Goal: Communication & Community: Answer question/provide support

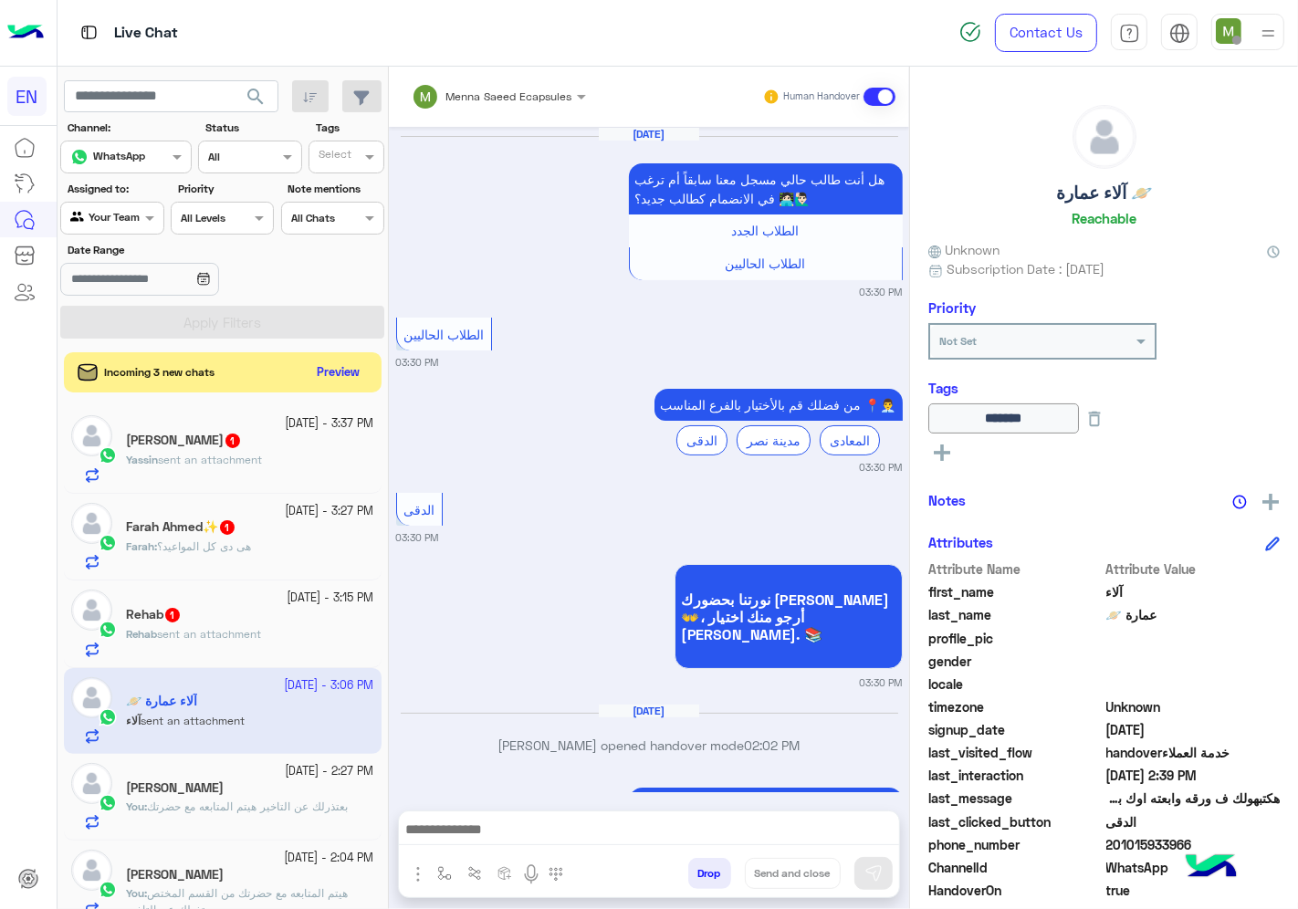
scroll to position [1398, 0]
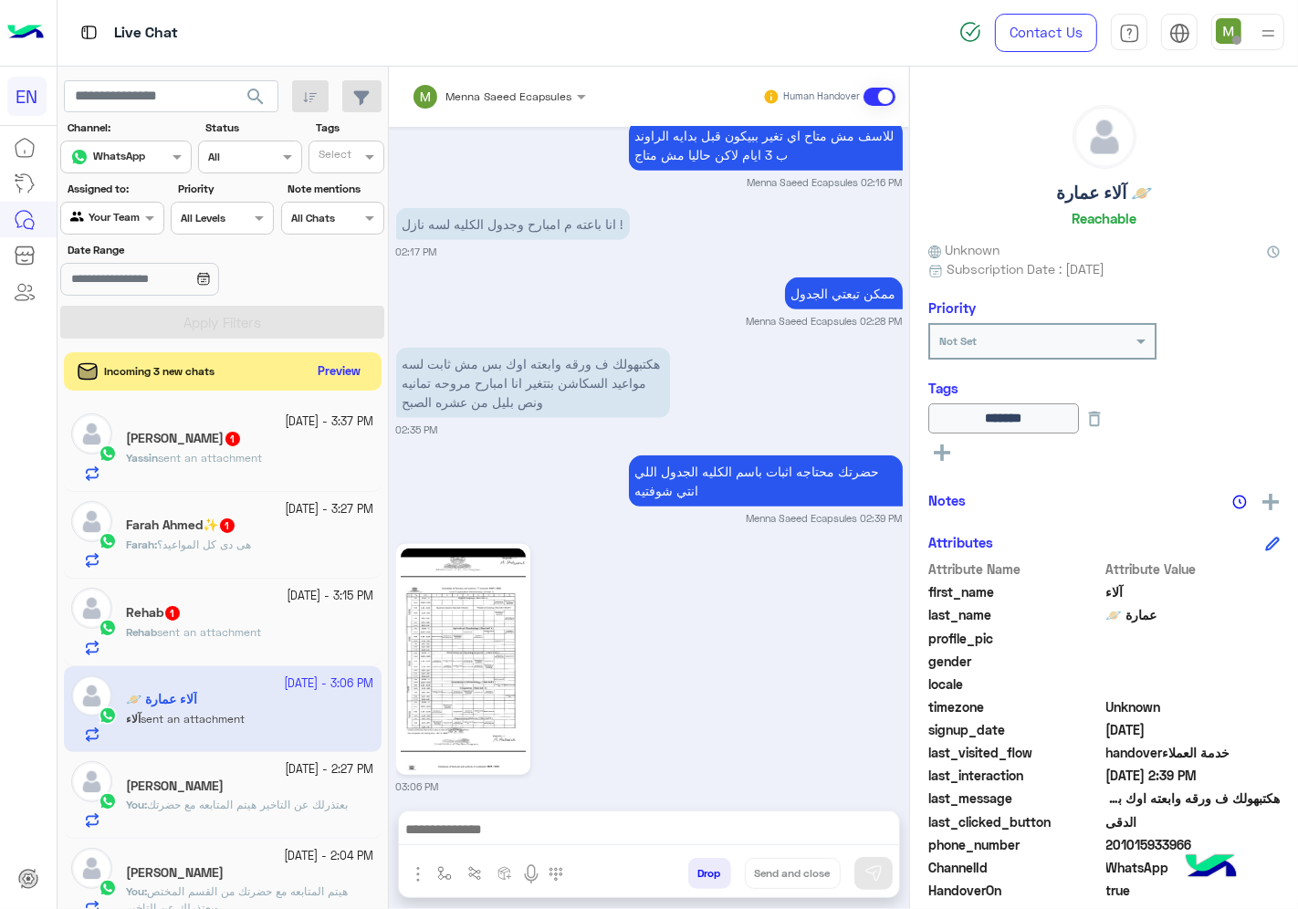
click at [335, 377] on button "Preview" at bounding box center [339, 372] width 57 height 25
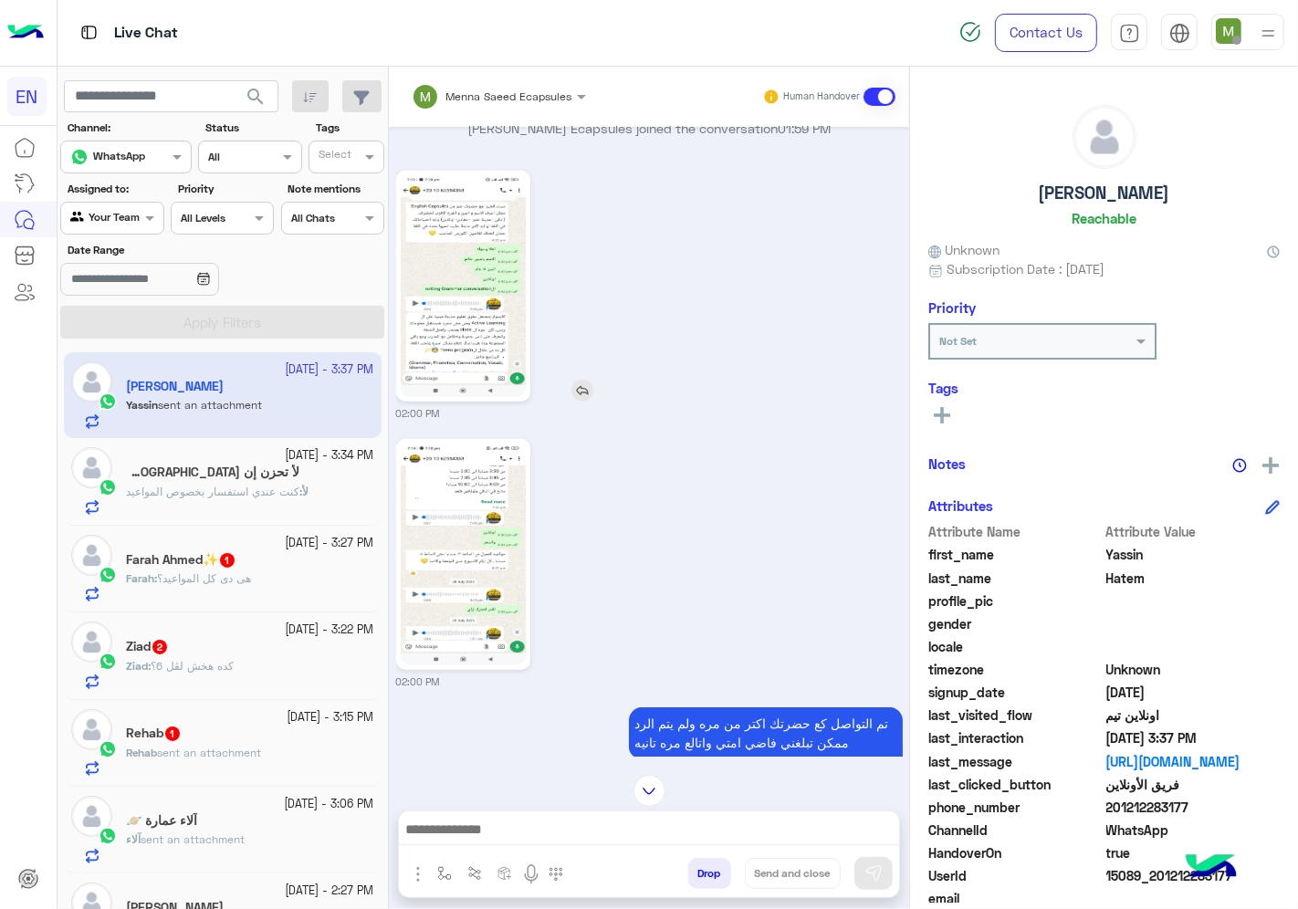
scroll to position [1525, 0]
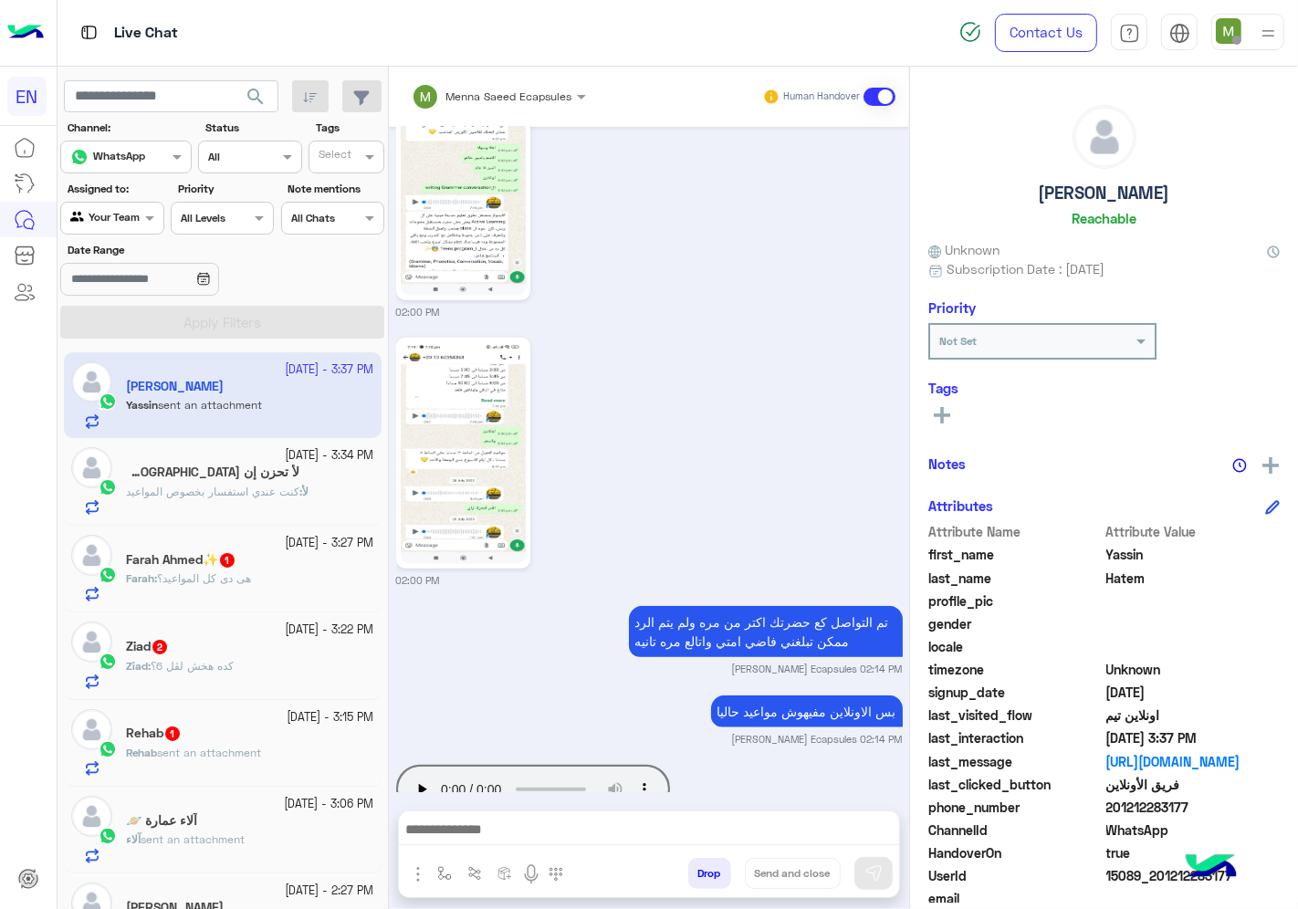
click at [128, 220] on div at bounding box center [111, 215] width 101 height 17
click at [140, 281] on b "Unassigned" at bounding box center [122, 289] width 69 height 16
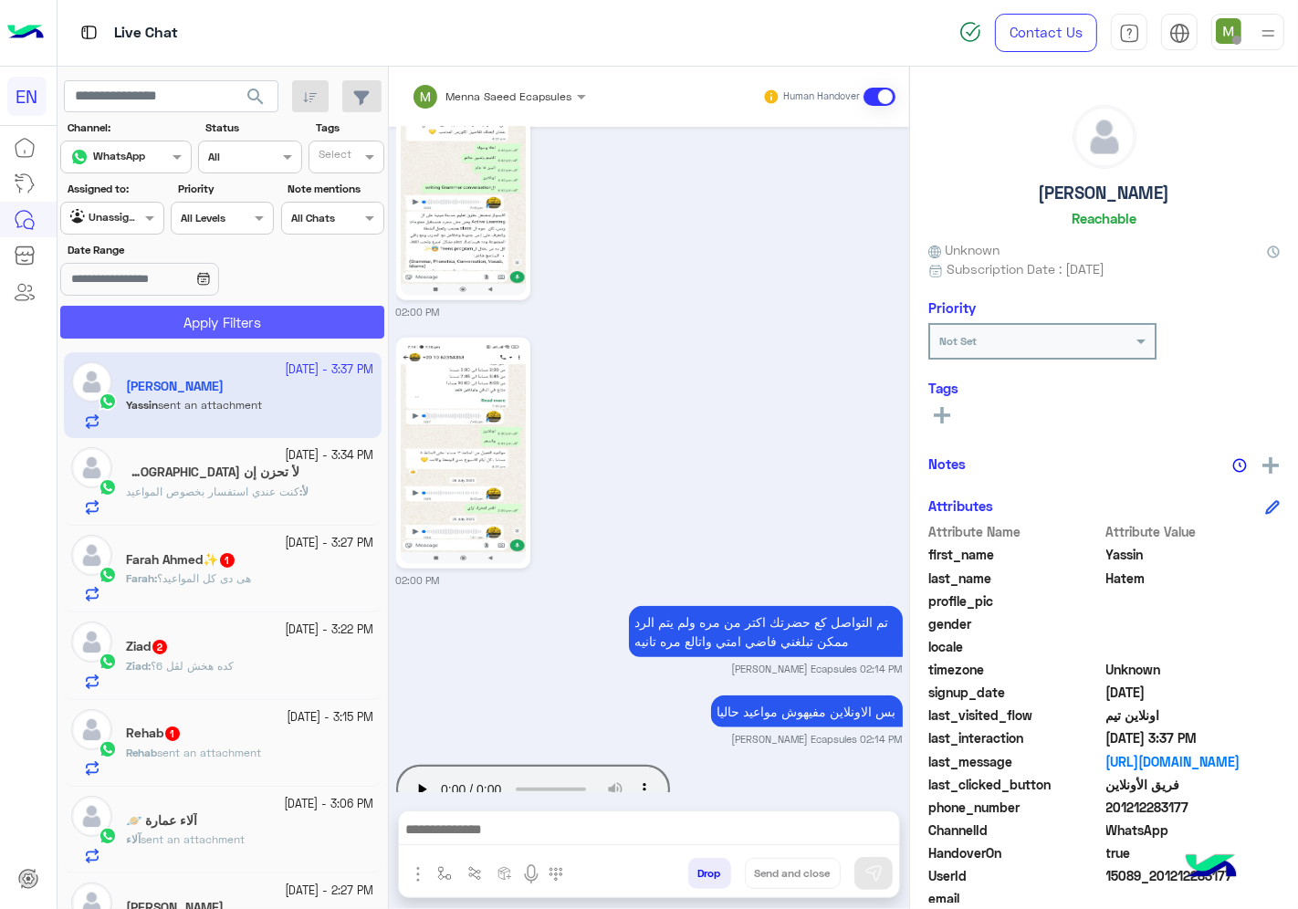
click at [177, 327] on button "Apply Filters" at bounding box center [222, 322] width 324 height 33
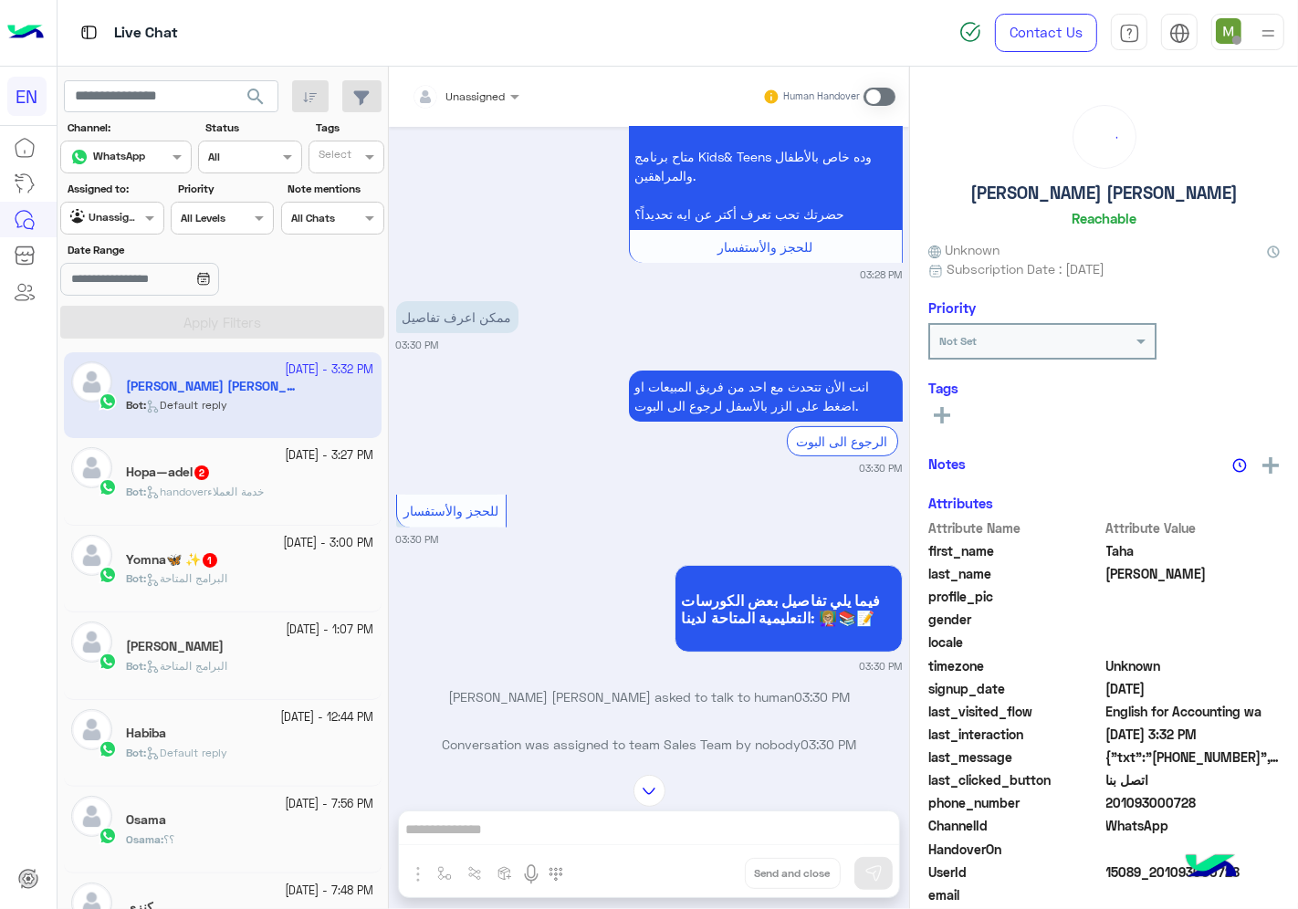
scroll to position [207, 0]
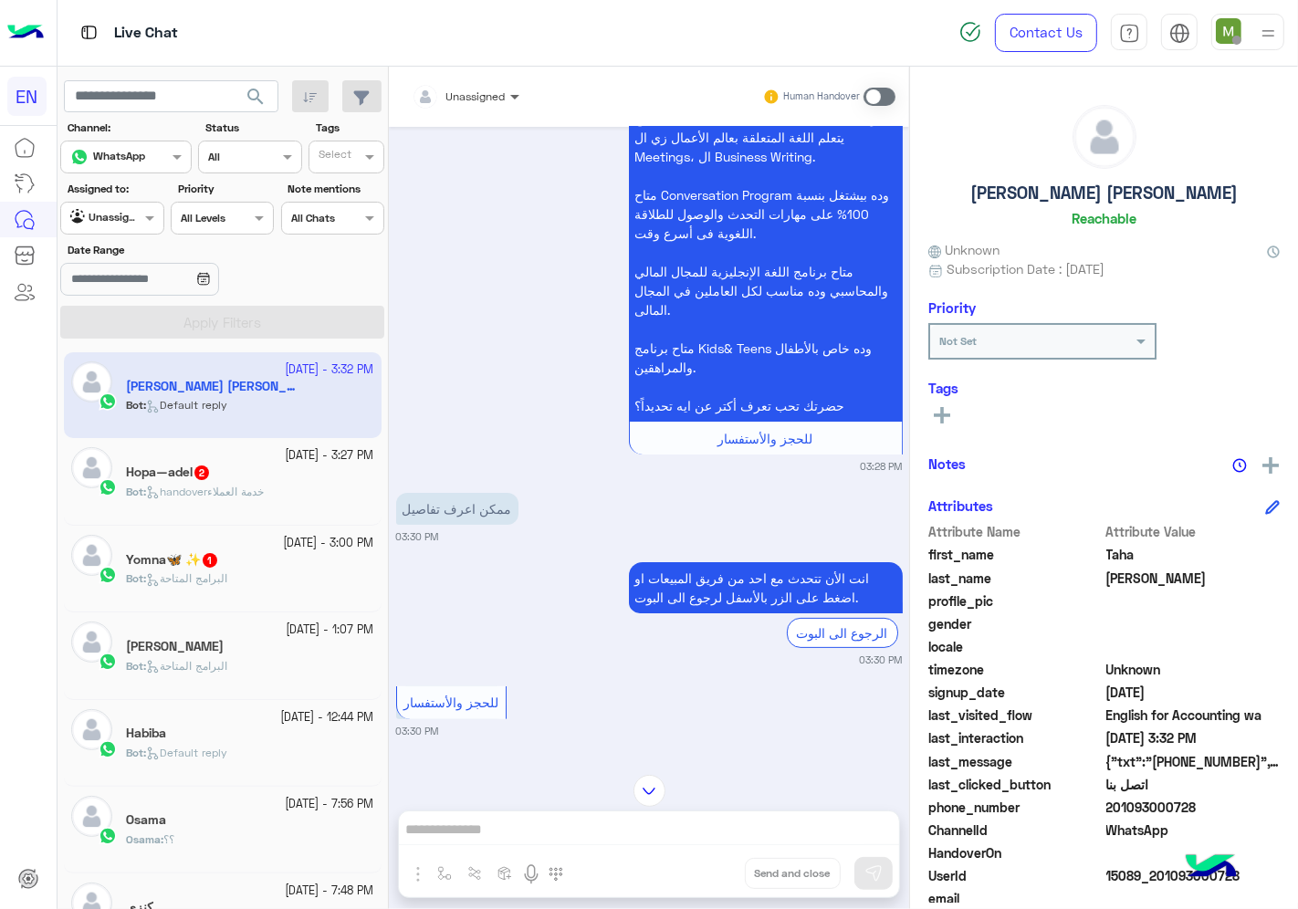
click at [506, 96] on span at bounding box center [517, 96] width 23 height 19
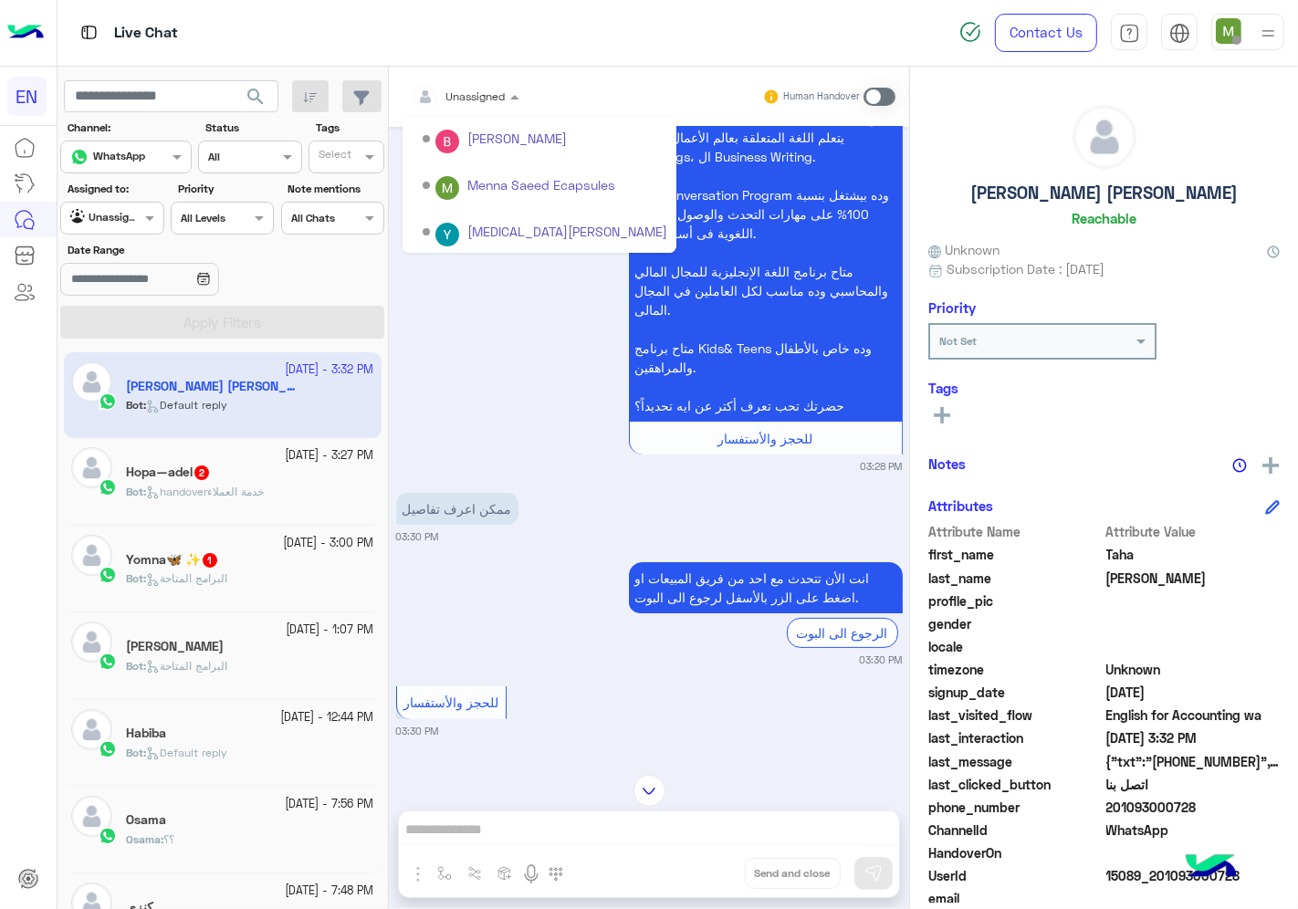
scroll to position [302, 0]
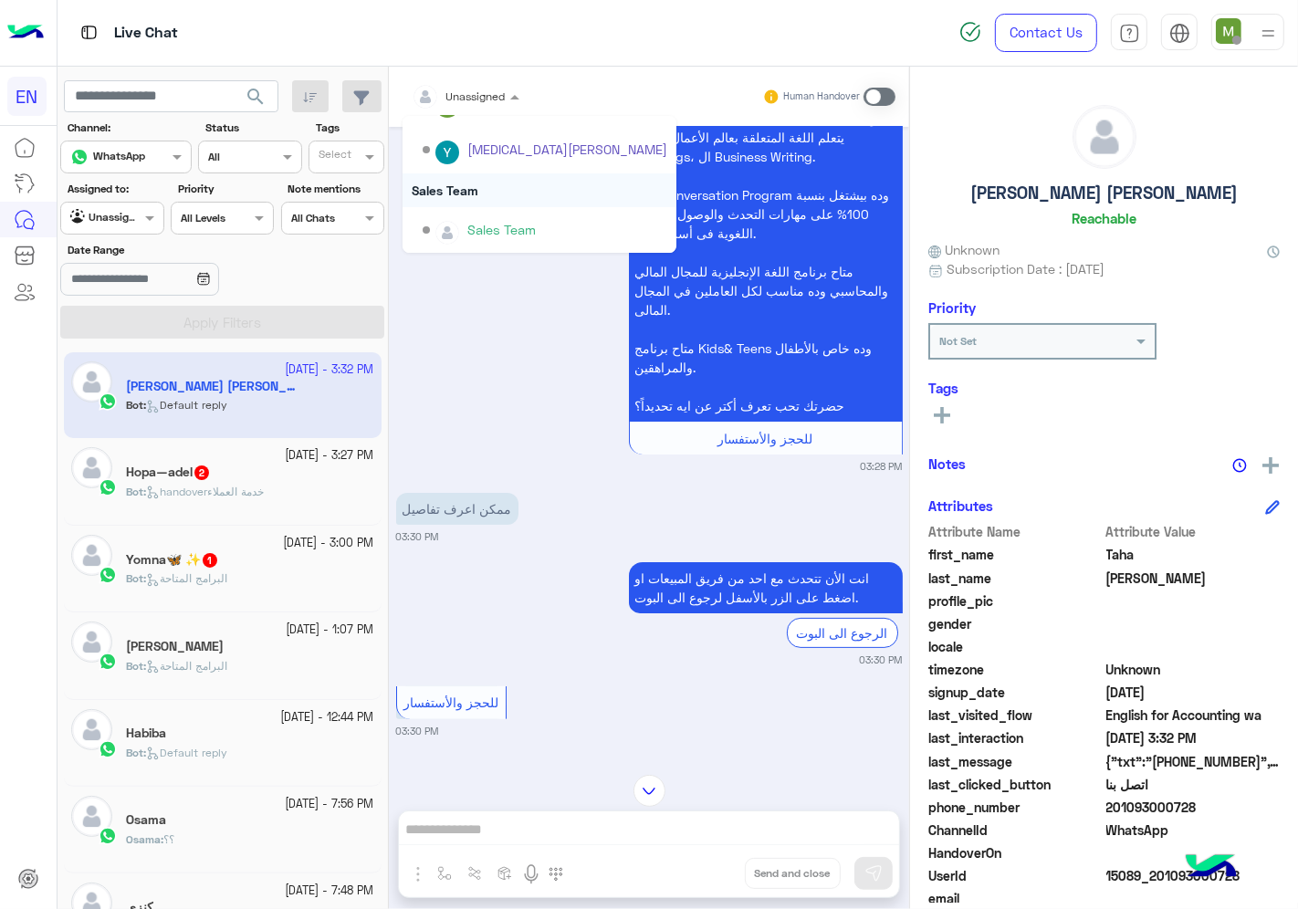
click at [470, 190] on div "Sales Team" at bounding box center [540, 190] width 274 height 34
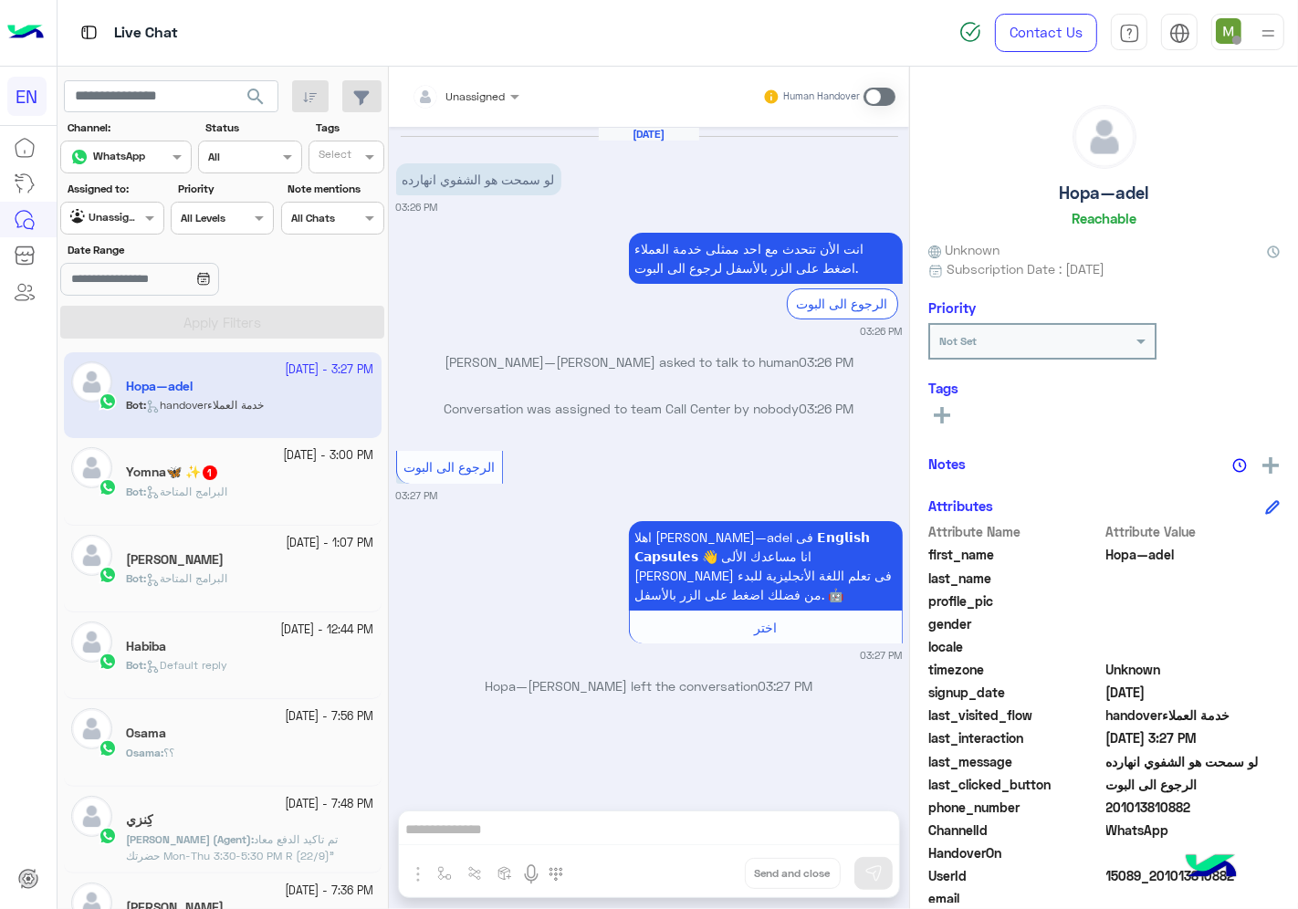
drag, startPoint x: 1201, startPoint y: 812, endPoint x: 1111, endPoint y: 806, distance: 90.6
click at [1111, 806] on span "201013810882" at bounding box center [1193, 807] width 174 height 19
copy span "01013810882"
click at [872, 95] on span at bounding box center [880, 97] width 32 height 18
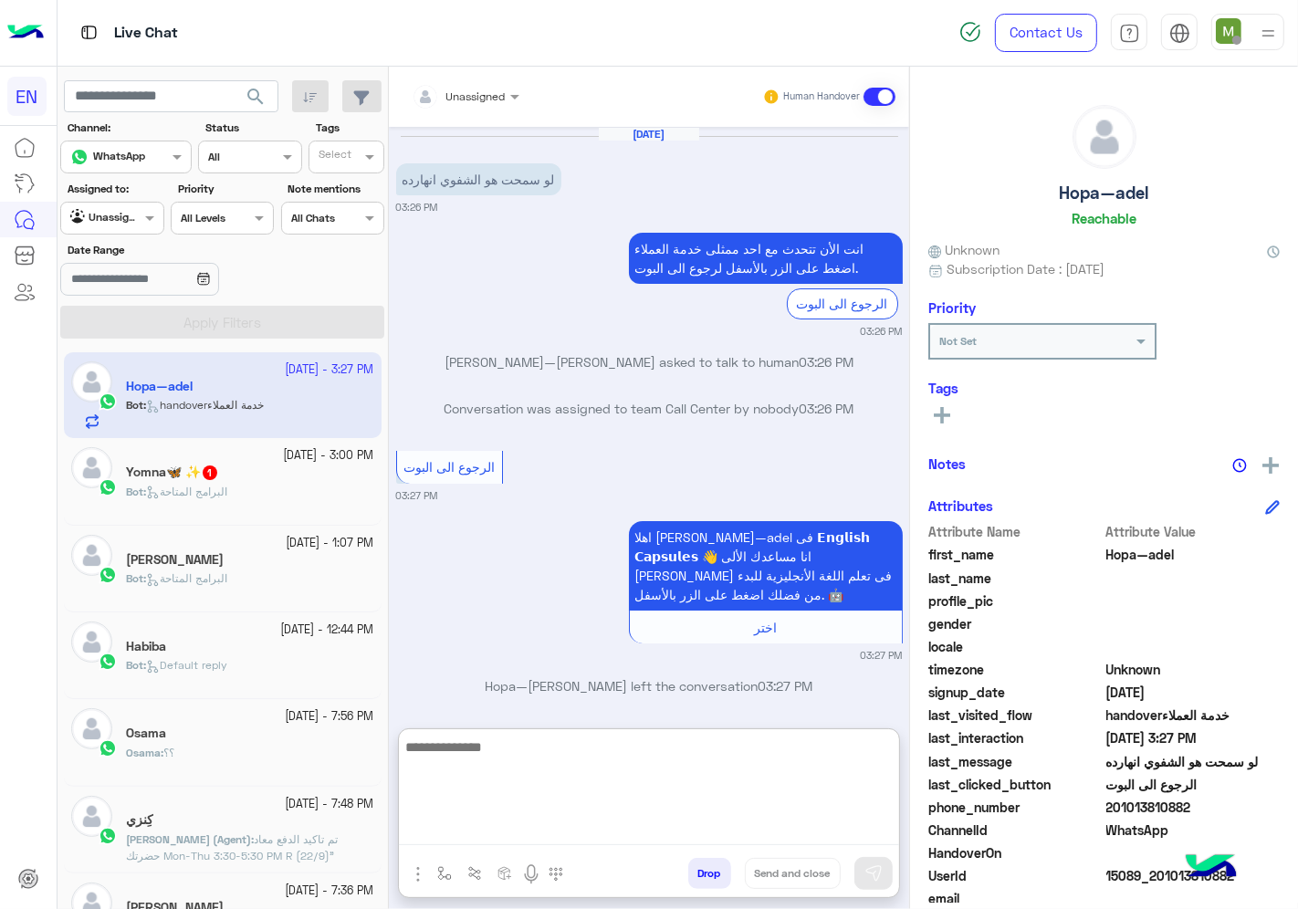
click at [695, 831] on textarea at bounding box center [649, 791] width 500 height 110
type textarea "**********"
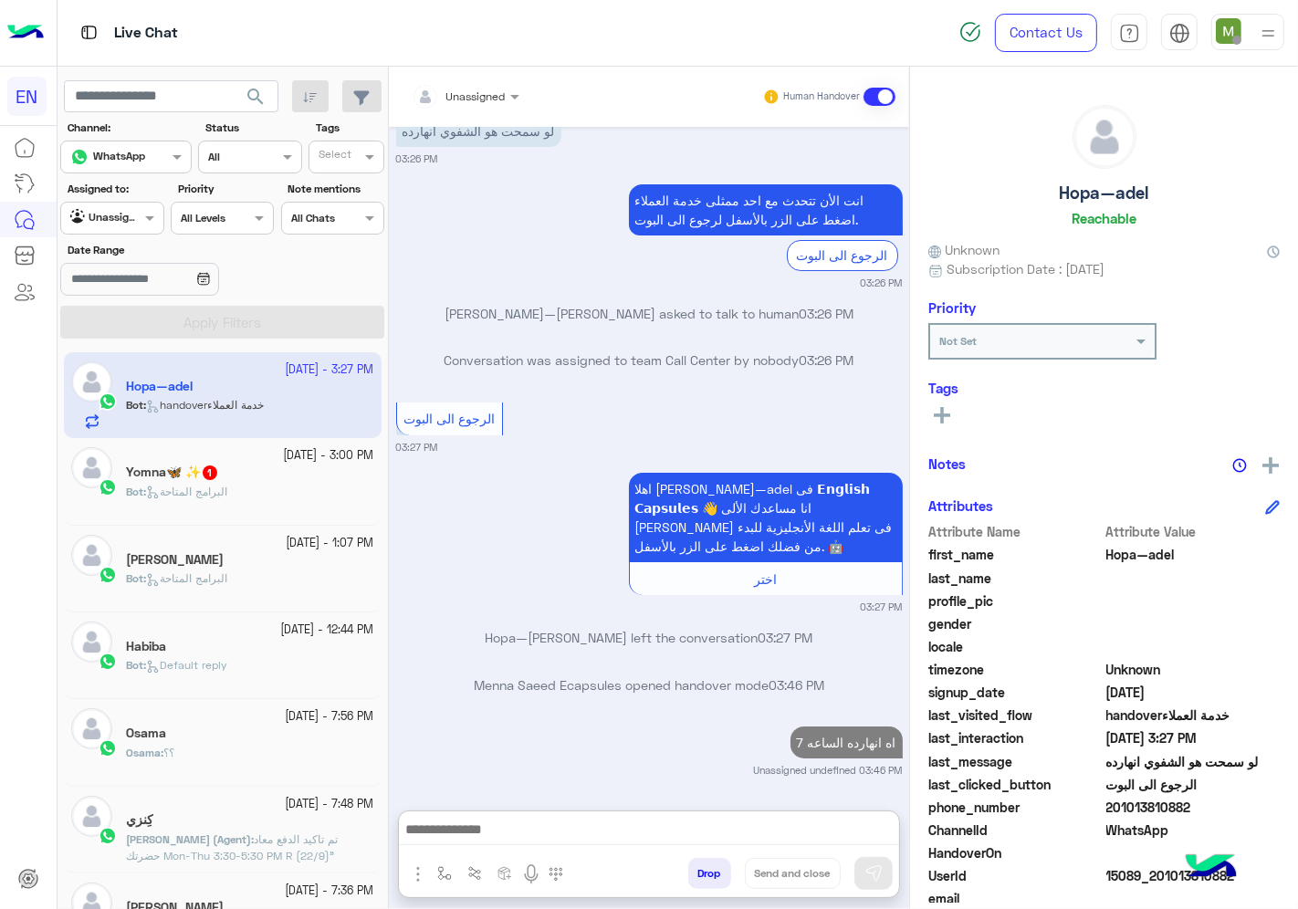
click at [285, 478] on div "Yomna🦋 ✨ 1" at bounding box center [250, 474] width 248 height 19
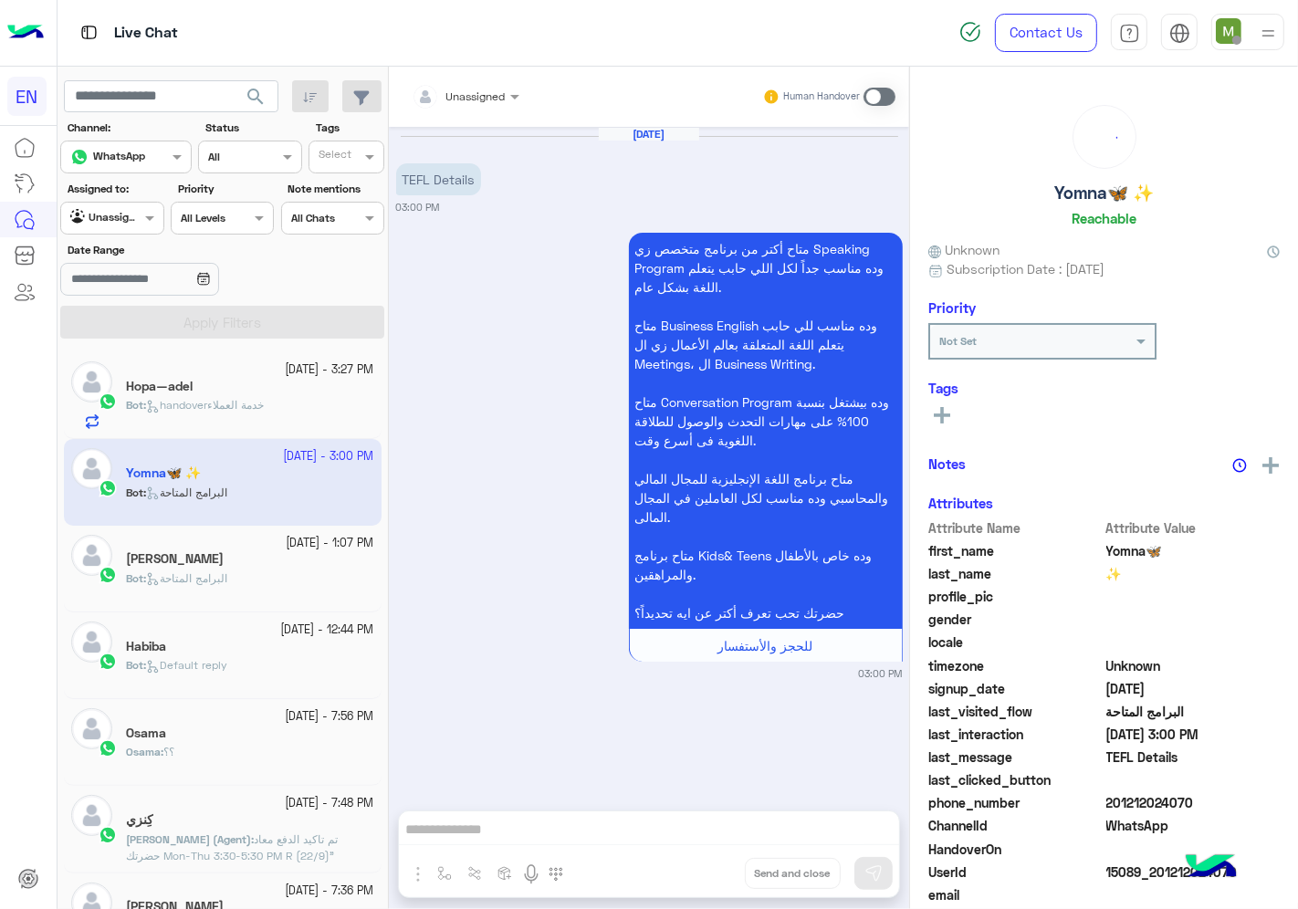
click at [460, 98] on input "text" at bounding box center [444, 94] width 64 height 16
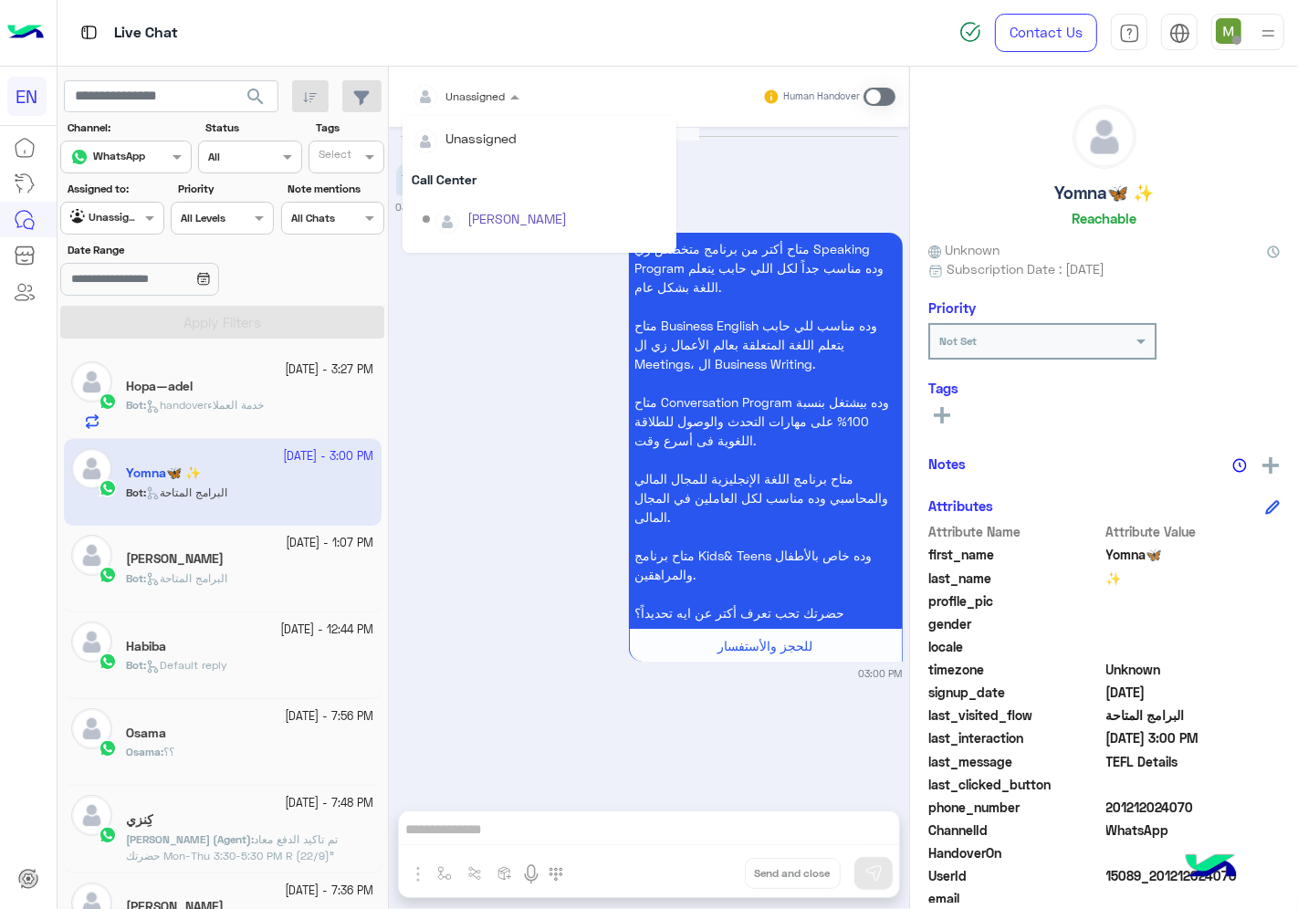
scroll to position [302, 0]
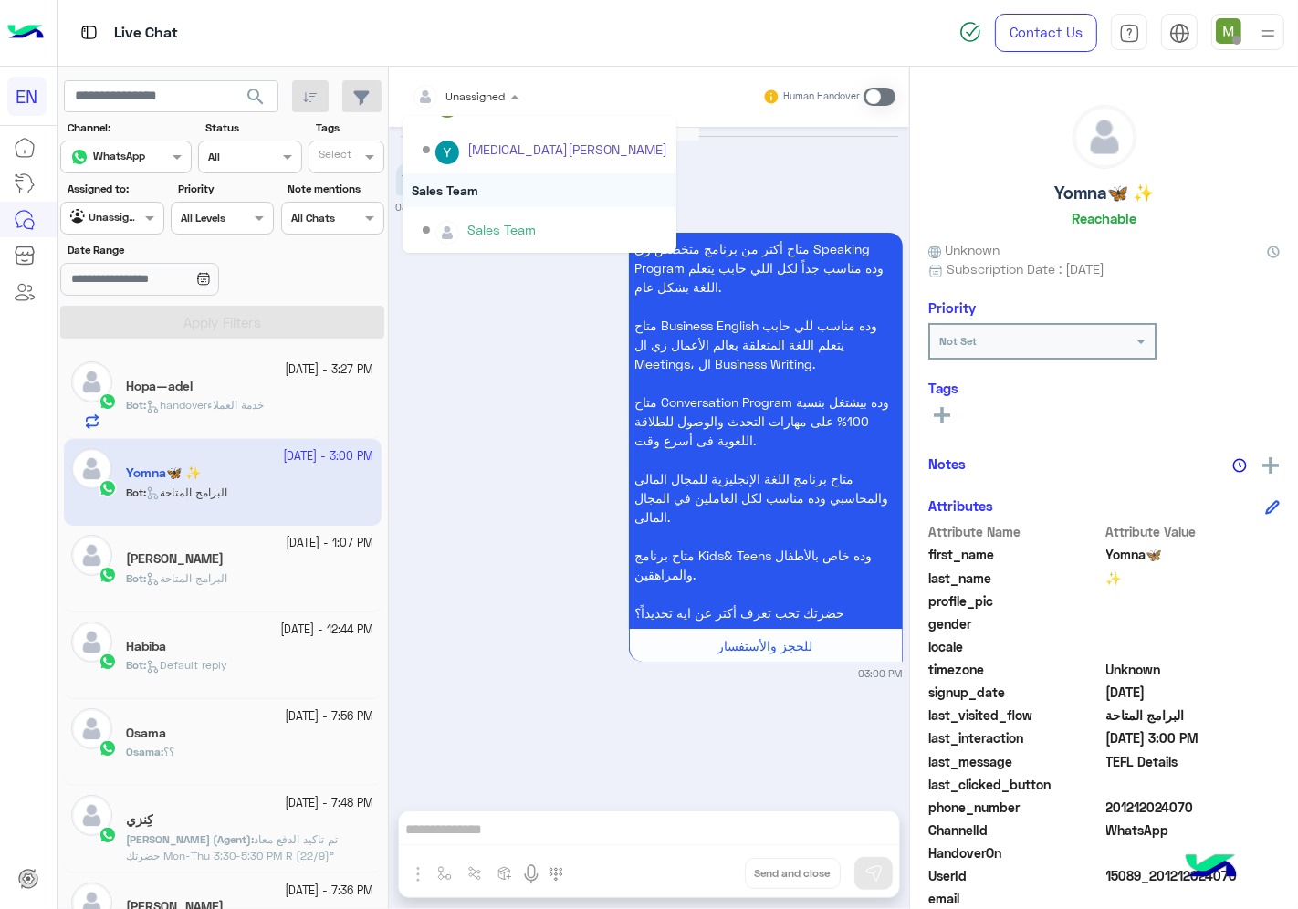
click at [455, 186] on div "Sales Team" at bounding box center [540, 190] width 274 height 34
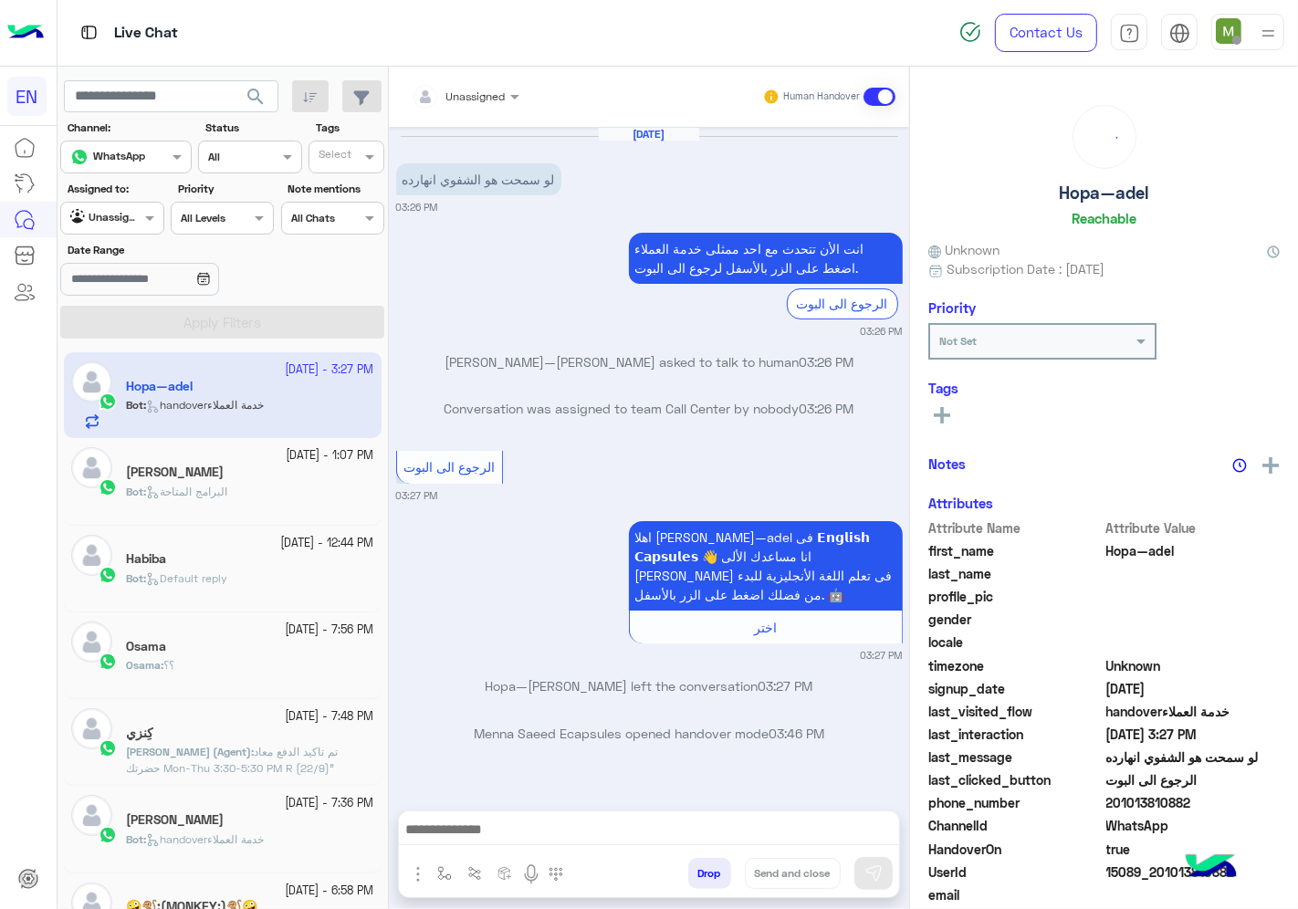
click at [129, 213] on div at bounding box center [111, 215] width 101 height 17
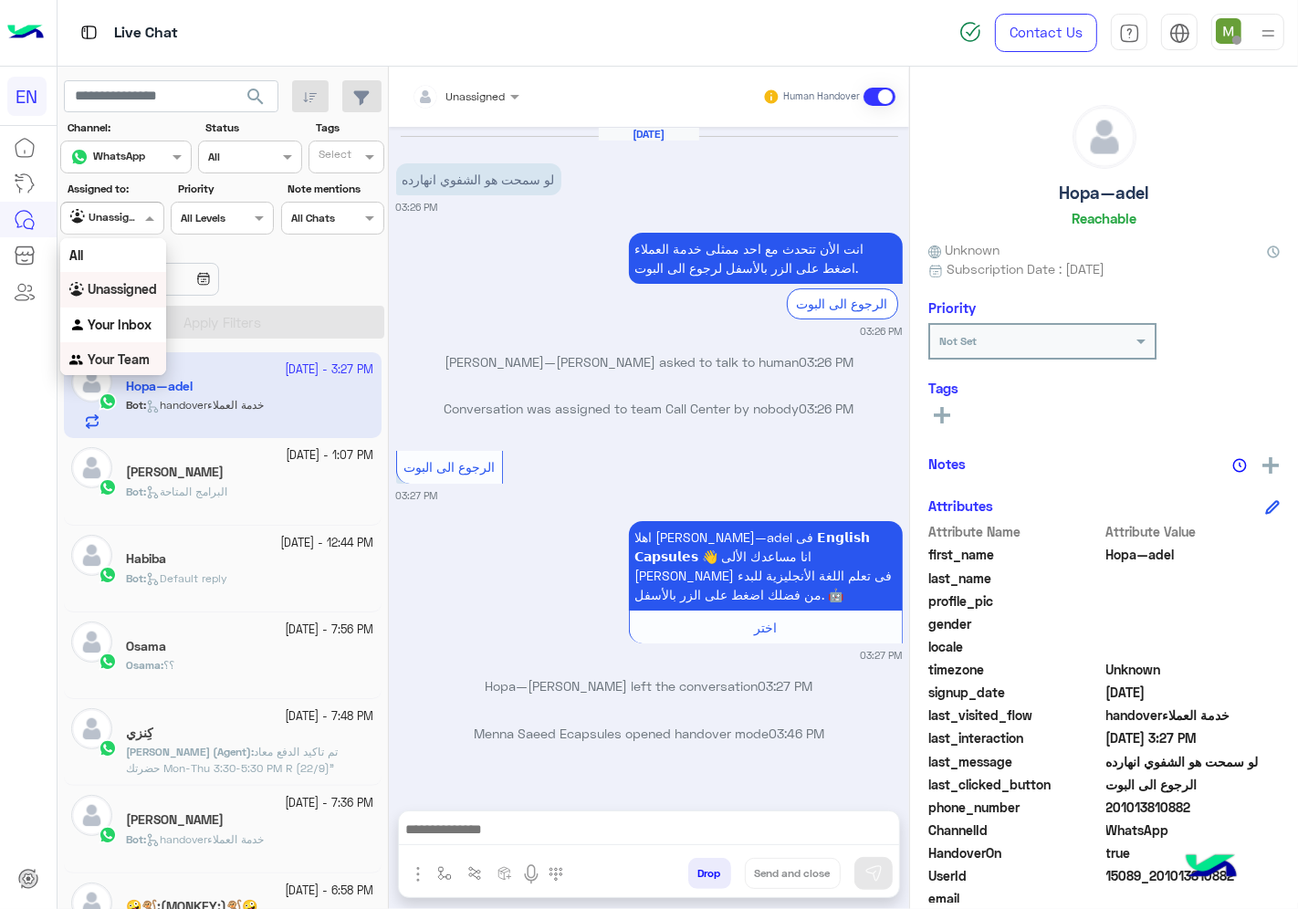
click at [514, 608] on div "اهلا [PERSON_NAME]—adel فى 𝗘𝗻𝗴𝗹𝗶𝘀𝗵 𝗖𝗮𝗽𝘀𝘂𝗹𝗲𝘀 👋 انا مساعدك الألى [PERSON_NAME] فى…" at bounding box center [649, 590] width 507 height 146
click at [110, 213] on input "text" at bounding box center [91, 216] width 42 height 16
click at [140, 289] on b "Unassigned" at bounding box center [122, 289] width 69 height 16
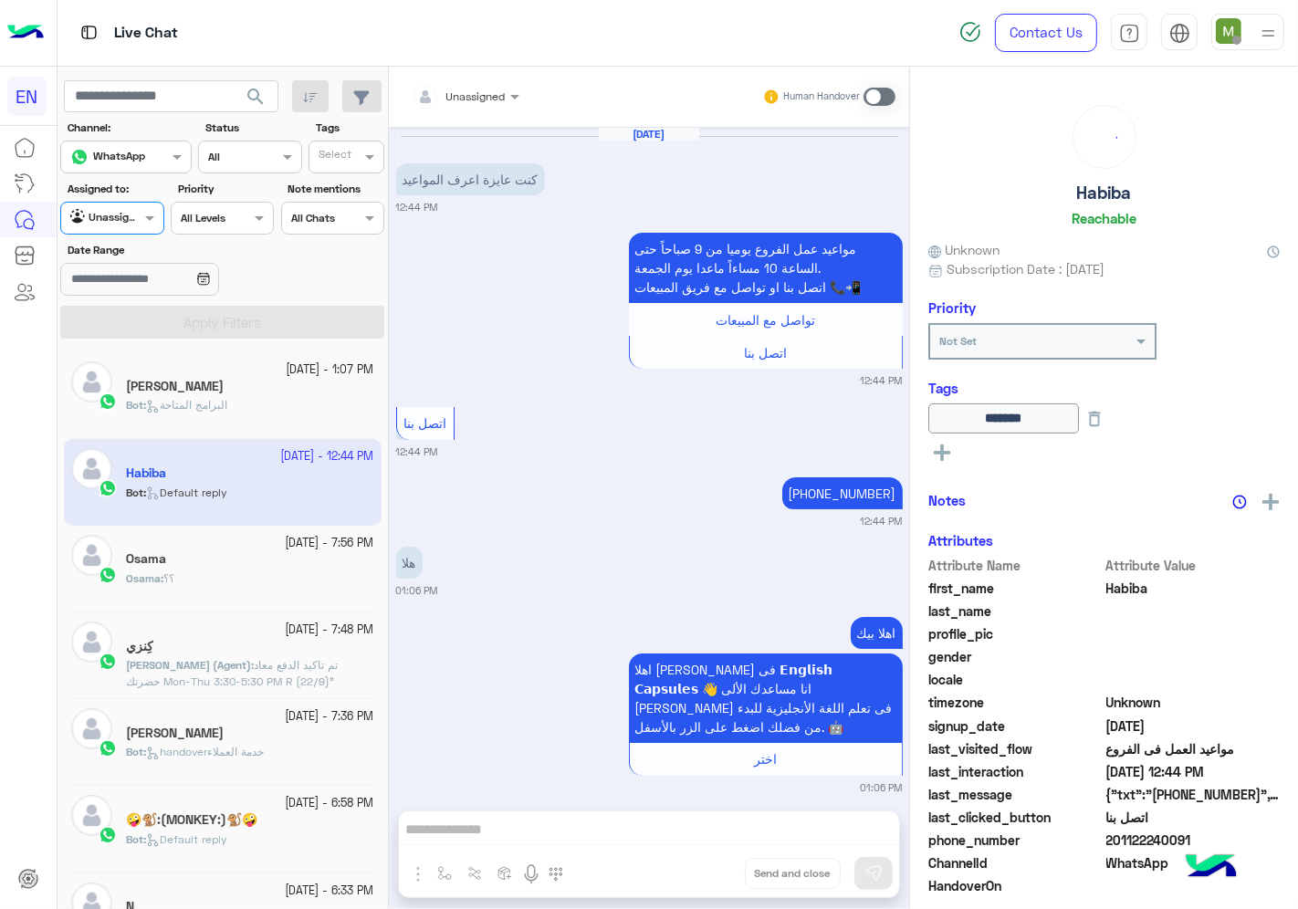
scroll to position [552, 0]
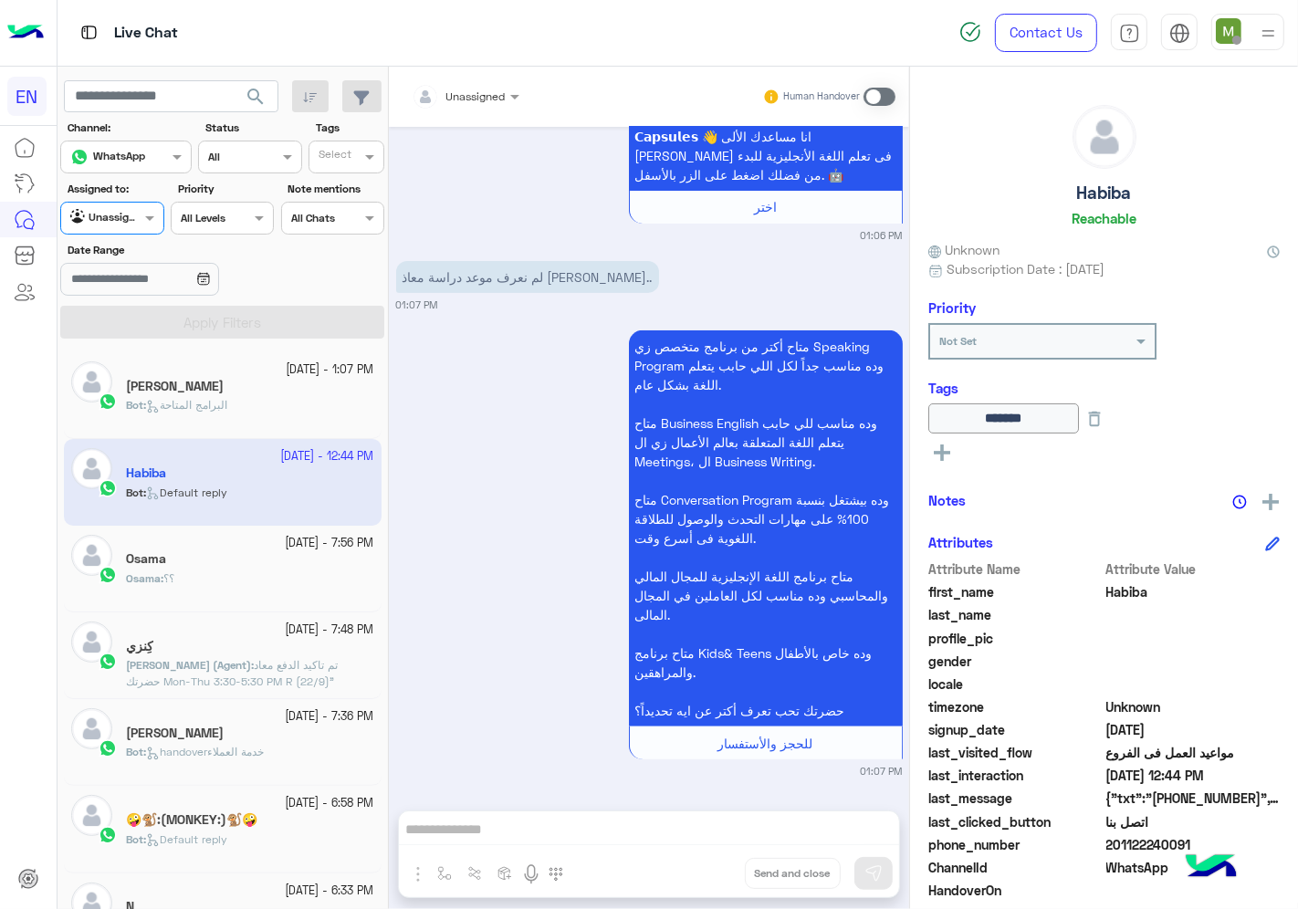
click at [128, 216] on div at bounding box center [111, 215] width 101 height 17
click at [134, 325] on b "Your Inbox" at bounding box center [120, 325] width 64 height 16
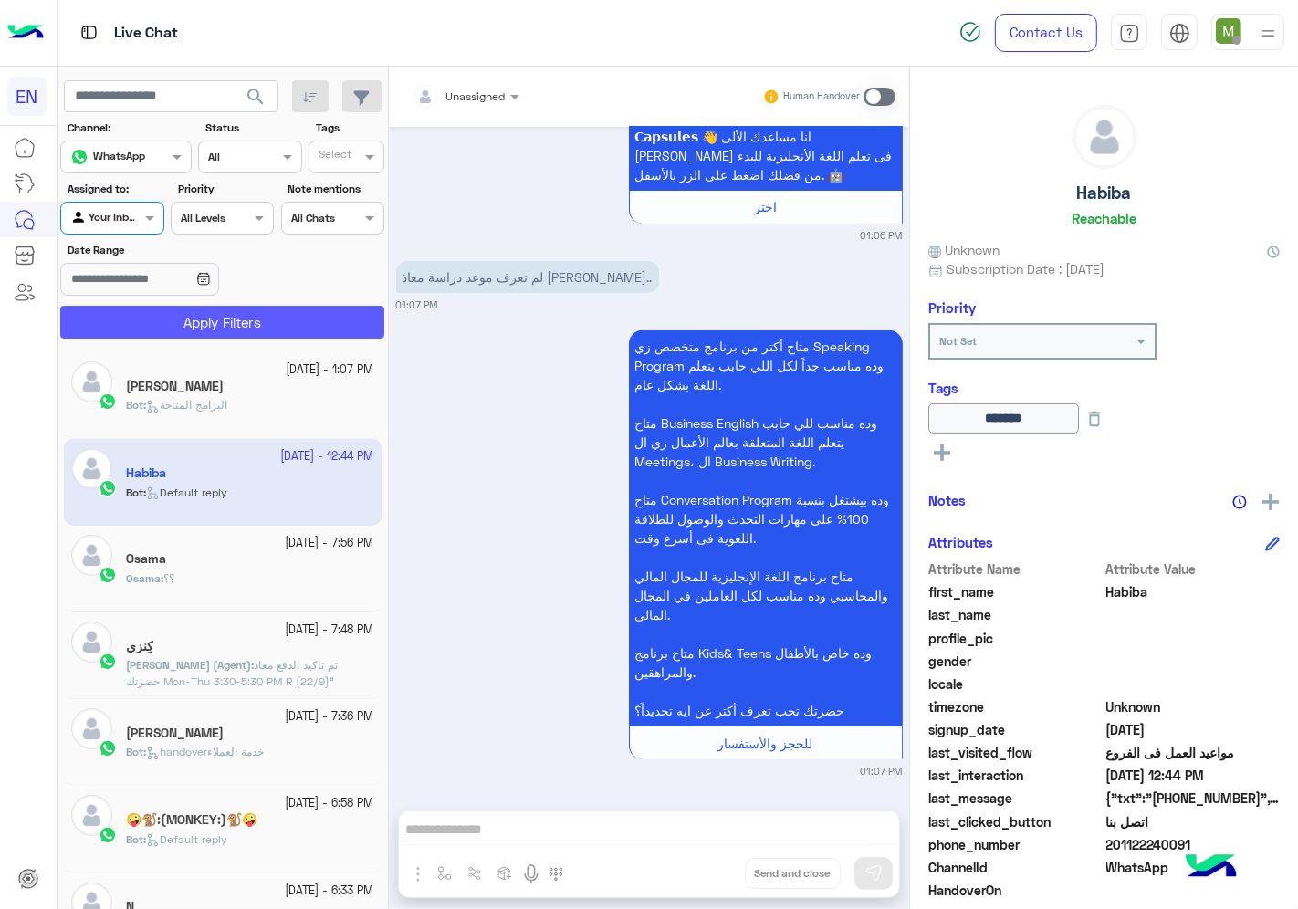
click at [164, 317] on button "Apply Filters" at bounding box center [222, 322] width 324 height 33
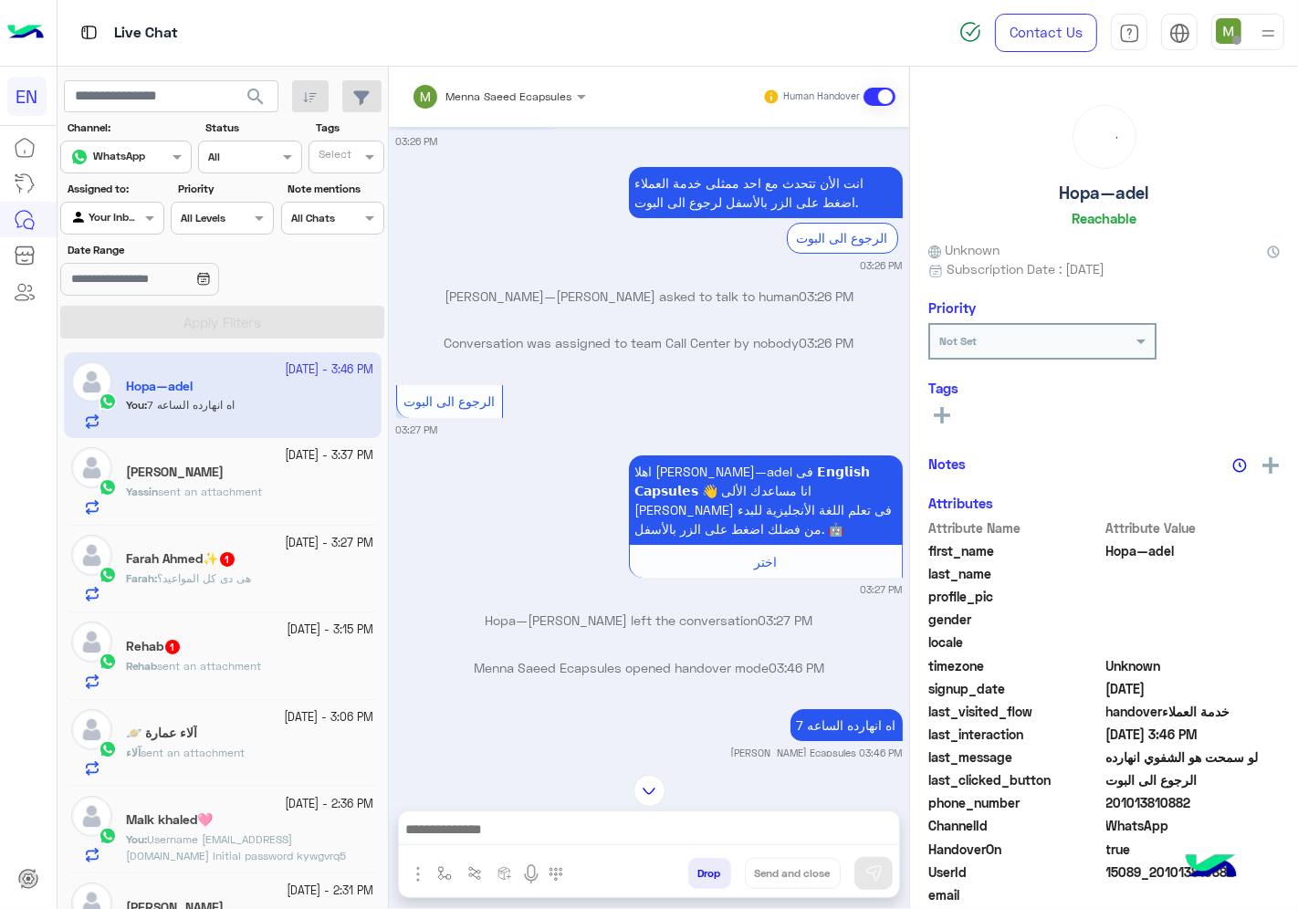
scroll to position [95, 0]
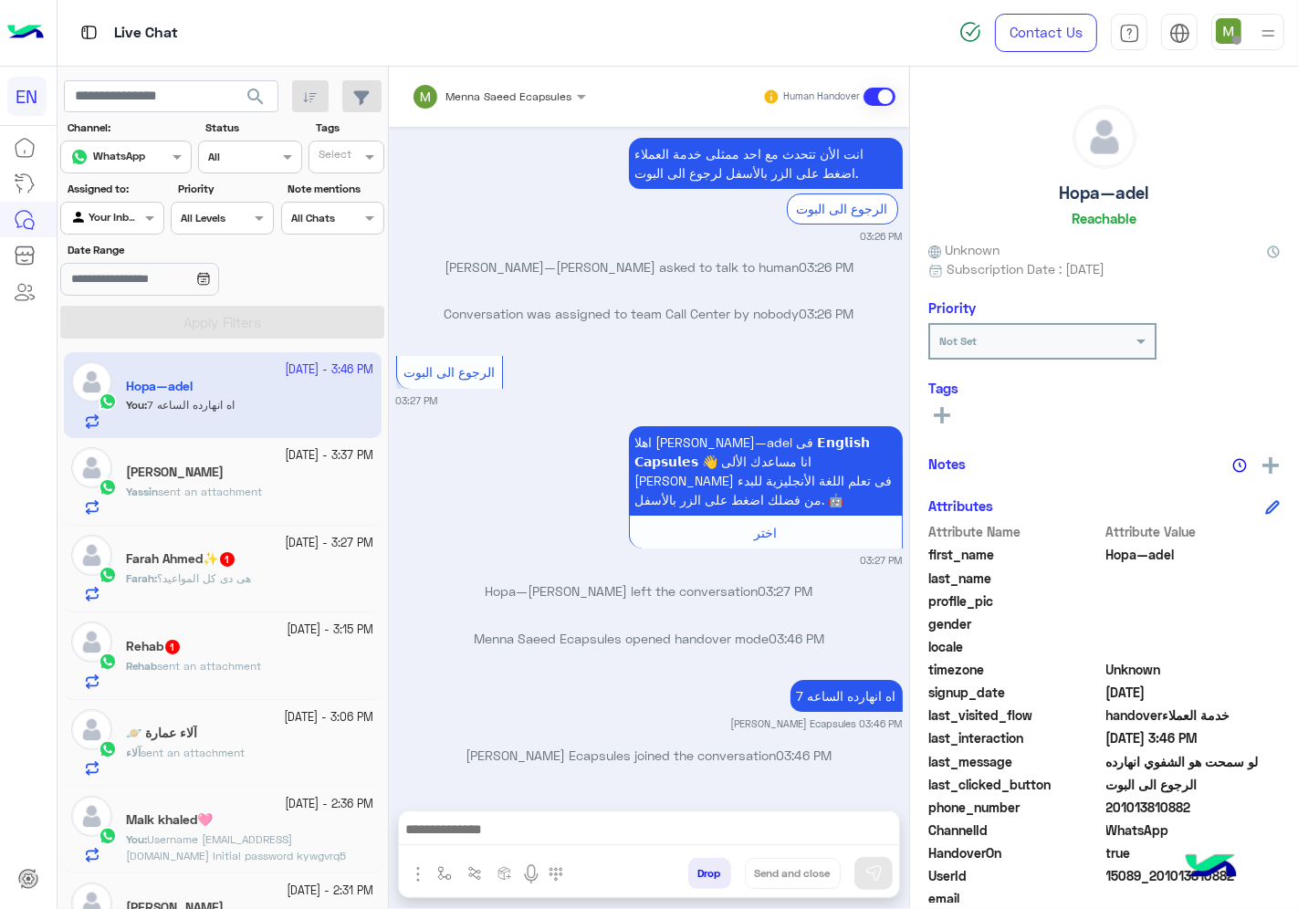
click at [292, 487] on div "[PERSON_NAME] sent an attachment" at bounding box center [250, 500] width 248 height 32
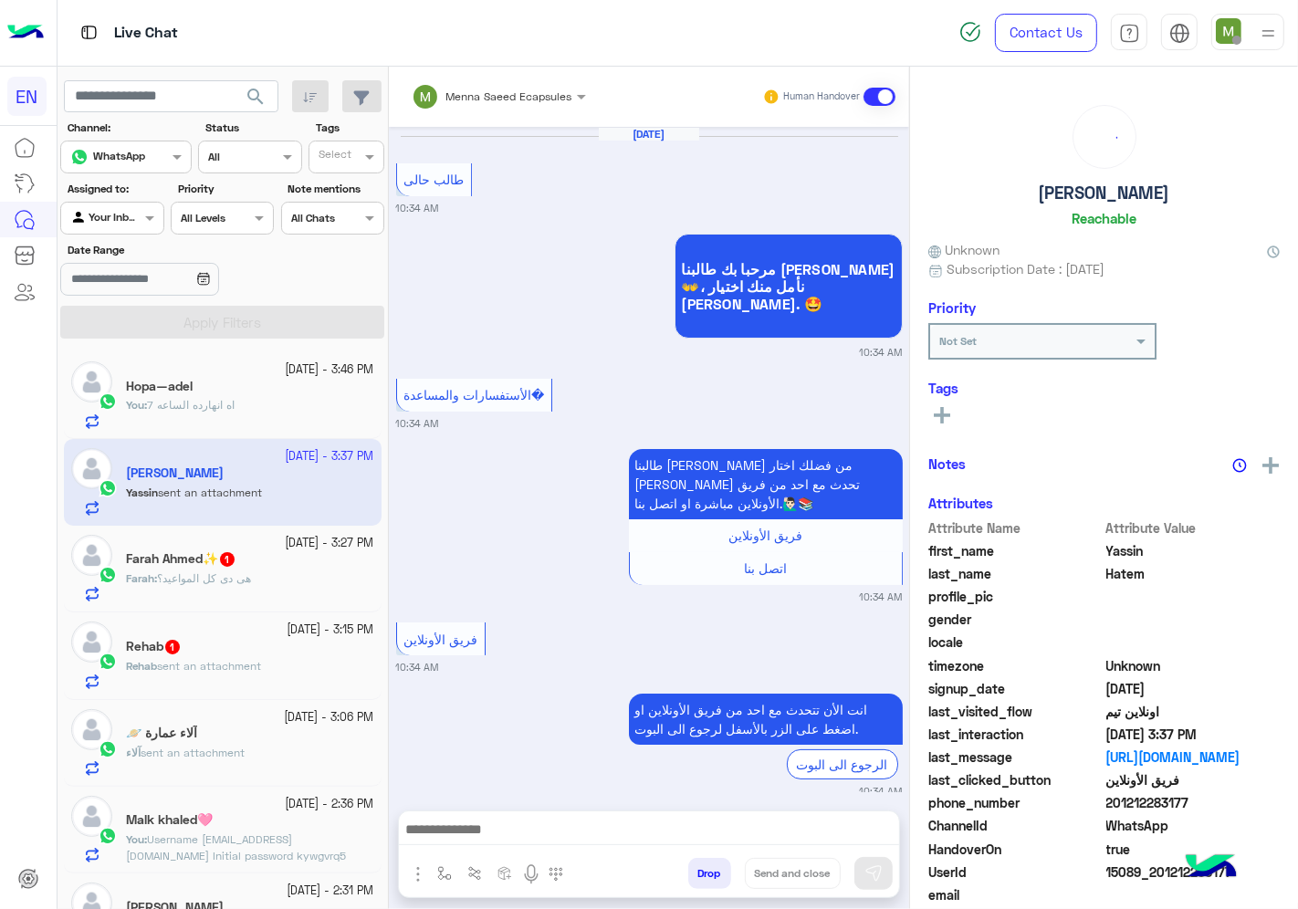
scroll to position [1525, 0]
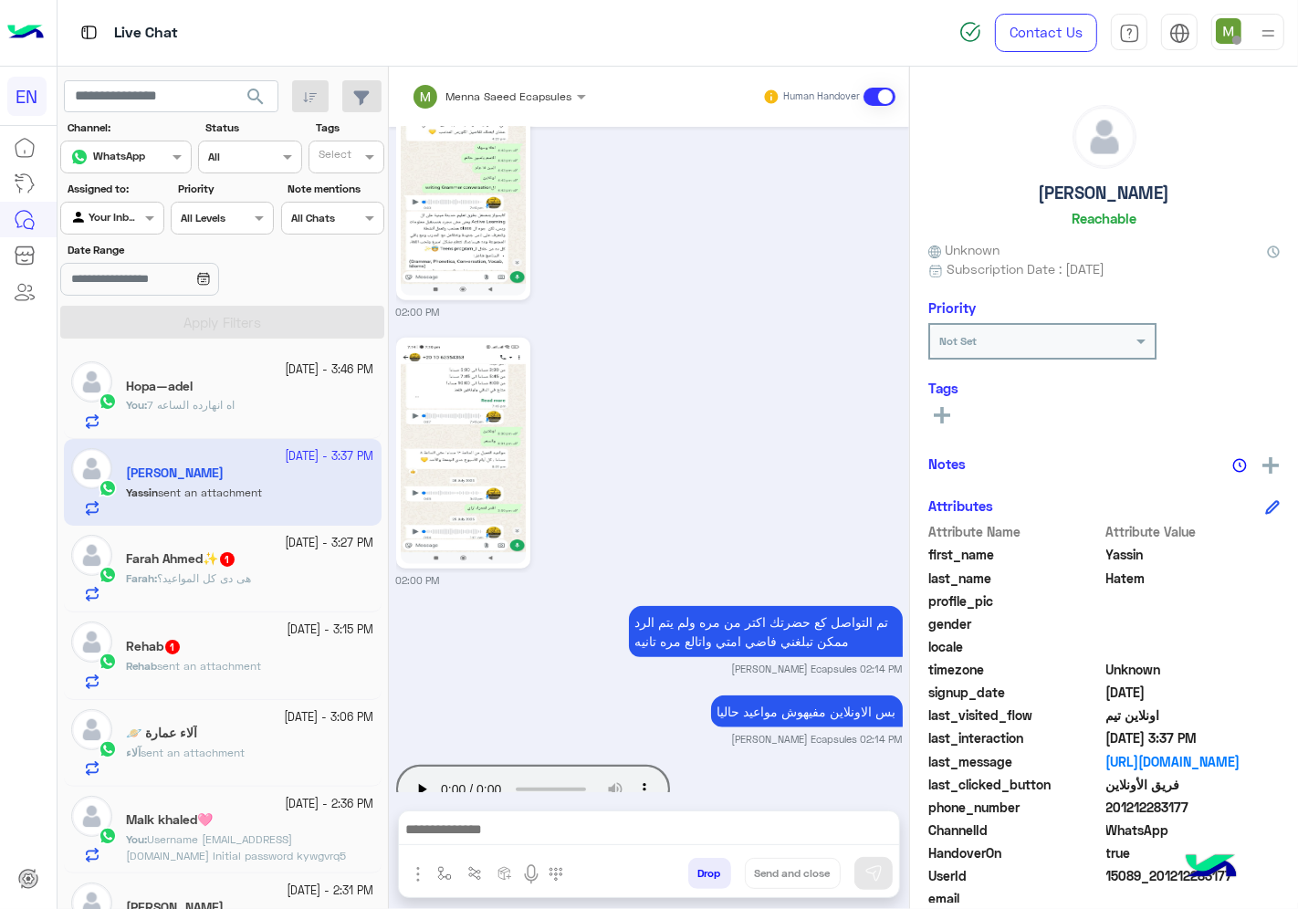
click at [257, 652] on div "Rehab 1" at bounding box center [250, 648] width 248 height 19
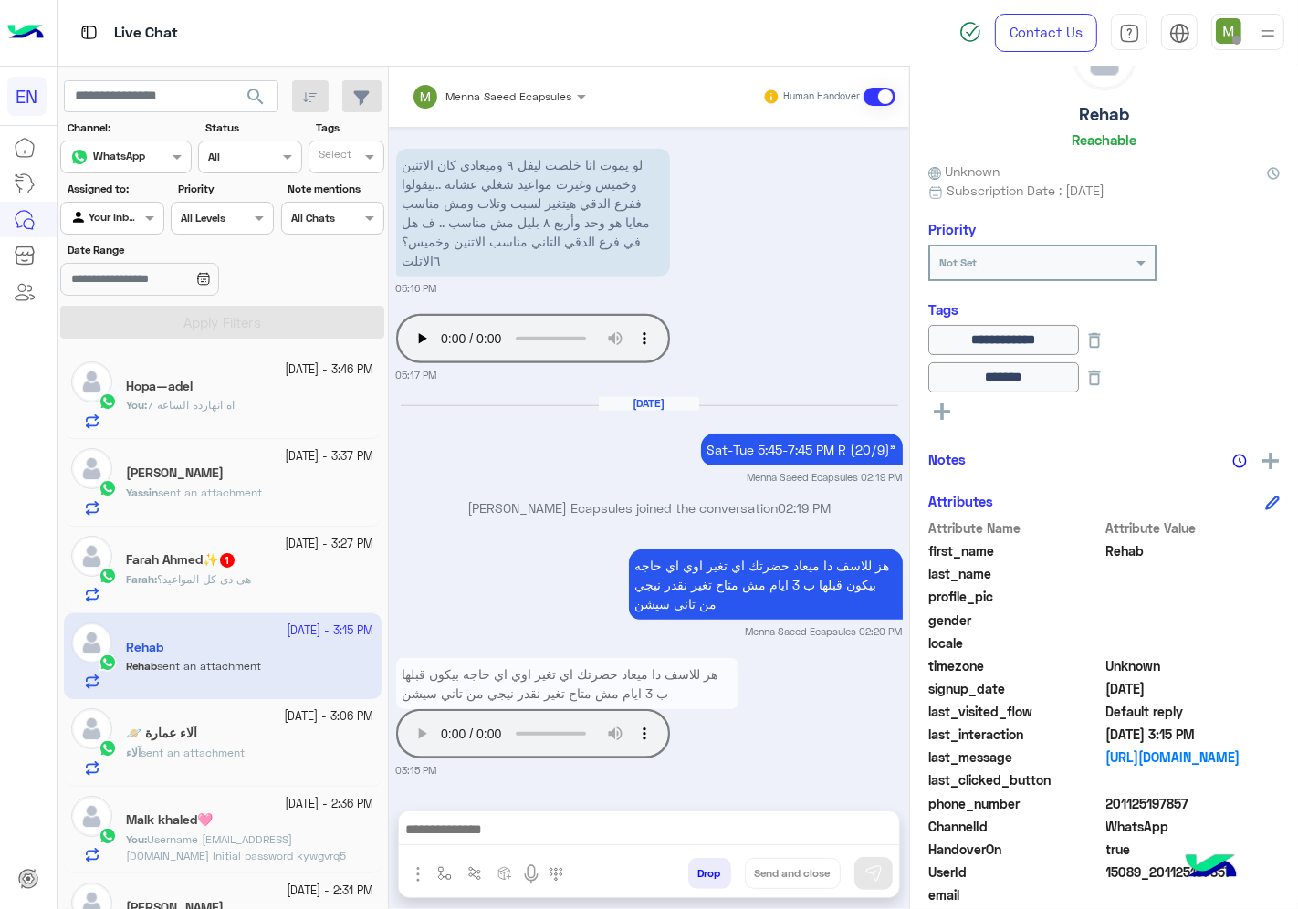
scroll to position [147, 0]
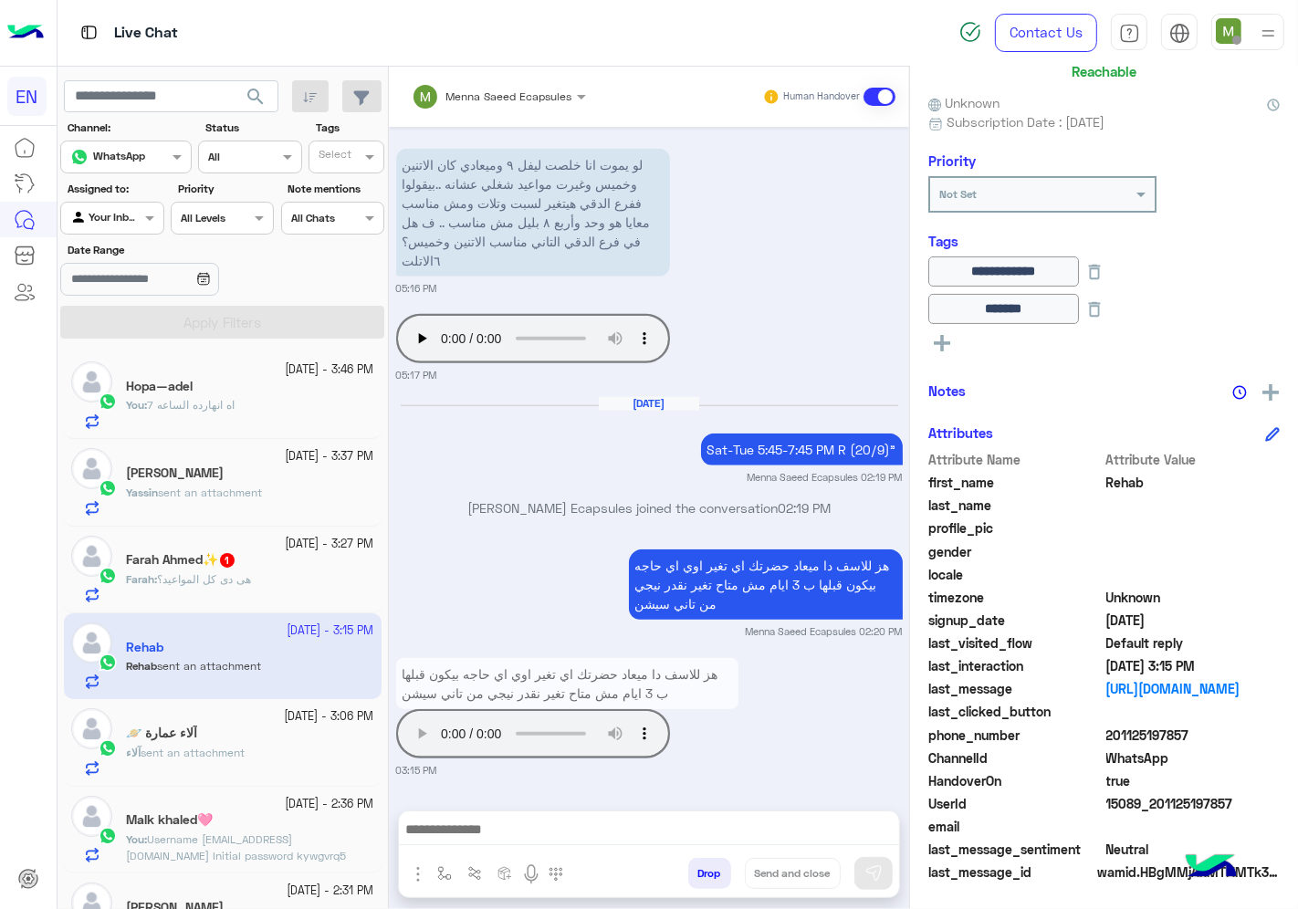
drag, startPoint x: 1203, startPoint y: 741, endPoint x: 1108, endPoint y: 728, distance: 95.8
click at [1108, 728] on span "201125197857" at bounding box center [1193, 735] width 174 height 19
copy span "01125197857"
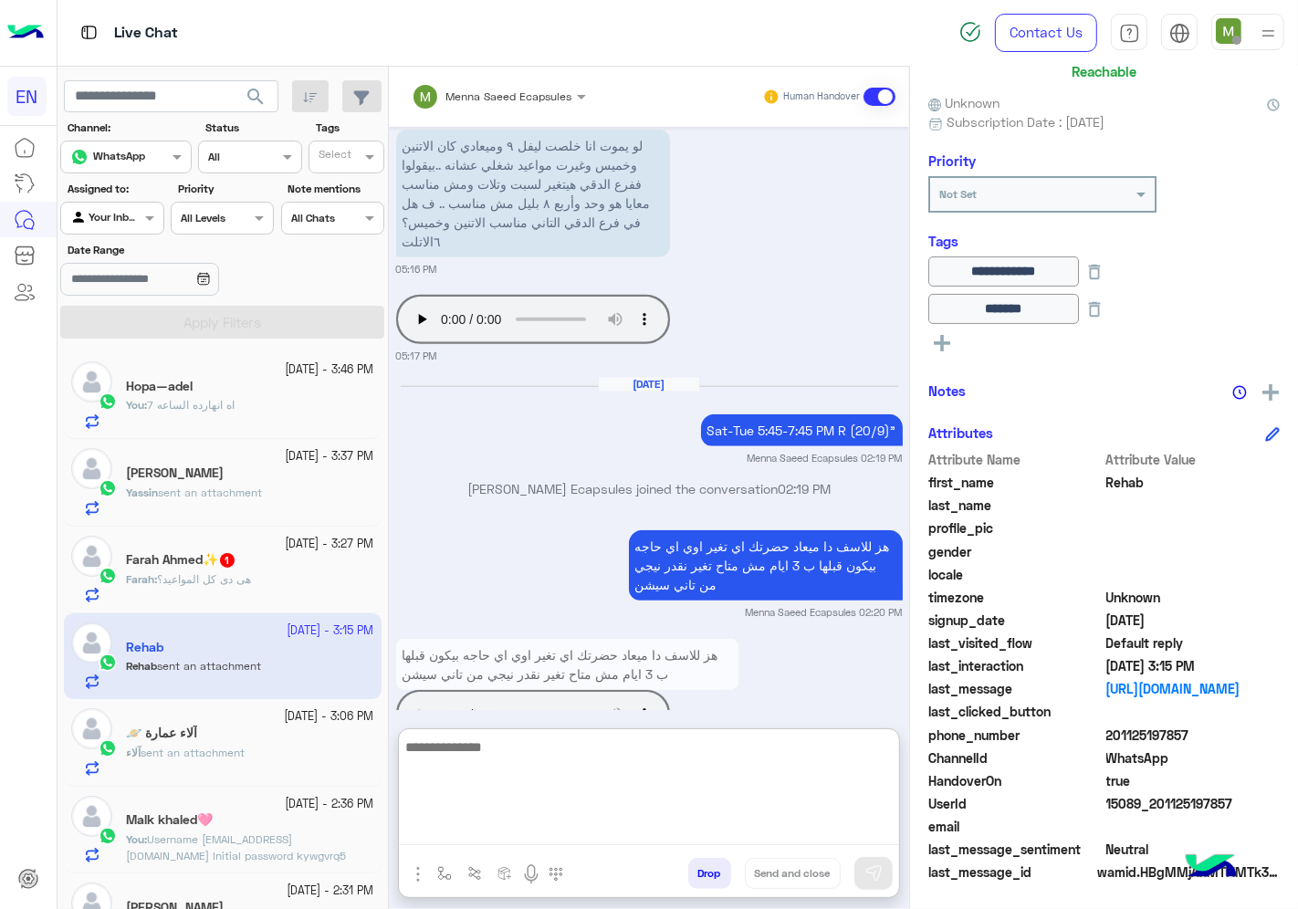
click at [709, 833] on textarea at bounding box center [649, 791] width 500 height 110
type textarea "**********"
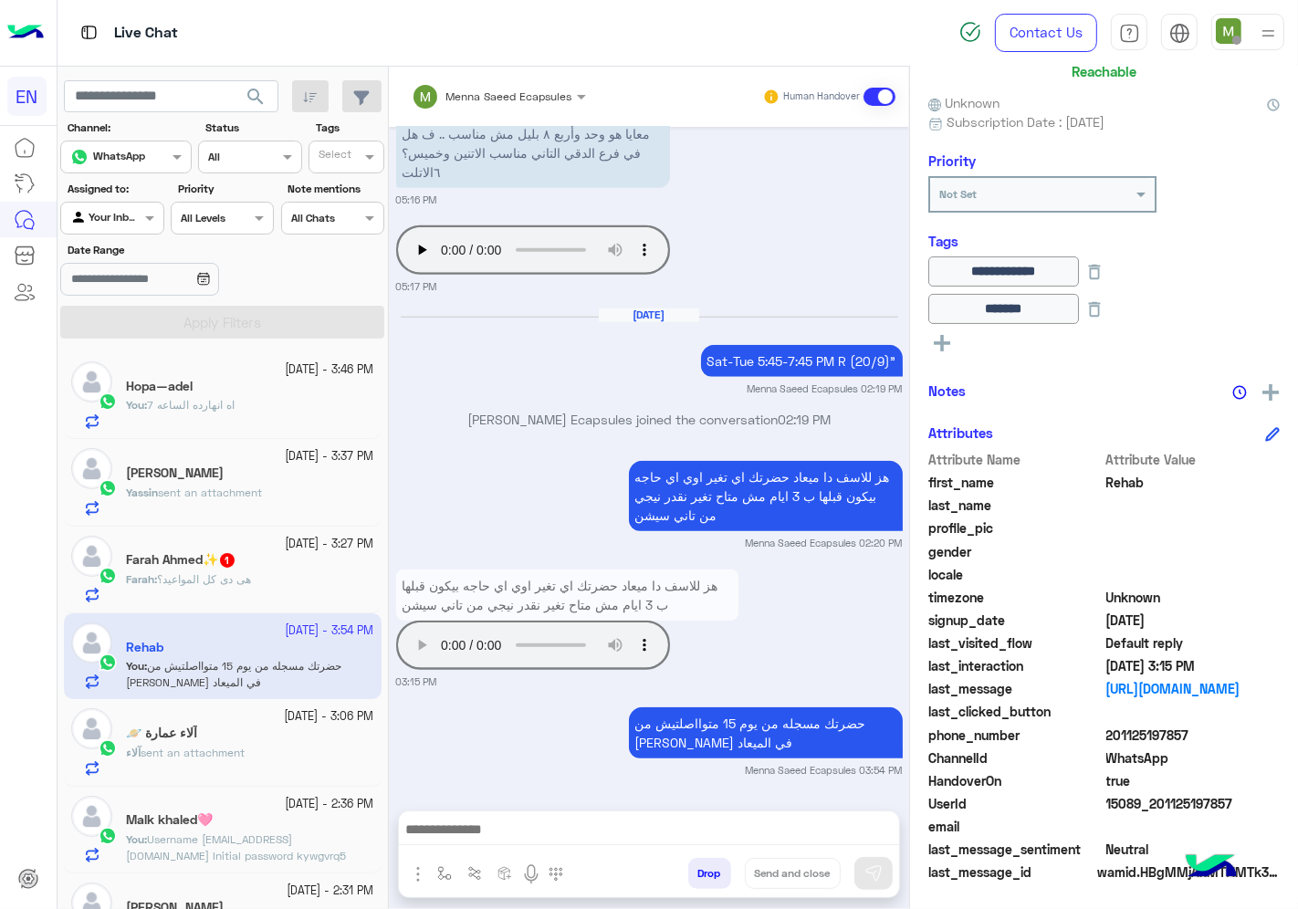
click at [233, 573] on span "هى دى كل المواعيد؟" at bounding box center [204, 579] width 94 height 14
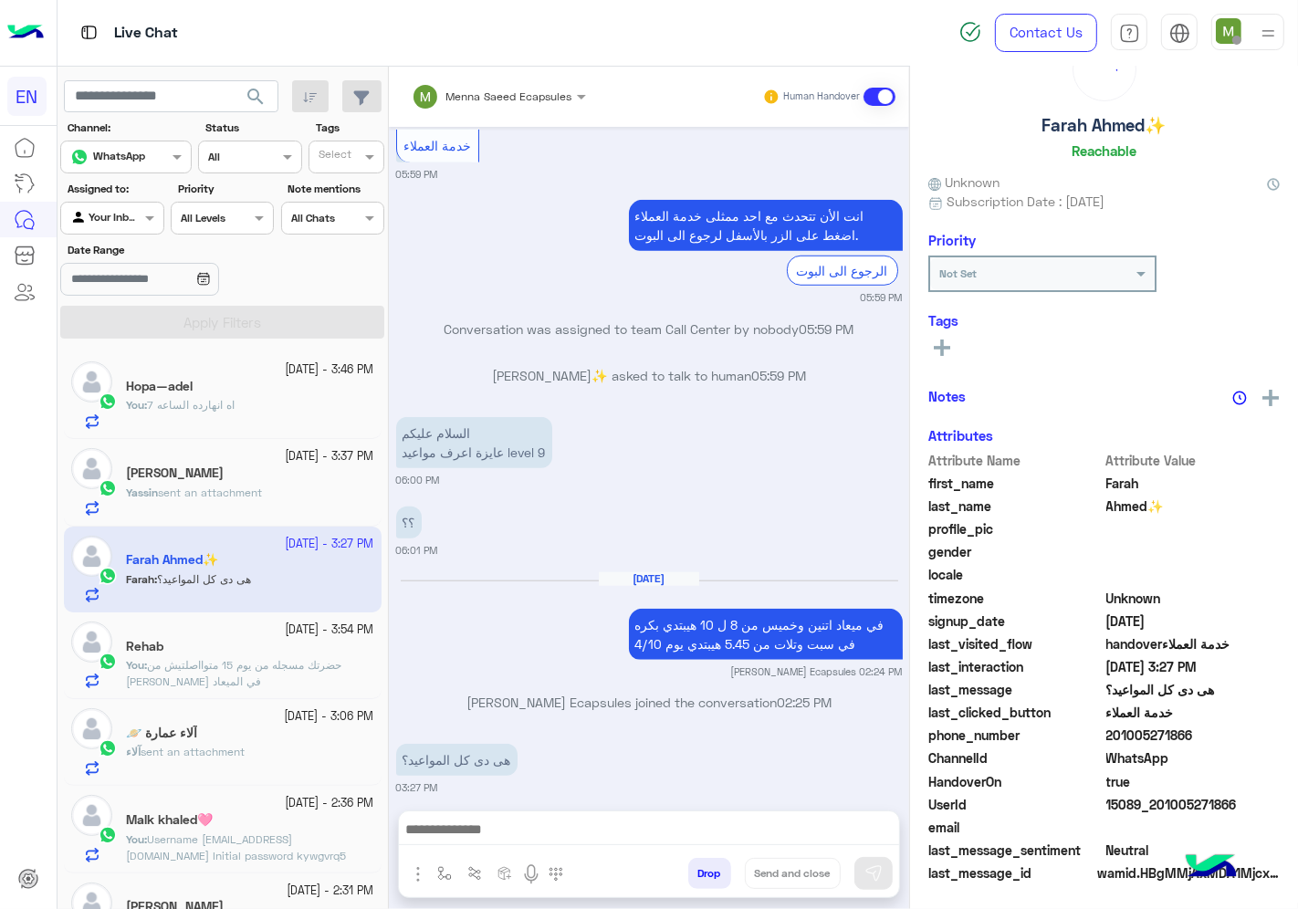
scroll to position [71, 0]
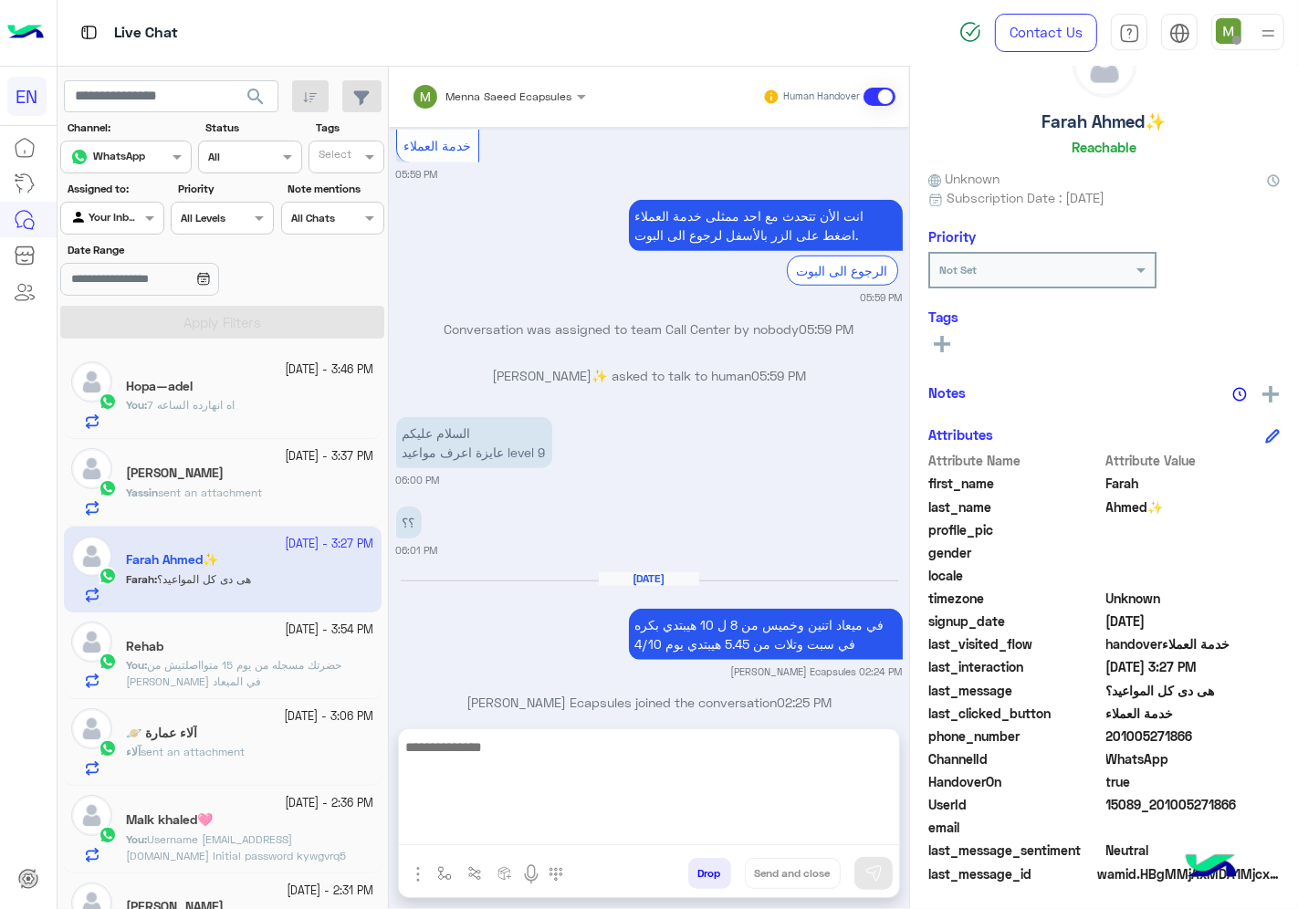
click at [717, 835] on textarea at bounding box center [649, 791] width 500 height 110
type textarea "**"
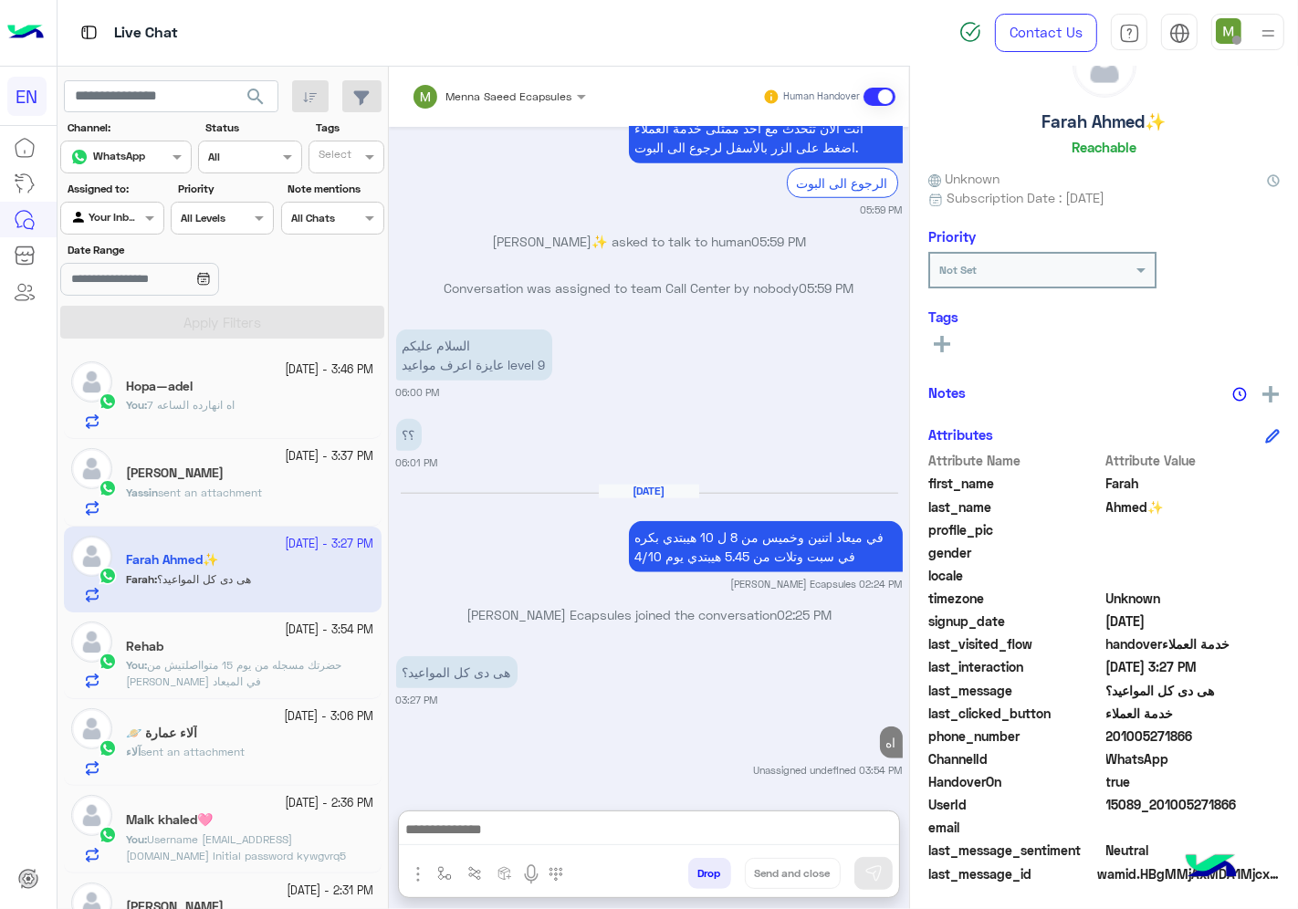
click at [260, 484] on div "[PERSON_NAME]" at bounding box center [250, 475] width 248 height 19
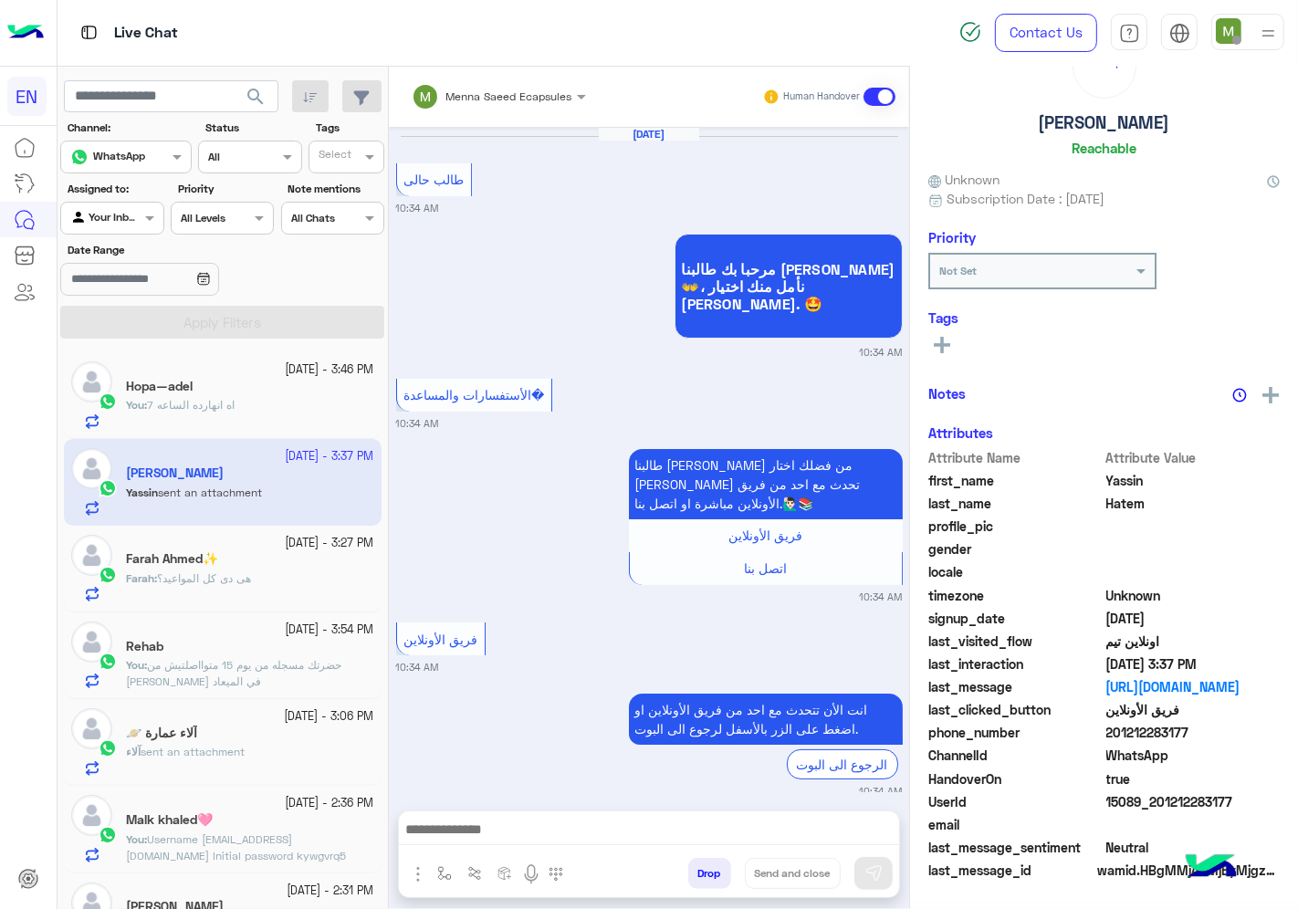
scroll to position [1525, 0]
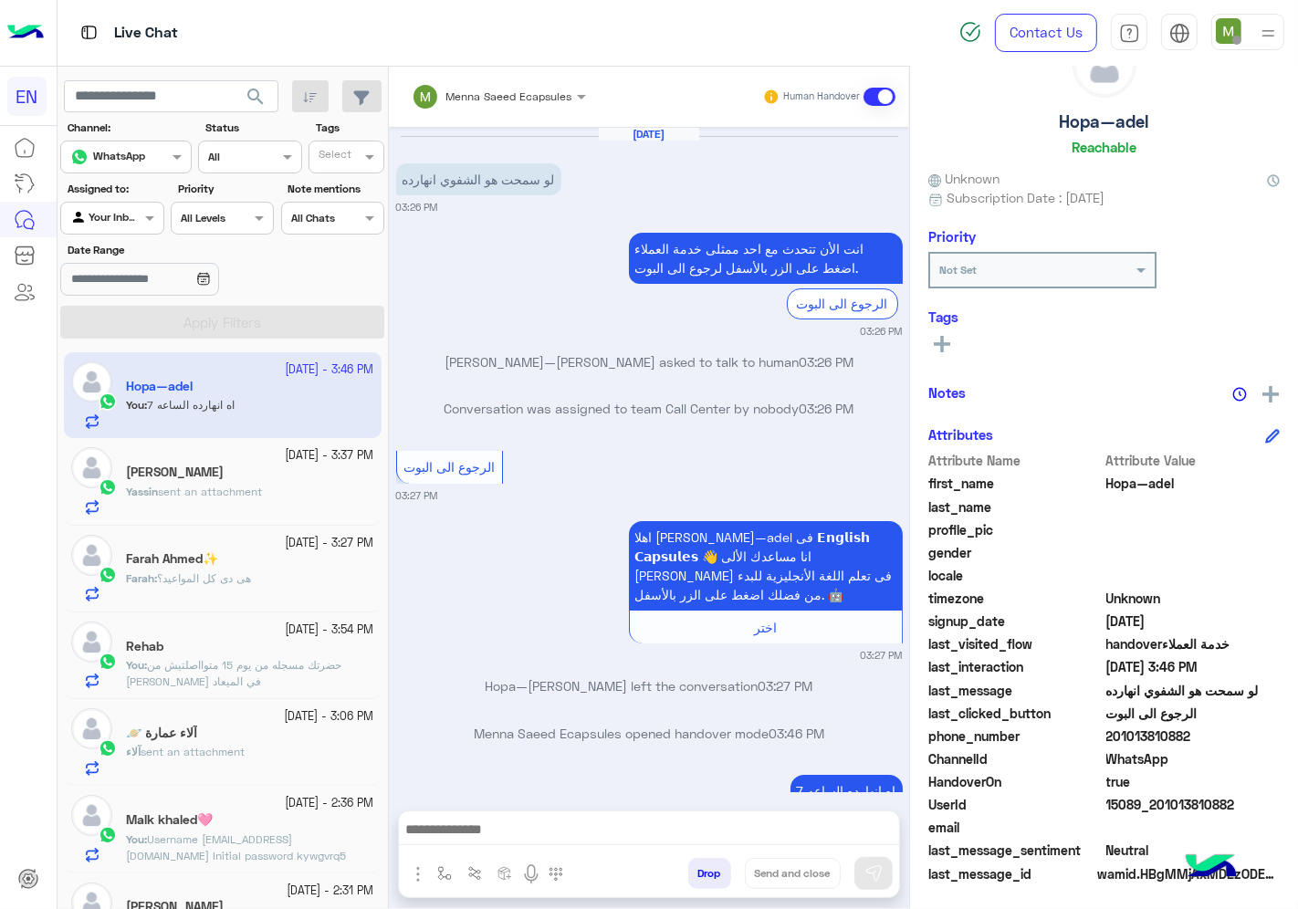
scroll to position [95, 0]
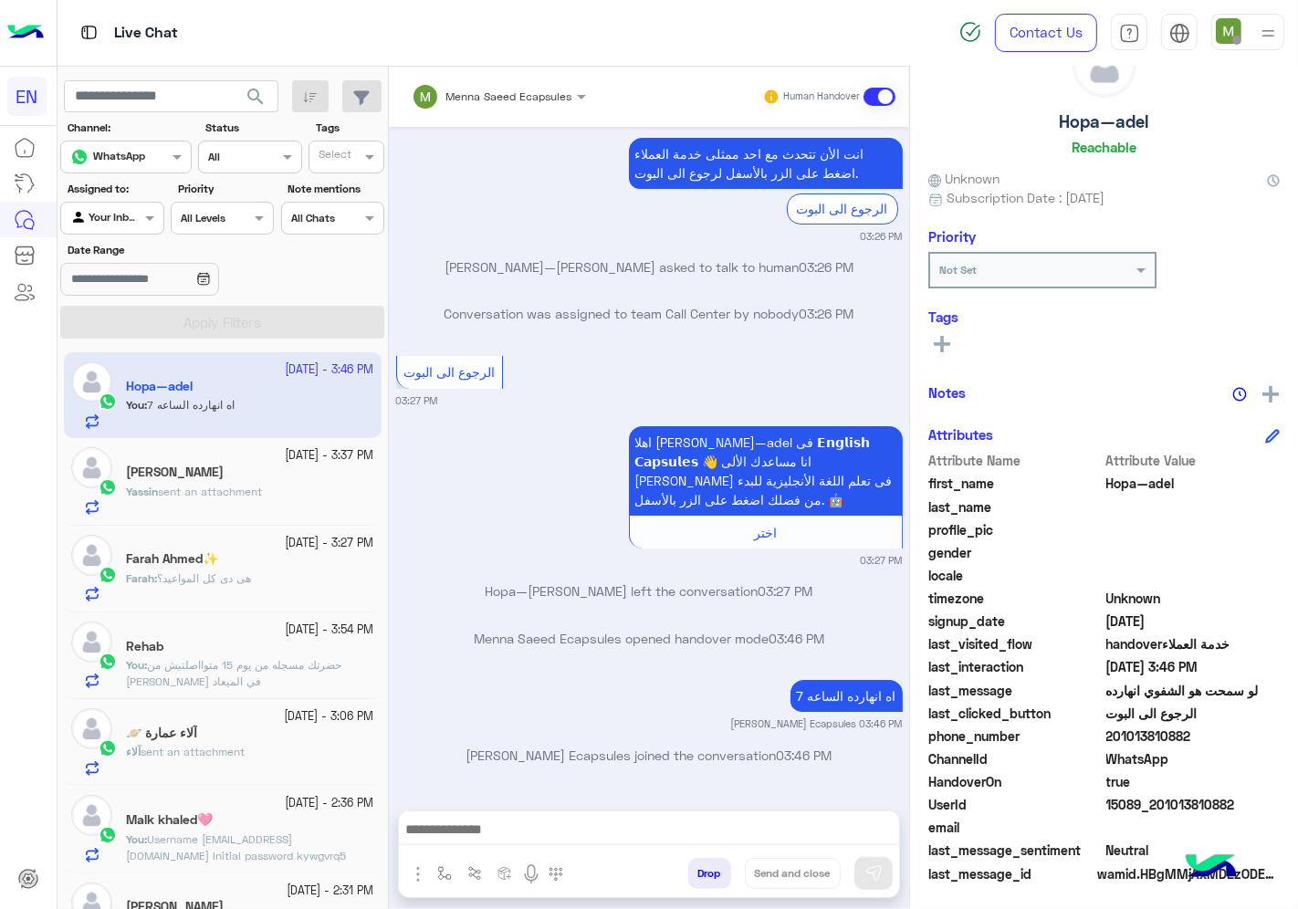
drag, startPoint x: 1205, startPoint y: 734, endPoint x: 1112, endPoint y: 734, distance: 93.1
click at [1112, 734] on span "201013810882" at bounding box center [1193, 736] width 174 height 19
copy span "01013810882"
click at [219, 489] on span "sent an attachment" at bounding box center [210, 492] width 104 height 14
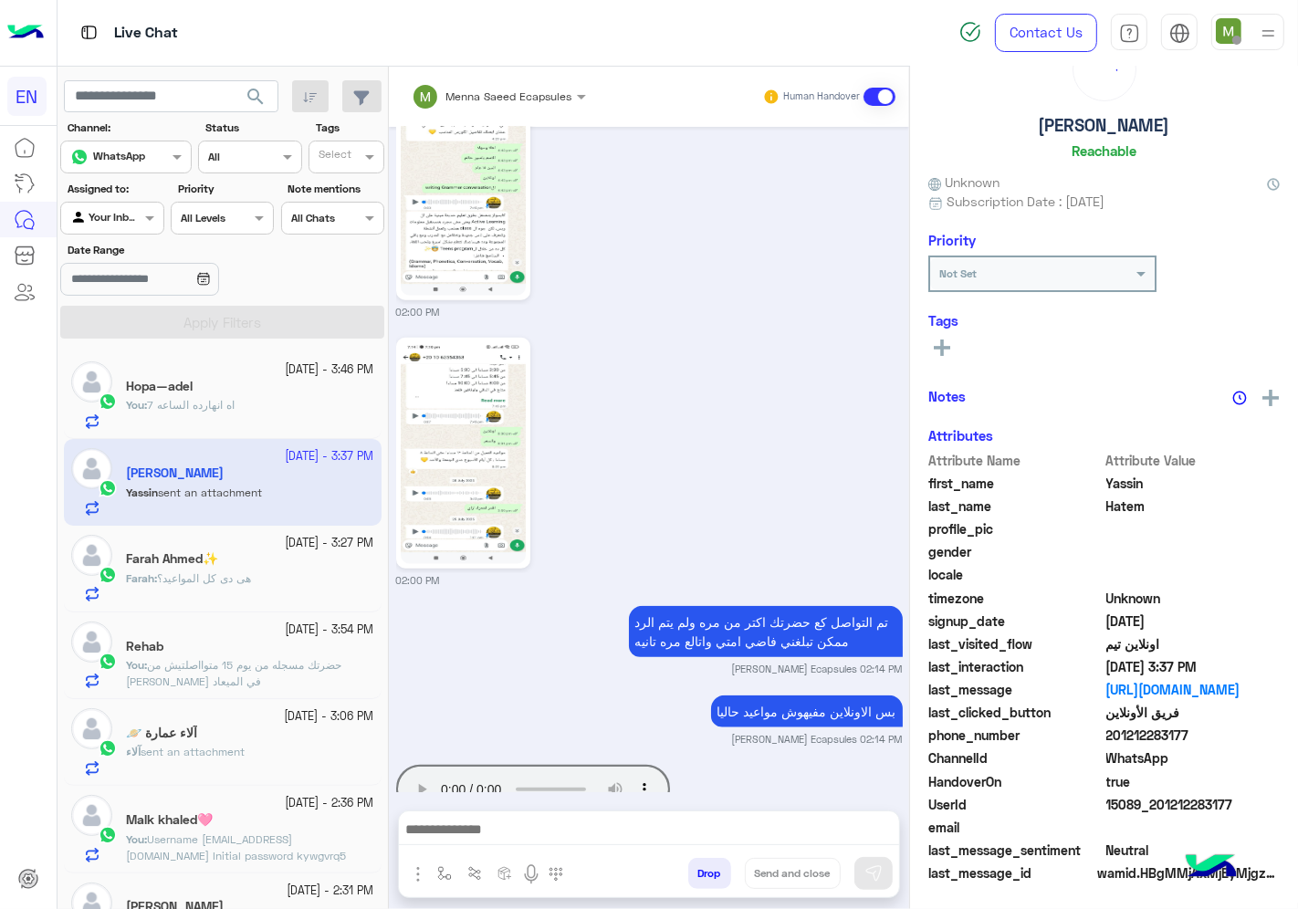
scroll to position [71, 0]
drag, startPoint x: 1196, startPoint y: 728, endPoint x: 1109, endPoint y: 731, distance: 86.8
click at [1109, 731] on span "201212283177" at bounding box center [1193, 736] width 174 height 19
copy span "01212283177"
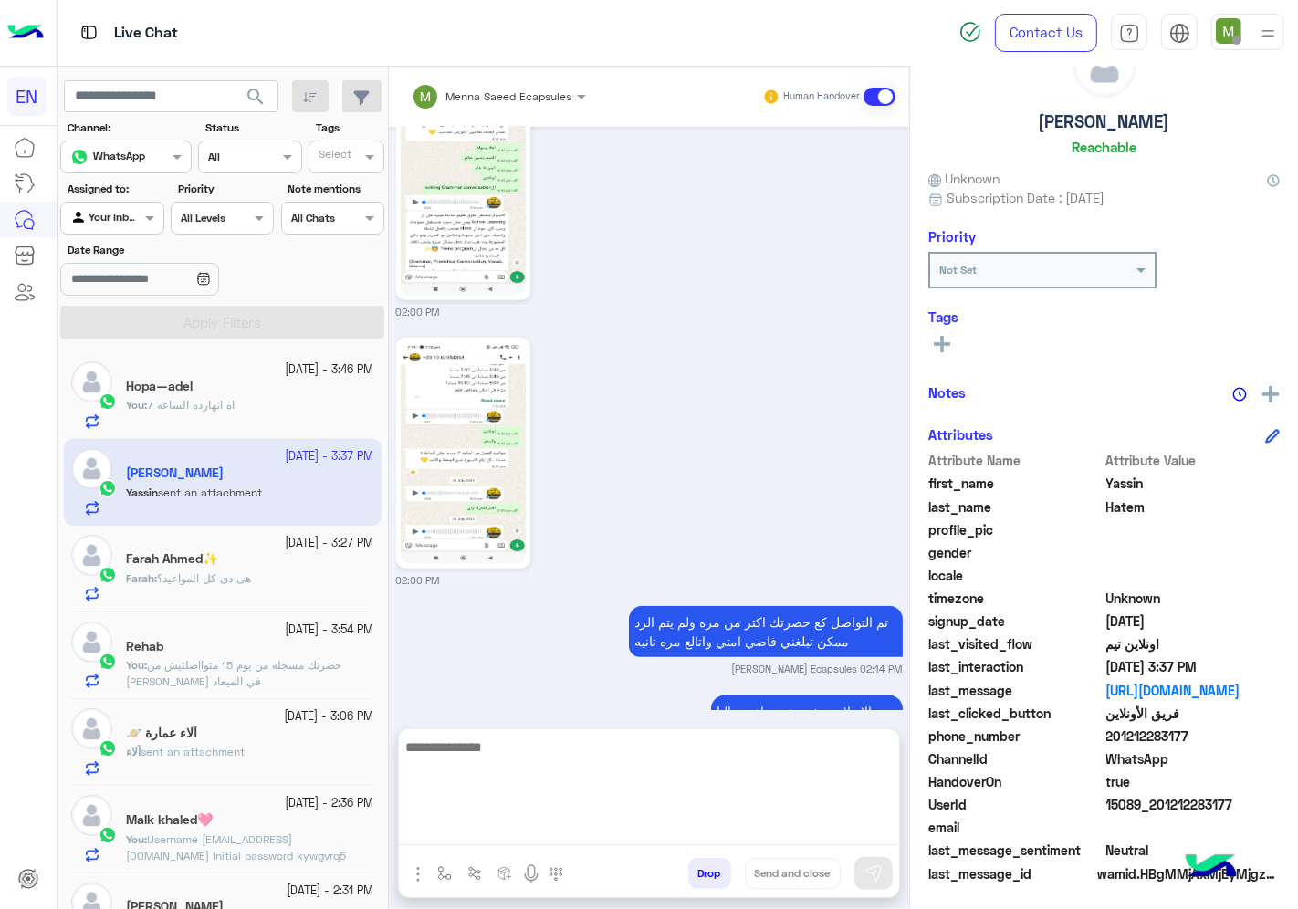
click at [653, 843] on textarea at bounding box center [649, 791] width 500 height 110
type textarea "**********"
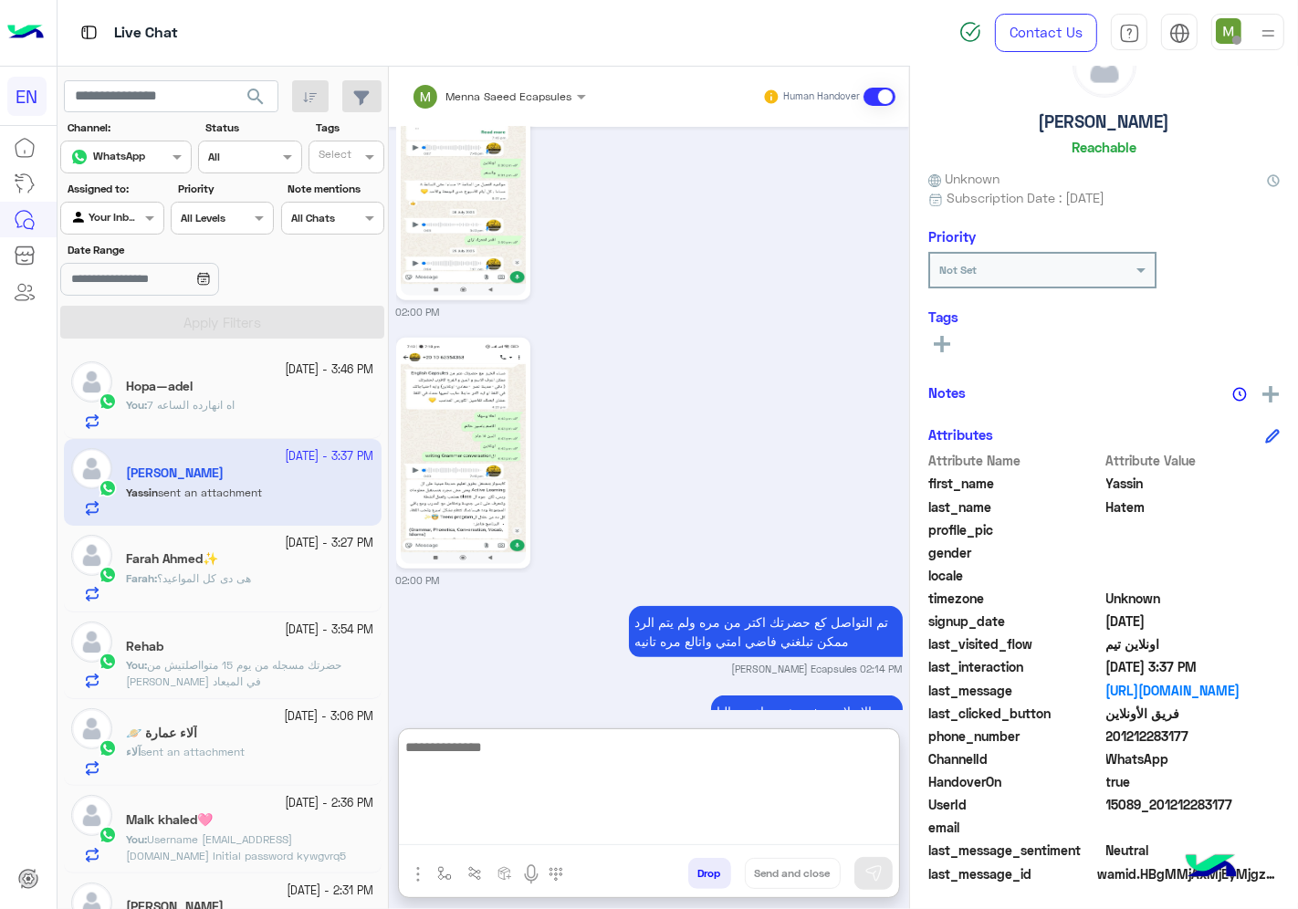
scroll to position [1696, 0]
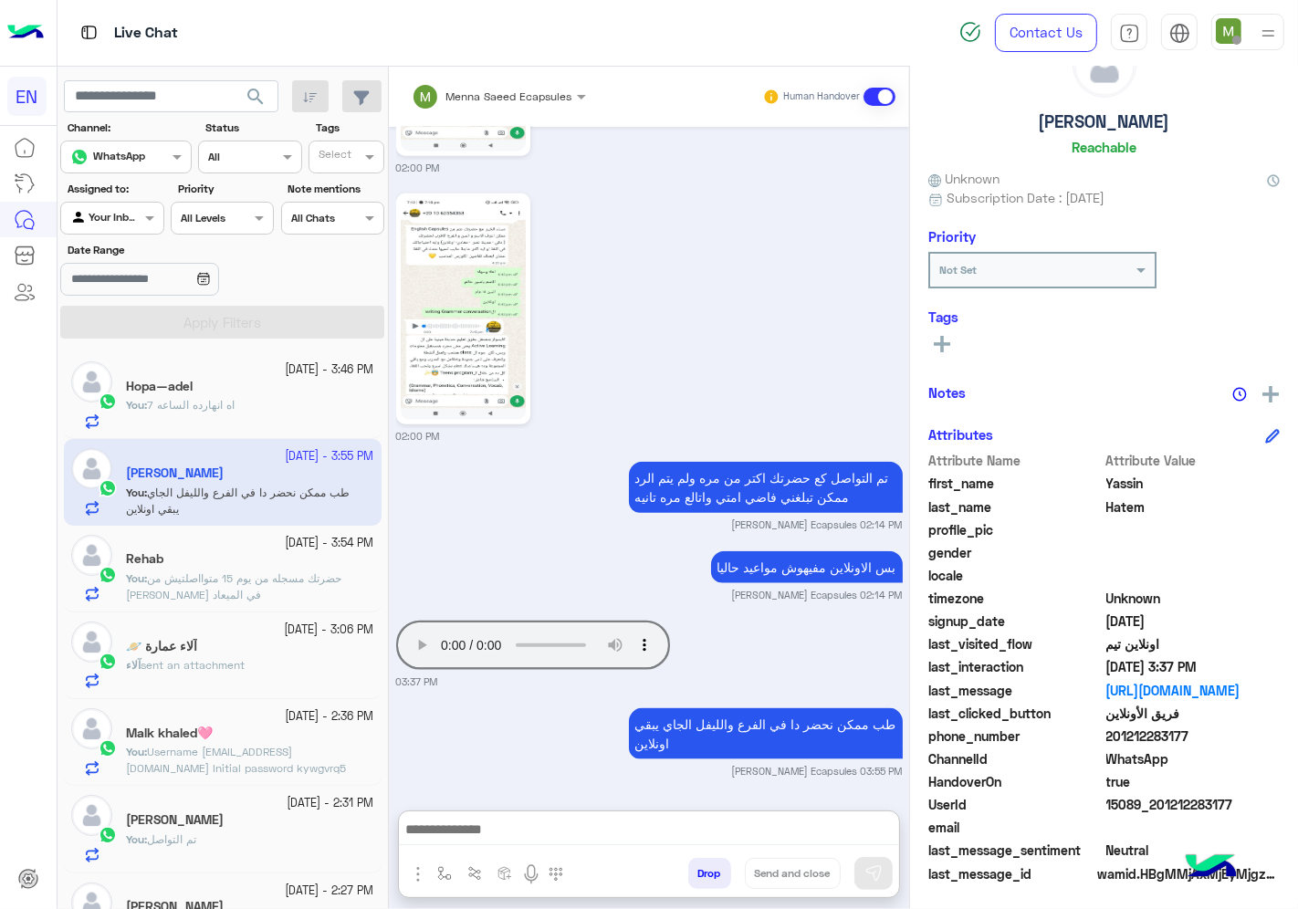
click at [231, 579] on span "حضرتك مسجله من يوم 15 متوااصلتيش من [PERSON_NAME] في الميعاد" at bounding box center [233, 586] width 215 height 30
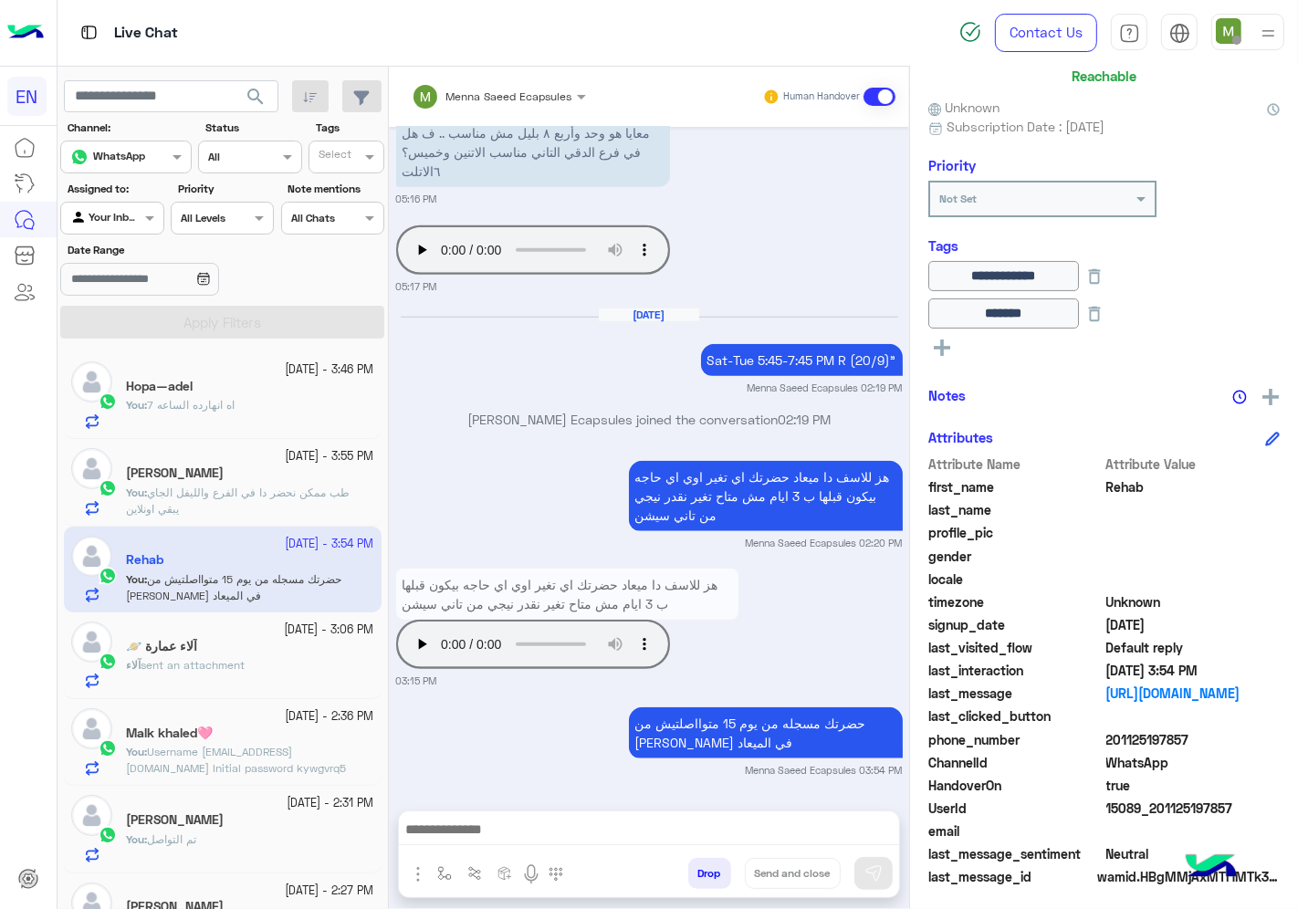
scroll to position [147, 0]
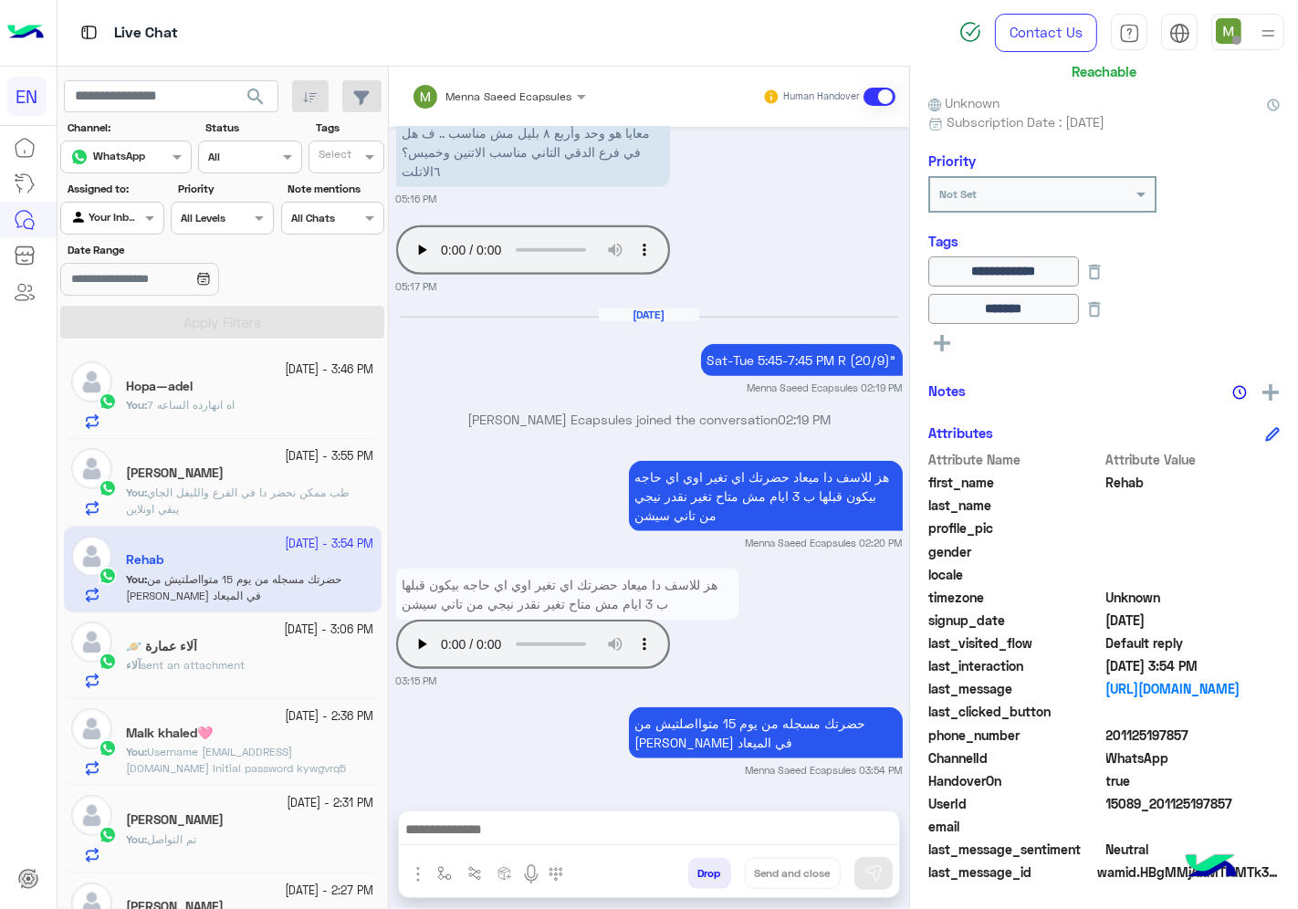
click at [213, 649] on div "آلاء عمارة 🪐" at bounding box center [250, 648] width 248 height 19
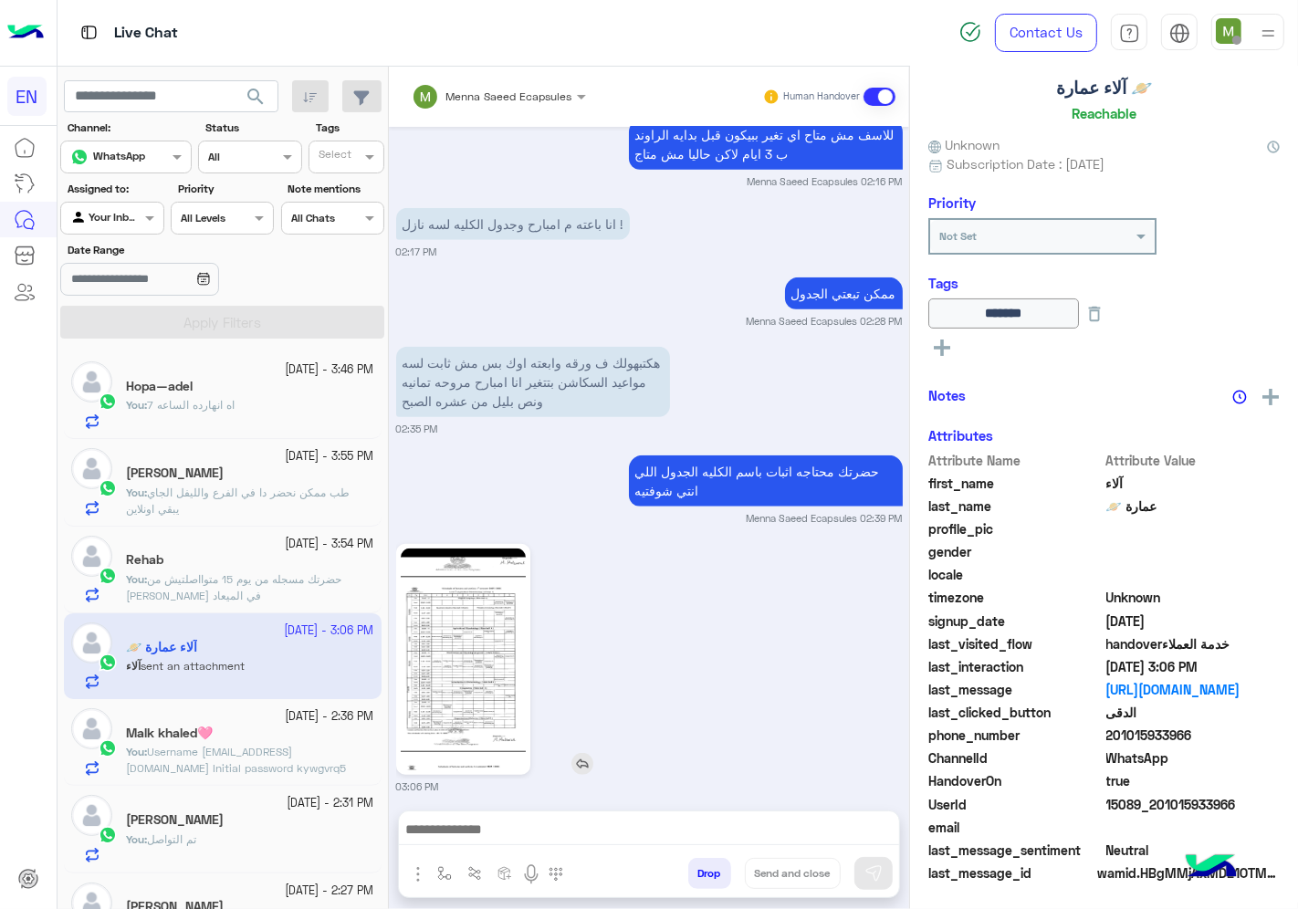
scroll to position [110, 0]
click at [460, 662] on img at bounding box center [463, 660] width 125 height 222
click at [129, 221] on div at bounding box center [111, 215] width 101 height 17
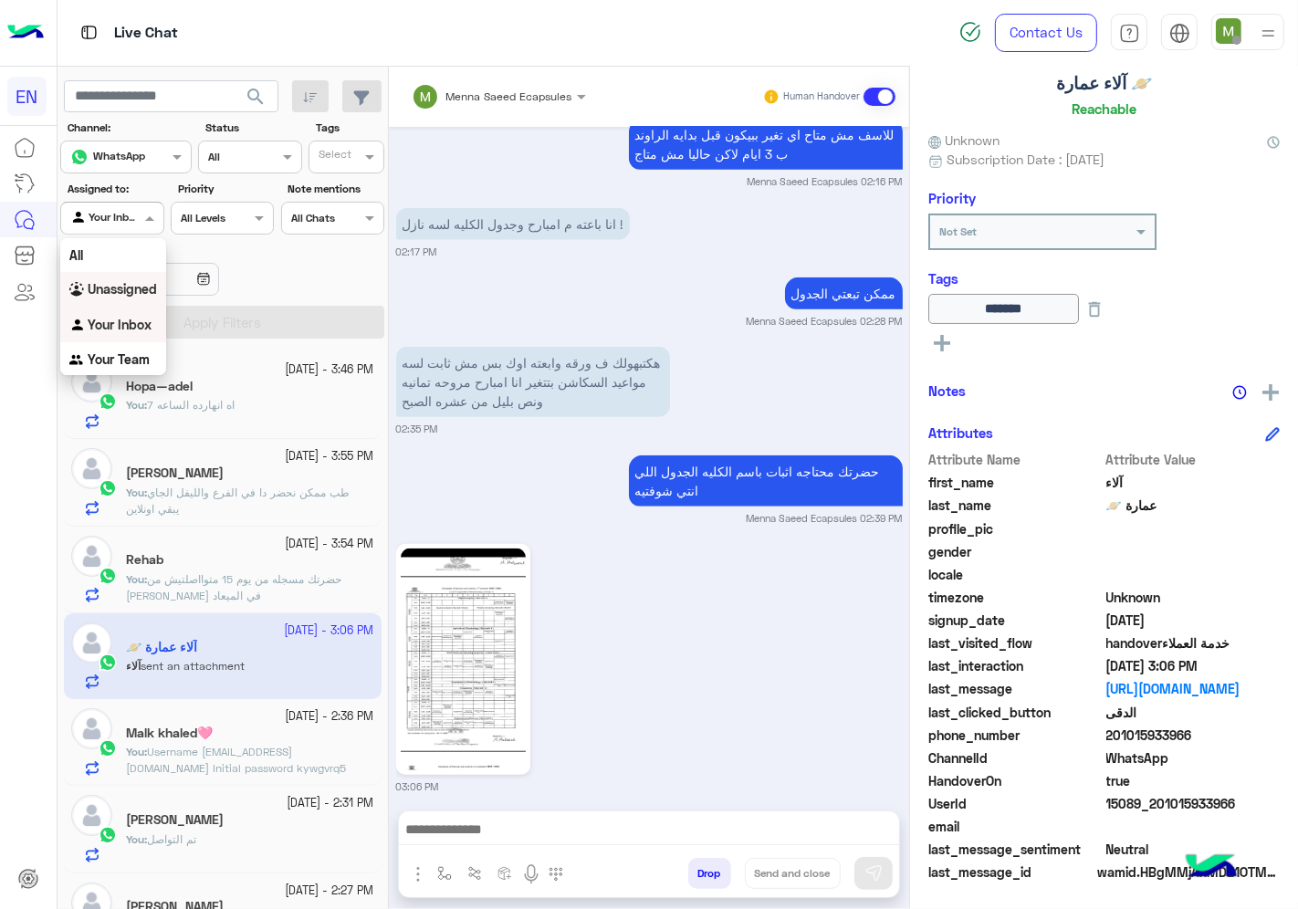
click at [138, 292] on b "Unassigned" at bounding box center [122, 289] width 69 height 16
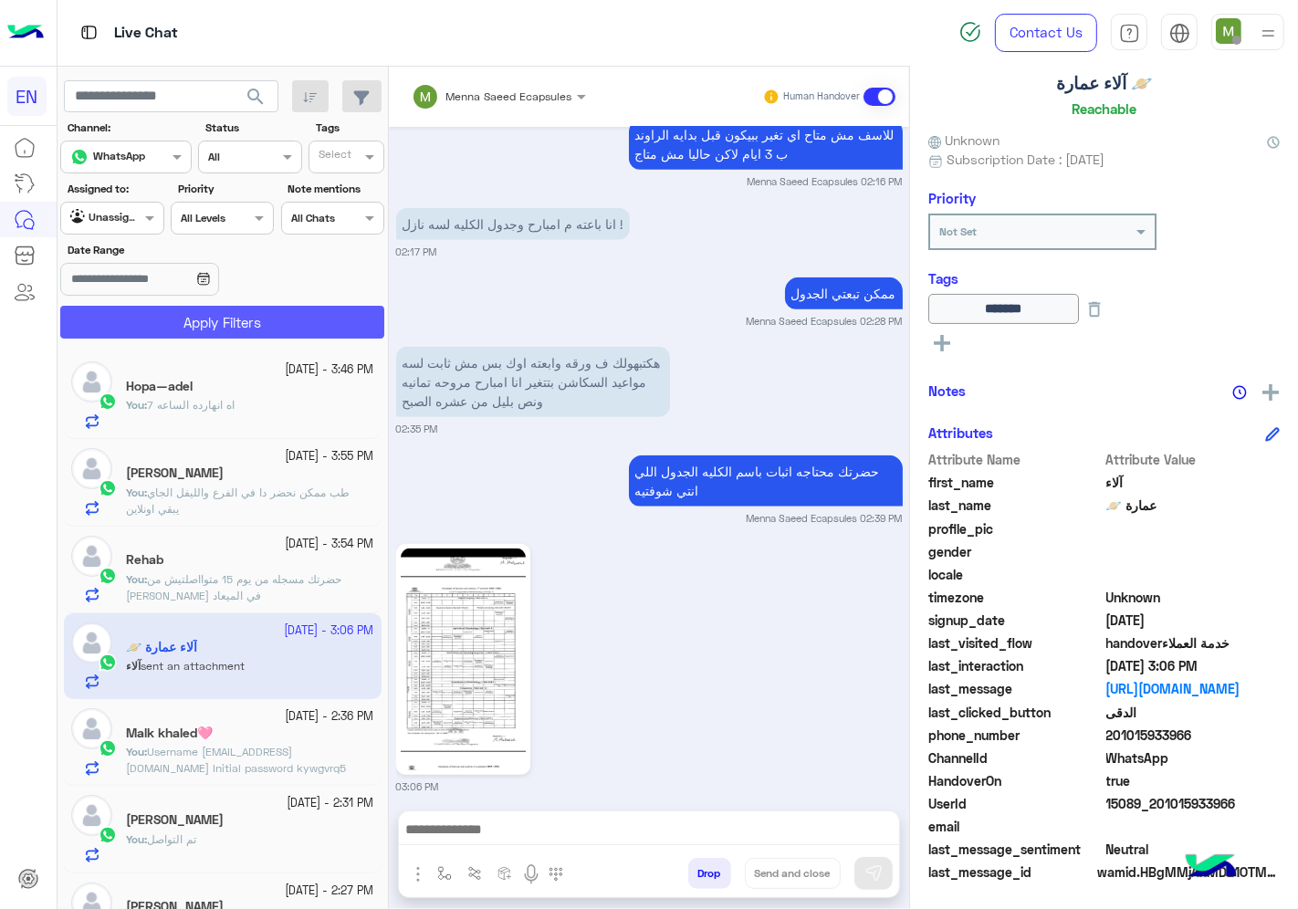
click at [178, 319] on button "Apply Filters" at bounding box center [222, 322] width 324 height 33
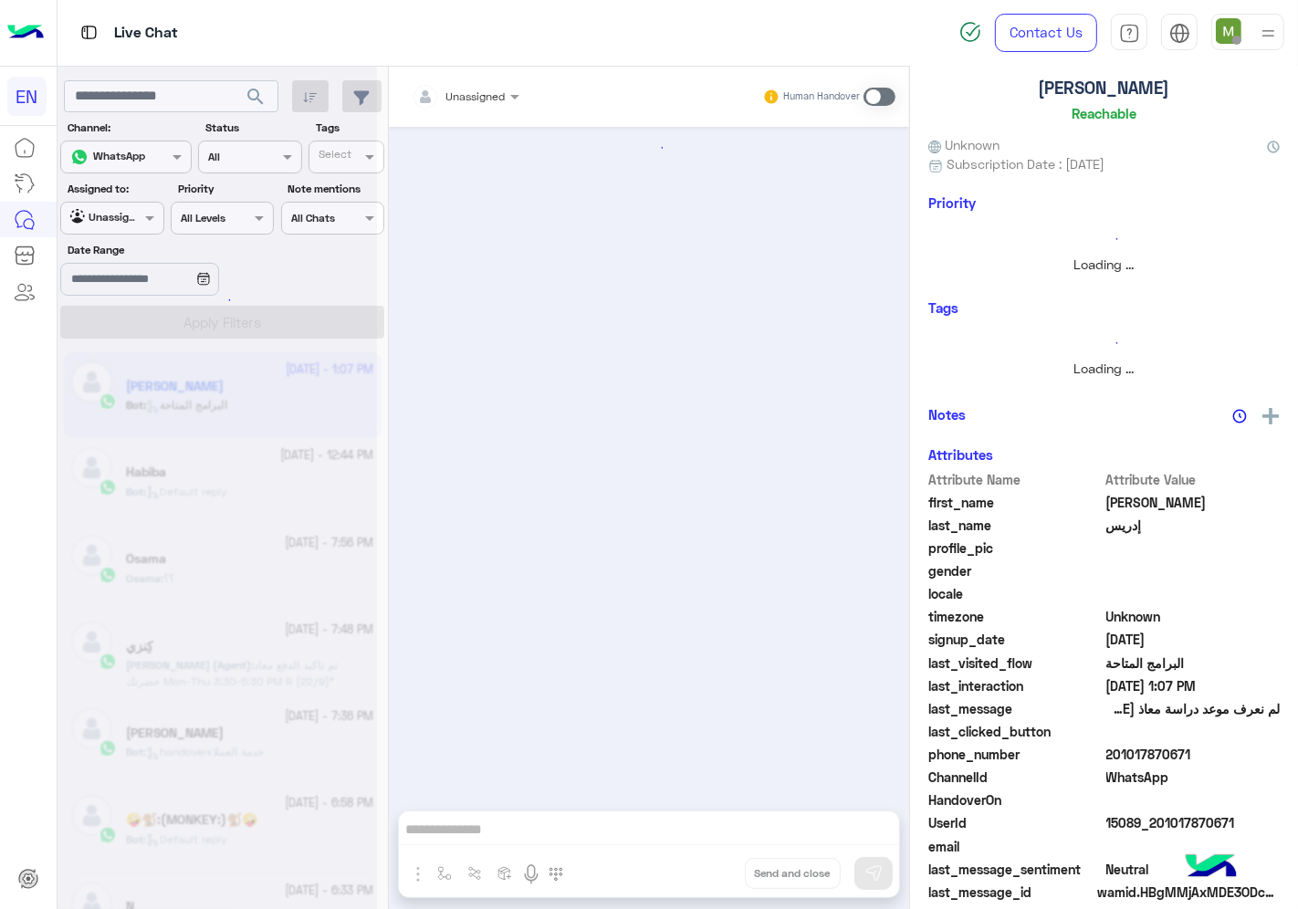
scroll to position [169, 0]
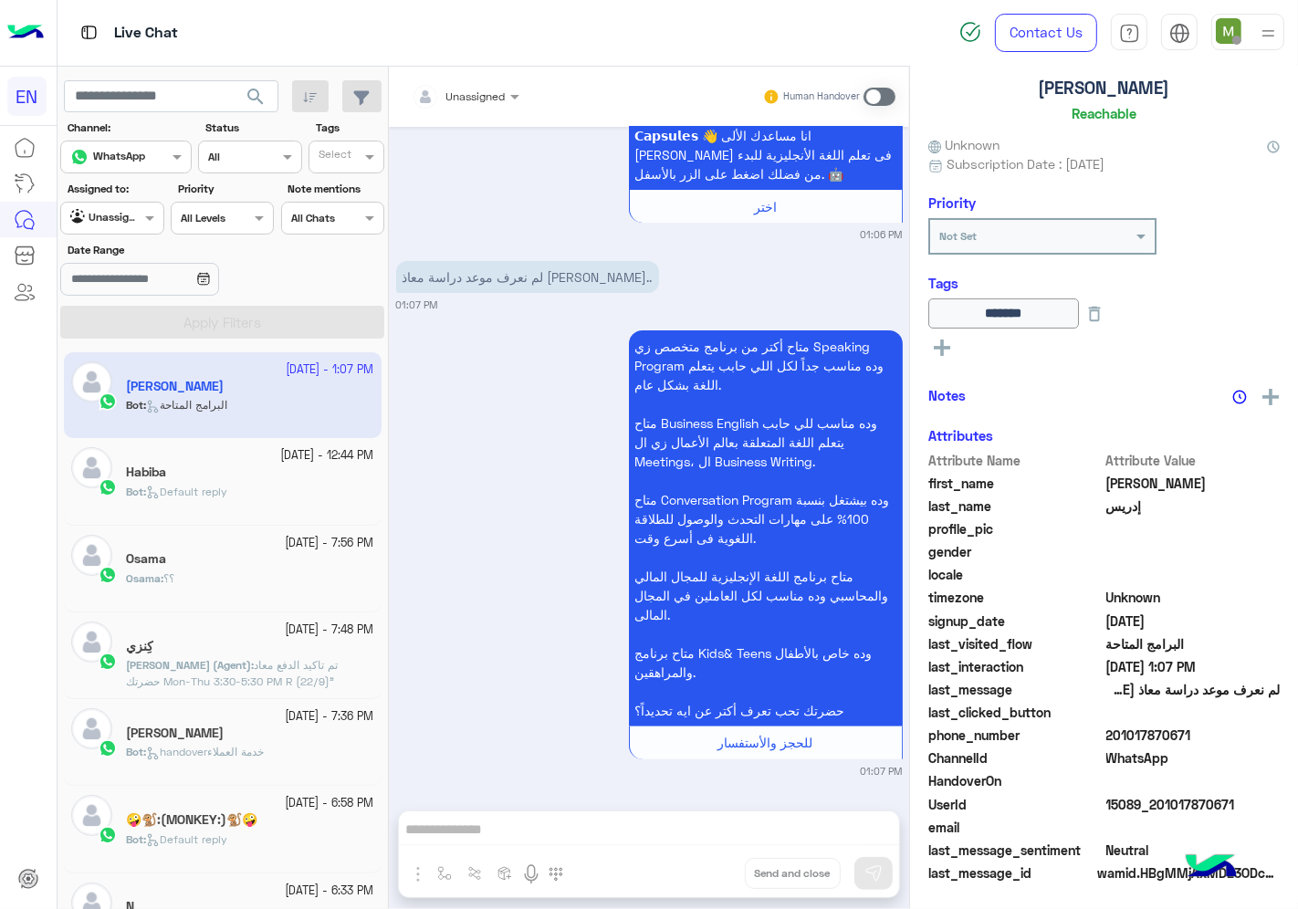
click at [132, 213] on div at bounding box center [111, 215] width 101 height 17
click at [135, 321] on b "Your Inbox" at bounding box center [120, 325] width 64 height 16
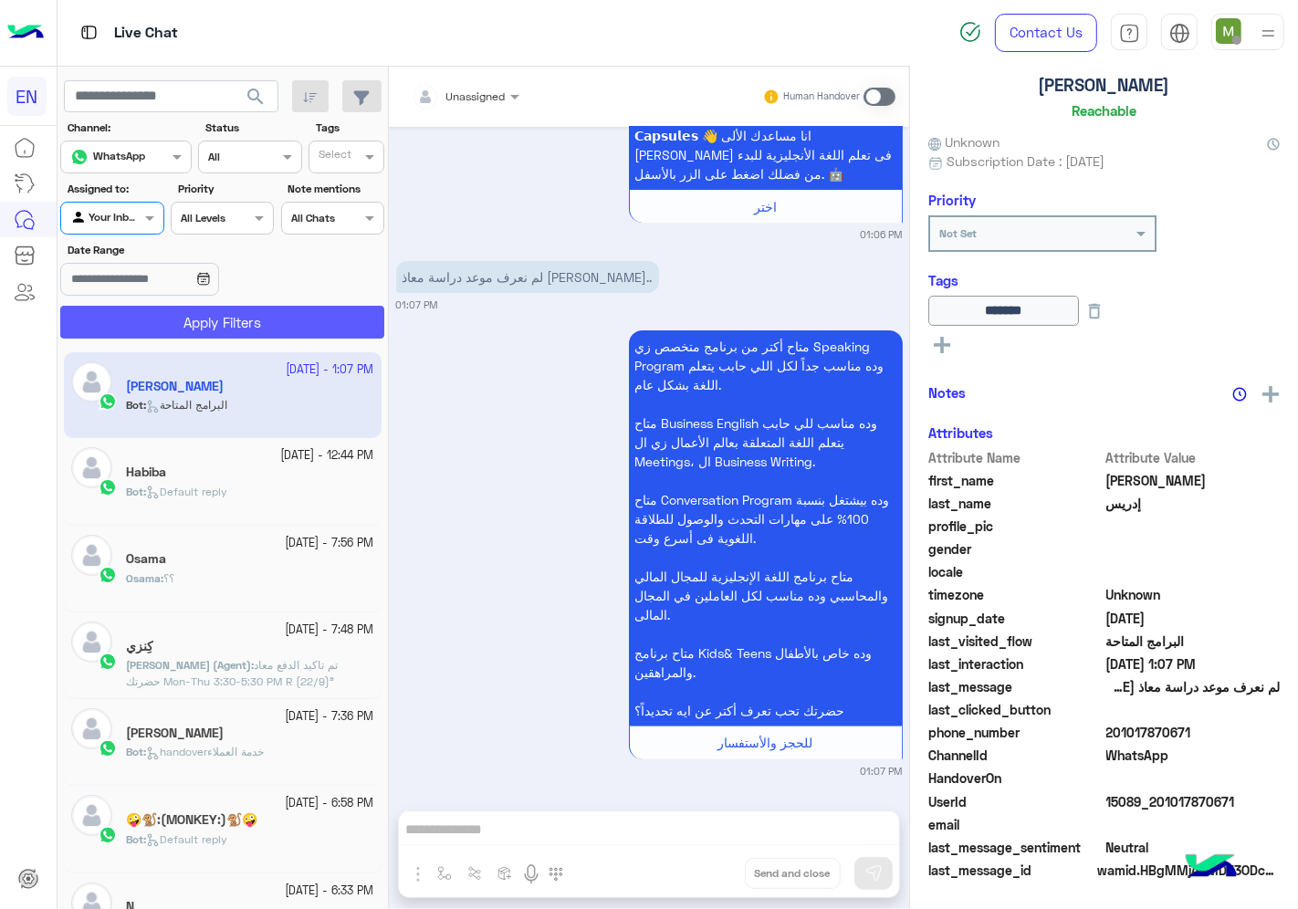
click at [173, 311] on button "Apply Filters" at bounding box center [222, 322] width 324 height 33
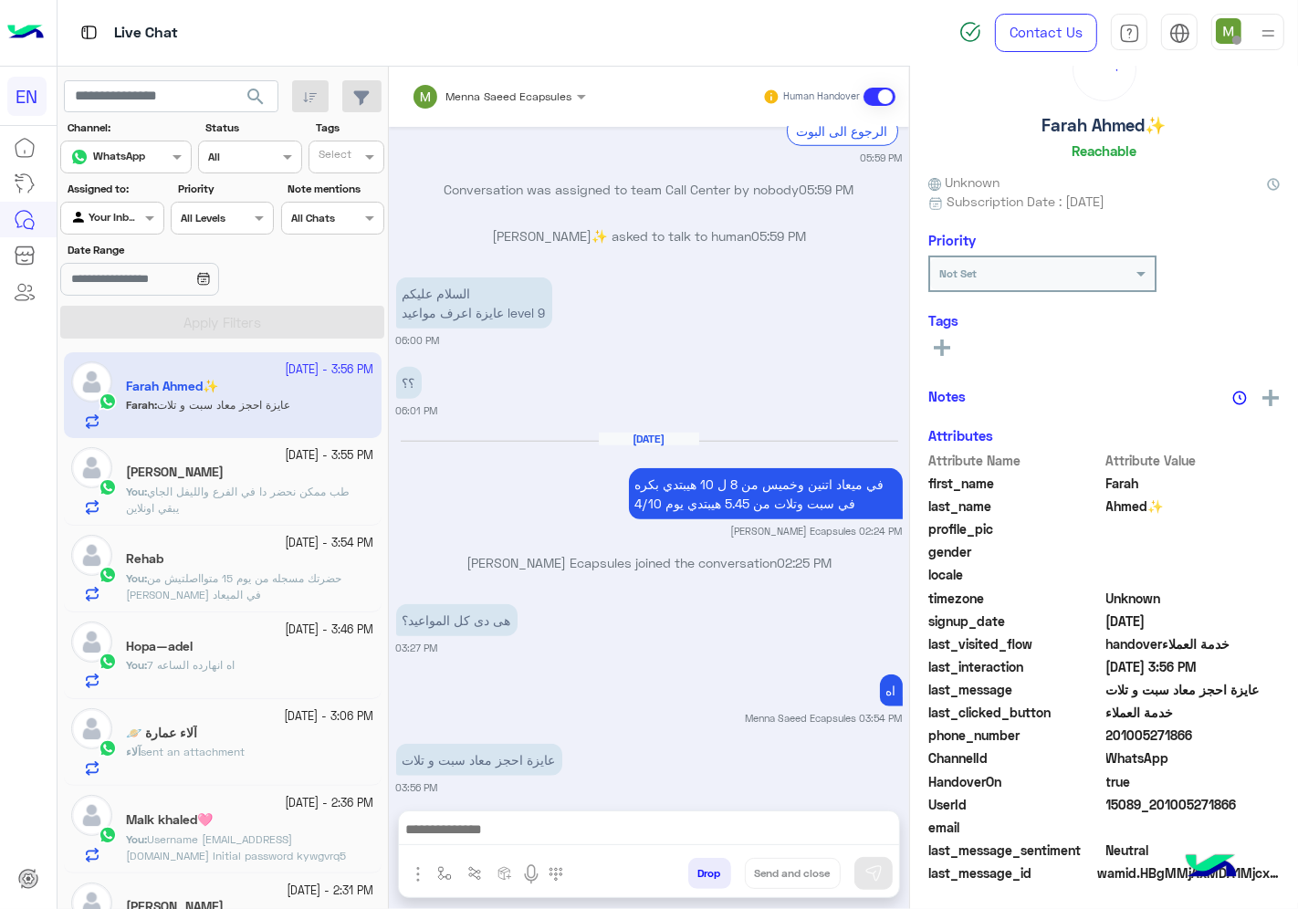
scroll to position [71, 0]
drag, startPoint x: 1199, startPoint y: 732, endPoint x: 1108, endPoint y: 732, distance: 91.3
click at [1108, 732] on span "201005271866" at bounding box center [1193, 736] width 174 height 19
copy span "01005271866"
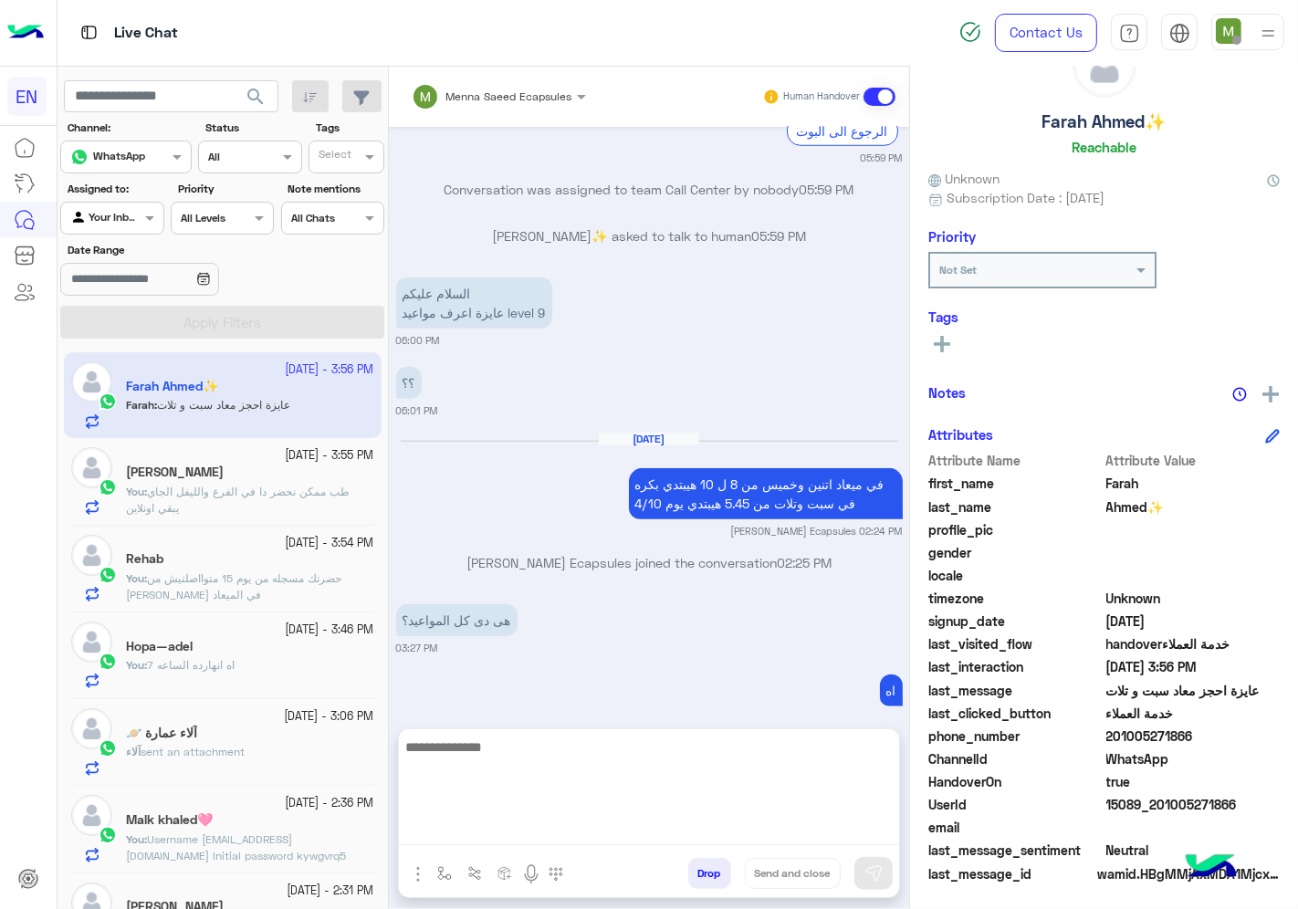
click at [646, 828] on textarea at bounding box center [649, 791] width 500 height 110
type textarea "**********"
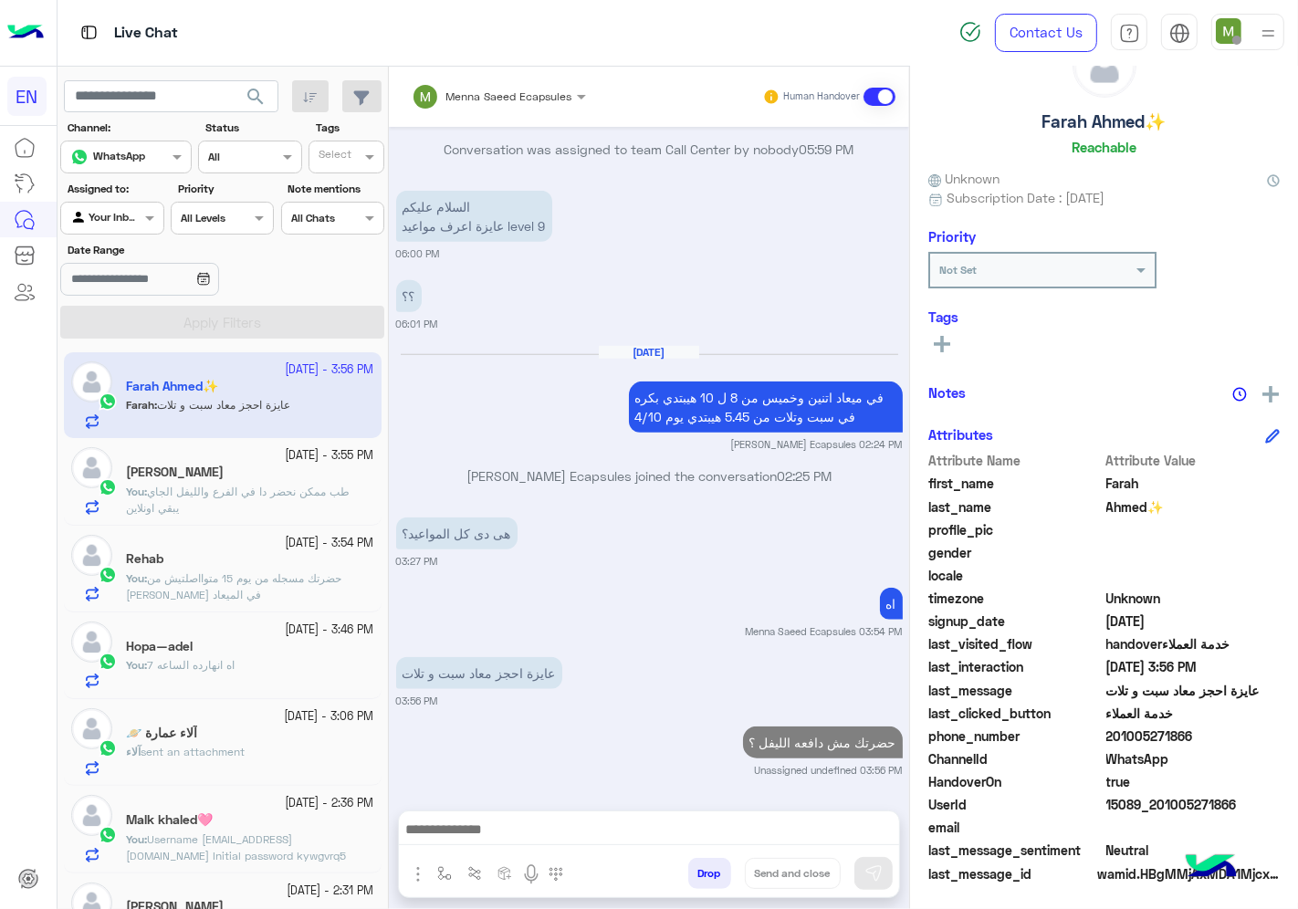
click at [212, 756] on span "sent an attachment" at bounding box center [193, 752] width 104 height 14
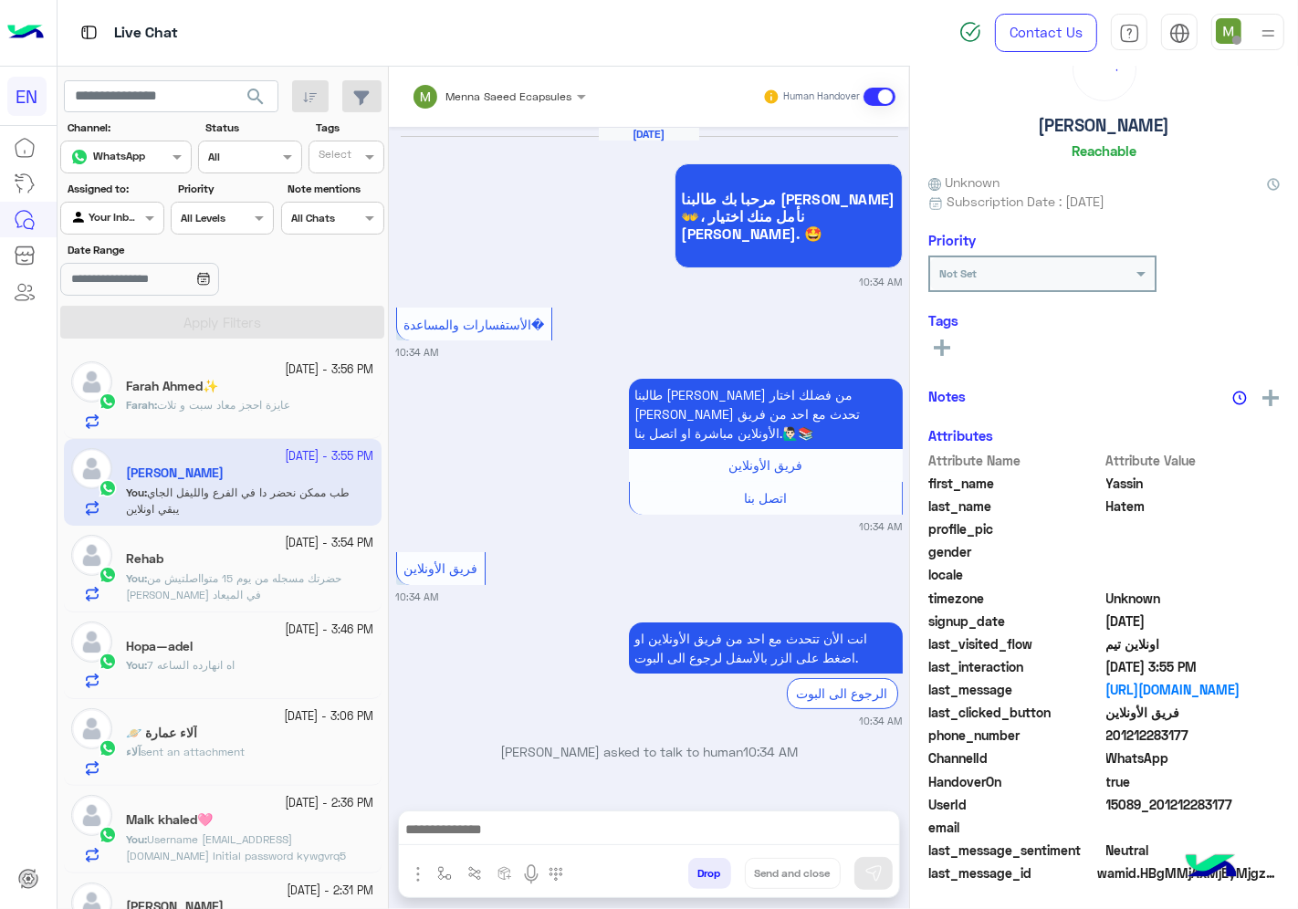
scroll to position [1544, 0]
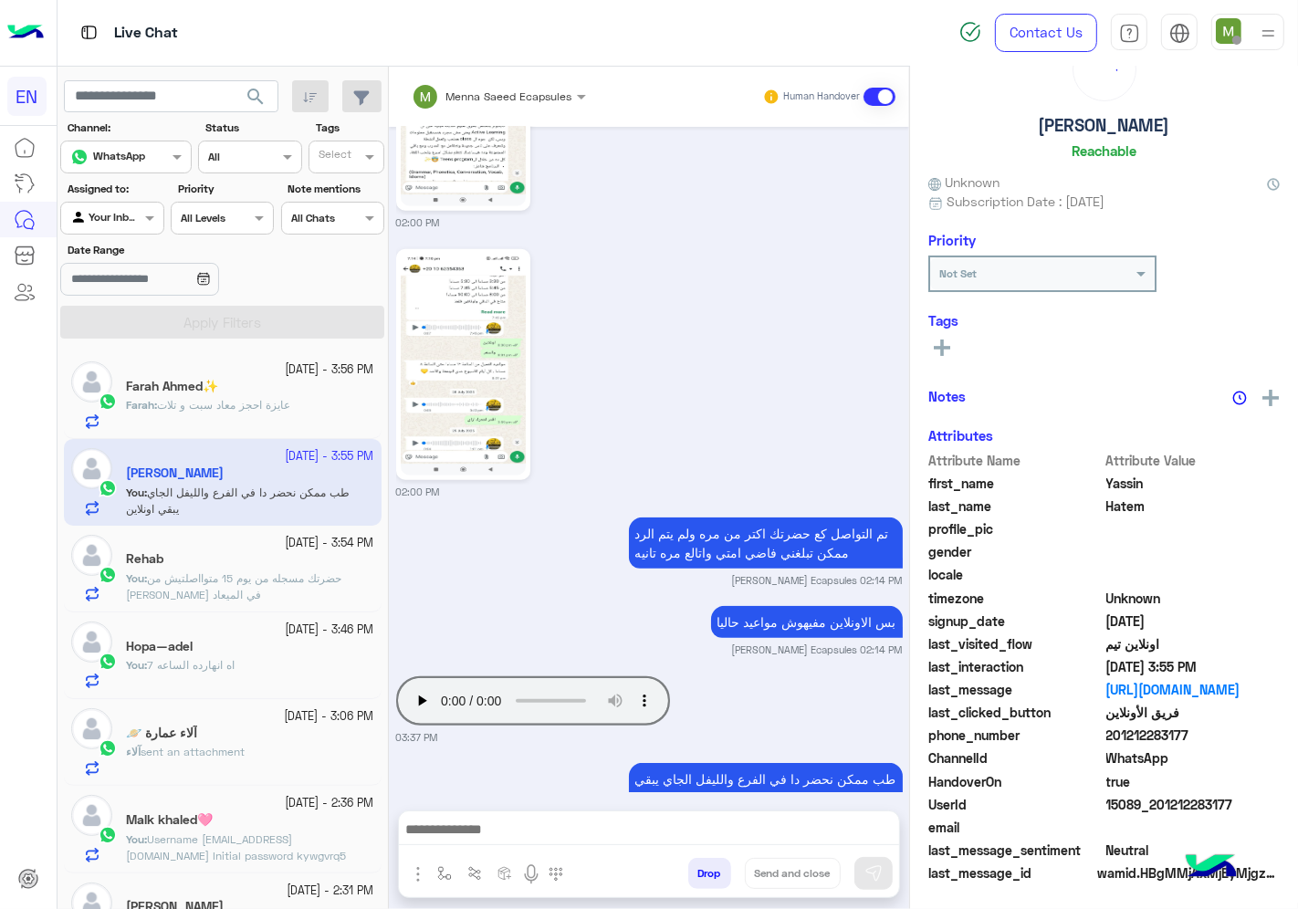
drag, startPoint x: 1193, startPoint y: 736, endPoint x: 1112, endPoint y: 742, distance: 81.5
click at [1112, 742] on span "201212283177" at bounding box center [1193, 735] width 174 height 19
copy span "01212283177"
click at [119, 207] on div "Live Chat" at bounding box center [95, 218] width 79 height 29
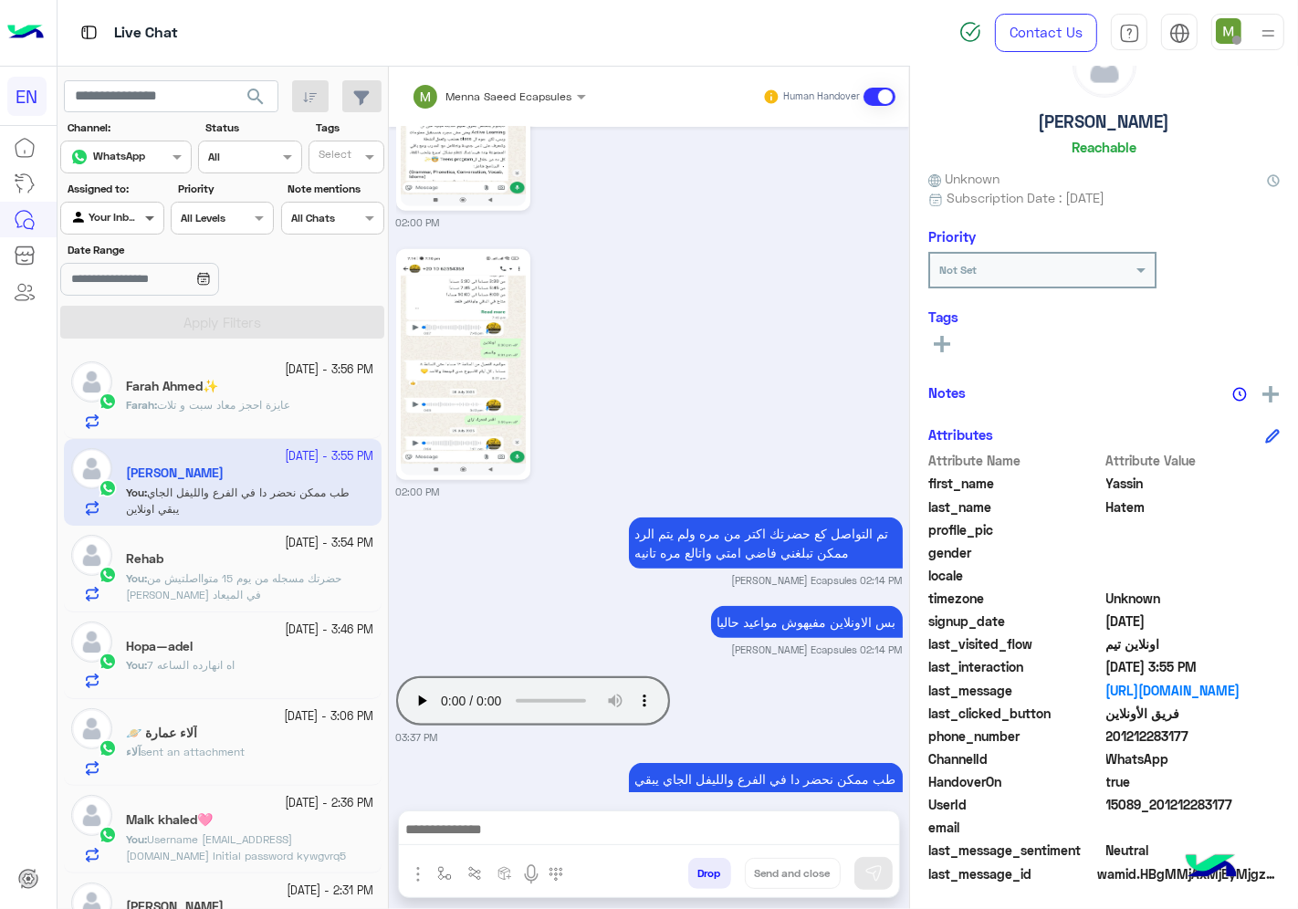
click at [142, 215] on span at bounding box center [152, 217] width 23 height 19
click at [138, 365] on div "Your Team" at bounding box center [113, 360] width 106 height 36
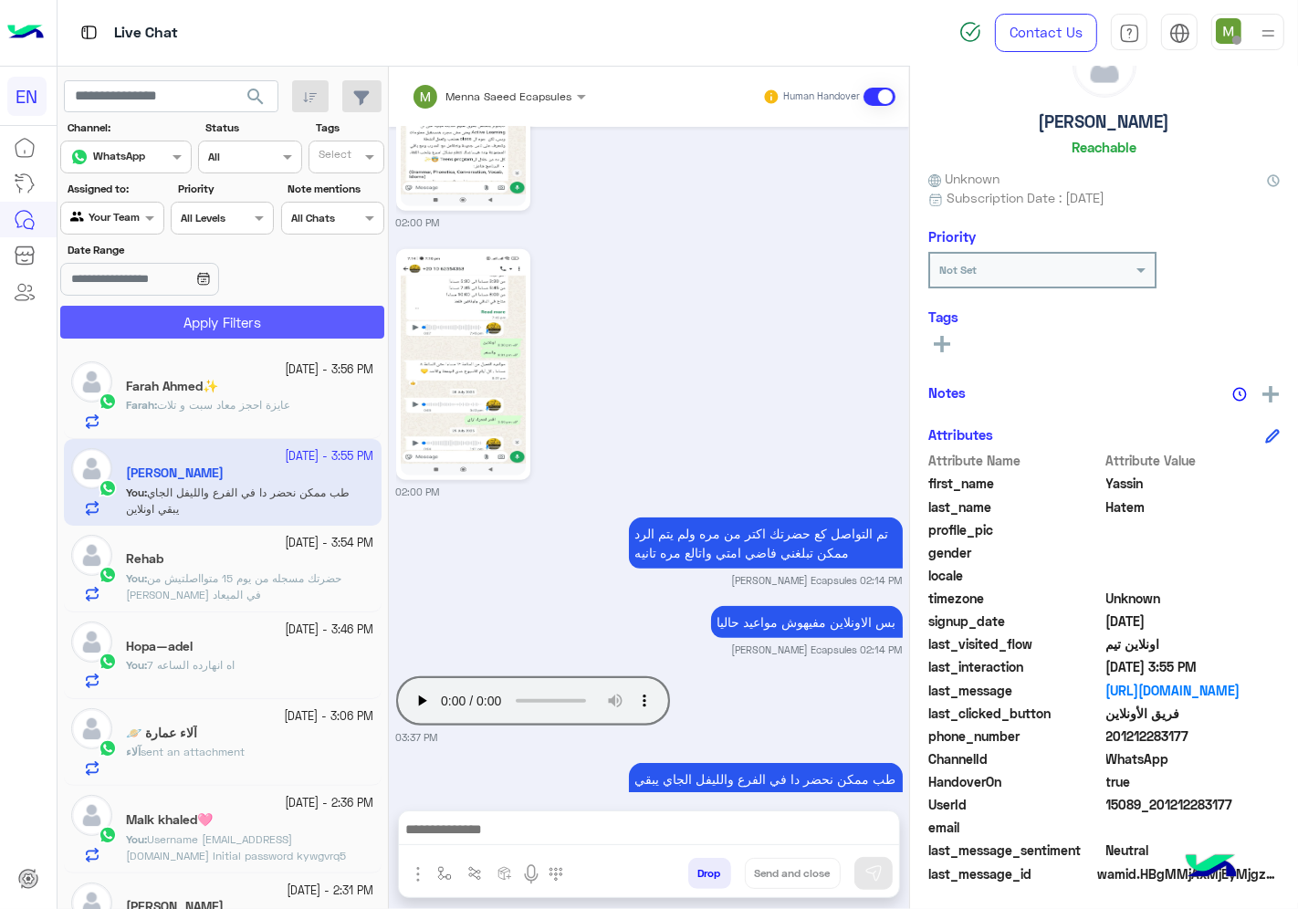
click at [204, 324] on button "Apply Filters" at bounding box center [222, 322] width 324 height 33
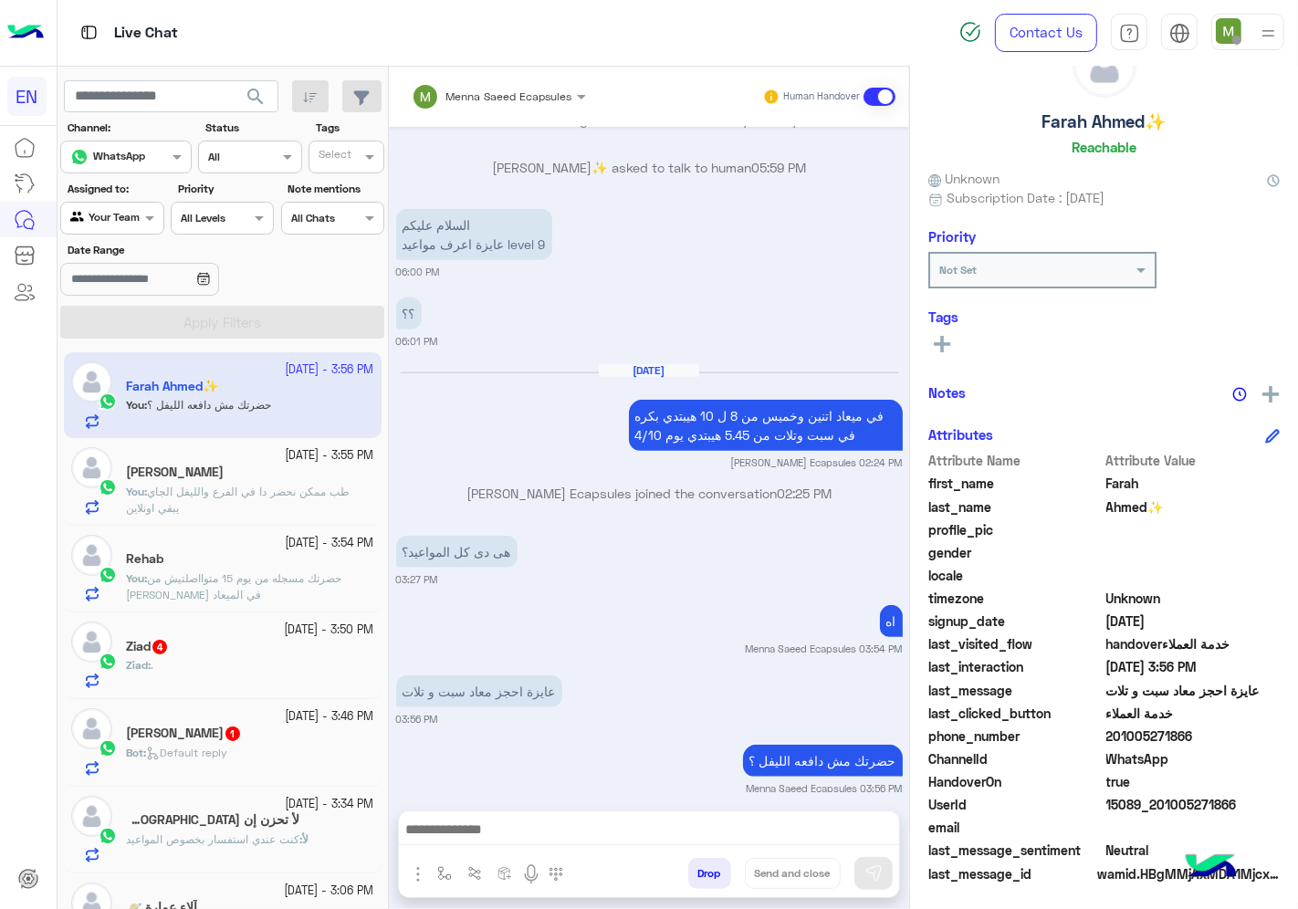
scroll to position [203, 0]
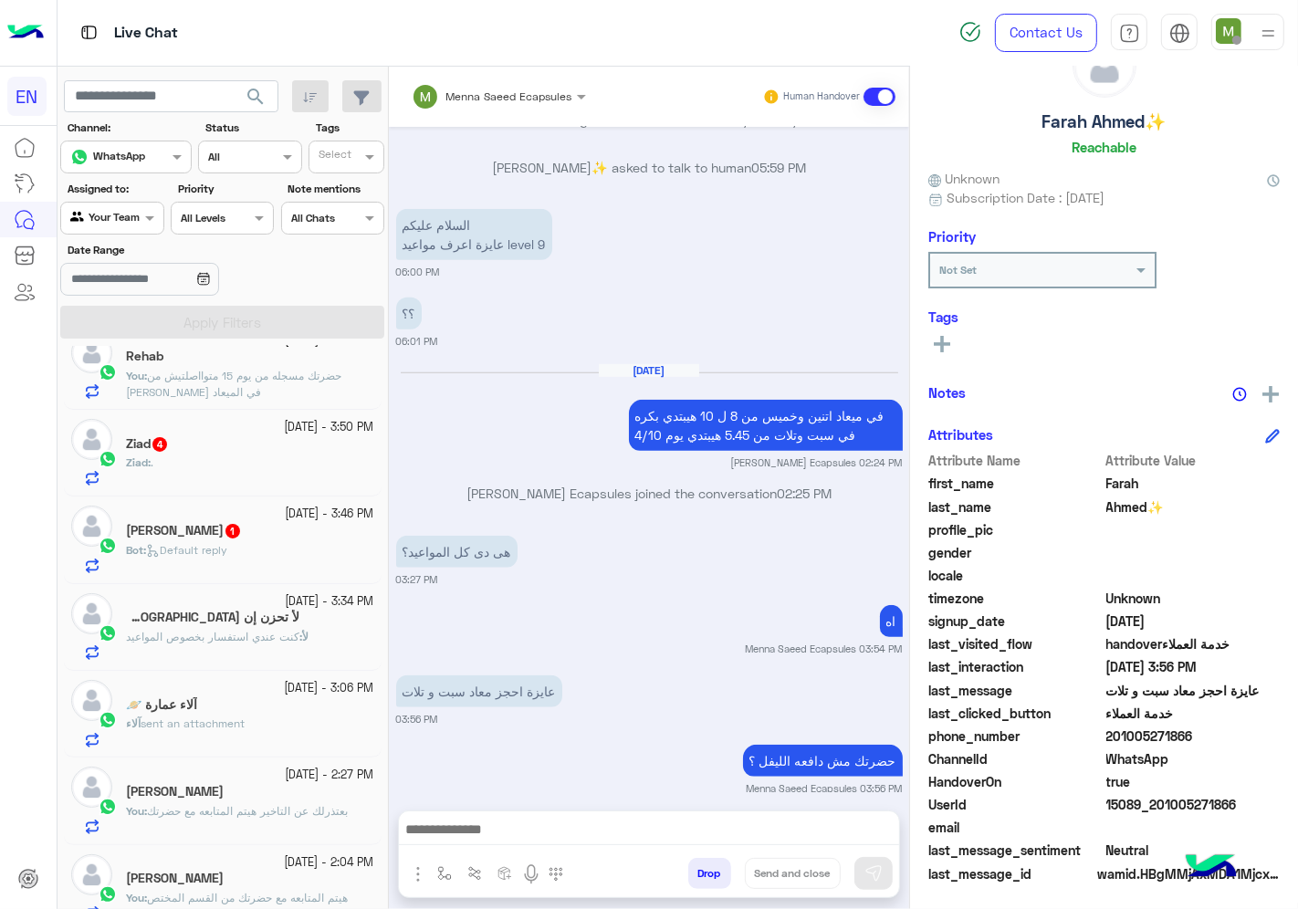
click at [263, 627] on div "لأ تحزن إن [DEMOGRAPHIC_DATA] معنا 11" at bounding box center [250, 619] width 248 height 19
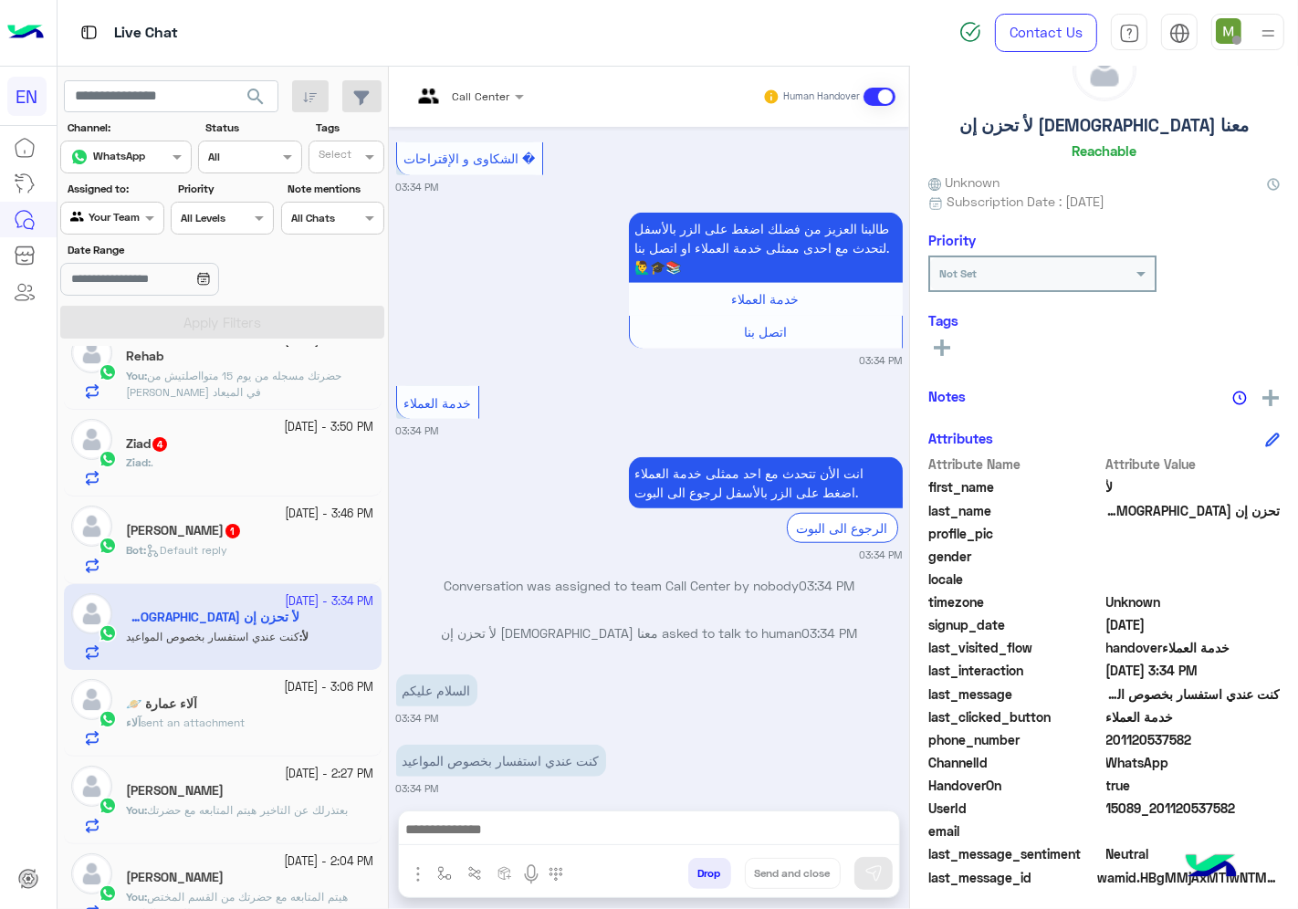
scroll to position [71, 0]
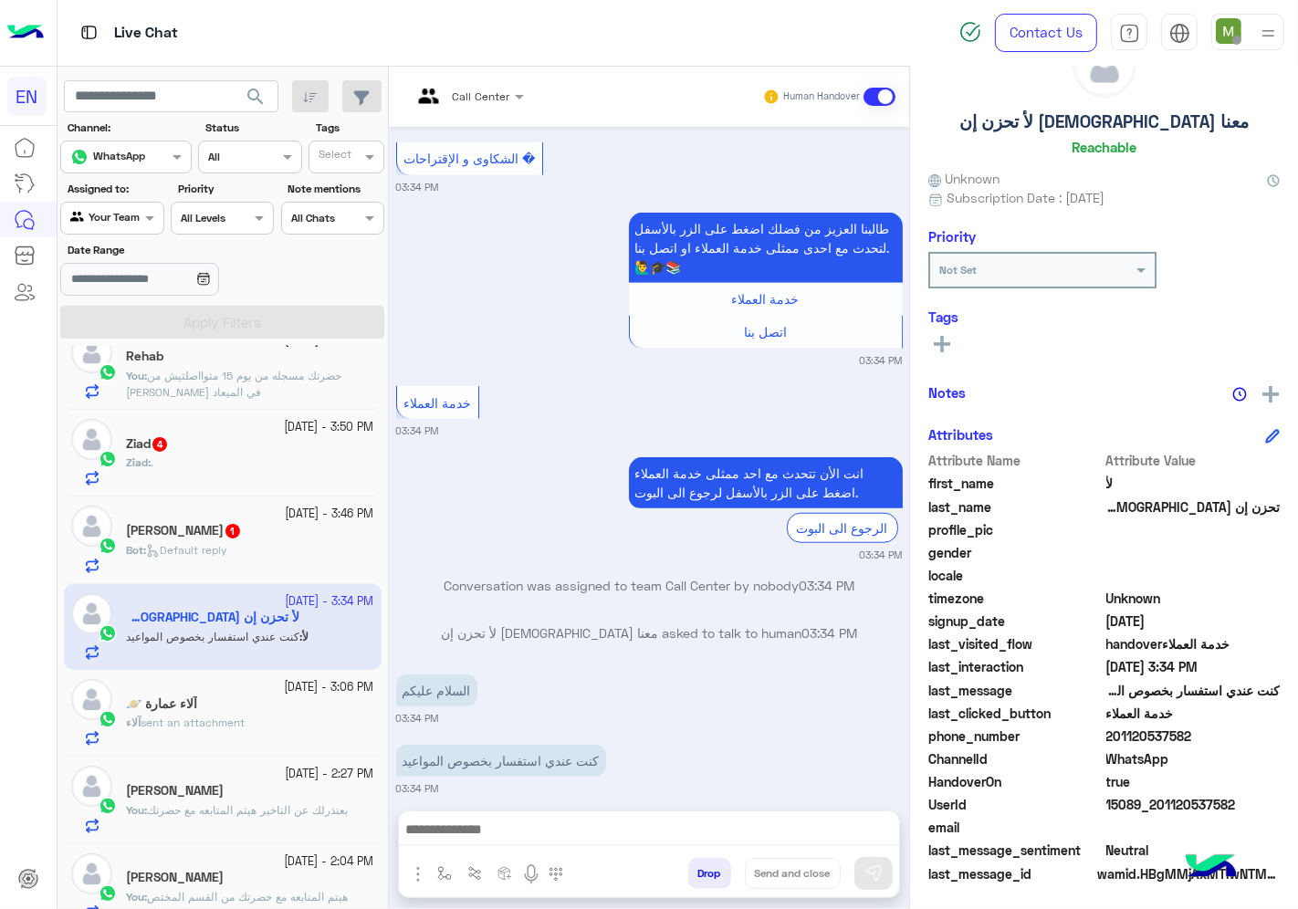
drag, startPoint x: 1192, startPoint y: 728, endPoint x: 1110, endPoint y: 732, distance: 82.2
click at [1110, 732] on span "201120537582" at bounding box center [1193, 736] width 174 height 19
copy span "01120537582"
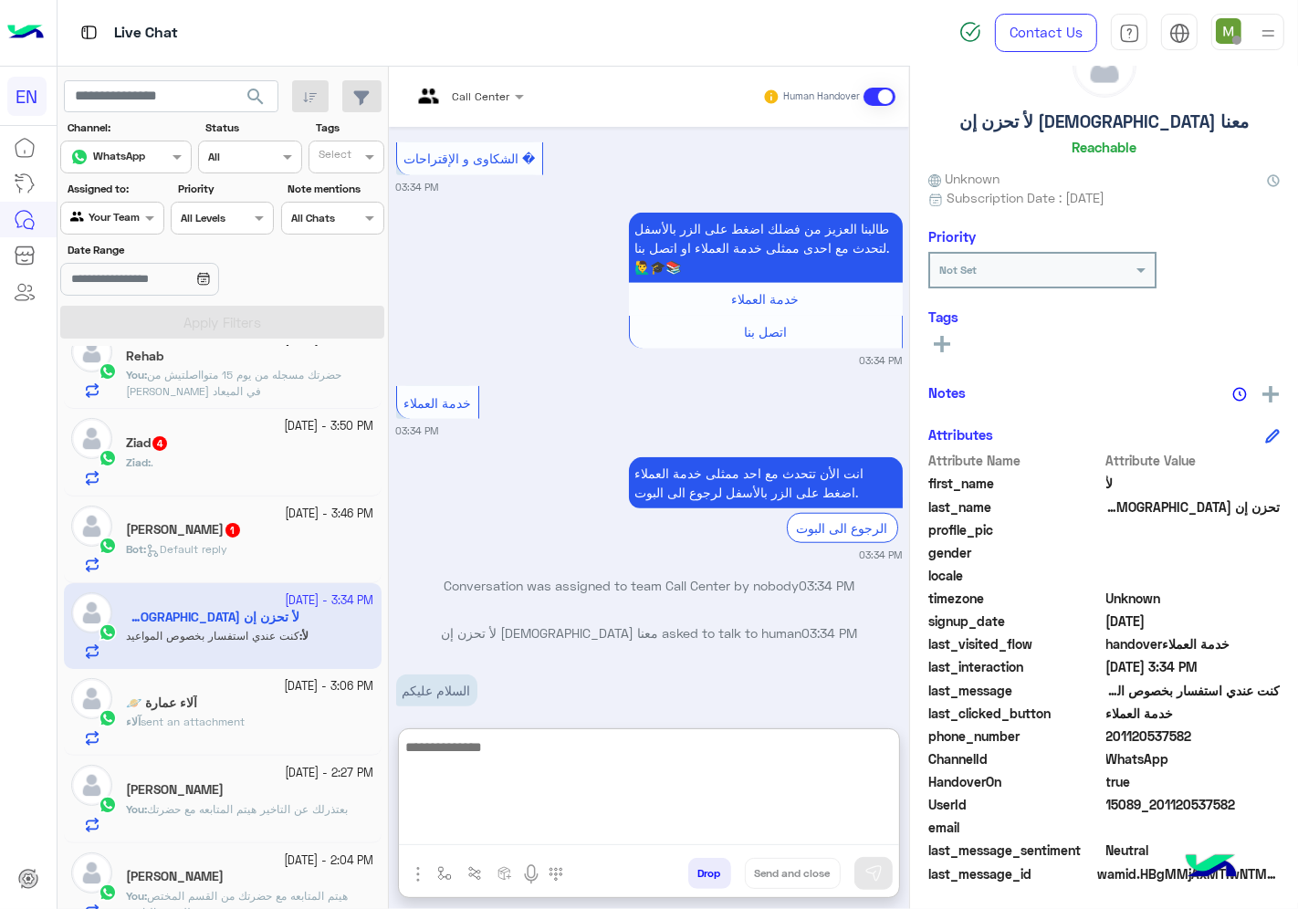
click at [603, 817] on textarea at bounding box center [649, 791] width 500 height 110
type textarea "**********"
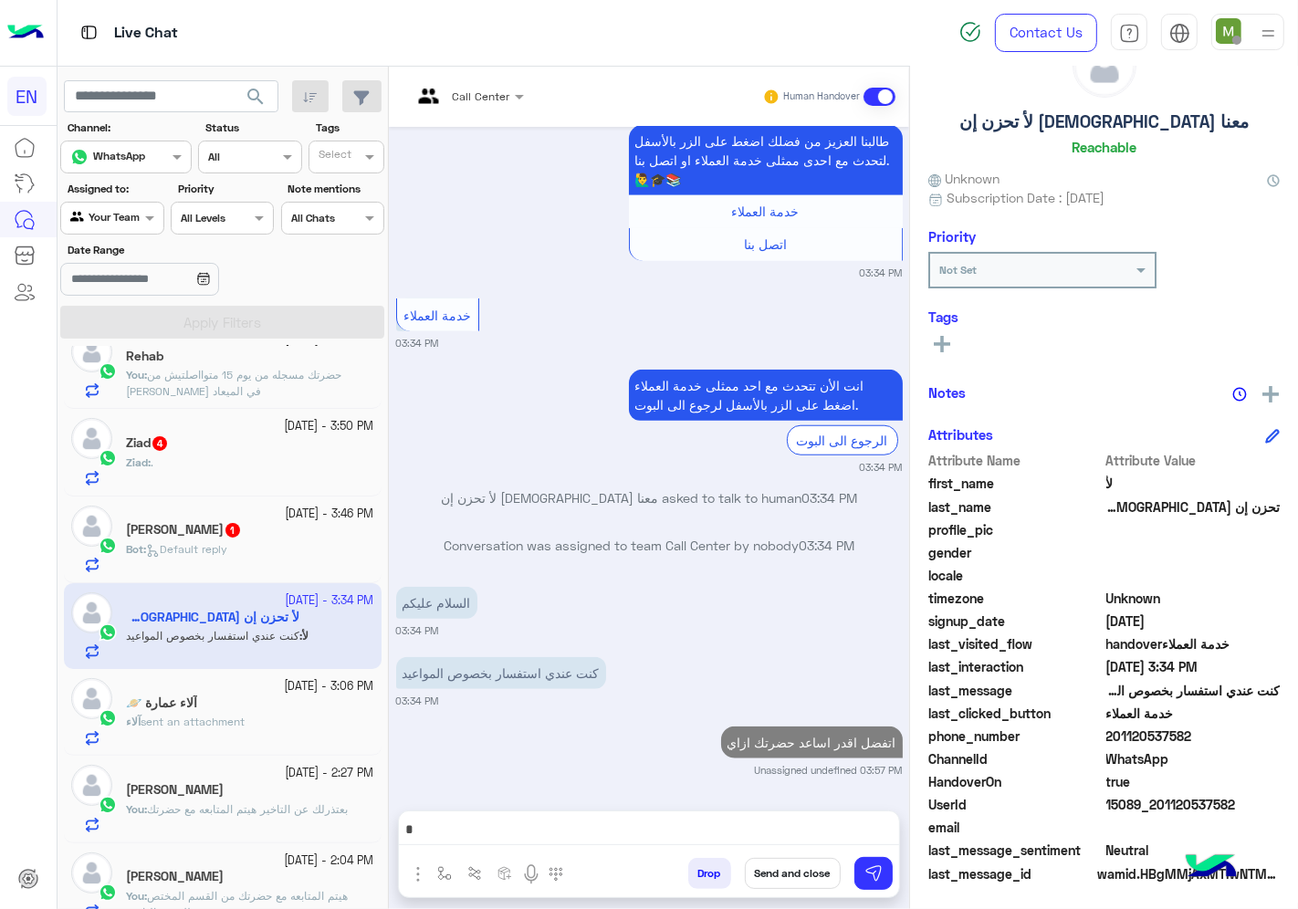
click at [206, 529] on h5 "[PERSON_NAME] 1" at bounding box center [184, 530] width 116 height 16
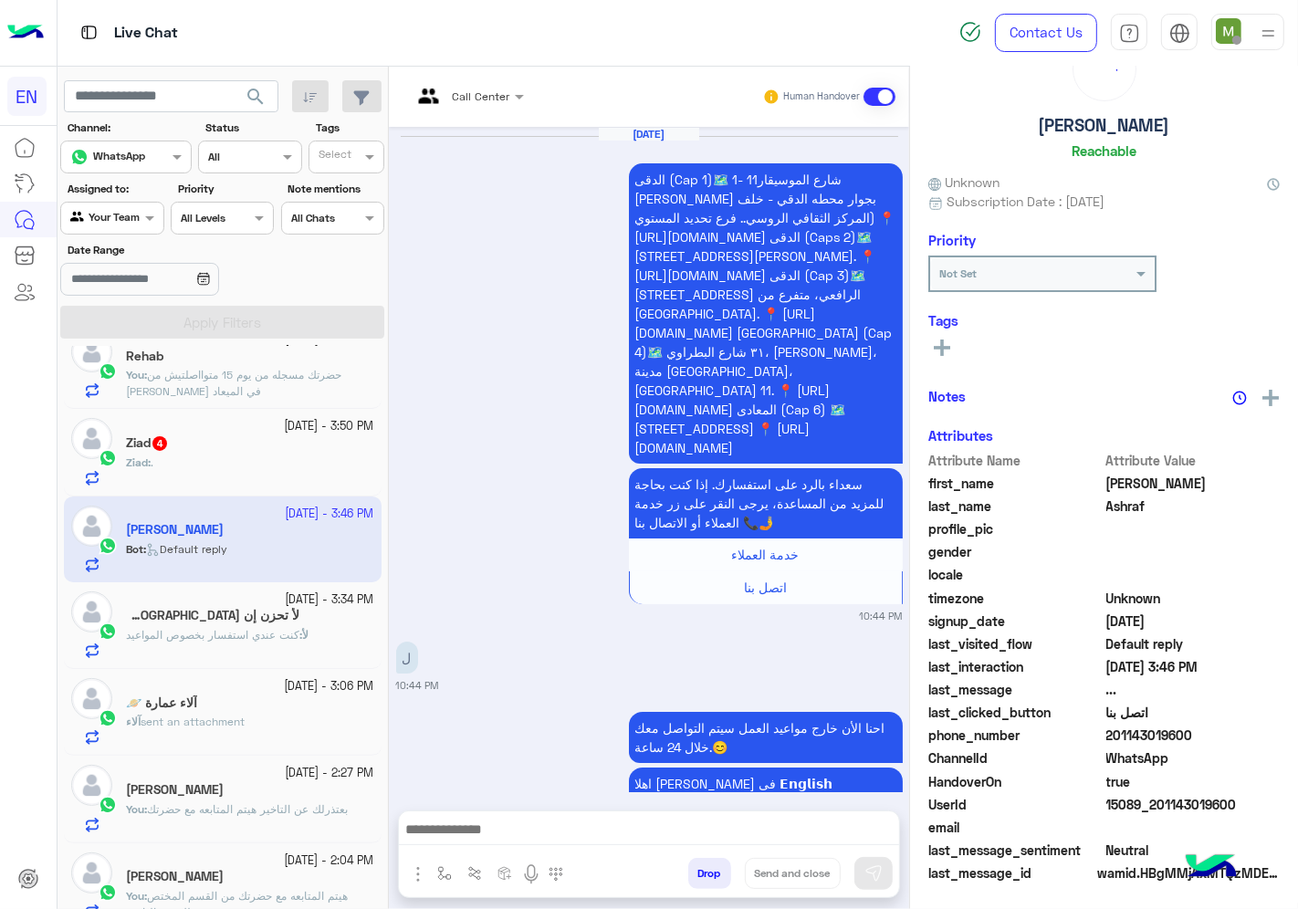
scroll to position [1660, 0]
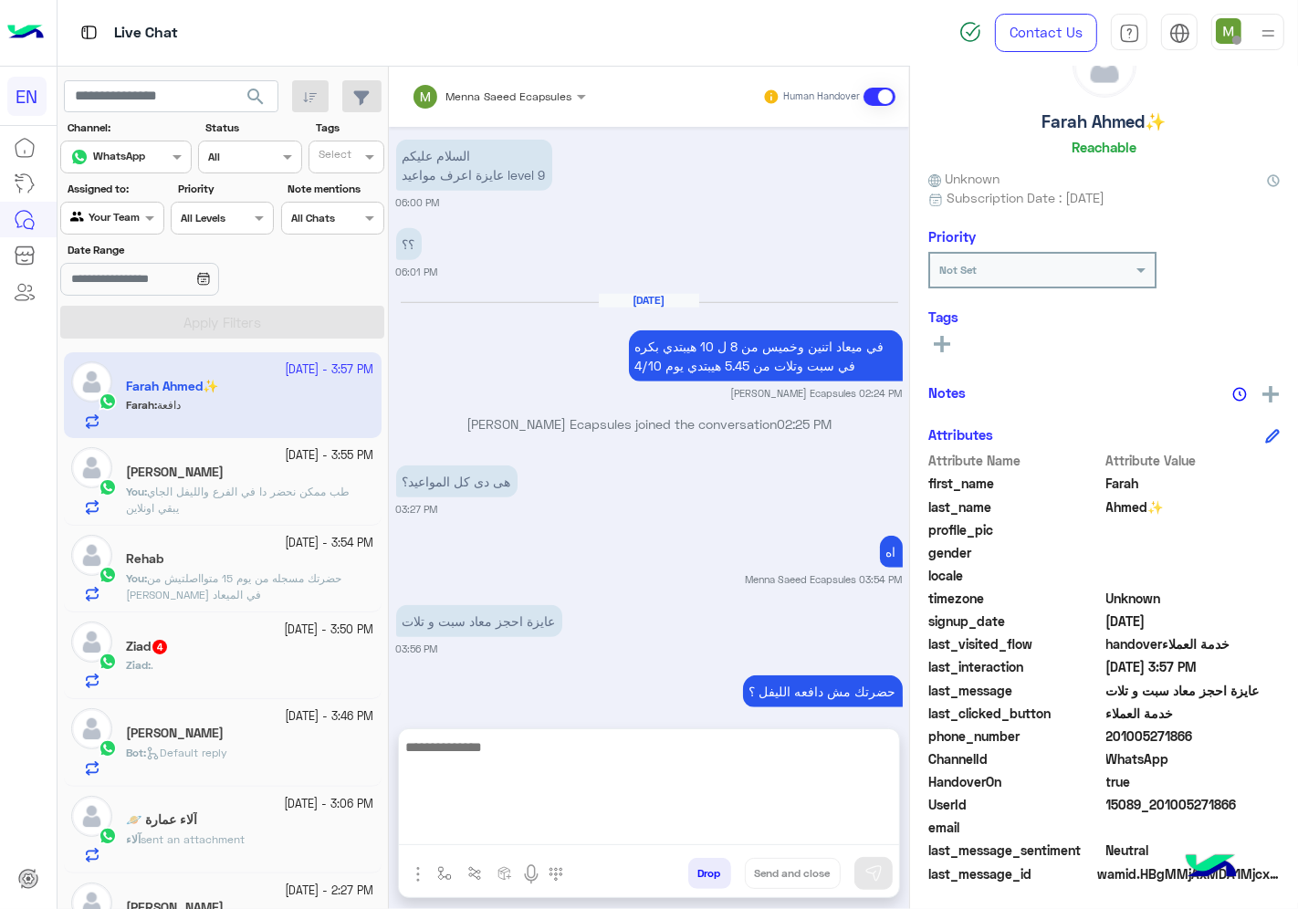
click at [618, 833] on textarea at bounding box center [649, 791] width 500 height 110
type textarea "*****"
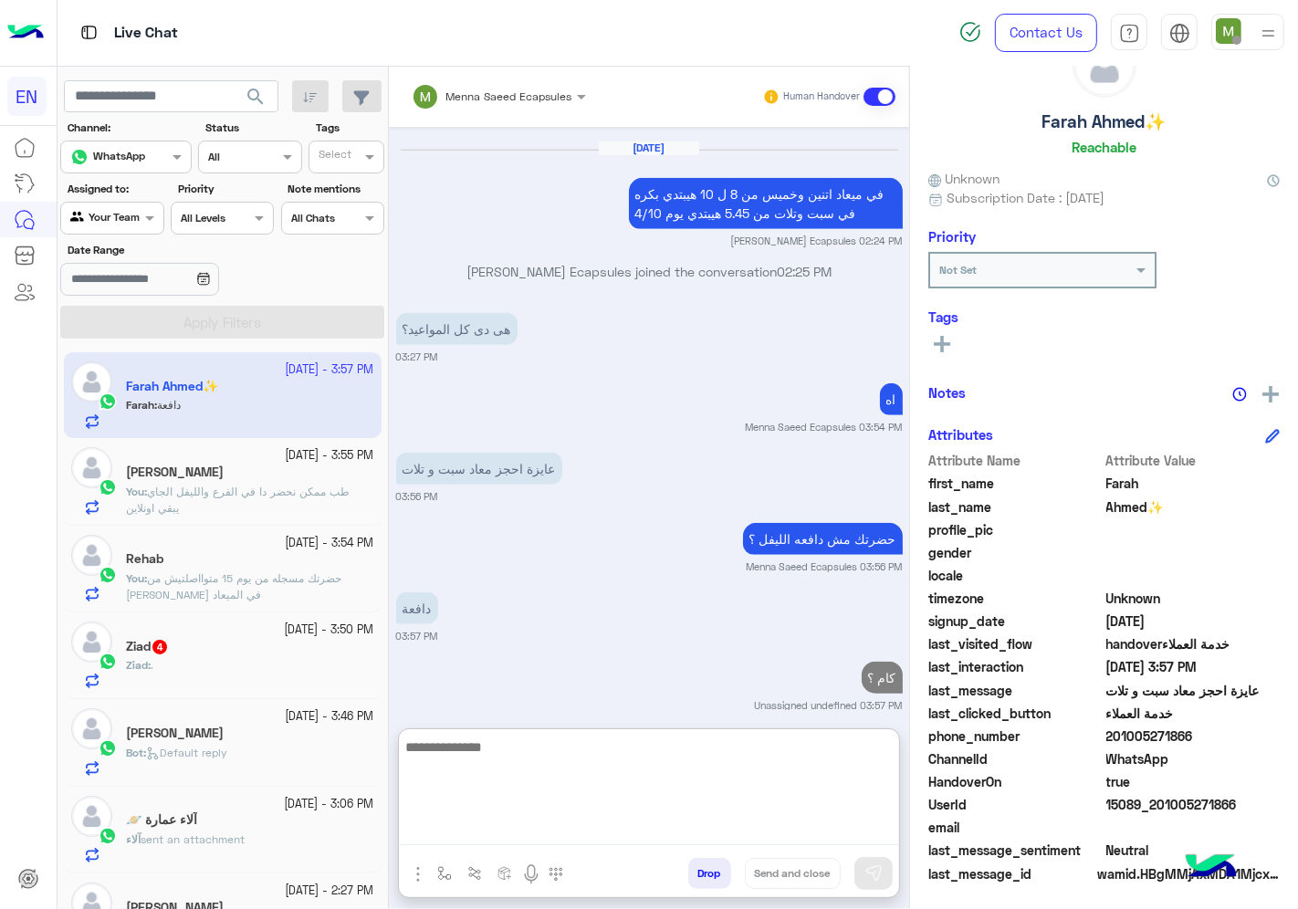
scroll to position [304, 0]
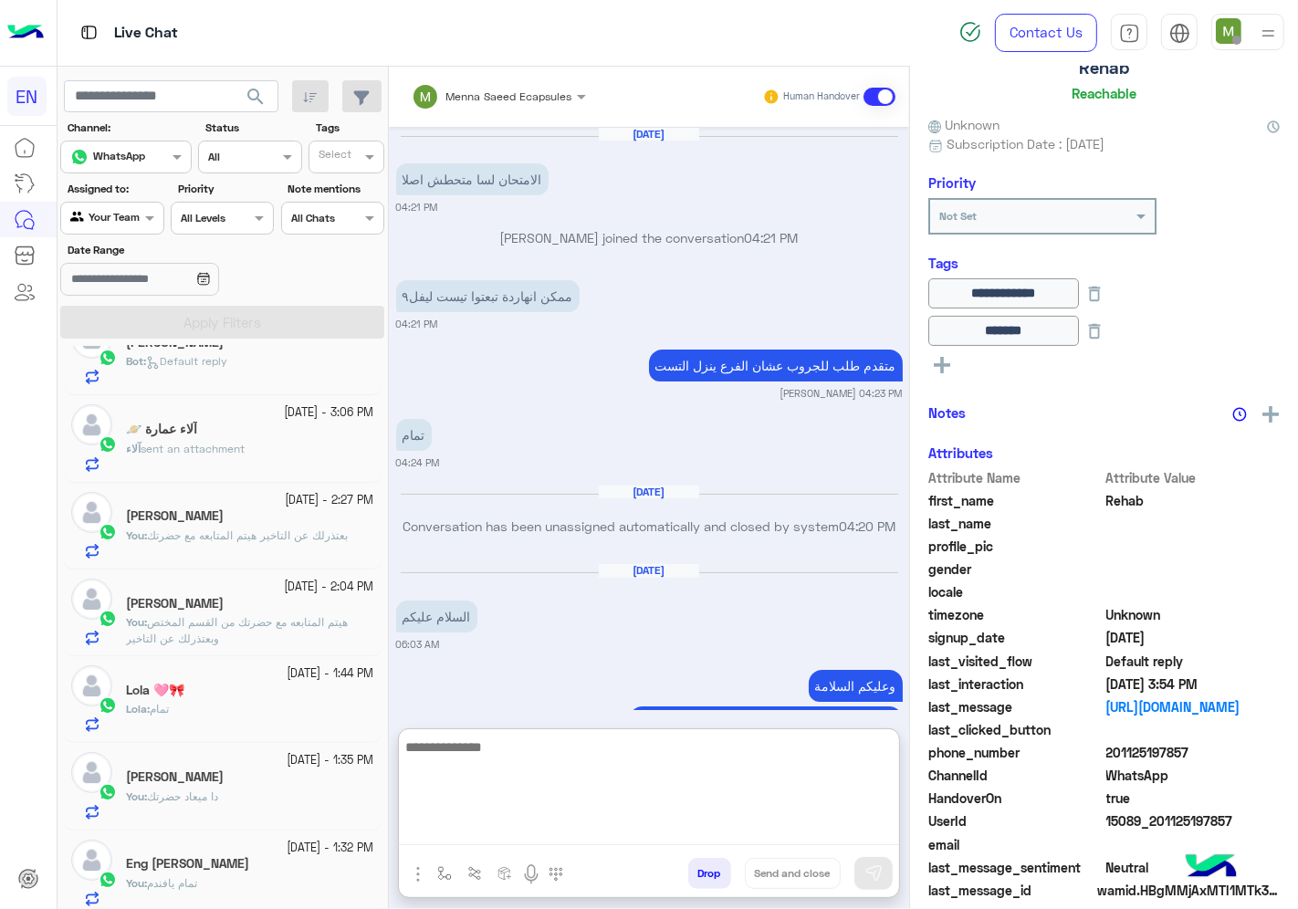
scroll to position [142, 0]
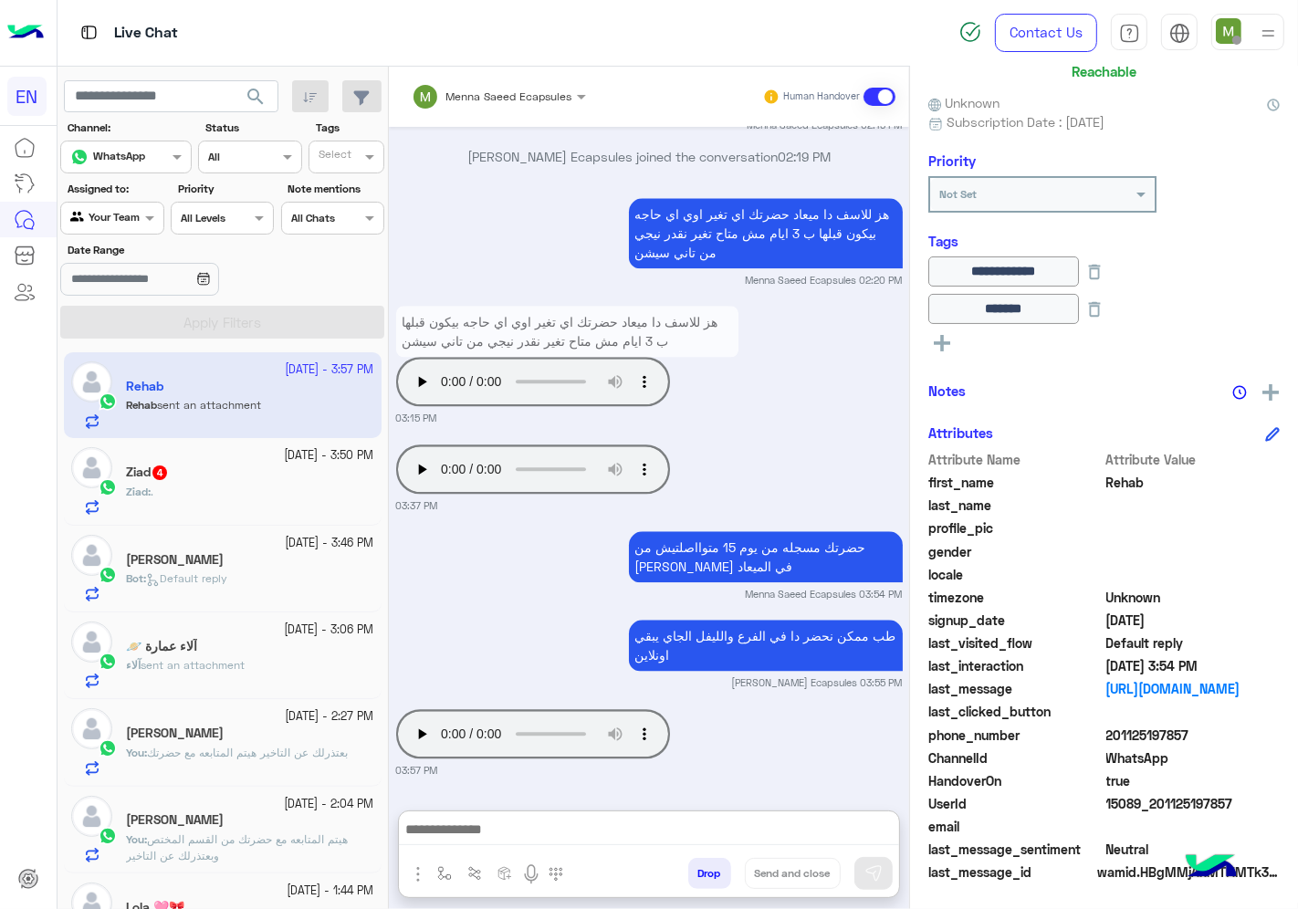
click at [178, 459] on div "[DATE] - 3:50 PM" at bounding box center [250, 455] width 248 height 17
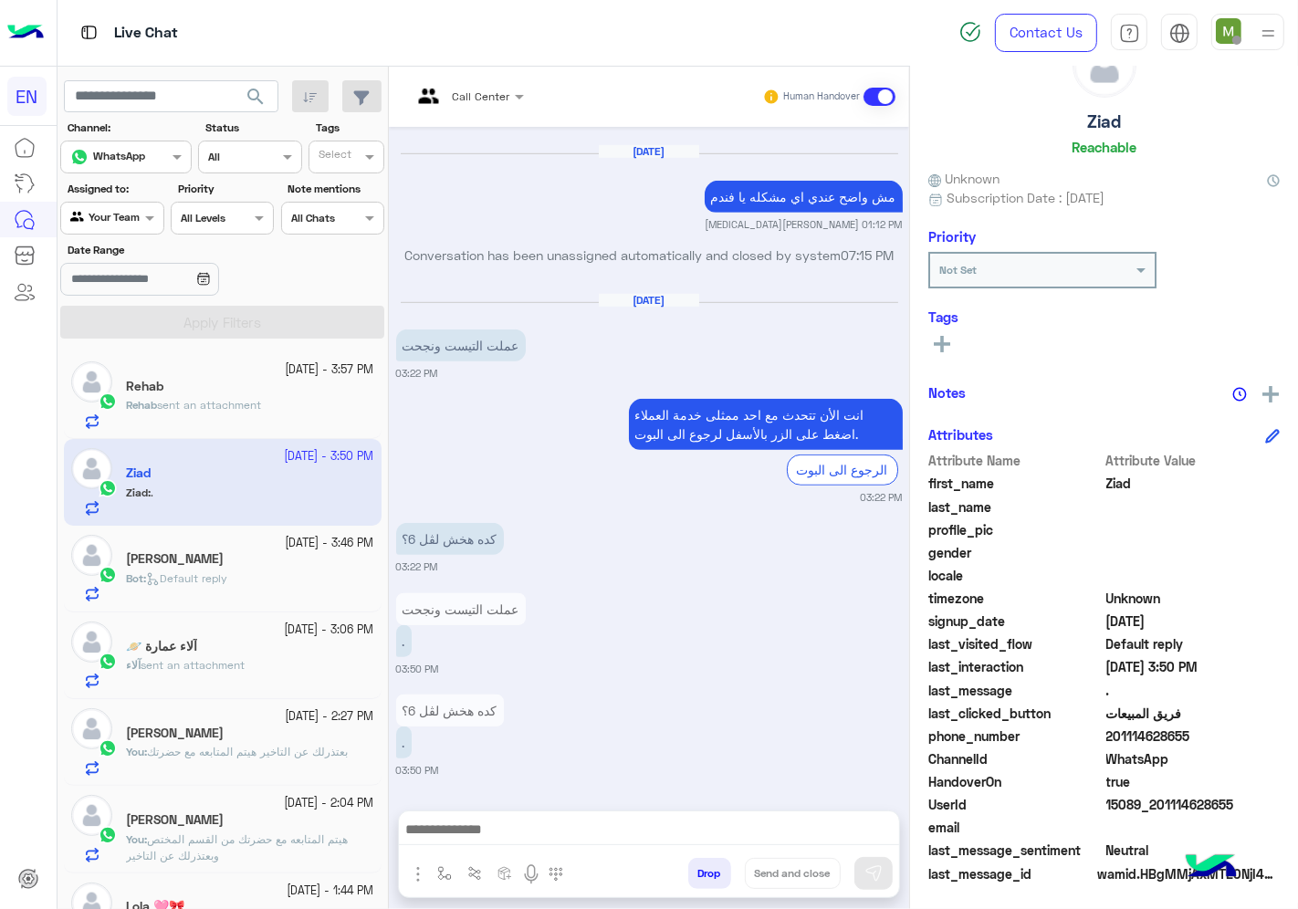
drag, startPoint x: 1196, startPoint y: 728, endPoint x: 1112, endPoint y: 736, distance: 84.4
click at [1112, 736] on span "201114628655" at bounding box center [1193, 736] width 174 height 19
copy span "01114628655"
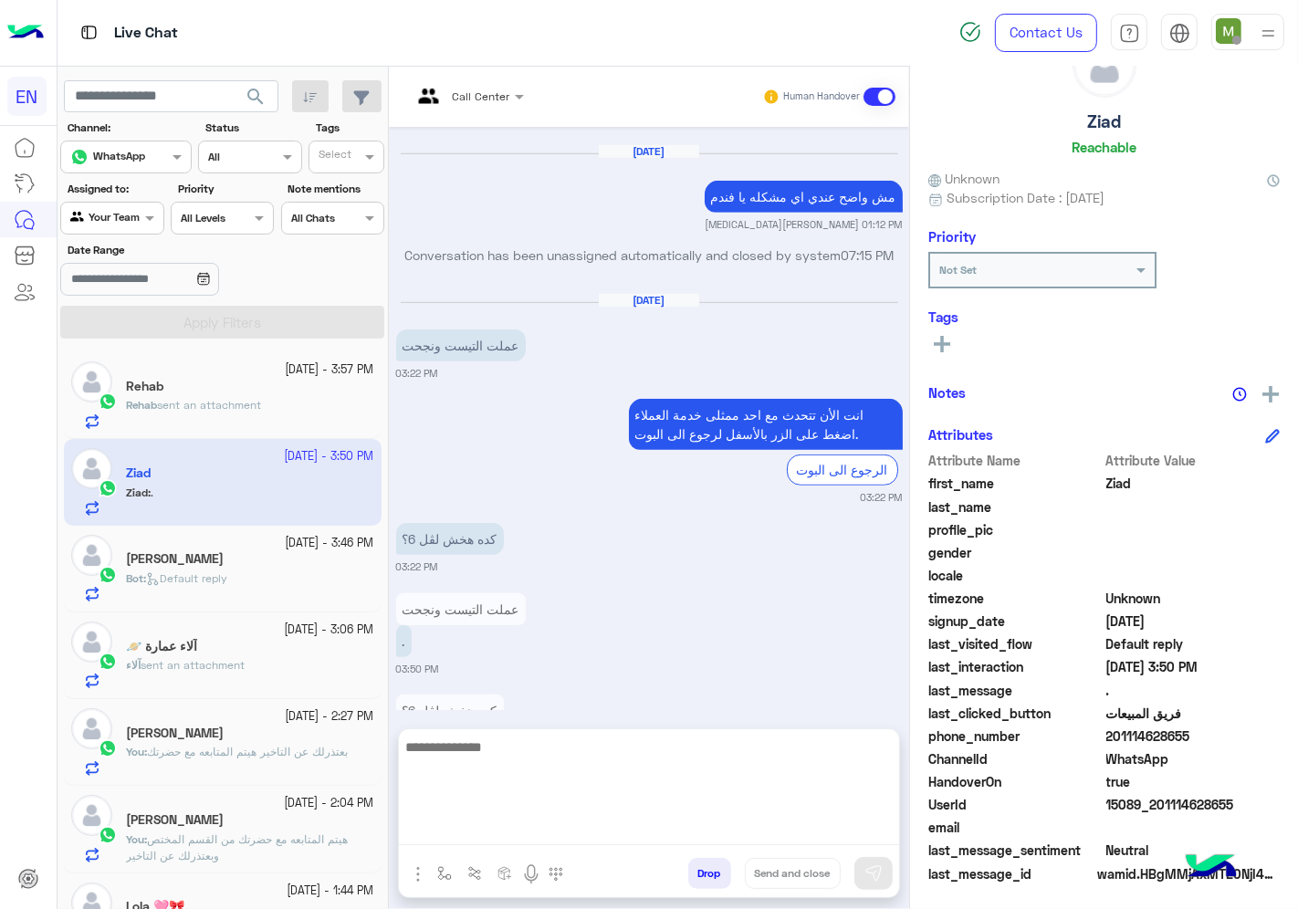
click at [569, 826] on textarea at bounding box center [649, 791] width 500 height 110
type textarea "*"
type textarea "**********"
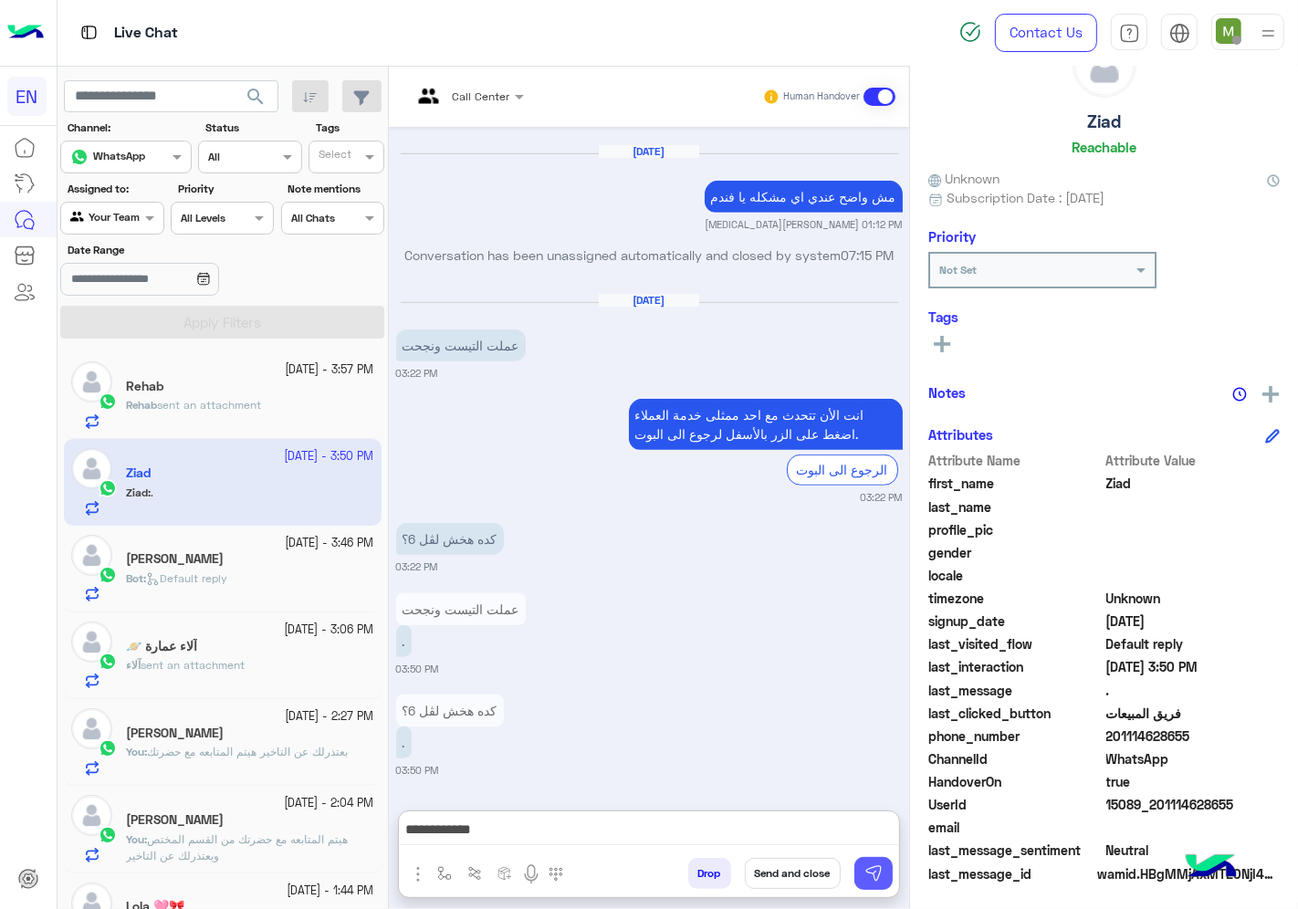
click at [882, 883] on button at bounding box center [873, 873] width 38 height 33
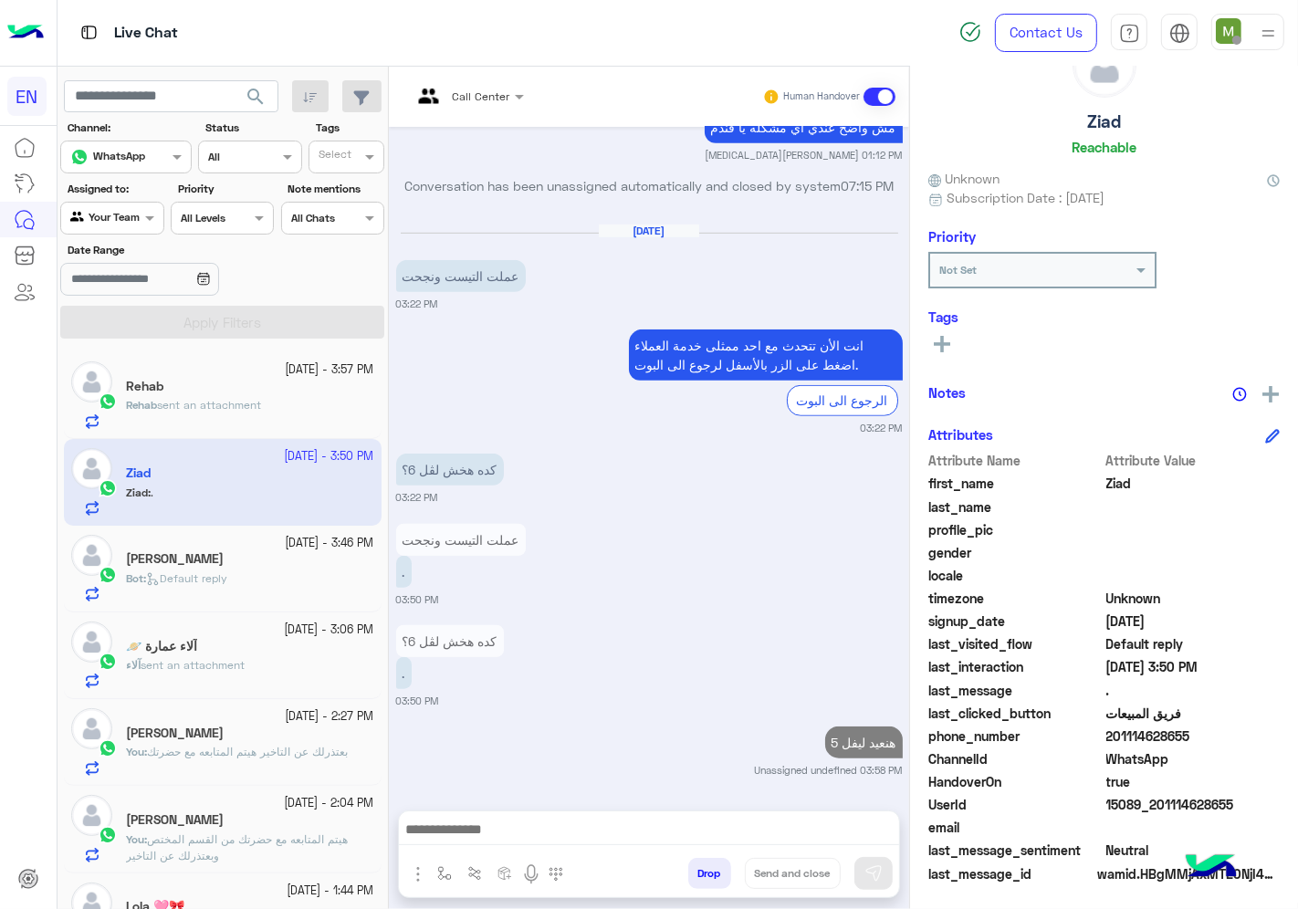
click at [138, 215] on div at bounding box center [111, 215] width 101 height 17
click at [135, 302] on div "Unassigned" at bounding box center [113, 290] width 106 height 36
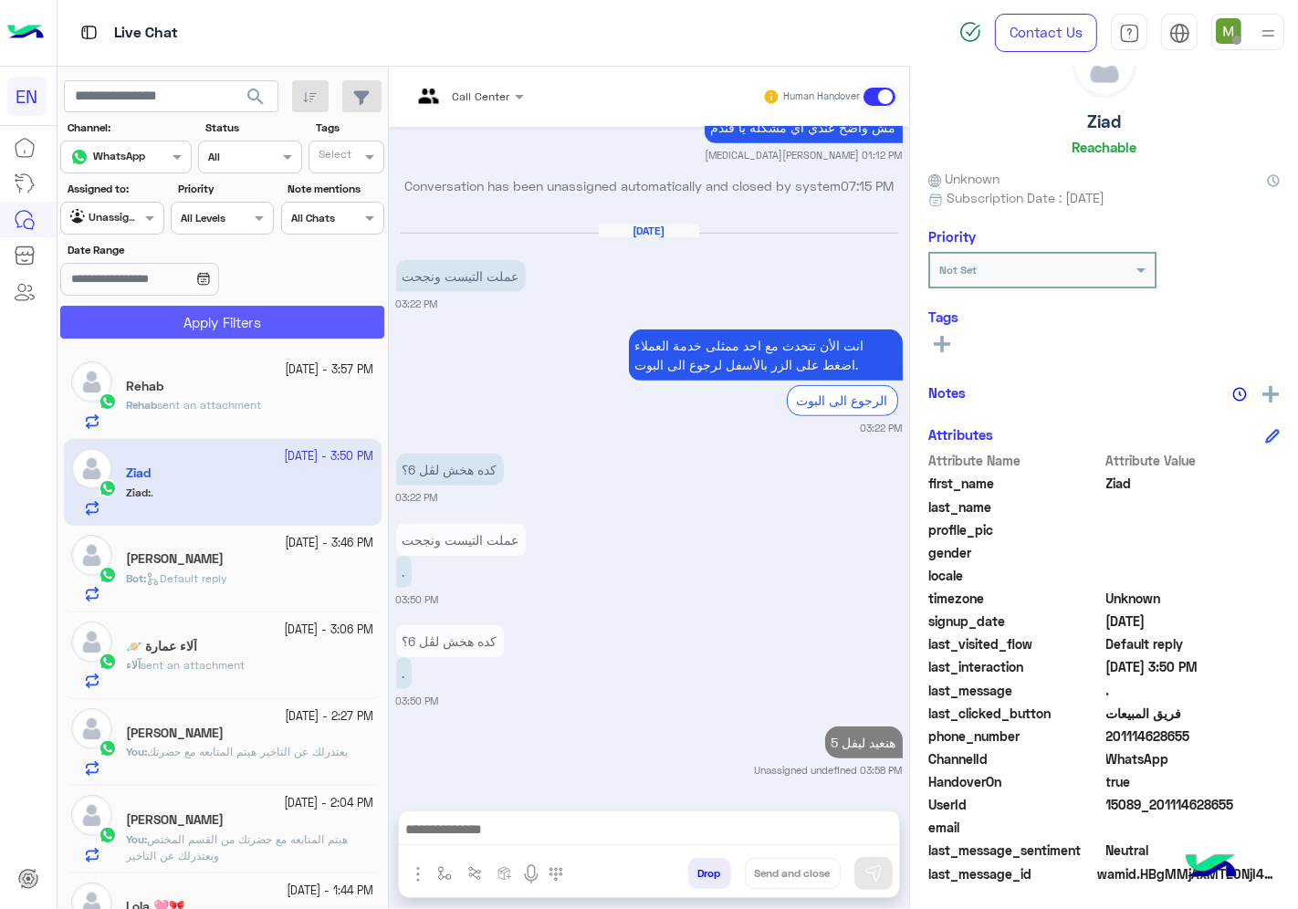
click at [169, 316] on button "Apply Filters" at bounding box center [222, 322] width 324 height 33
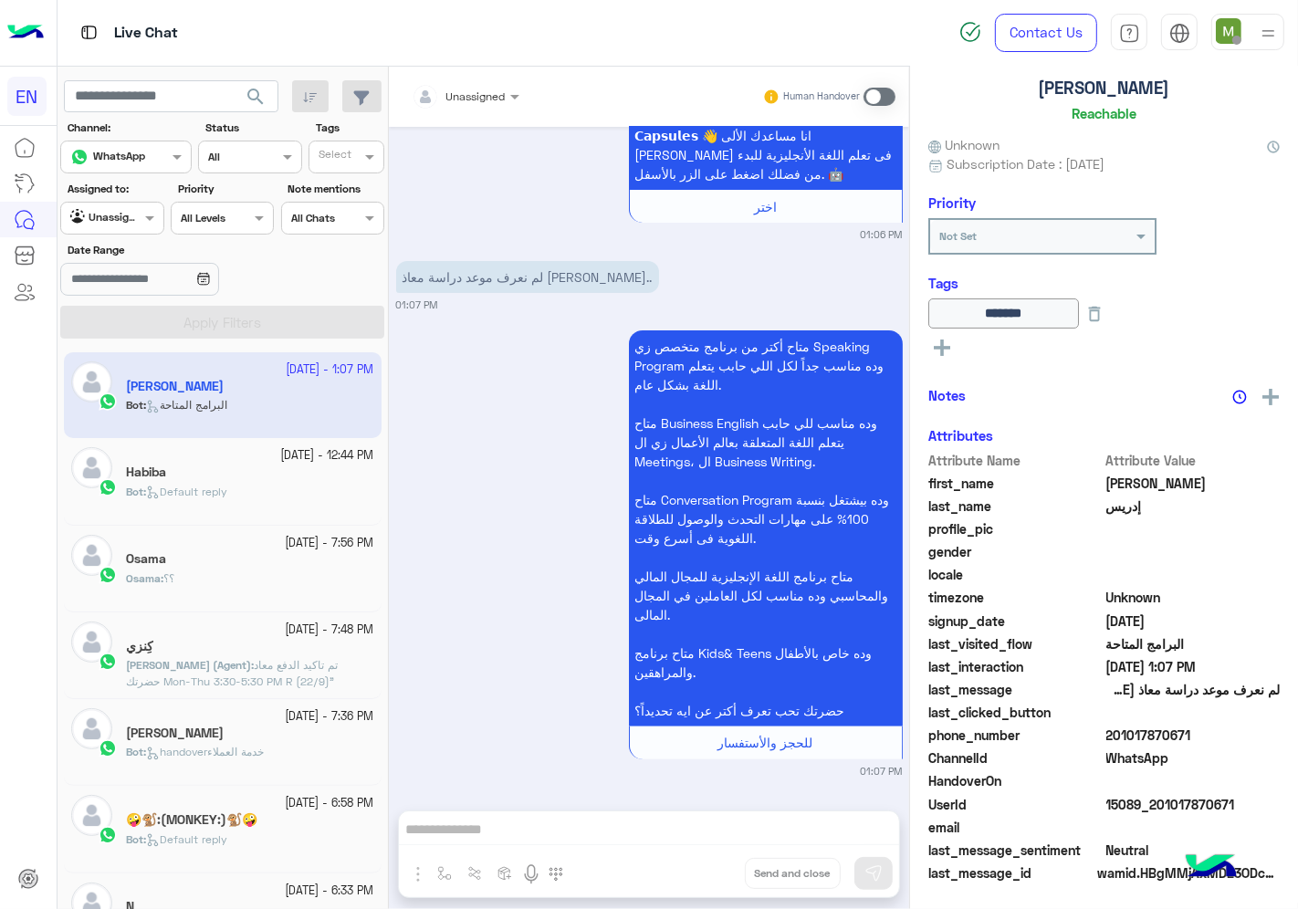
scroll to position [110, 0]
click at [117, 216] on div at bounding box center [111, 215] width 101 height 17
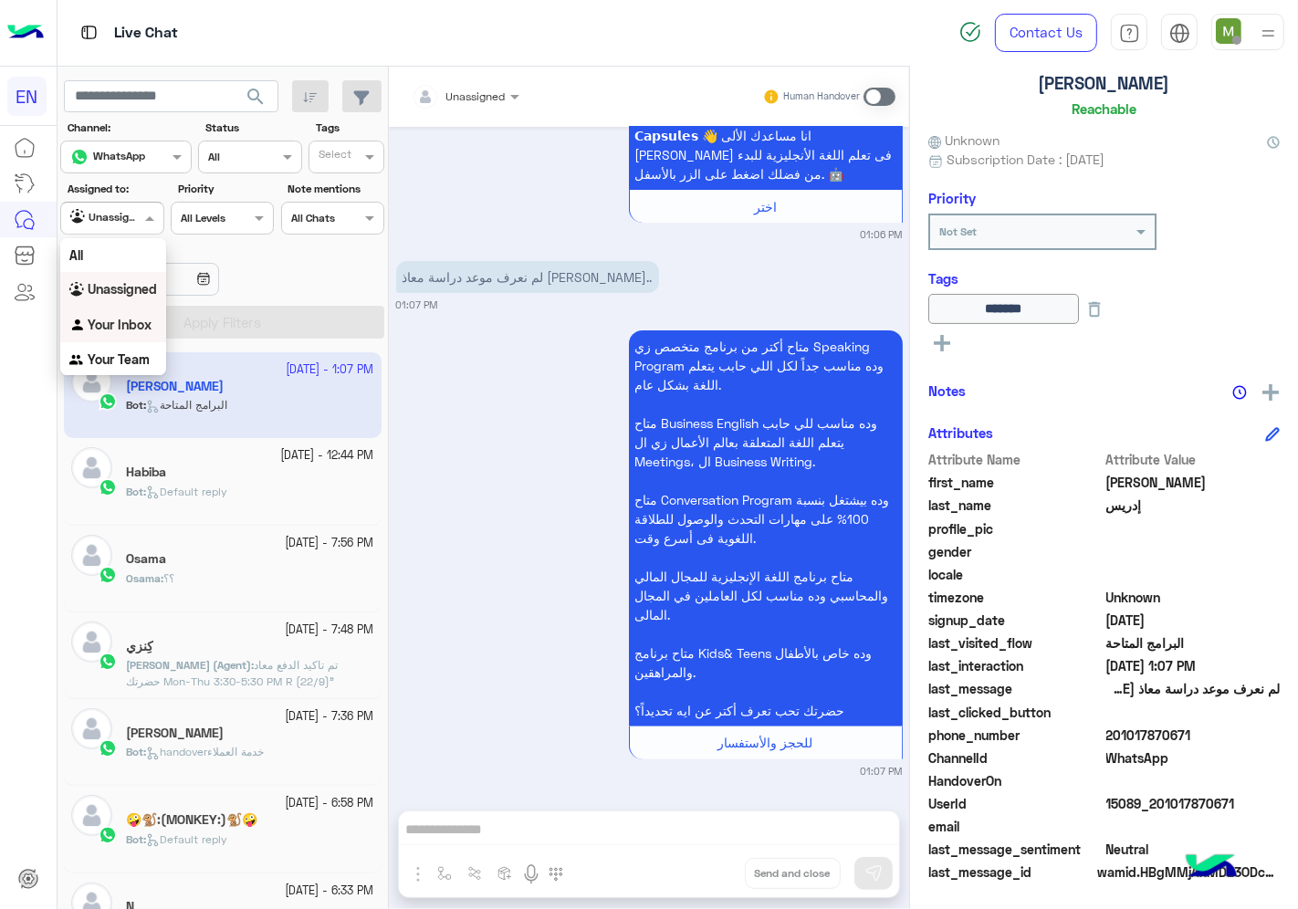
click at [138, 327] on b "Your Inbox" at bounding box center [120, 325] width 64 height 16
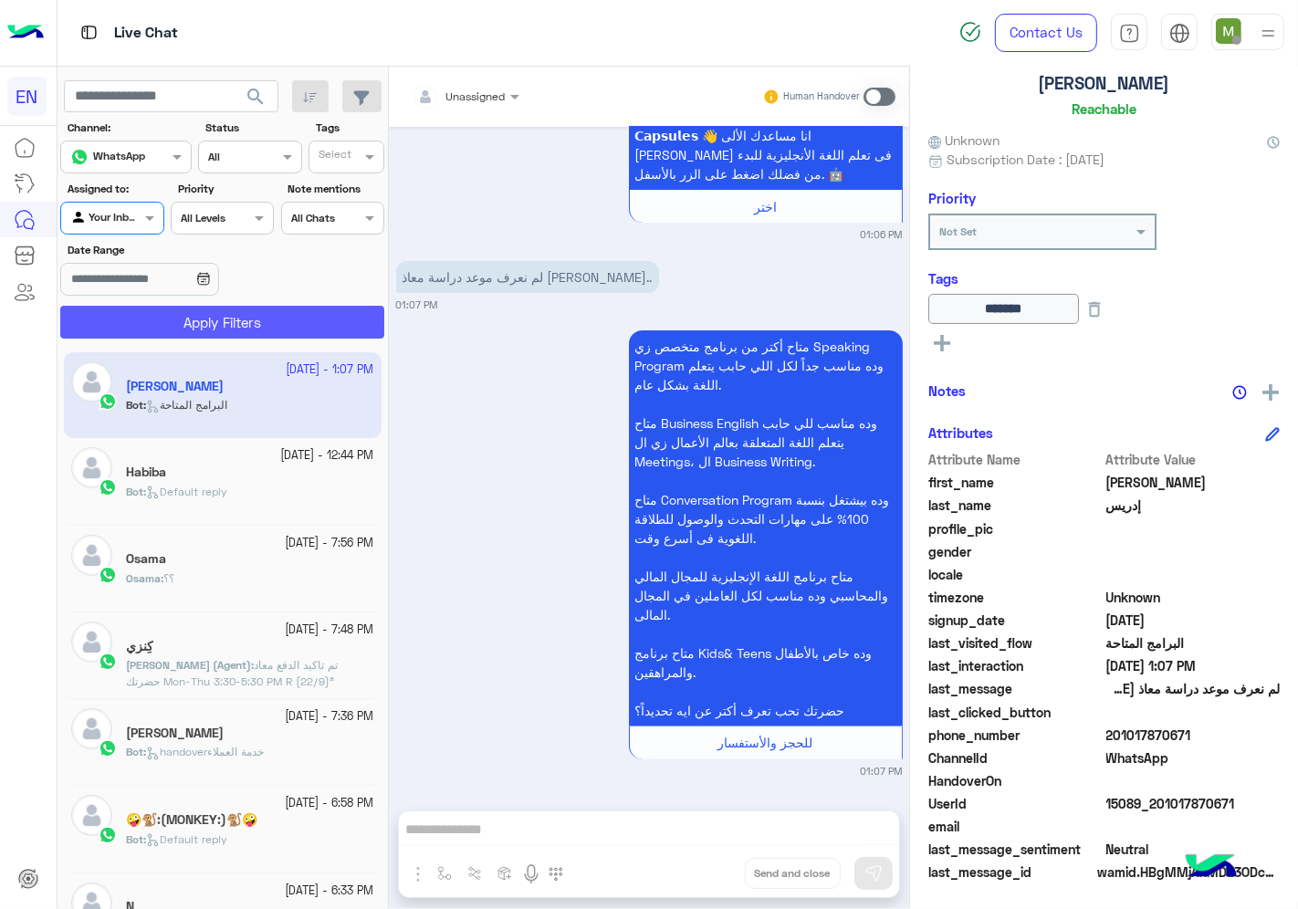
click at [226, 335] on button "Apply Filters" at bounding box center [222, 322] width 324 height 33
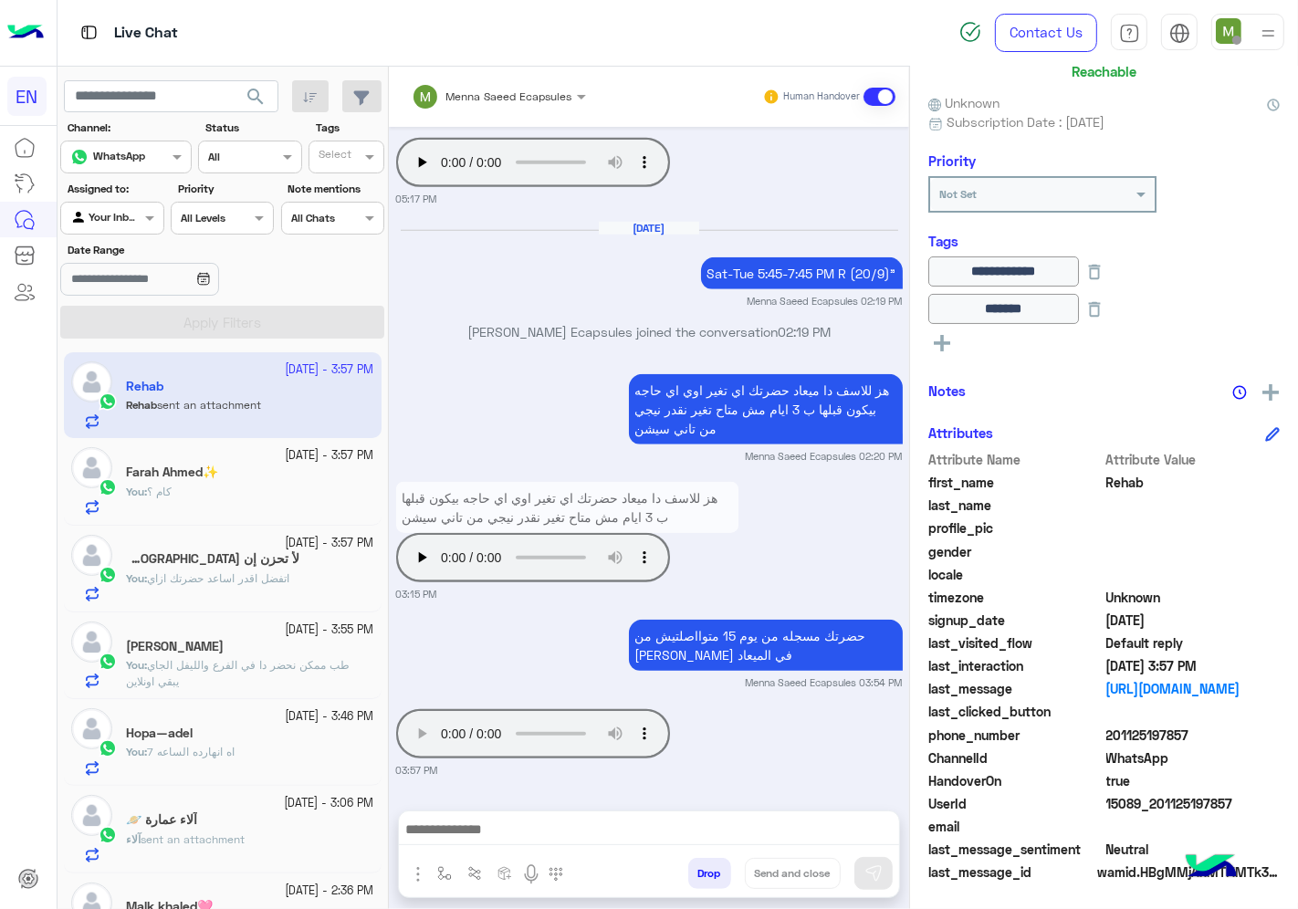
scroll to position [203, 0]
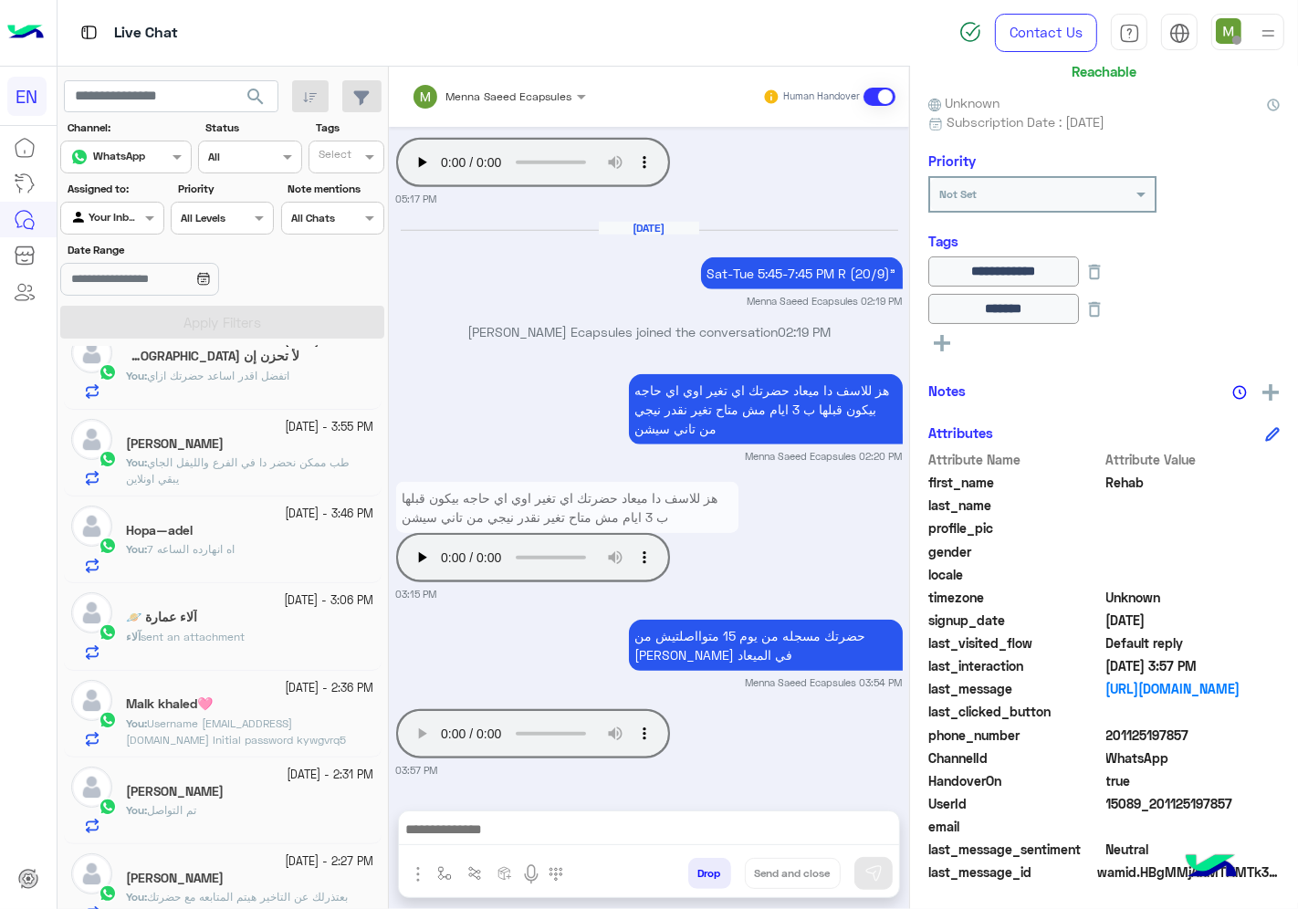
click at [187, 631] on span "sent an attachment" at bounding box center [193, 637] width 104 height 14
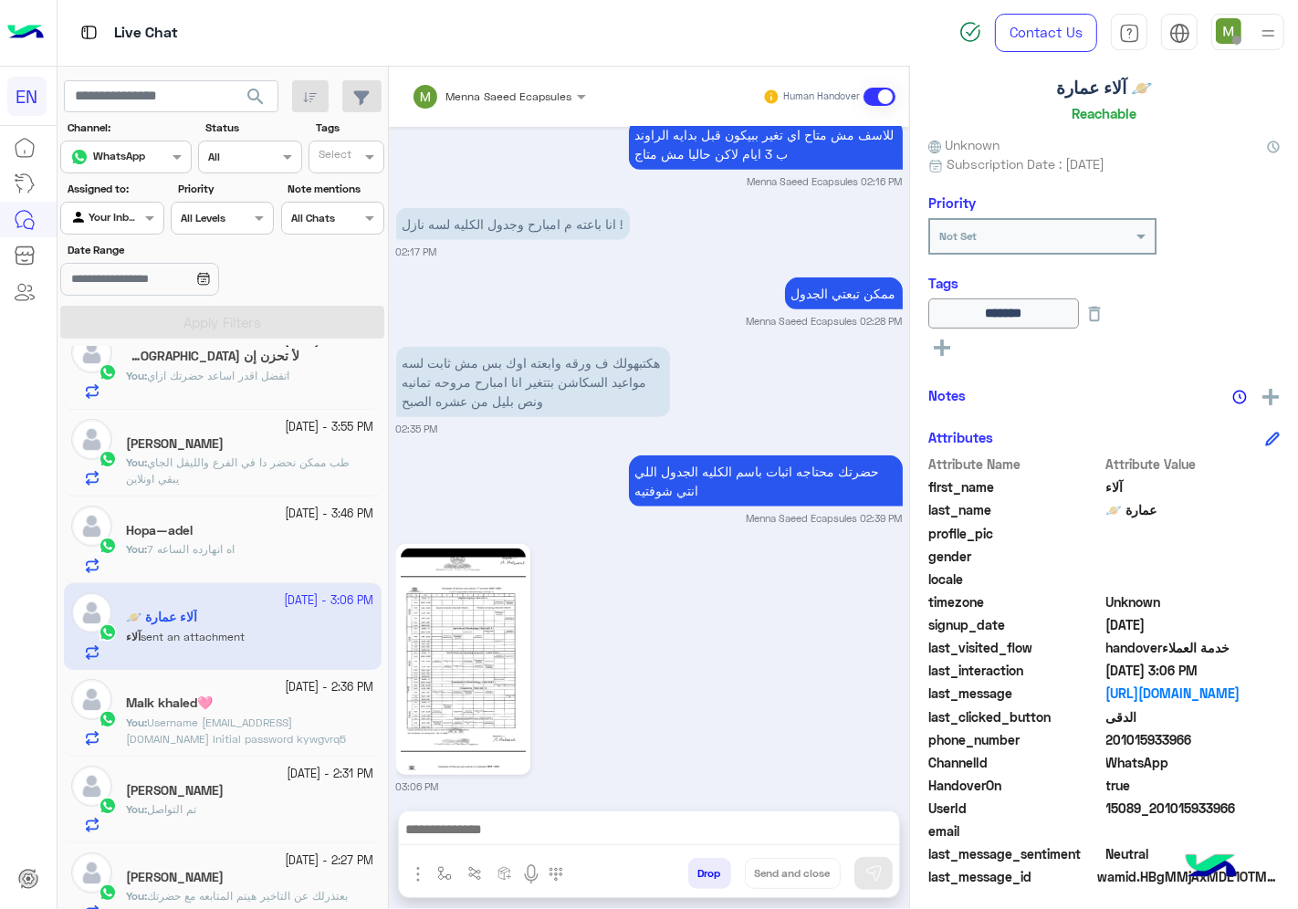
scroll to position [110, 0]
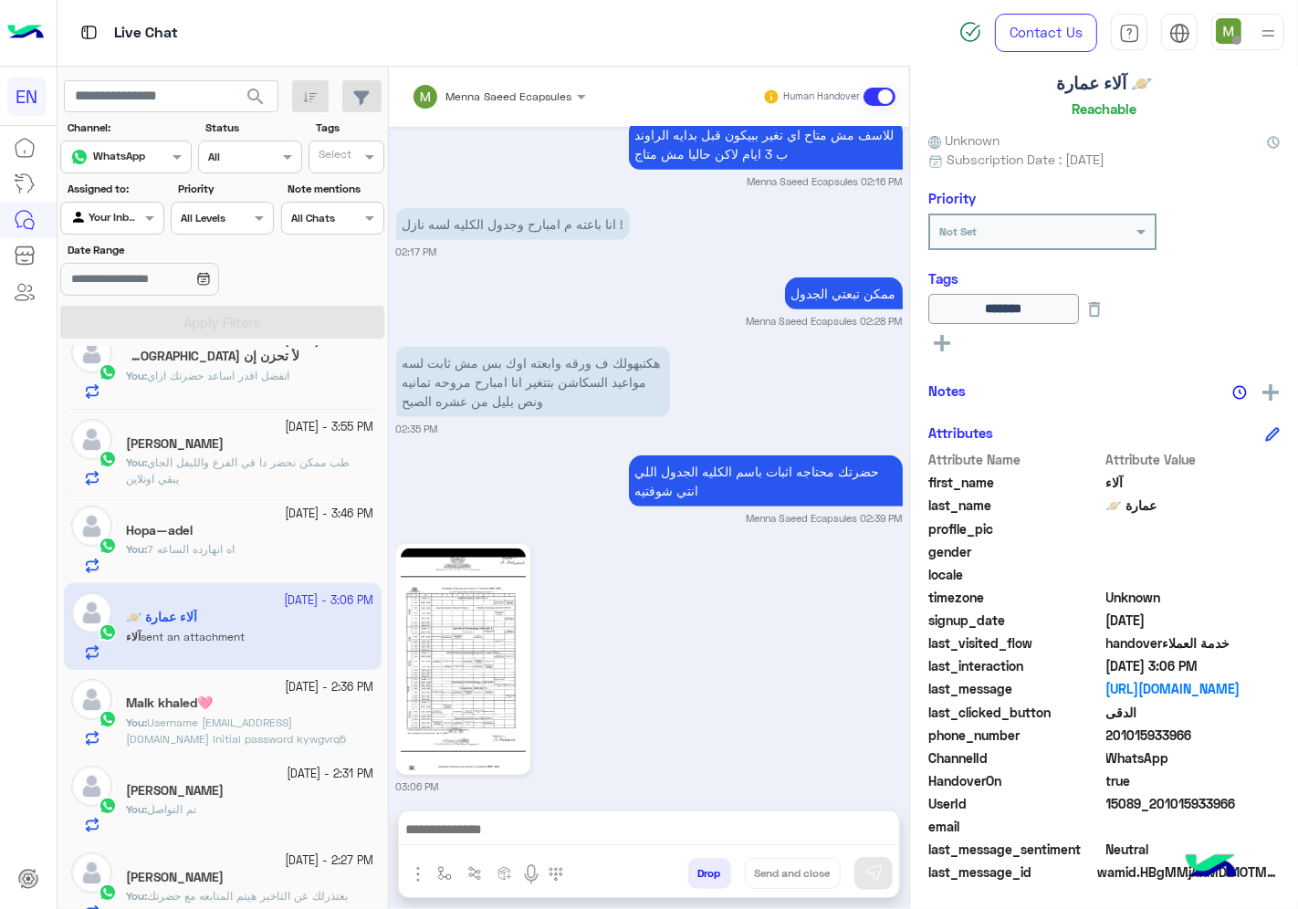
drag, startPoint x: 1209, startPoint y: 735, endPoint x: 1106, endPoint y: 733, distance: 102.3
click at [1106, 733] on span "201015933966" at bounding box center [1193, 735] width 174 height 19
copy span "201015933966"
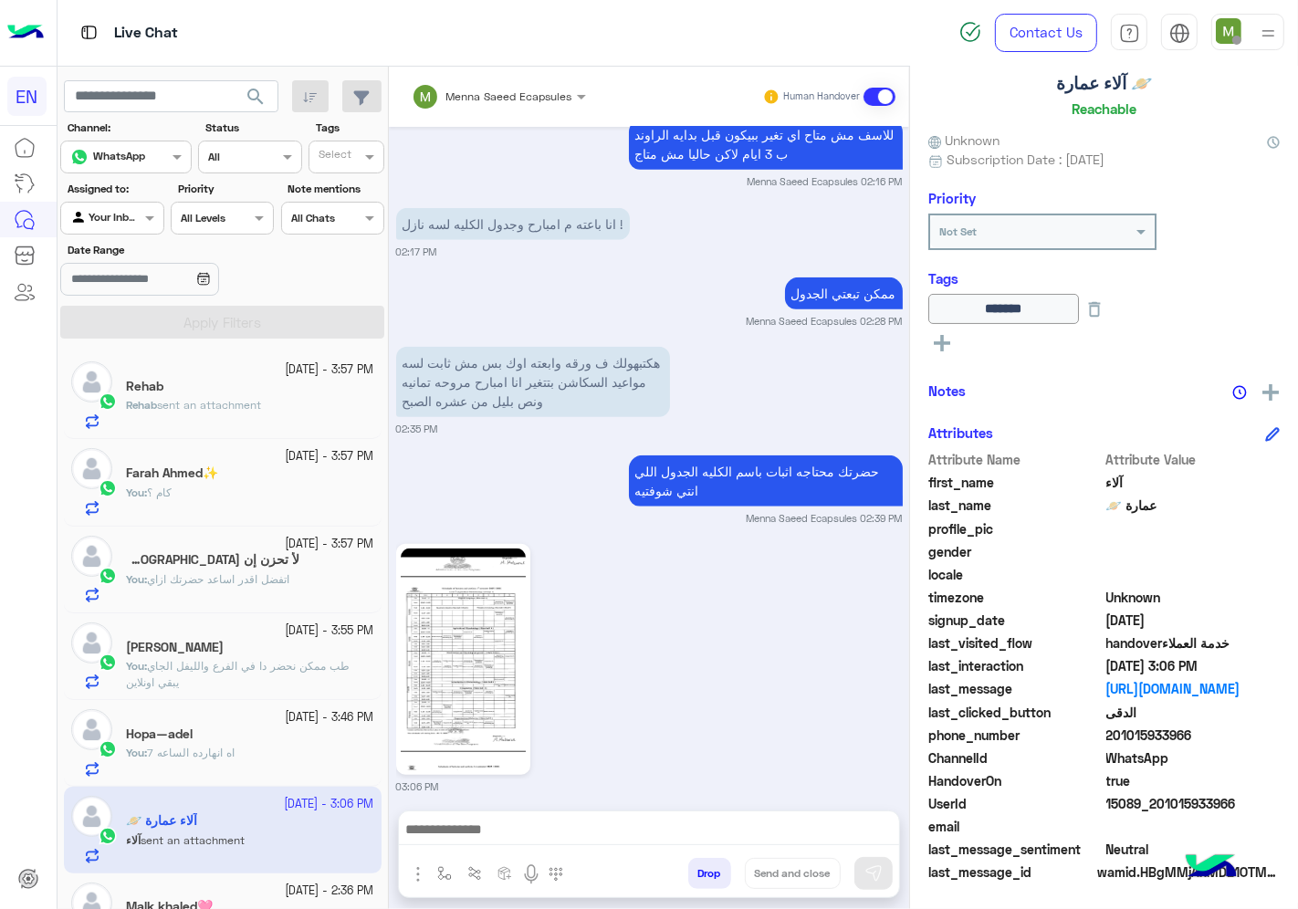
click at [120, 215] on div at bounding box center [111, 215] width 101 height 17
click at [116, 352] on b "Your Team" at bounding box center [119, 359] width 62 height 16
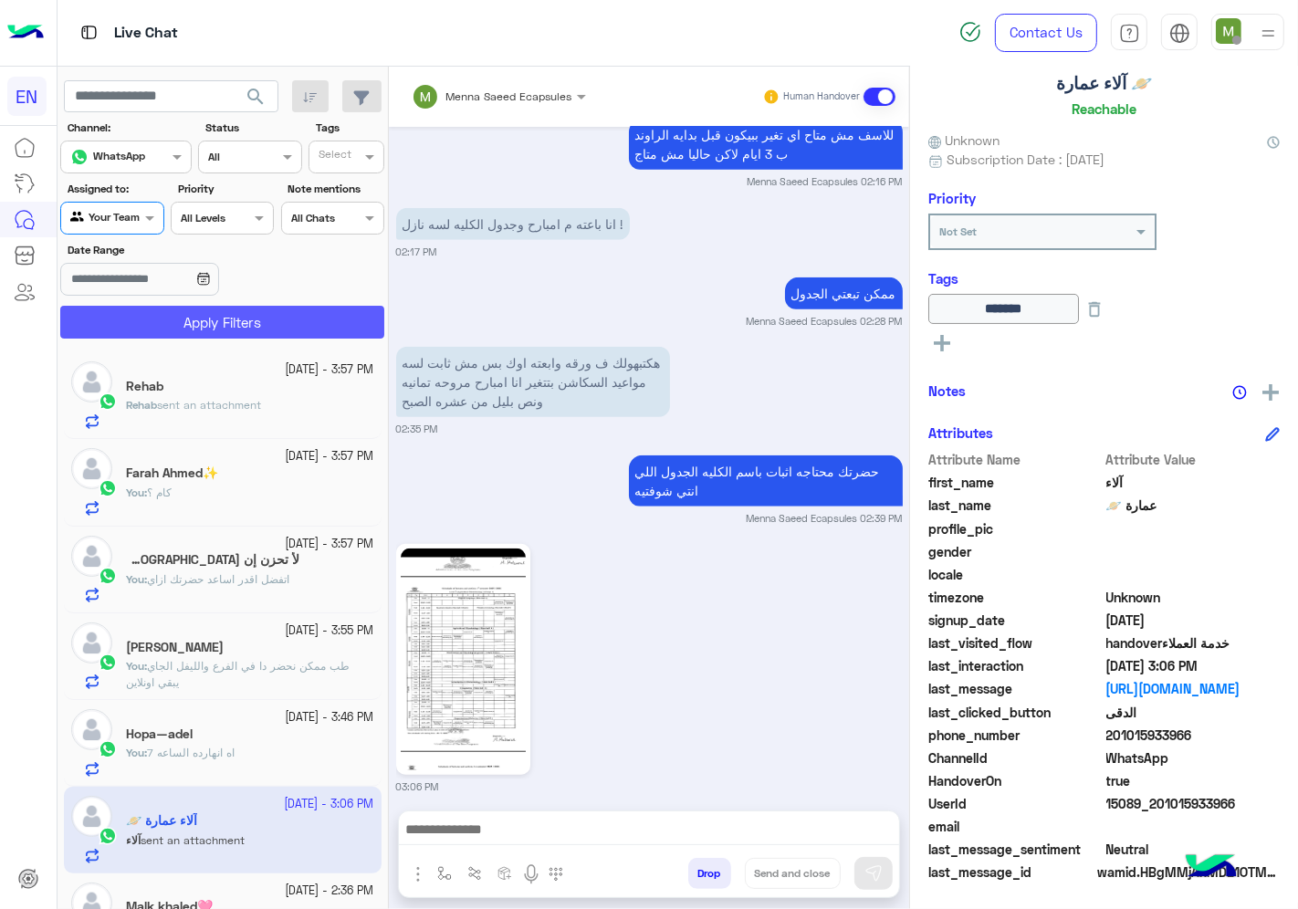
click at [172, 325] on button "Apply Filters" at bounding box center [222, 322] width 324 height 33
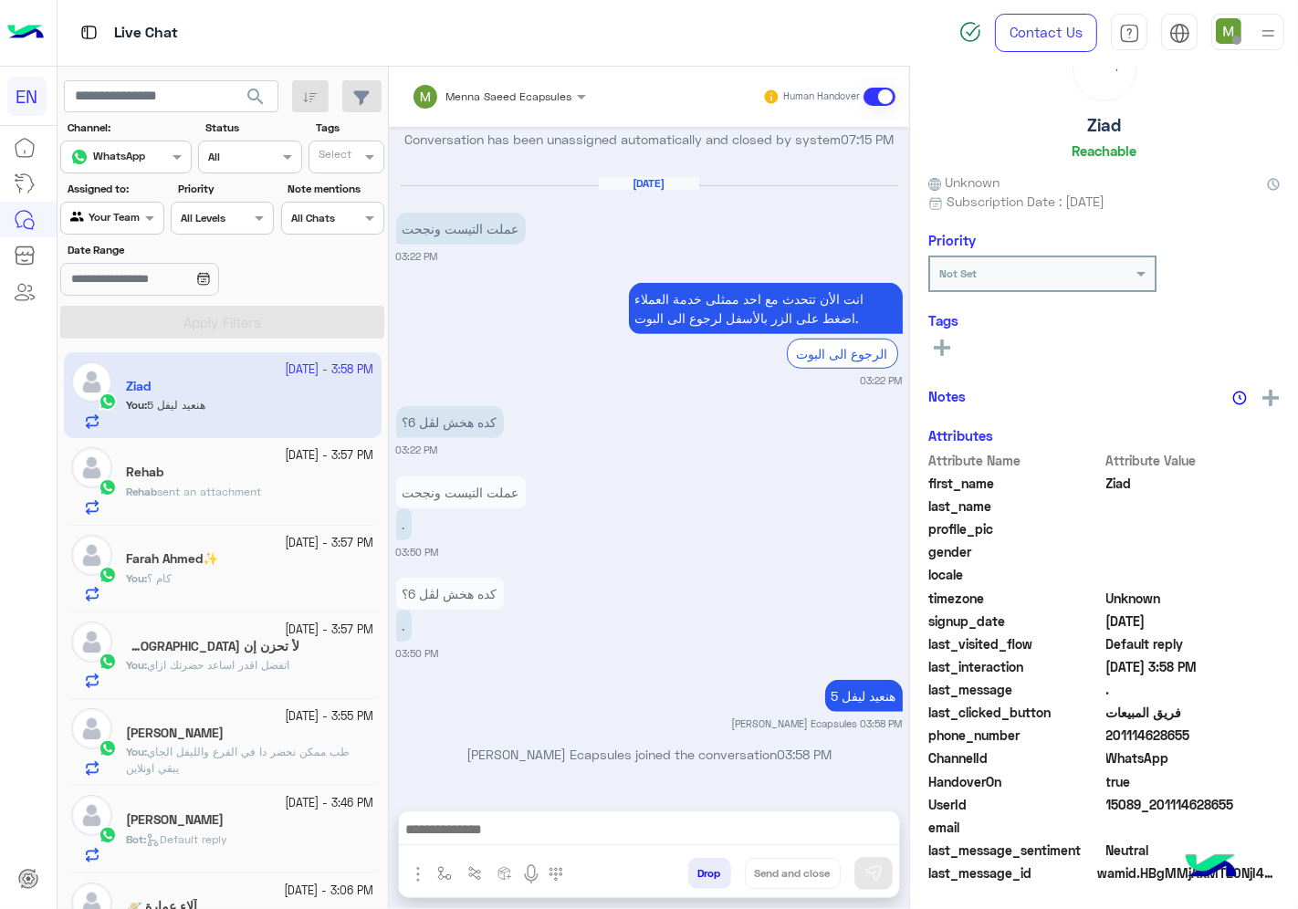
scroll to position [71, 0]
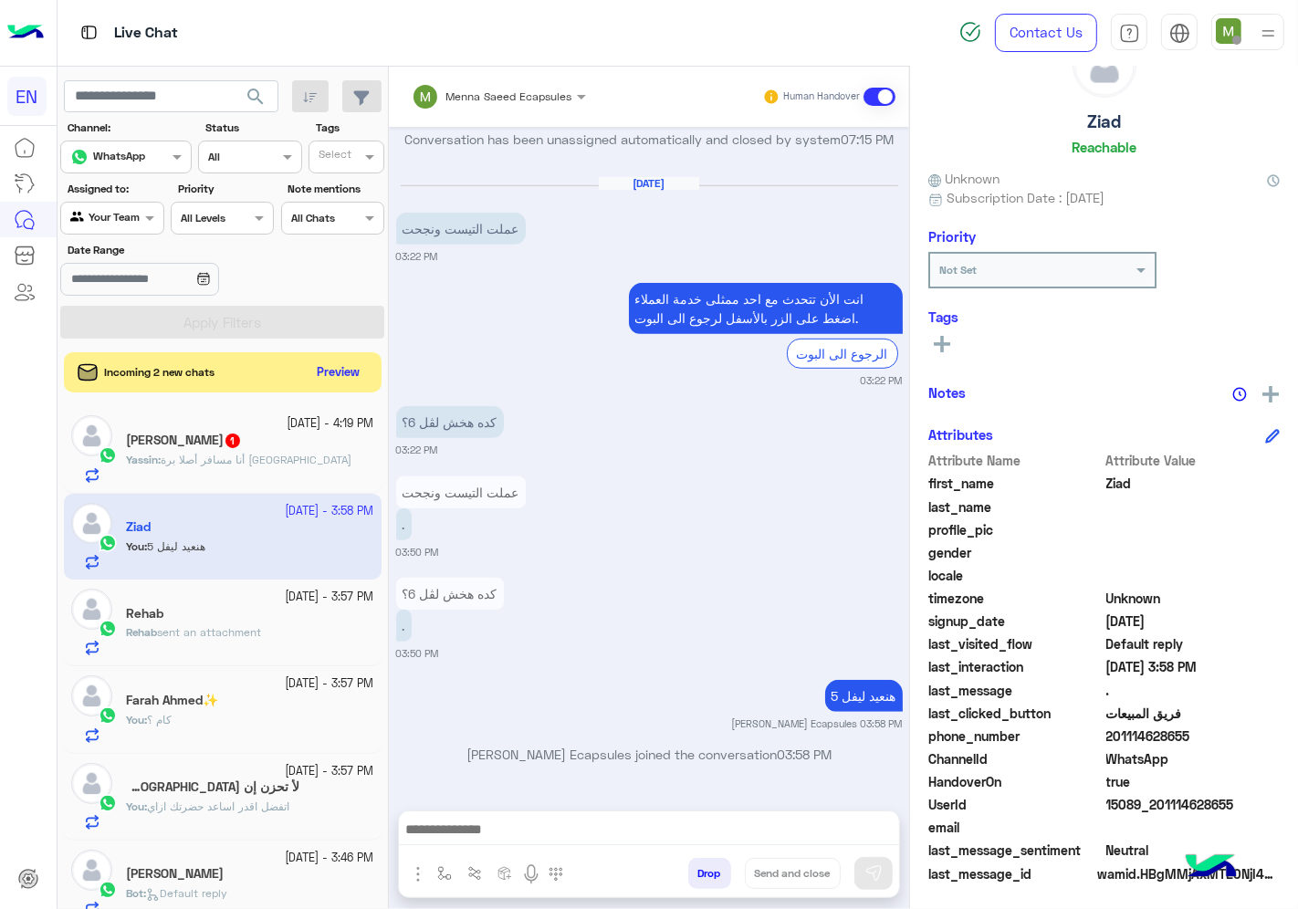
click at [233, 633] on span "sent an attachment" at bounding box center [209, 632] width 104 height 14
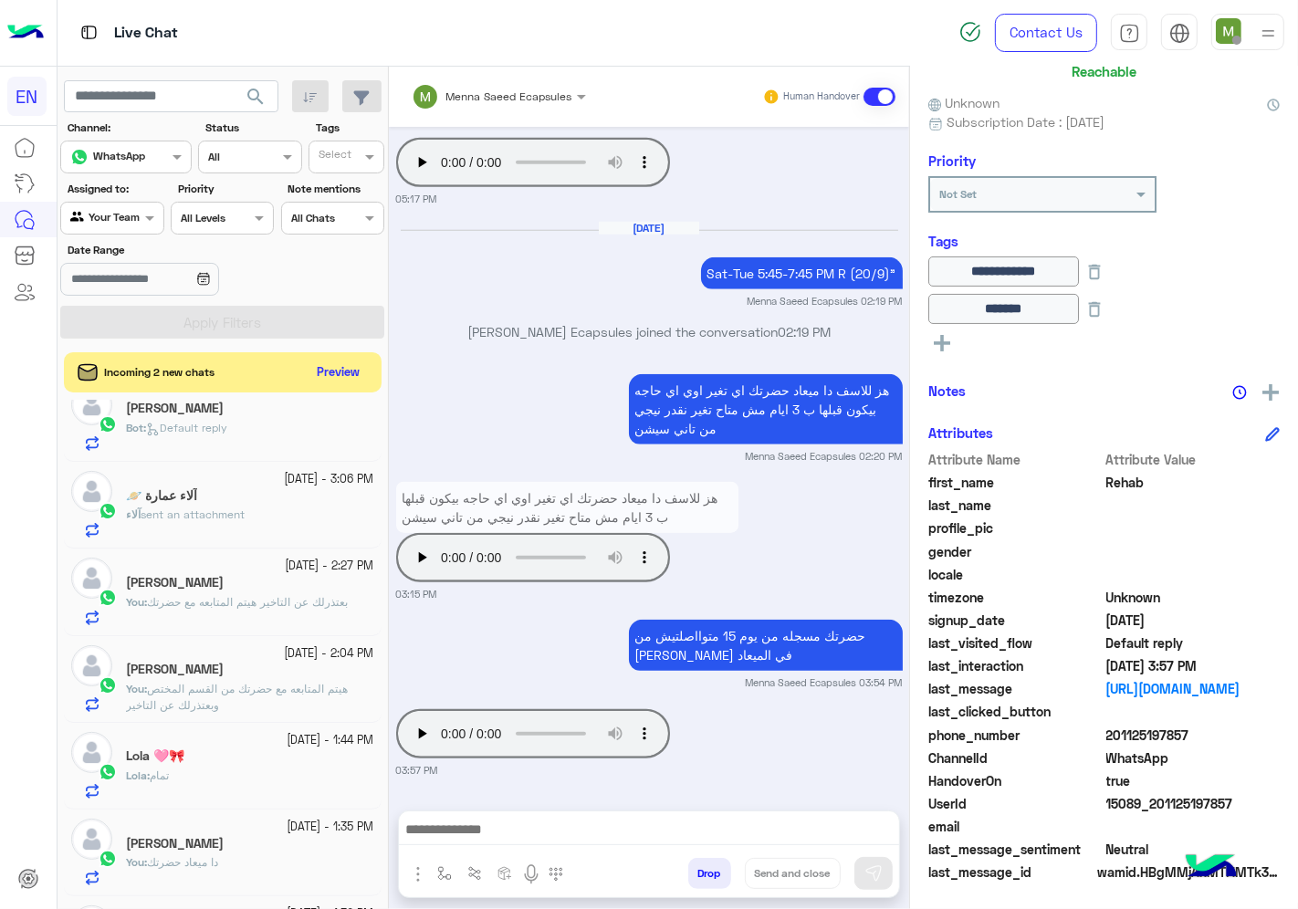
scroll to position [507, 0]
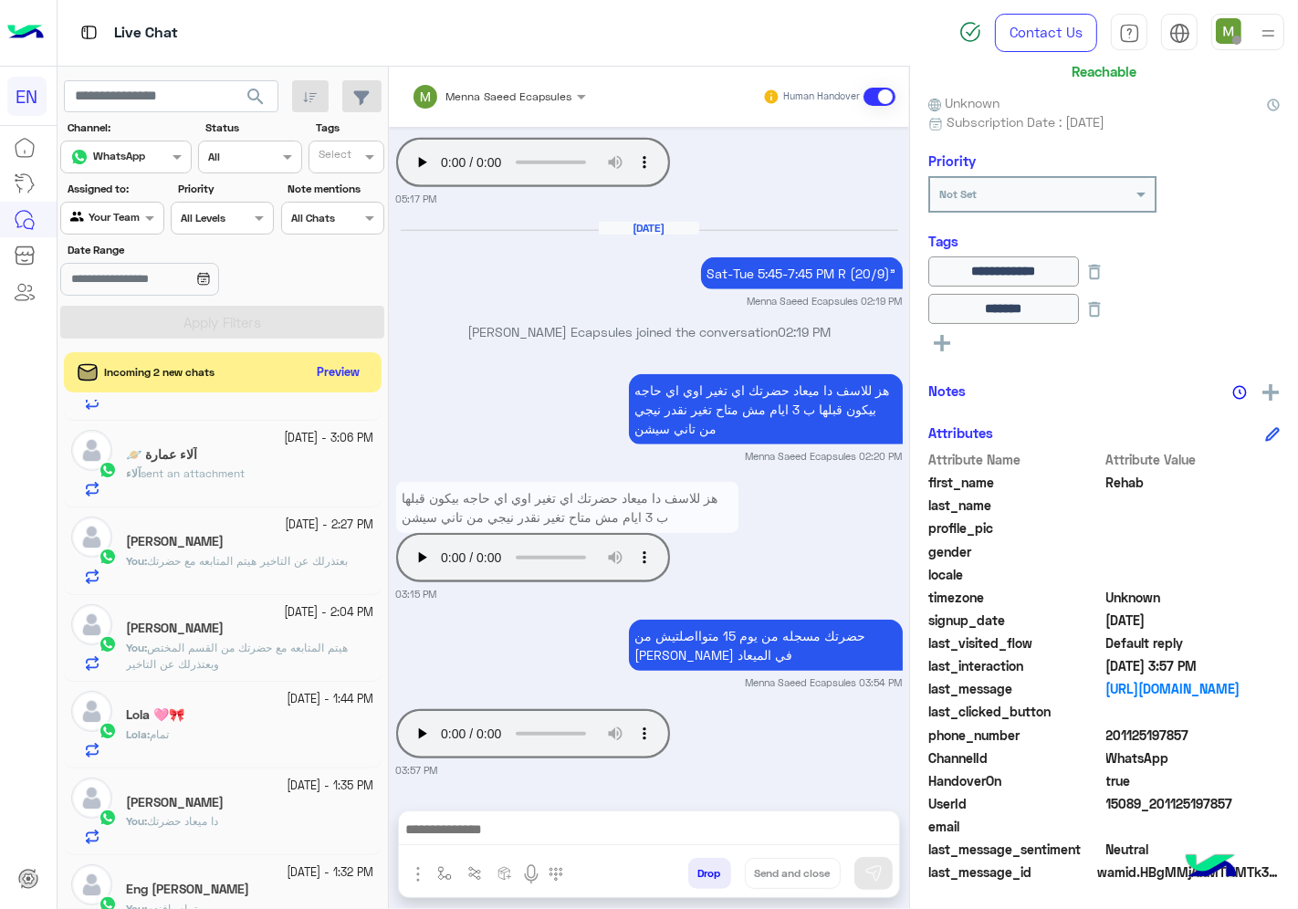
click at [115, 219] on div at bounding box center [111, 215] width 101 height 17
click at [131, 333] on div "Your Inbox" at bounding box center [113, 326] width 106 height 36
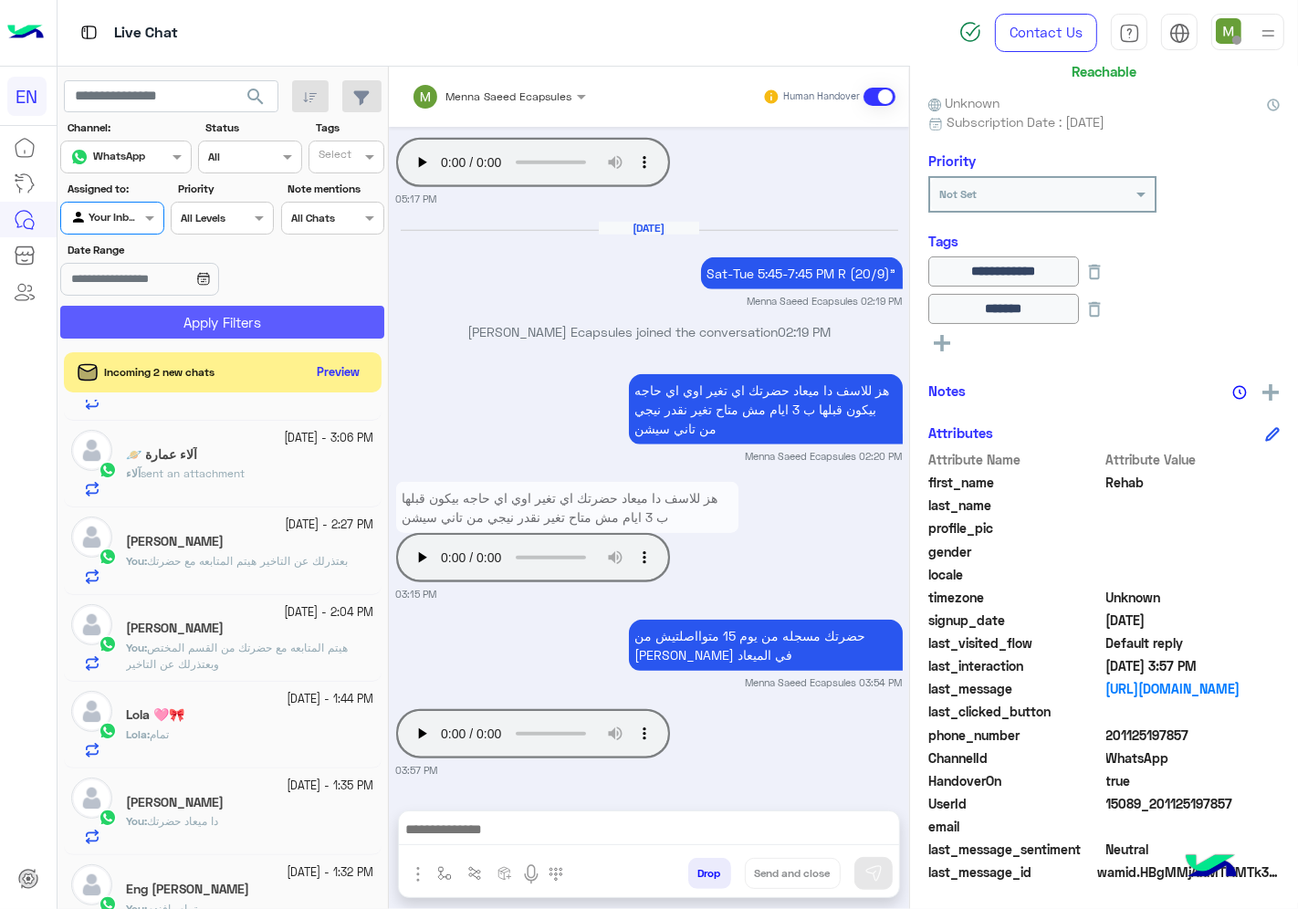
click at [340, 321] on button "Apply Filters" at bounding box center [222, 322] width 324 height 33
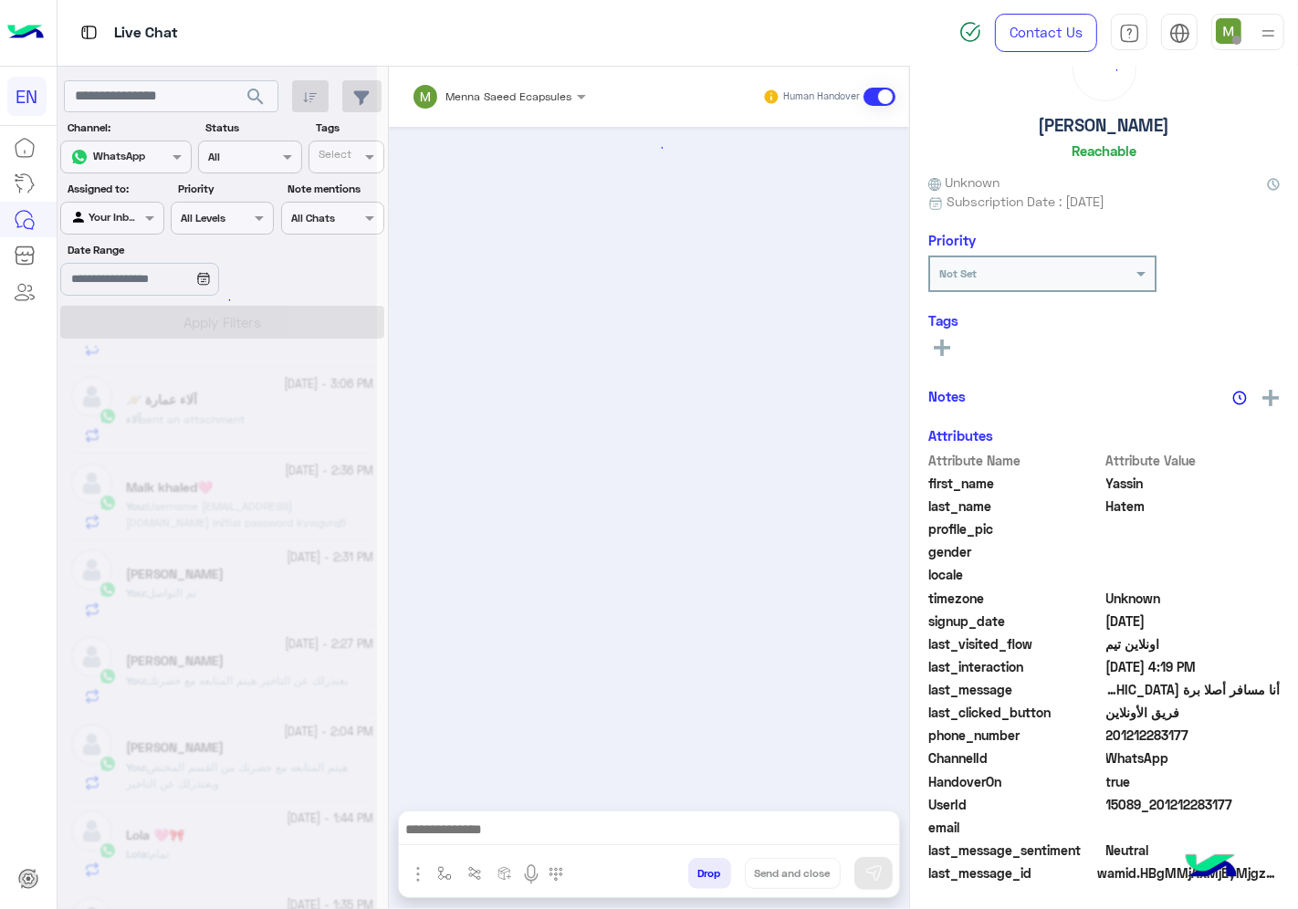
scroll to position [1485, 0]
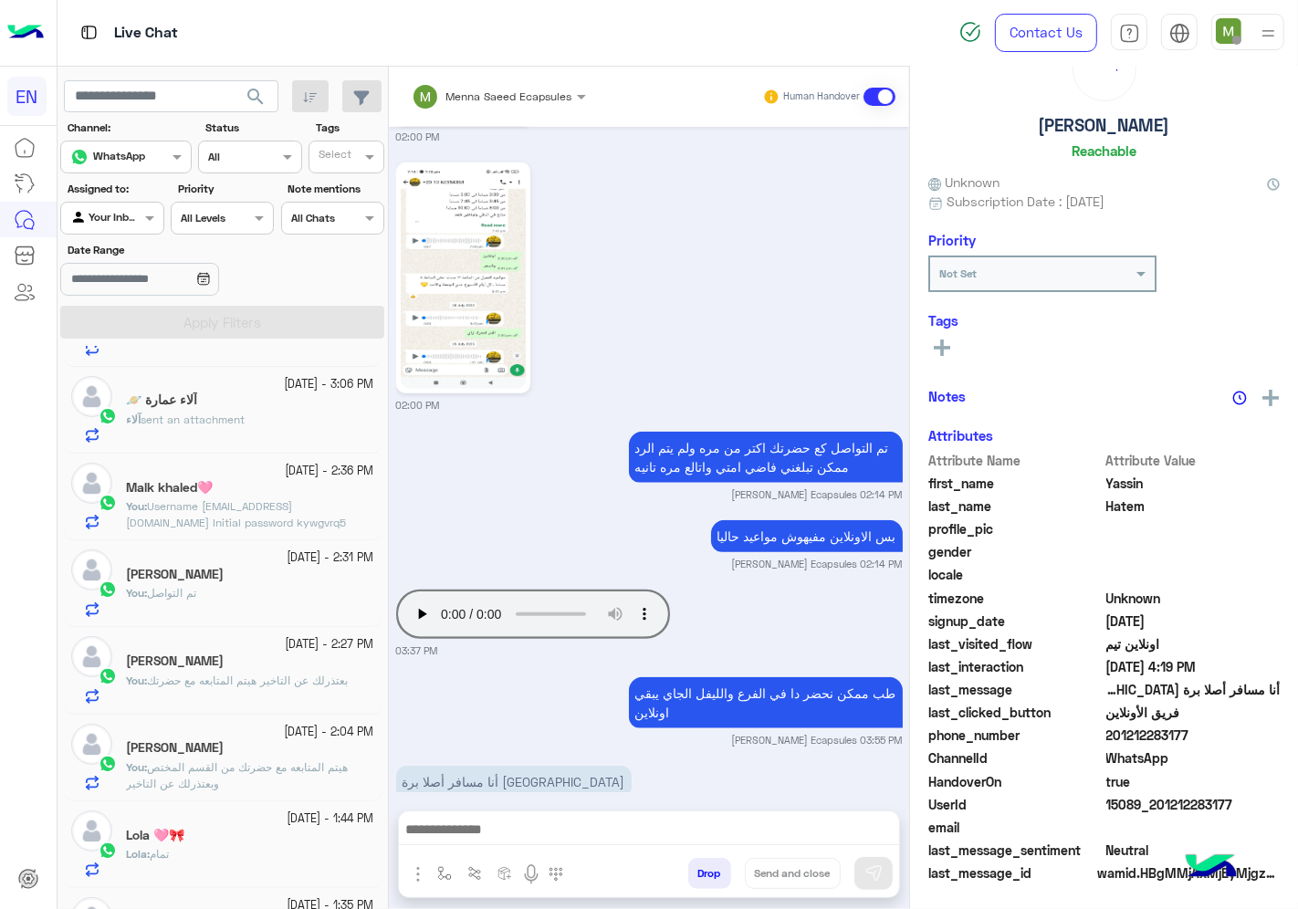
click at [245, 416] on span "sent an attachment" at bounding box center [193, 420] width 104 height 14
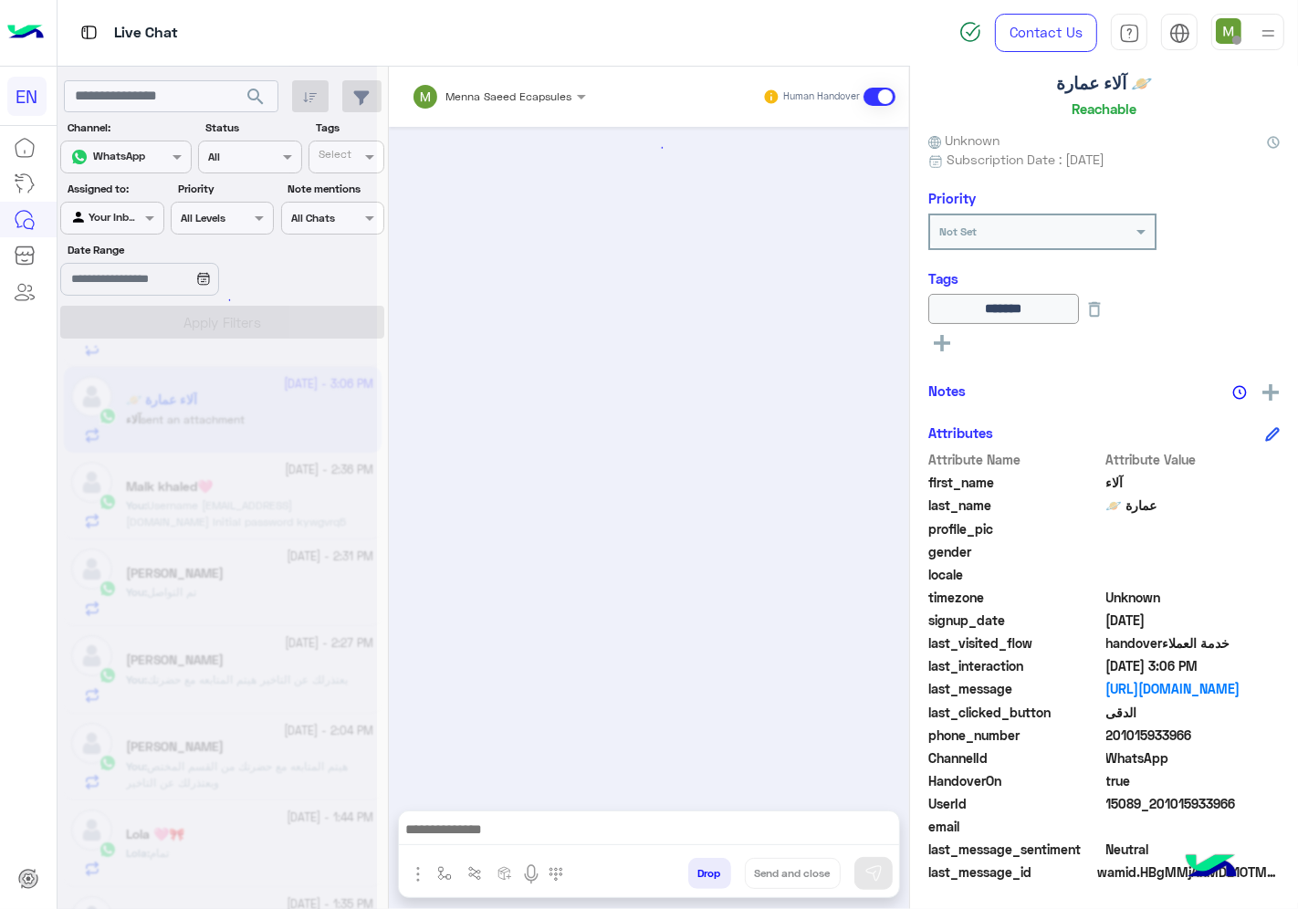
scroll to position [1243, 0]
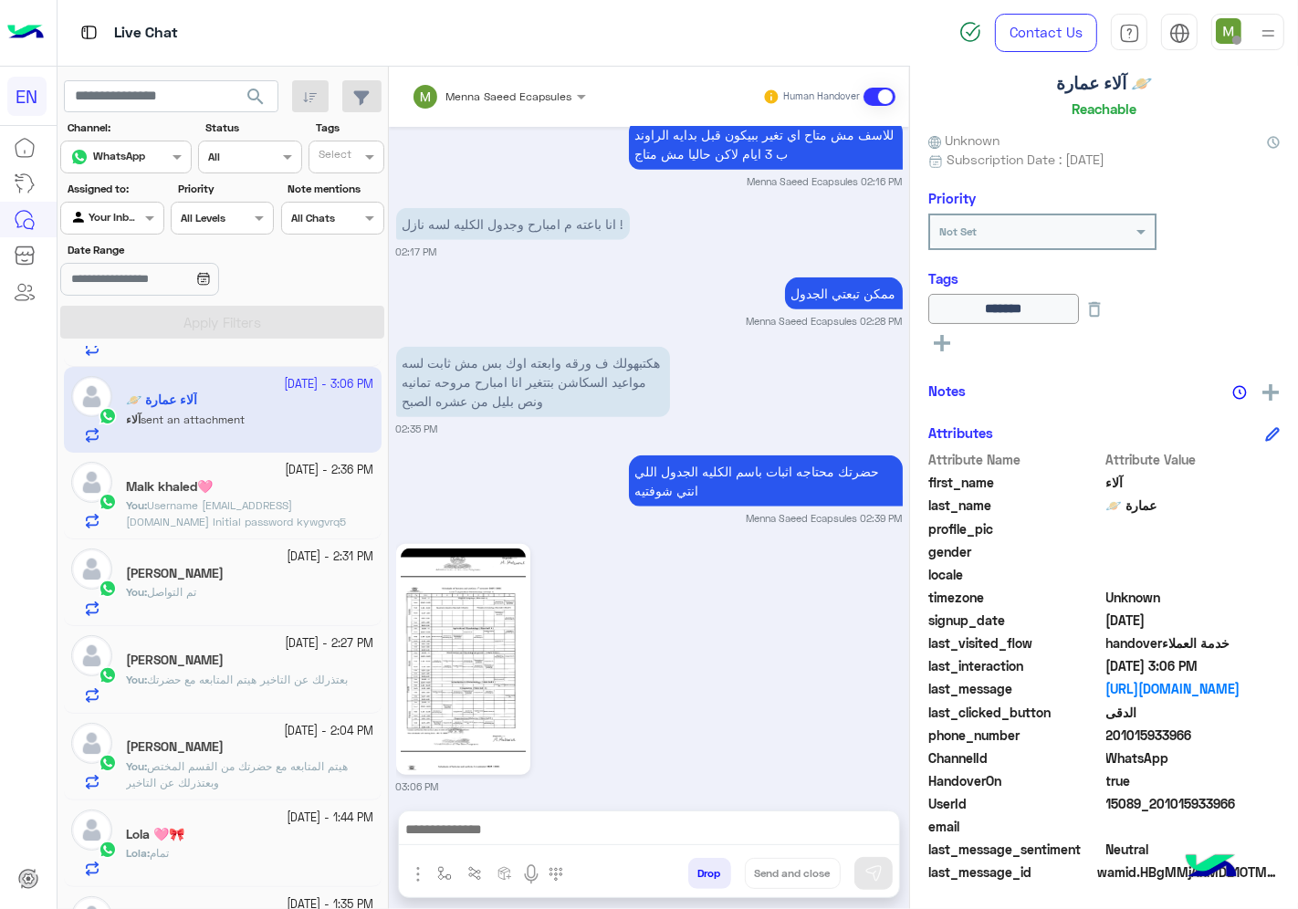
drag, startPoint x: 1202, startPoint y: 732, endPoint x: 1111, endPoint y: 732, distance: 91.3
click at [1111, 732] on span "201015933966" at bounding box center [1193, 735] width 174 height 19
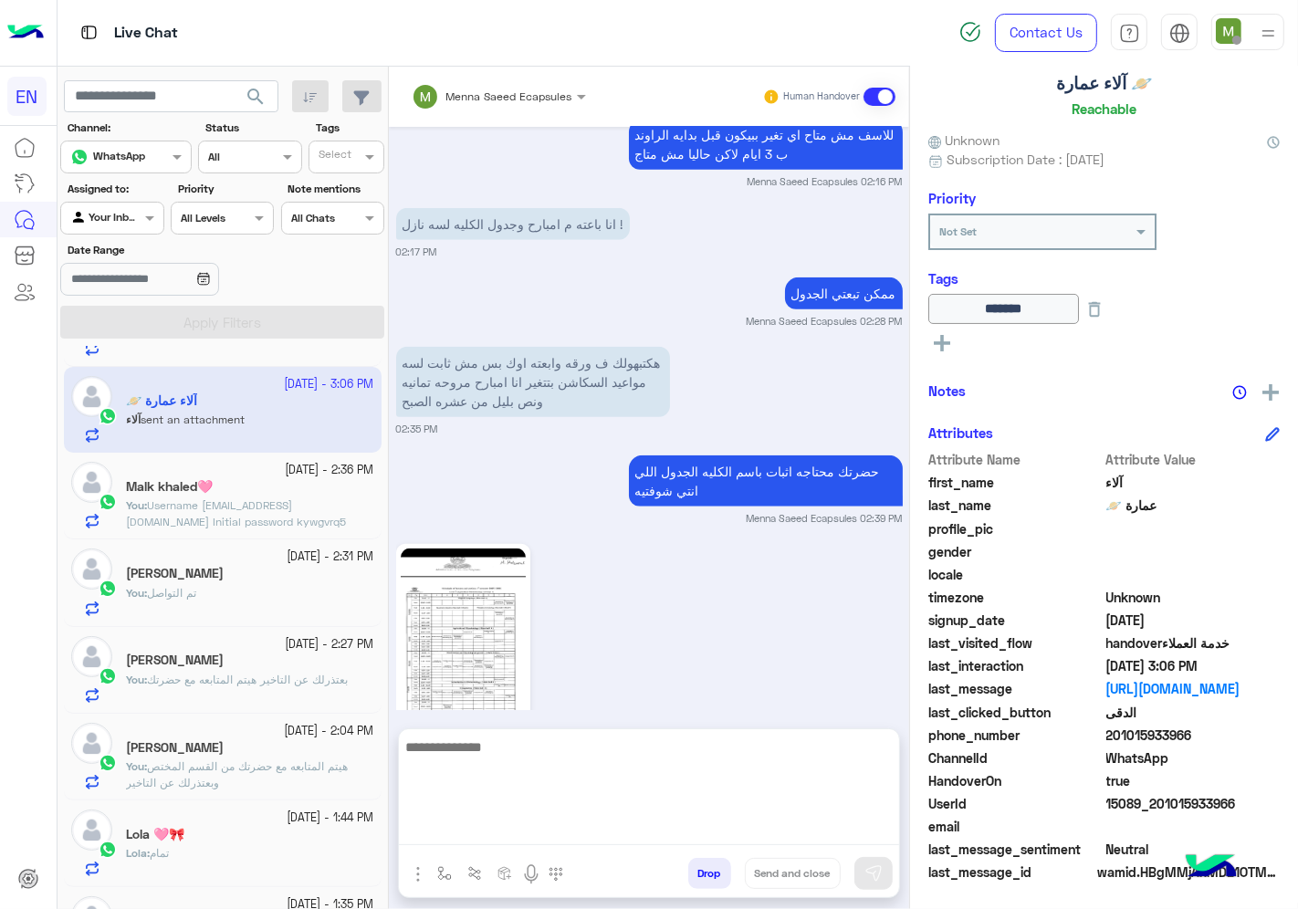
click at [603, 833] on textarea at bounding box center [649, 791] width 500 height 110
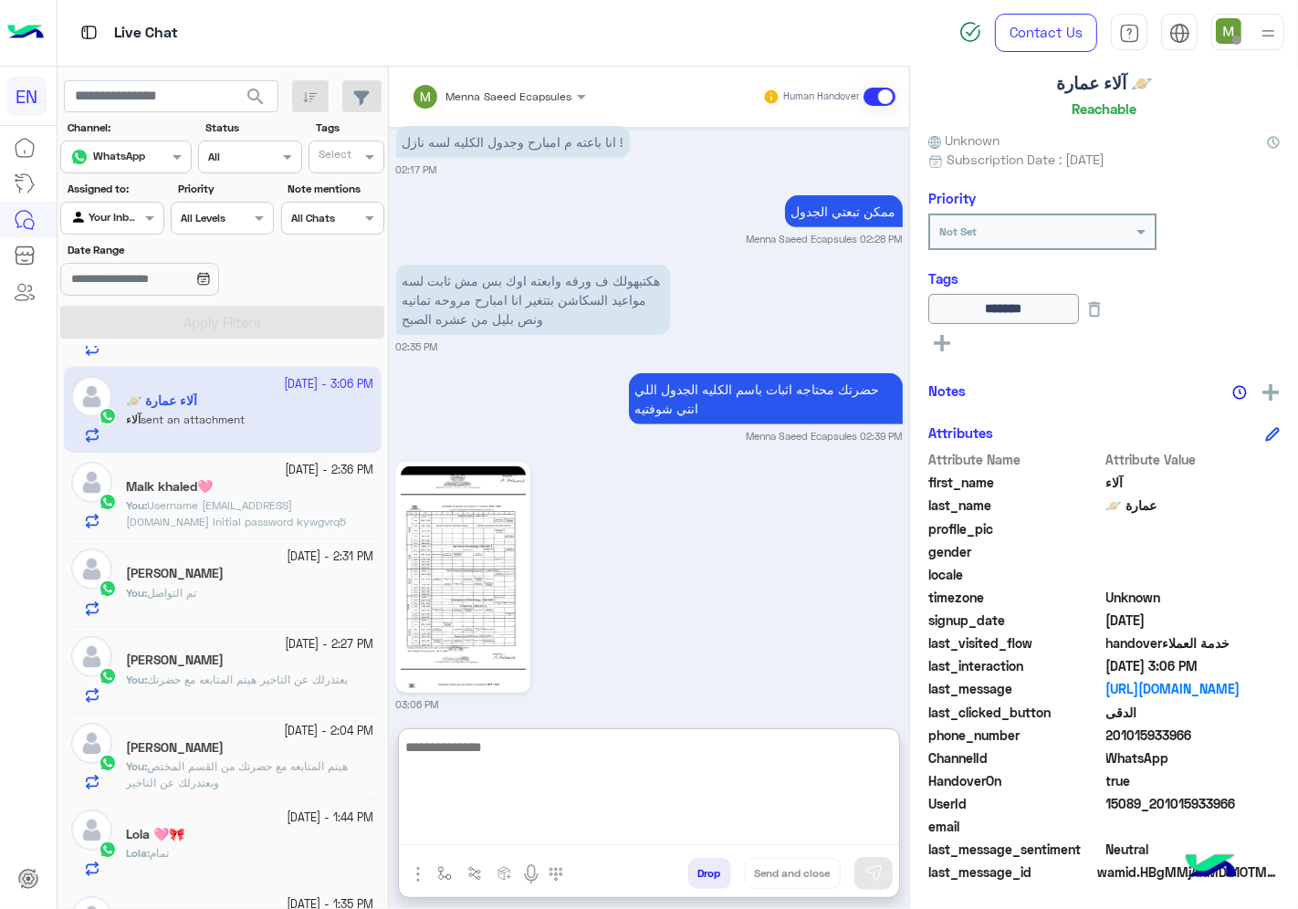
drag, startPoint x: 614, startPoint y: 764, endPoint x: 651, endPoint y: 767, distance: 36.6
click at [616, 764] on textarea at bounding box center [649, 791] width 500 height 110
type textarea "**********"
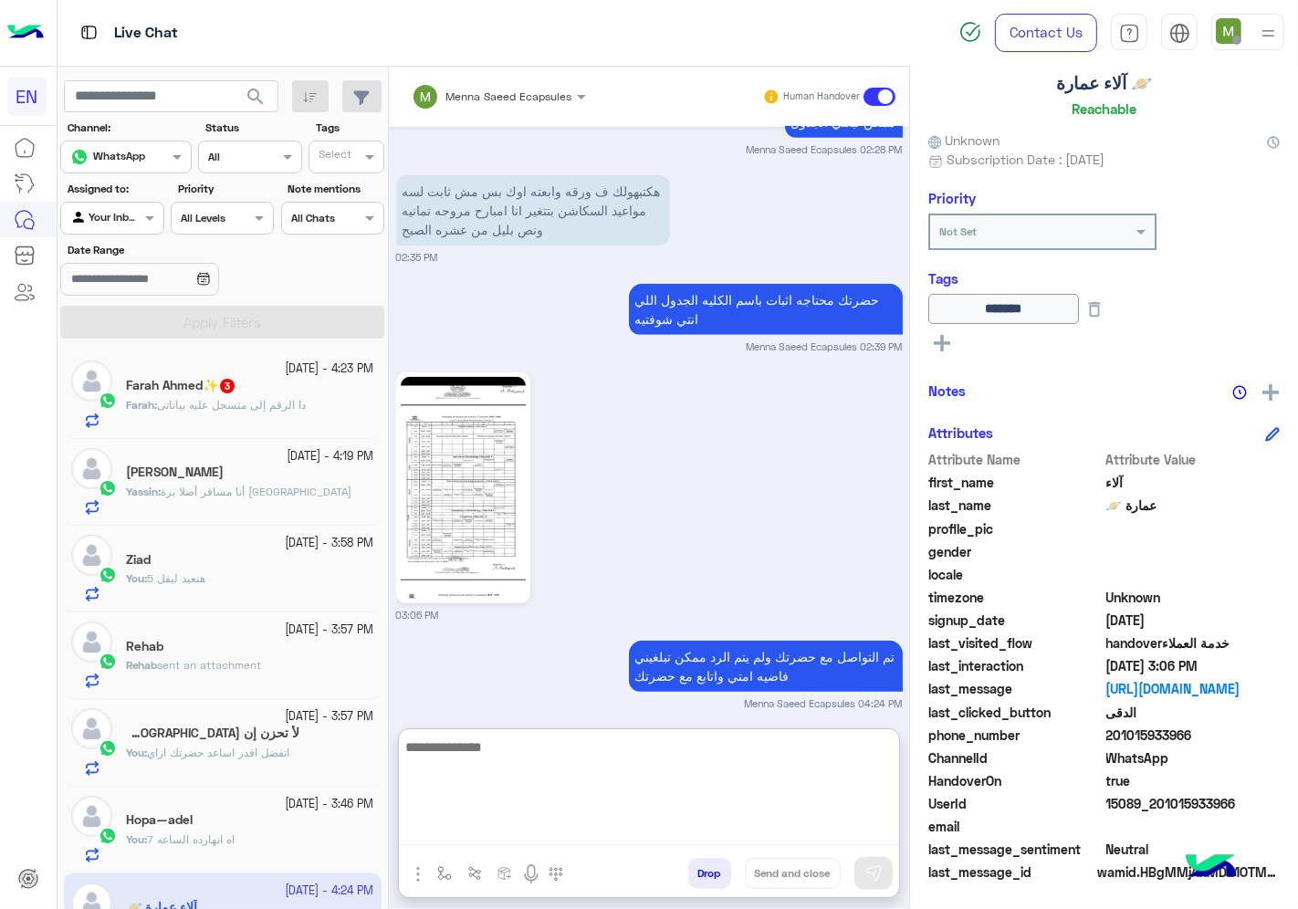
scroll to position [0, 0]
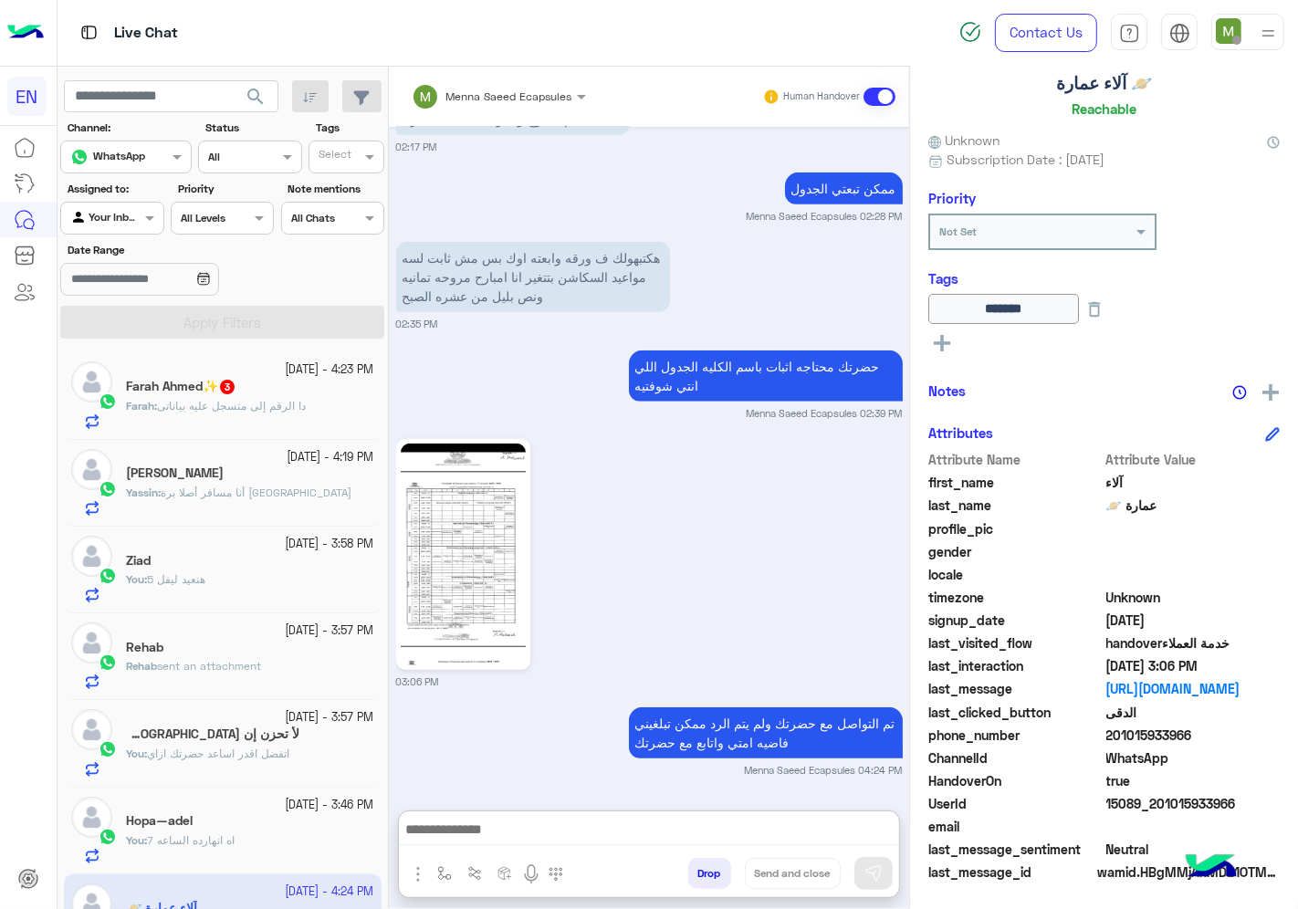
click at [223, 663] on span "sent an attachment" at bounding box center [209, 666] width 104 height 14
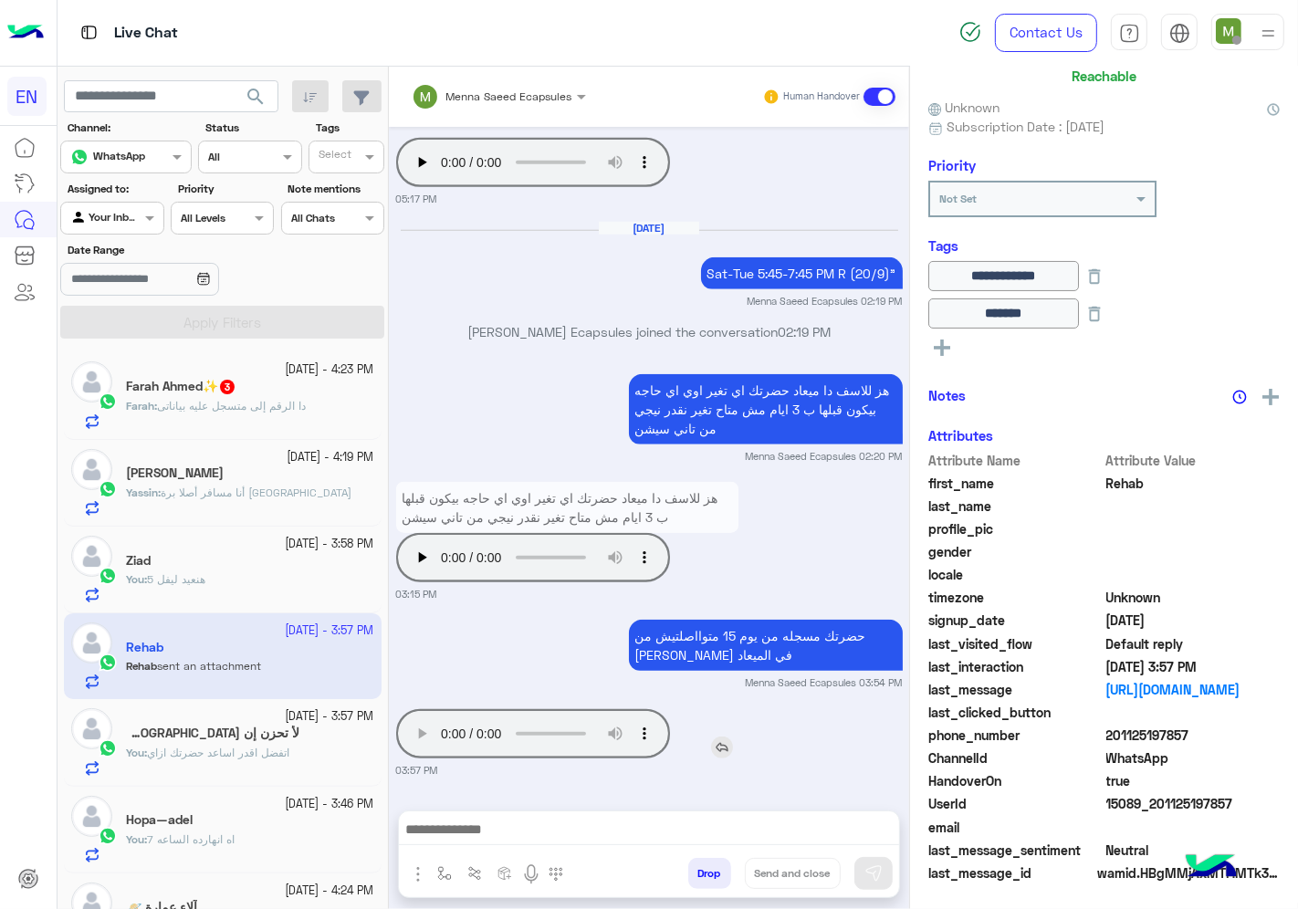
scroll to position [147, 0]
click at [120, 219] on div at bounding box center [111, 215] width 101 height 17
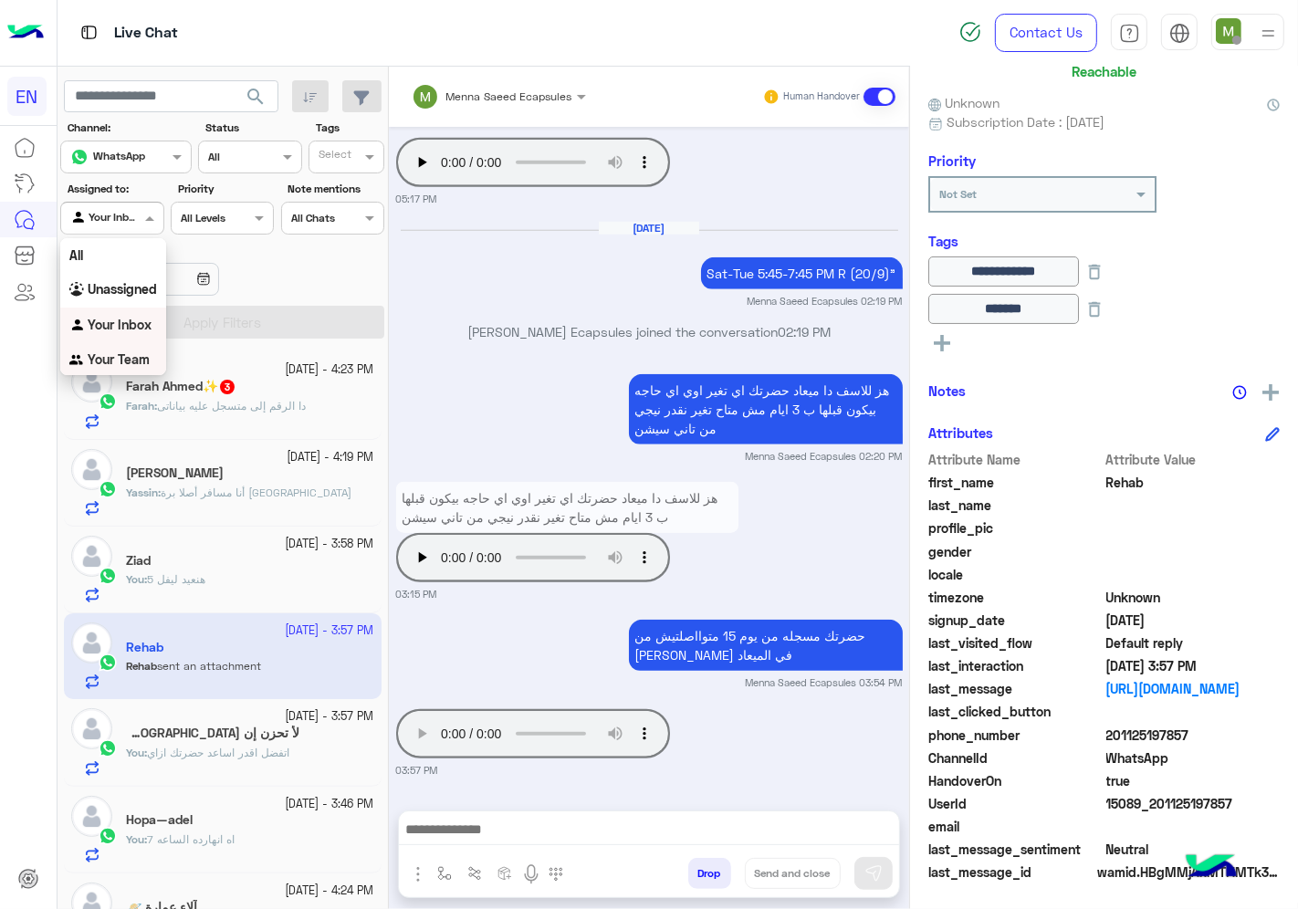
click at [137, 368] on div "Your Team" at bounding box center [113, 360] width 106 height 36
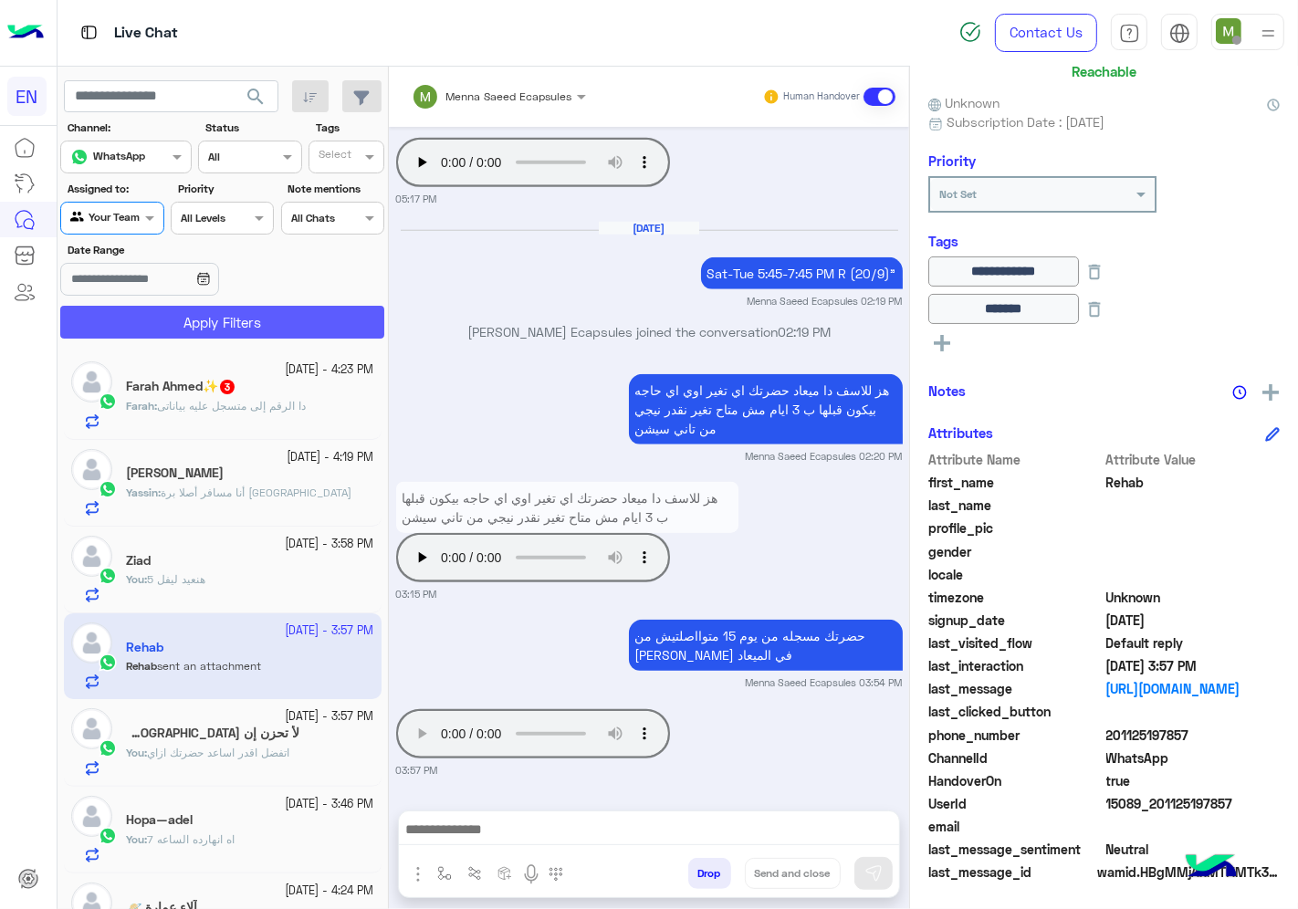
click at [174, 311] on button "Apply Filters" at bounding box center [222, 322] width 324 height 33
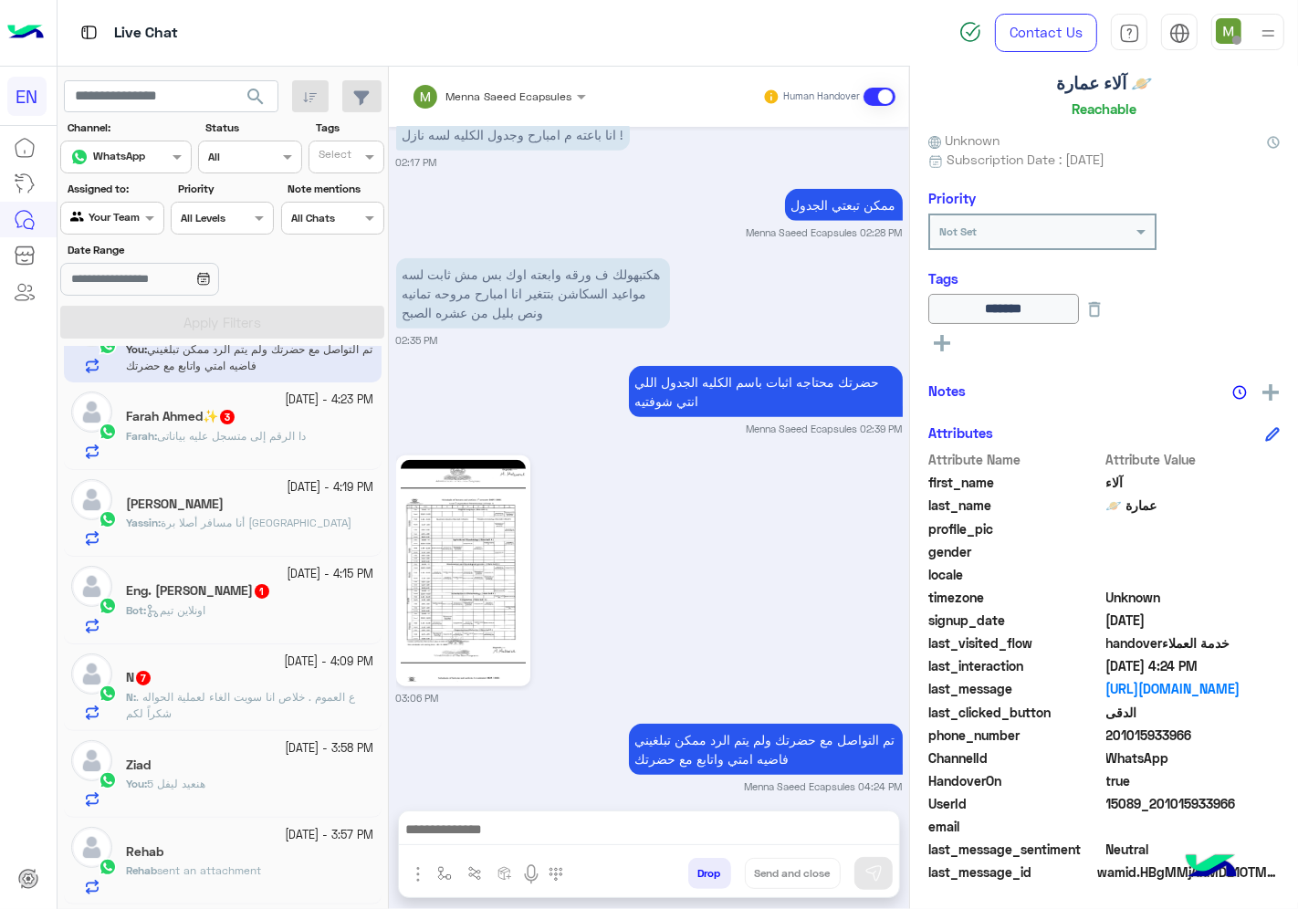
scroll to position [101, 0]
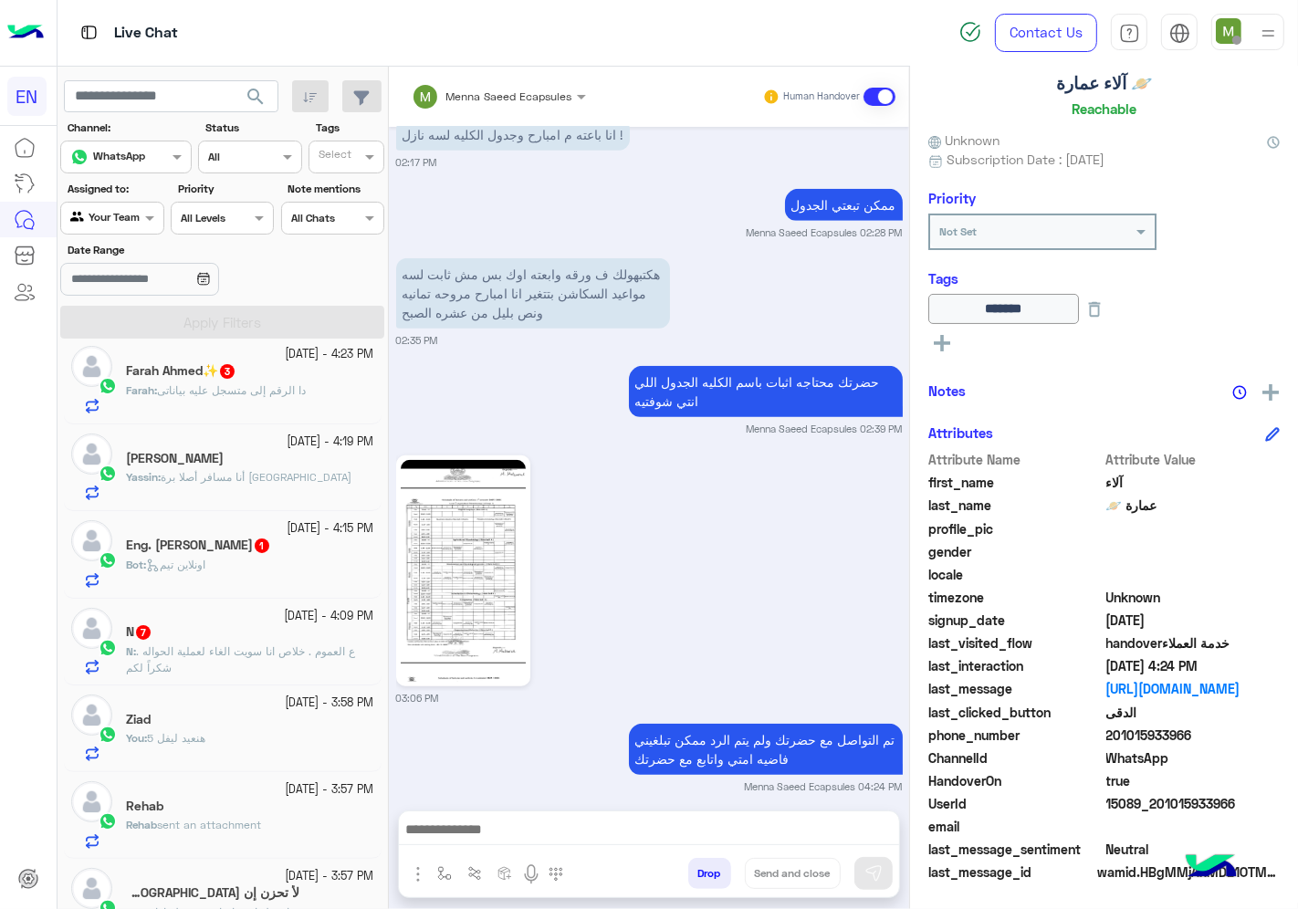
click at [290, 653] on span "ع العموم . خلاص انا سويت الغاء لعملية الحواله . شكراً لكم" at bounding box center [240, 659] width 229 height 30
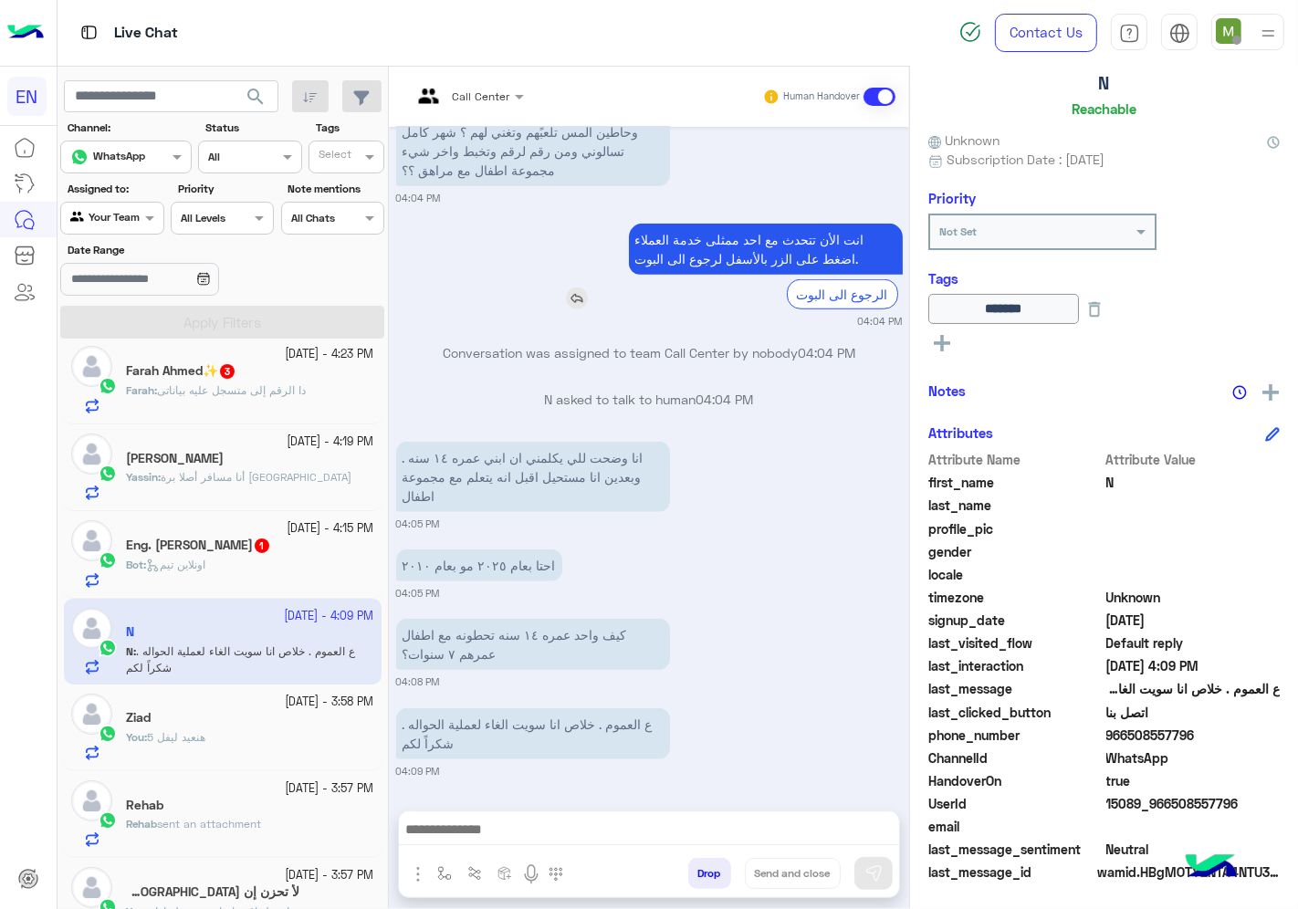
scroll to position [1443, 0]
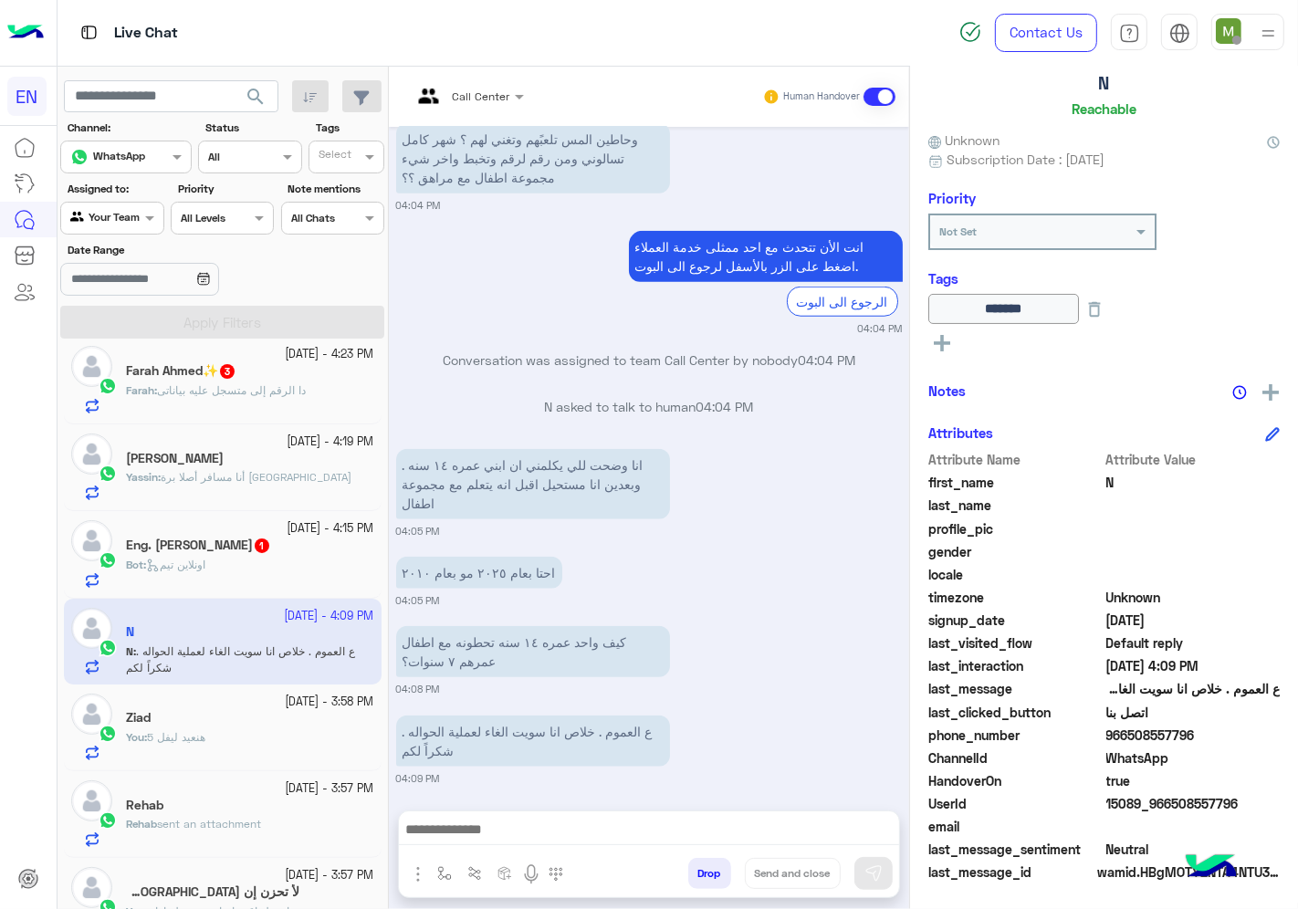
drag, startPoint x: 1206, startPoint y: 725, endPoint x: 1089, endPoint y: 730, distance: 117.0
click at [1089, 730] on div "phone_number [PHONE_NUMBER]" at bounding box center [1103, 737] width 351 height 23
copy div "966508557796"
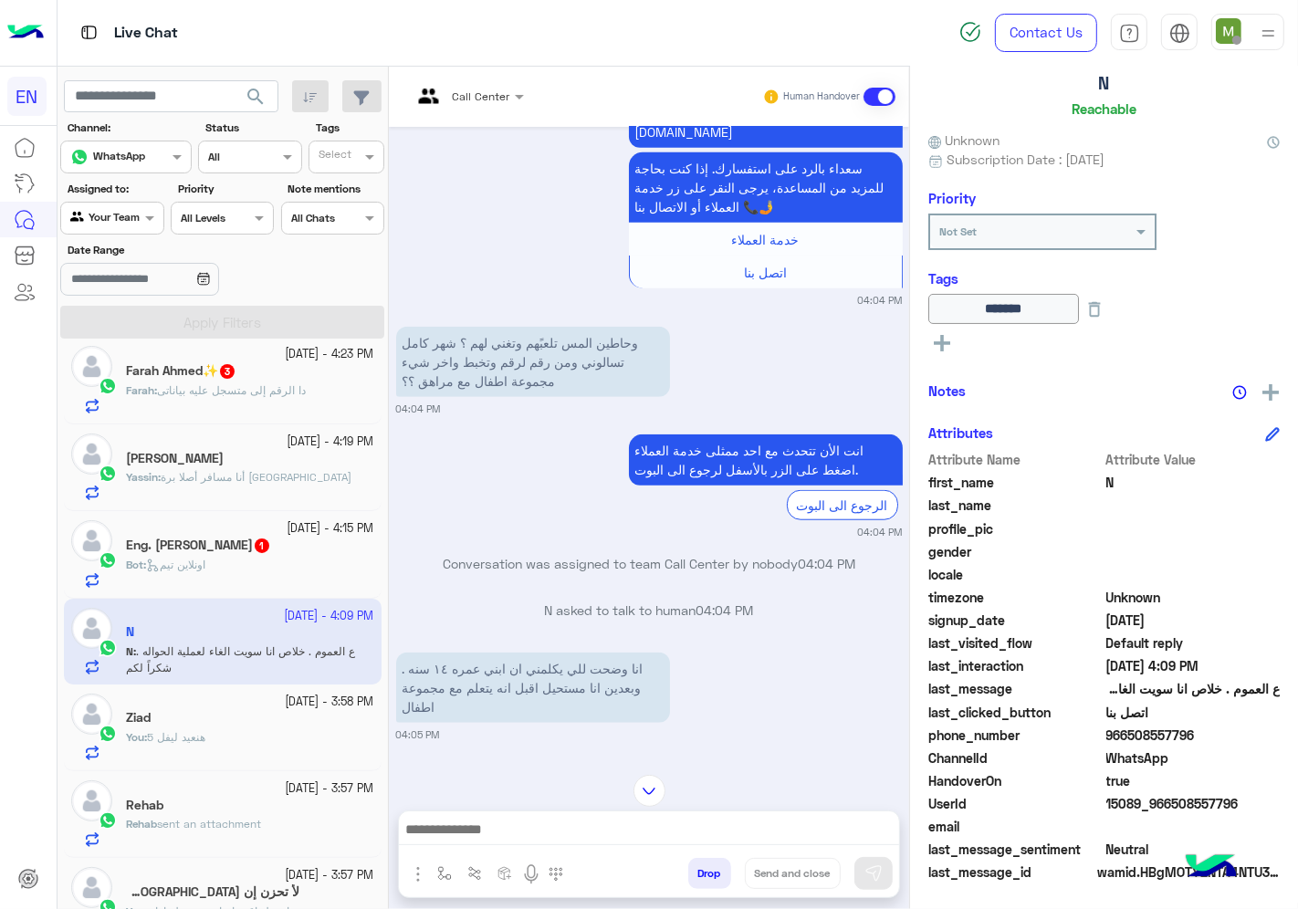
scroll to position [1471, 0]
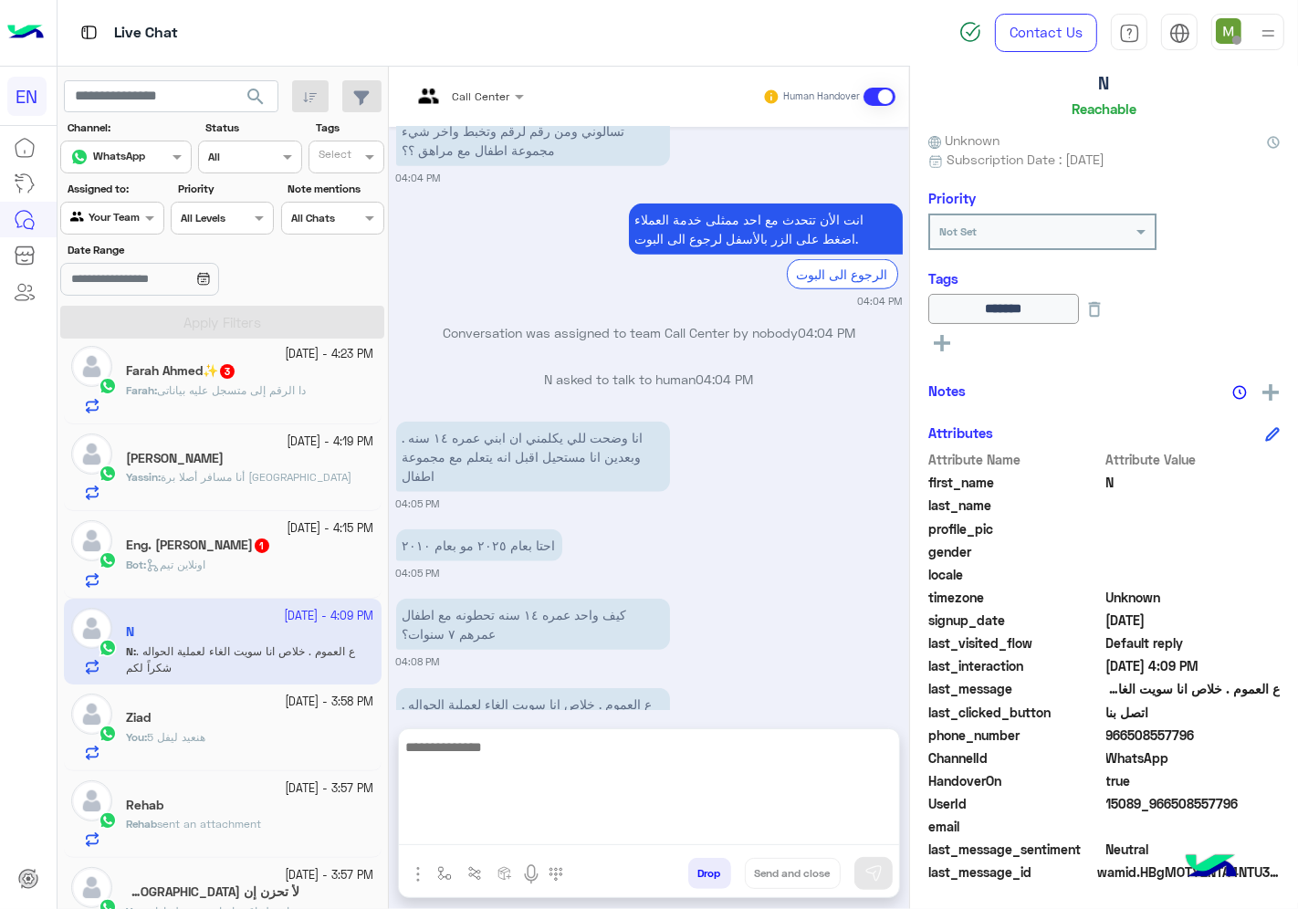
click at [695, 826] on textarea at bounding box center [649, 791] width 500 height 110
type textarea "**********"
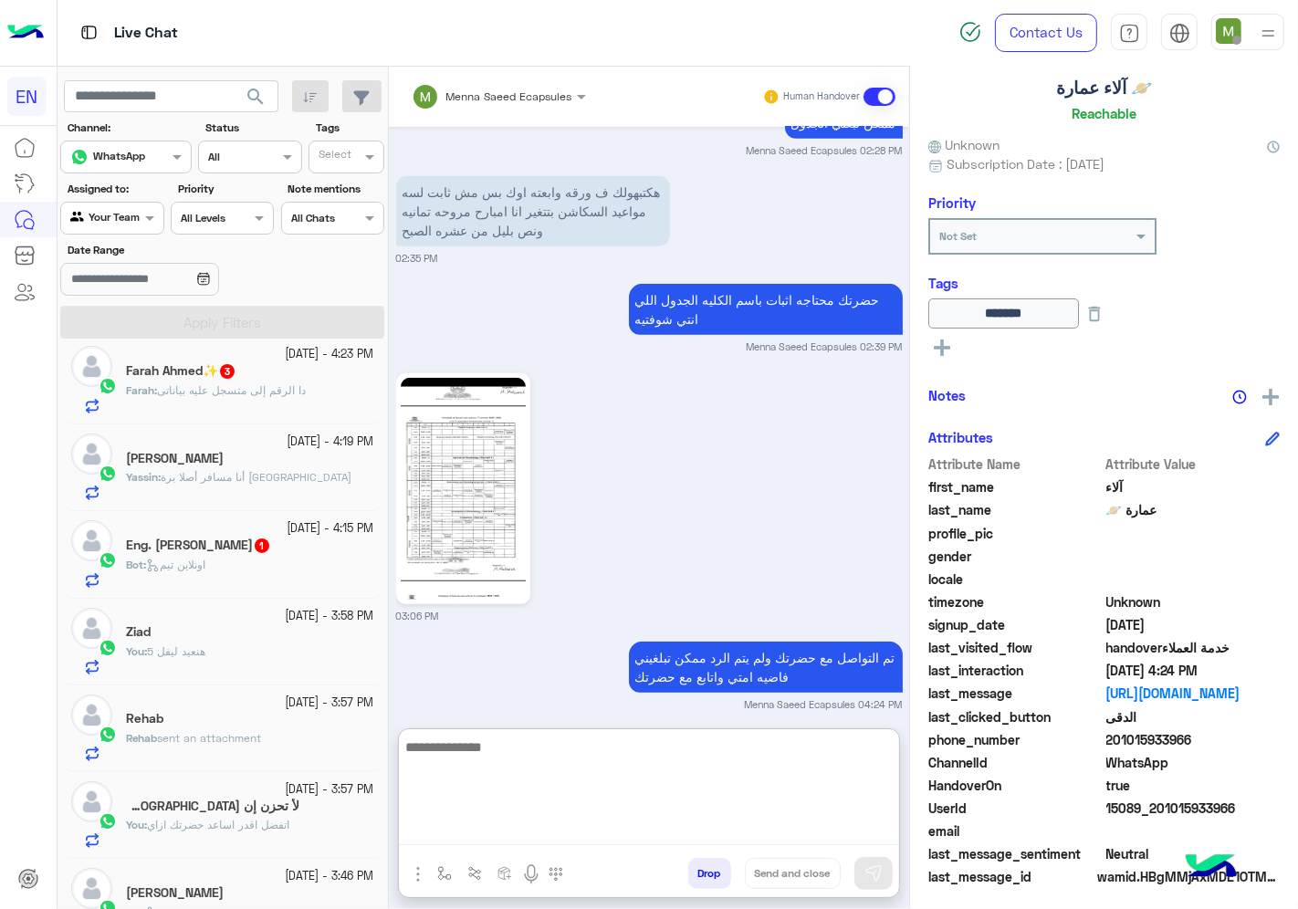
scroll to position [110, 0]
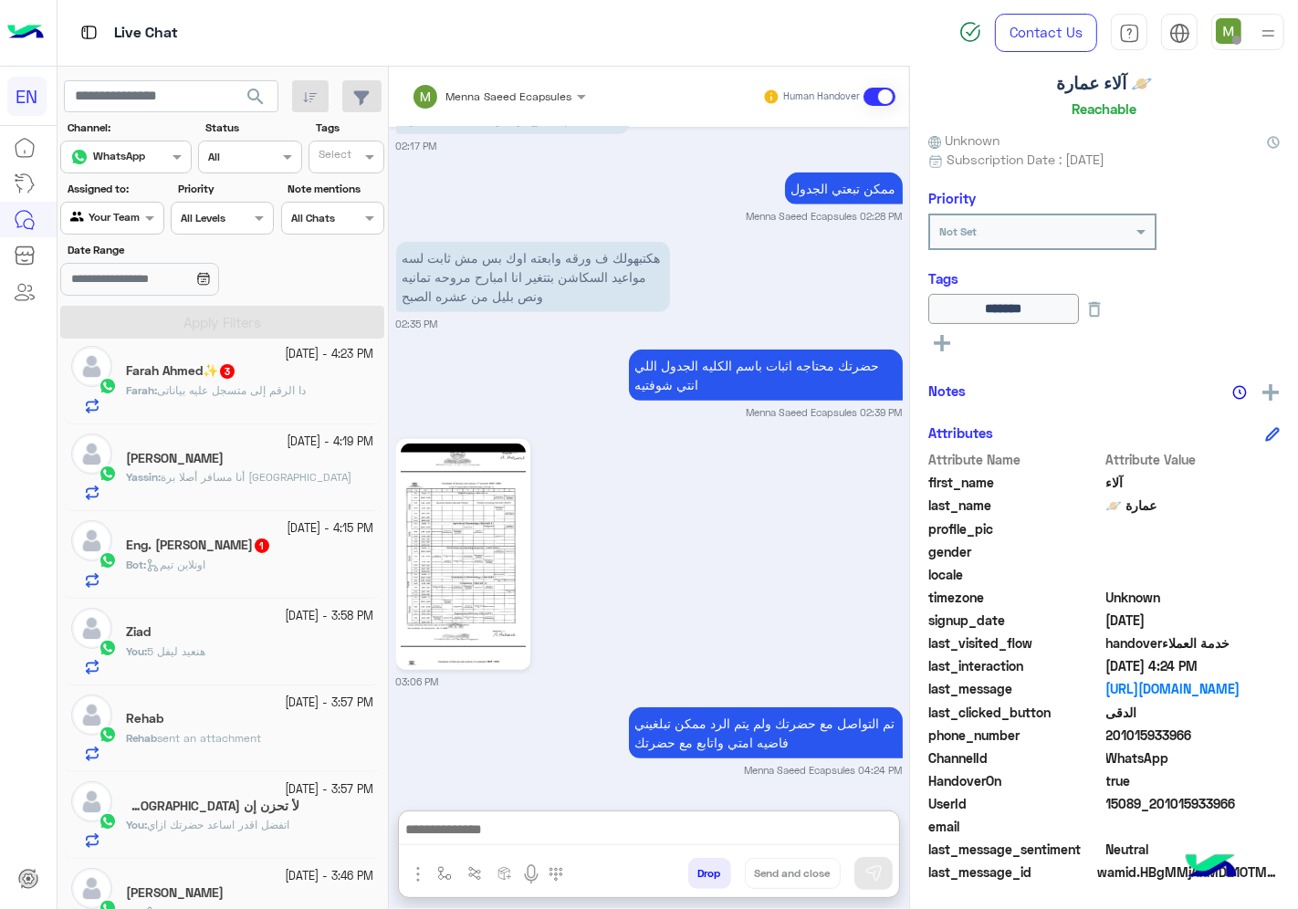
click at [235, 552] on h5 "Eng. [PERSON_NAME] 1" at bounding box center [198, 546] width 145 height 16
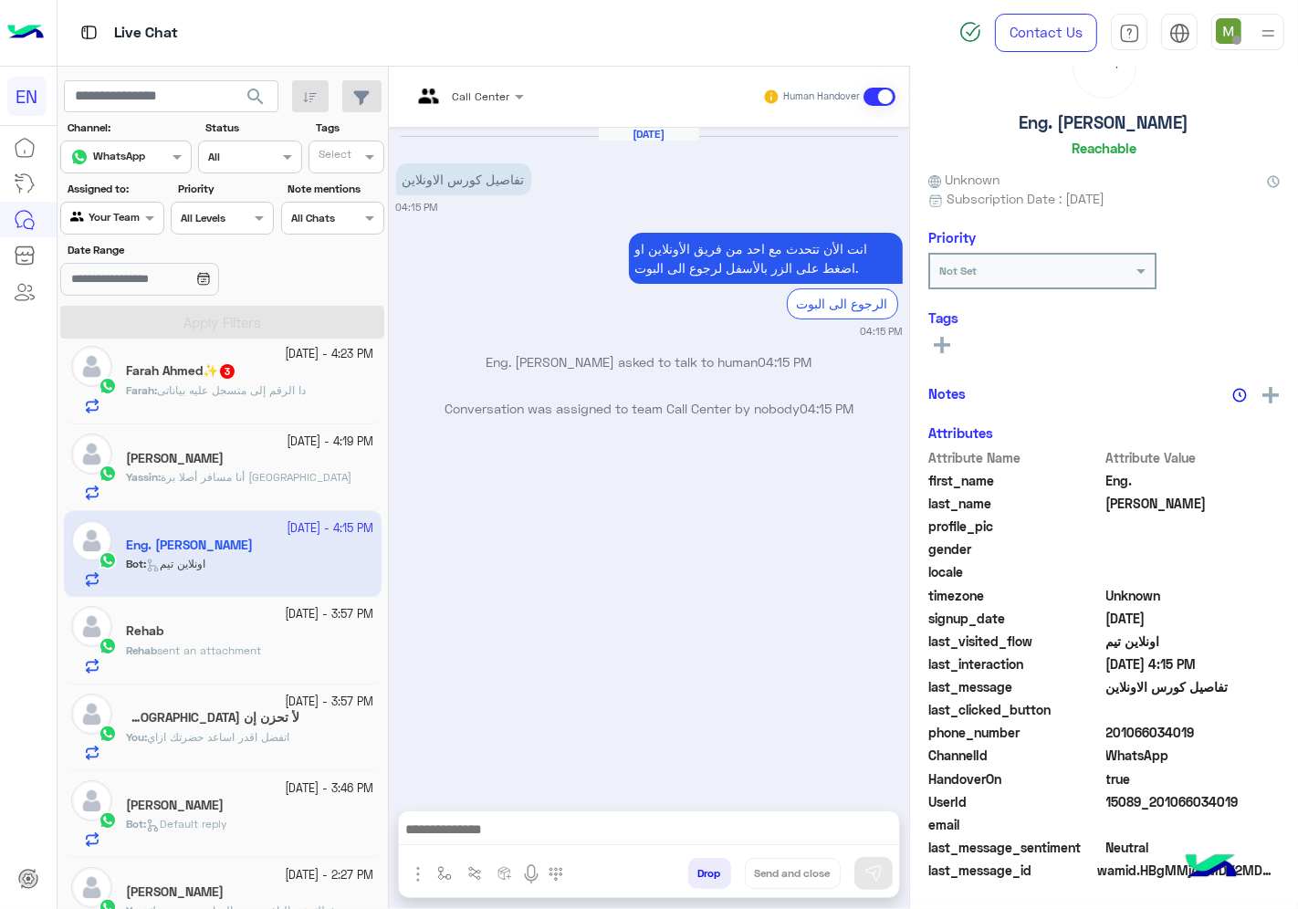
scroll to position [68, 0]
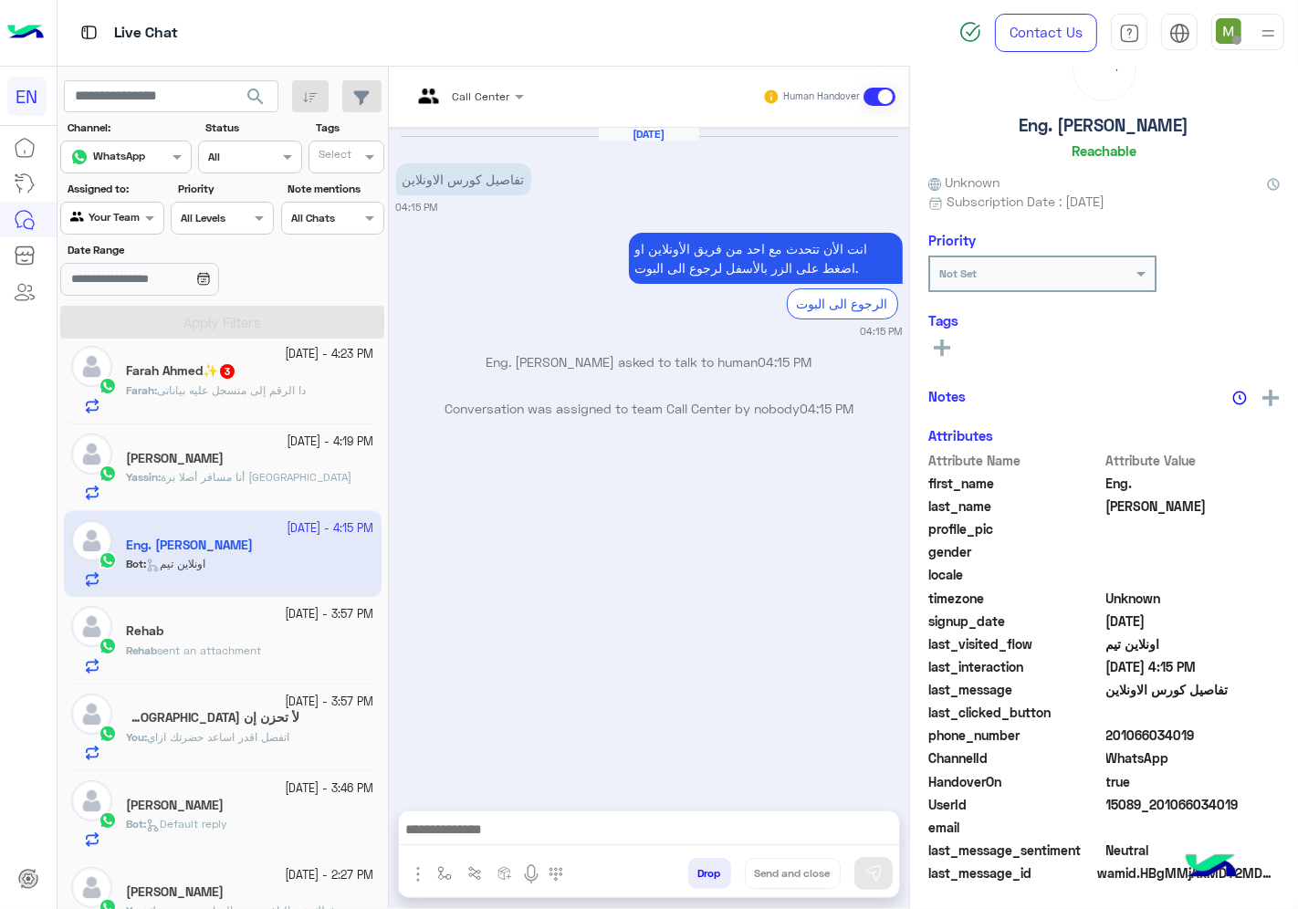
click at [466, 94] on input "text" at bounding box center [446, 94] width 68 height 16
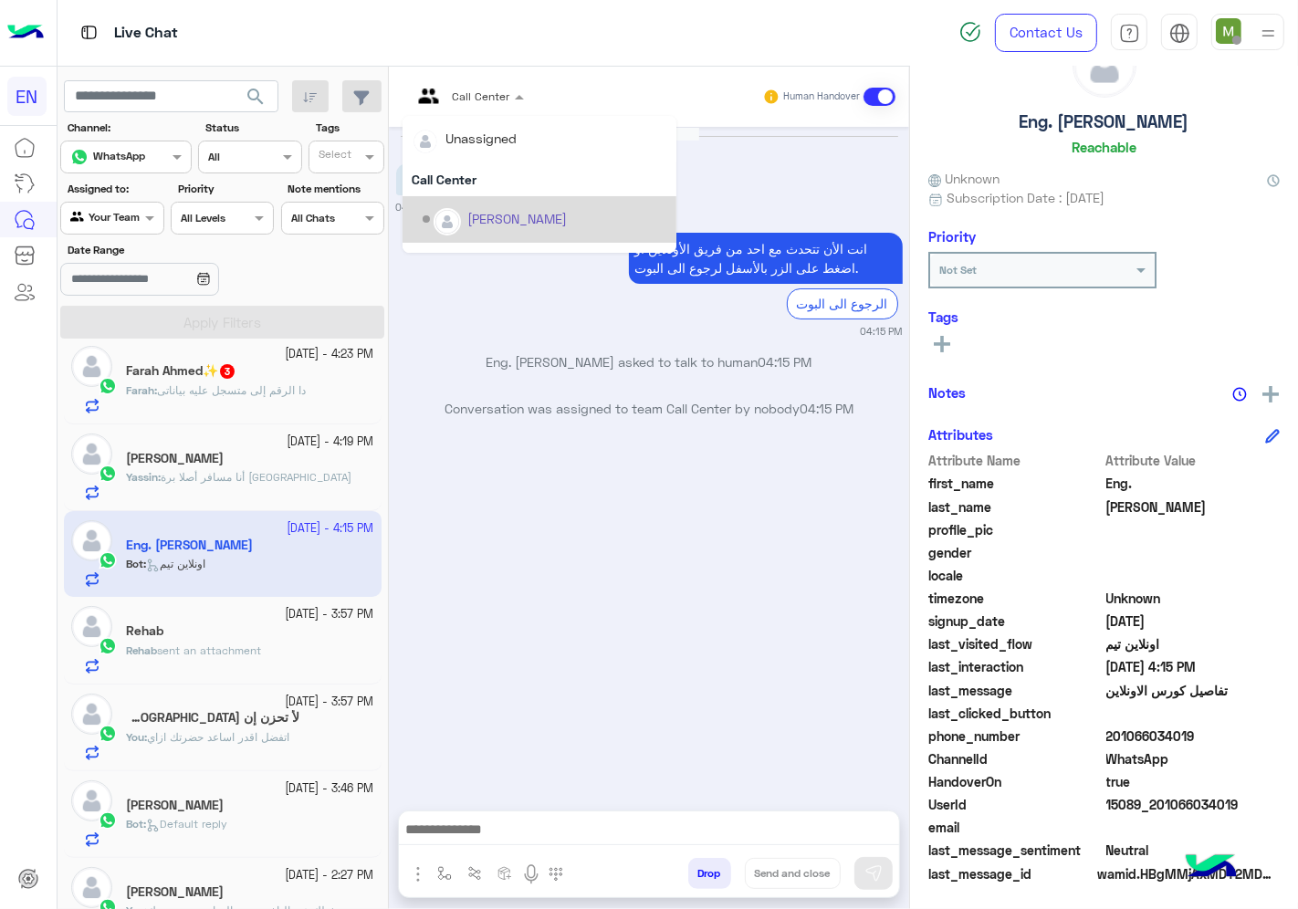
scroll to position [302, 0]
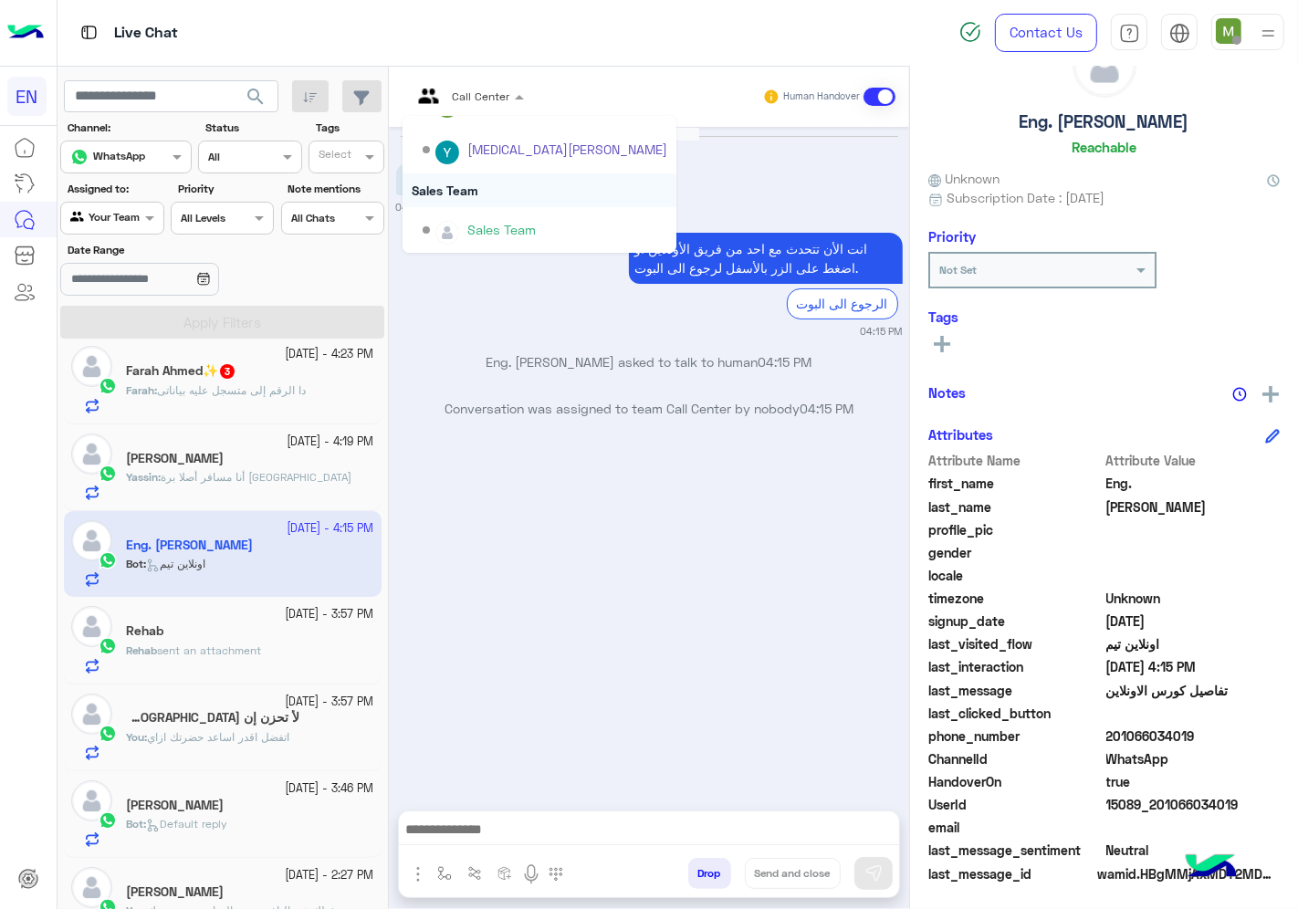
click at [476, 184] on div "Sales Team" at bounding box center [540, 190] width 274 height 34
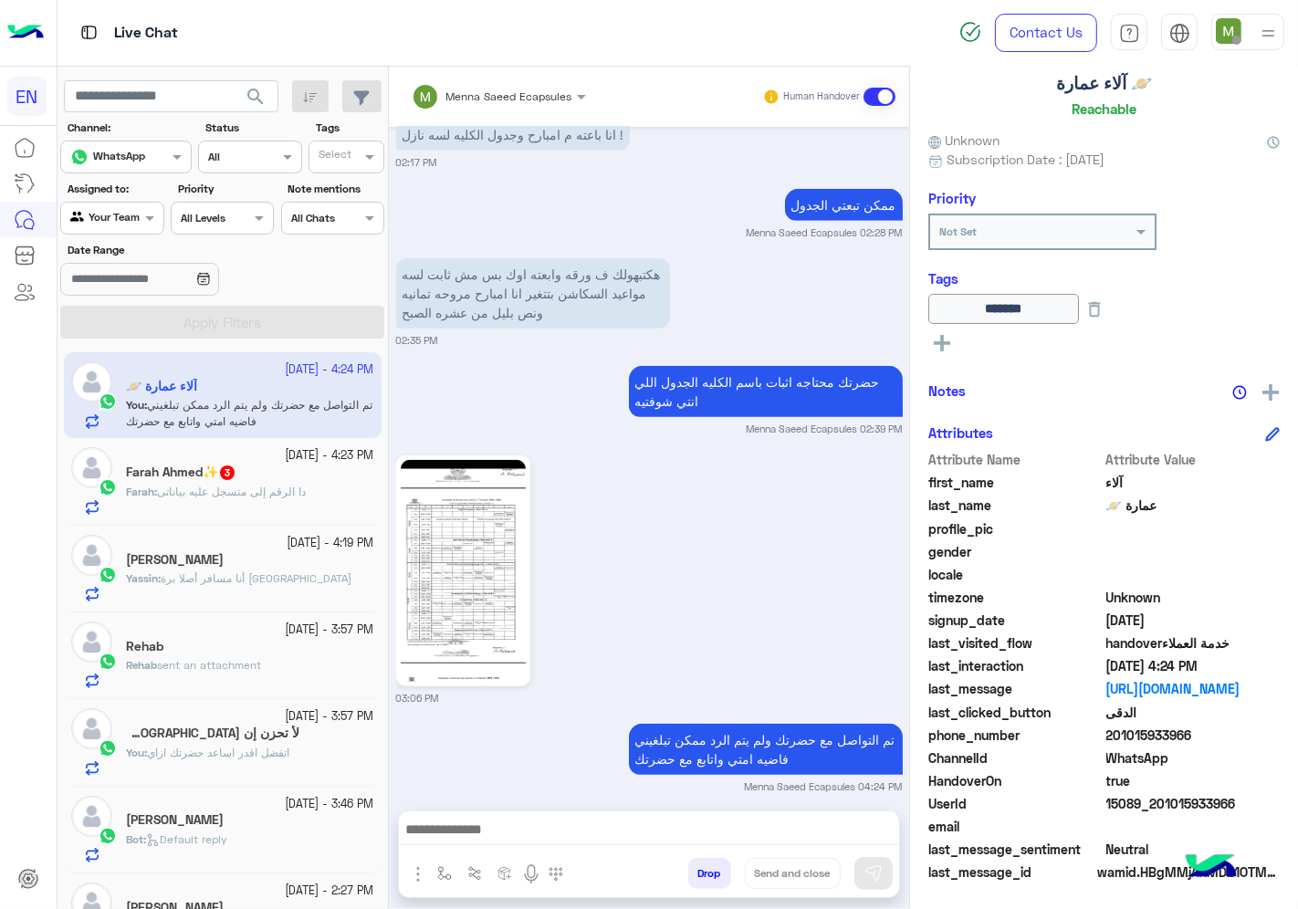
click at [257, 477] on div "[PERSON_NAME]✨ 3" at bounding box center [250, 474] width 248 height 19
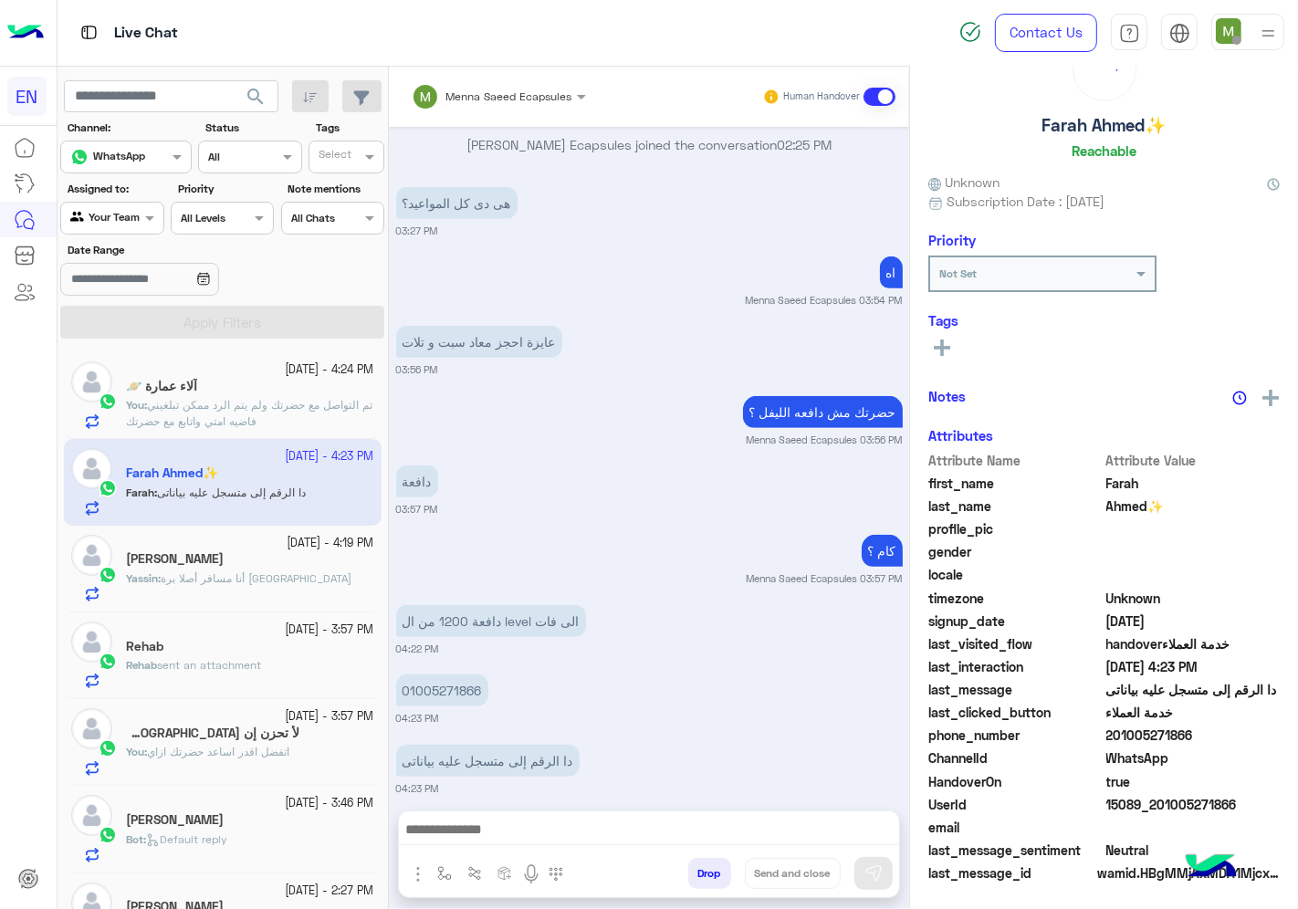
scroll to position [71, 0]
click at [458, 675] on p "01005271866" at bounding box center [442, 691] width 92 height 32
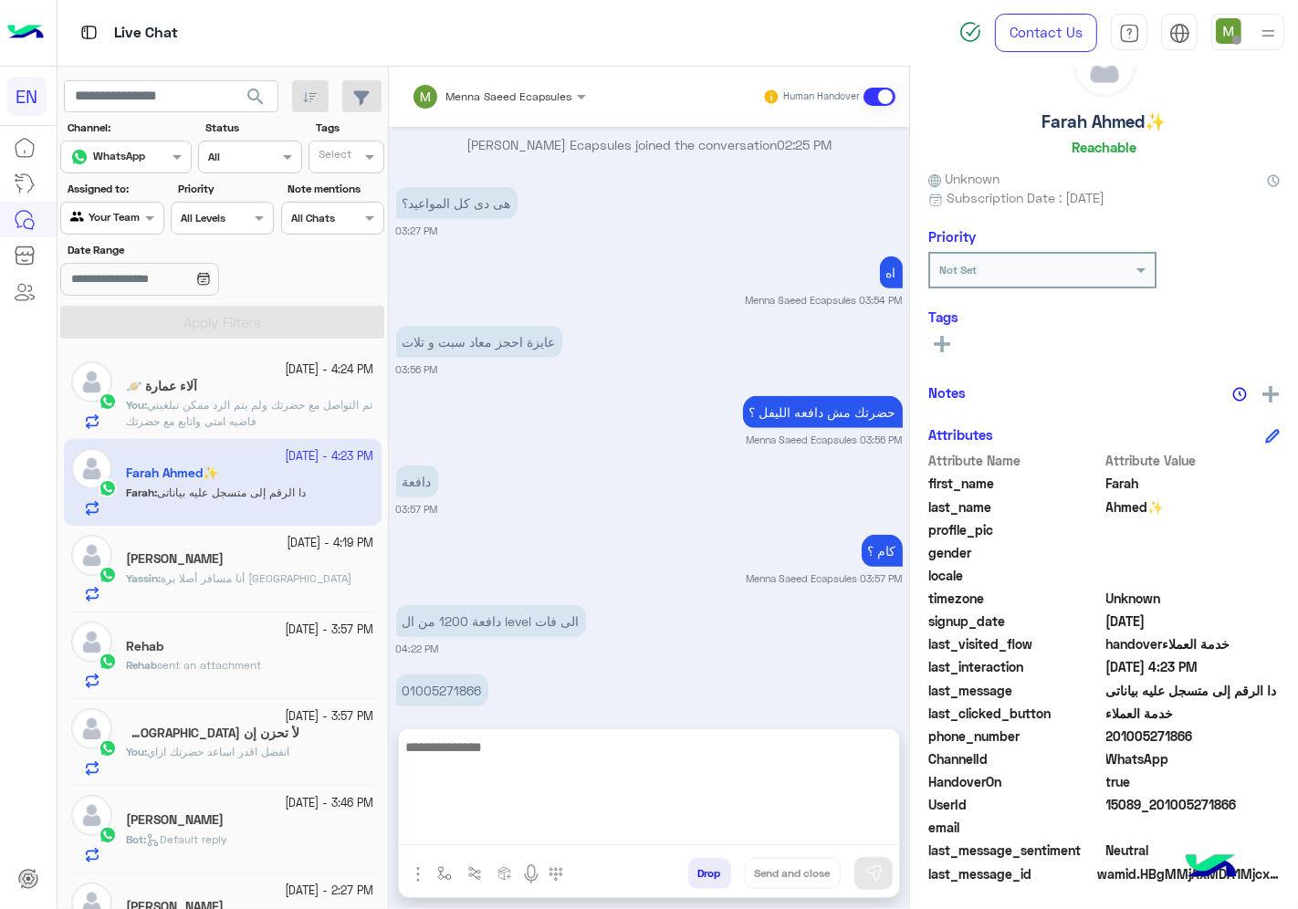
click at [697, 818] on textarea at bounding box center [649, 791] width 500 height 110
type textarea "**********"
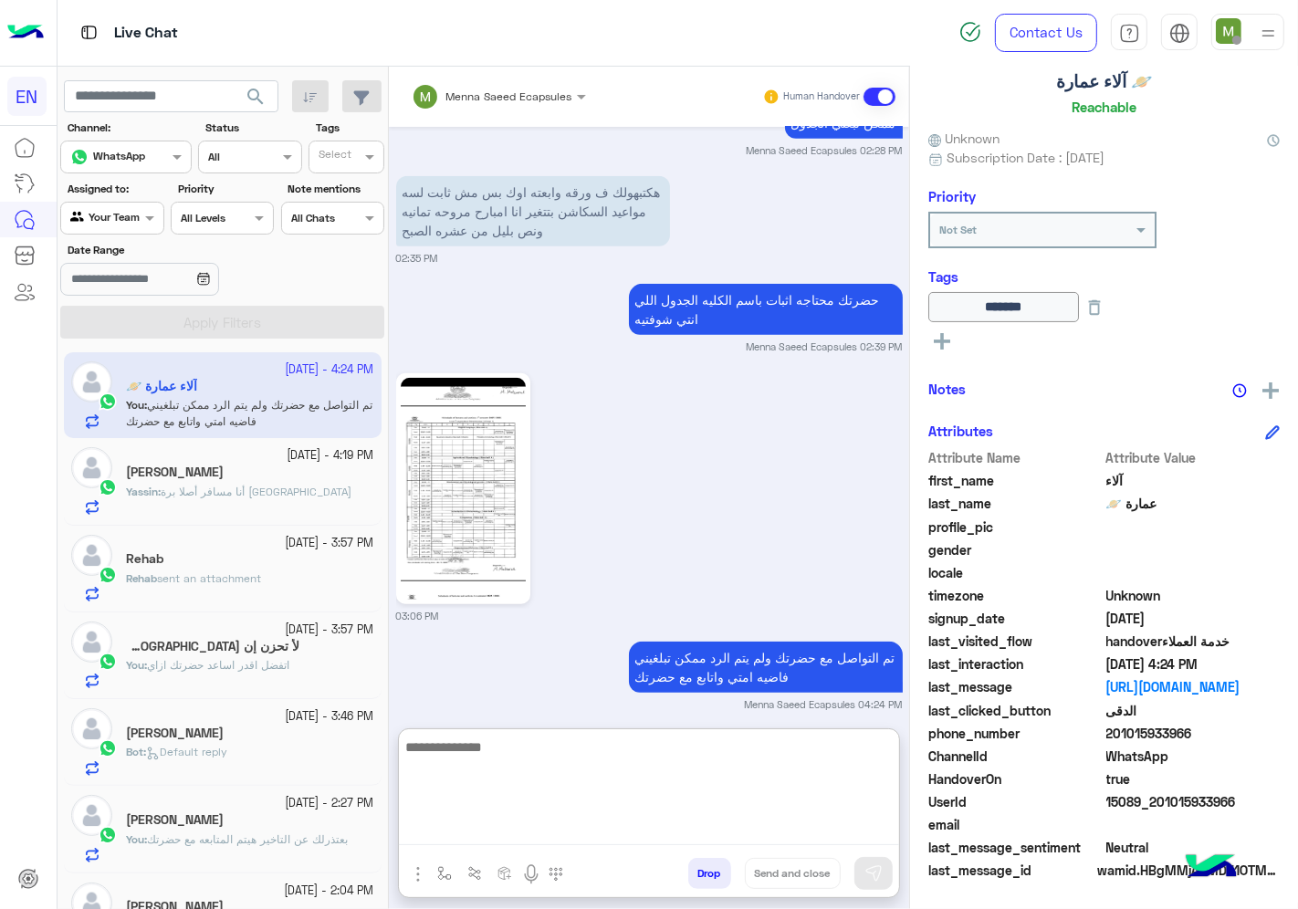
scroll to position [110, 0]
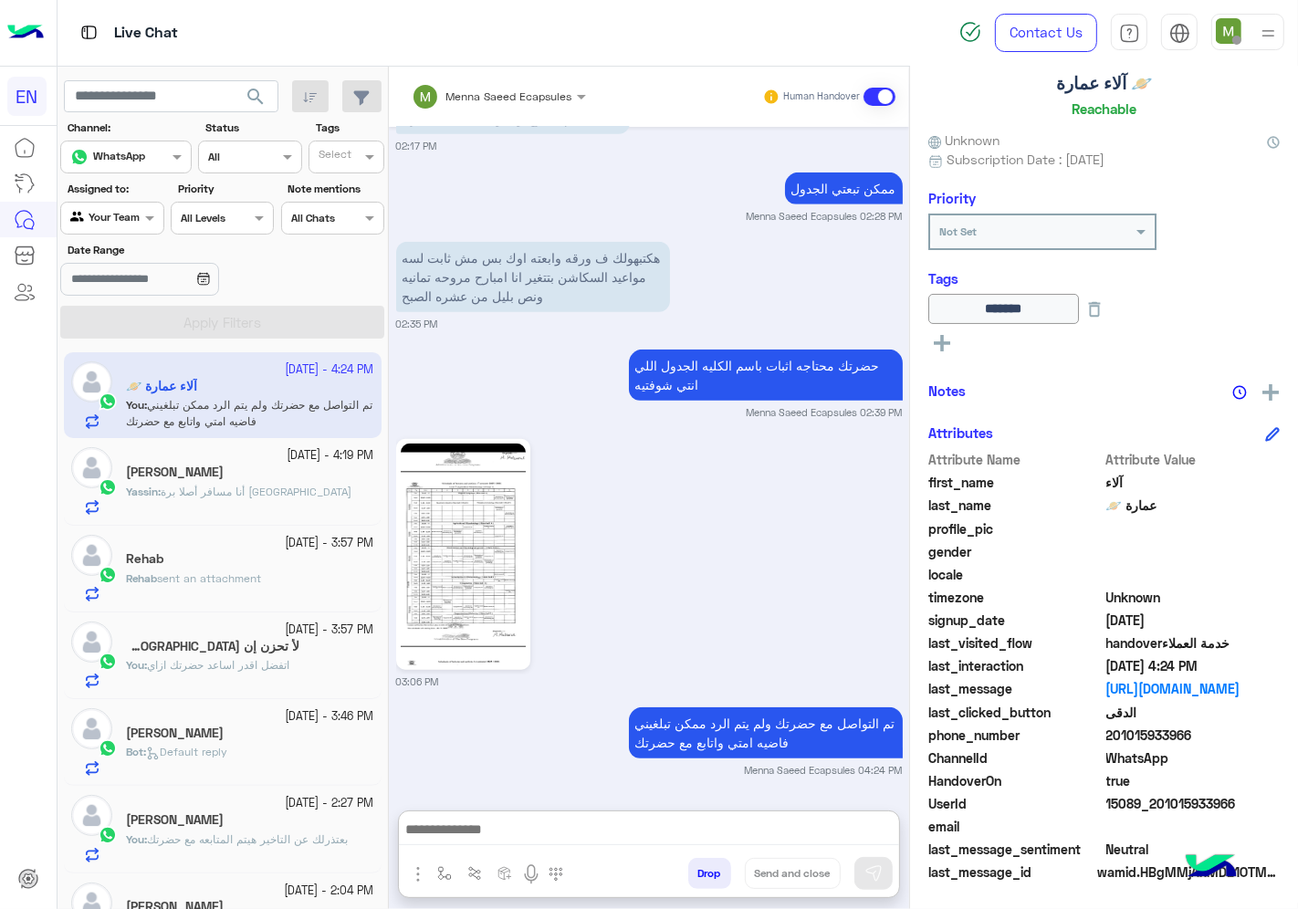
click at [194, 498] on span "أنا مسافر أصلا برة [GEOGRAPHIC_DATA]" at bounding box center [256, 492] width 191 height 14
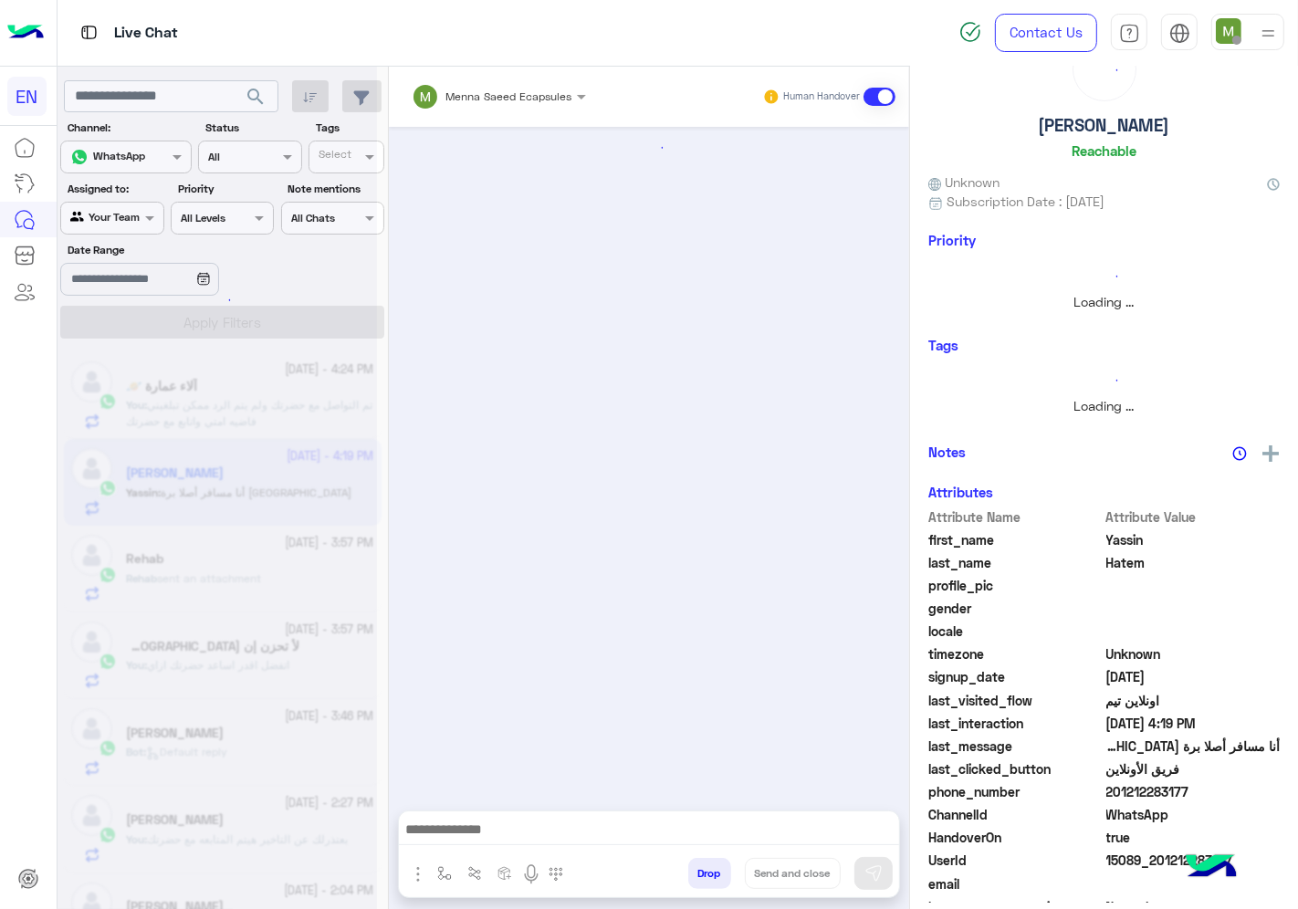
scroll to position [1485, 0]
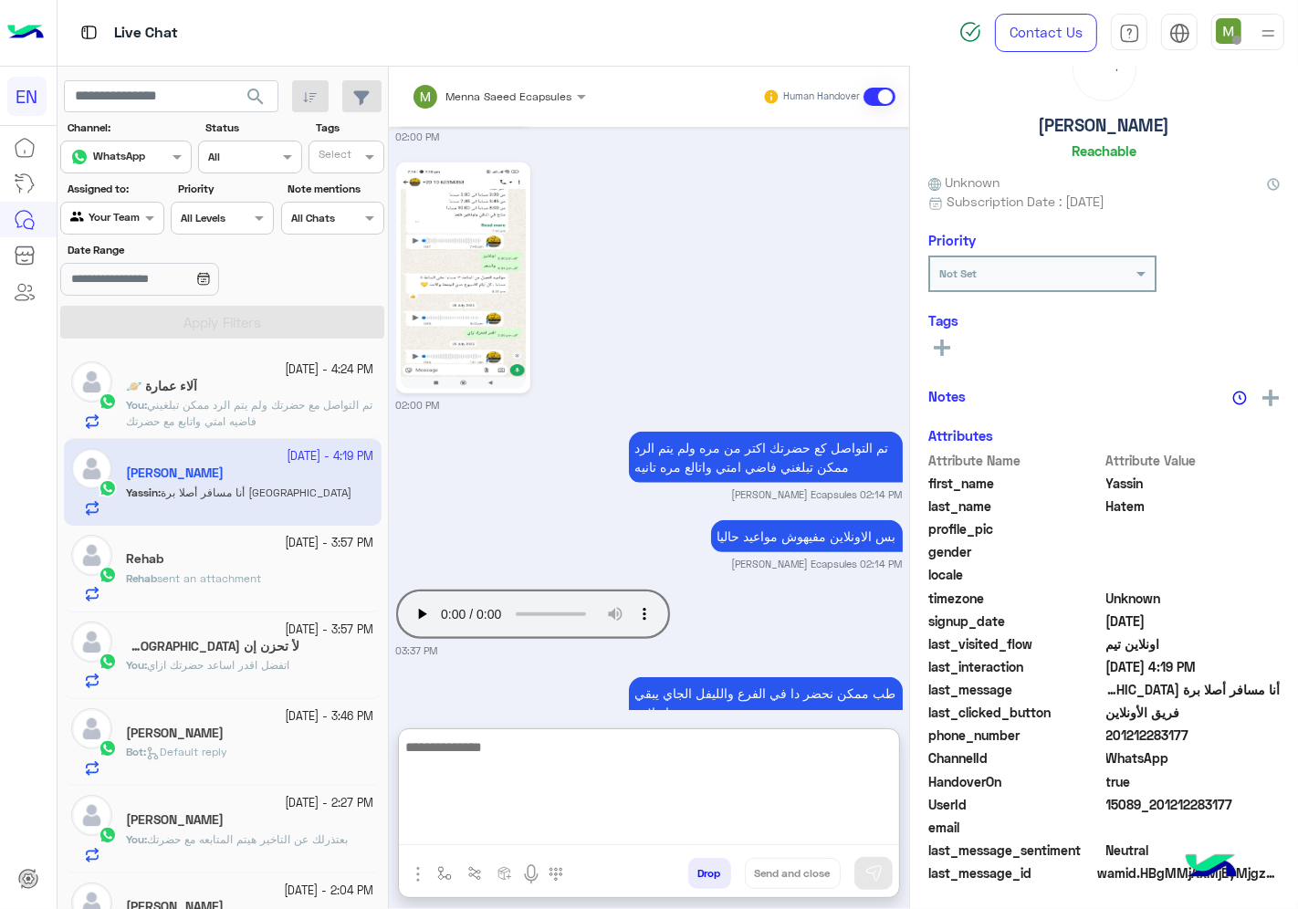
click at [682, 826] on textarea at bounding box center [649, 791] width 500 height 110
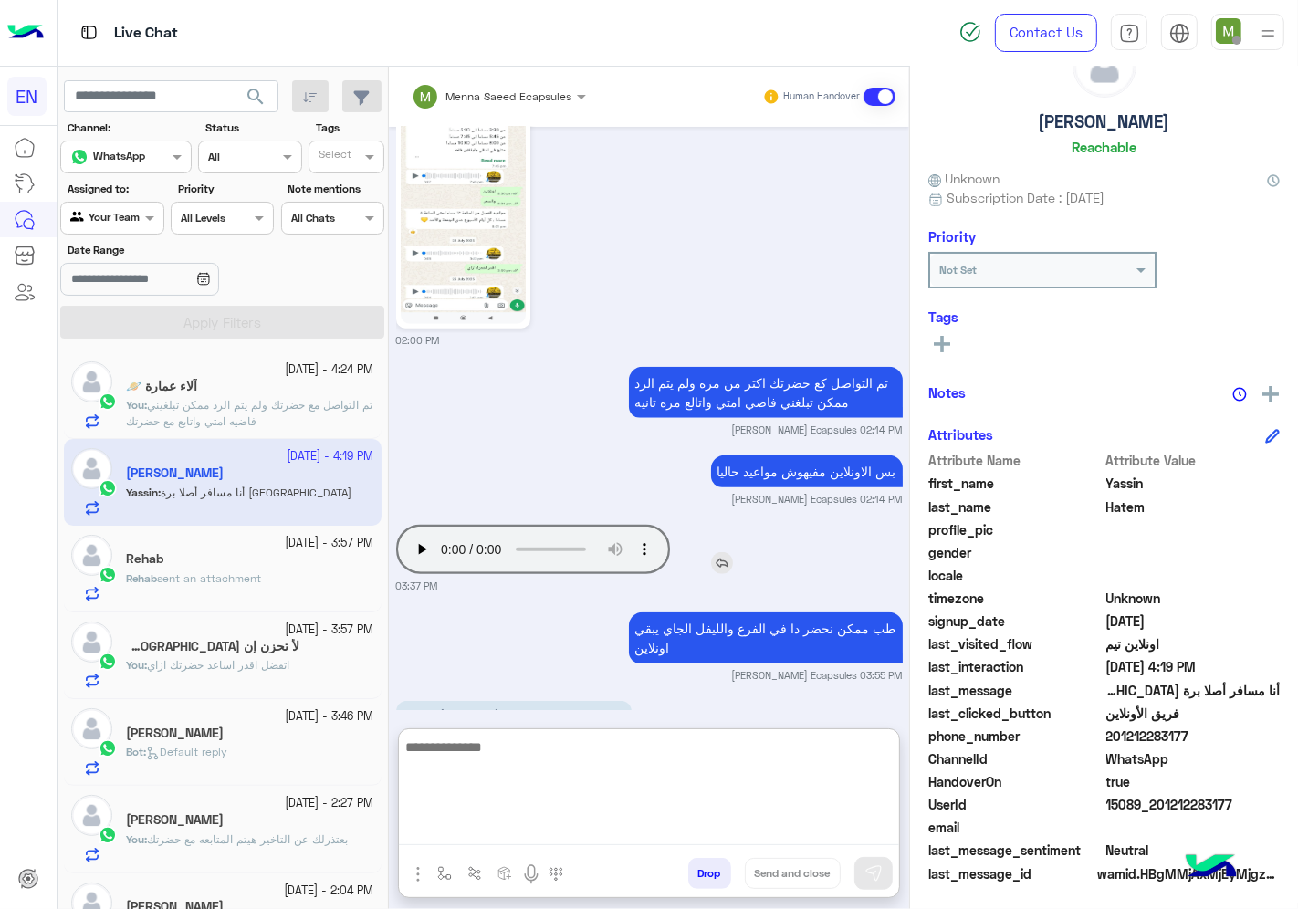
scroll to position [1567, 0]
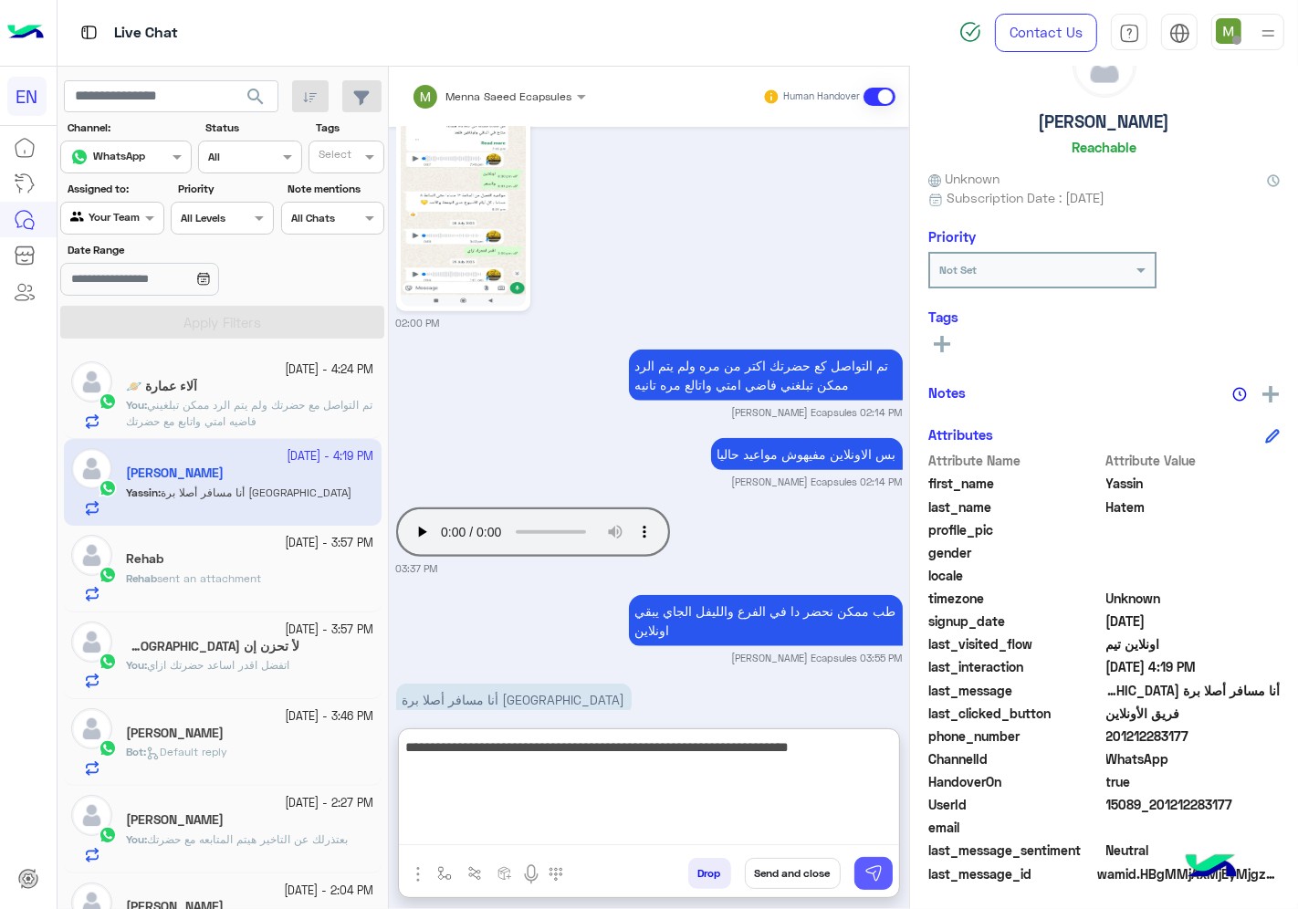
type textarea "**********"
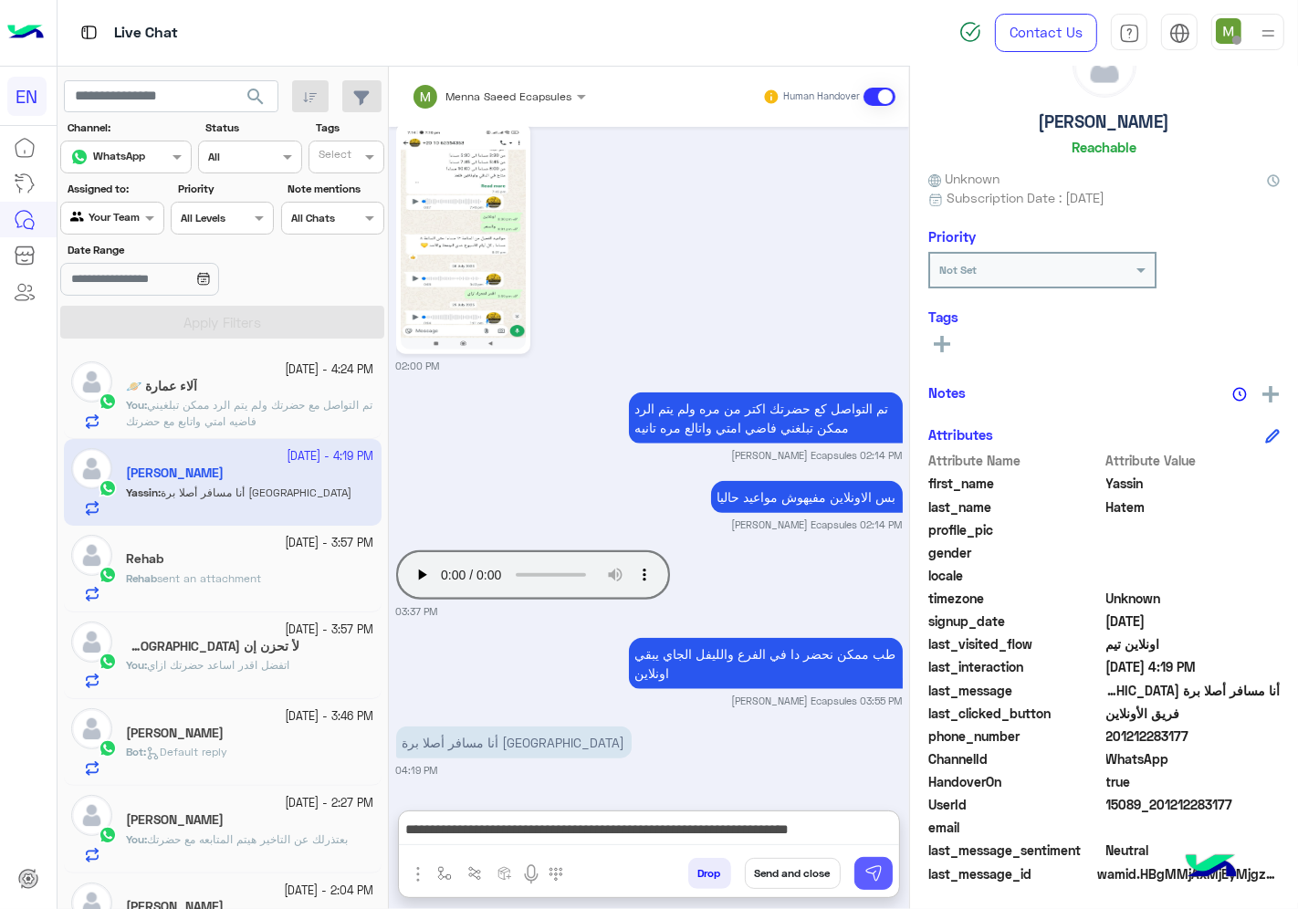
click at [871, 873] on img at bounding box center [873, 873] width 18 height 18
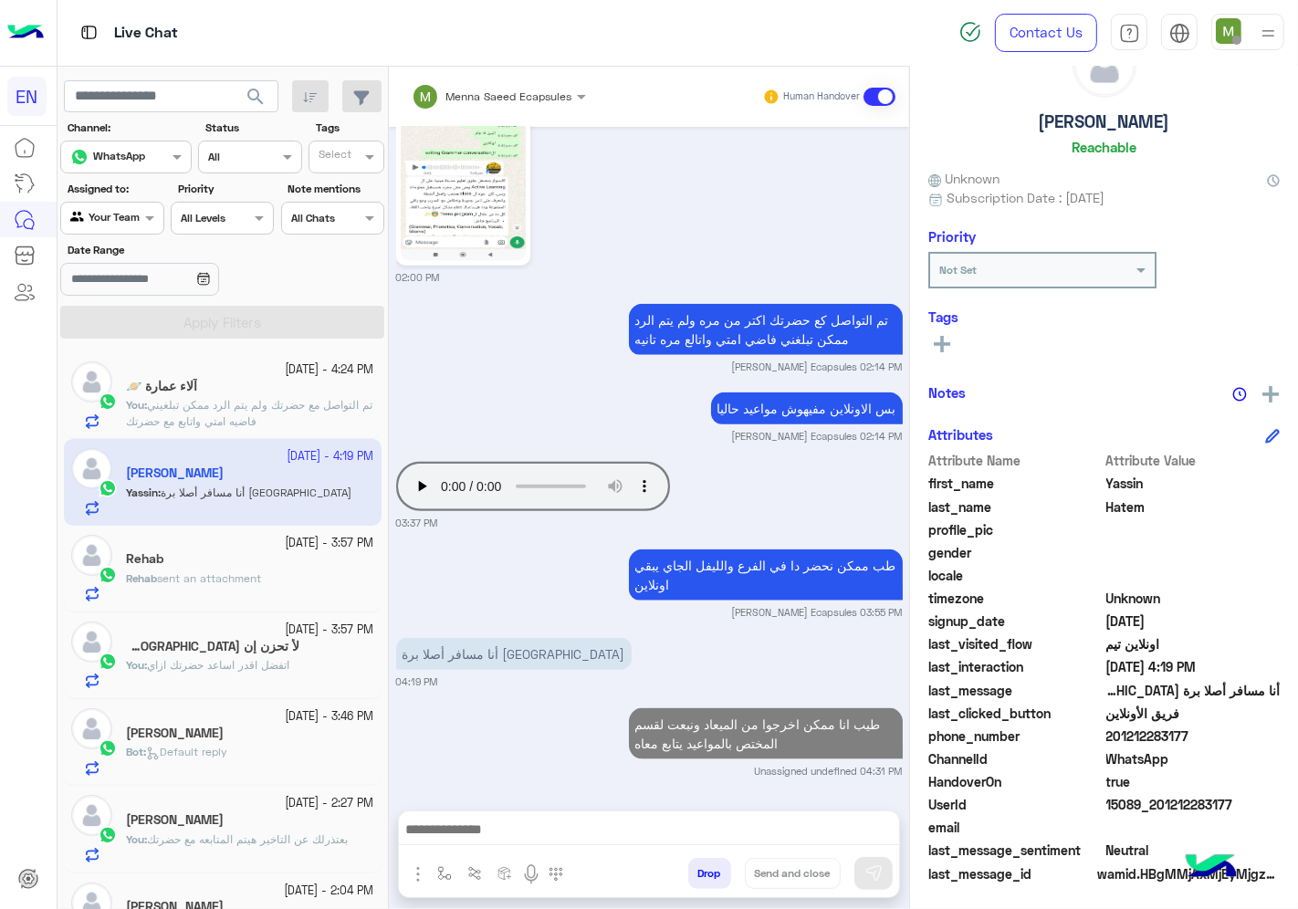
scroll to position [1575, 0]
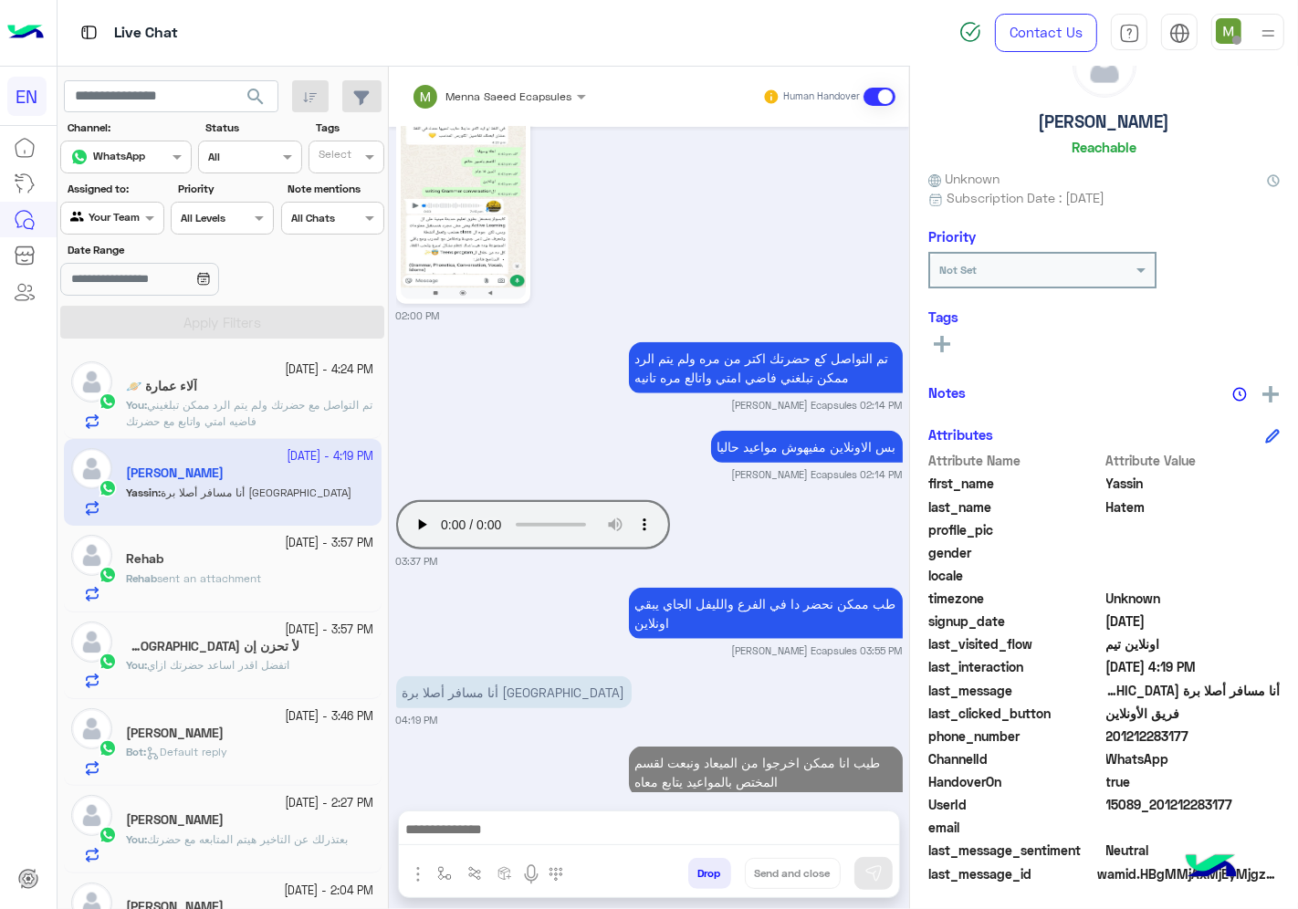
drag, startPoint x: 1193, startPoint y: 735, endPoint x: 1108, endPoint y: 742, distance: 85.2
click at [1108, 742] on span "201212283177" at bounding box center [1193, 736] width 174 height 19
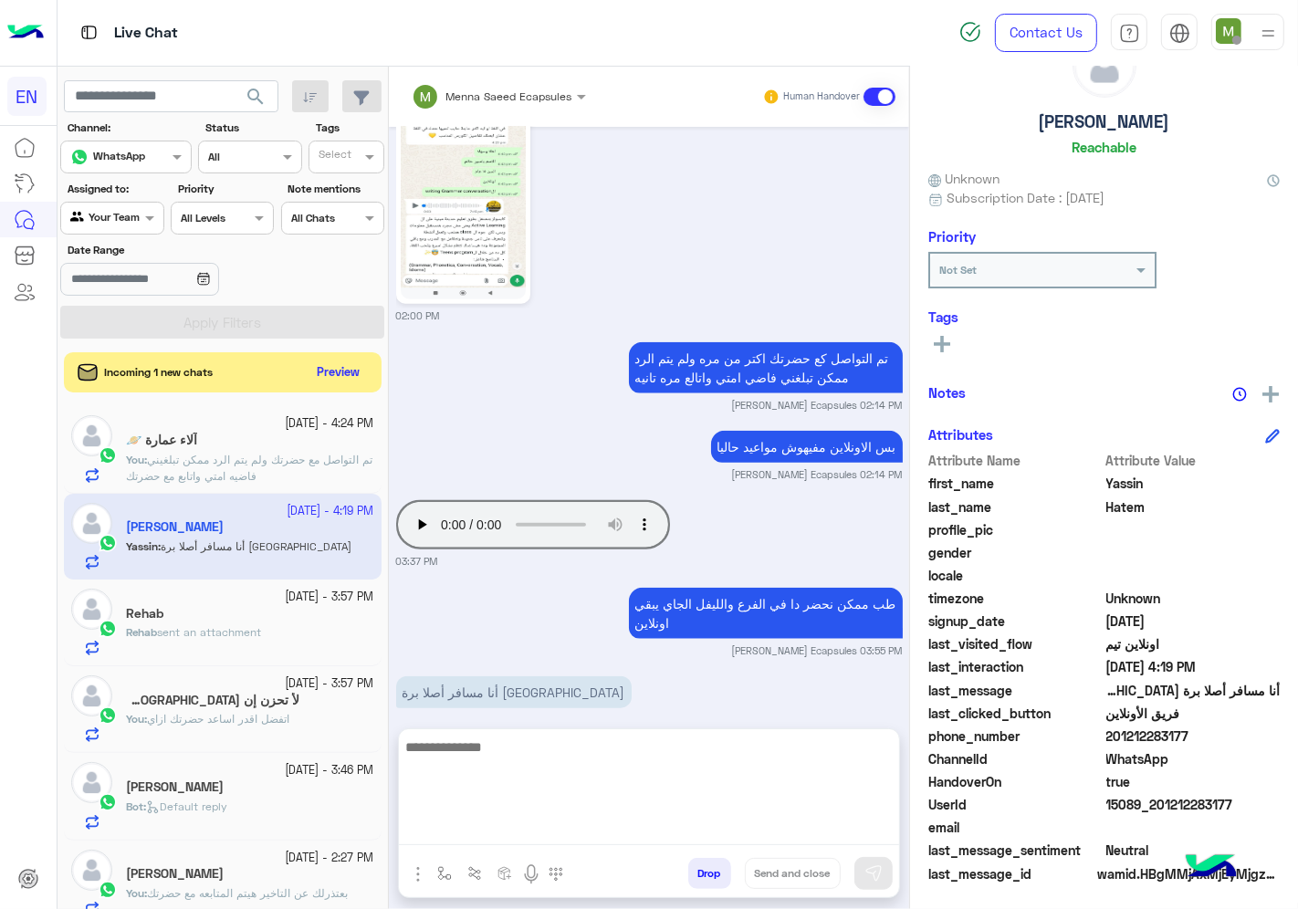
click at [696, 832] on textarea at bounding box center [649, 791] width 500 height 110
type textarea "*"
type textarea "**********"
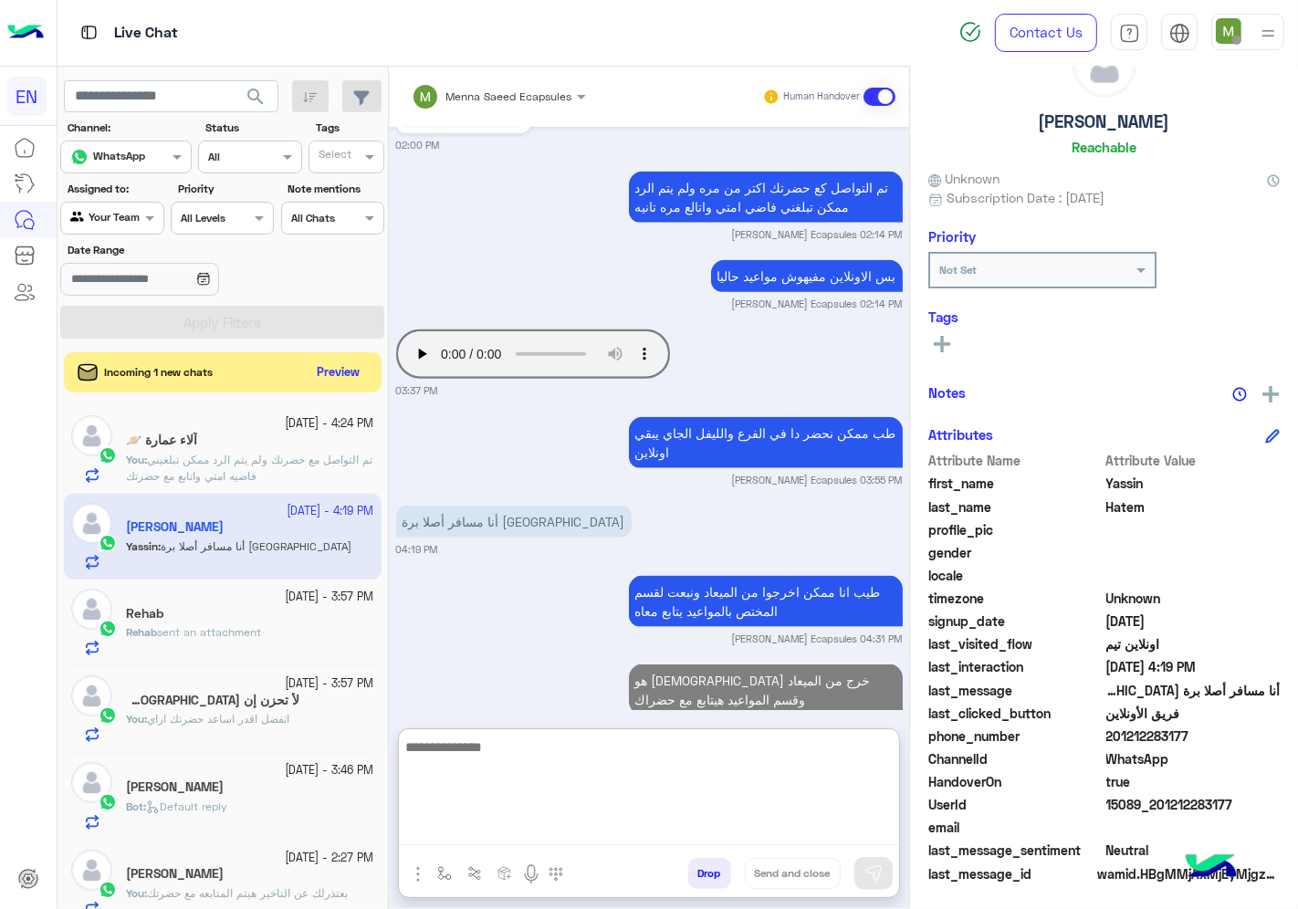
type textarea "*"
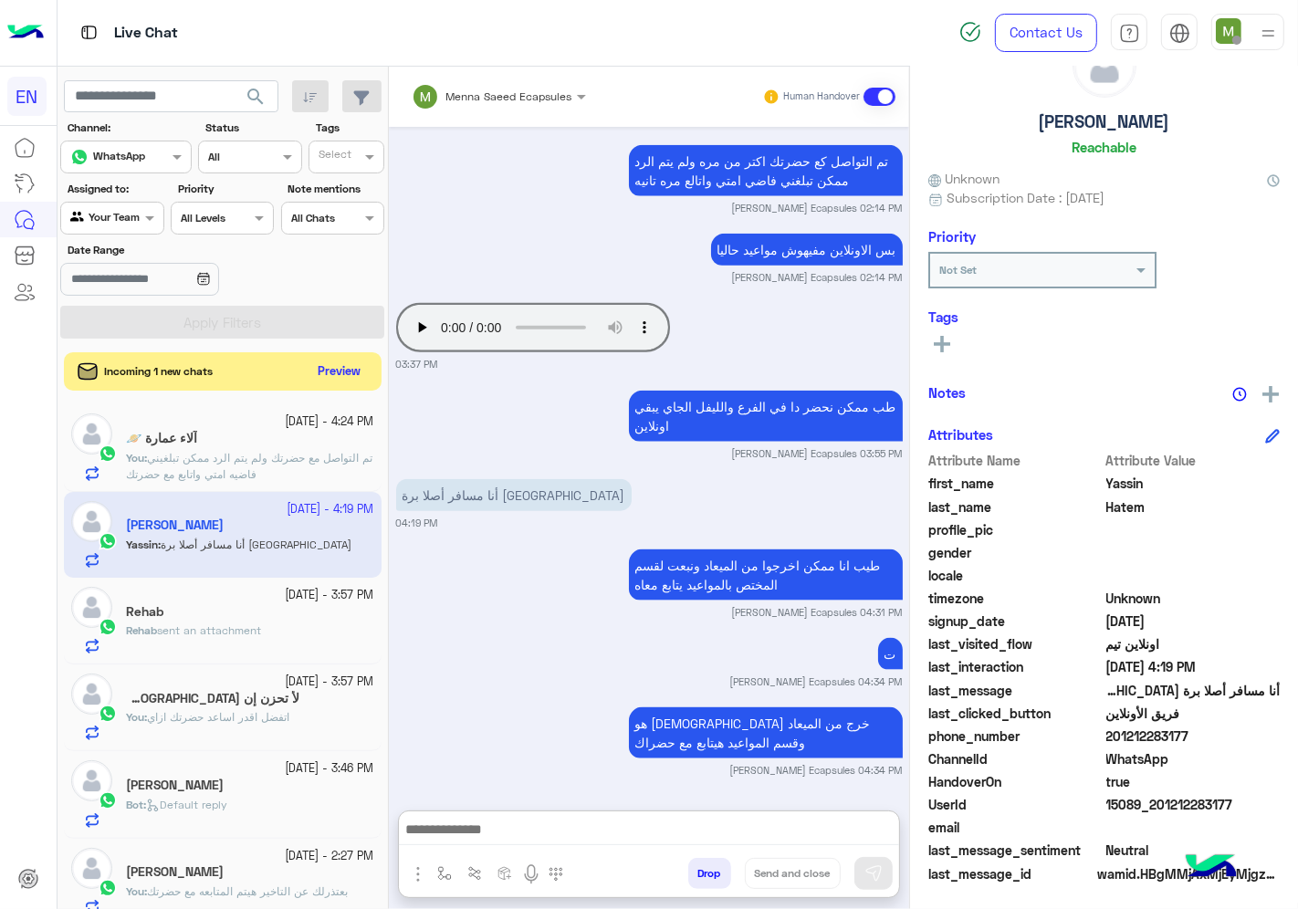
click at [340, 376] on button "Preview" at bounding box center [339, 372] width 57 height 25
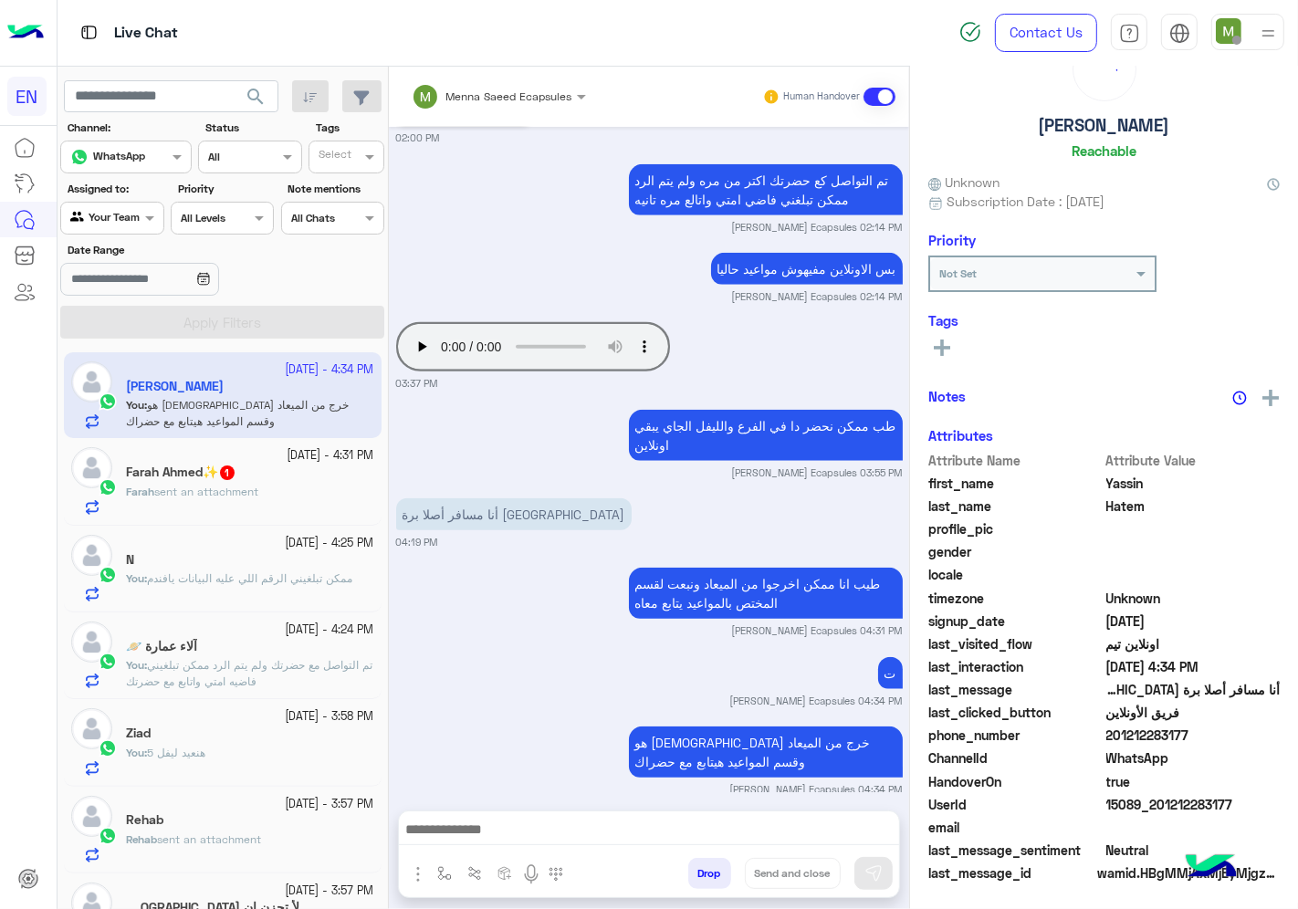
scroll to position [71, 0]
click at [121, 220] on div at bounding box center [111, 215] width 101 height 17
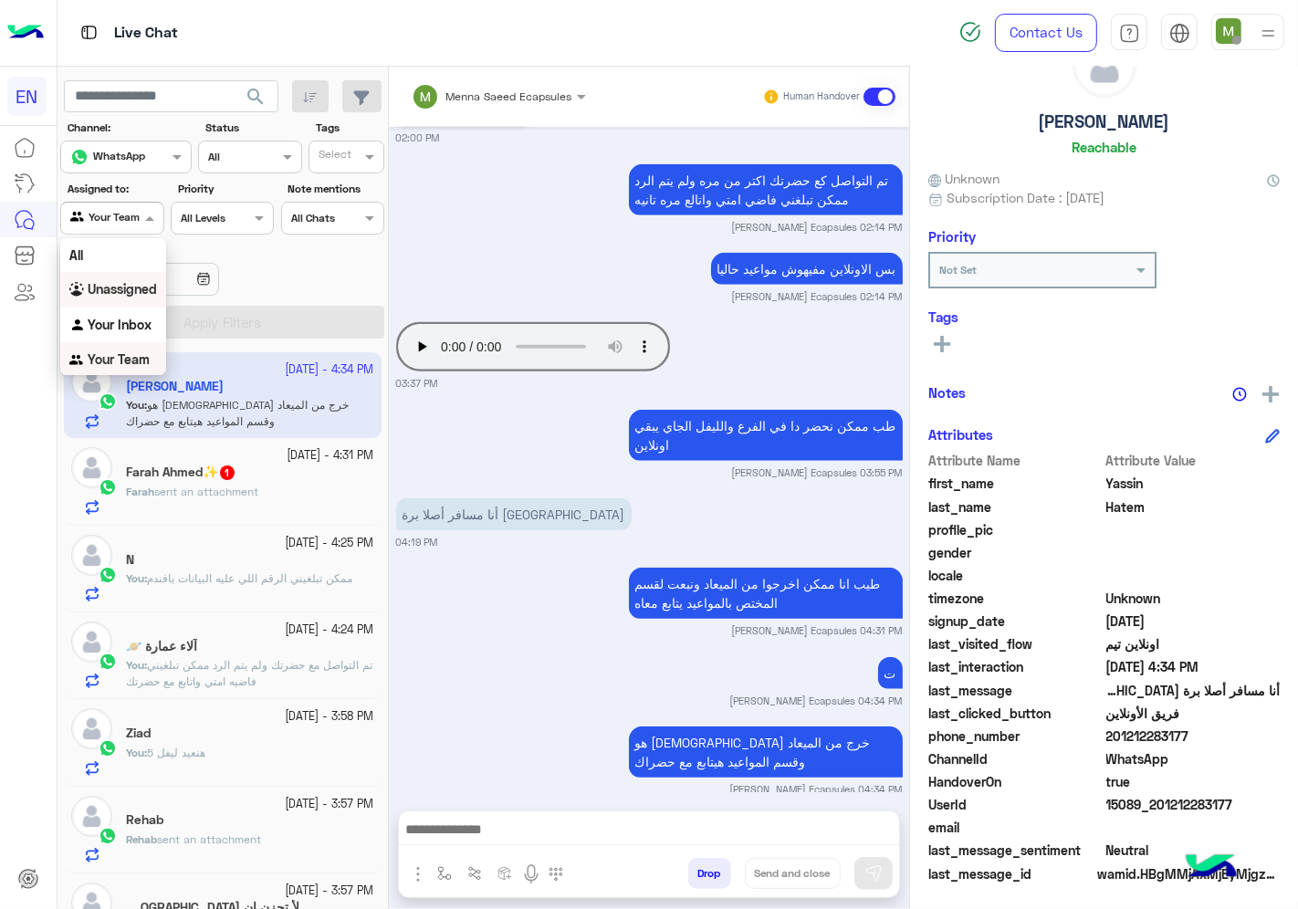
click at [106, 281] on b "Unassigned" at bounding box center [122, 289] width 69 height 16
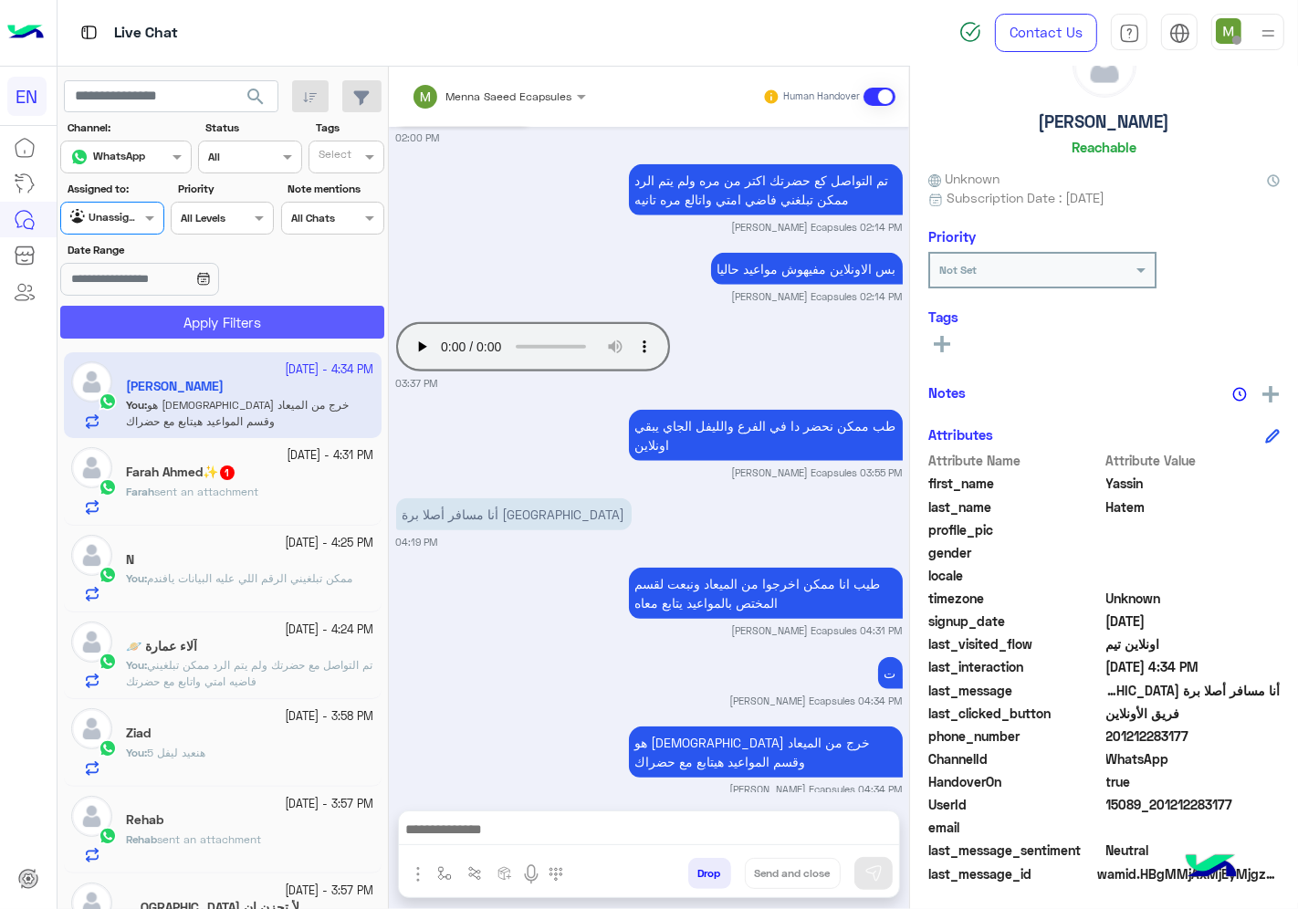
click at [193, 324] on button "Apply Filters" at bounding box center [222, 322] width 324 height 33
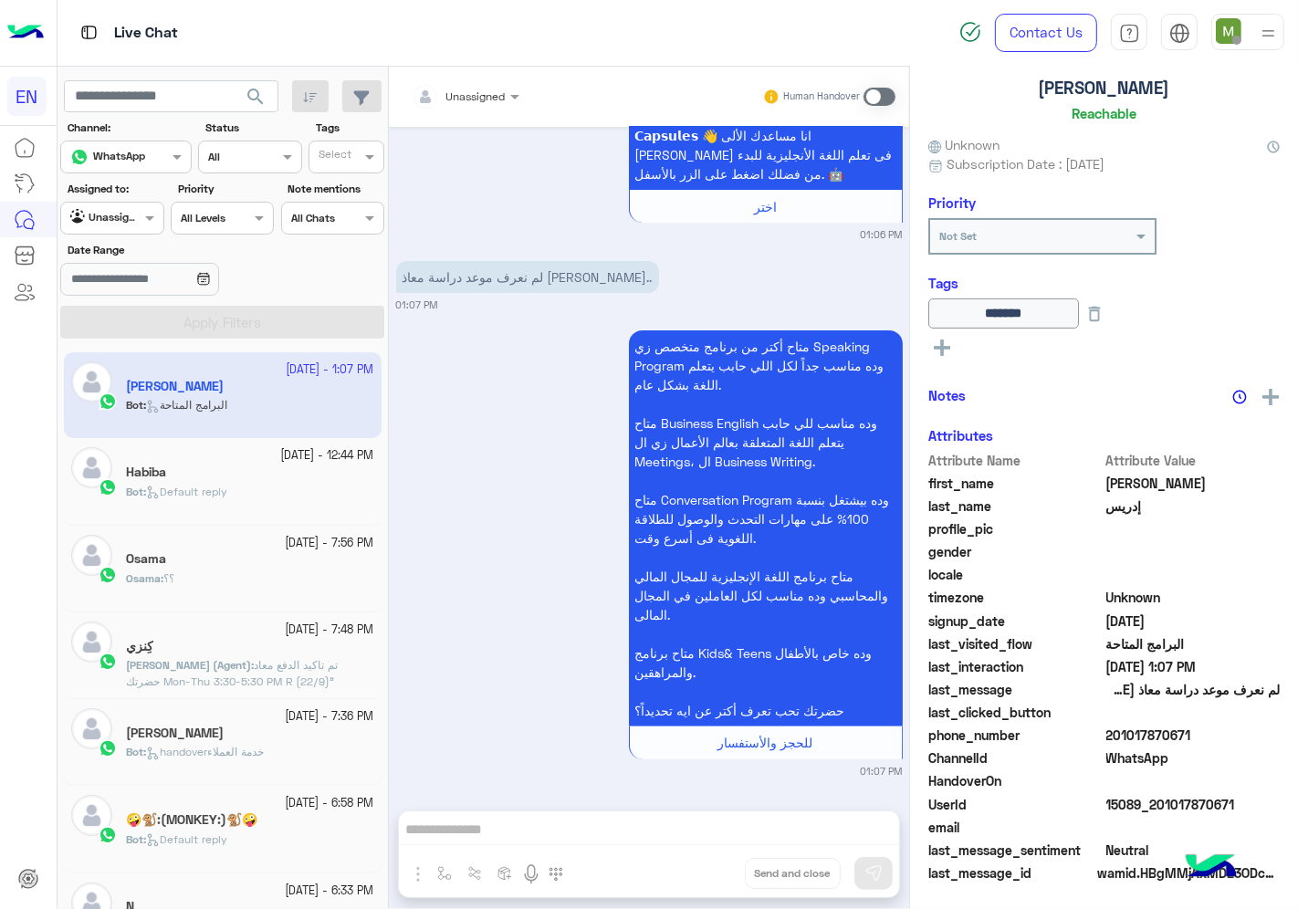
scroll to position [110, 0]
click at [130, 221] on div at bounding box center [111, 215] width 101 height 17
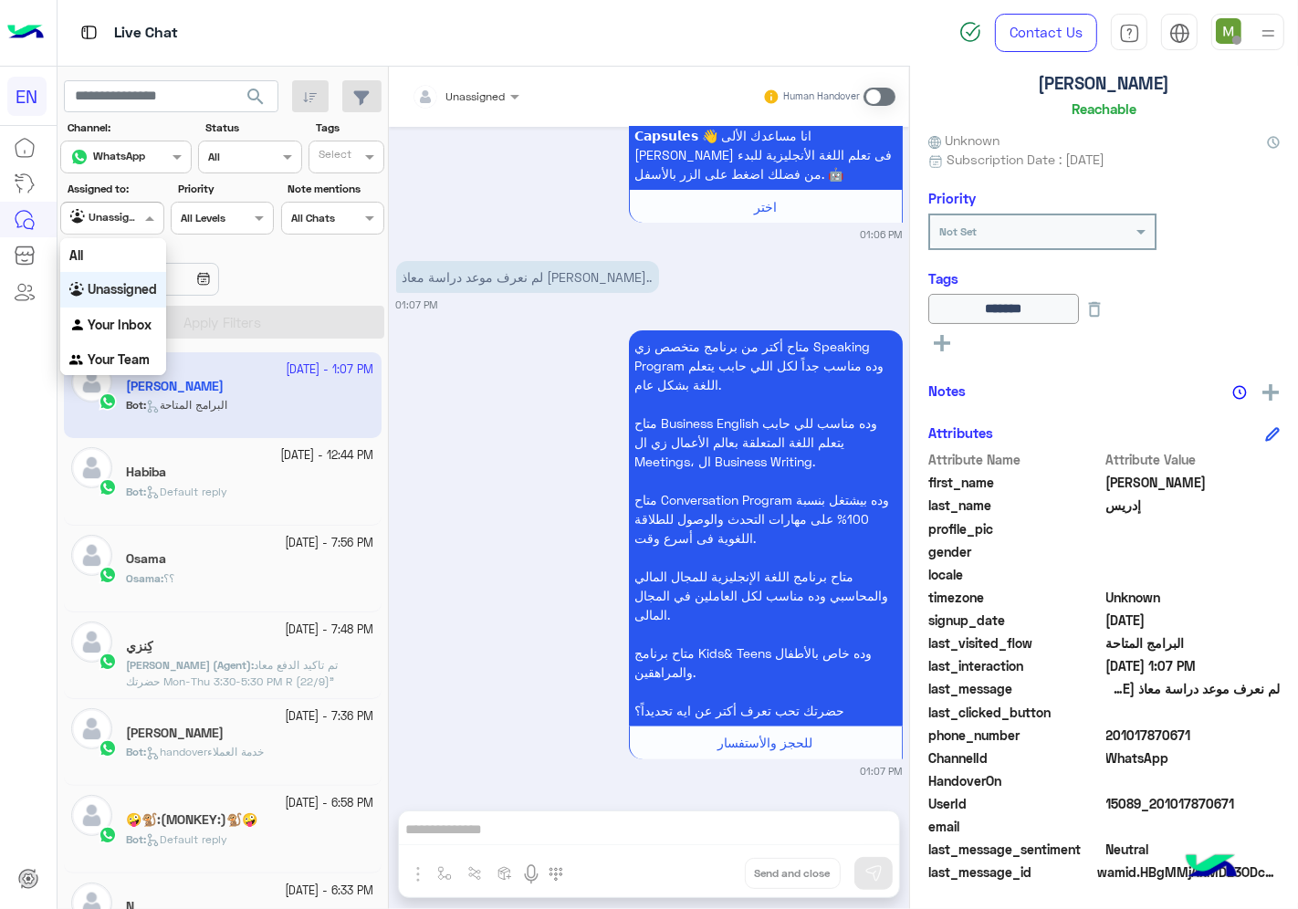
click at [126, 318] on b "Your Inbox" at bounding box center [120, 325] width 64 height 16
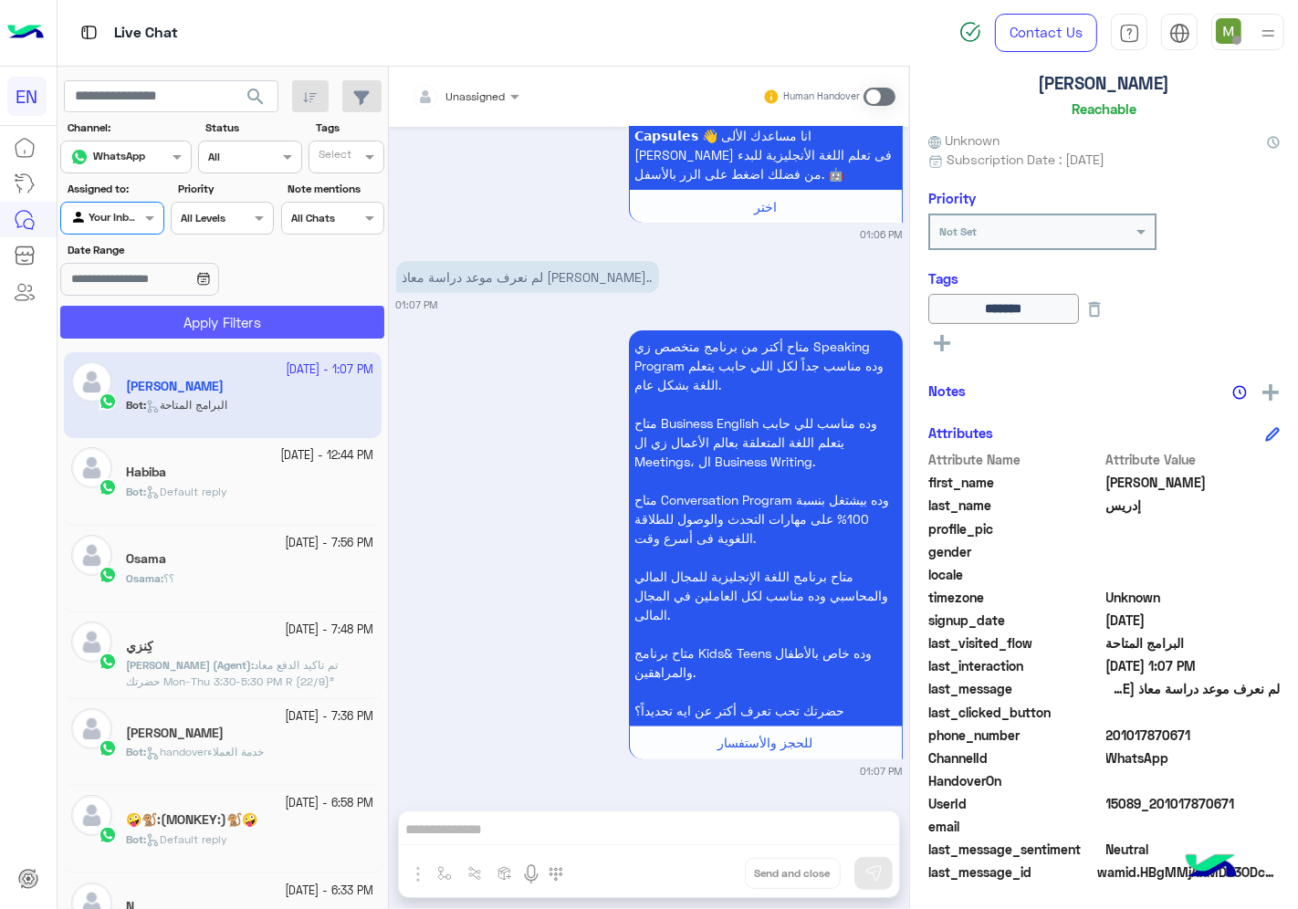
click at [162, 318] on button "Apply Filters" at bounding box center [222, 322] width 324 height 33
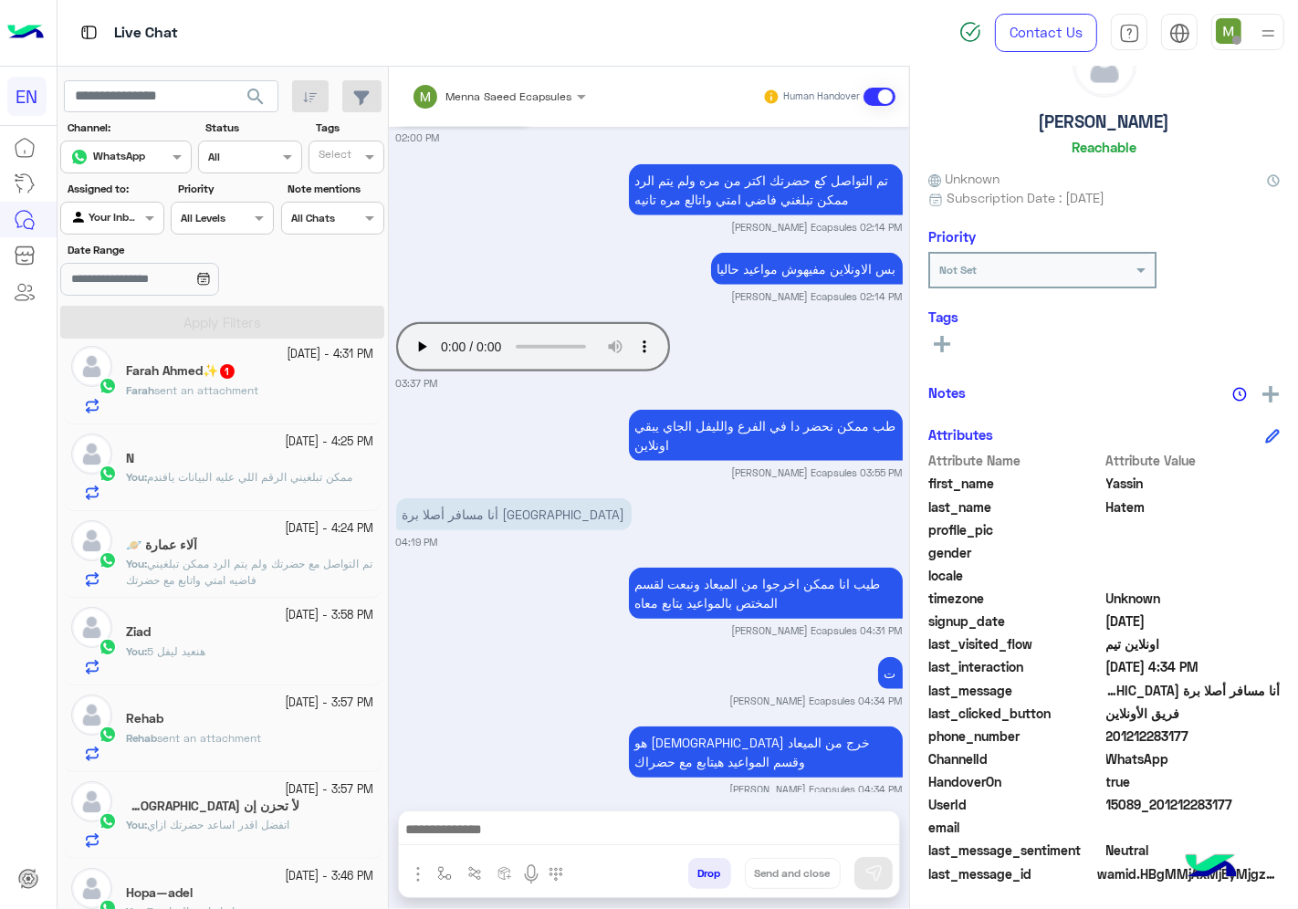
scroll to position [102, 0]
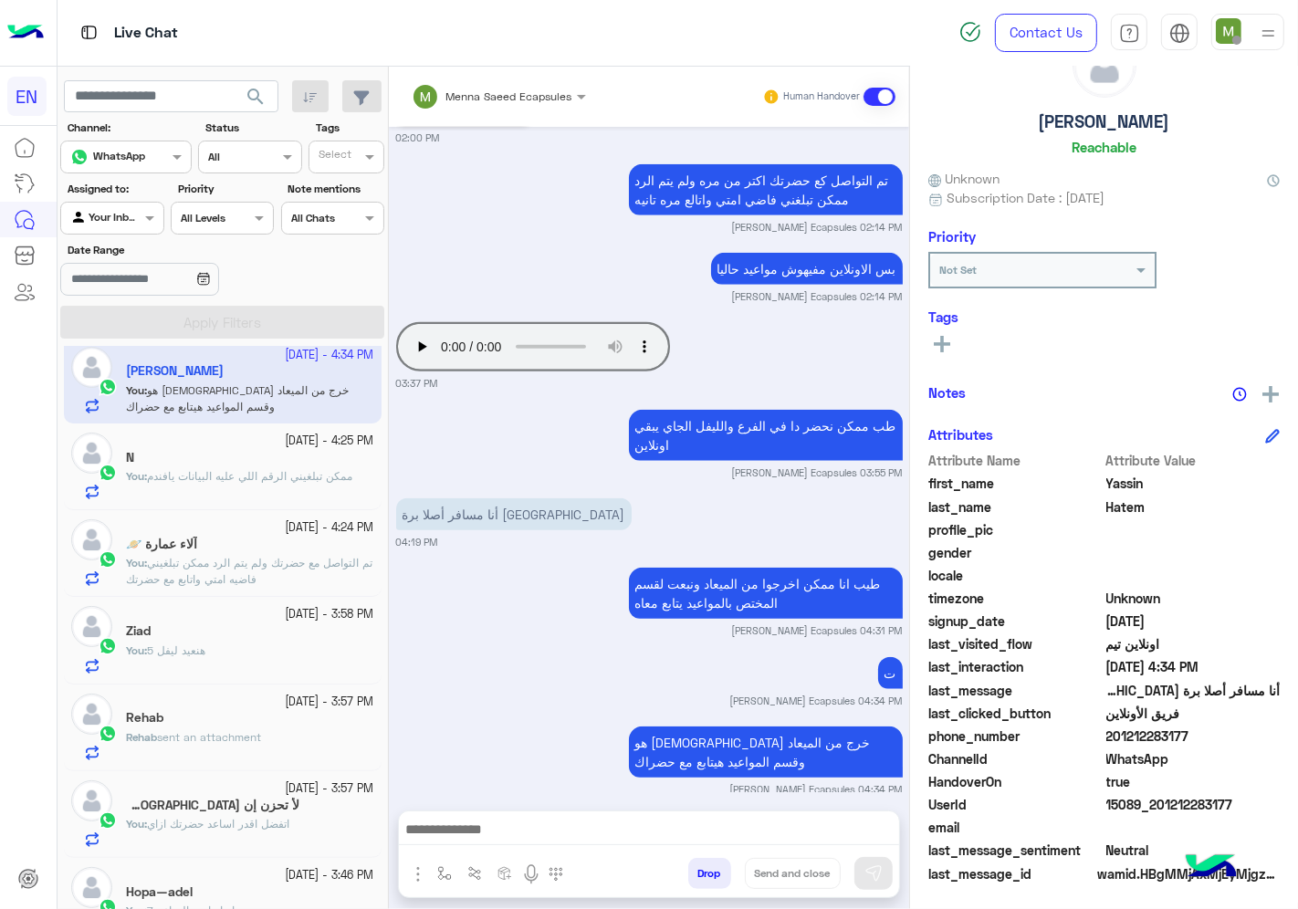
click at [201, 728] on div "Rehab" at bounding box center [250, 719] width 248 height 19
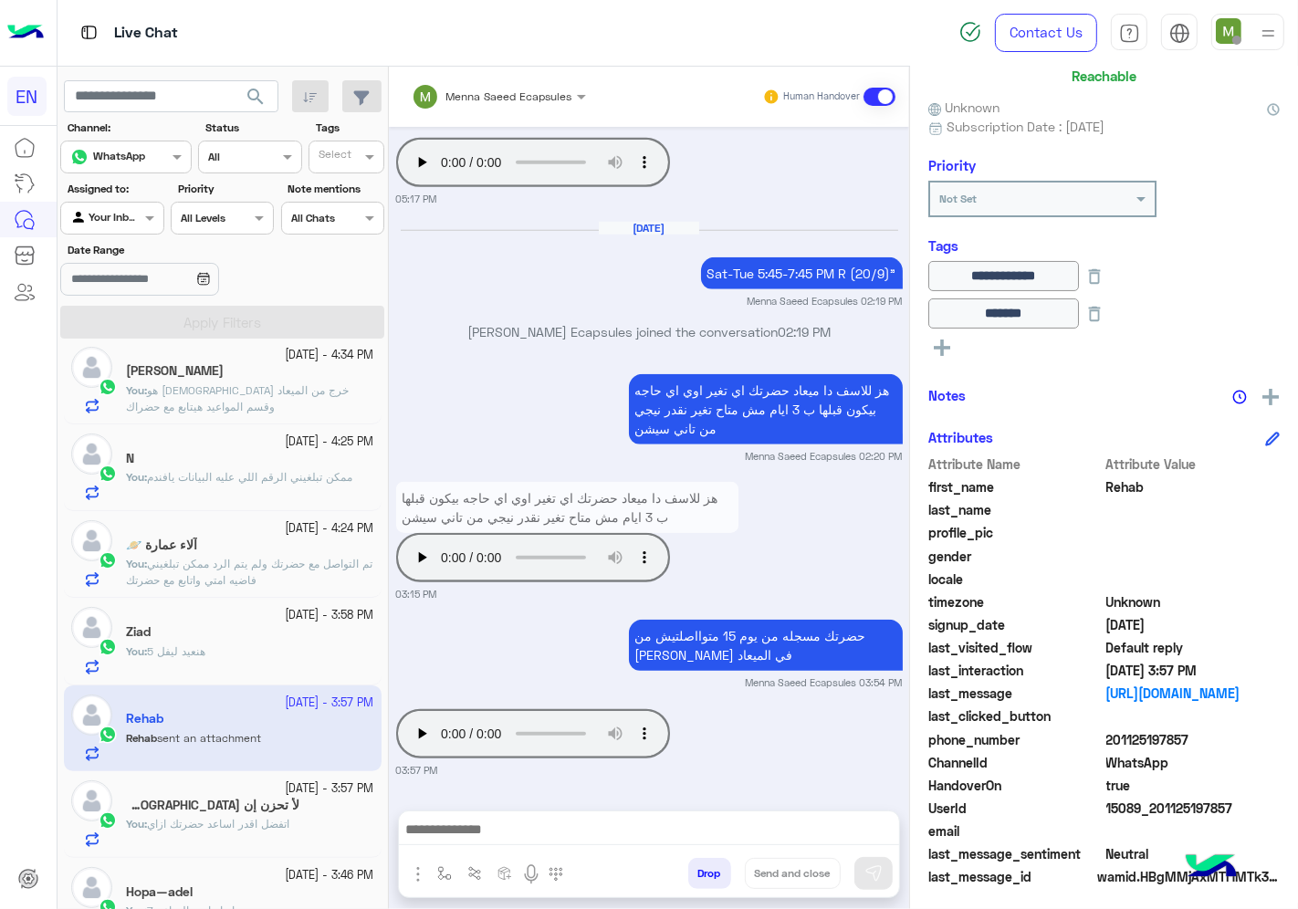
scroll to position [147, 0]
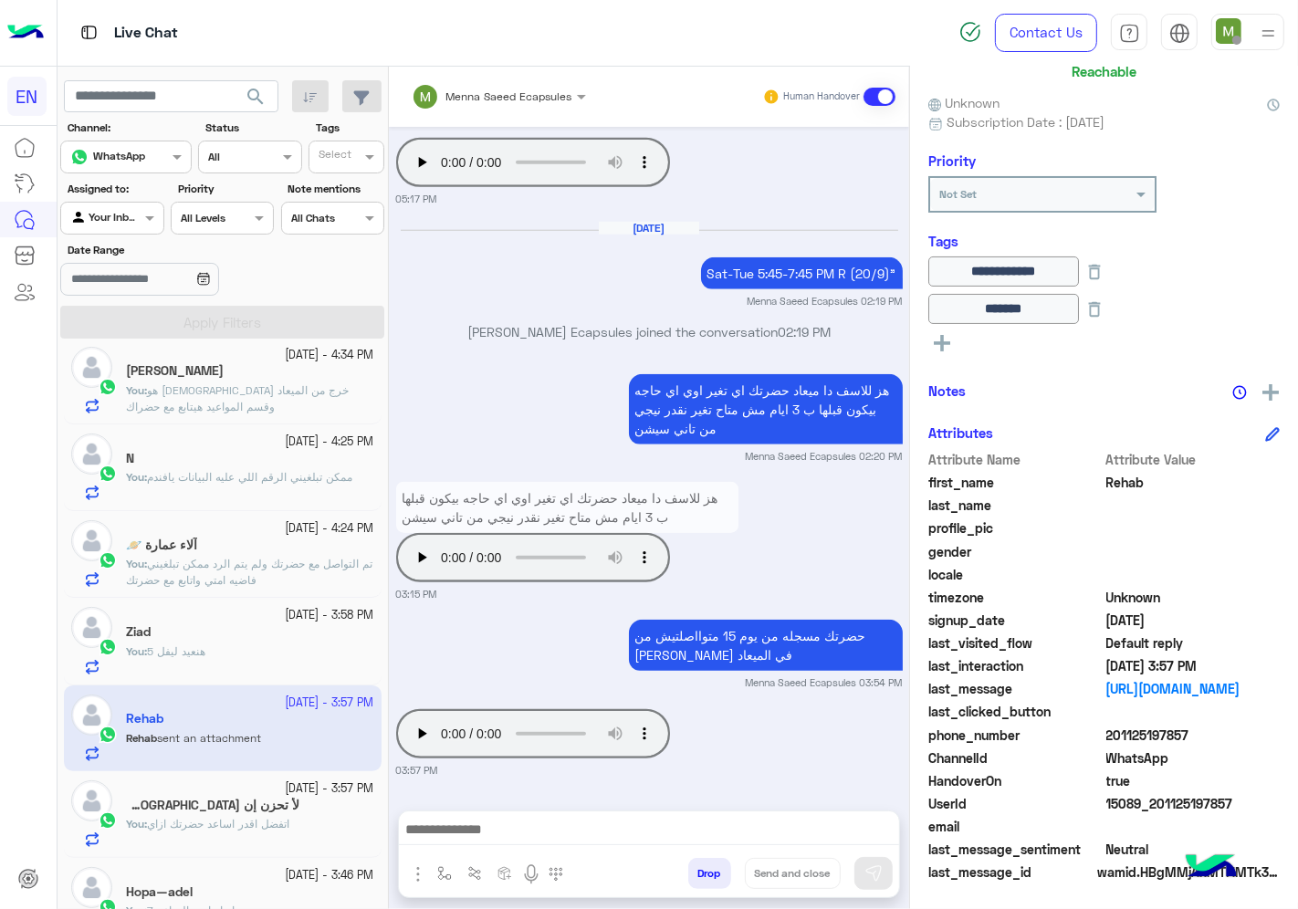
drag, startPoint x: 1207, startPoint y: 726, endPoint x: 1108, endPoint y: 735, distance: 99.0
click at [1108, 735] on span "201125197857" at bounding box center [1193, 735] width 174 height 19
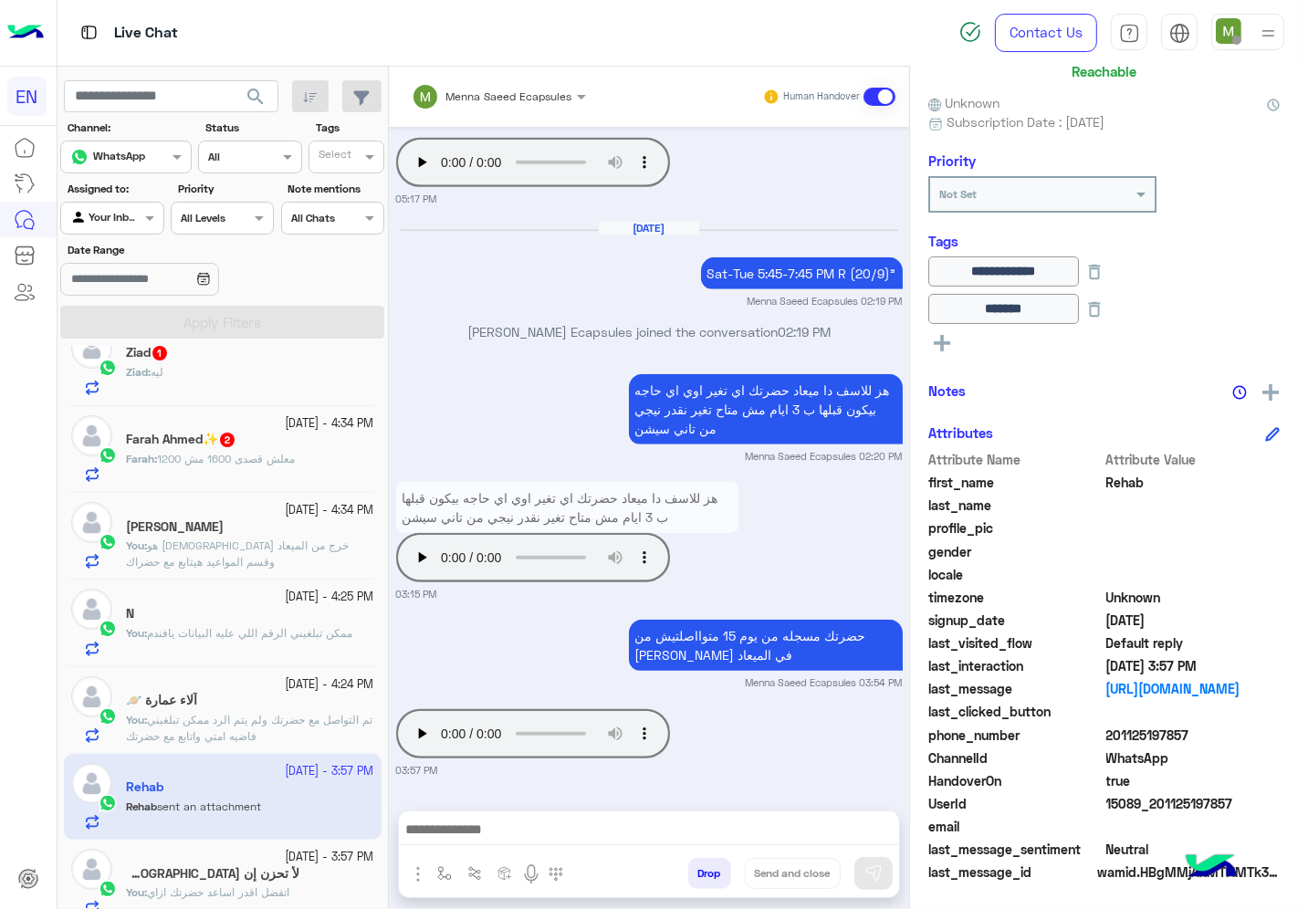
scroll to position [0, 0]
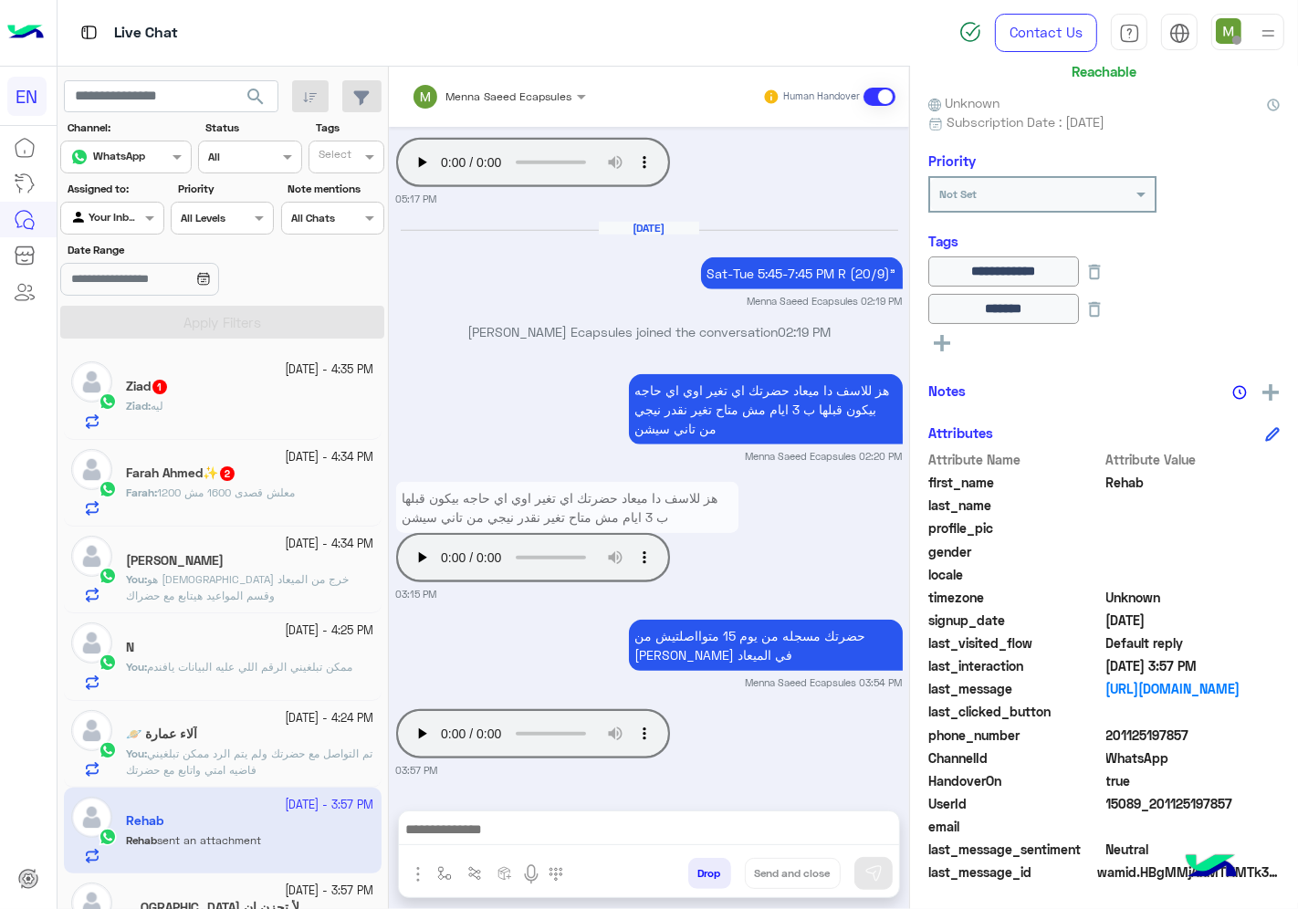
click at [225, 387] on div "Ziad 1" at bounding box center [250, 388] width 248 height 19
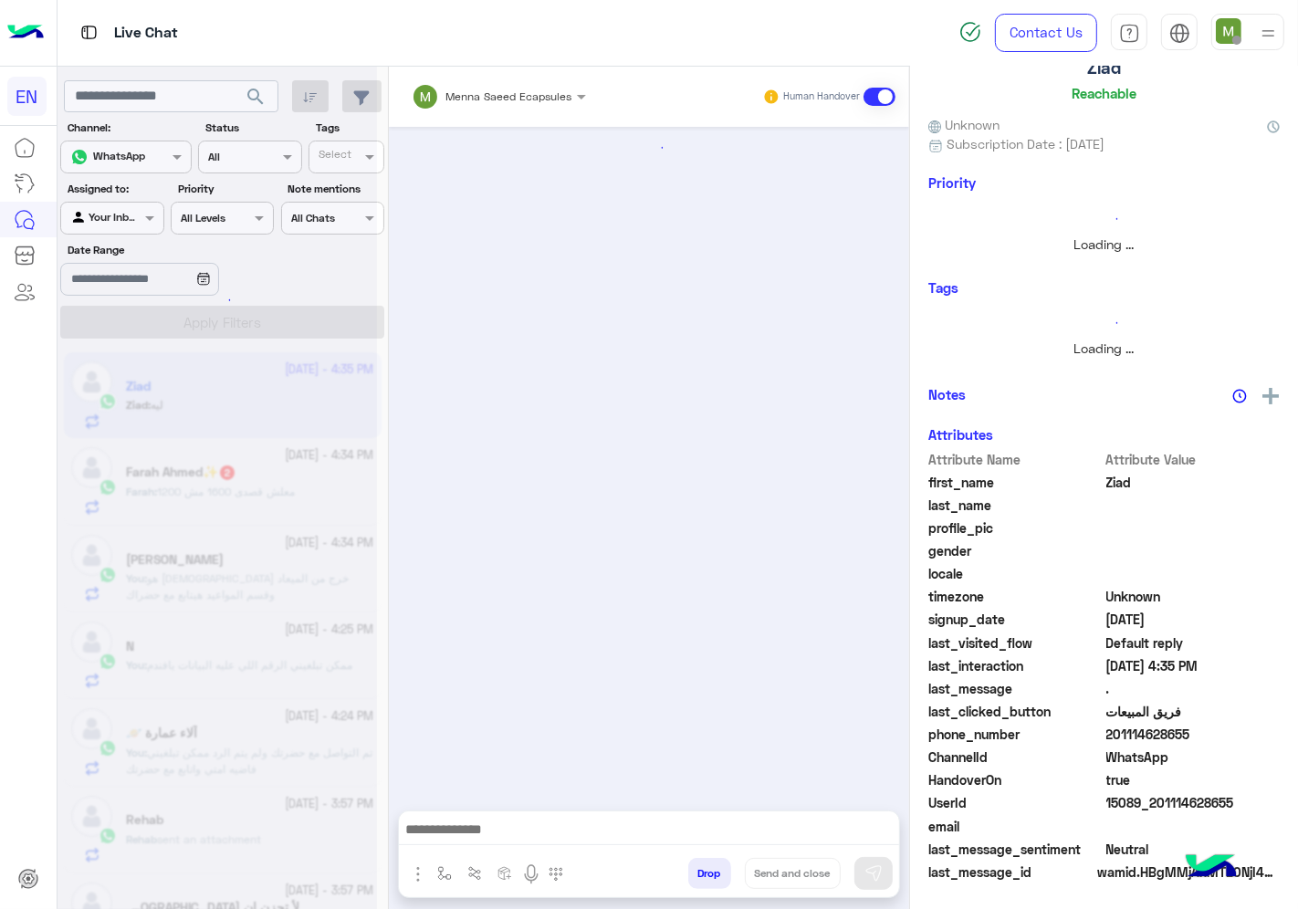
scroll to position [904, 0]
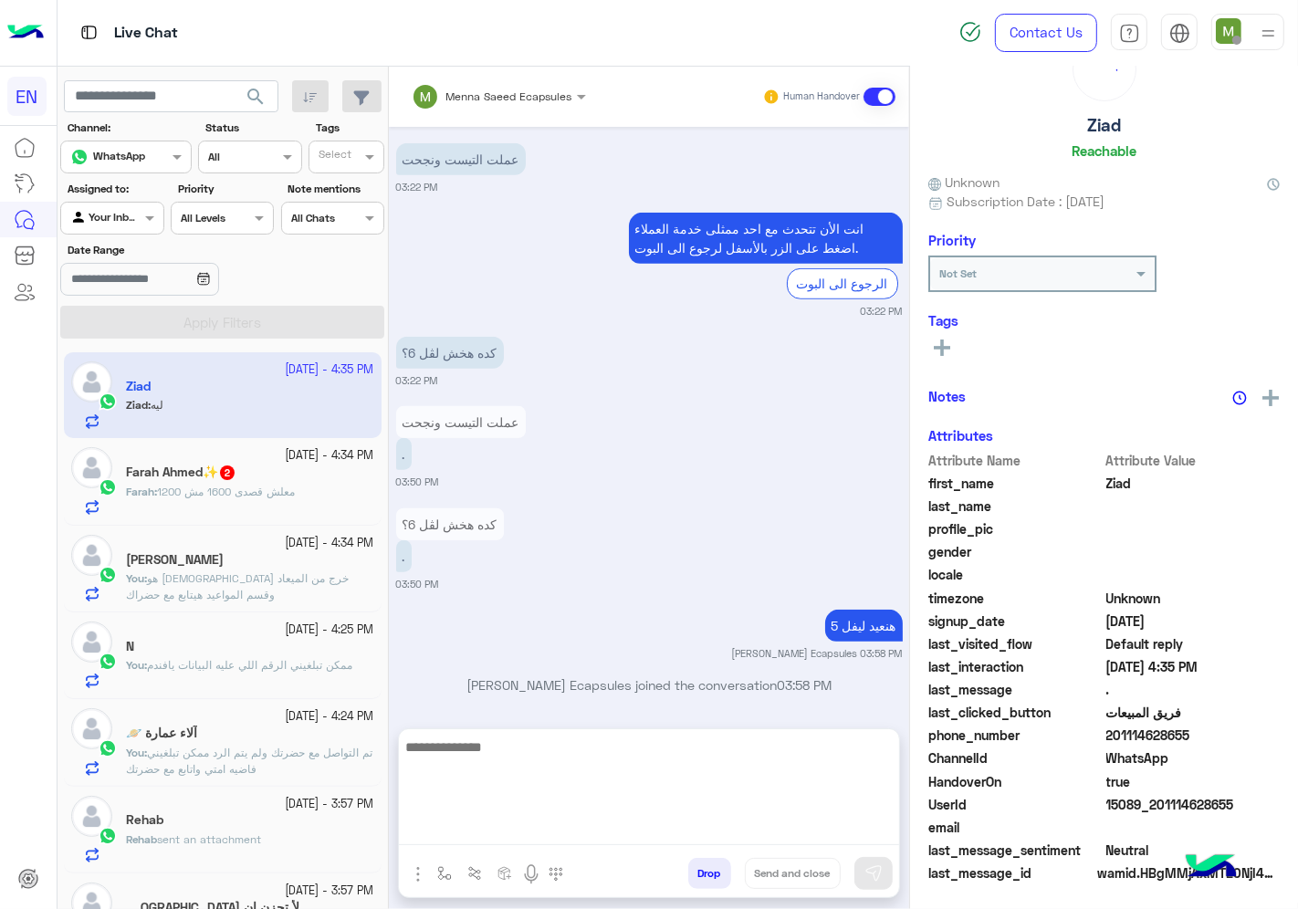
click at [593, 831] on textarea at bounding box center [649, 791] width 500 height 110
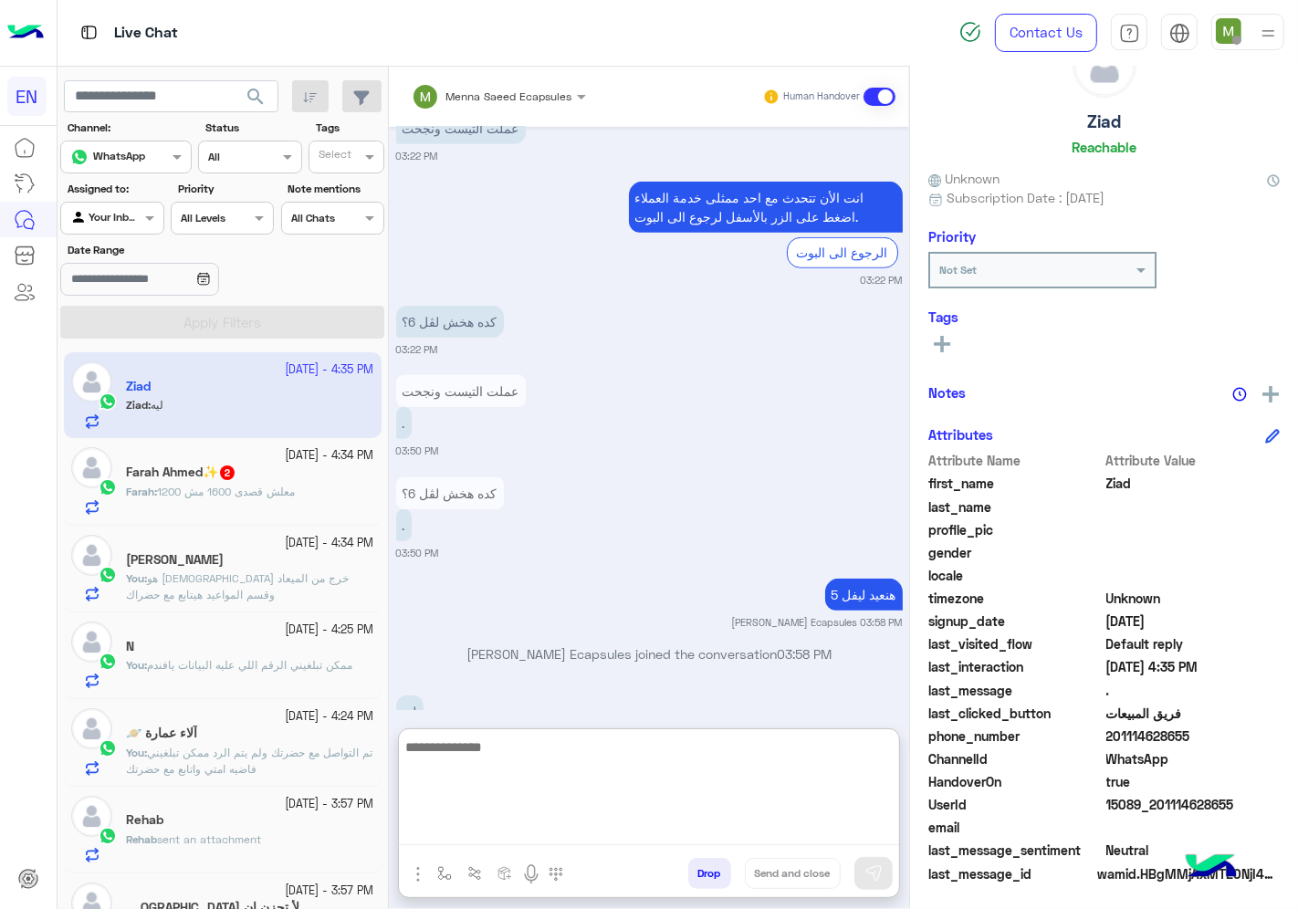
scroll to position [986, 0]
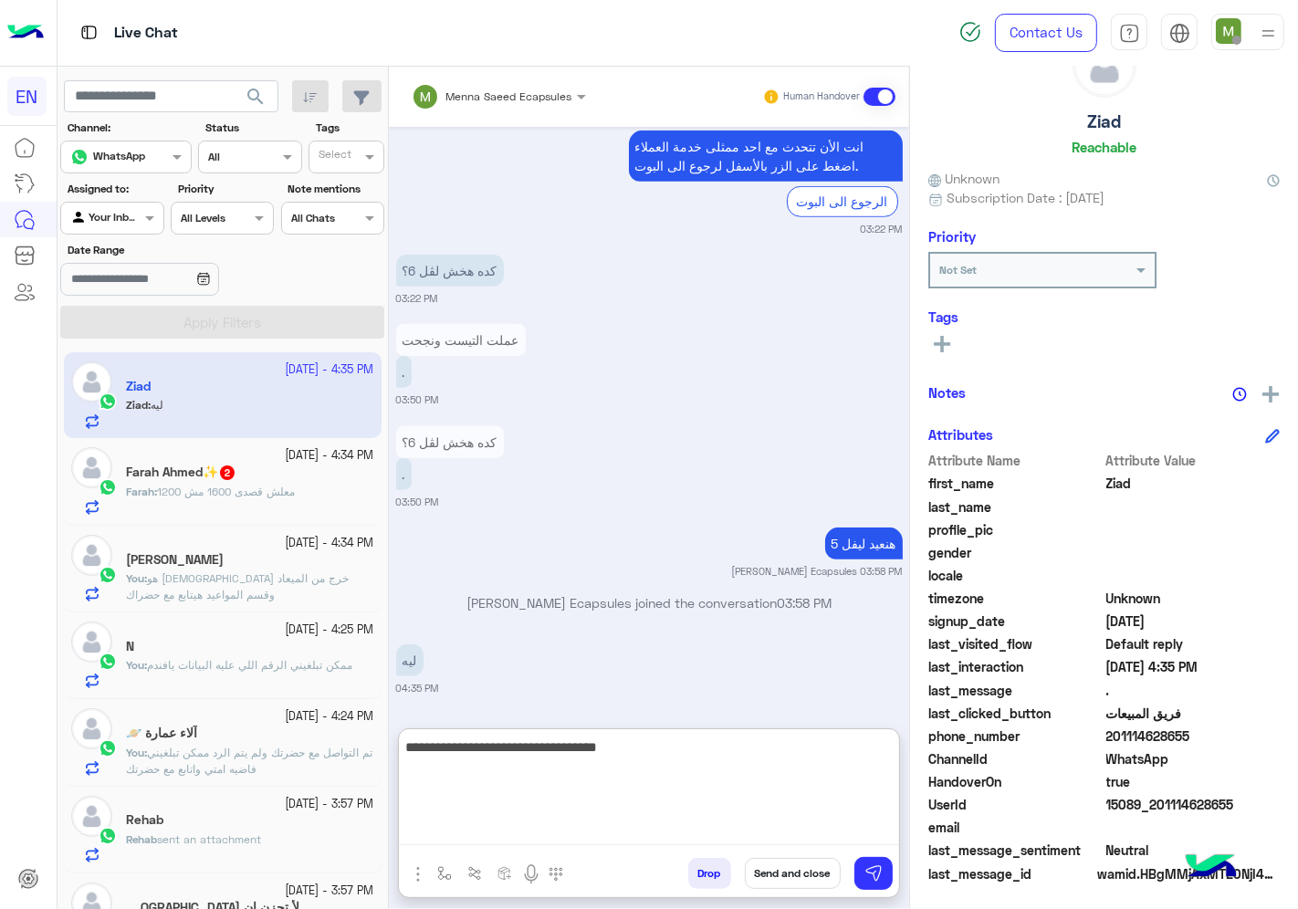
type textarea "**********"
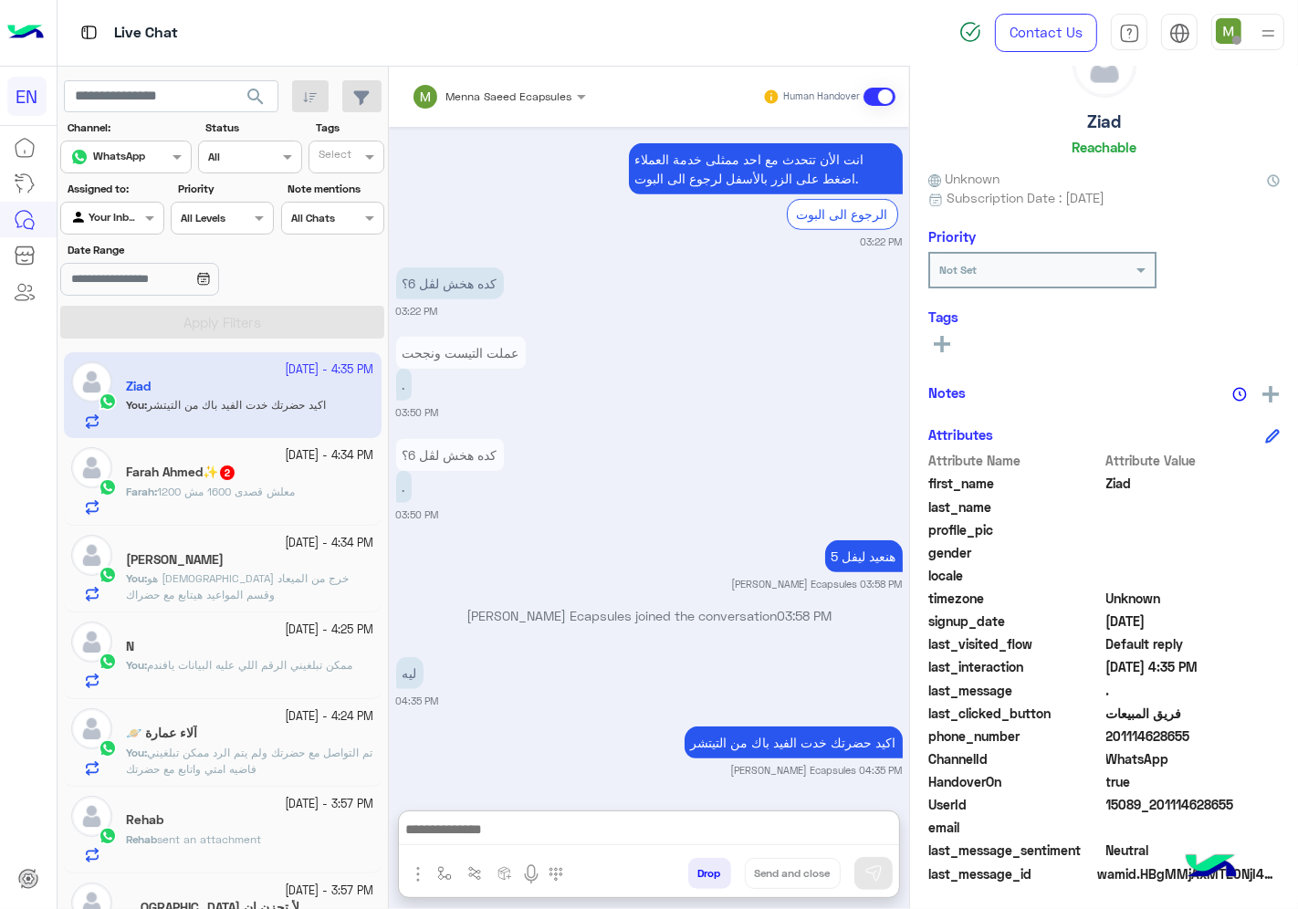
click at [207, 833] on span "sent an attachment" at bounding box center [209, 839] width 104 height 14
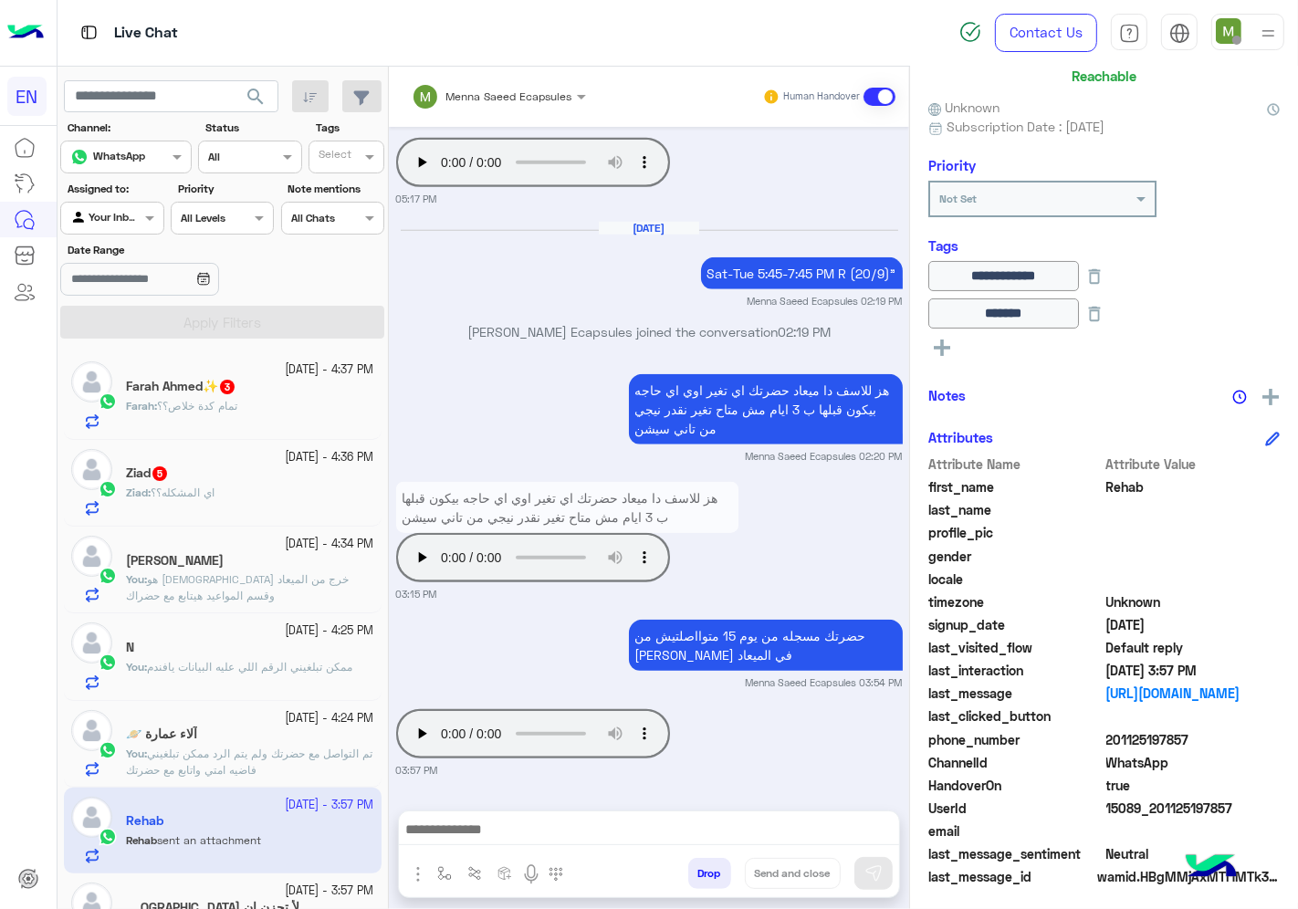
scroll to position [147, 0]
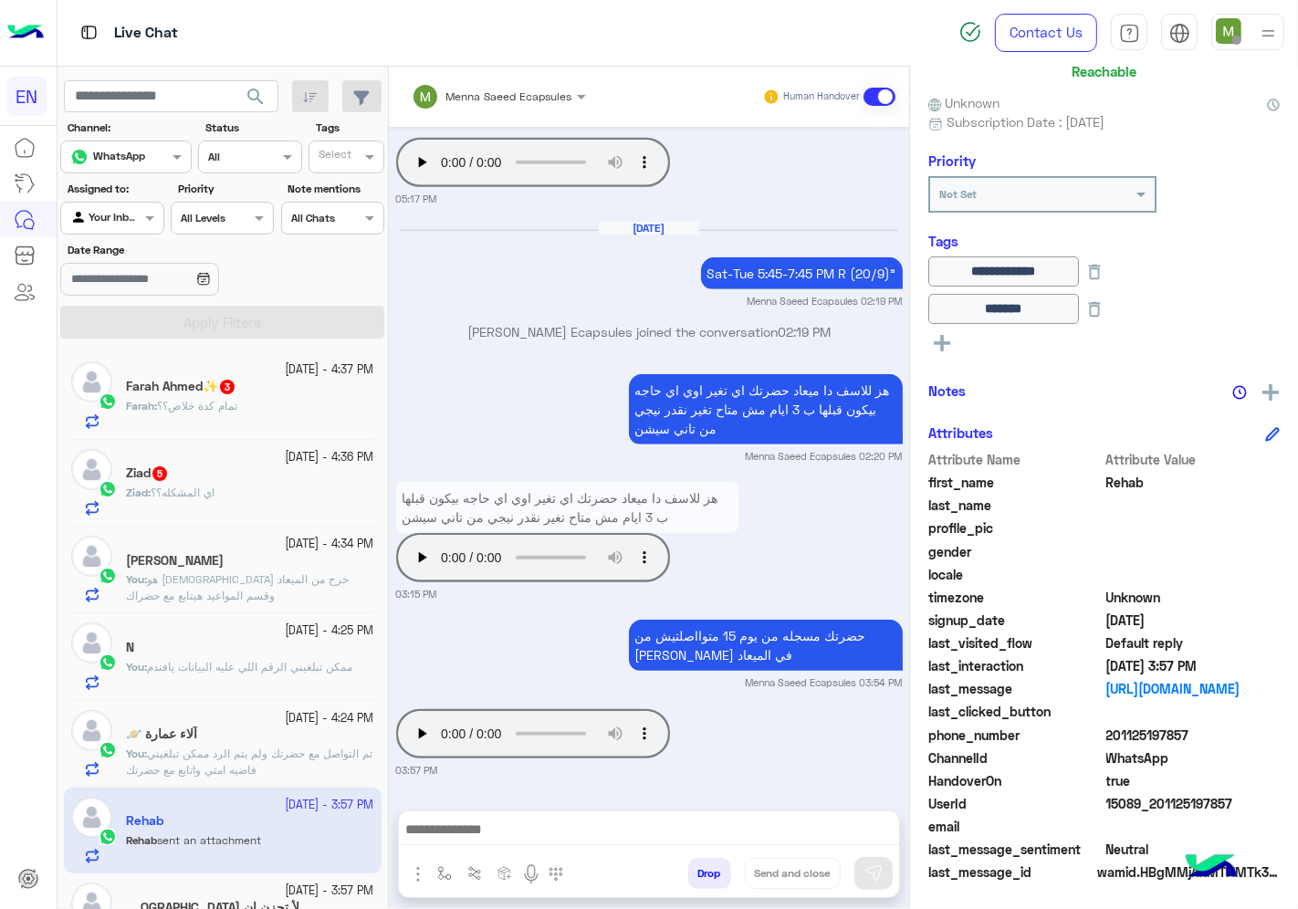
click at [129, 217] on div at bounding box center [111, 215] width 101 height 17
click at [134, 281] on b "Unassigned" at bounding box center [122, 289] width 69 height 16
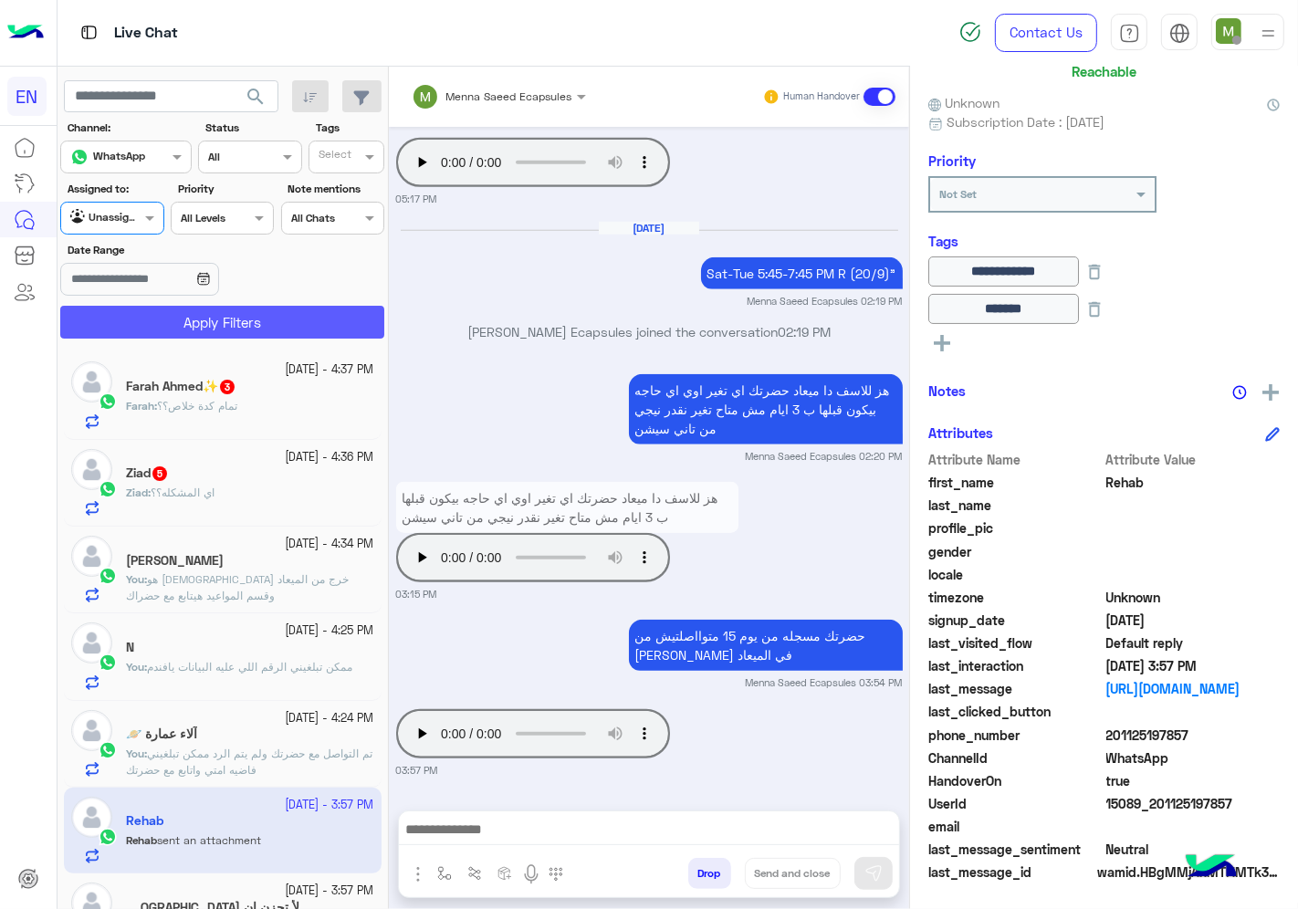
click at [172, 330] on button "Apply Filters" at bounding box center [222, 322] width 324 height 33
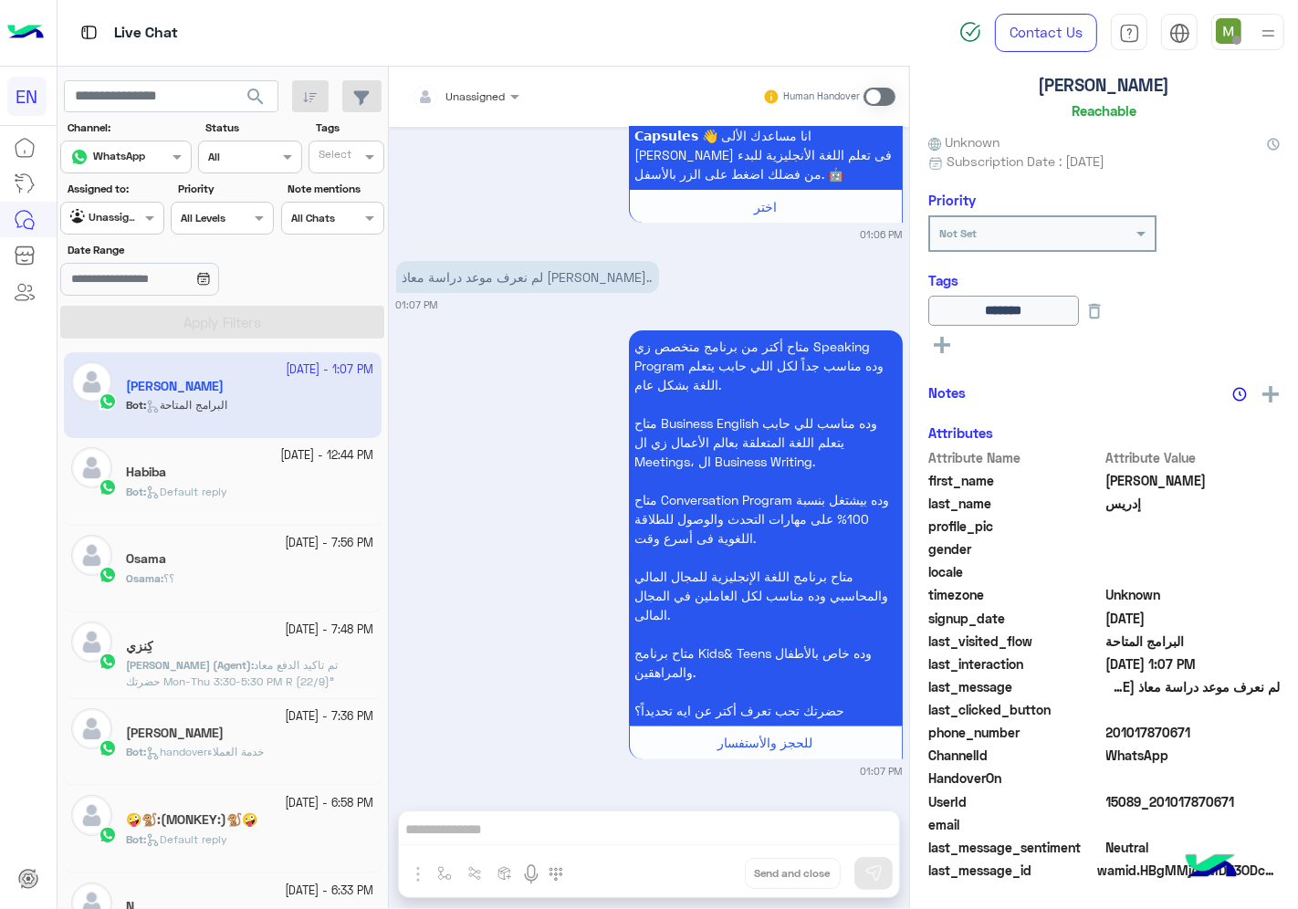
scroll to position [105, 0]
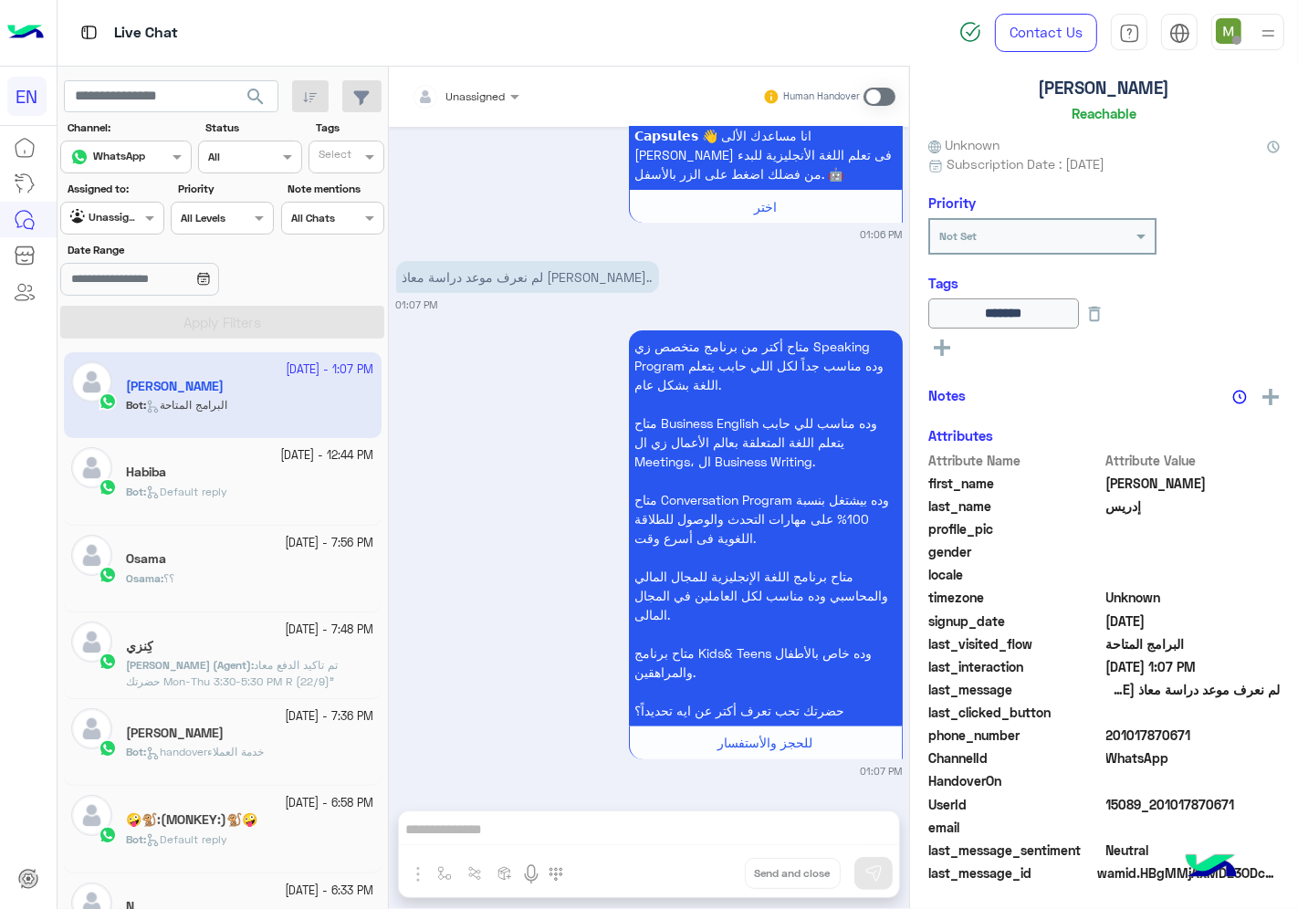
click at [117, 213] on div at bounding box center [111, 215] width 101 height 17
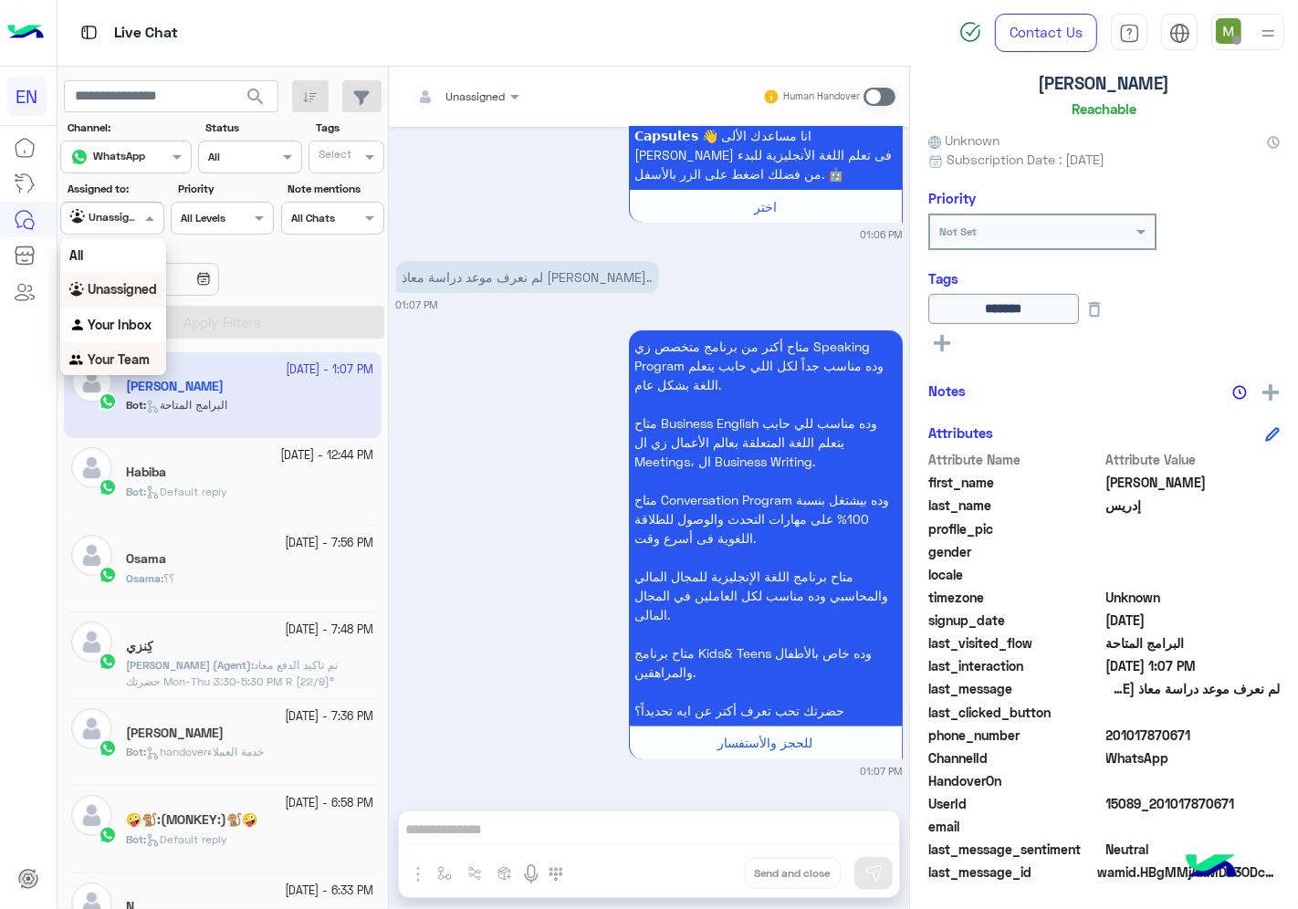
click at [132, 353] on b "Your Team" at bounding box center [119, 359] width 62 height 16
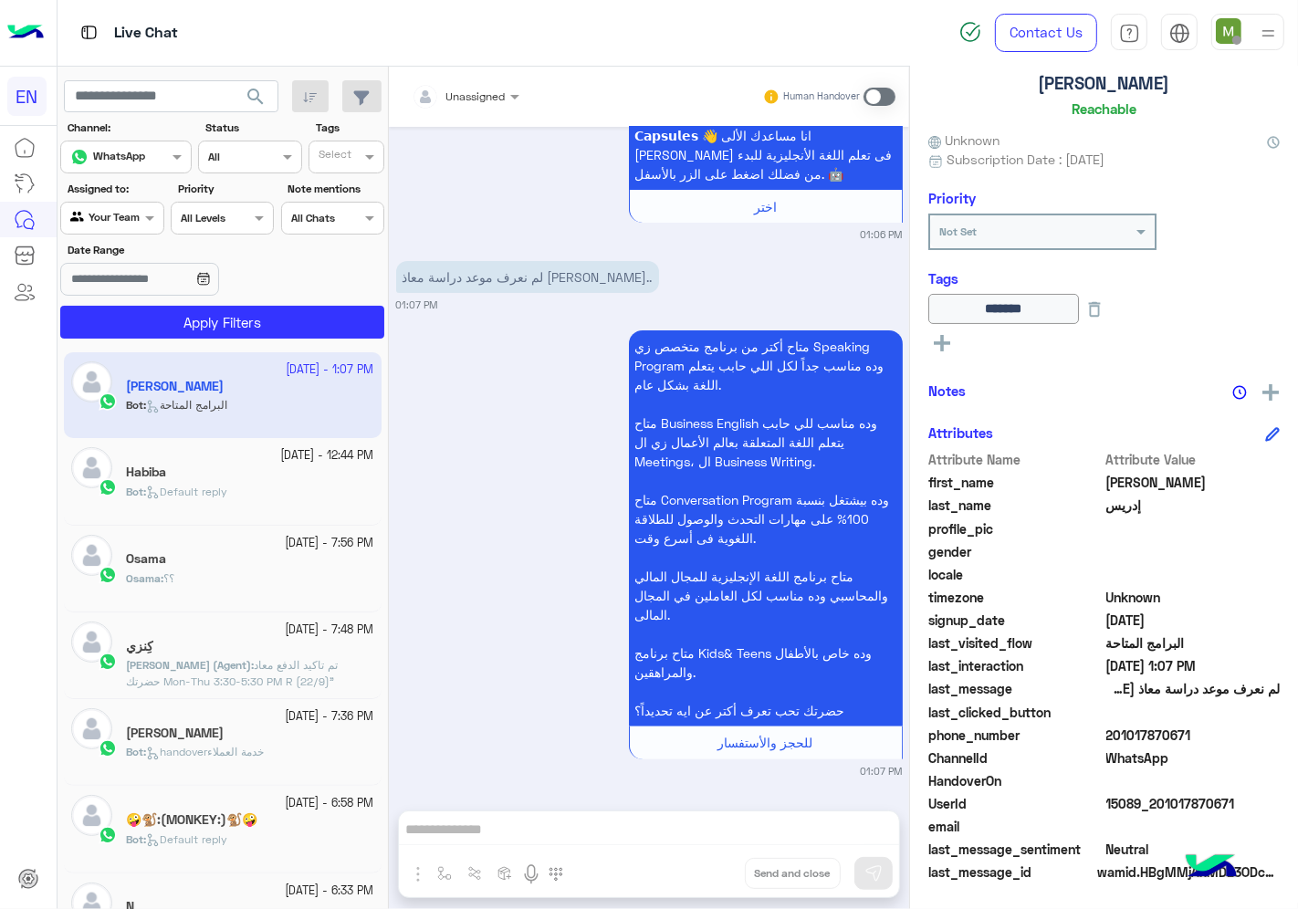
click at [172, 299] on app-date-range-input at bounding box center [167, 281] width 214 height 37
click at [174, 323] on button "Apply Filters" at bounding box center [222, 322] width 324 height 33
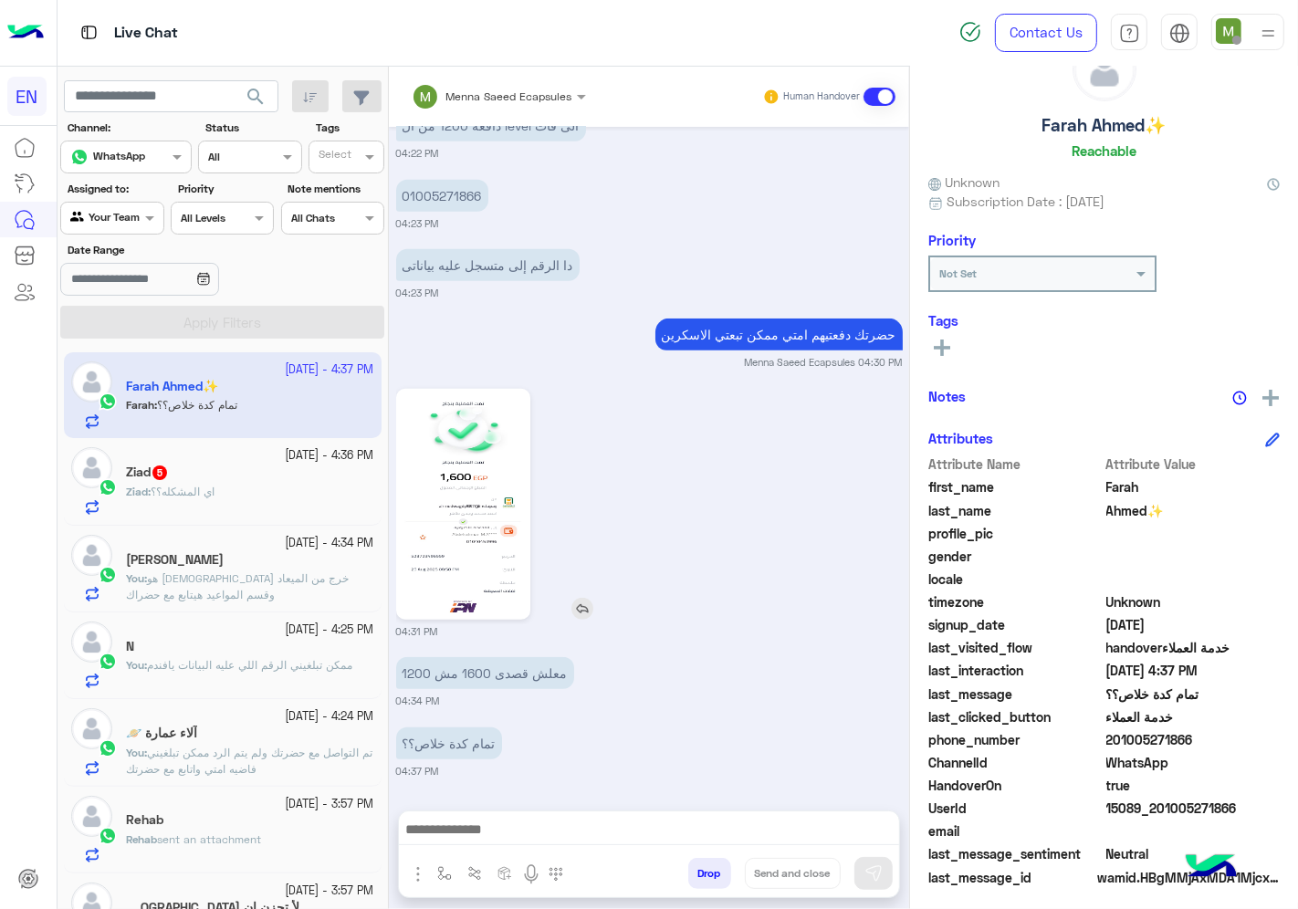
scroll to position [71, 0]
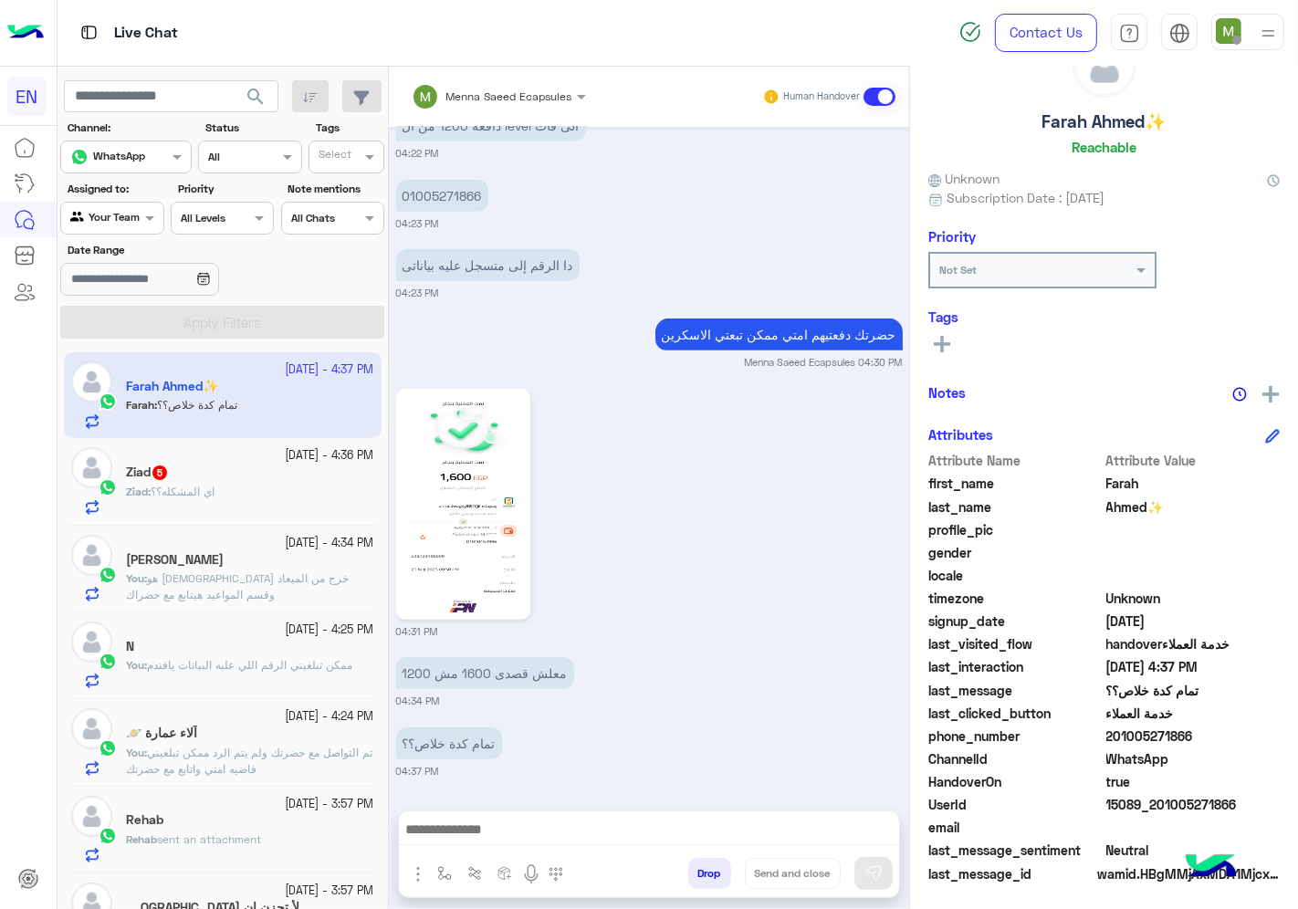
drag, startPoint x: 1193, startPoint y: 736, endPoint x: 1107, endPoint y: 735, distance: 85.8
click at [1107, 735] on span "201005271866" at bounding box center [1193, 736] width 174 height 19
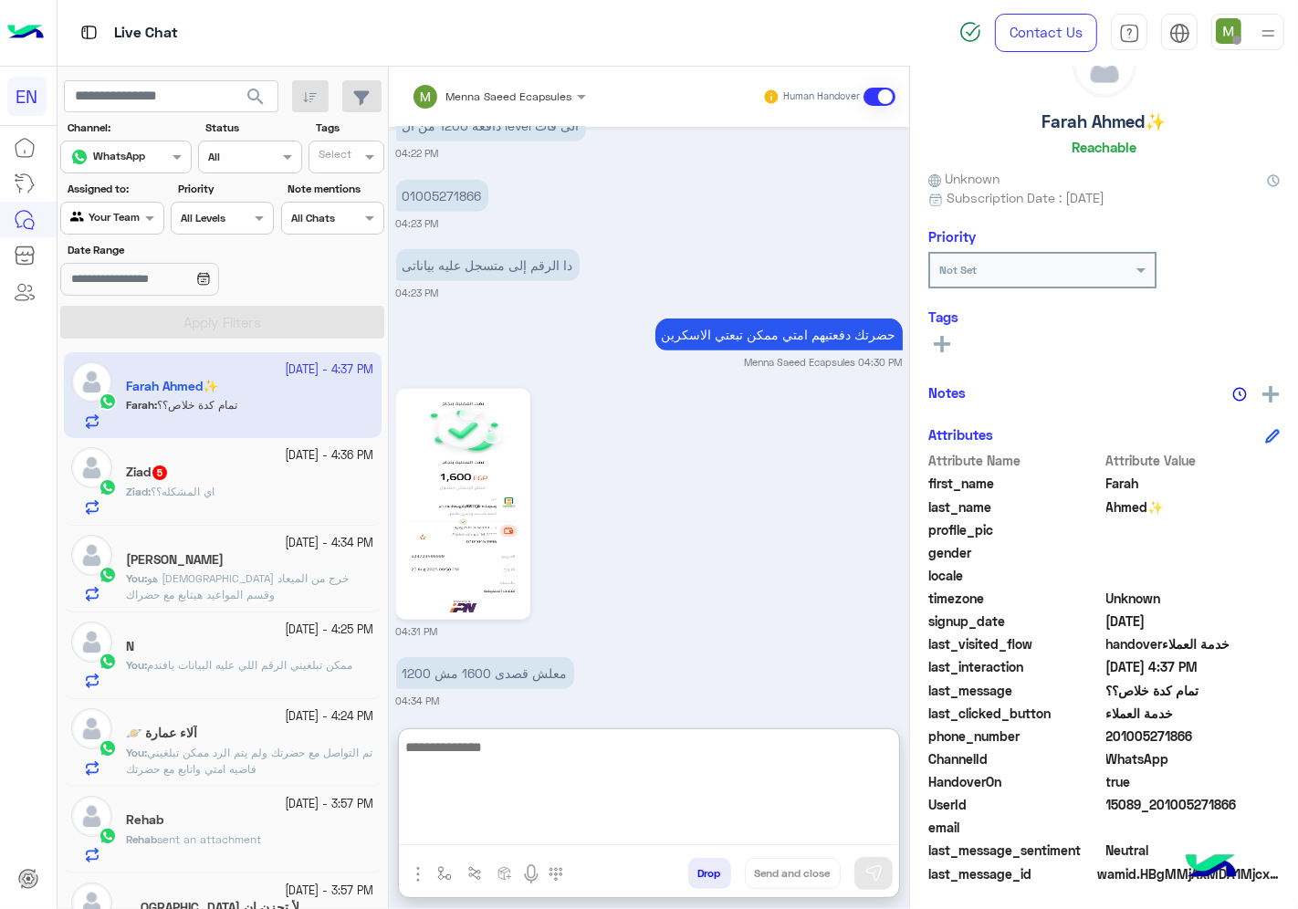
click at [469, 825] on textarea at bounding box center [649, 791] width 500 height 110
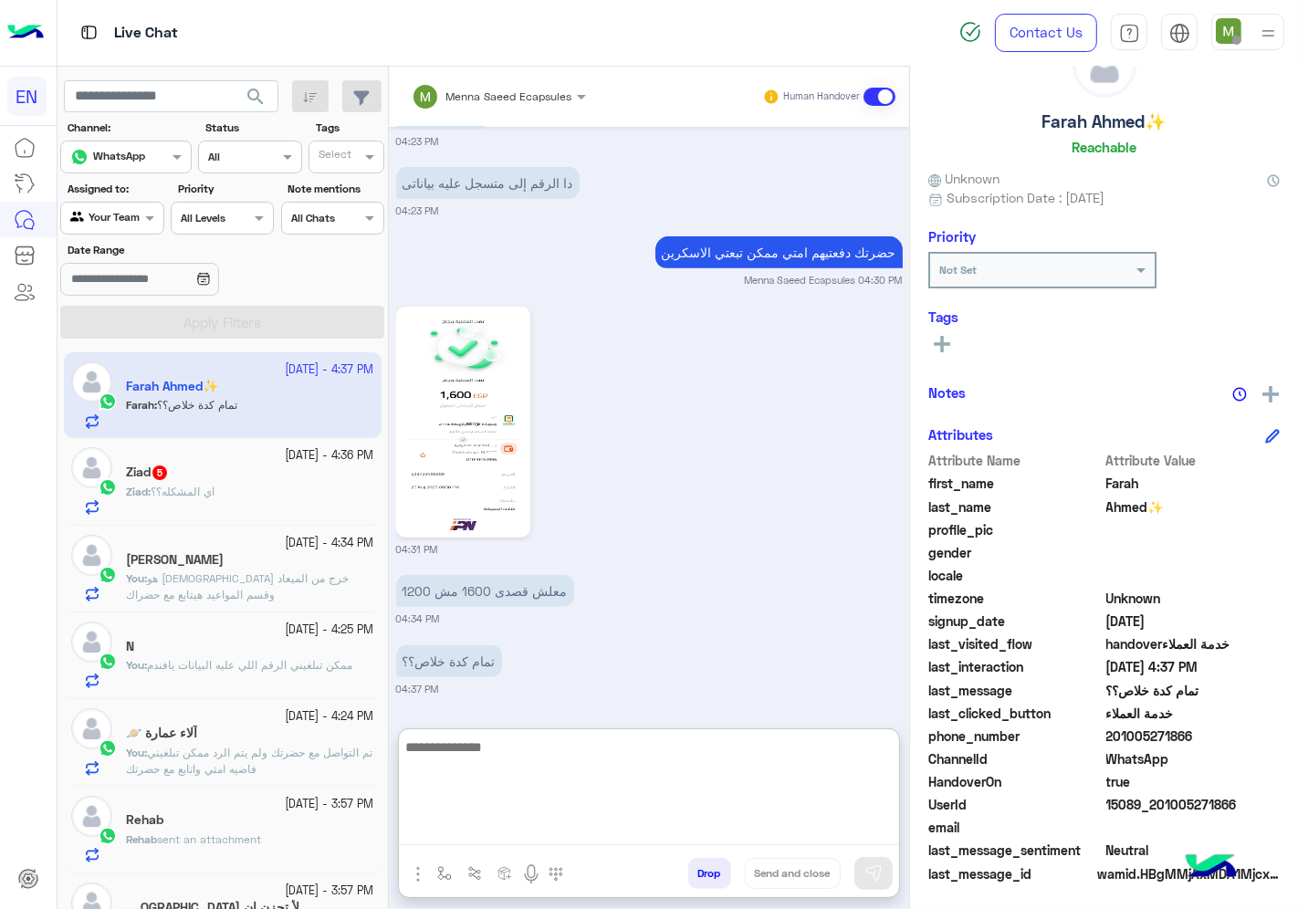
scroll to position [1086, 0]
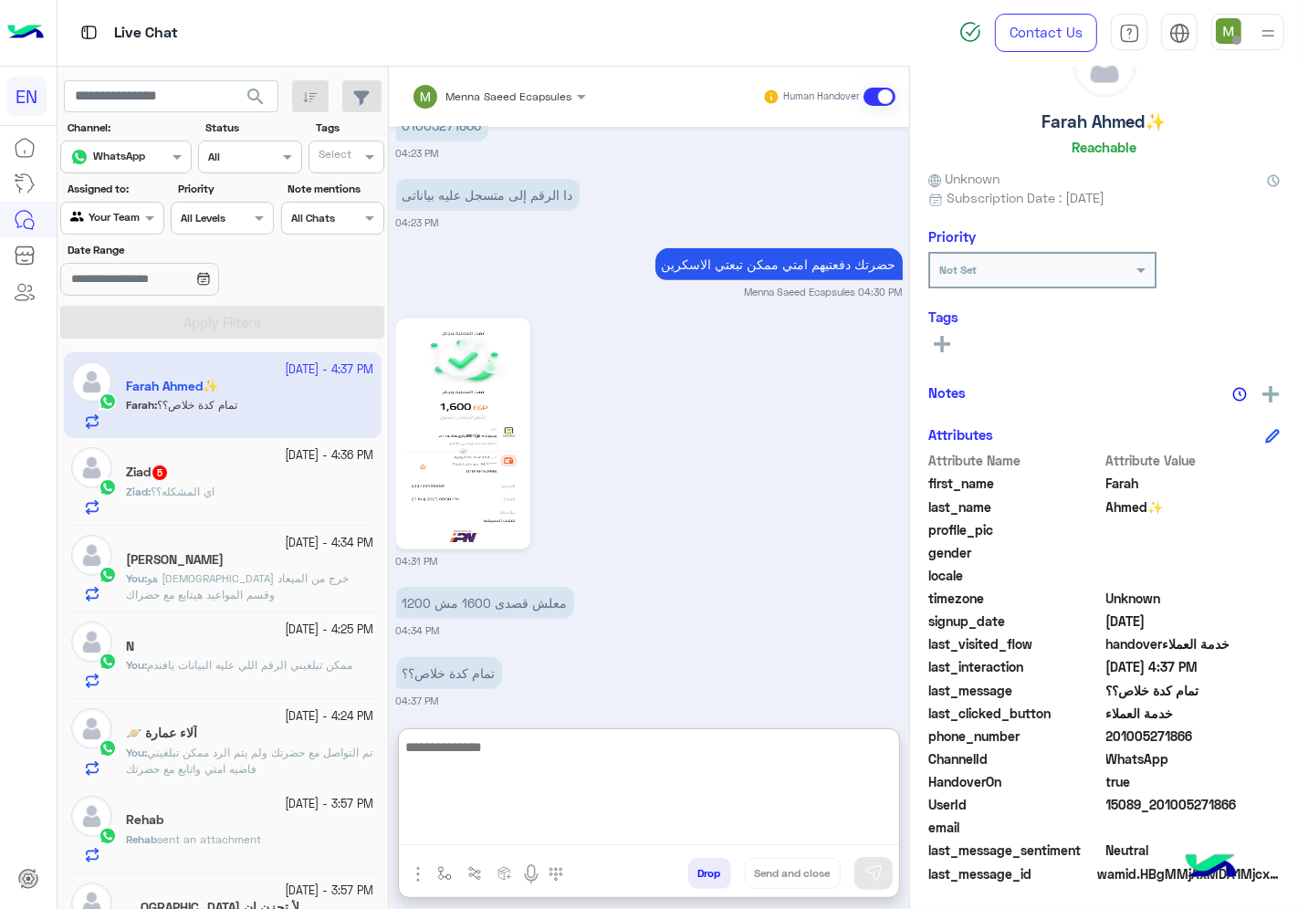
click at [676, 770] on textarea at bounding box center [649, 791] width 500 height 110
type textarea "**********"
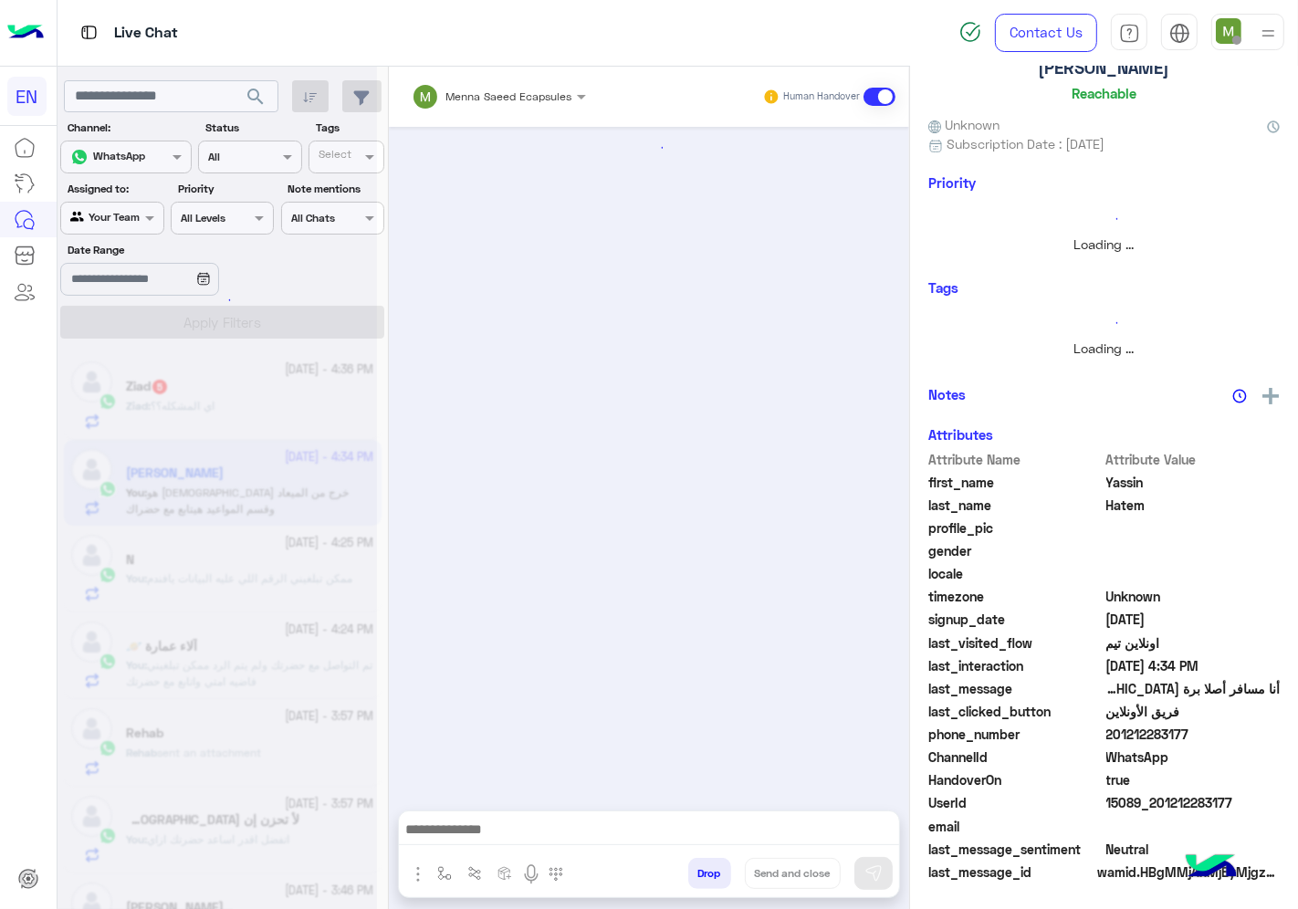
drag, startPoint x: 1152, startPoint y: 728, endPoint x: 1111, endPoint y: 736, distance: 41.7
click at [1111, 736] on span "201212283177" at bounding box center [1193, 734] width 174 height 19
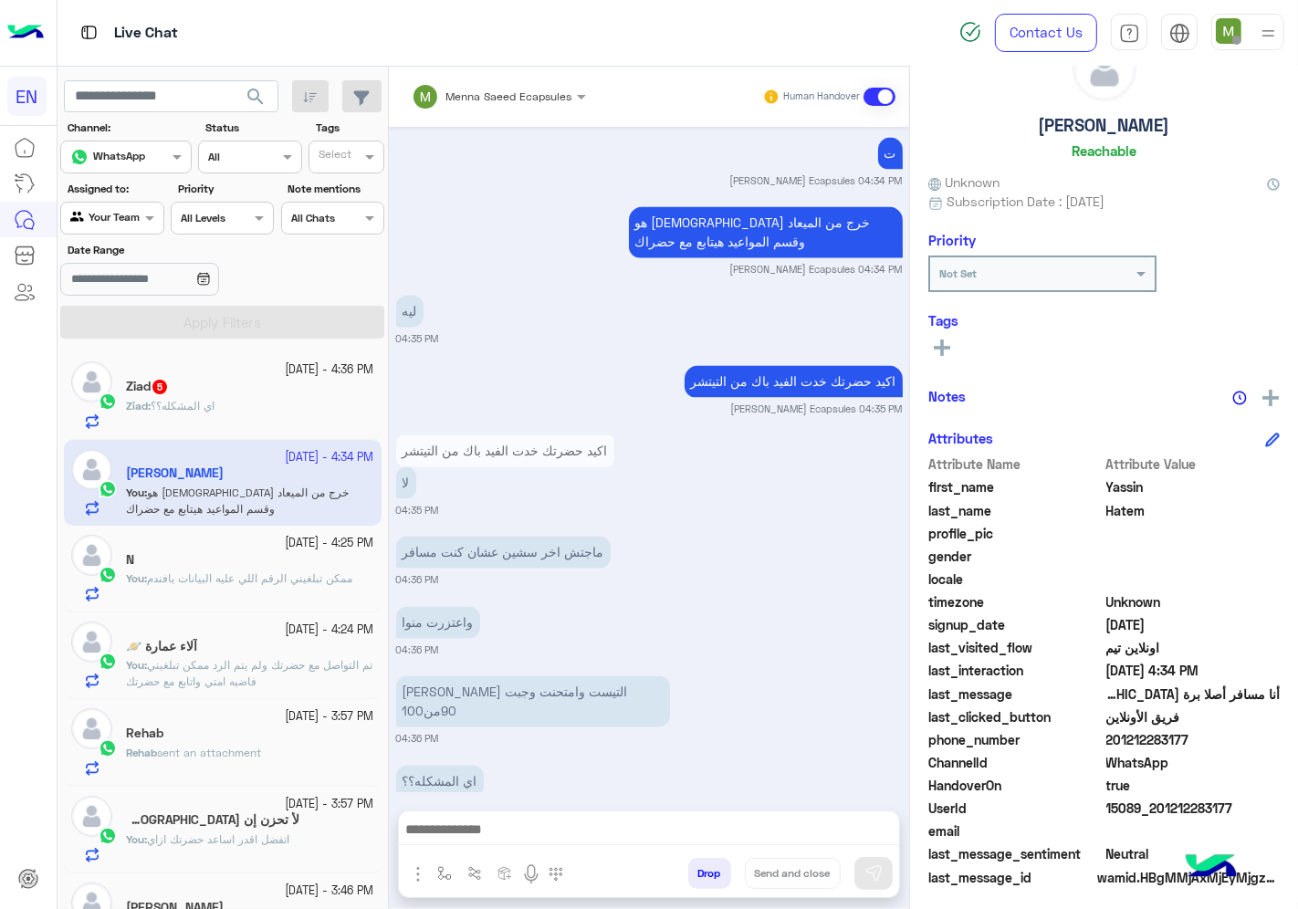
scroll to position [71, 0]
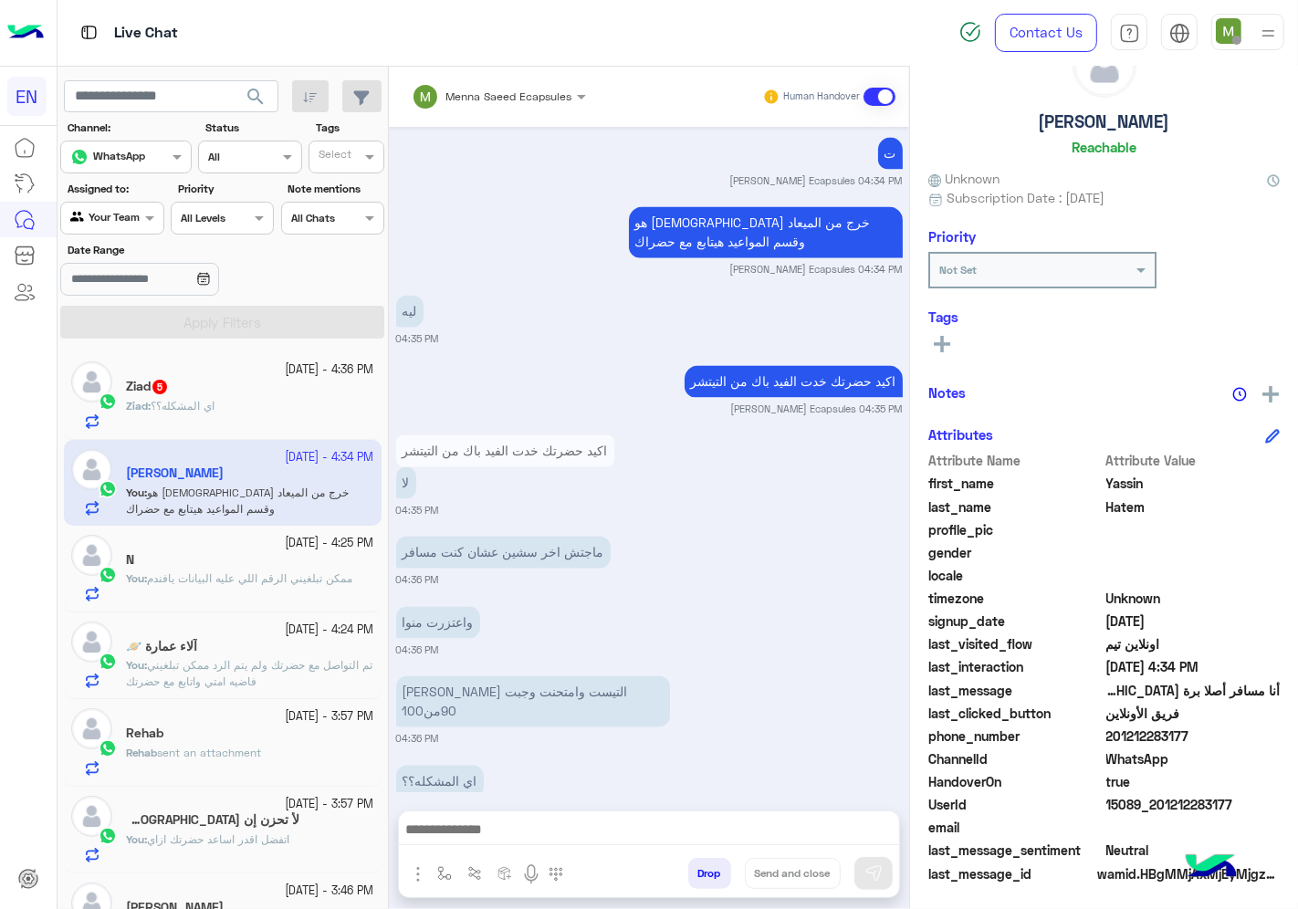
click at [120, 213] on div at bounding box center [111, 215] width 101 height 17
click at [128, 330] on b "Your Inbox" at bounding box center [120, 325] width 64 height 16
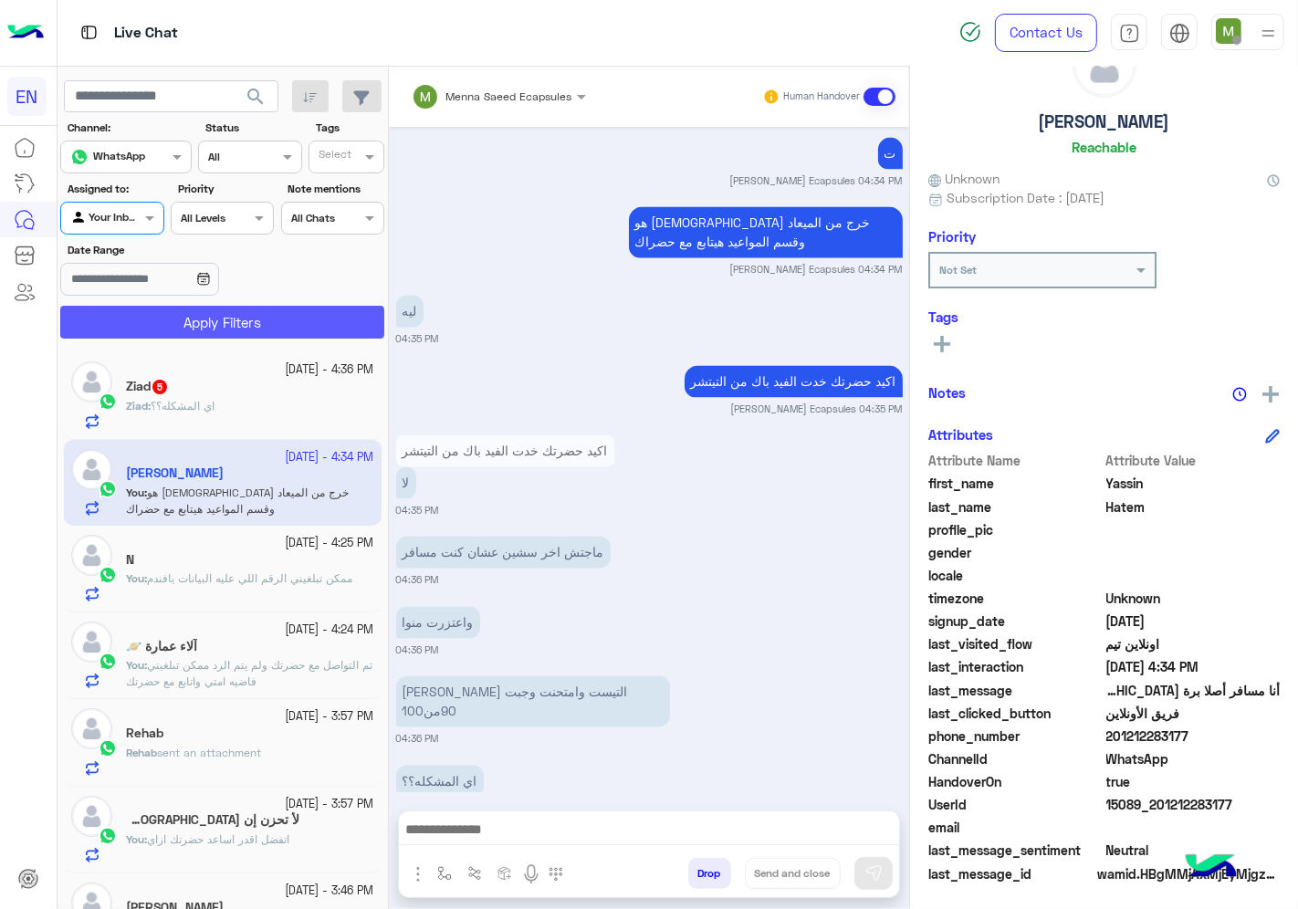
click at [187, 330] on button "Apply Filters" at bounding box center [222, 322] width 324 height 33
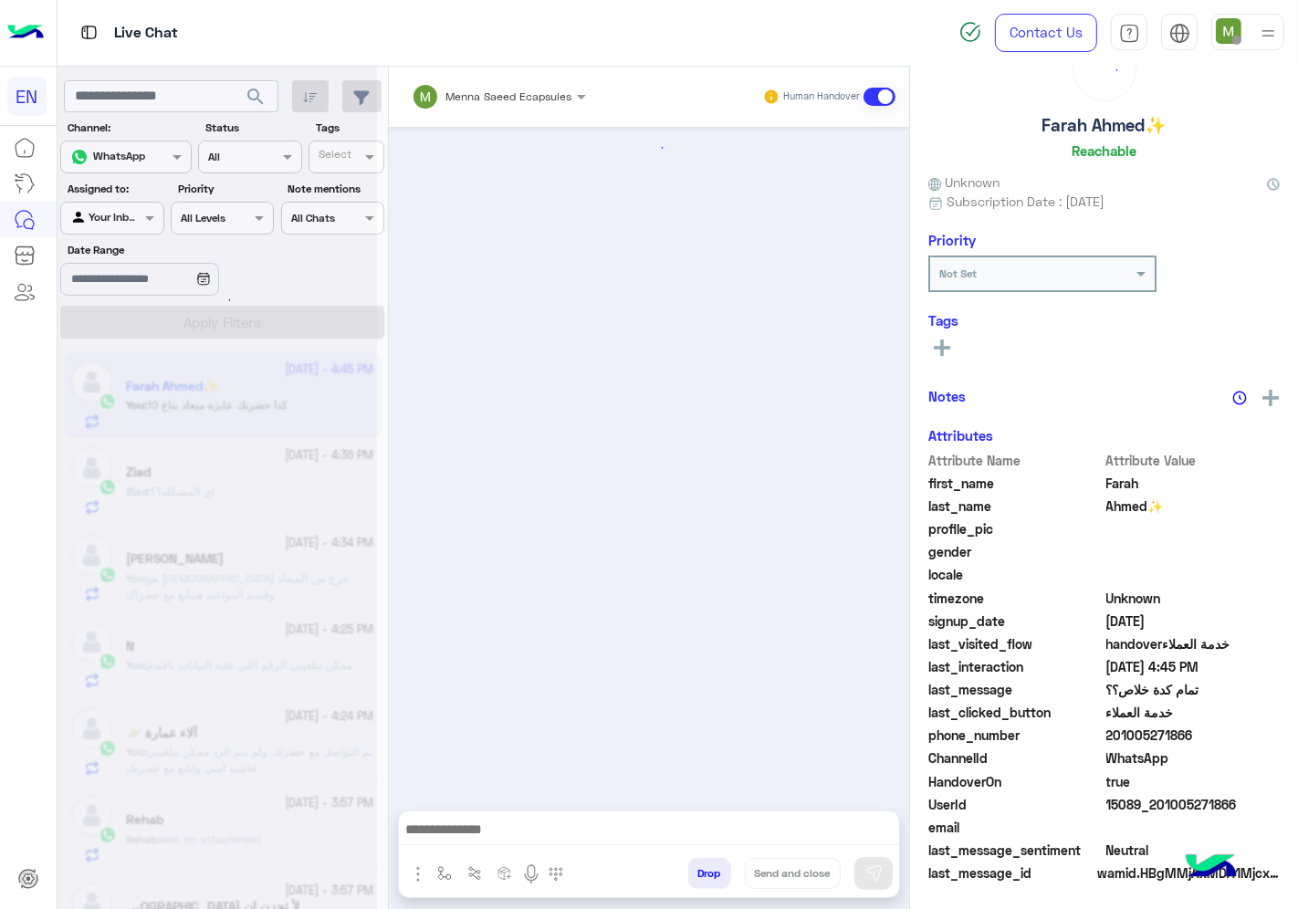
scroll to position [962, 0]
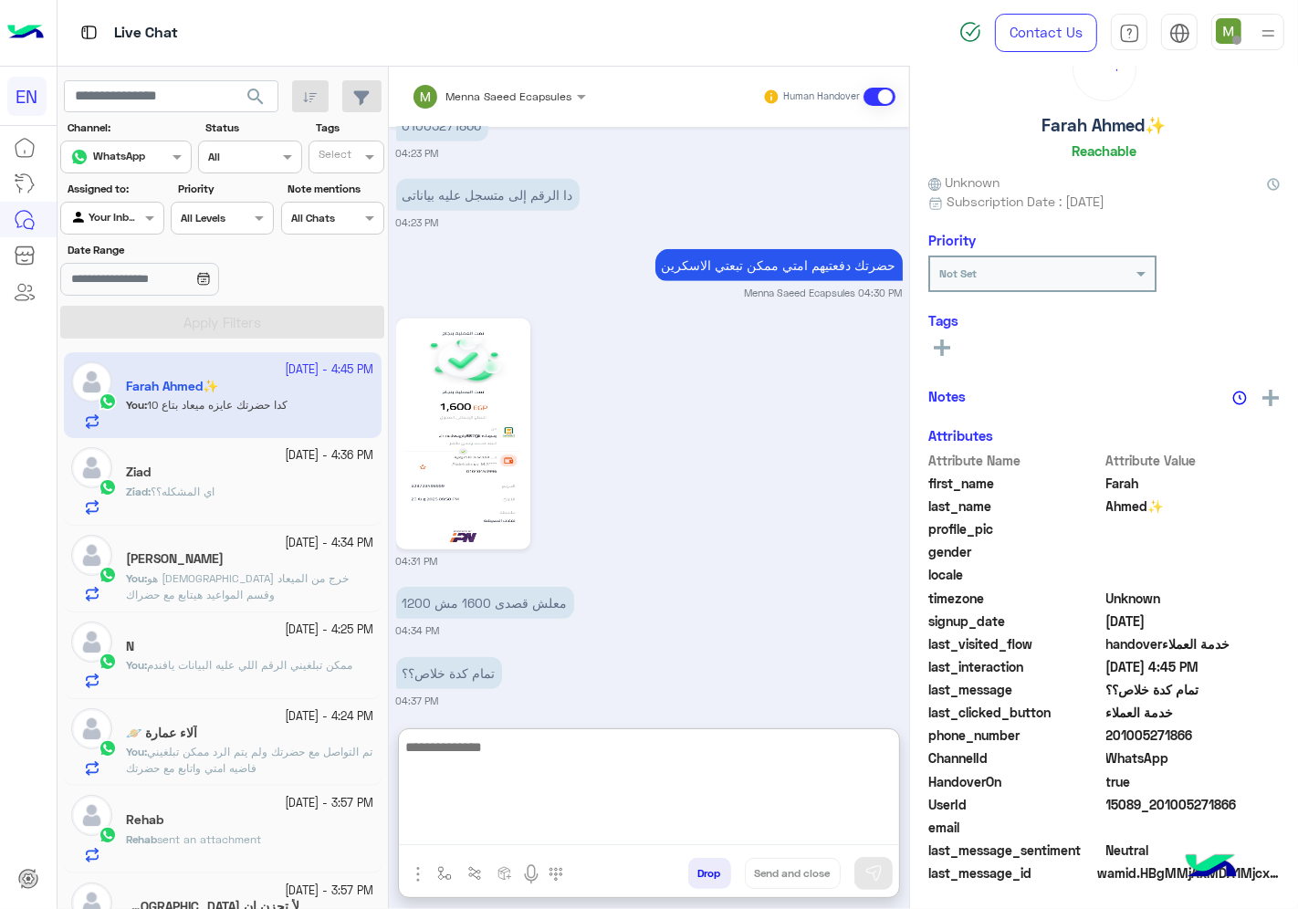
paste textarea "**********"
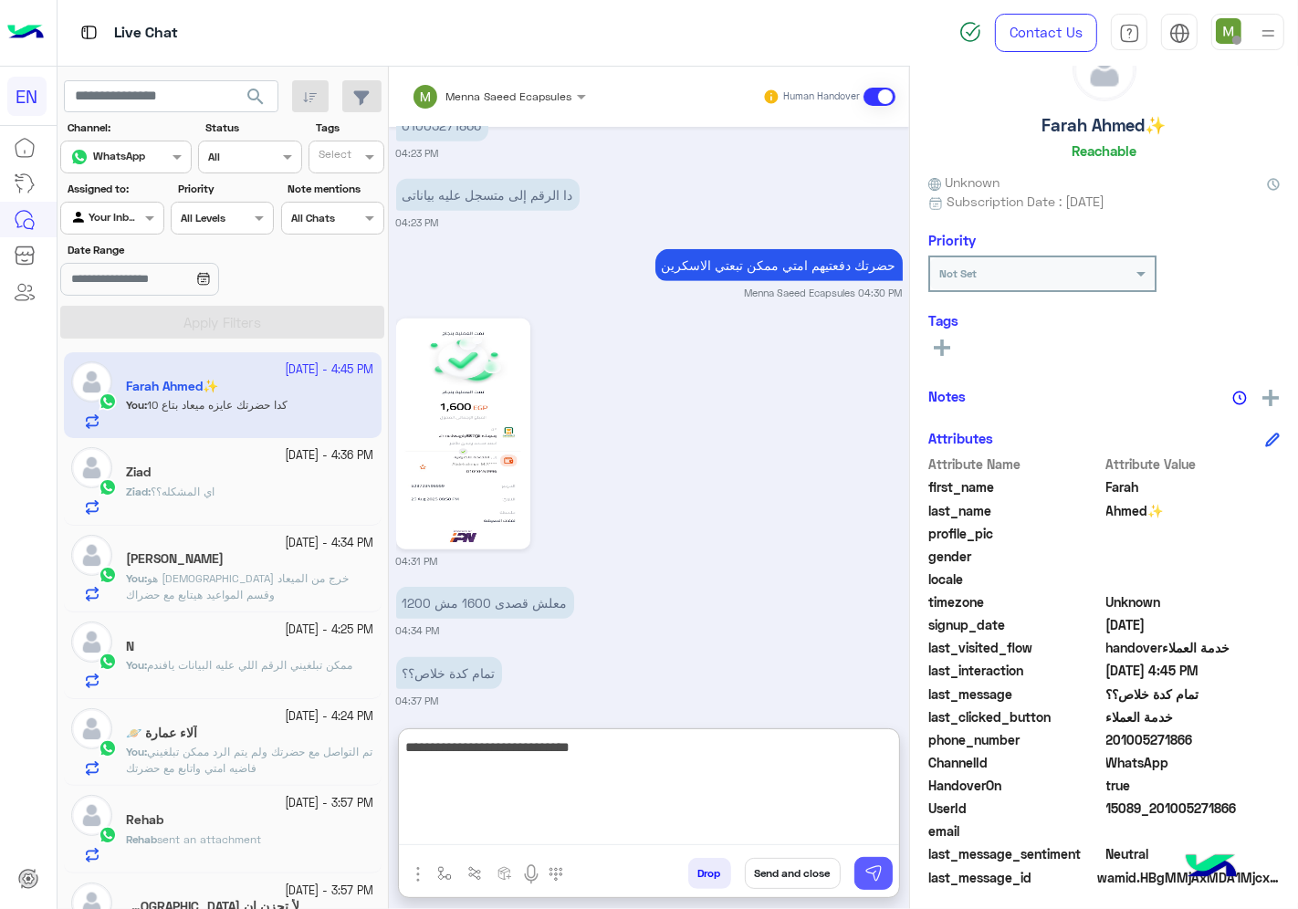
scroll to position [71, 0]
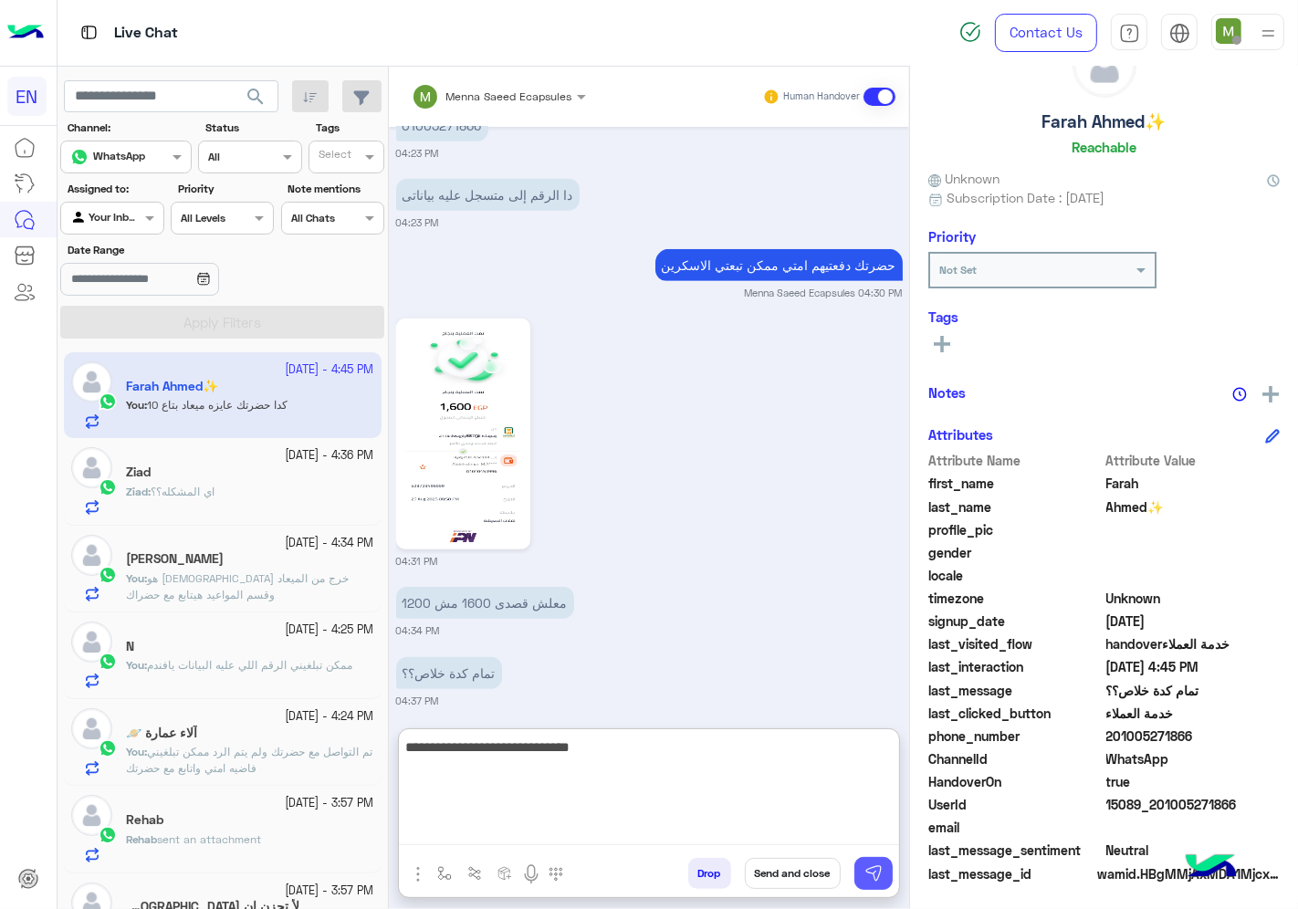
type textarea "**********"
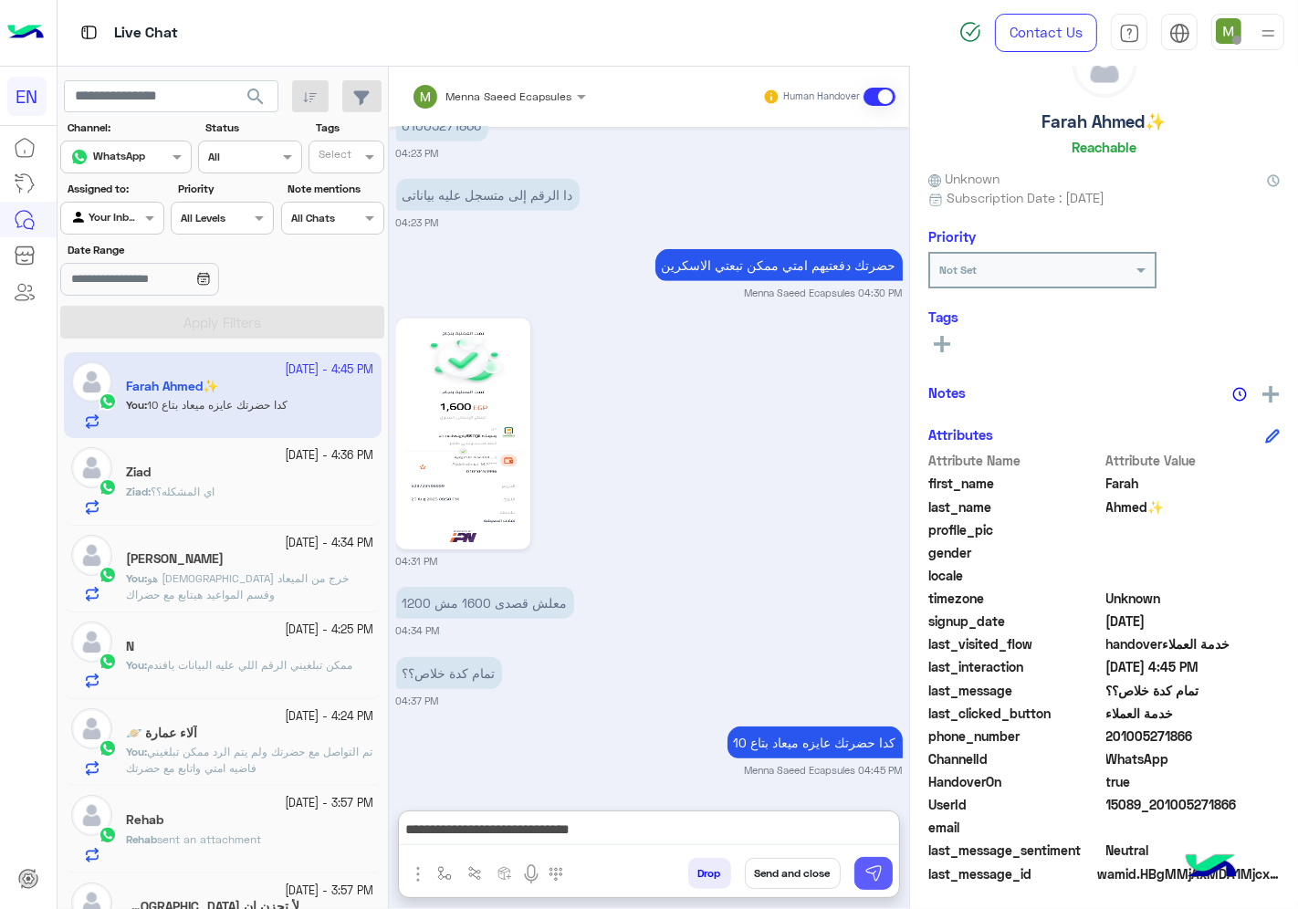
click at [869, 880] on img at bounding box center [873, 873] width 18 height 18
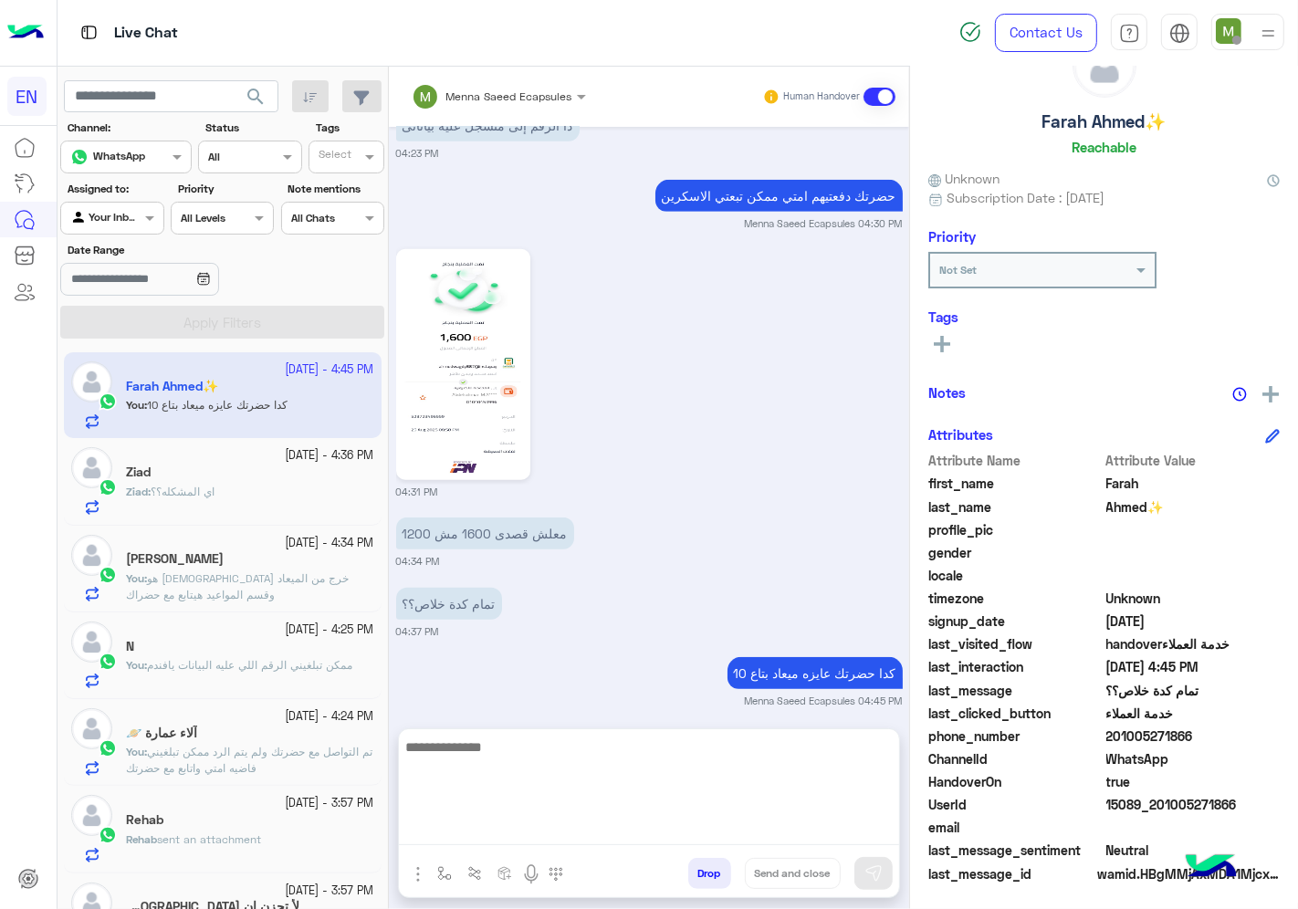
click at [785, 833] on textarea at bounding box center [649, 791] width 500 height 110
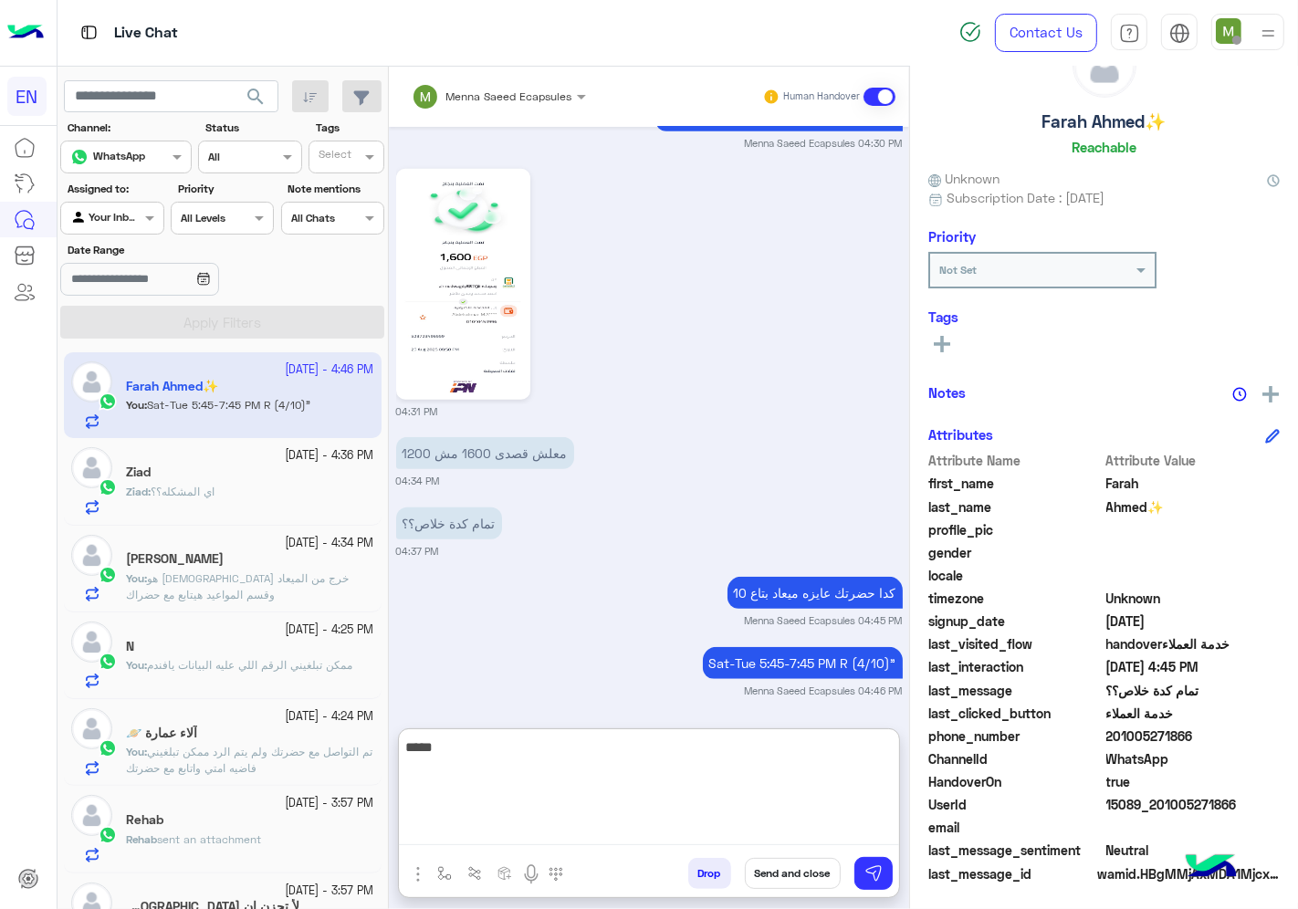
scroll to position [1114, 0]
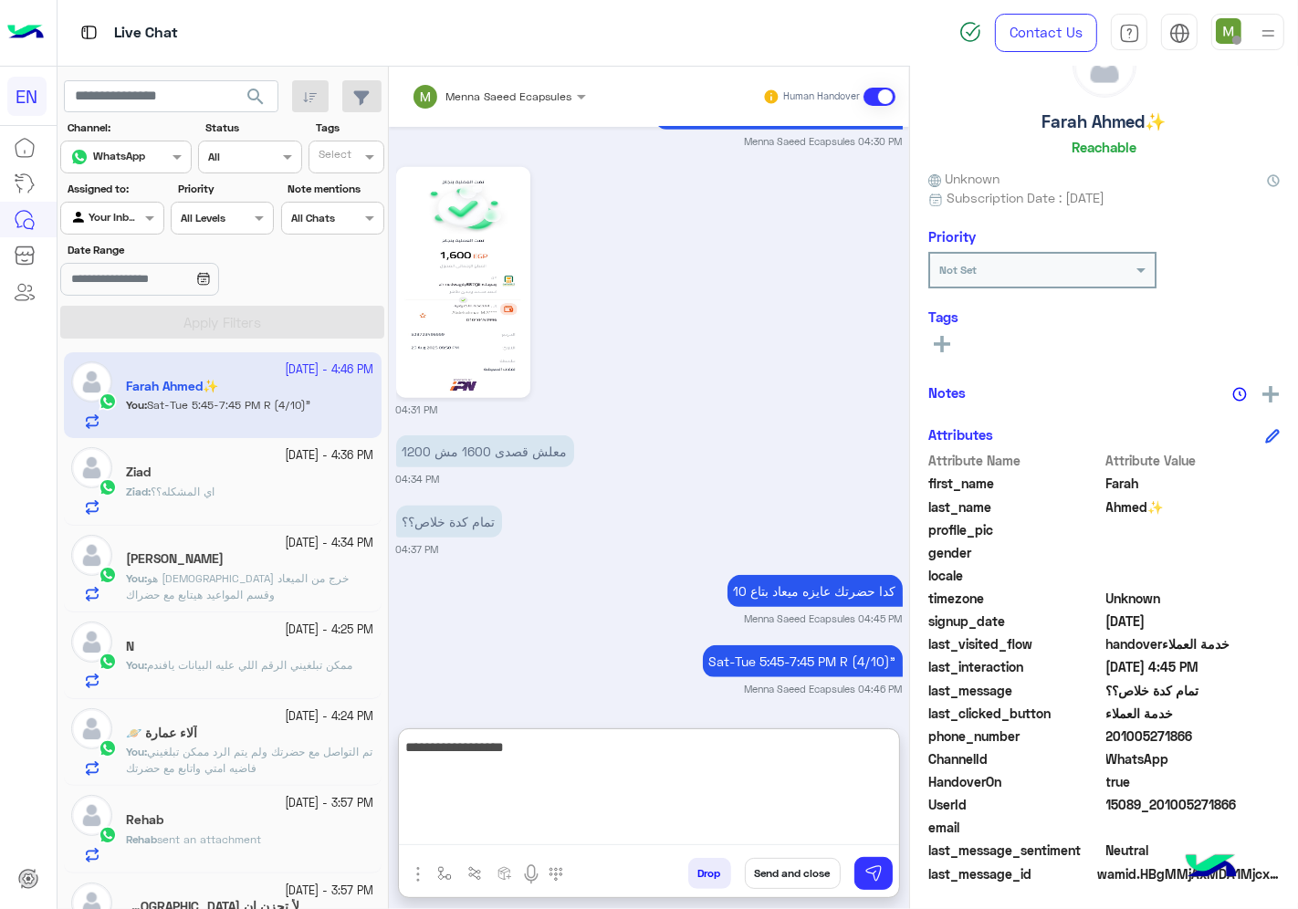
type textarea "**********"
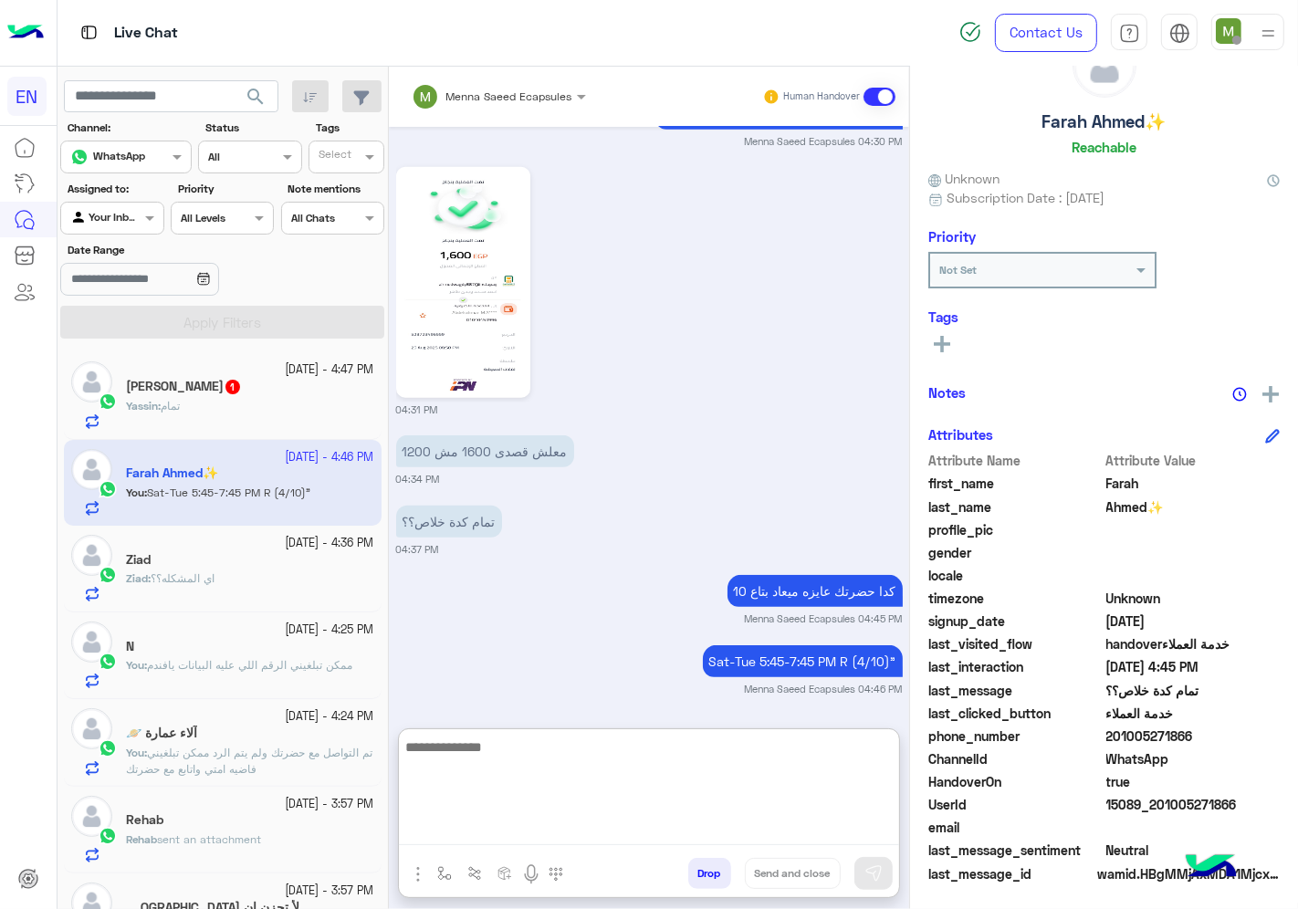
scroll to position [1183, 0]
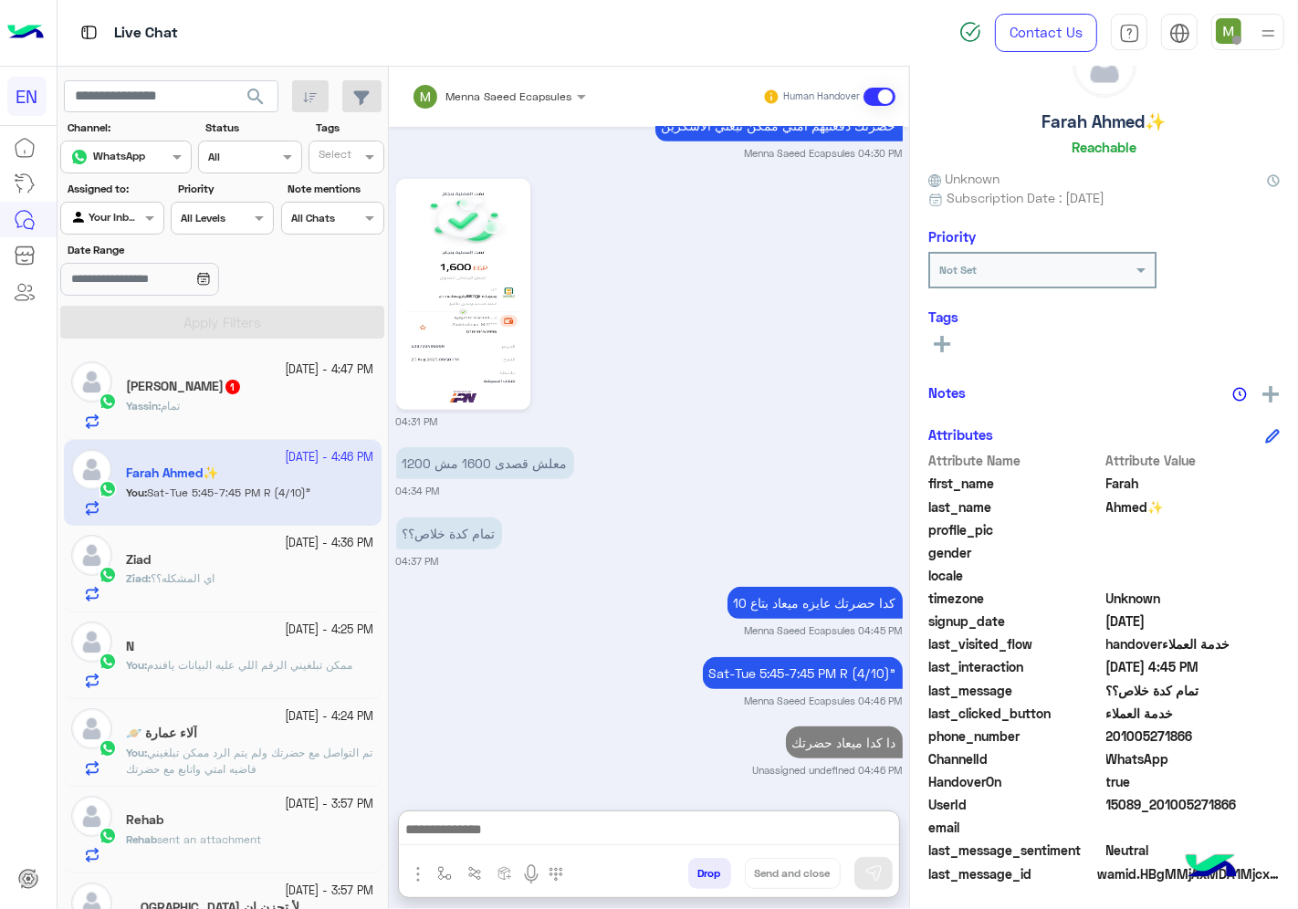
click at [242, 406] on div "Yassin : تمام" at bounding box center [250, 414] width 248 height 32
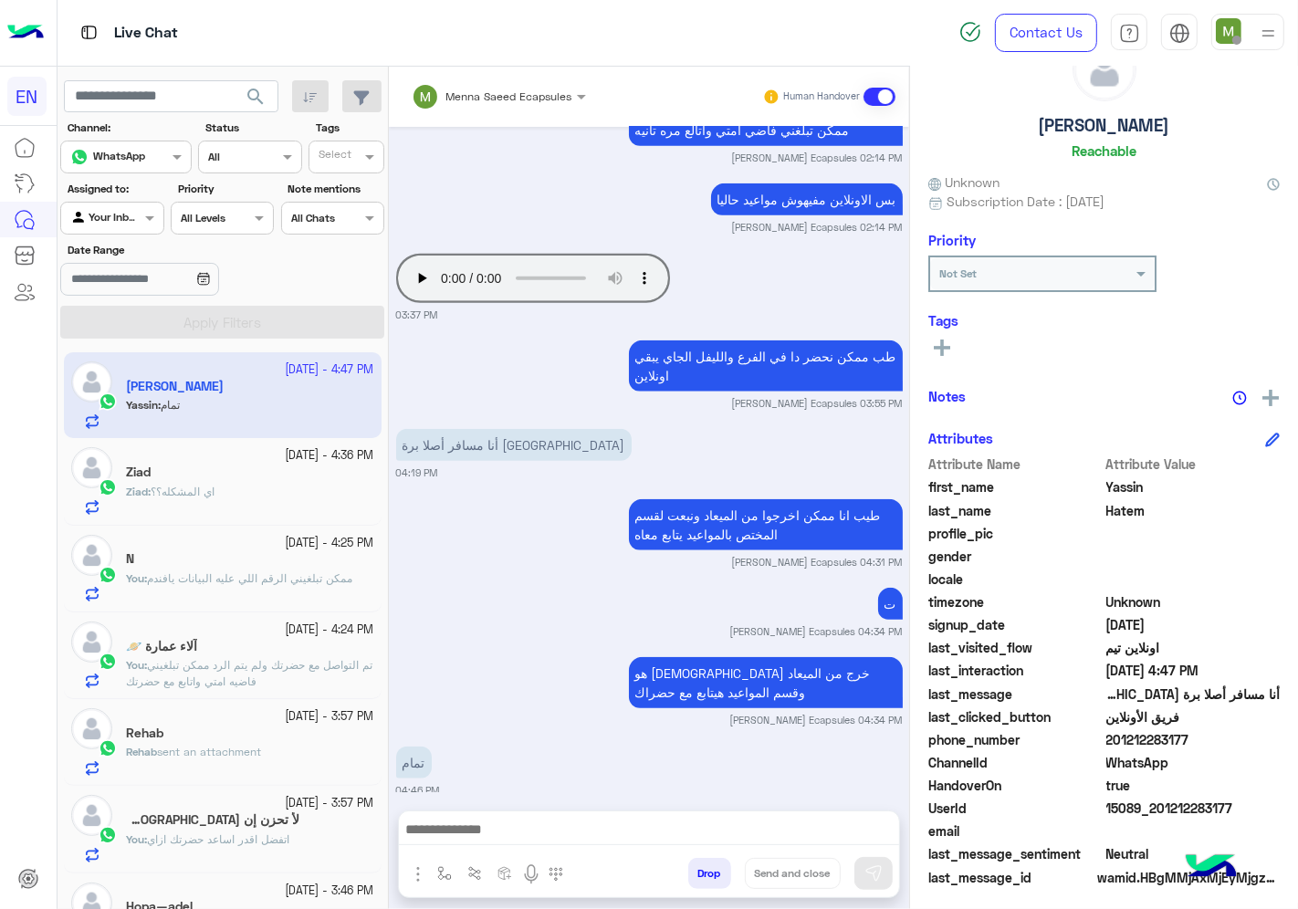
scroll to position [71, 0]
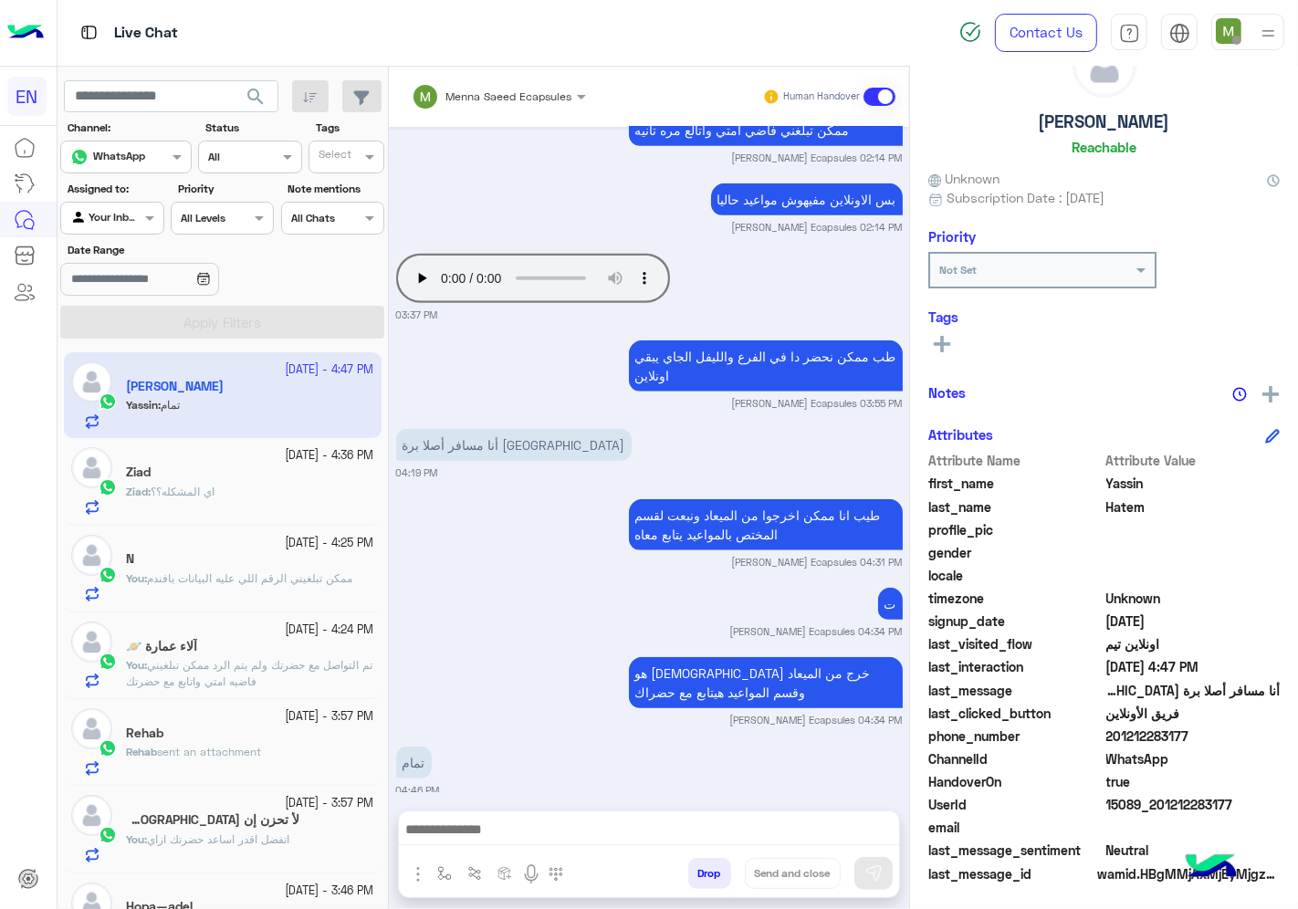
click at [938, 336] on icon at bounding box center [942, 344] width 16 height 16
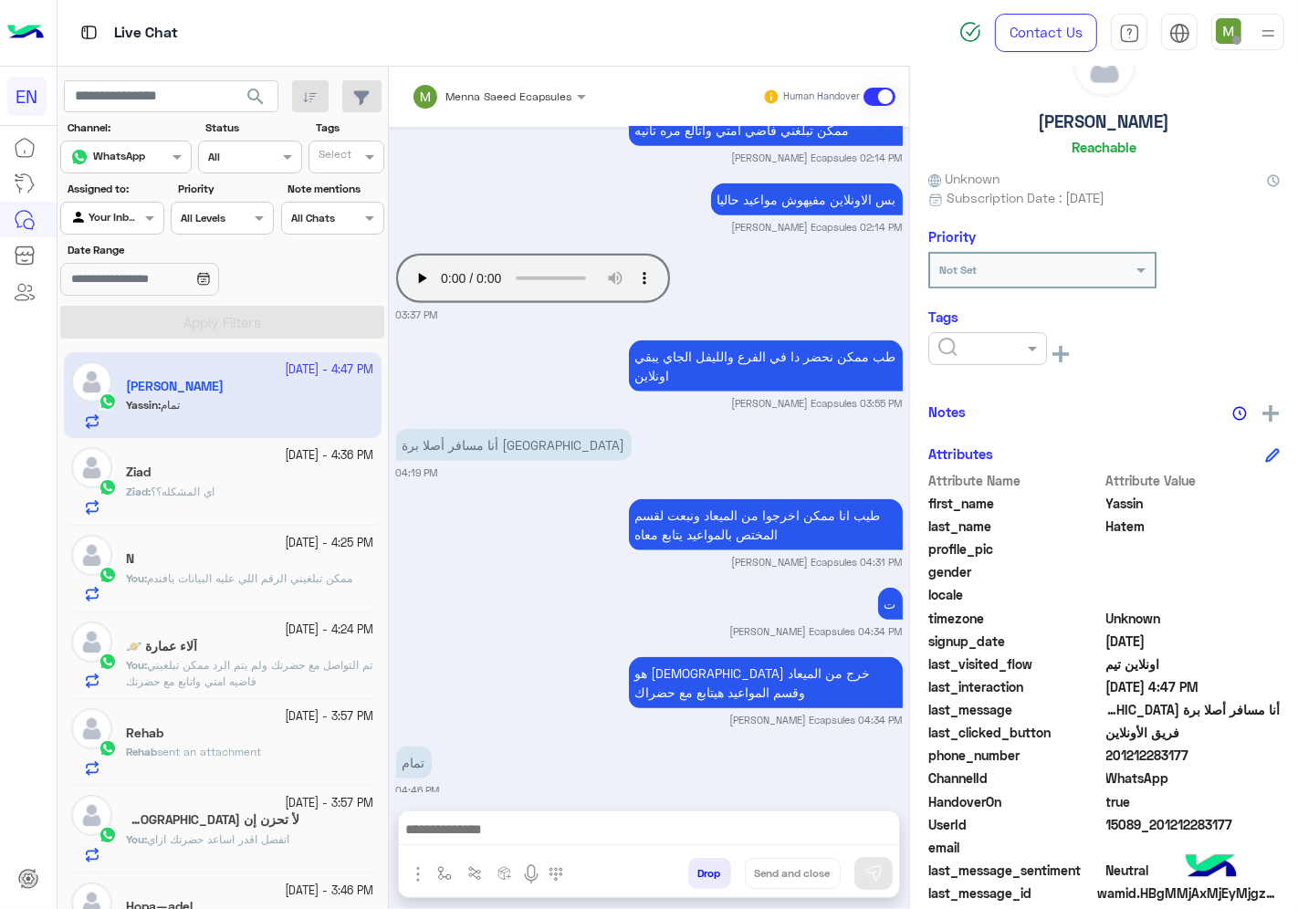
click at [975, 339] on input "text" at bounding box center [966, 347] width 56 height 16
click at [954, 387] on span "Solved" at bounding box center [957, 393] width 41 height 16
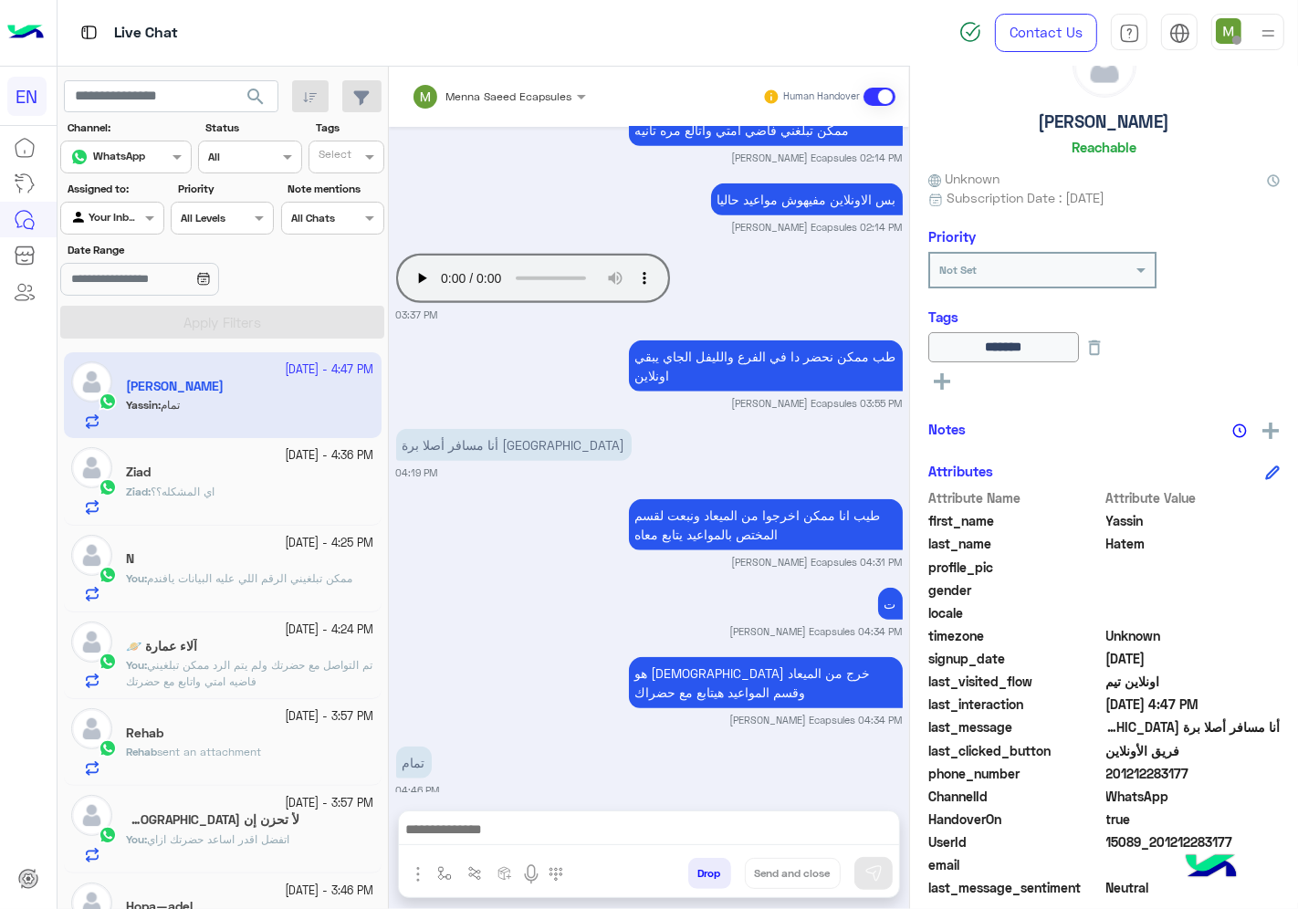
click at [203, 495] on span "اي المشكله؟؟" at bounding box center [183, 492] width 64 height 14
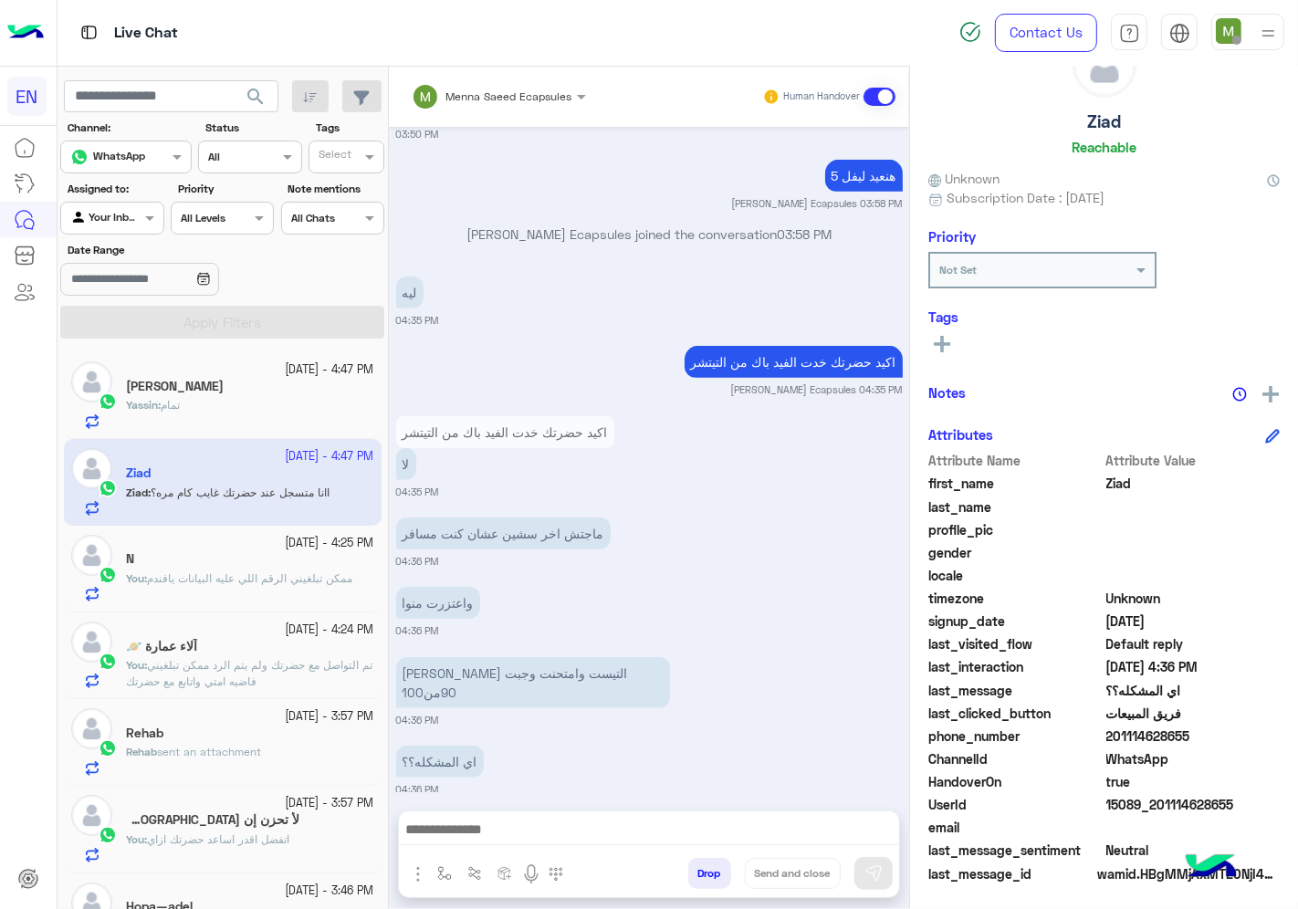
scroll to position [1005, 0]
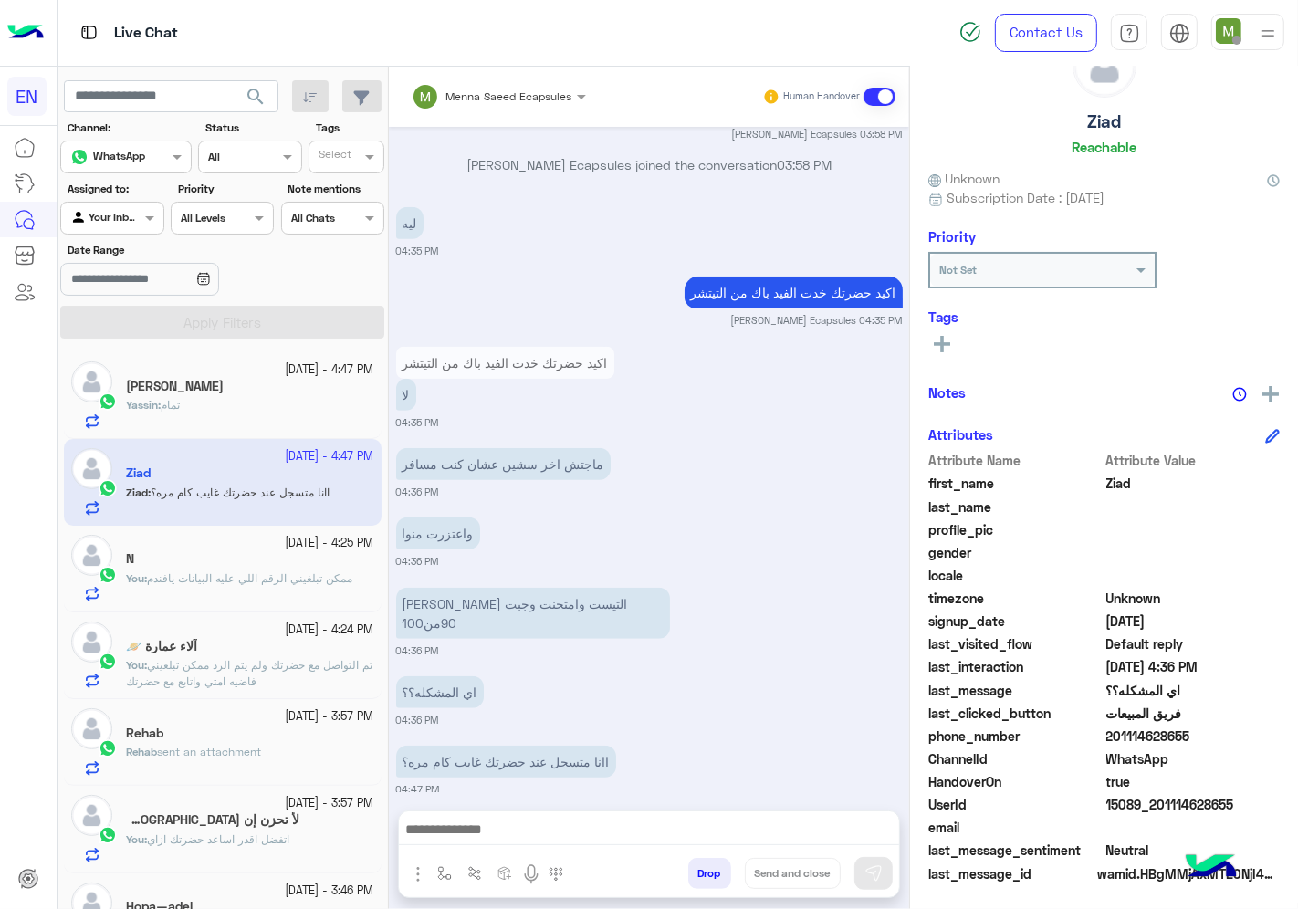
drag, startPoint x: 1203, startPoint y: 735, endPoint x: 1112, endPoint y: 730, distance: 91.4
click at [1112, 730] on span "201114628655" at bounding box center [1193, 736] width 174 height 19
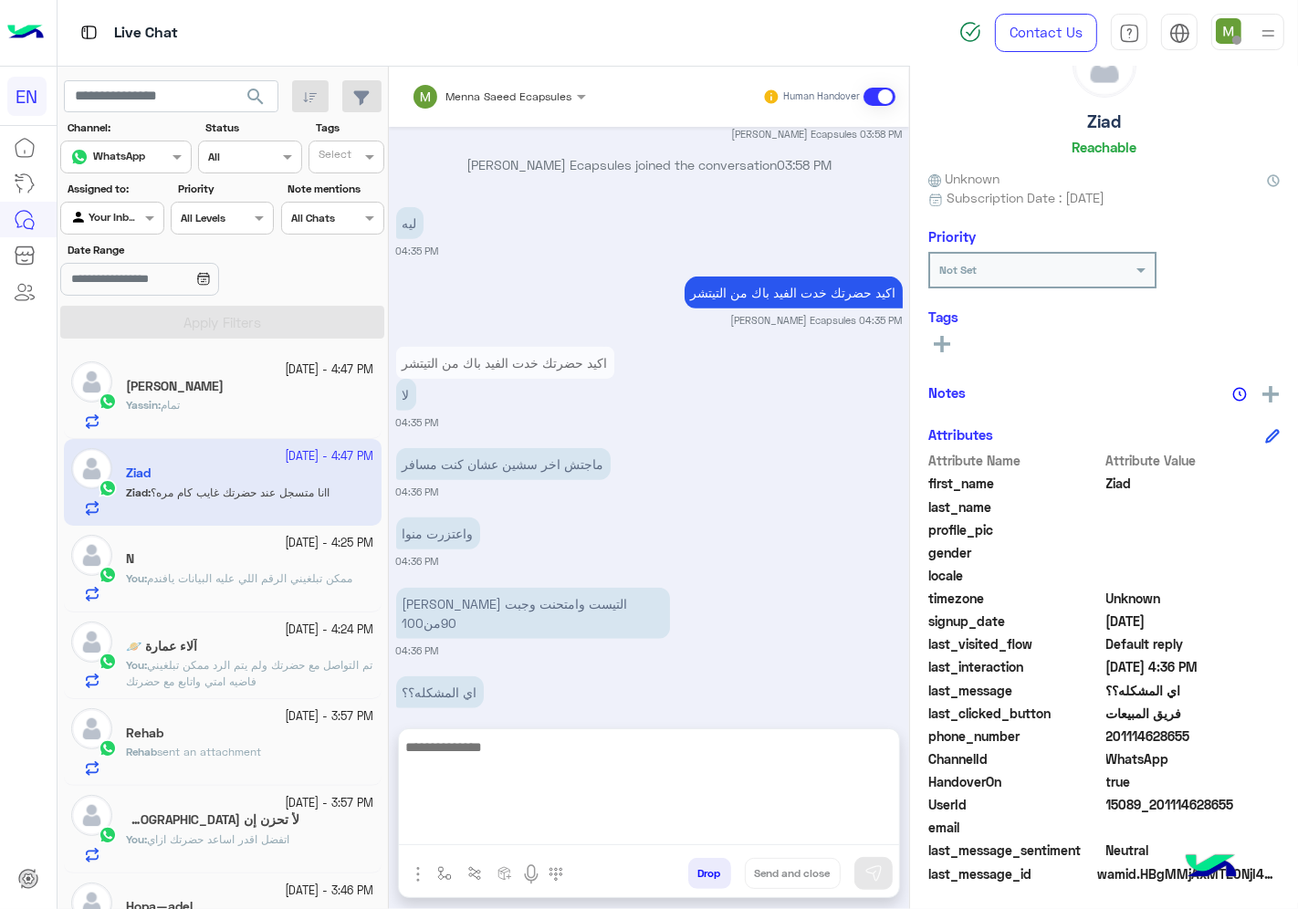
click at [650, 829] on textarea at bounding box center [649, 791] width 500 height 110
type textarea "**********"
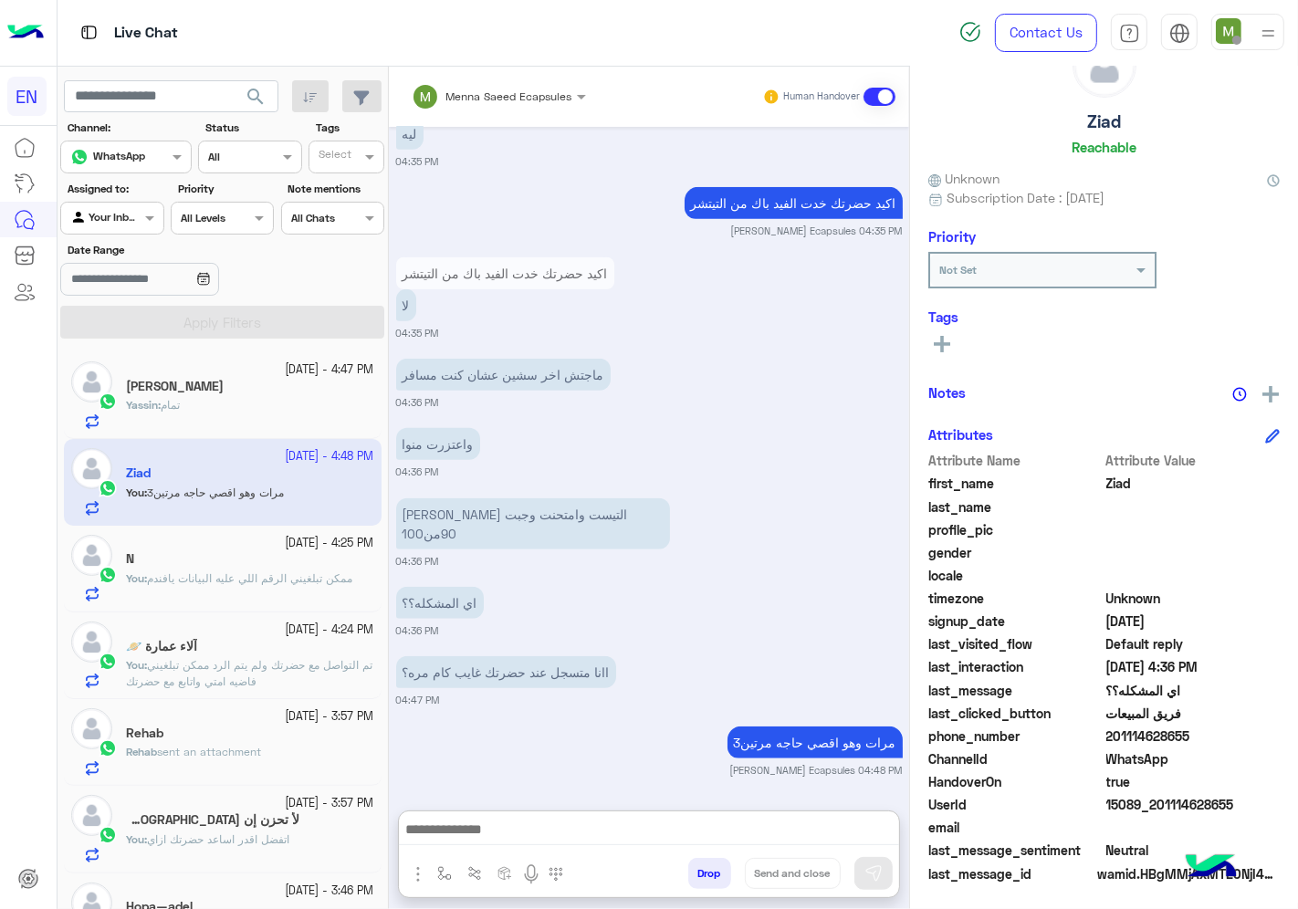
click at [180, 412] on span "تمام" at bounding box center [170, 405] width 19 height 14
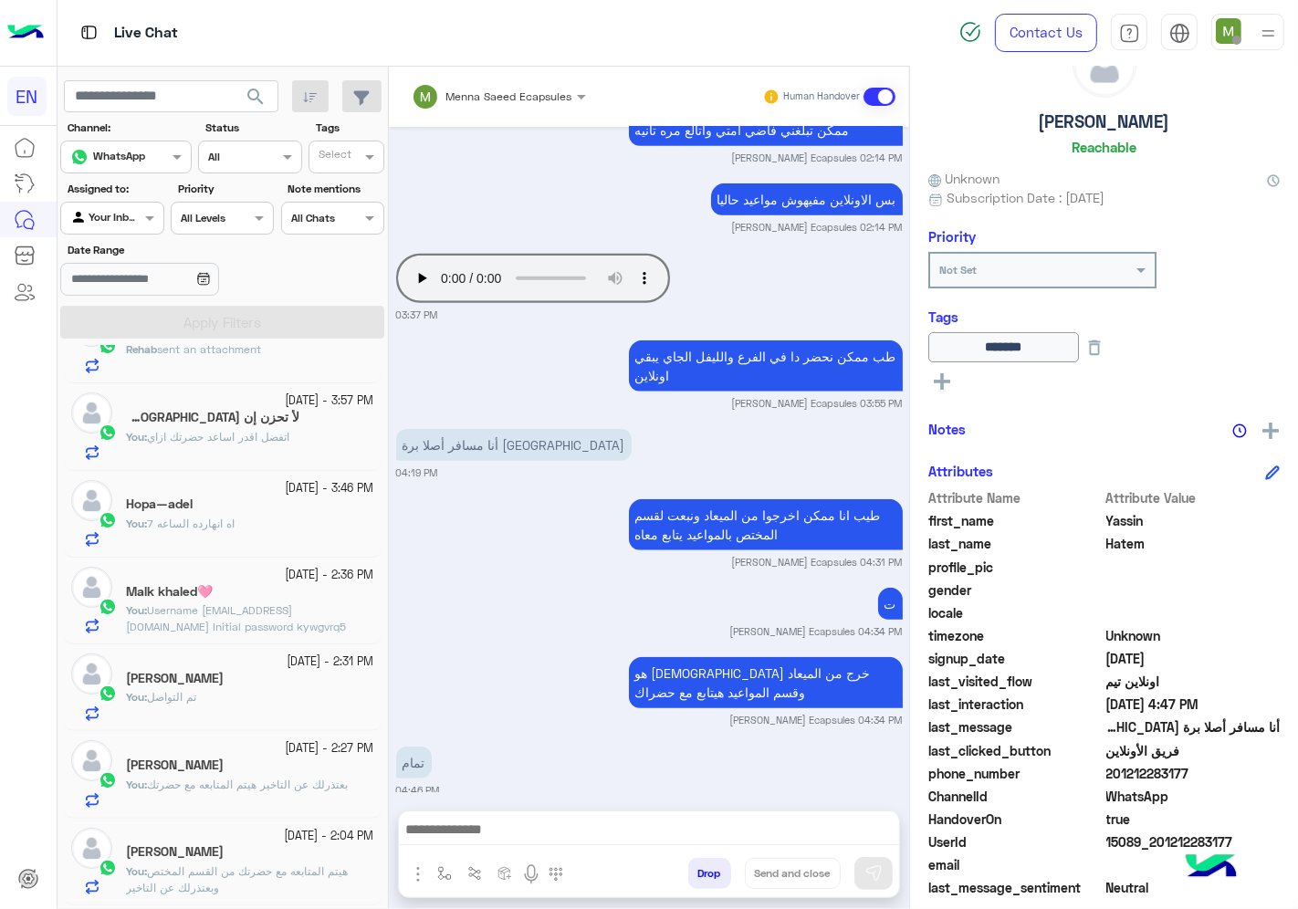
scroll to position [405, 0]
click at [129, 219] on div at bounding box center [111, 215] width 101 height 17
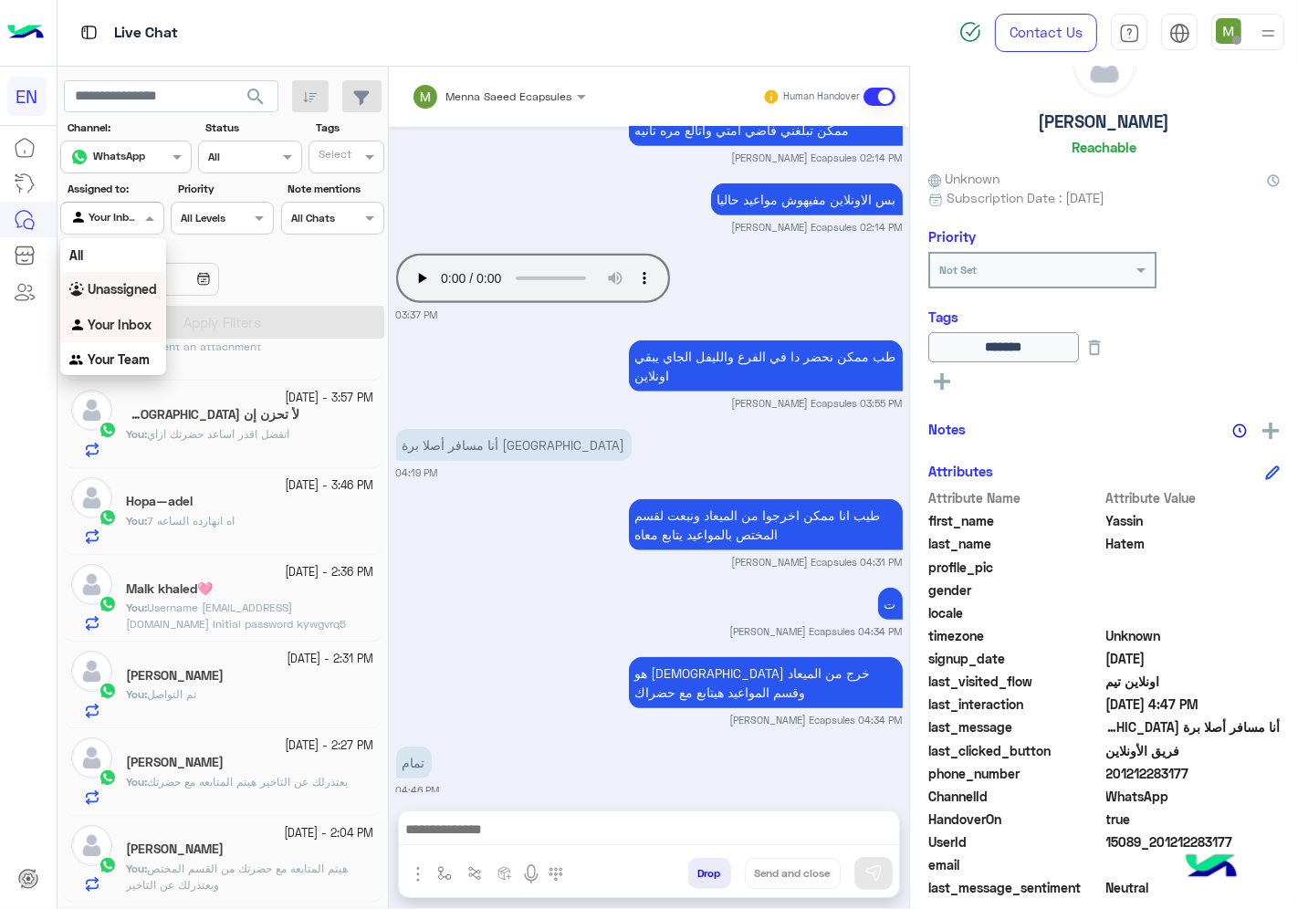
click at [129, 278] on div "Unassigned" at bounding box center [113, 290] width 106 height 36
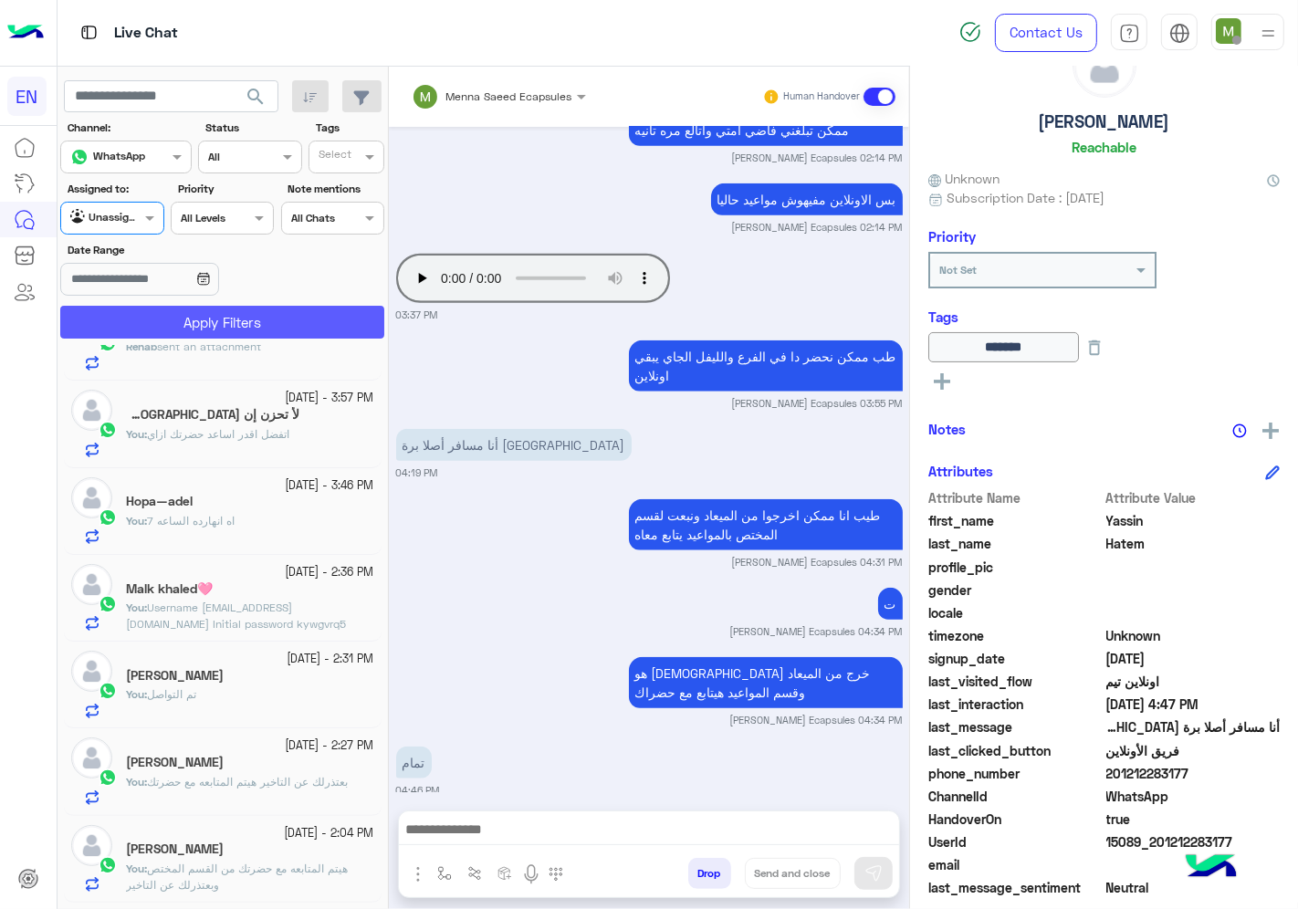
click at [197, 329] on button "Apply Filters" at bounding box center [222, 322] width 324 height 33
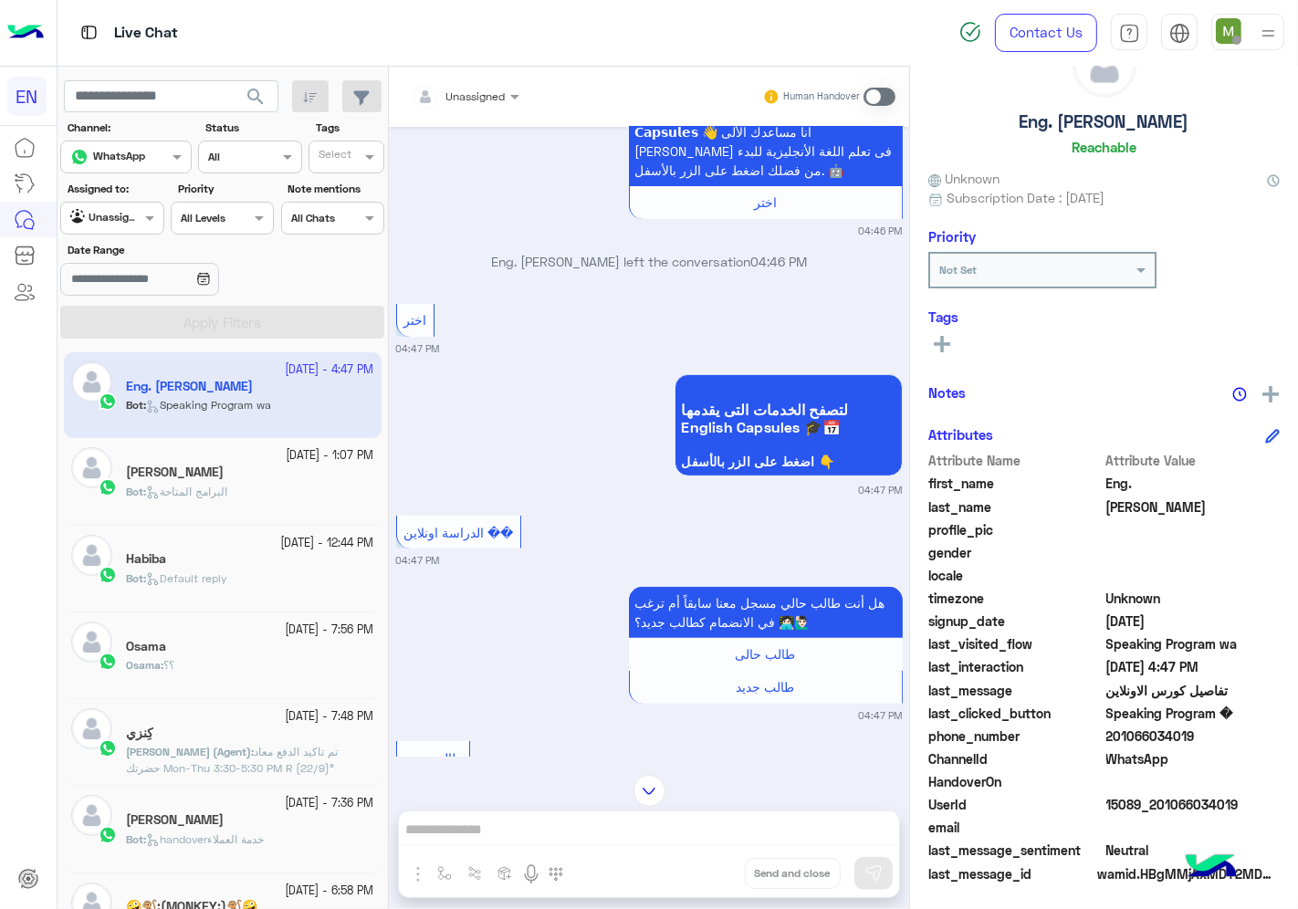
scroll to position [424, 0]
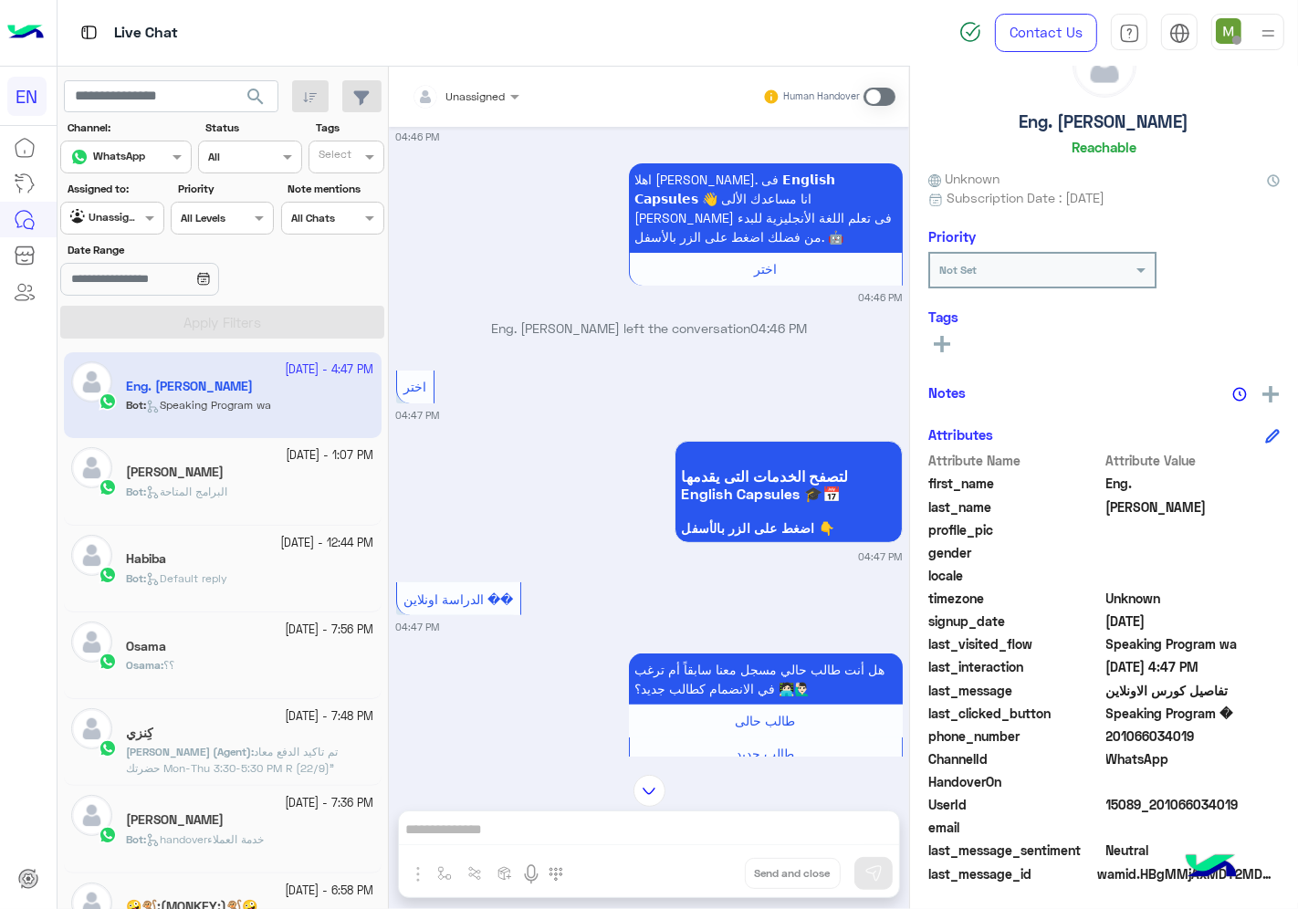
click at [478, 97] on div at bounding box center [466, 93] width 126 height 17
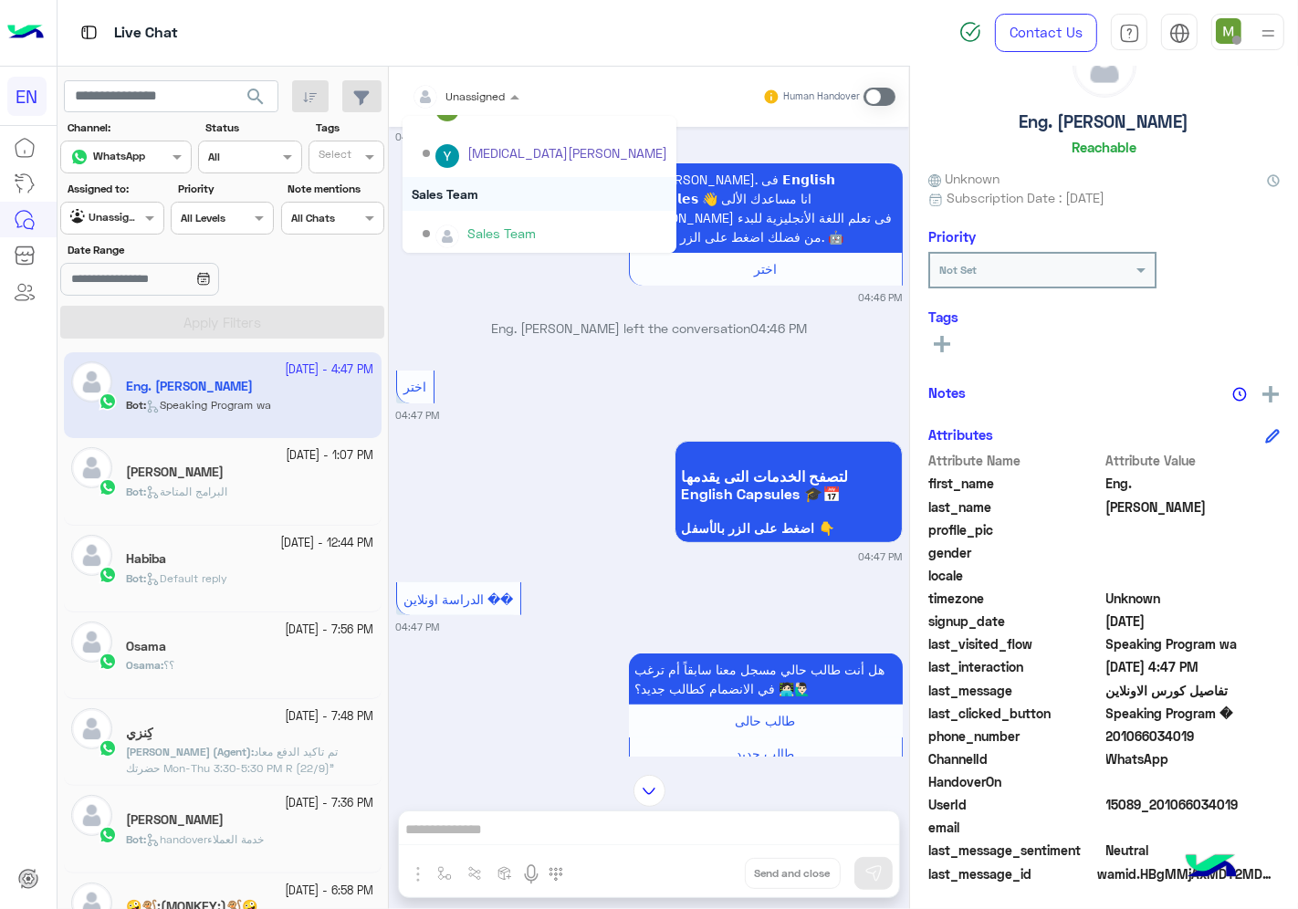
scroll to position [302, 0]
click at [455, 186] on div "Sales Team" at bounding box center [540, 190] width 274 height 34
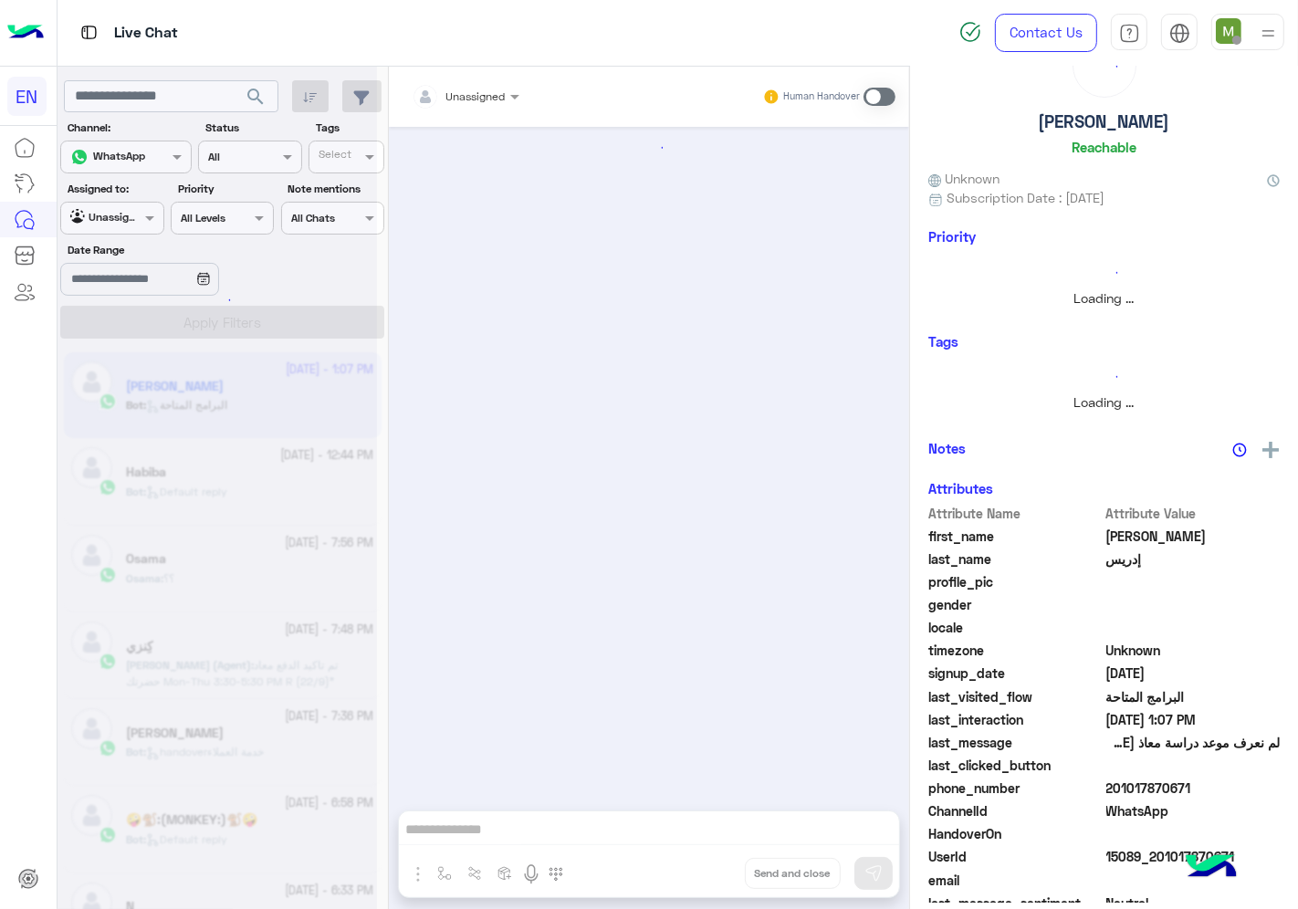
scroll to position [169, 0]
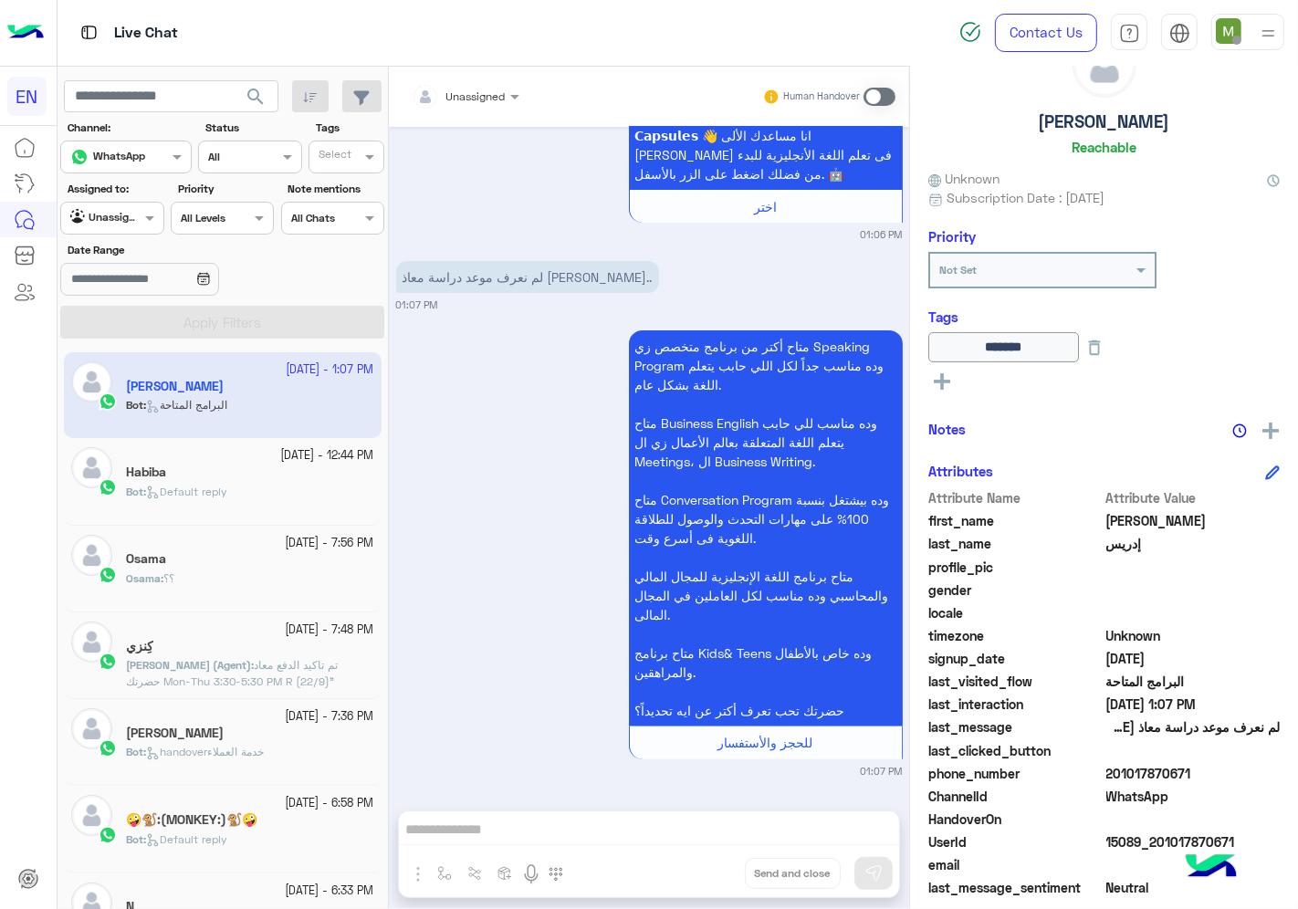
click at [129, 215] on div at bounding box center [111, 215] width 101 height 17
click at [133, 354] on b "Your Team" at bounding box center [119, 359] width 62 height 16
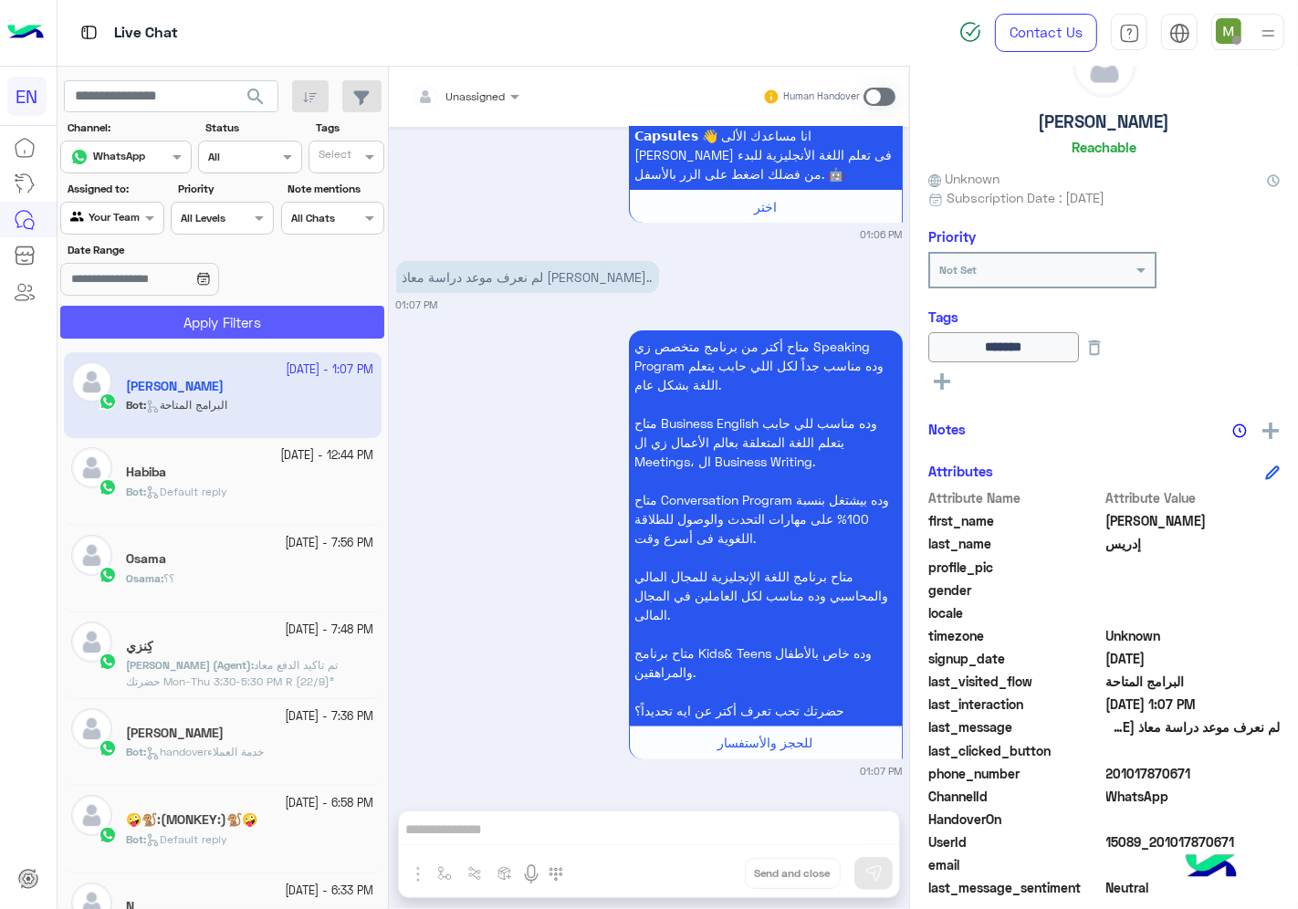
click at [205, 320] on button "Apply Filters" at bounding box center [222, 322] width 324 height 33
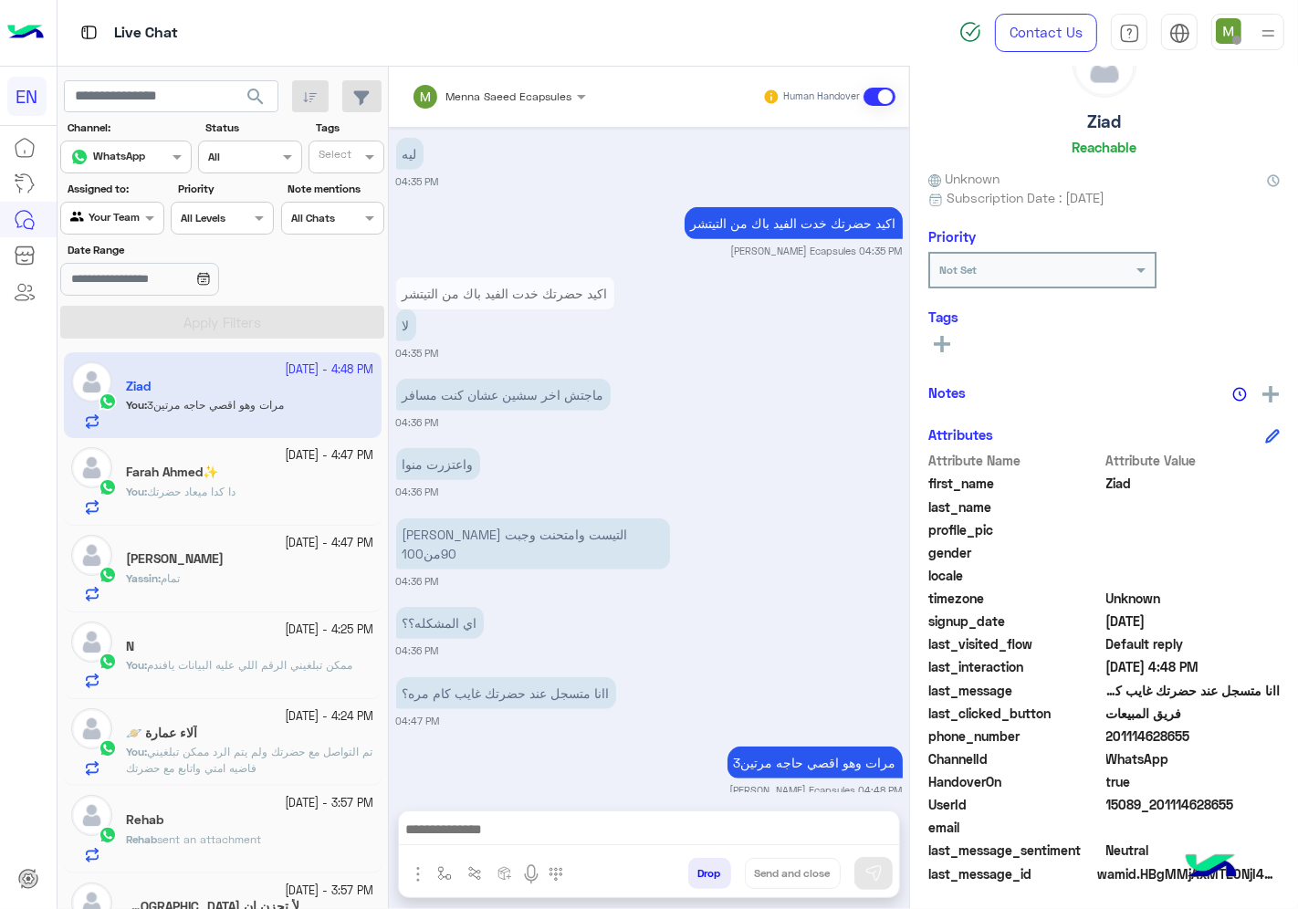
scroll to position [203, 0]
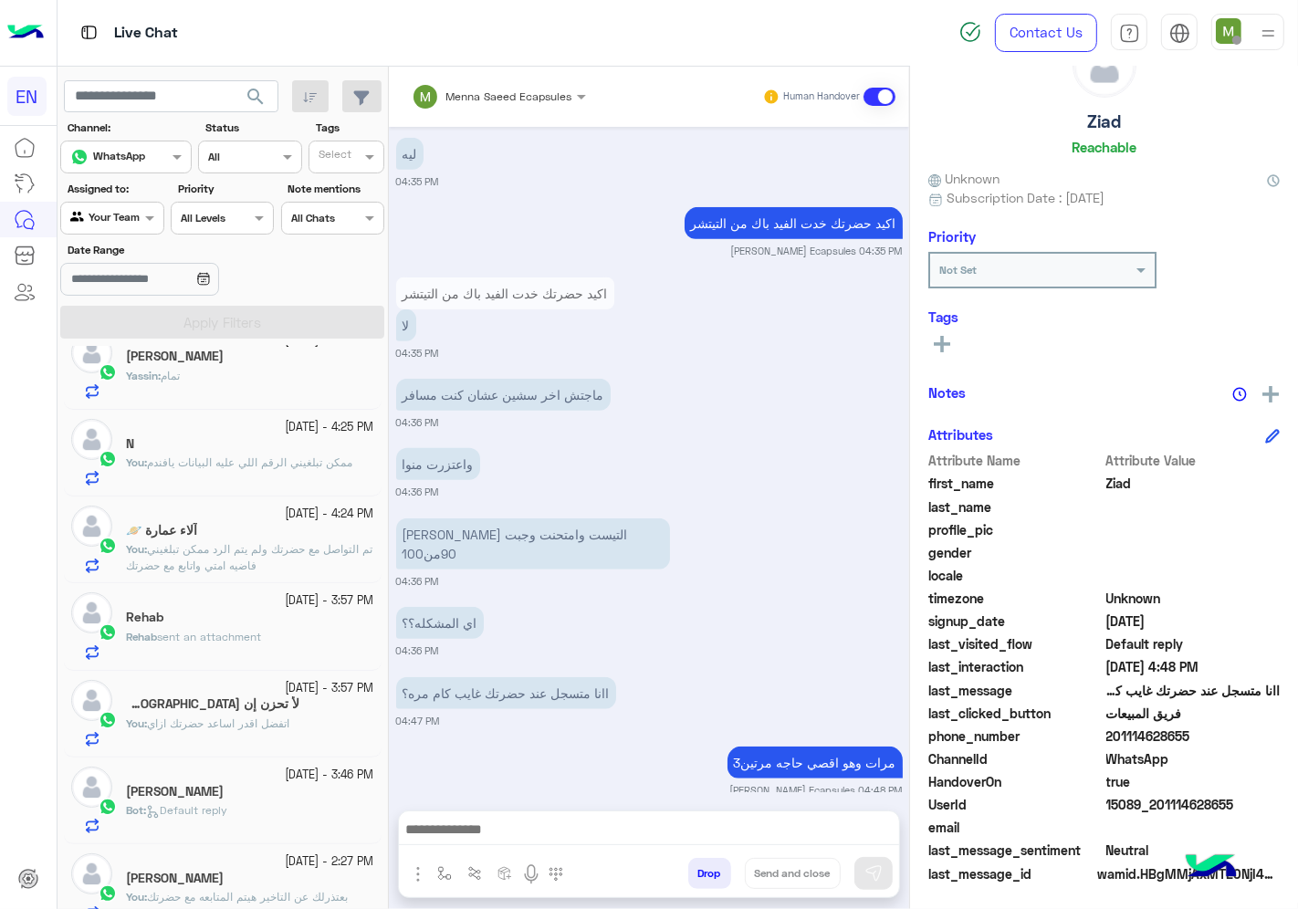
click at [201, 622] on div "Rehab" at bounding box center [250, 619] width 248 height 19
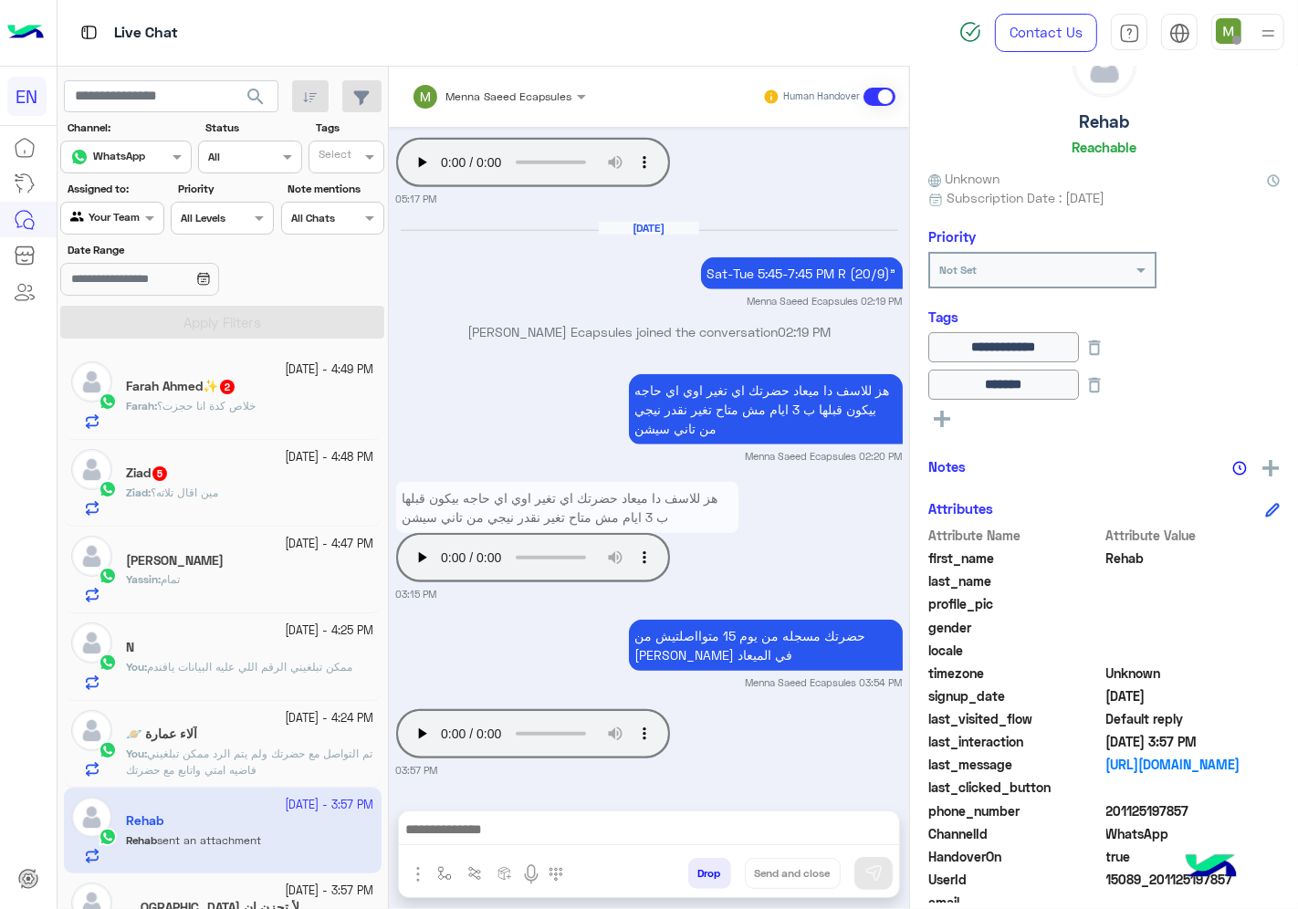
click at [229, 385] on span "2" at bounding box center [227, 387] width 15 height 15
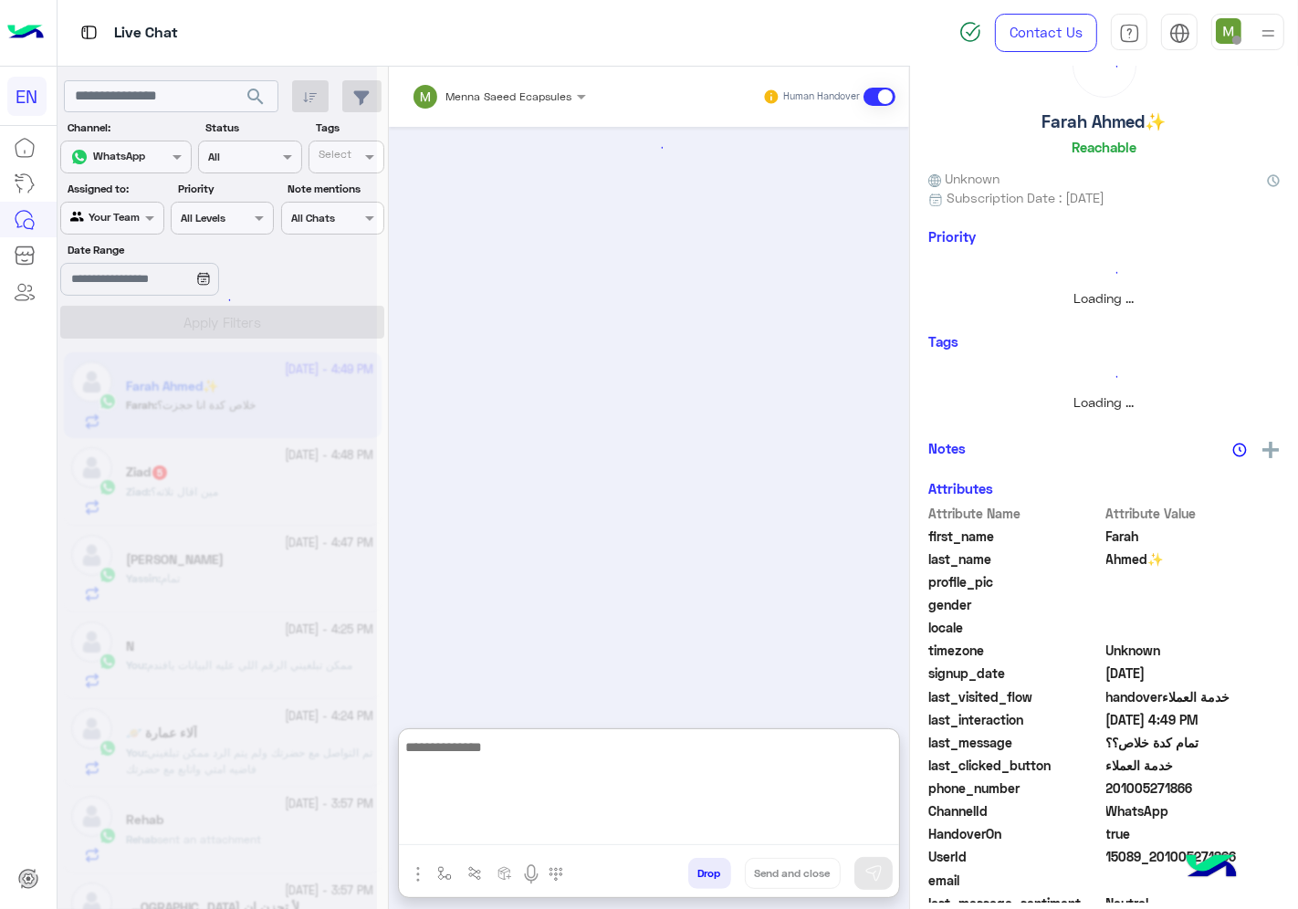
click at [612, 820] on textarea at bounding box center [649, 791] width 500 height 110
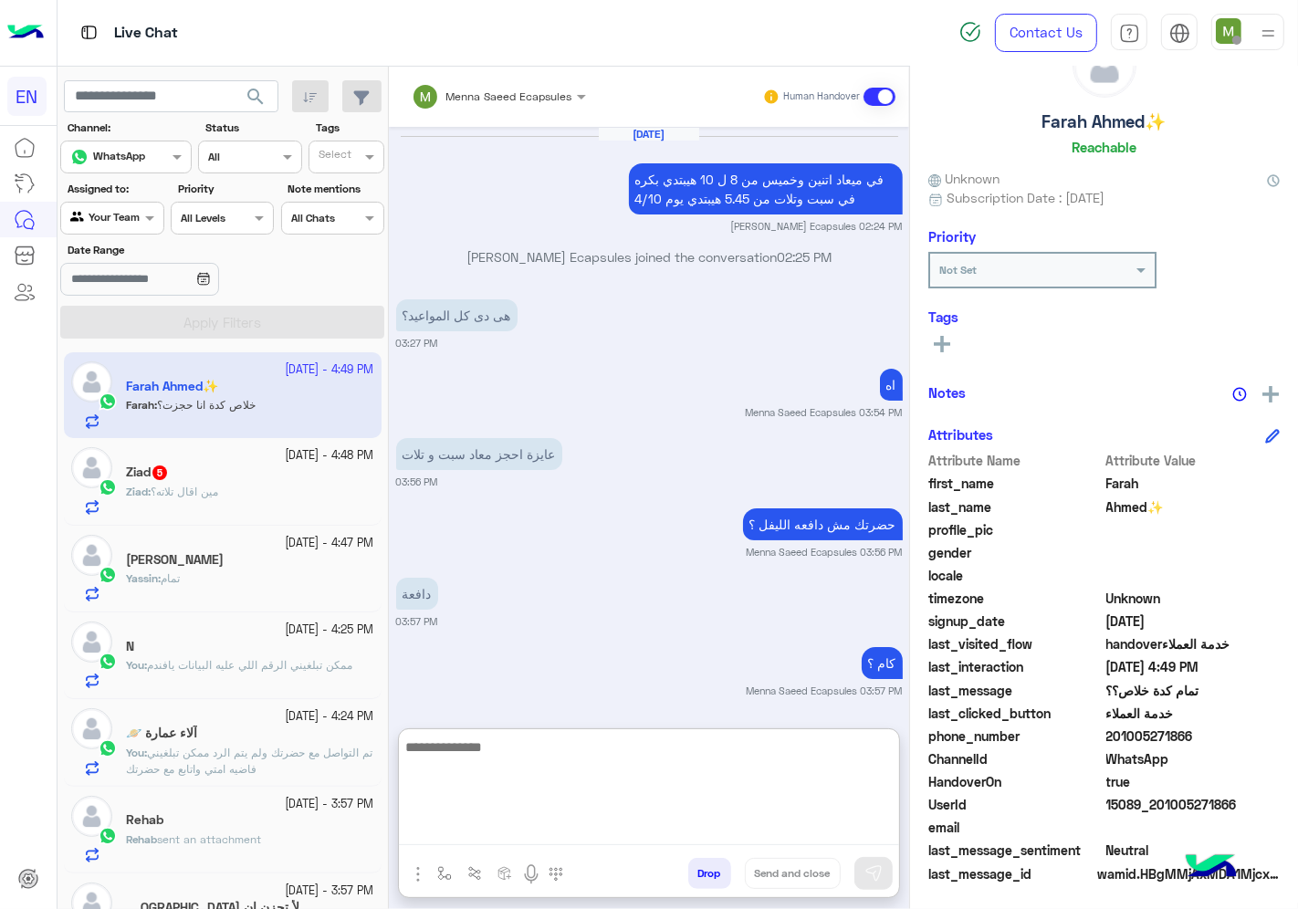
scroll to position [1038, 0]
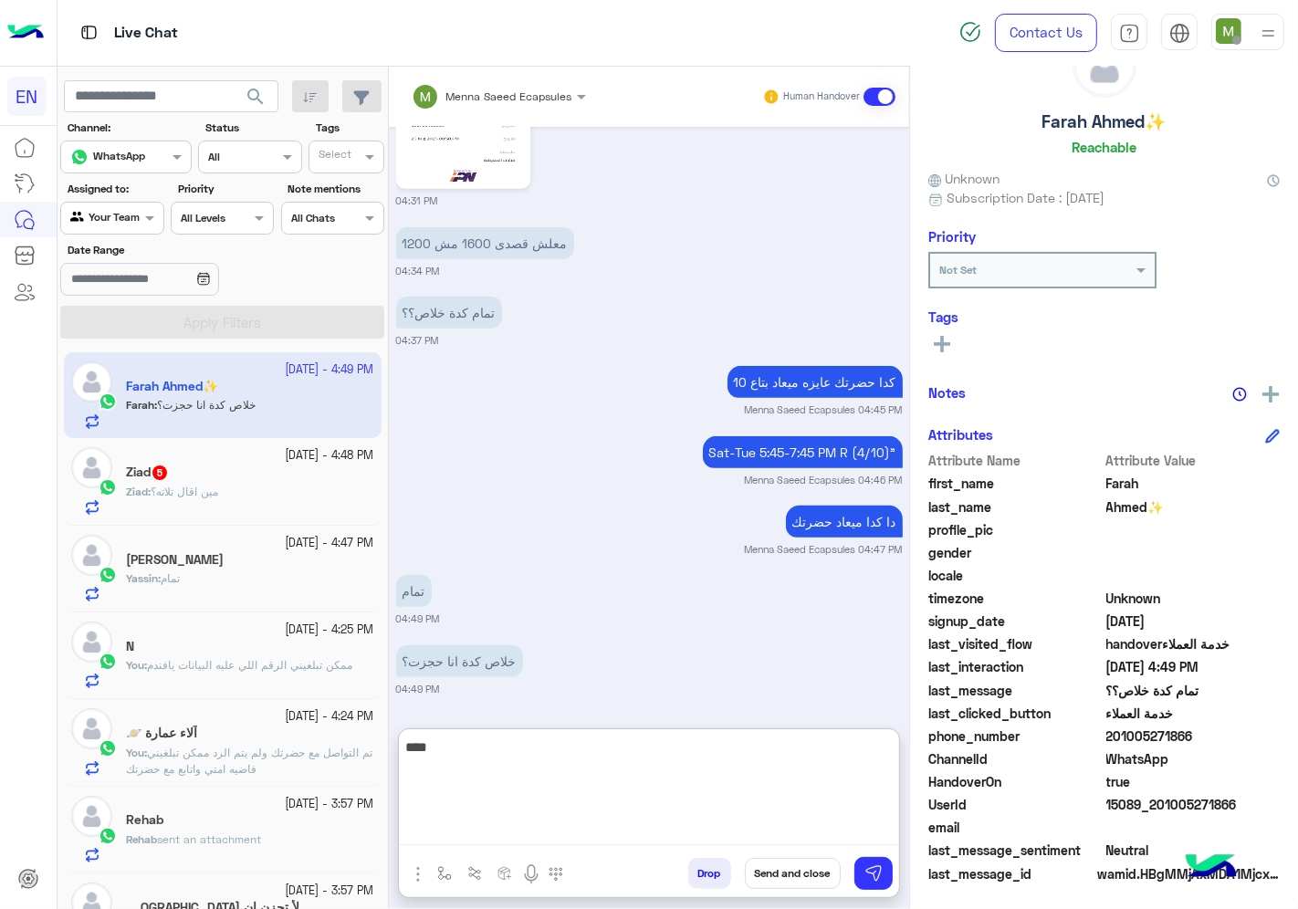
type textarea "*****"
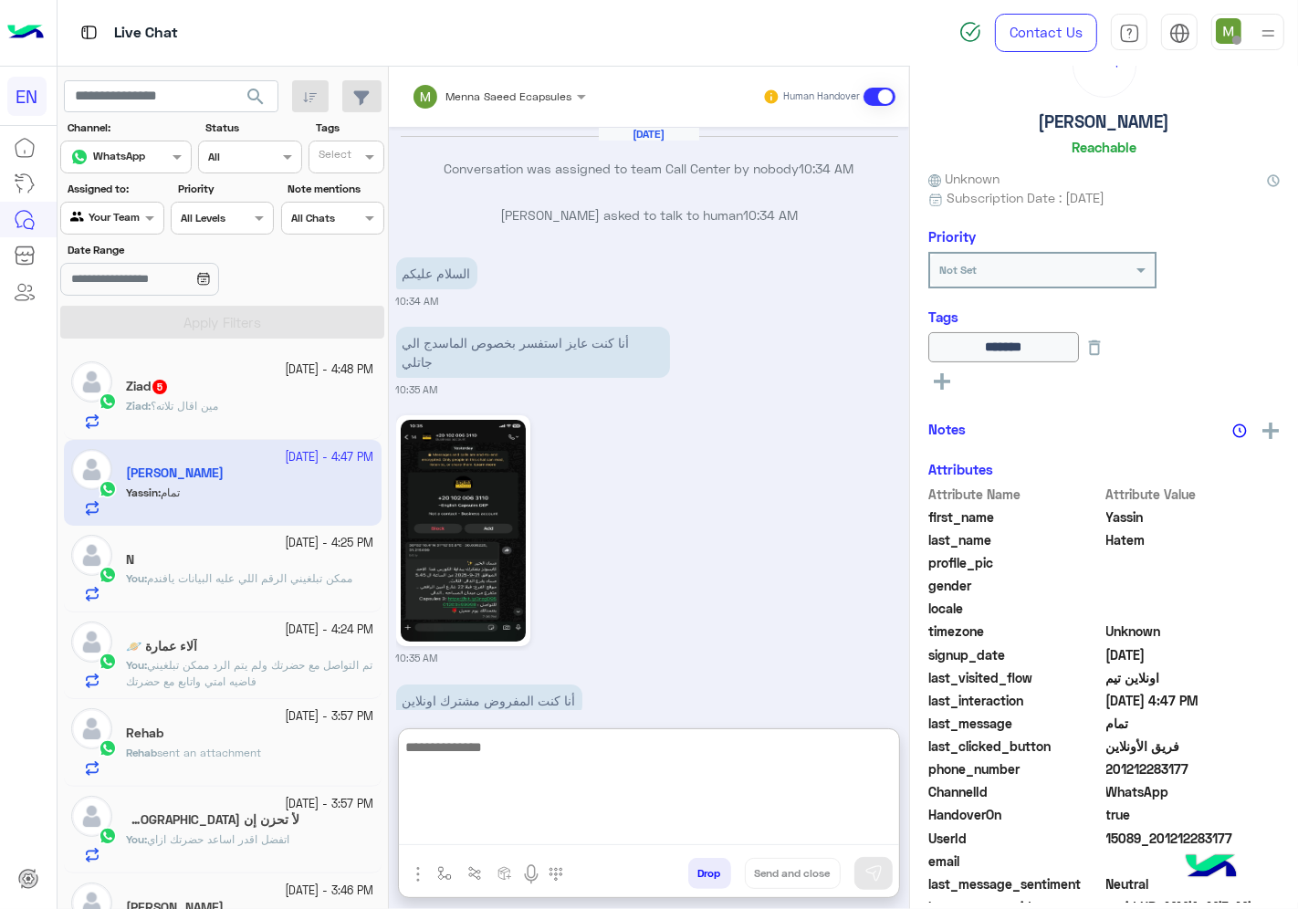
scroll to position [3018, 0]
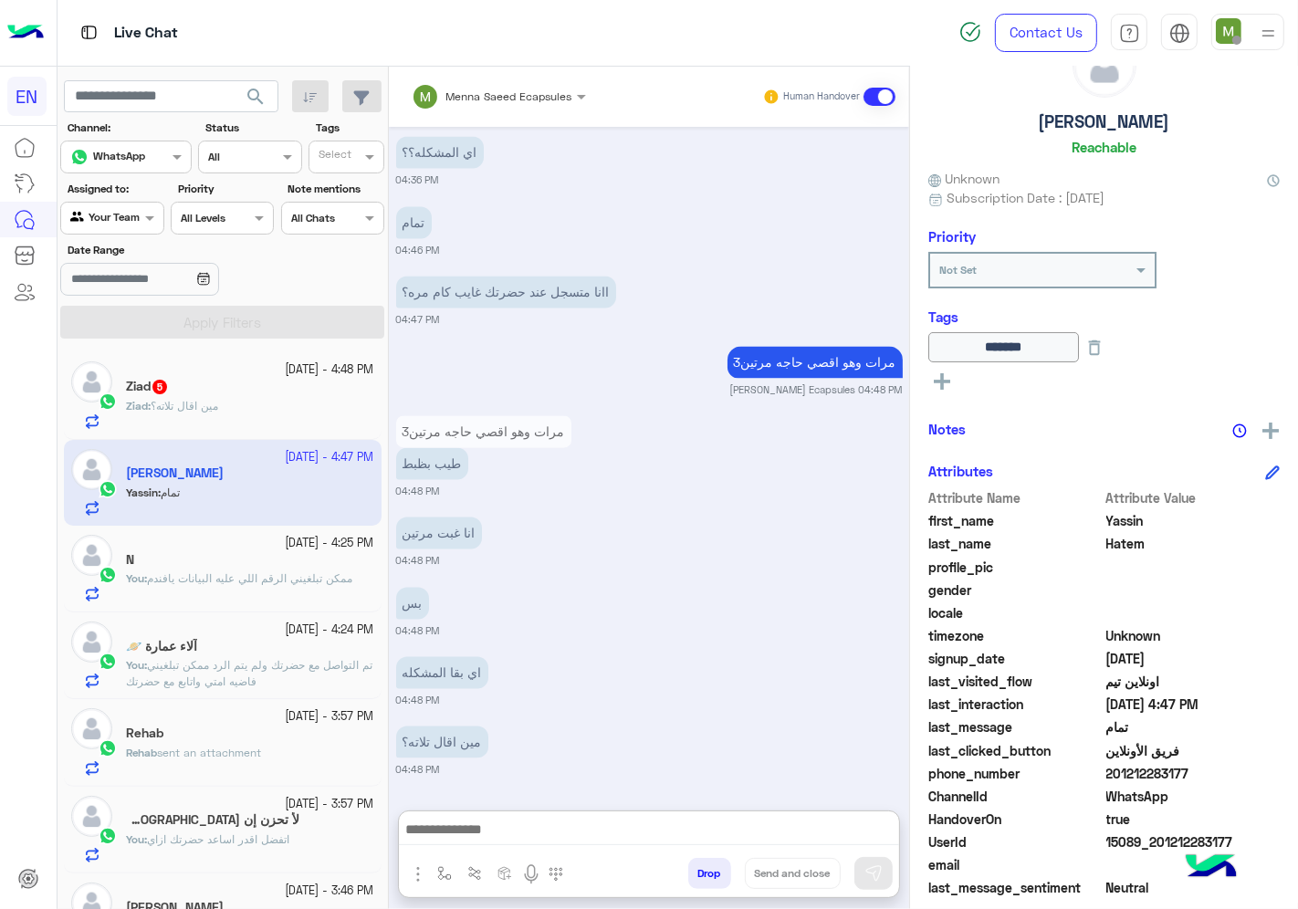
click at [210, 416] on div "Ziad : مين اقال تلاته؟" at bounding box center [250, 414] width 248 height 32
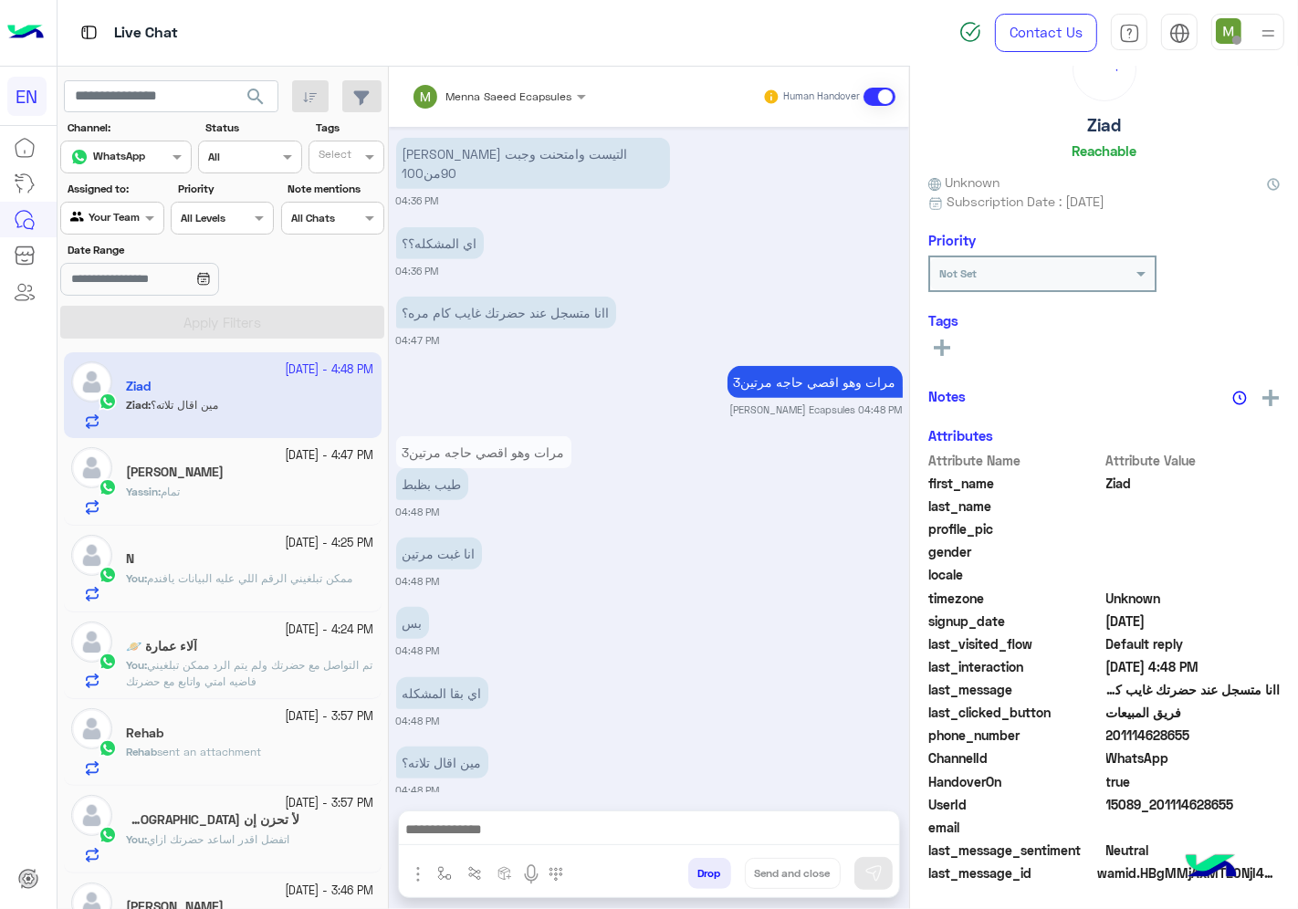
scroll to position [71, 0]
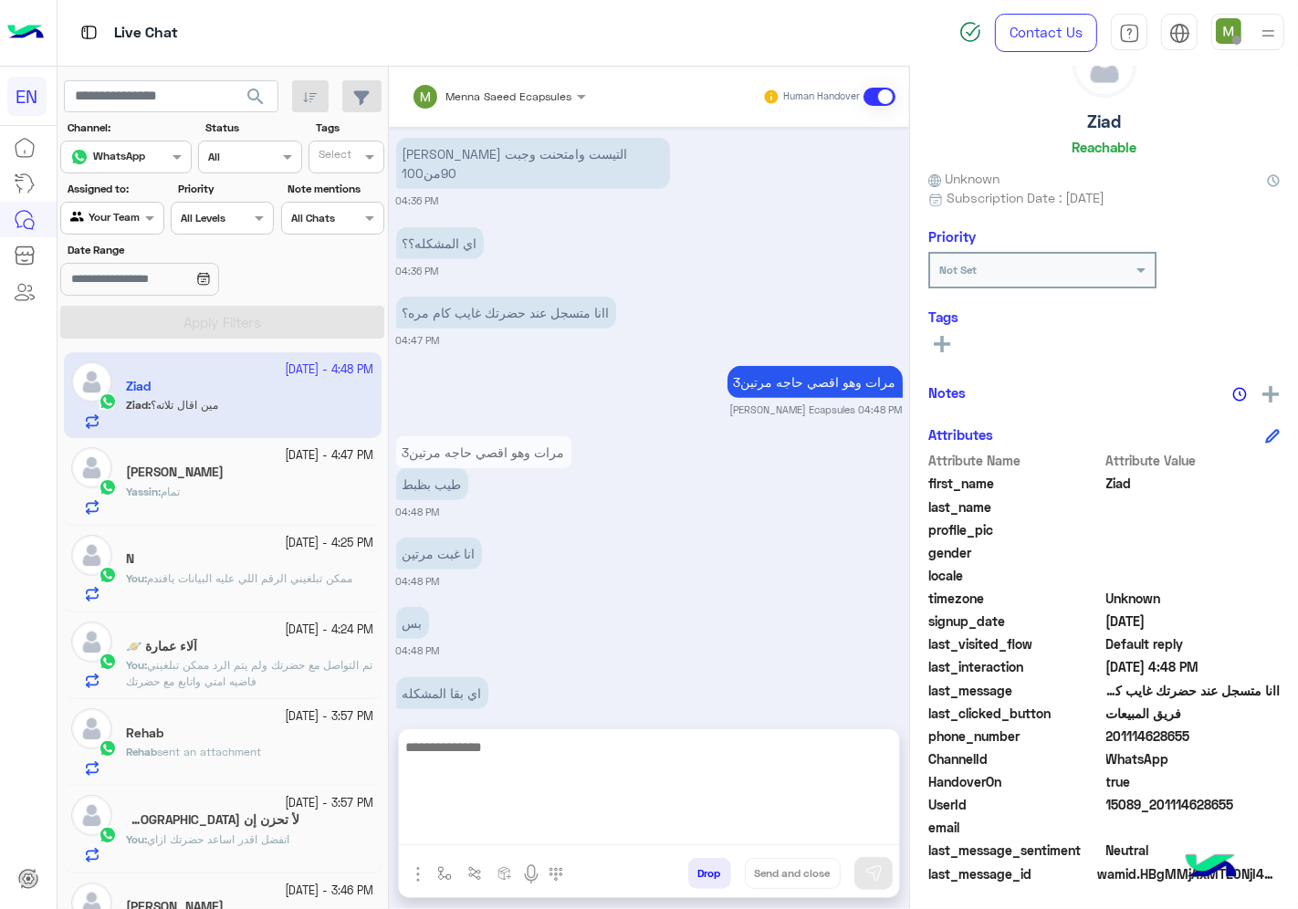
click at [513, 832] on textarea at bounding box center [649, 791] width 500 height 110
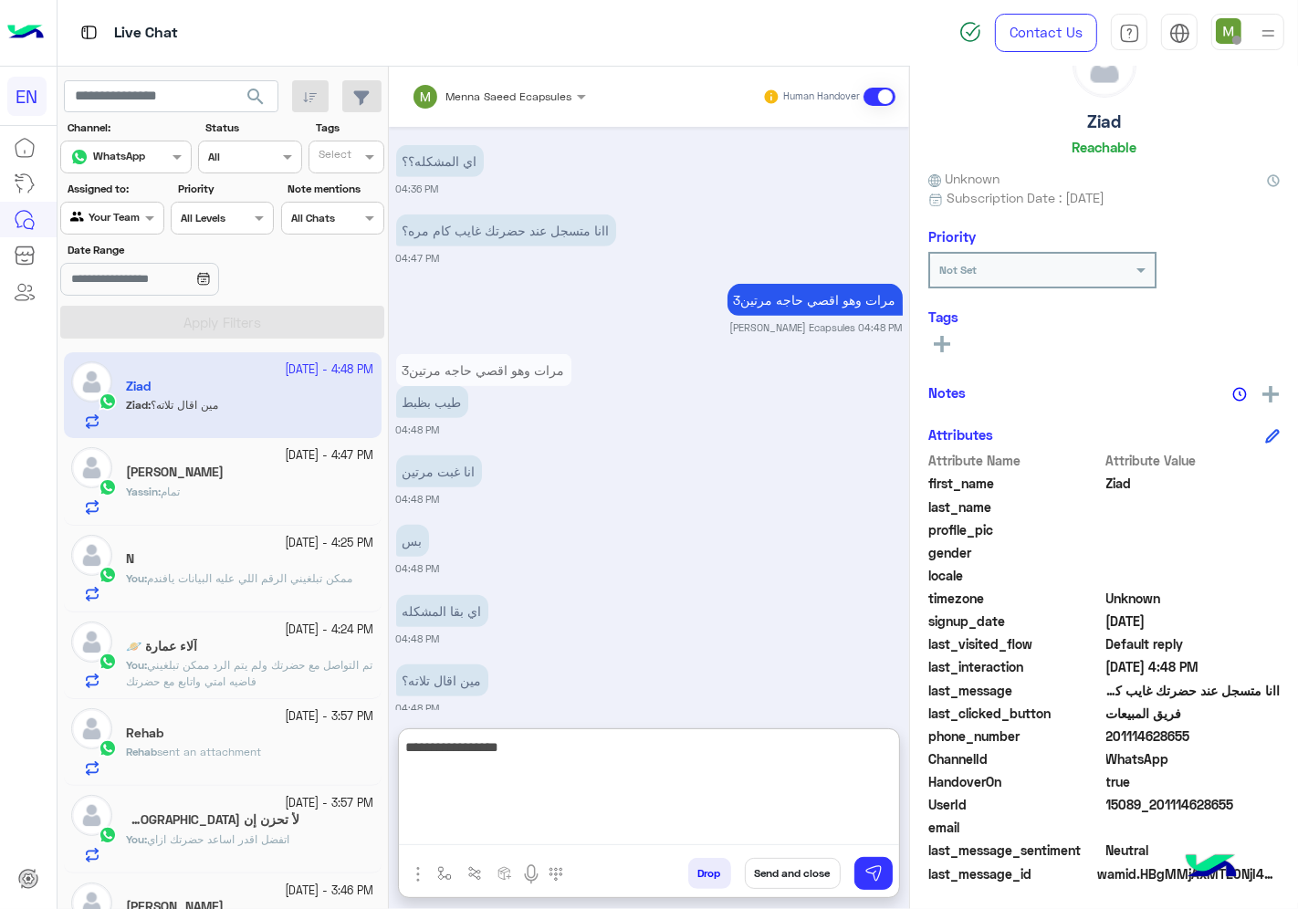
type textarea "**********"
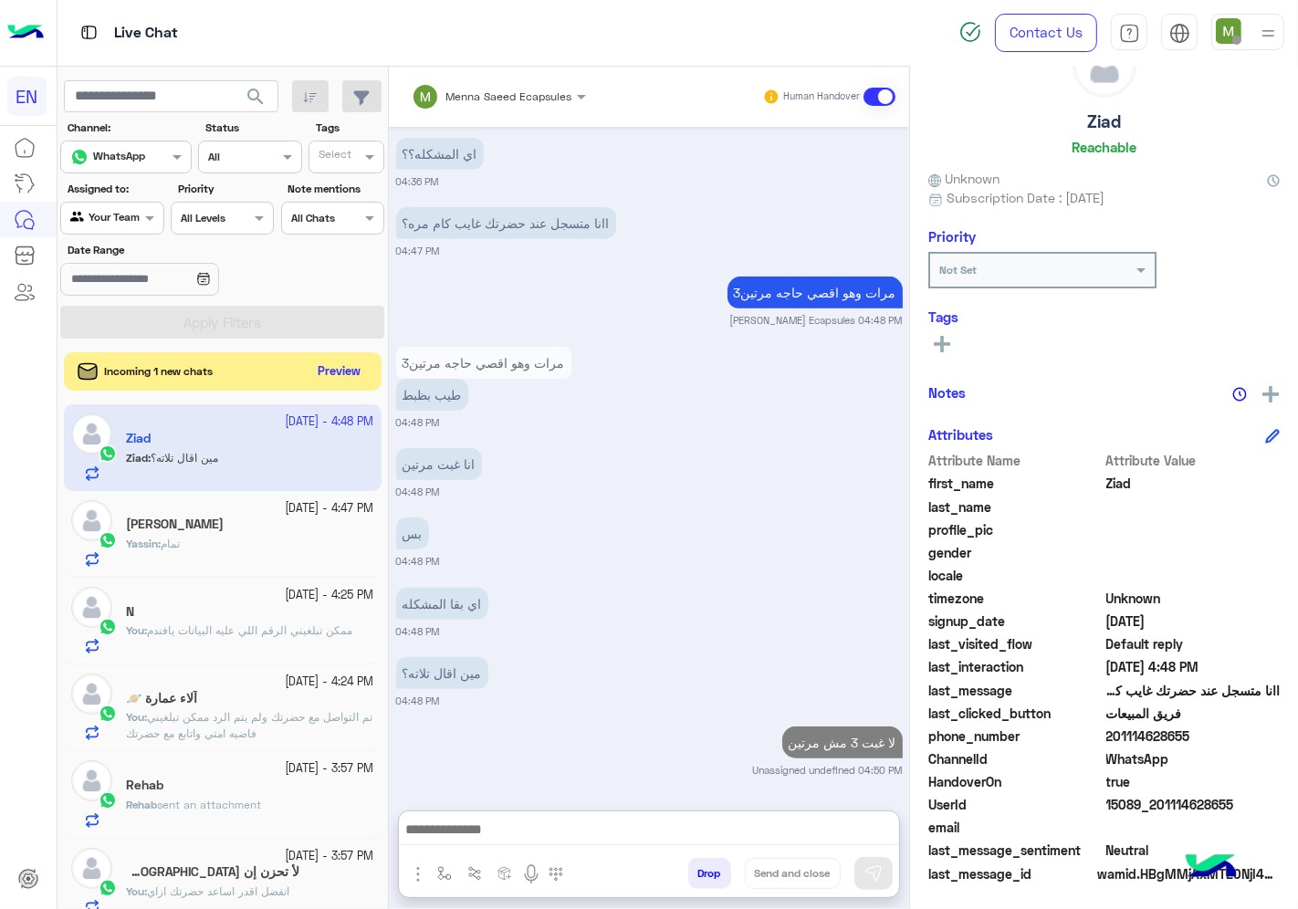
click at [350, 372] on button "Preview" at bounding box center [339, 372] width 57 height 25
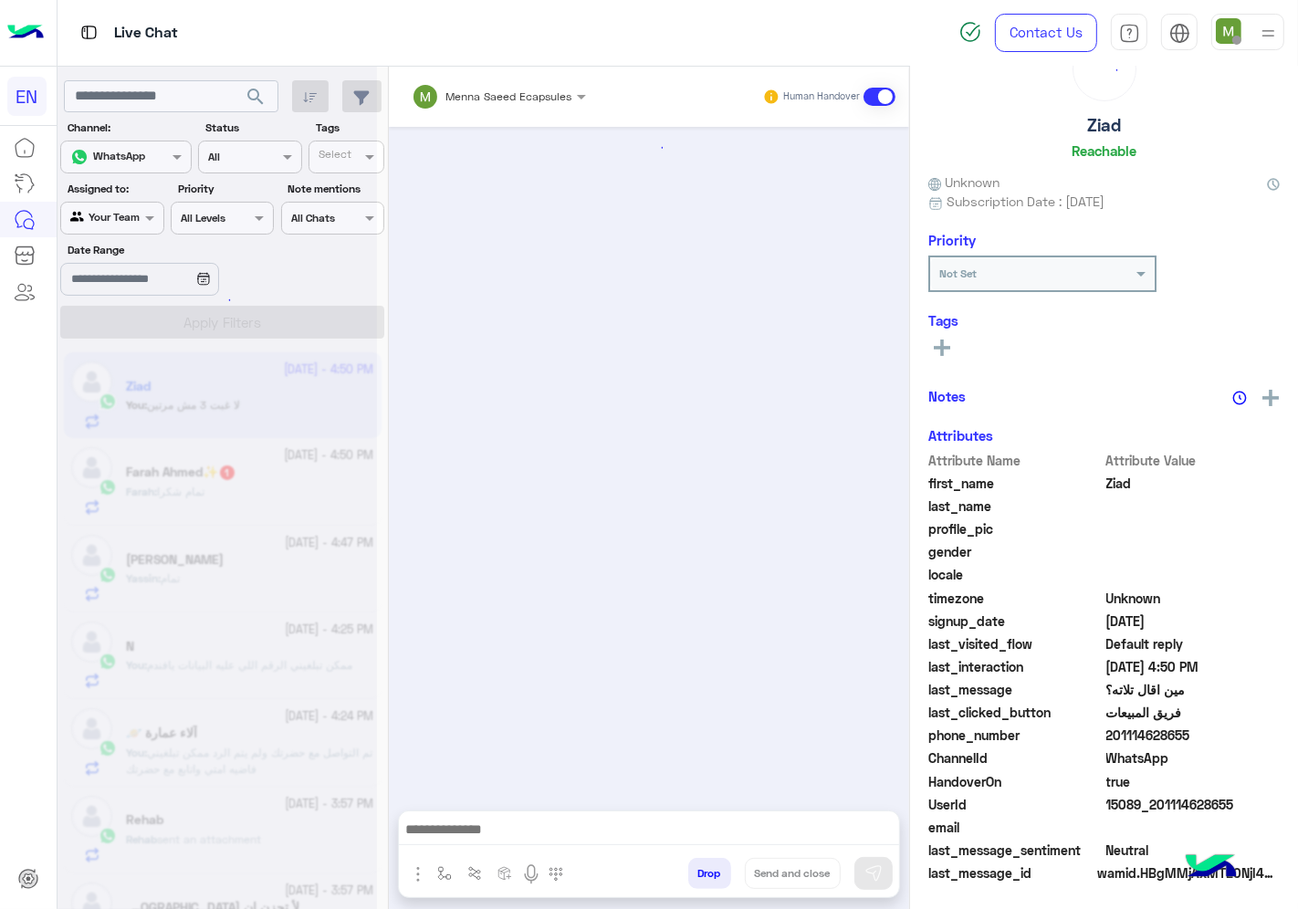
scroll to position [865, 0]
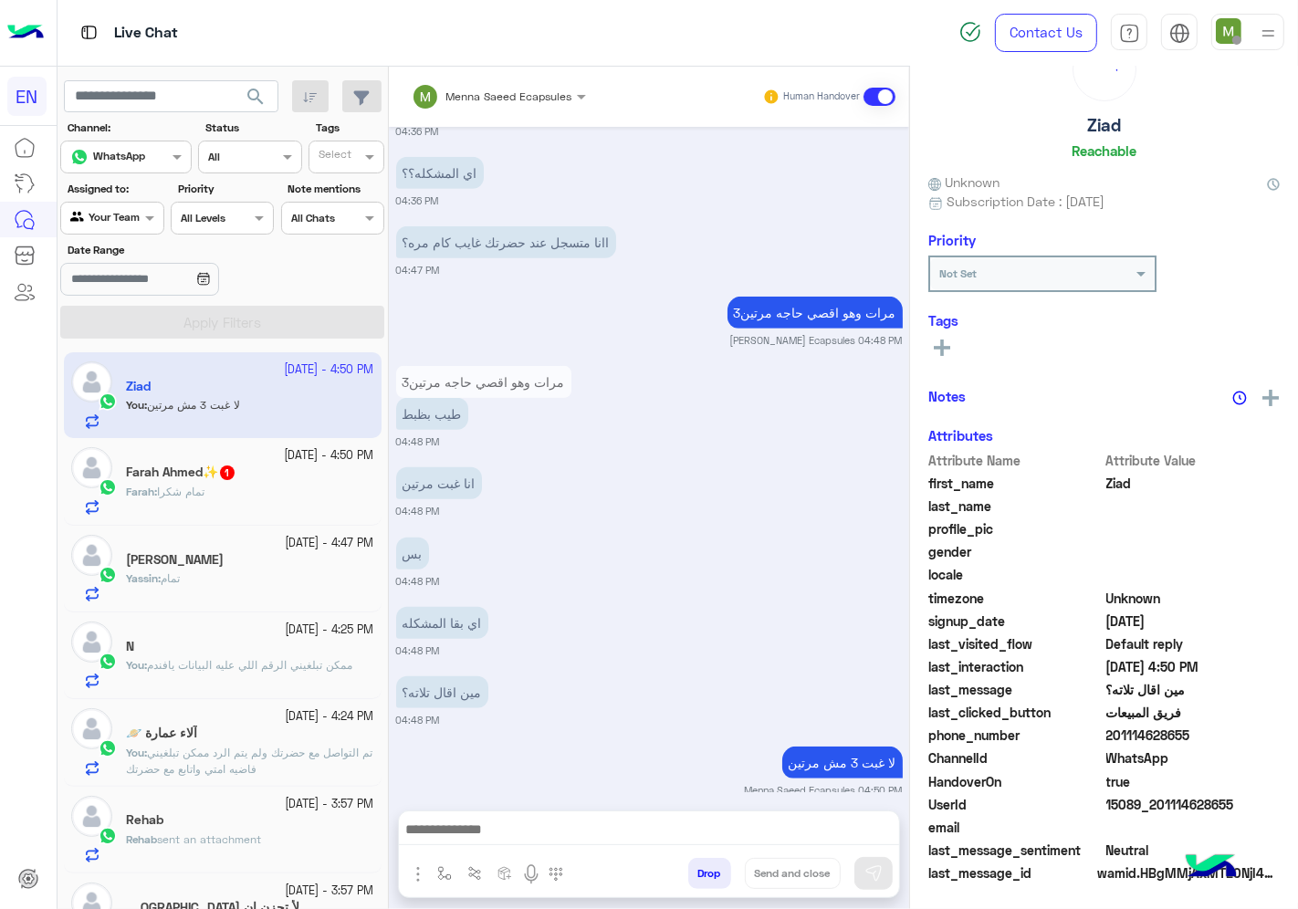
click at [261, 488] on div "Farah : تمام شكرا" at bounding box center [250, 500] width 248 height 32
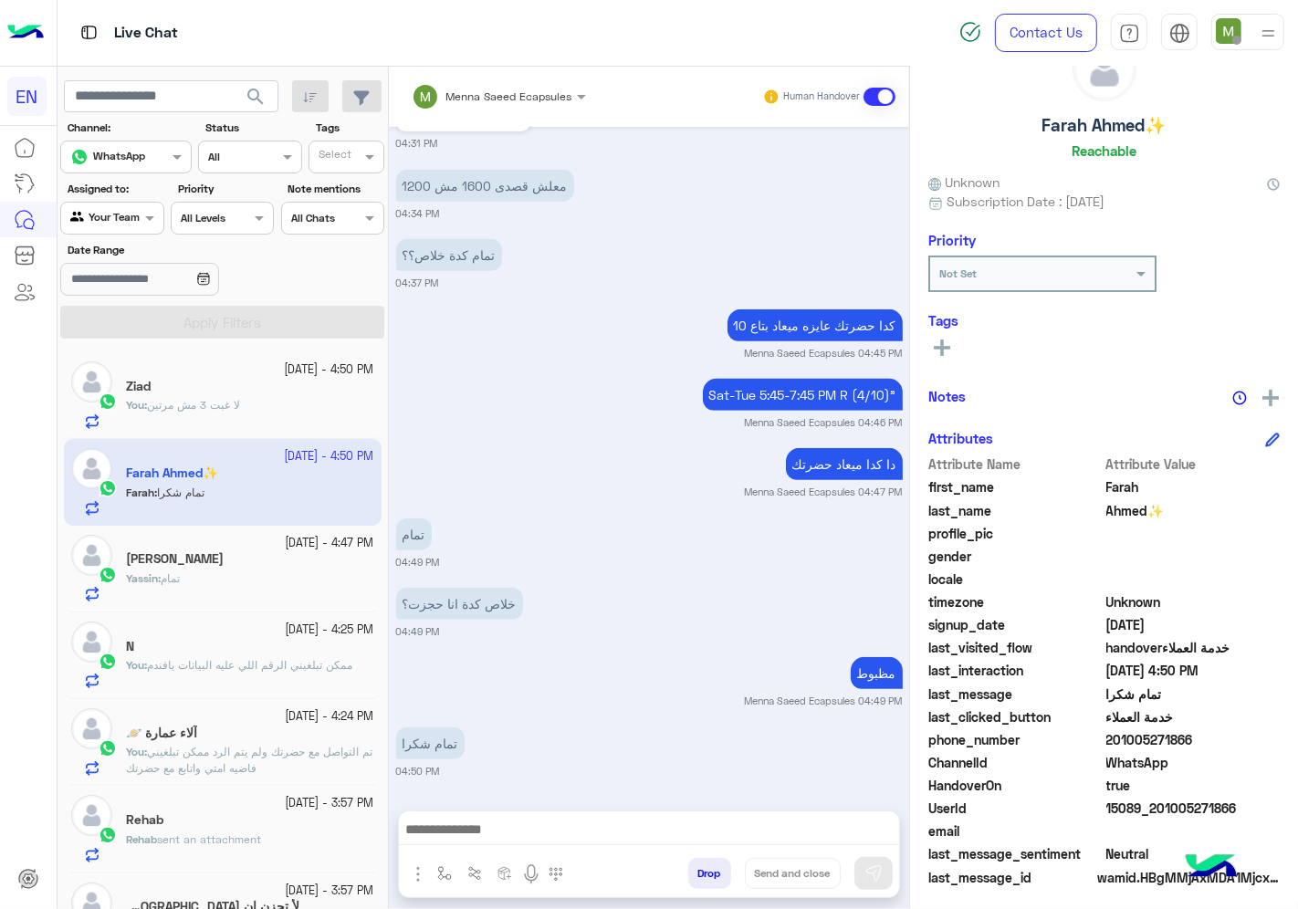
scroll to position [71, 0]
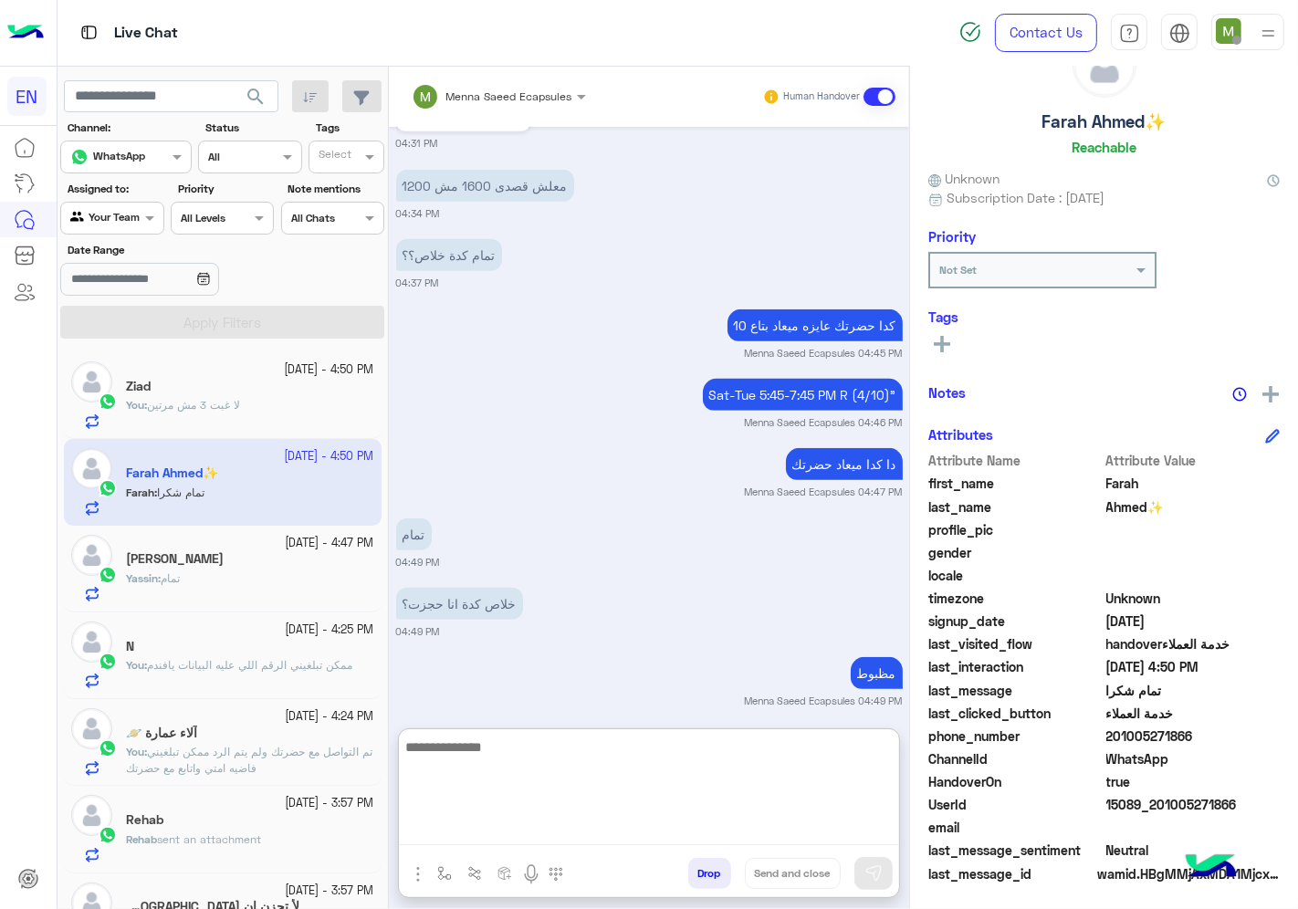
click at [589, 827] on textarea at bounding box center [649, 791] width 500 height 110
type textarea "**********"
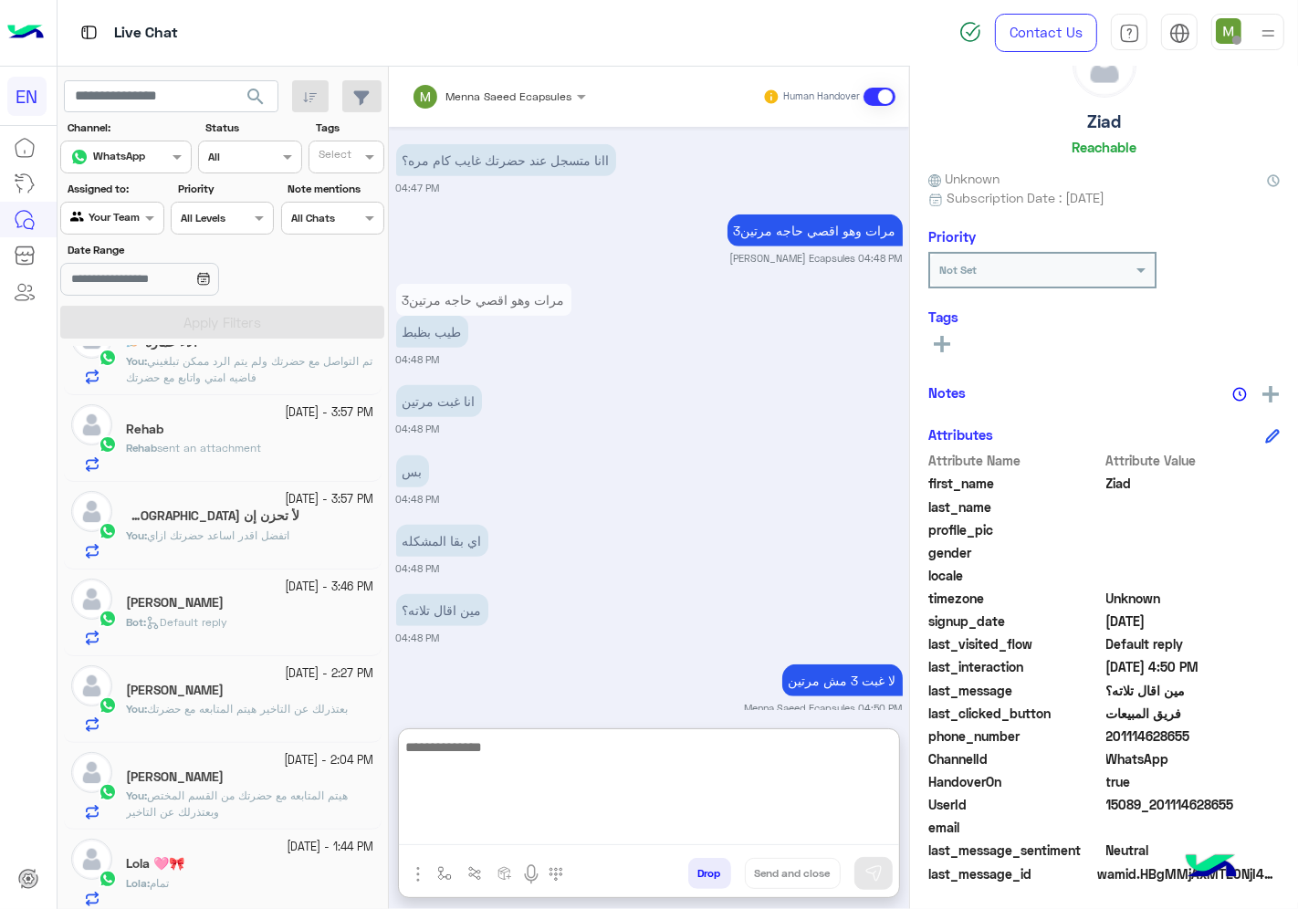
scroll to position [91, 0]
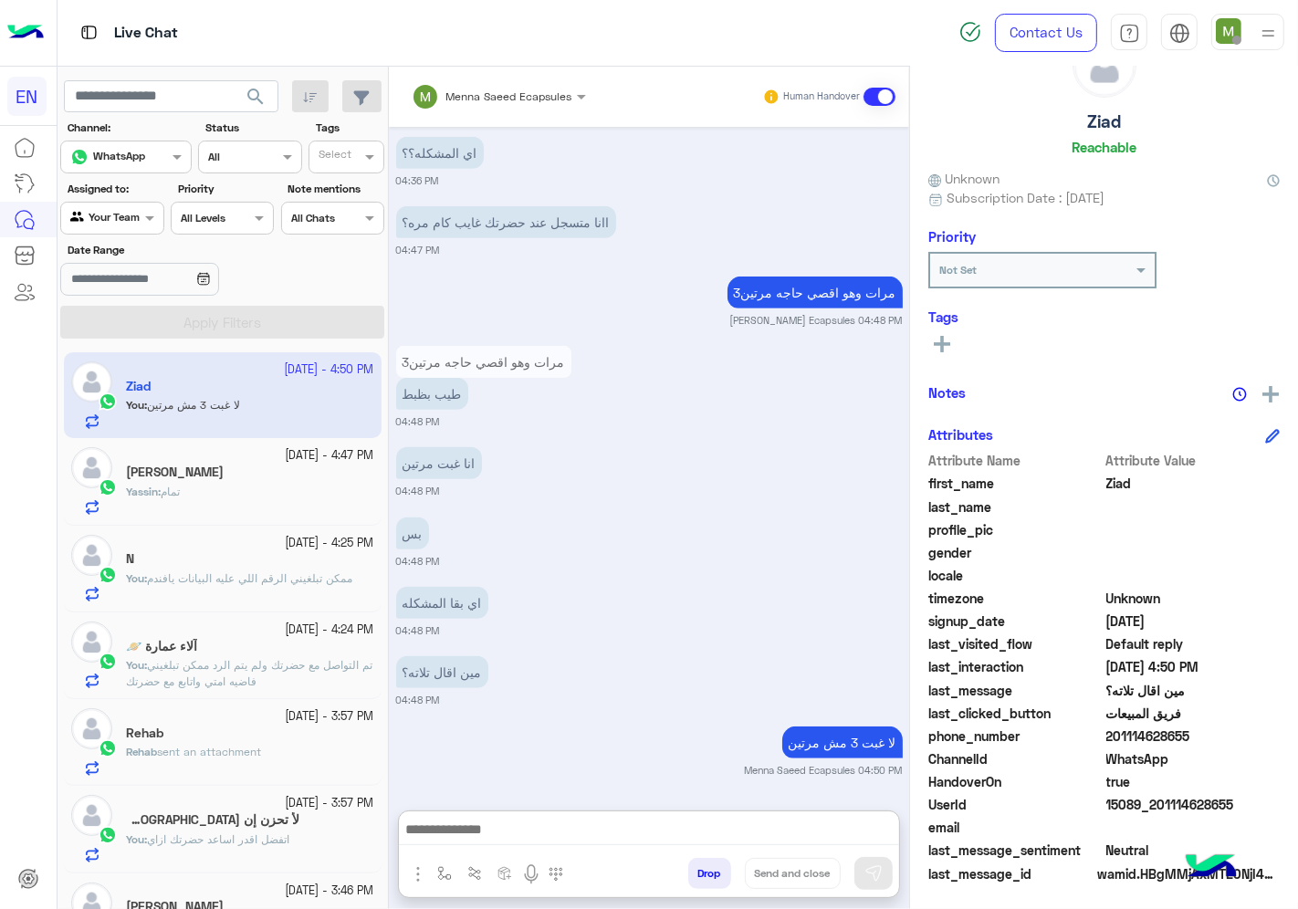
click at [122, 219] on div at bounding box center [111, 215] width 101 height 17
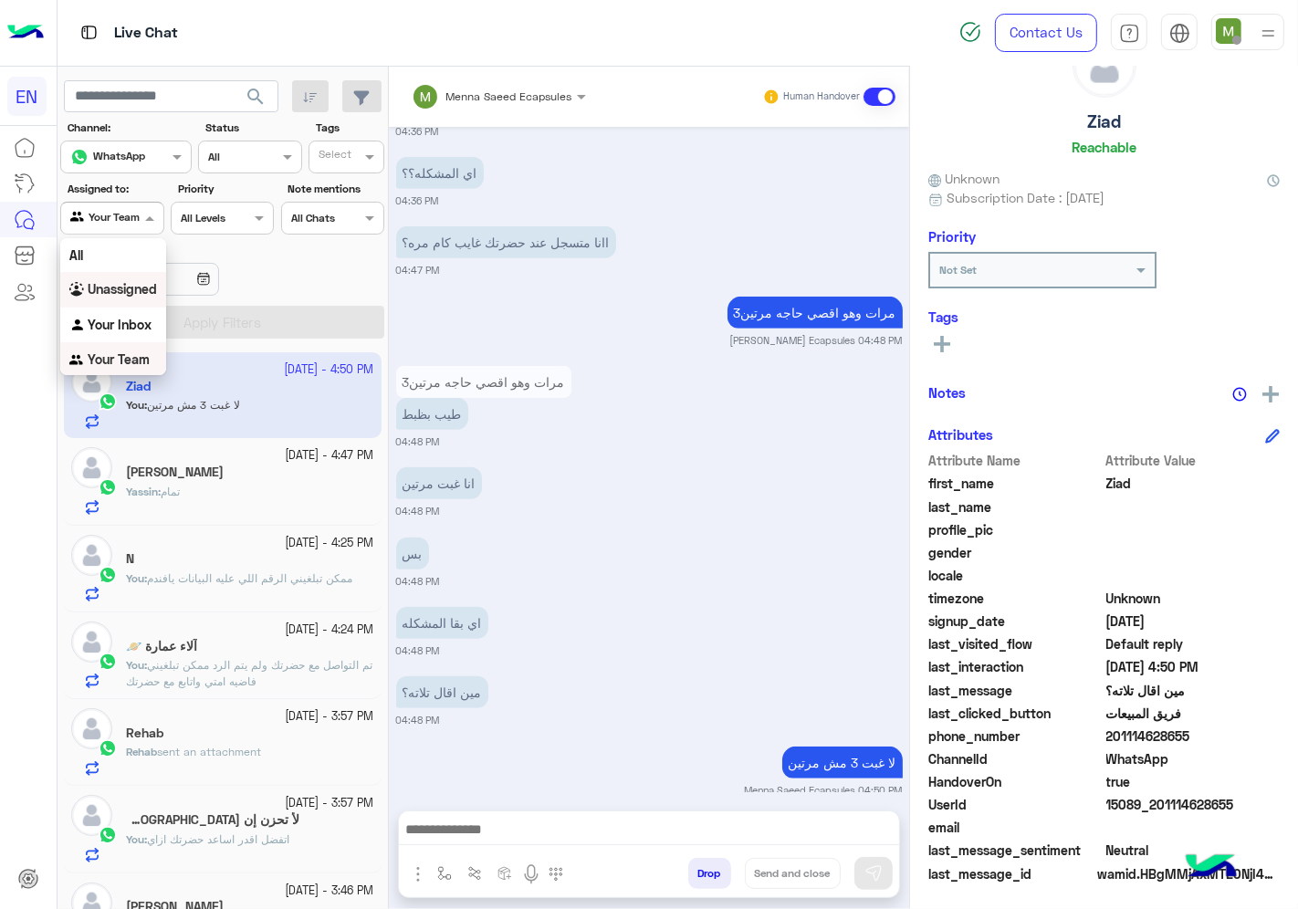
click at [131, 285] on b "Unassigned" at bounding box center [122, 289] width 69 height 16
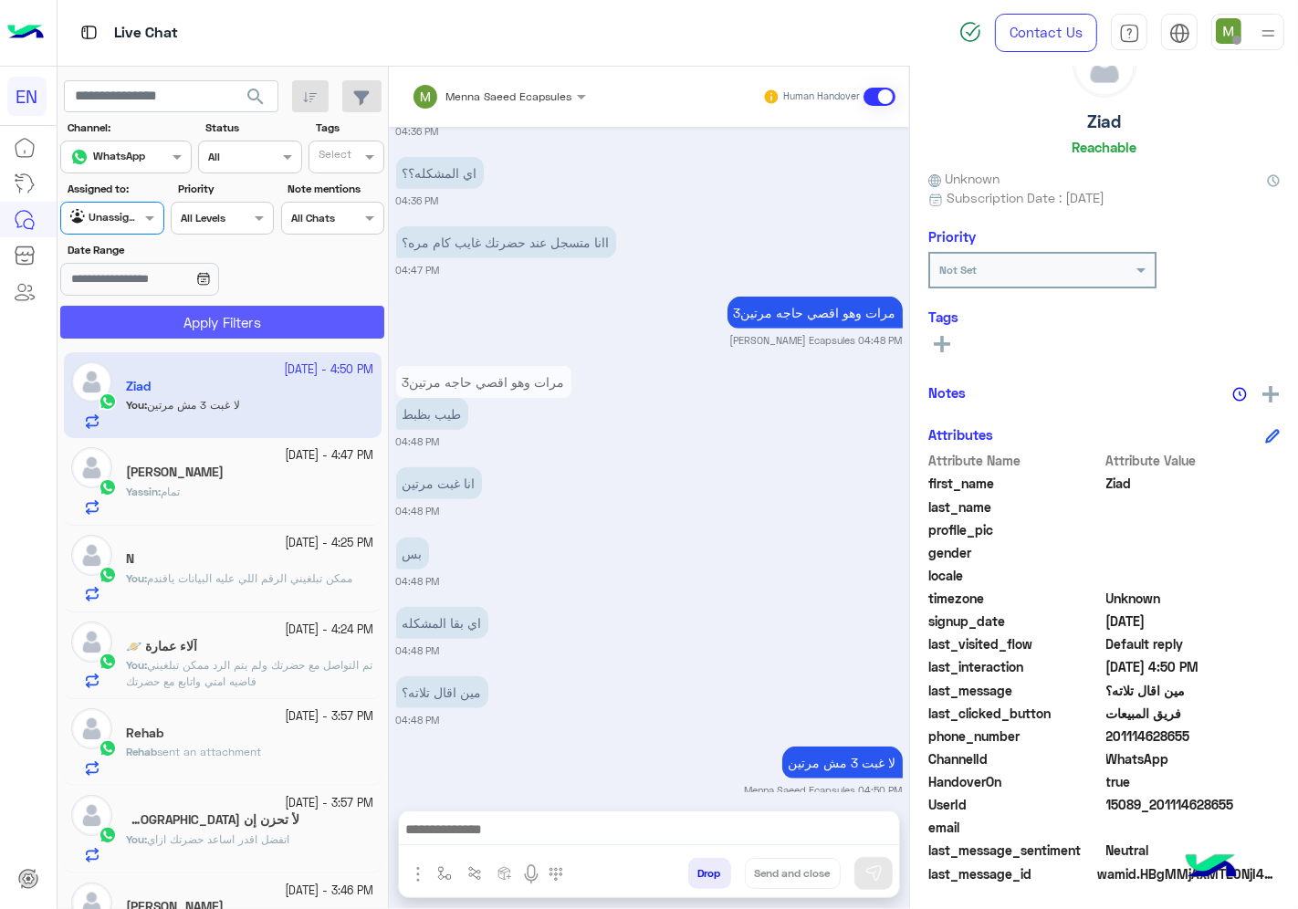
click at [147, 323] on button "Apply Filters" at bounding box center [222, 322] width 324 height 33
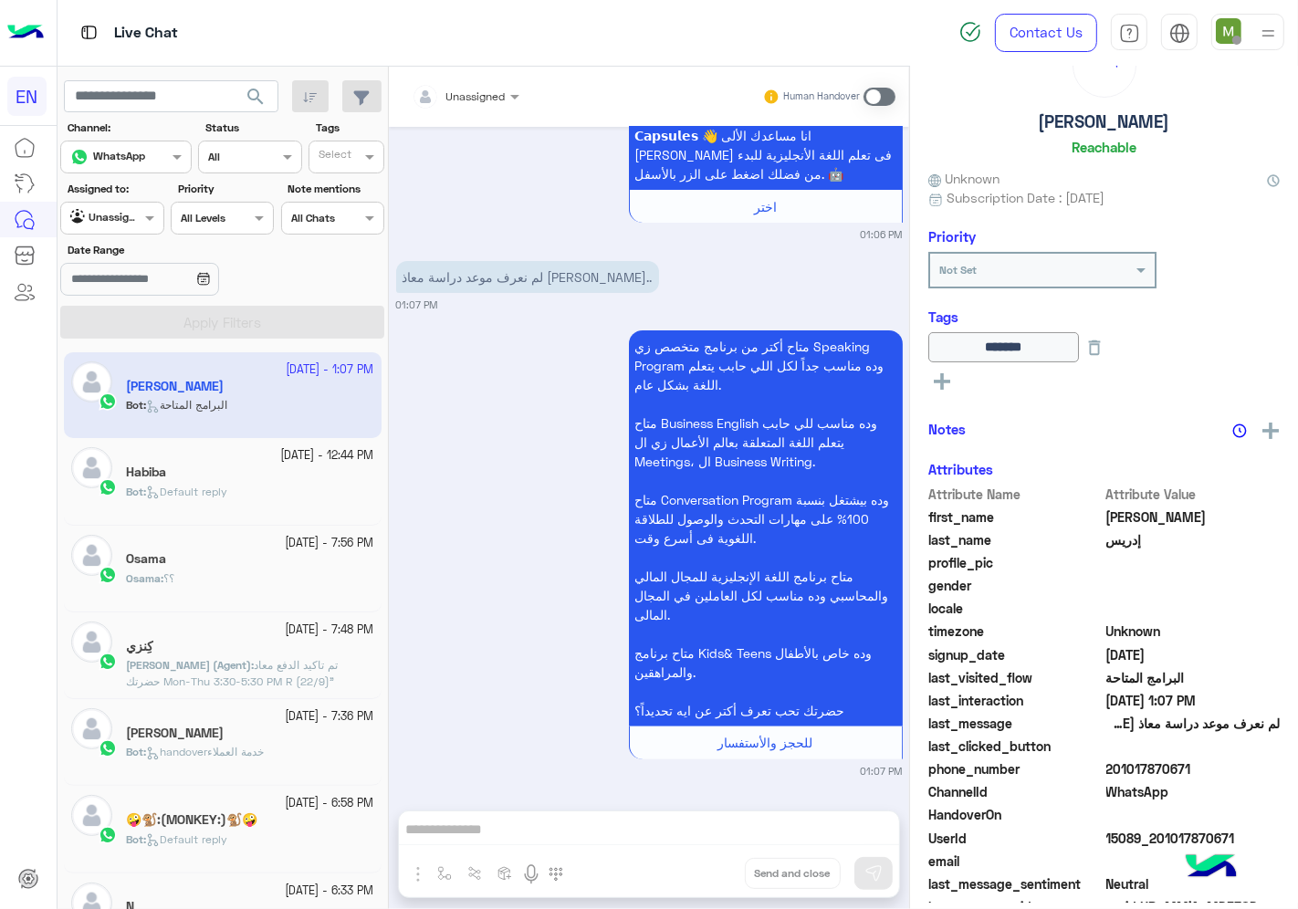
click at [121, 227] on div "Unassigned" at bounding box center [104, 218] width 69 height 18
click at [151, 321] on b "Your Inbox" at bounding box center [120, 325] width 64 height 16
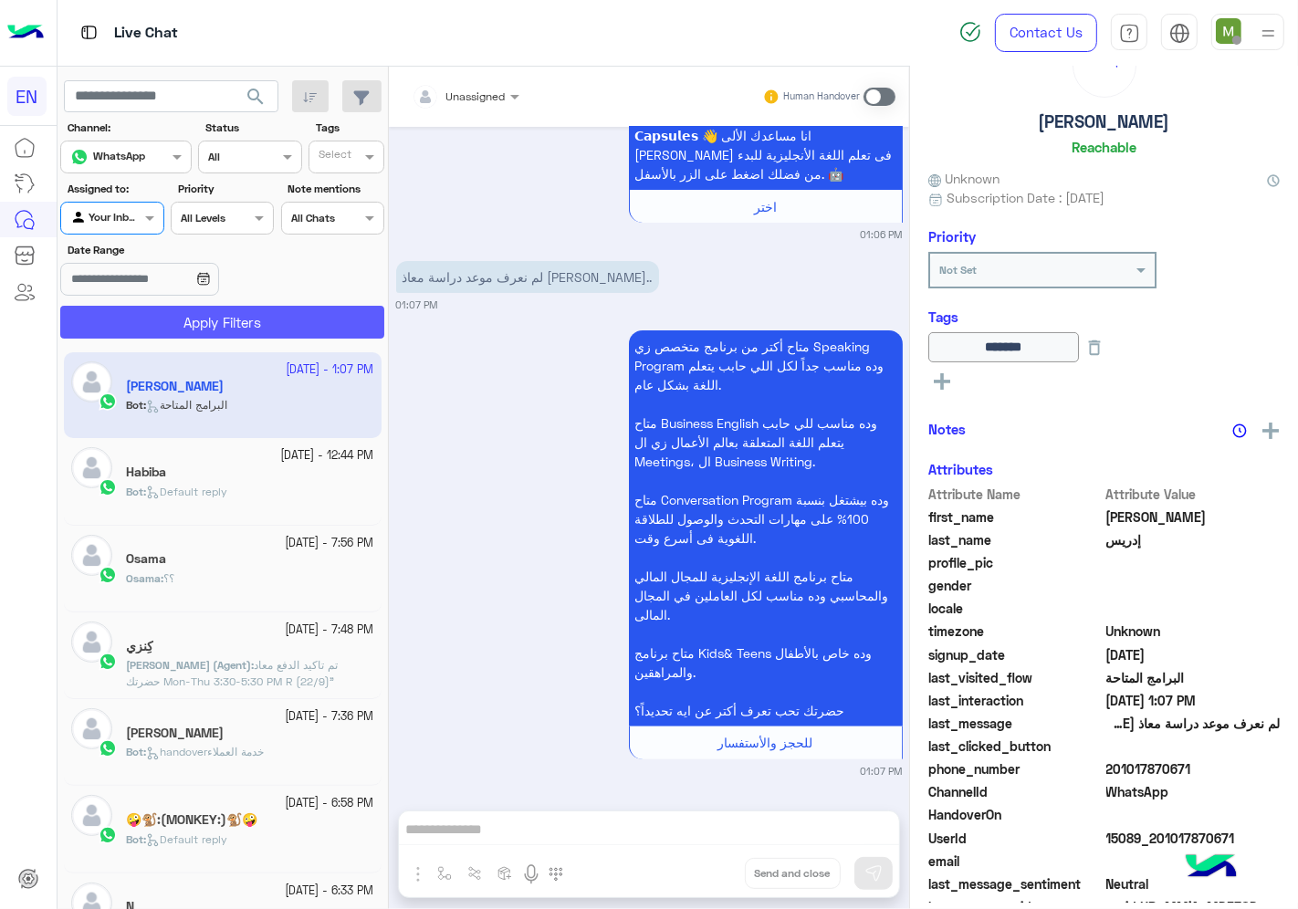
click at [189, 330] on button "Apply Filters" at bounding box center [222, 322] width 324 height 33
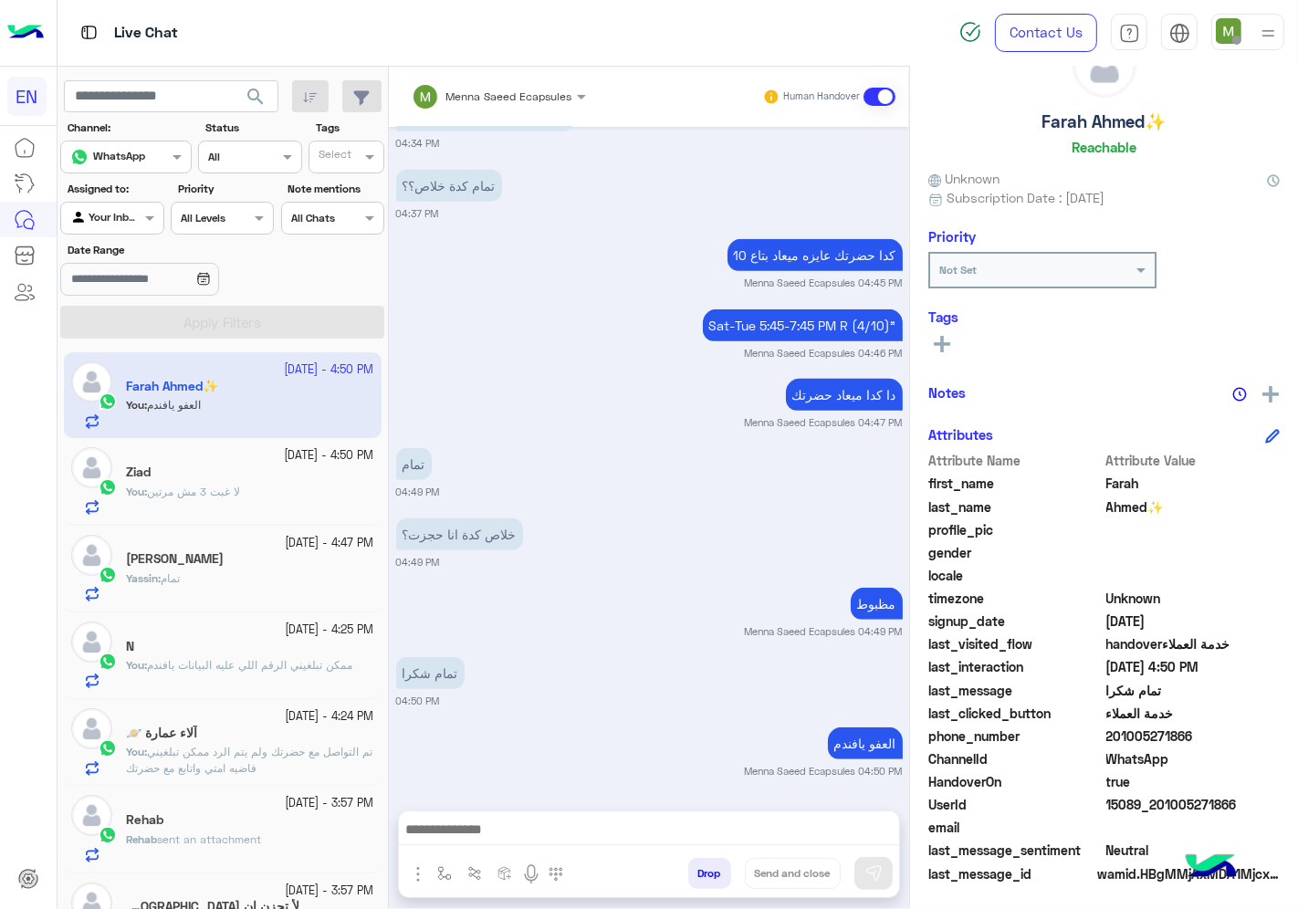
click at [229, 822] on div "Rehab" at bounding box center [250, 821] width 248 height 19
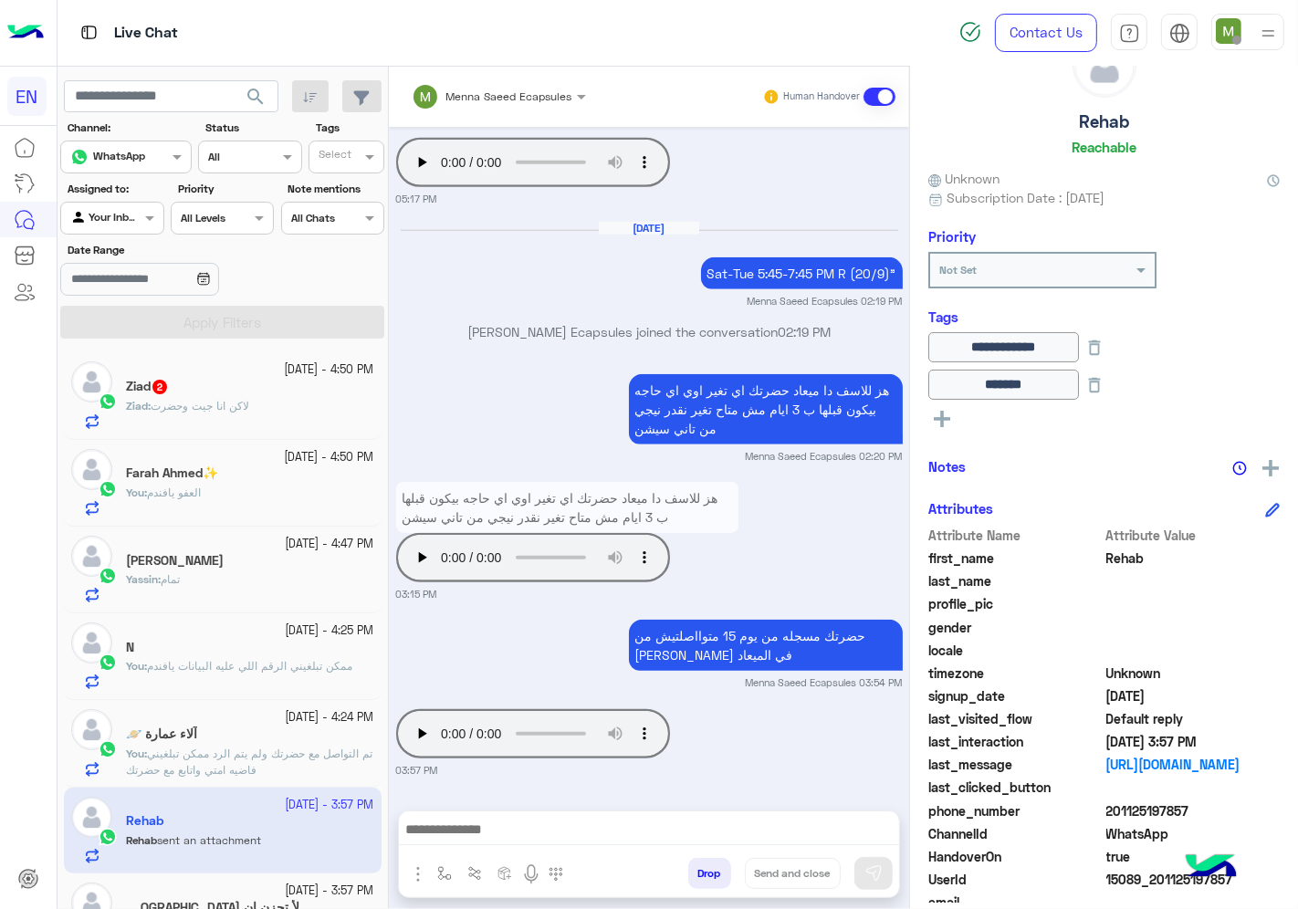
click at [115, 212] on div at bounding box center [111, 215] width 101 height 17
click at [124, 353] on b "Your Team" at bounding box center [119, 359] width 62 height 16
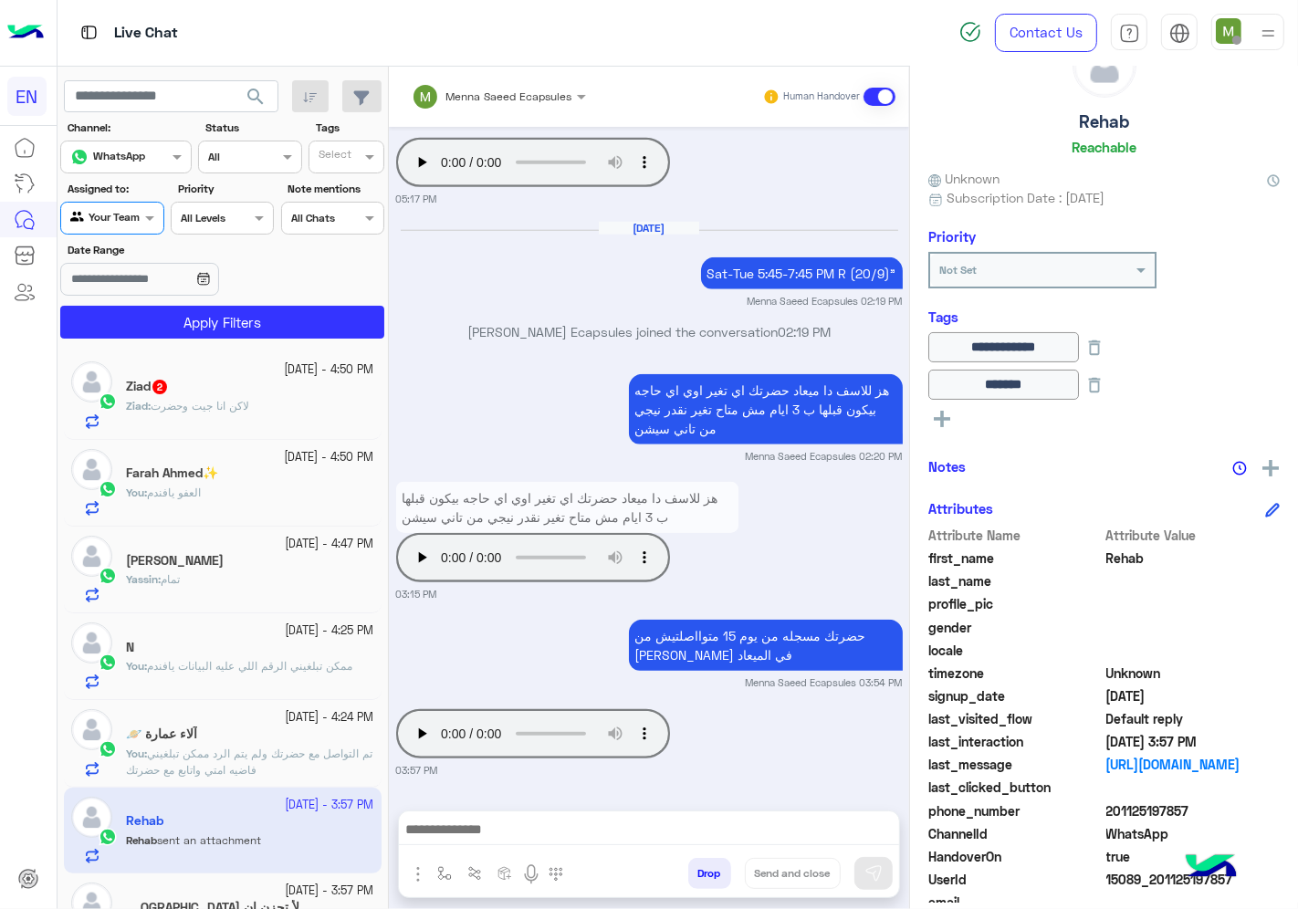
click at [181, 306] on section "Channel: Channel WhatsApp Status Channel All Tags Select Assigned to: Agent Fil…" at bounding box center [223, 229] width 304 height 219
click at [215, 843] on app-inbox-user "[DATE] - 3:57 PM Rehab Rehab sent an attachment" at bounding box center [223, 831] width 318 height 86
click at [112, 212] on input "text" at bounding box center [91, 216] width 42 height 16
click at [135, 316] on b "Your Inbox" at bounding box center [120, 324] width 64 height 16
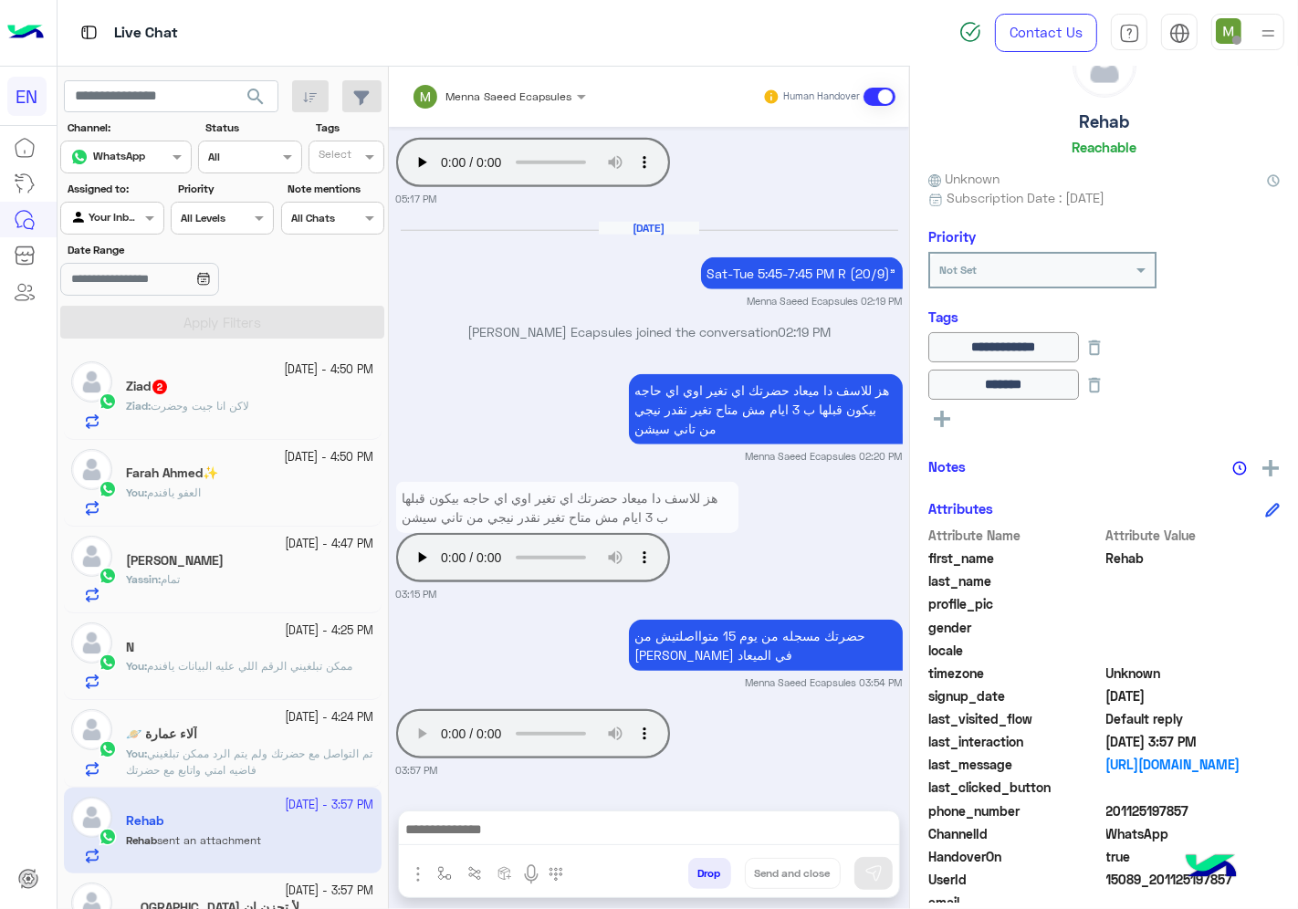
drag, startPoint x: 1209, startPoint y: 800, endPoint x: 1114, endPoint y: 805, distance: 95.1
click at [1114, 805] on span "201125197857" at bounding box center [1193, 810] width 174 height 19
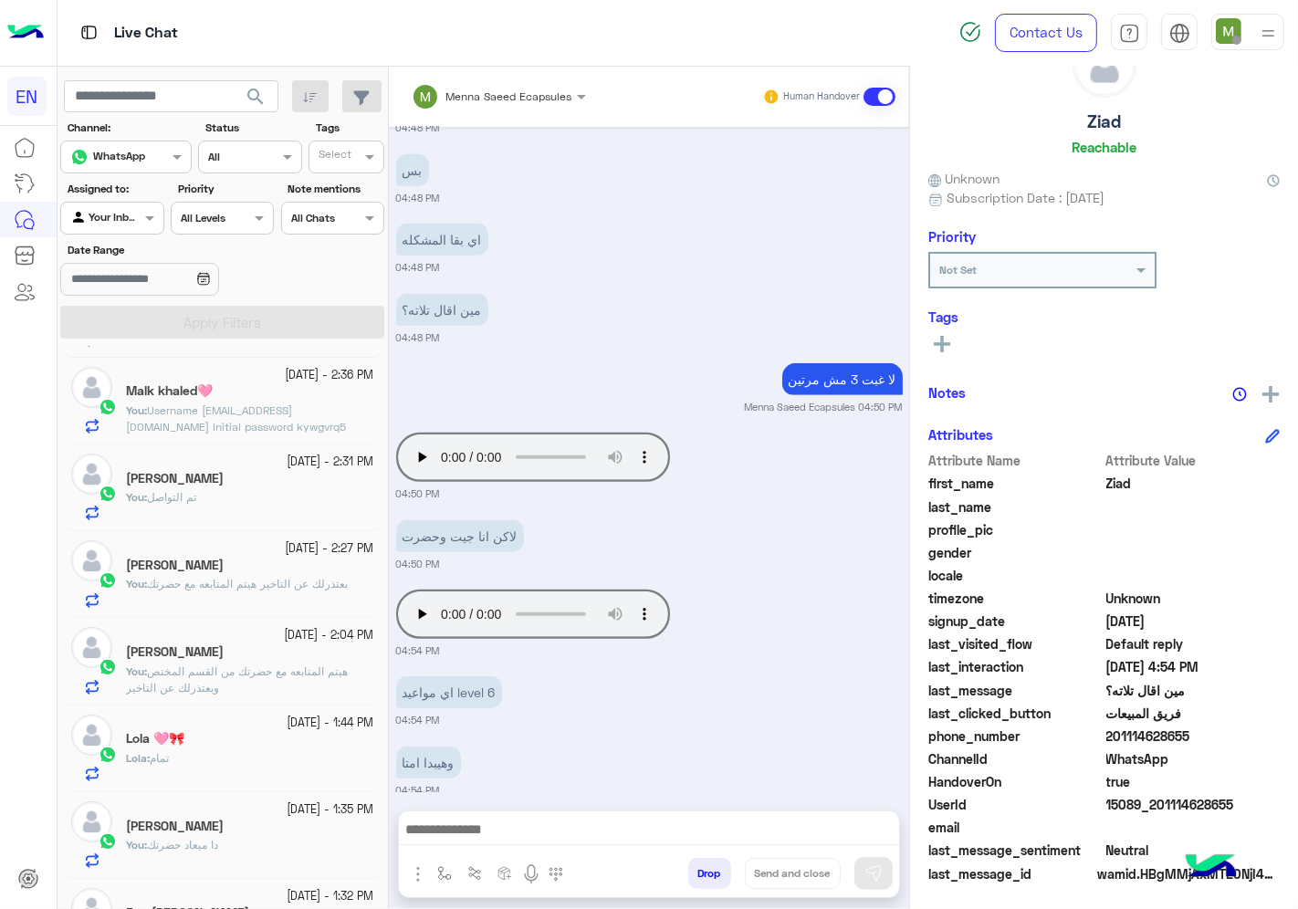
scroll to position [749, 0]
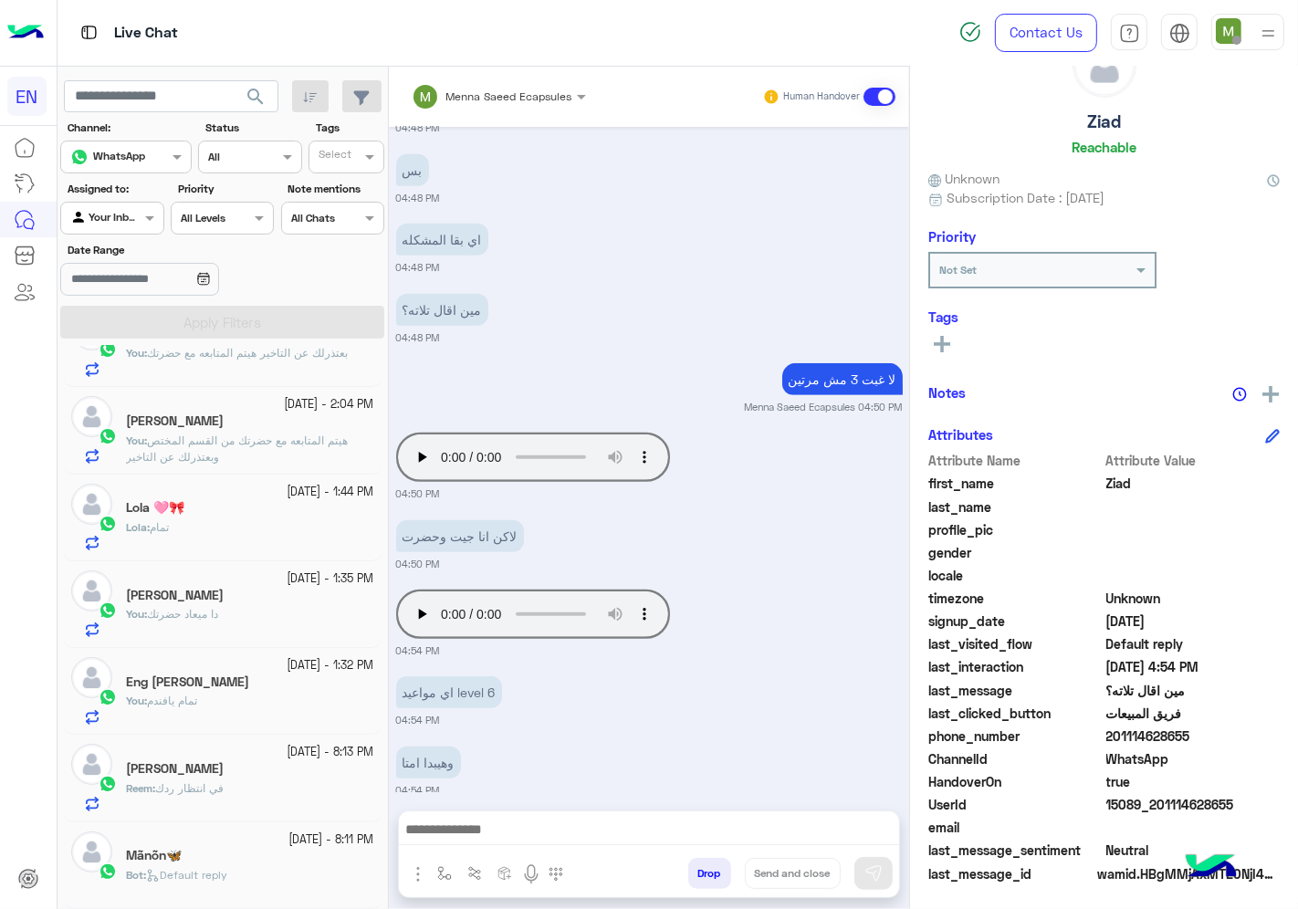
click at [192, 803] on div "Reem : في انتظار ردك" at bounding box center [250, 796] width 248 height 32
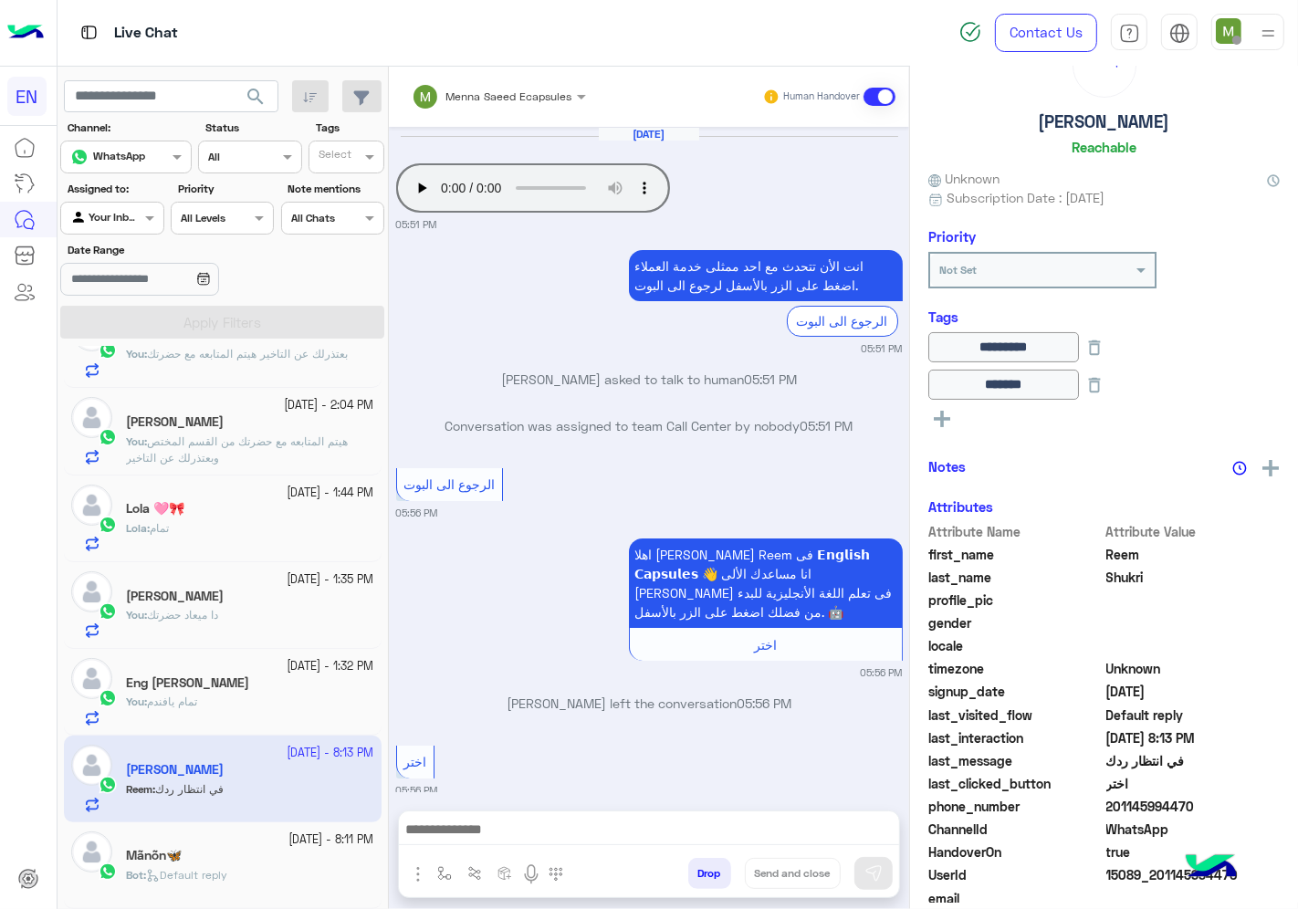
scroll to position [1102, 0]
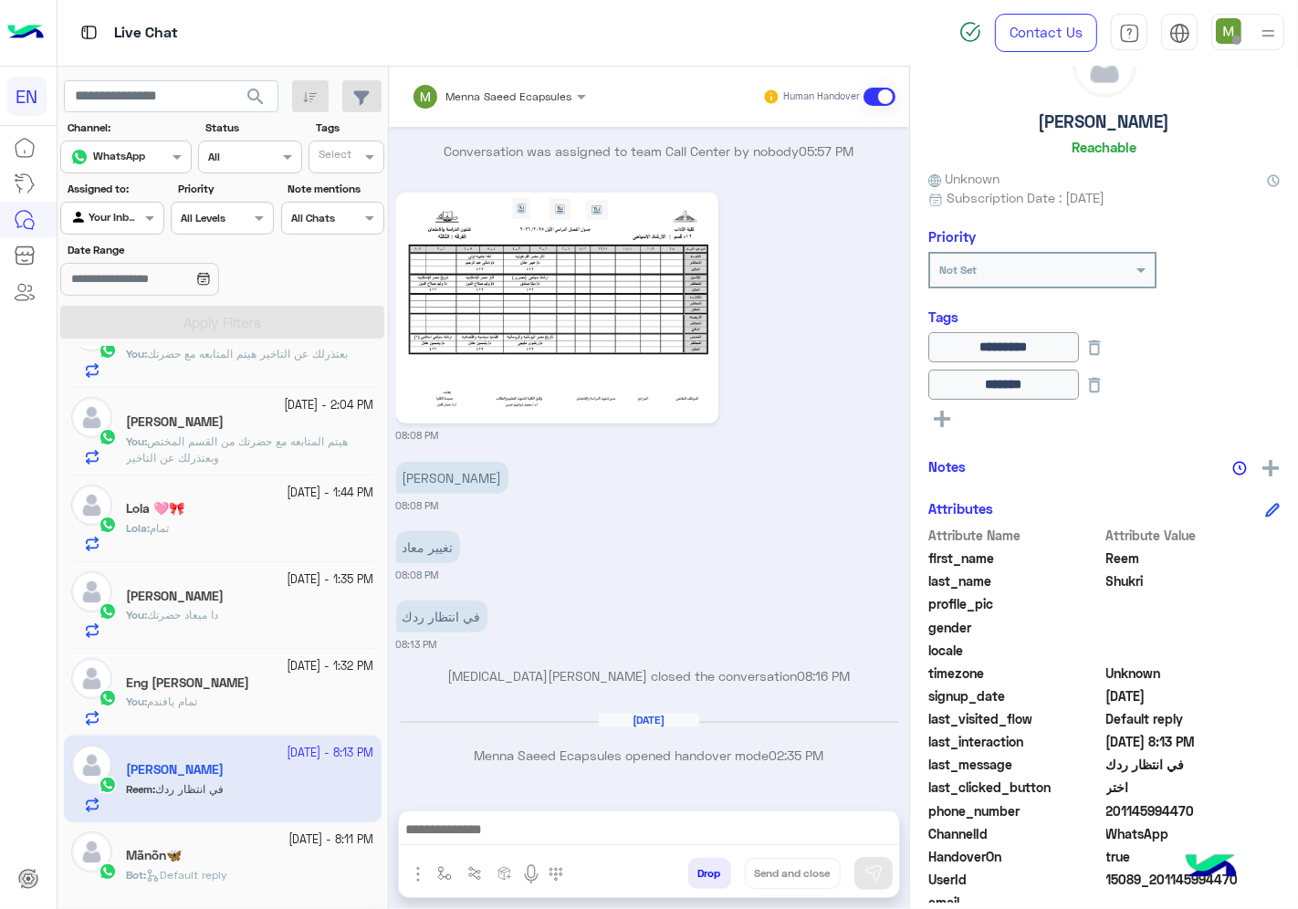
click at [120, 219] on div at bounding box center [111, 215] width 101 height 17
click at [147, 361] on b "Your Team" at bounding box center [119, 359] width 62 height 16
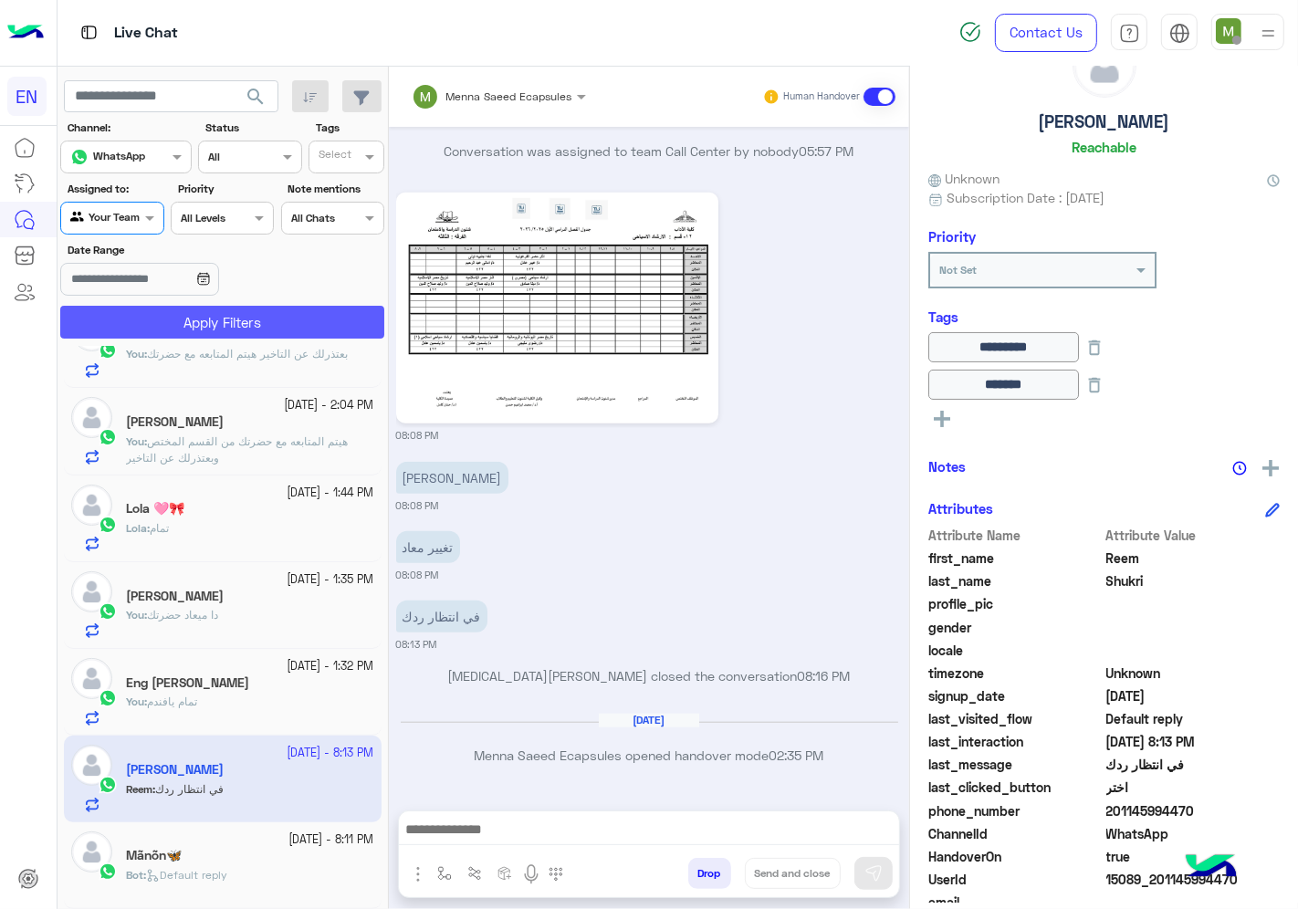
click at [194, 320] on button "Apply Filters" at bounding box center [222, 322] width 324 height 33
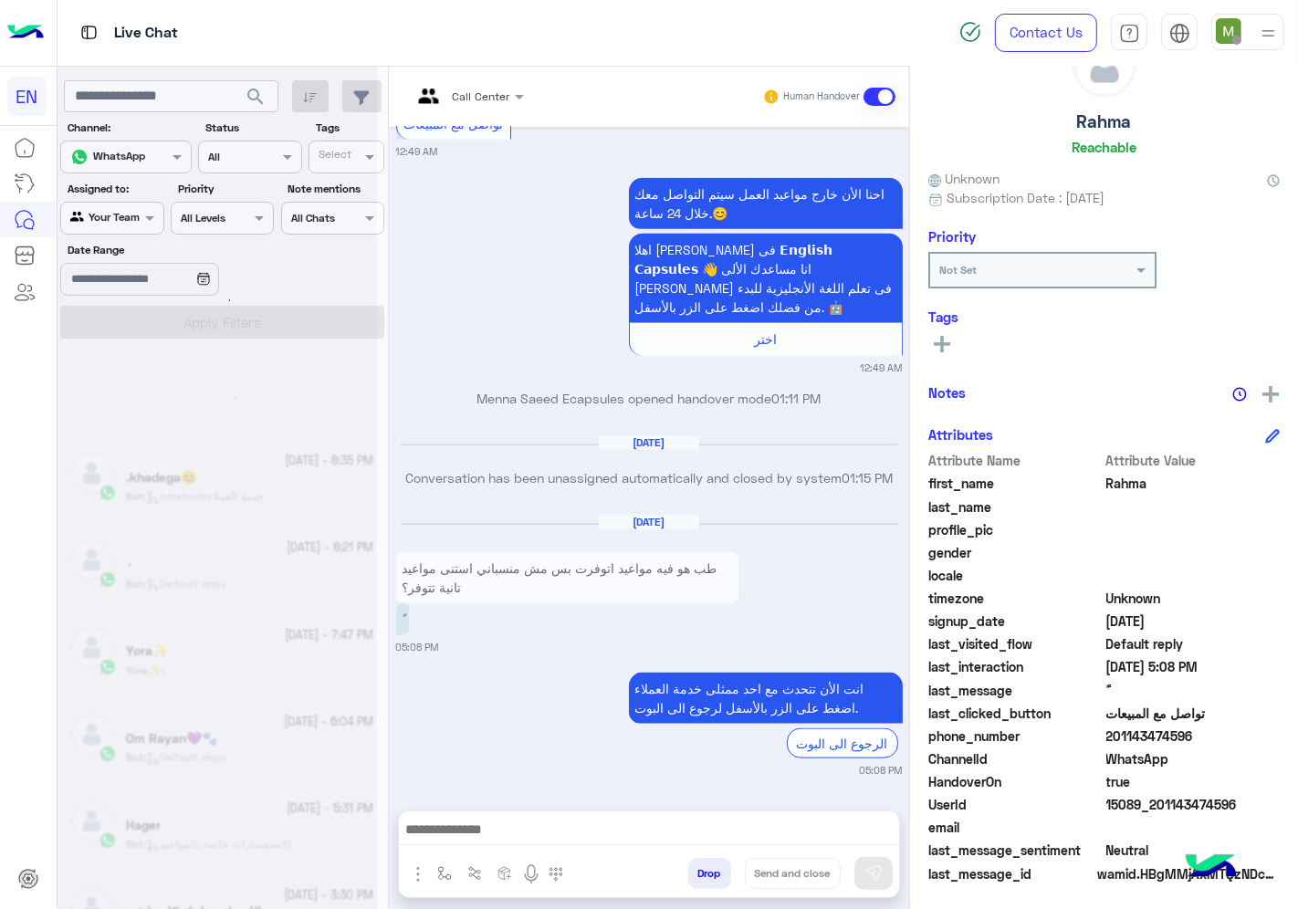
scroll to position [9, 0]
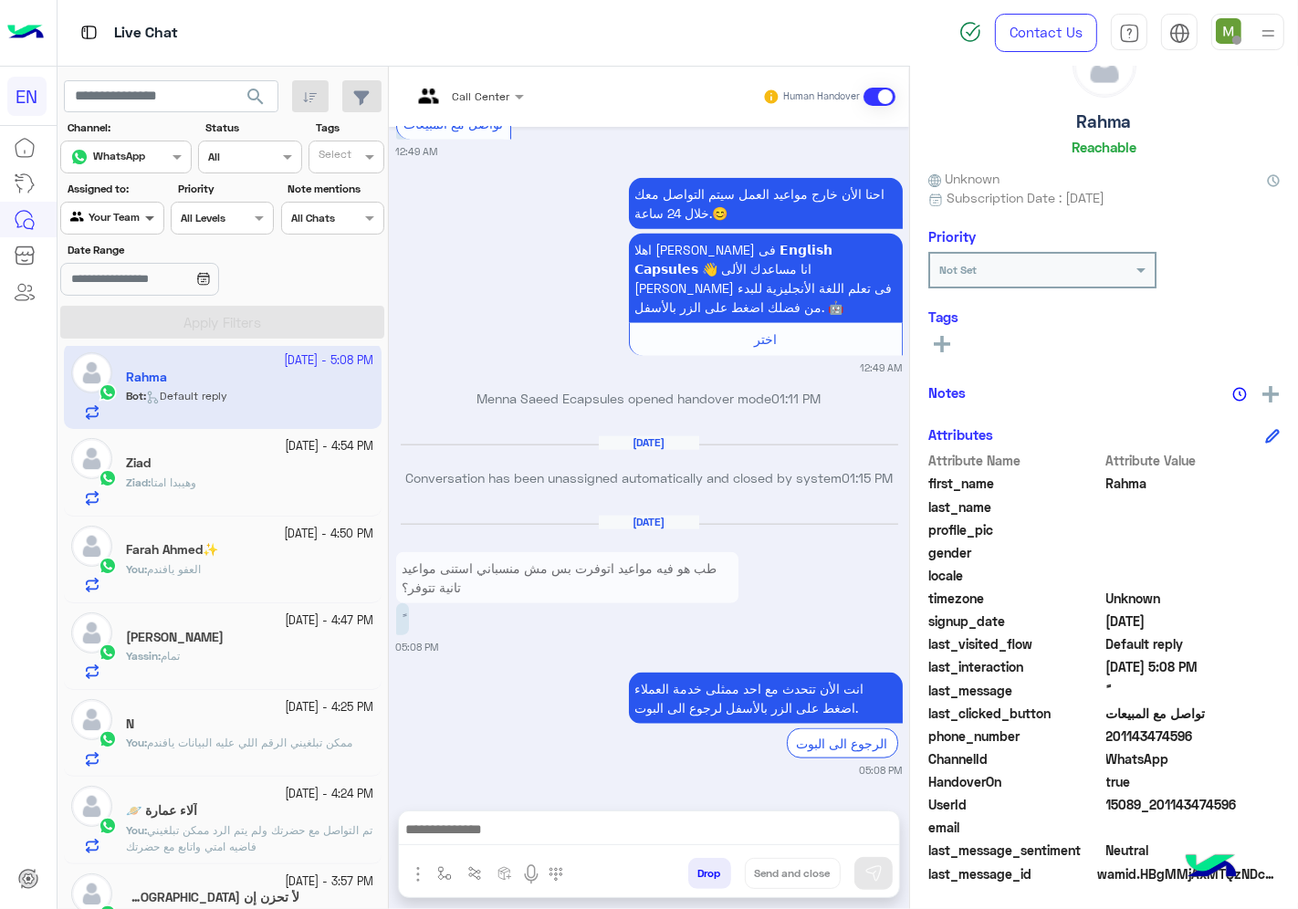
click at [141, 224] on span at bounding box center [152, 217] width 23 height 19
click at [114, 326] on b "Your Inbox" at bounding box center [120, 325] width 64 height 16
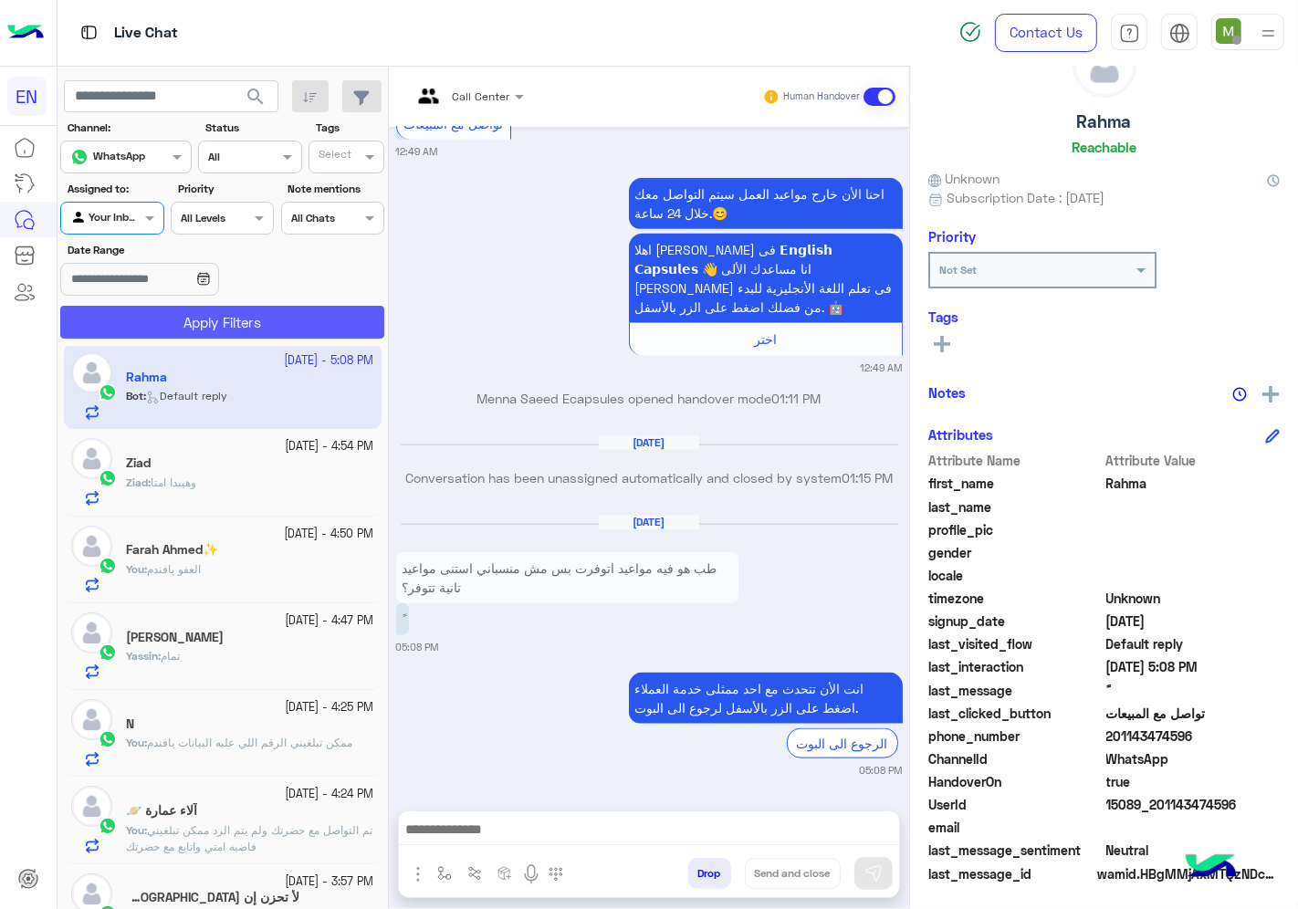
click at [140, 313] on button "Apply Filters" at bounding box center [222, 322] width 324 height 33
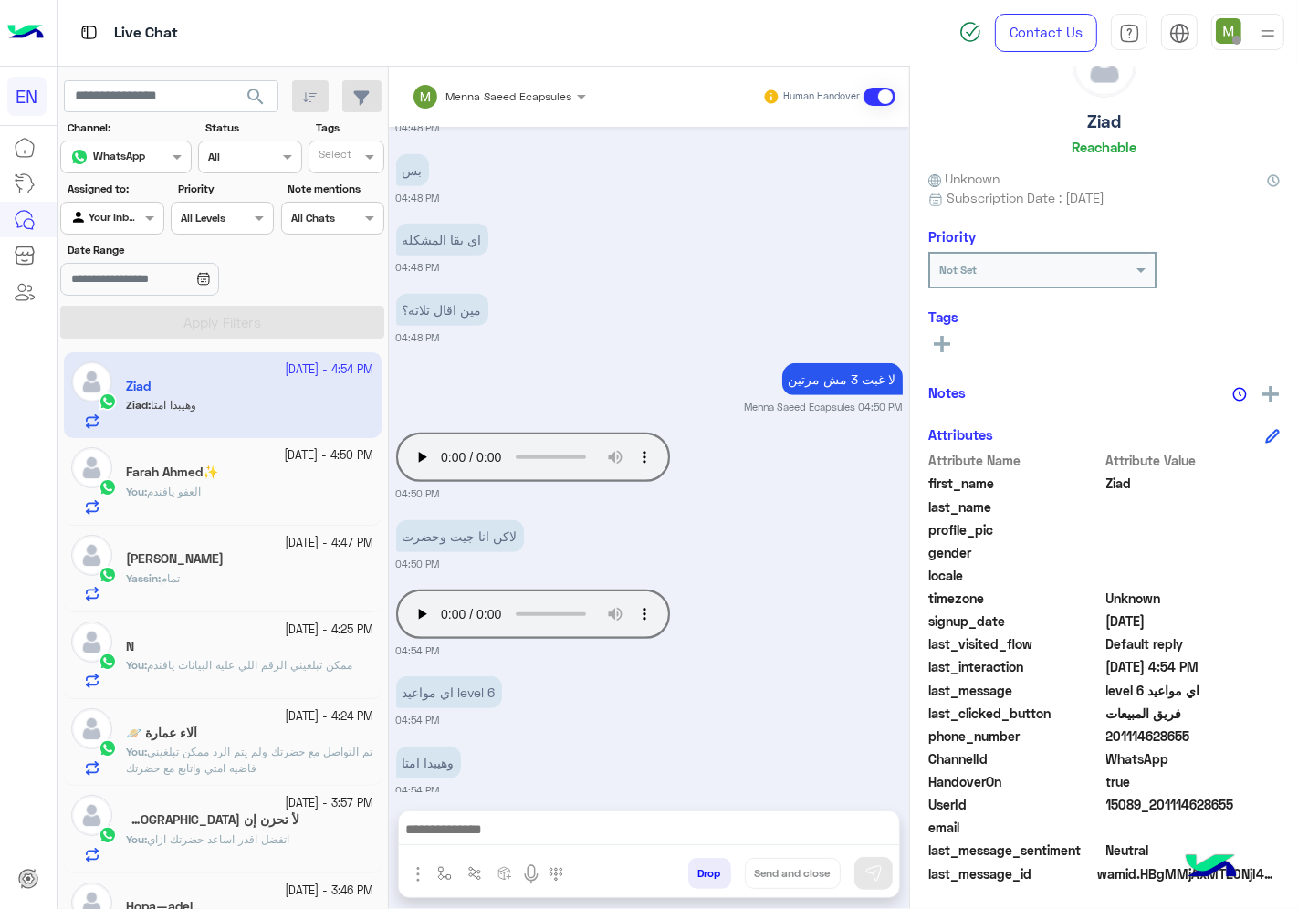
click at [129, 219] on div at bounding box center [111, 215] width 101 height 17
click at [125, 288] on b "Unassigned" at bounding box center [122, 289] width 69 height 16
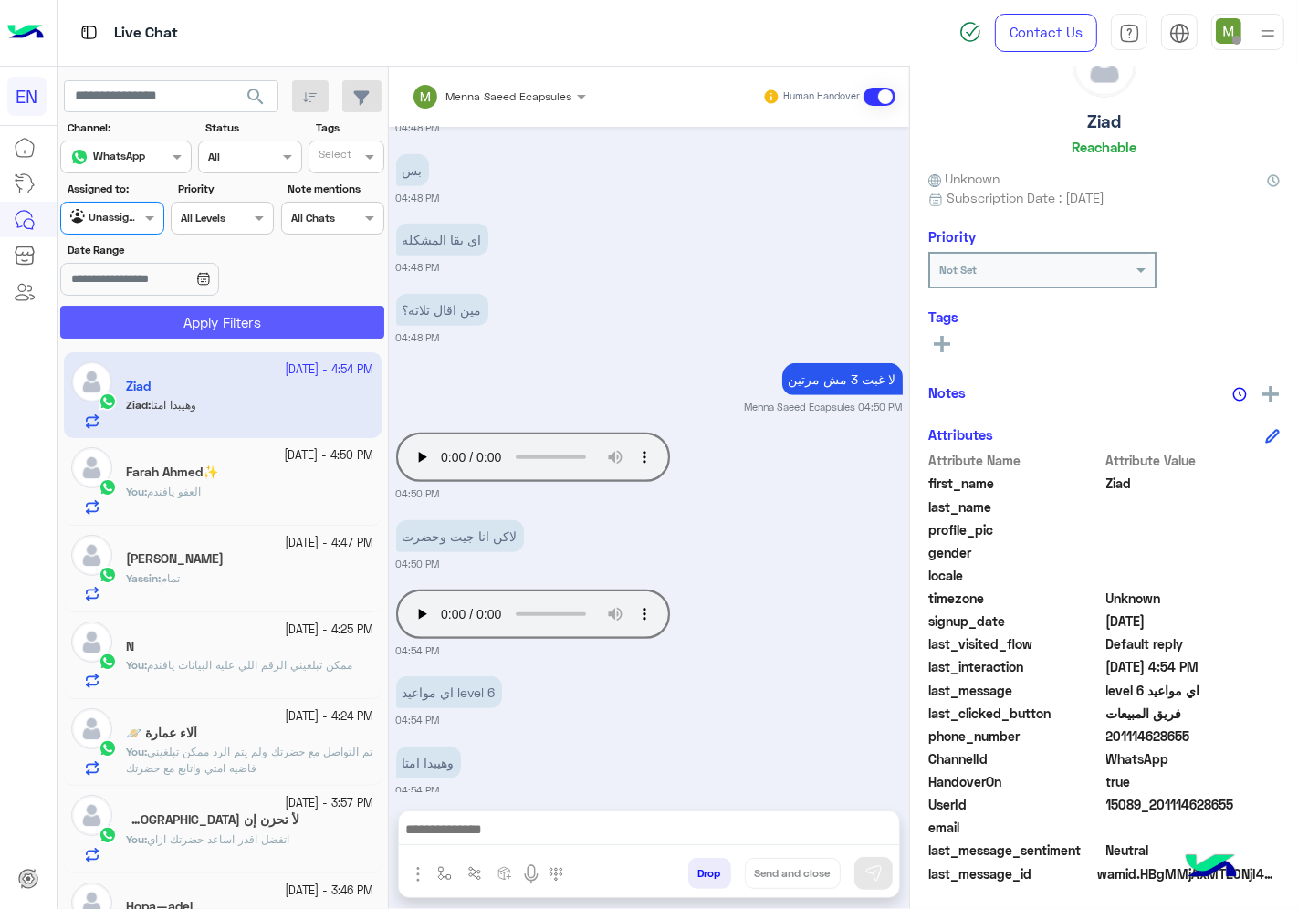
click at [168, 320] on button "Apply Filters" at bounding box center [222, 322] width 324 height 33
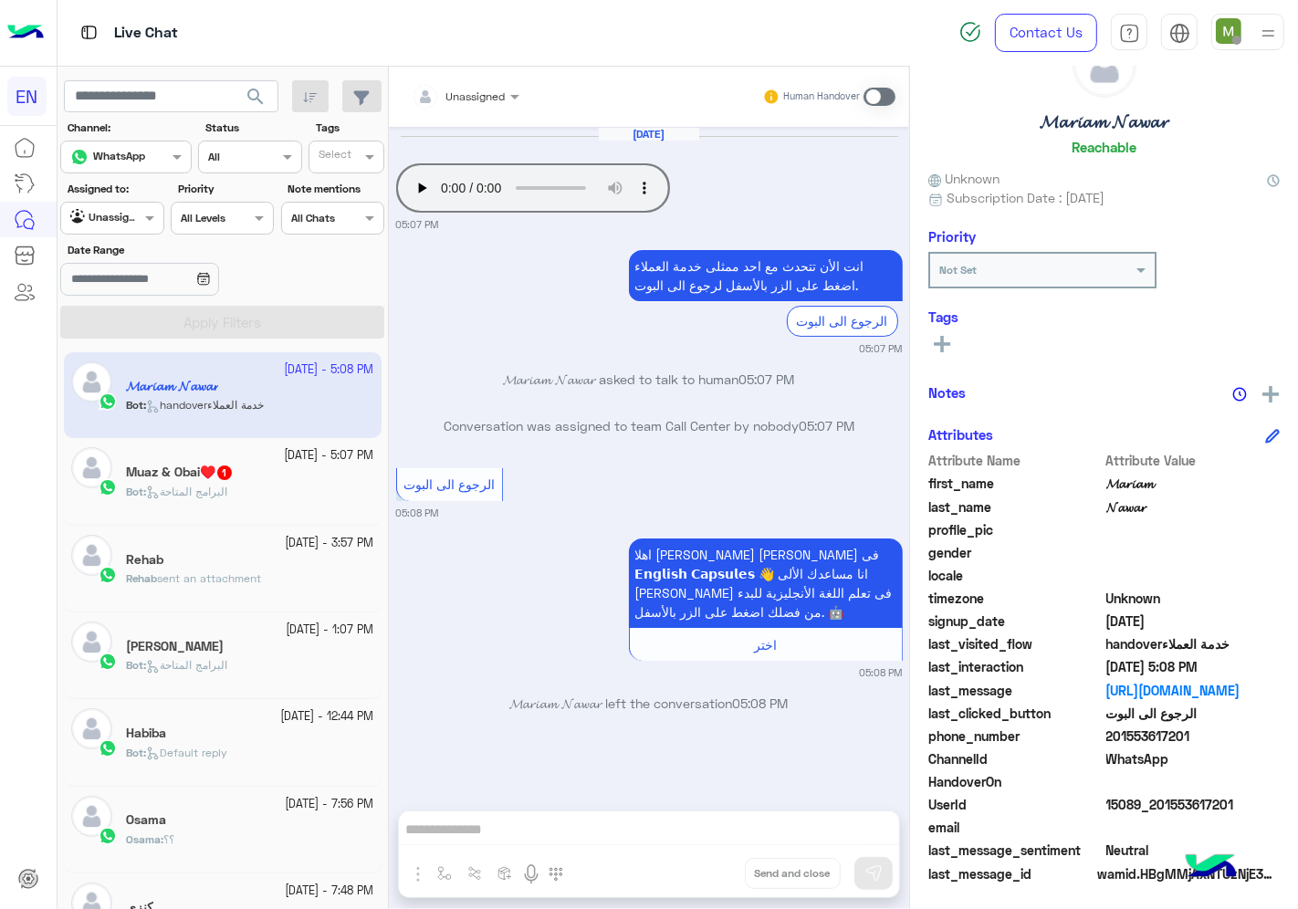
click at [297, 489] on div "Bot : البرامج المتاحة" at bounding box center [250, 500] width 248 height 32
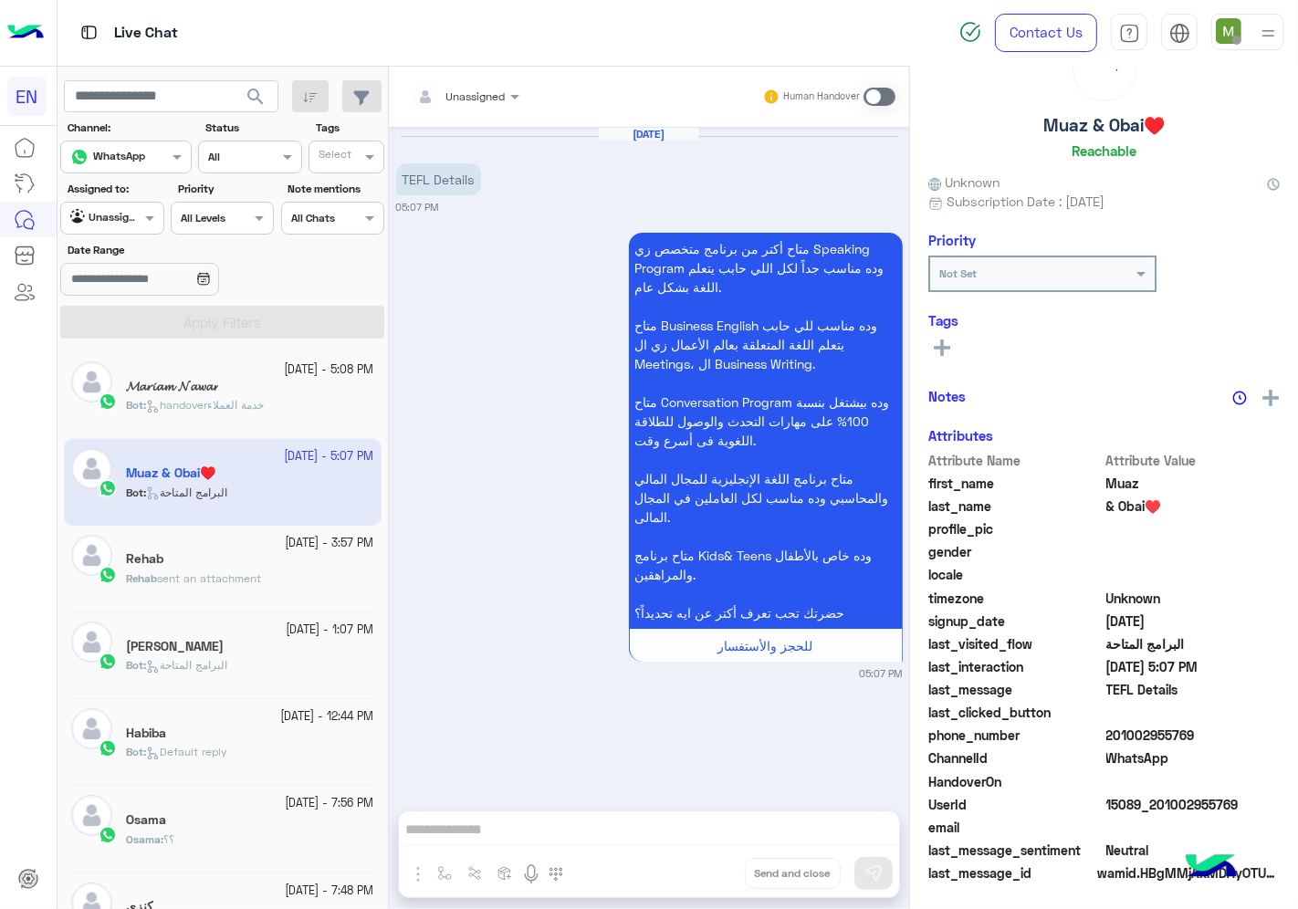
click at [470, 98] on input "text" at bounding box center [444, 94] width 64 height 16
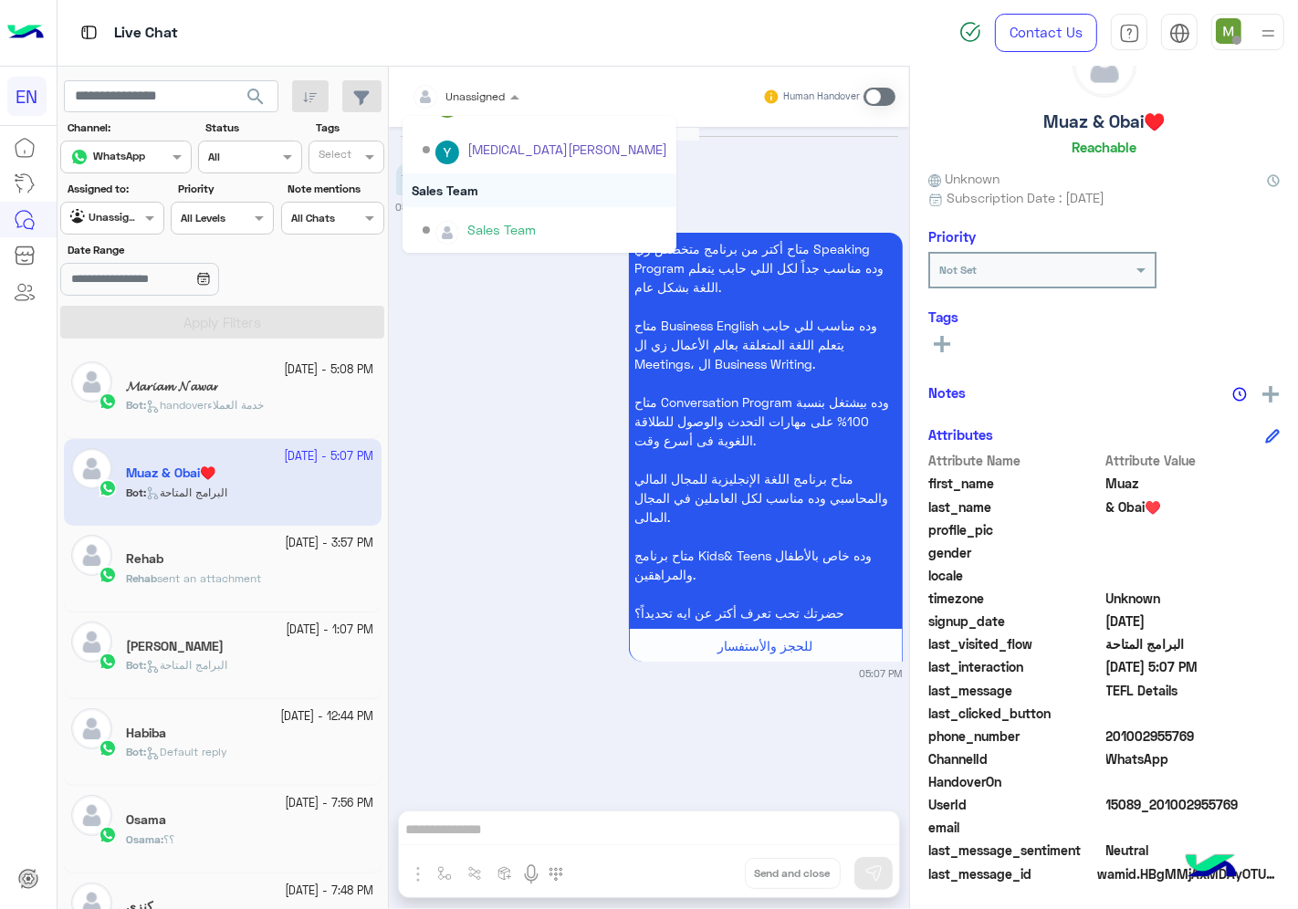
click at [478, 194] on div "Sales Team" at bounding box center [540, 190] width 274 height 34
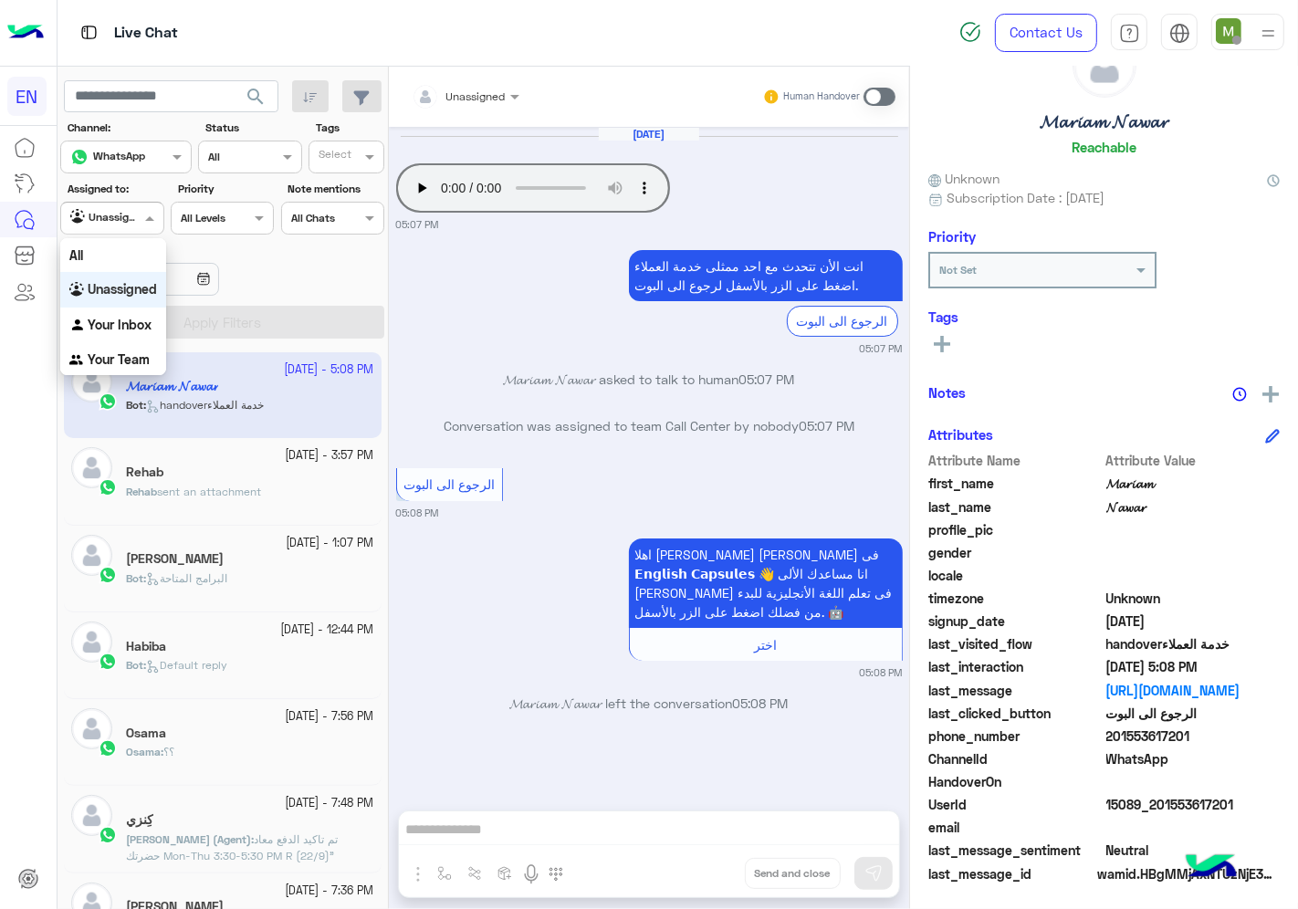
click at [130, 225] on div "Unassigned" at bounding box center [104, 218] width 69 height 18
click at [121, 353] on b "Your Team" at bounding box center [119, 359] width 62 height 16
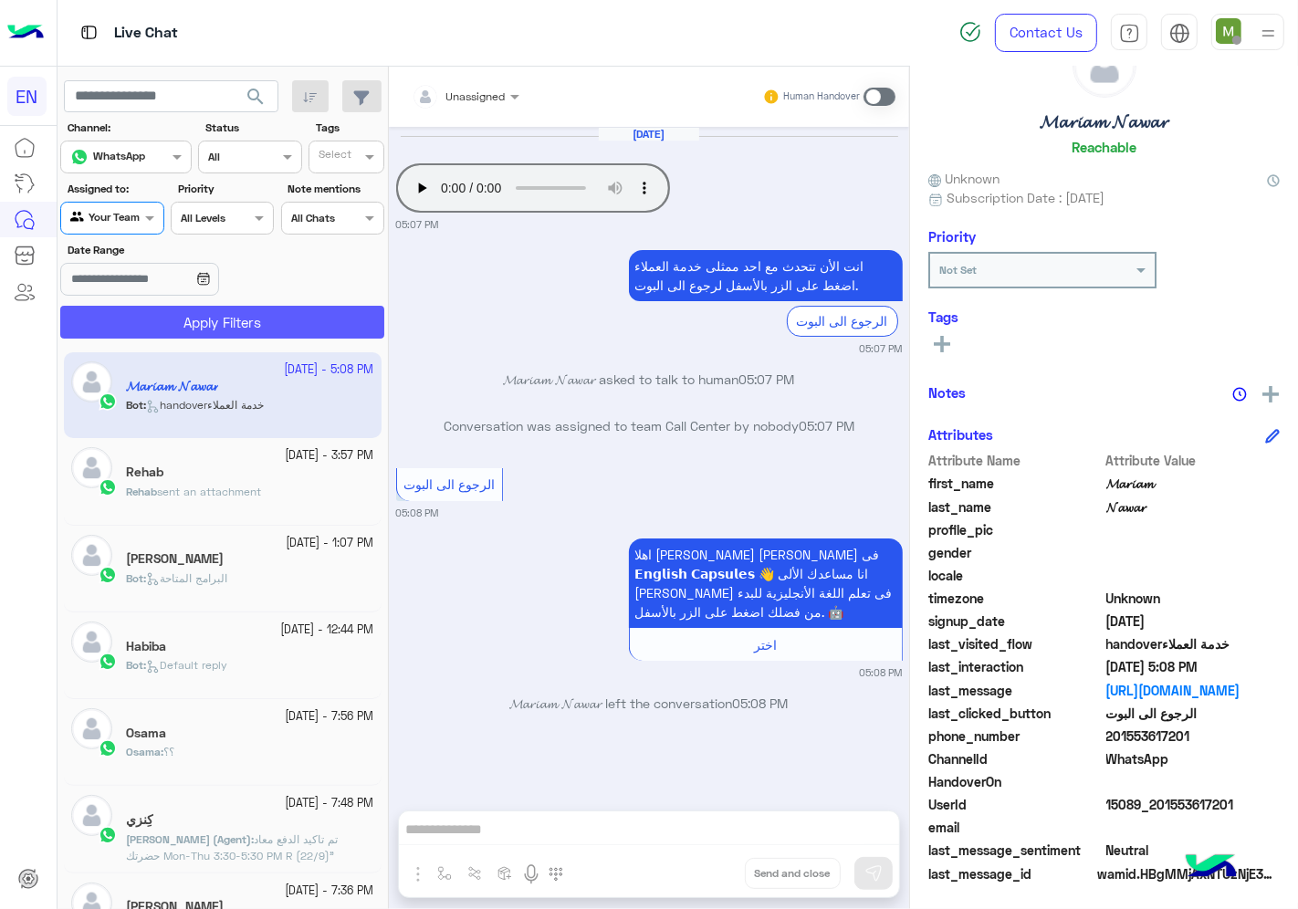
click at [149, 324] on button "Apply Filters" at bounding box center [222, 322] width 324 height 33
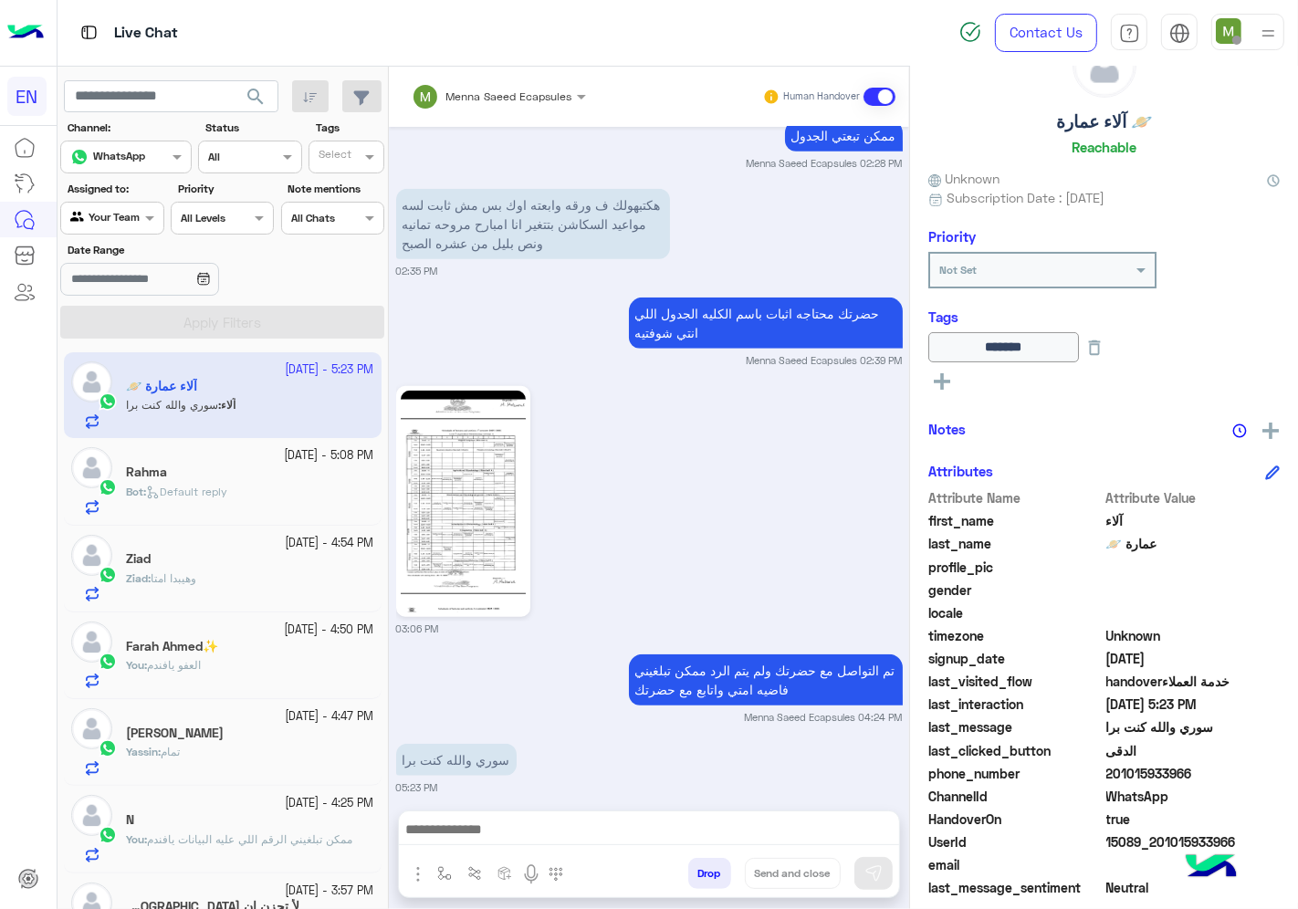
click at [112, 216] on input "text" at bounding box center [91, 216] width 42 height 16
click at [131, 312] on div "Your Inbox" at bounding box center [113, 326] width 106 height 36
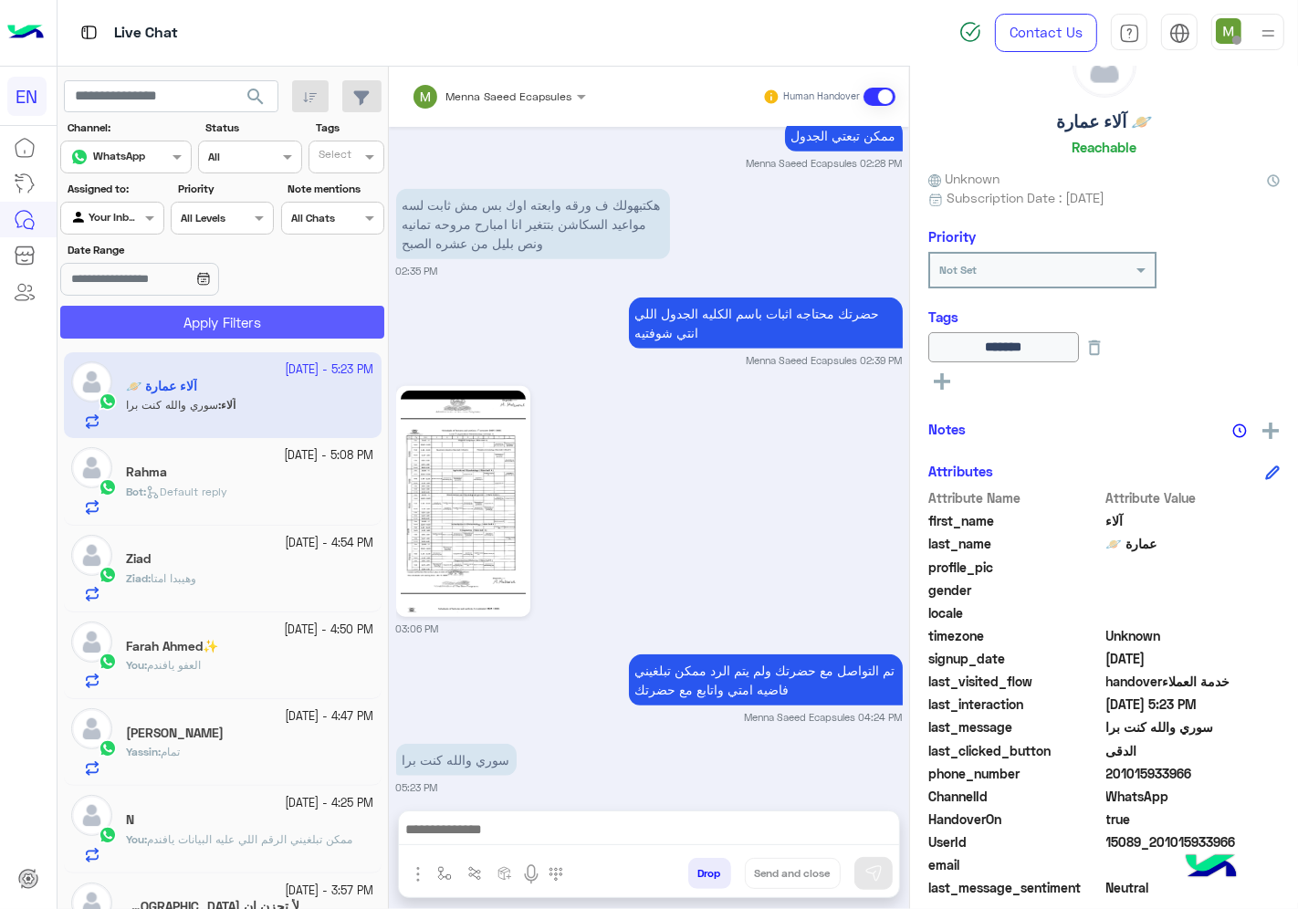
click at [159, 315] on button "Apply Filters" at bounding box center [222, 322] width 324 height 33
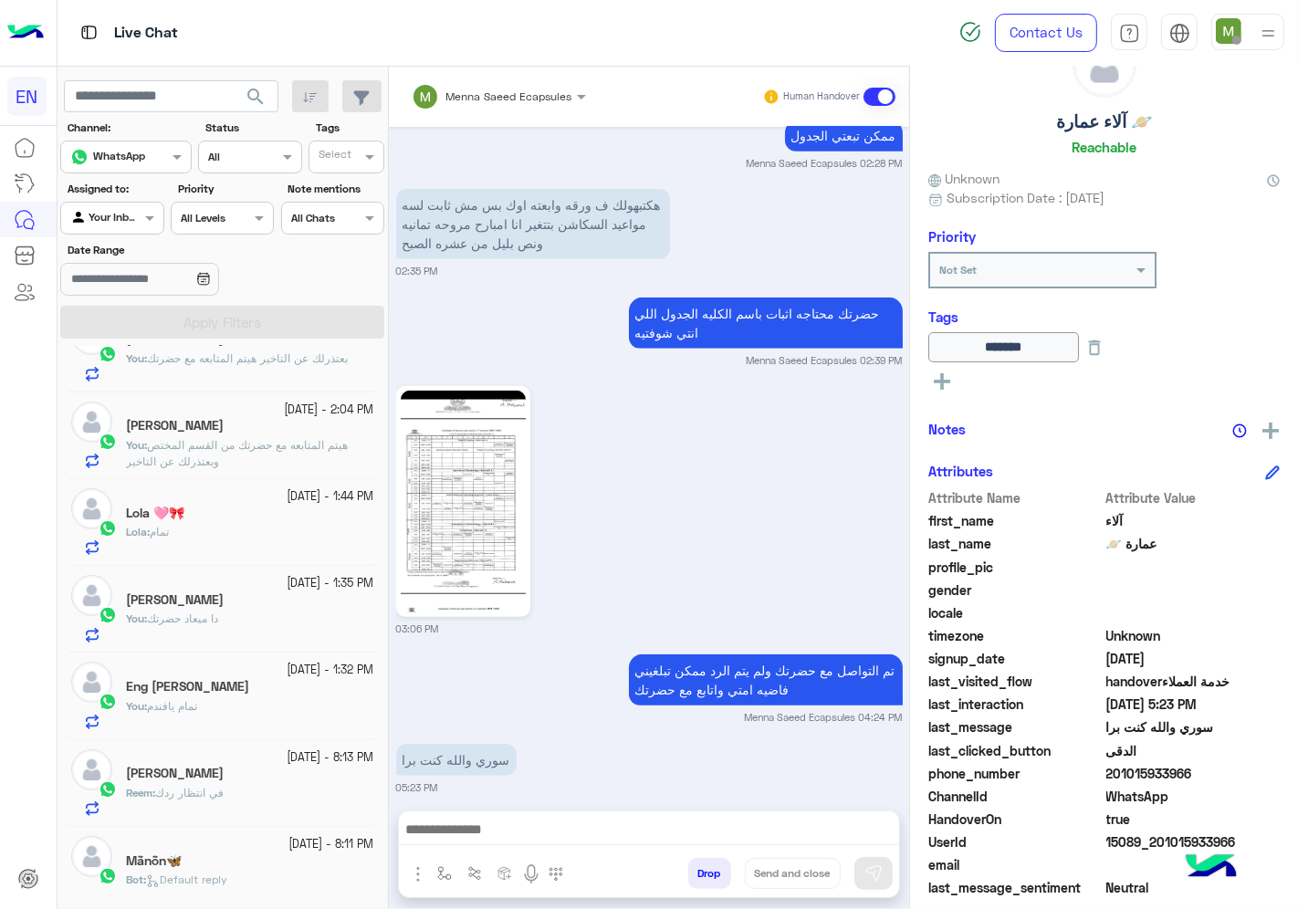
scroll to position [835, 0]
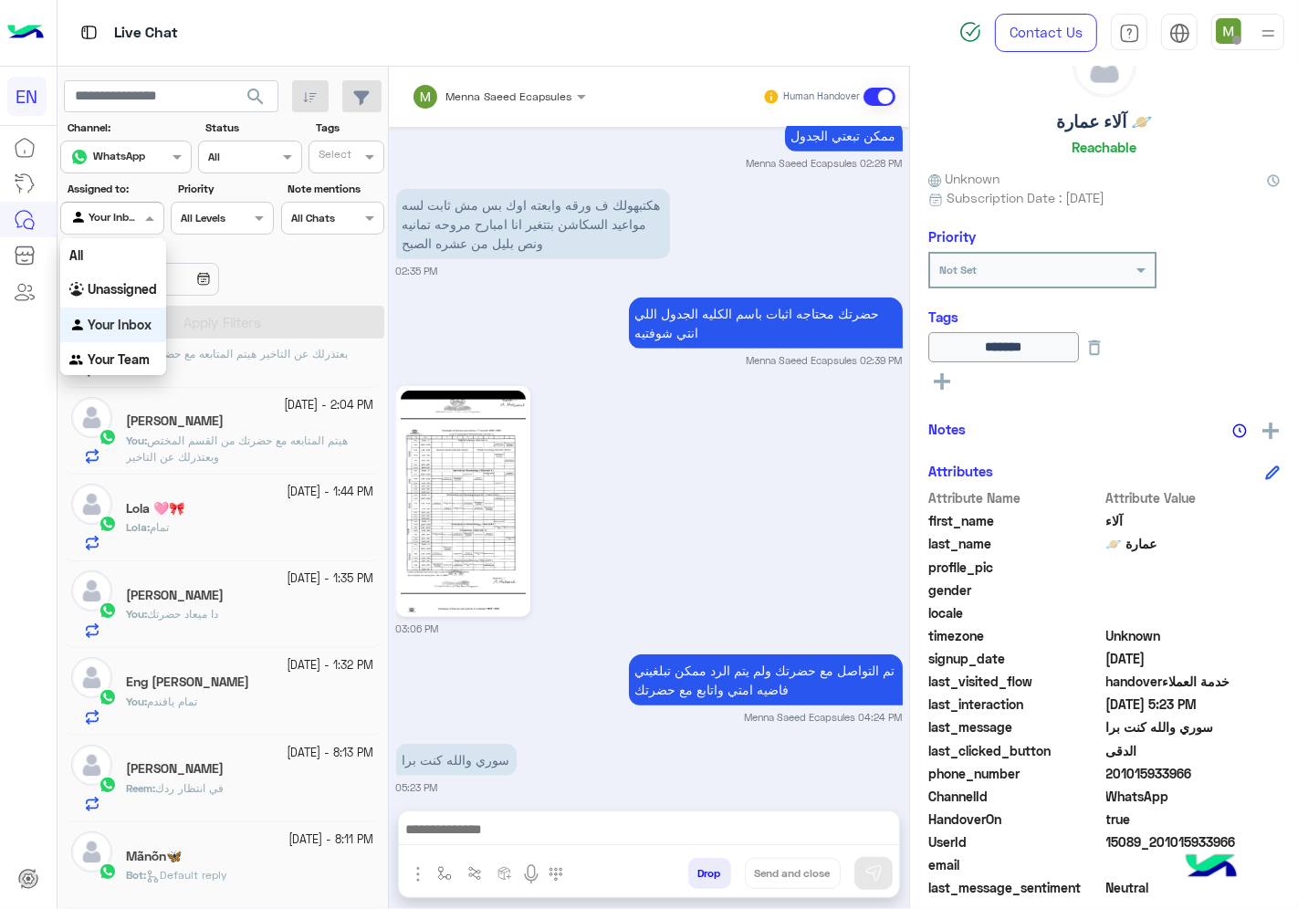
click at [121, 224] on div at bounding box center [111, 215] width 101 height 17
click at [120, 359] on b "Your Team" at bounding box center [119, 359] width 62 height 16
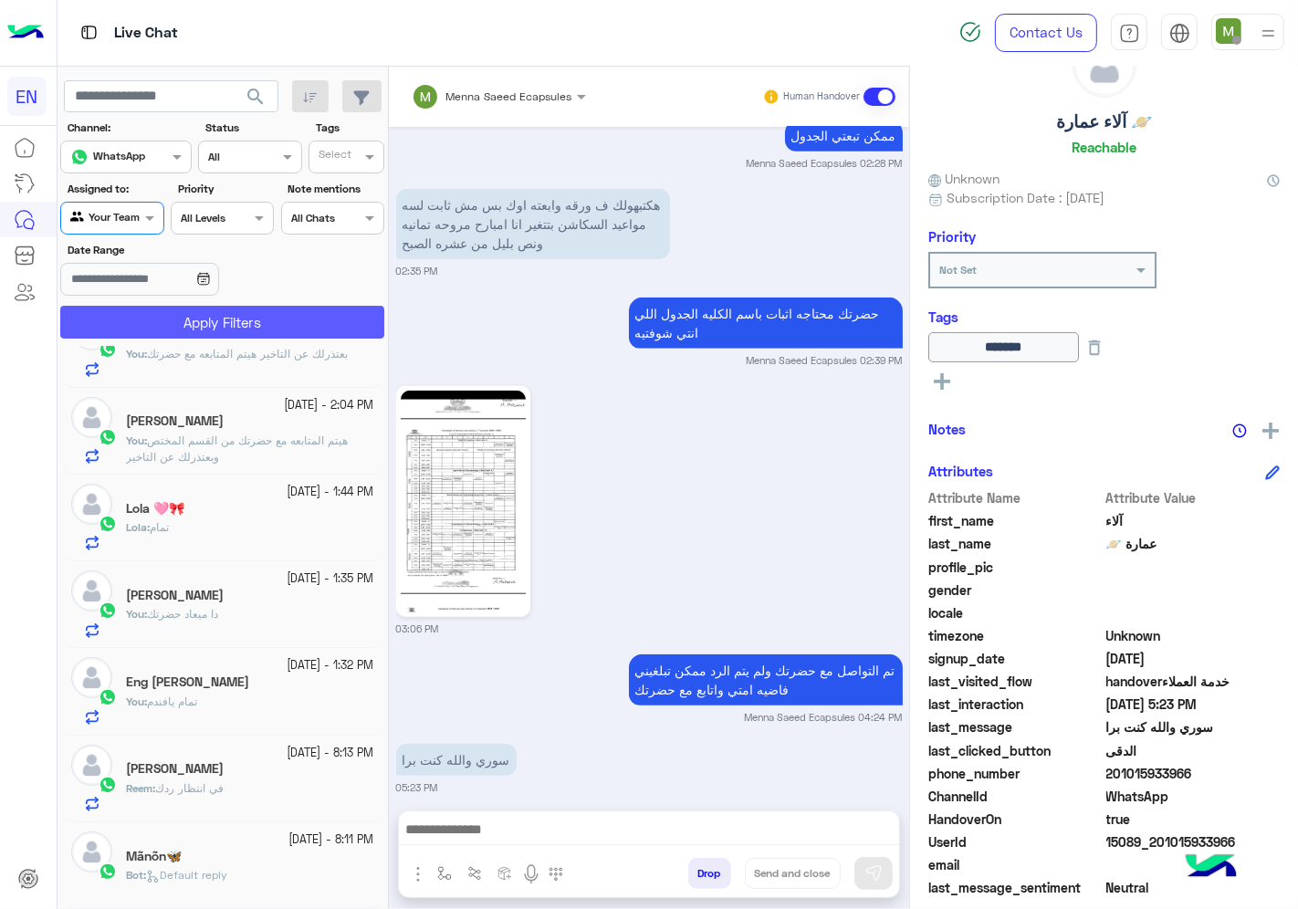
click at [146, 319] on button "Apply Filters" at bounding box center [222, 322] width 324 height 33
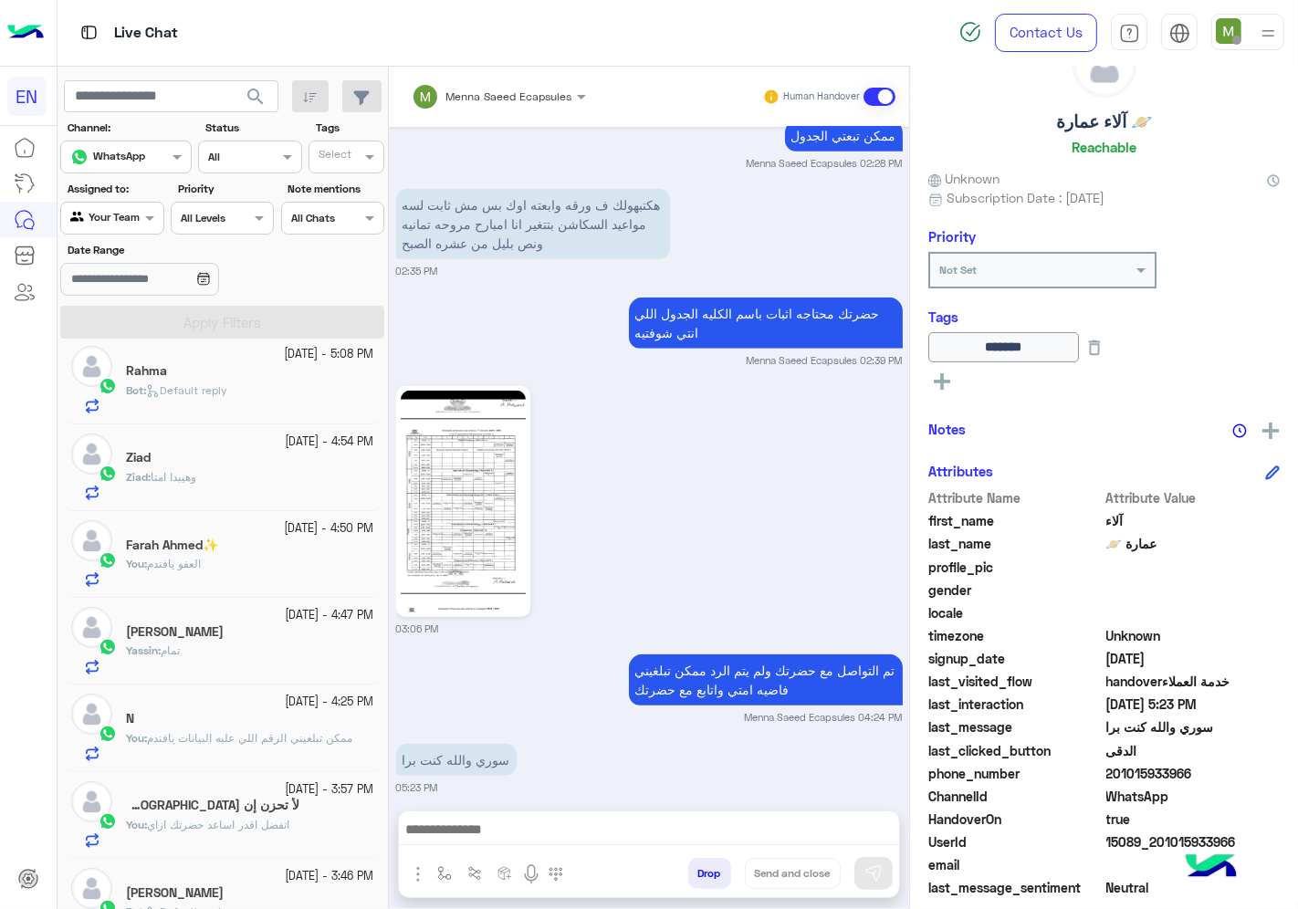
scroll to position [0, 0]
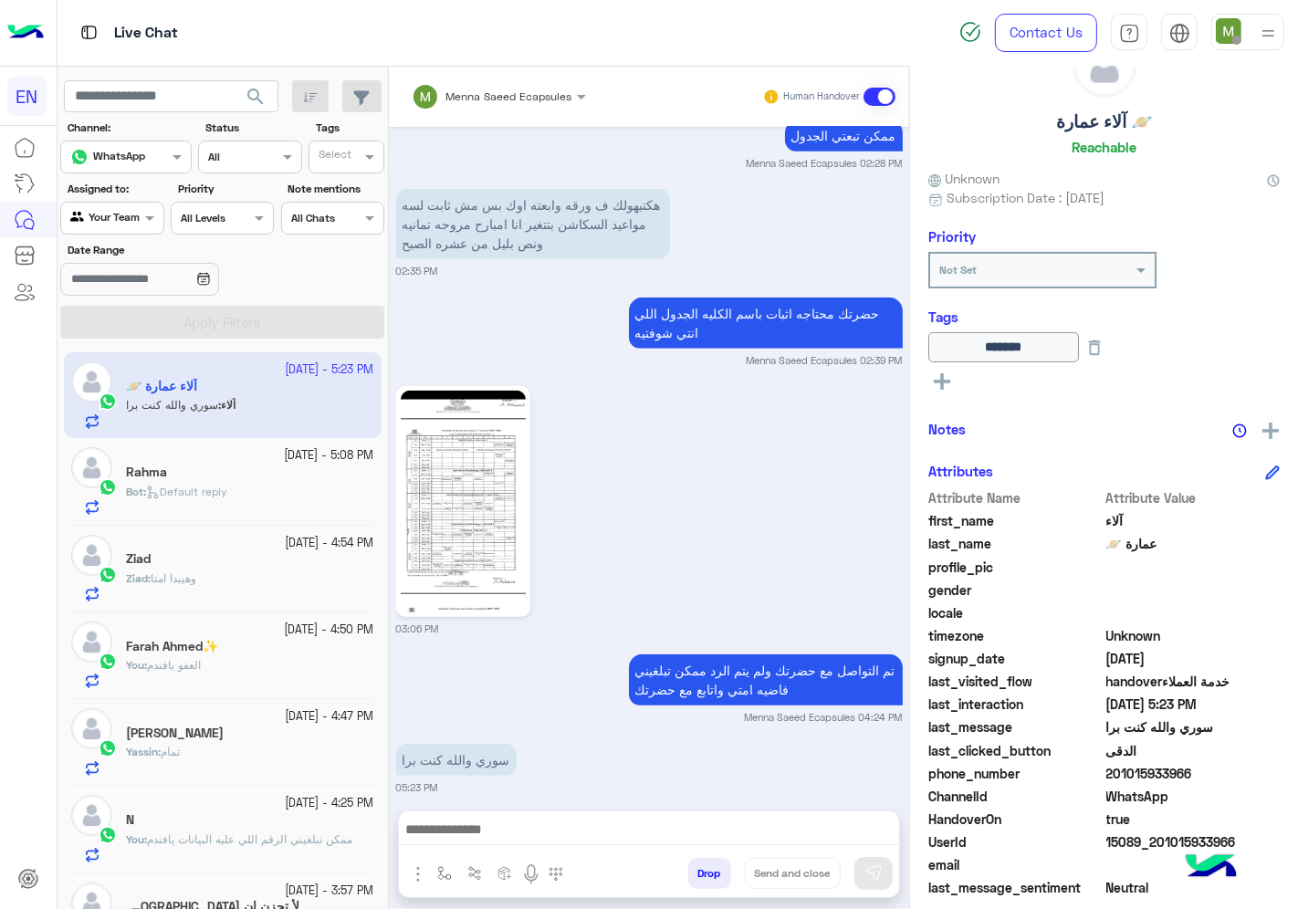
click at [129, 210] on div at bounding box center [111, 215] width 101 height 17
click at [124, 319] on b "Your Inbox" at bounding box center [120, 325] width 64 height 16
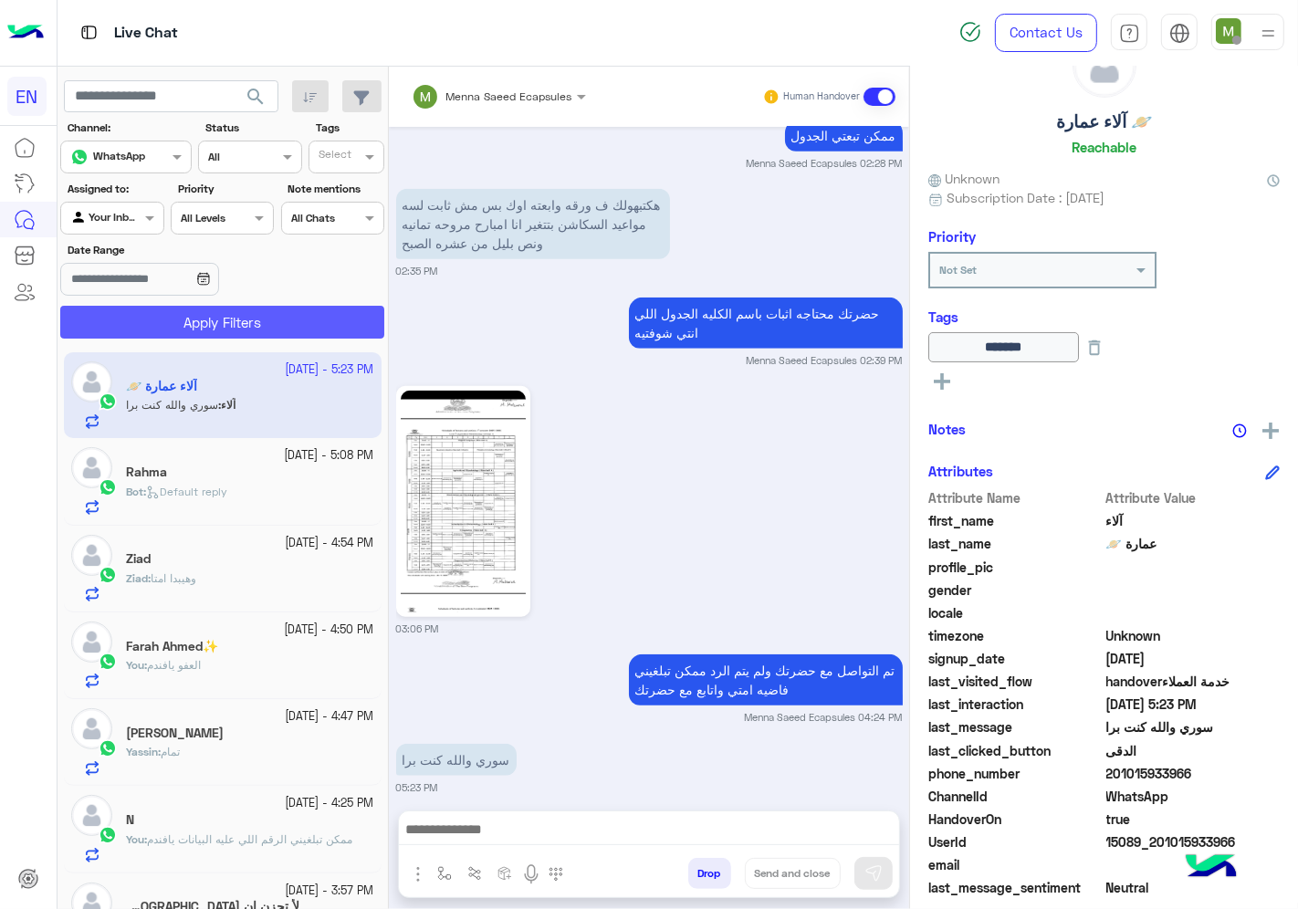
click at [141, 320] on button "Apply Filters" at bounding box center [222, 322] width 324 height 33
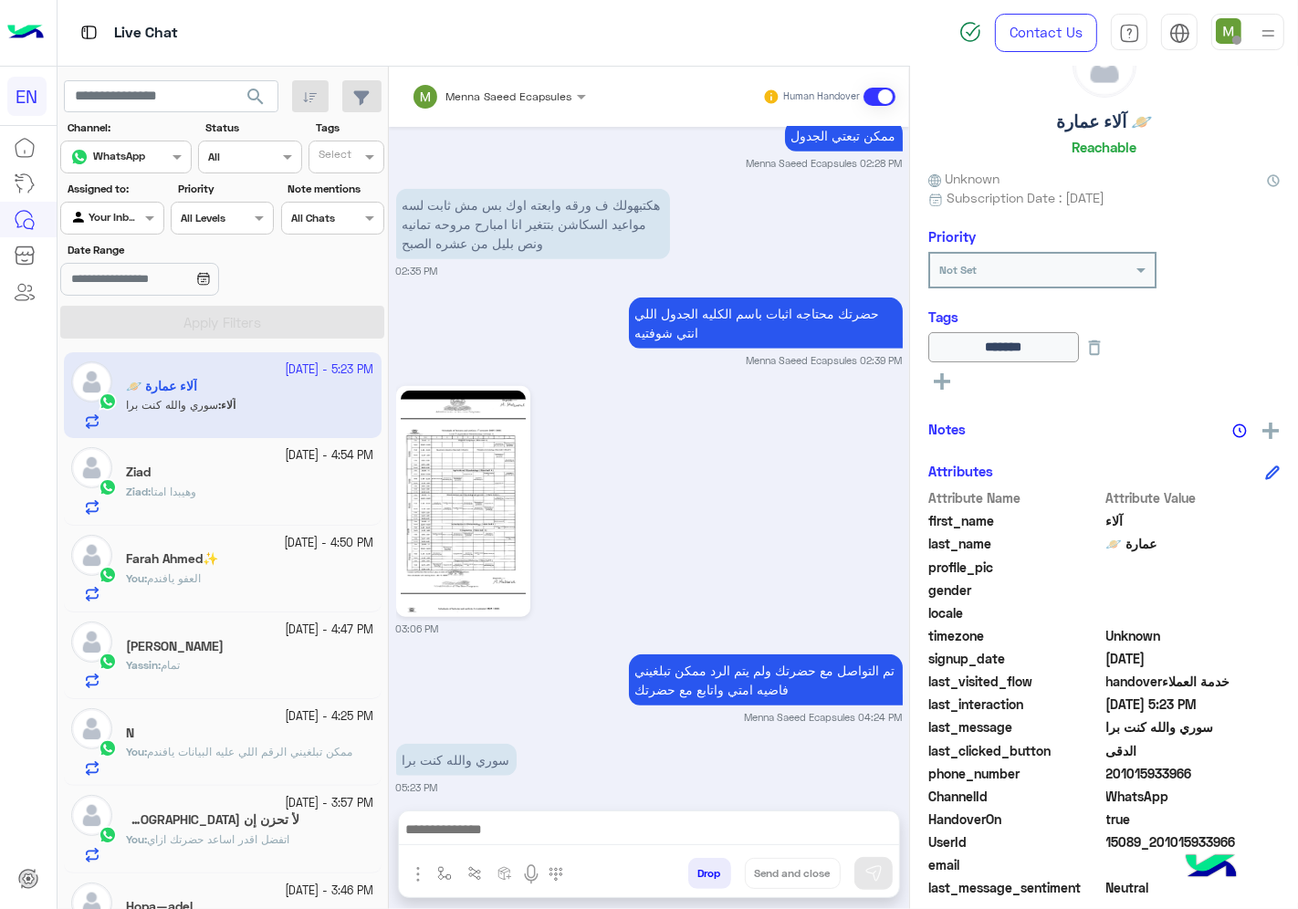
click at [98, 215] on input "text" at bounding box center [91, 216] width 42 height 16
click at [138, 289] on b "Unassigned" at bounding box center [122, 289] width 69 height 16
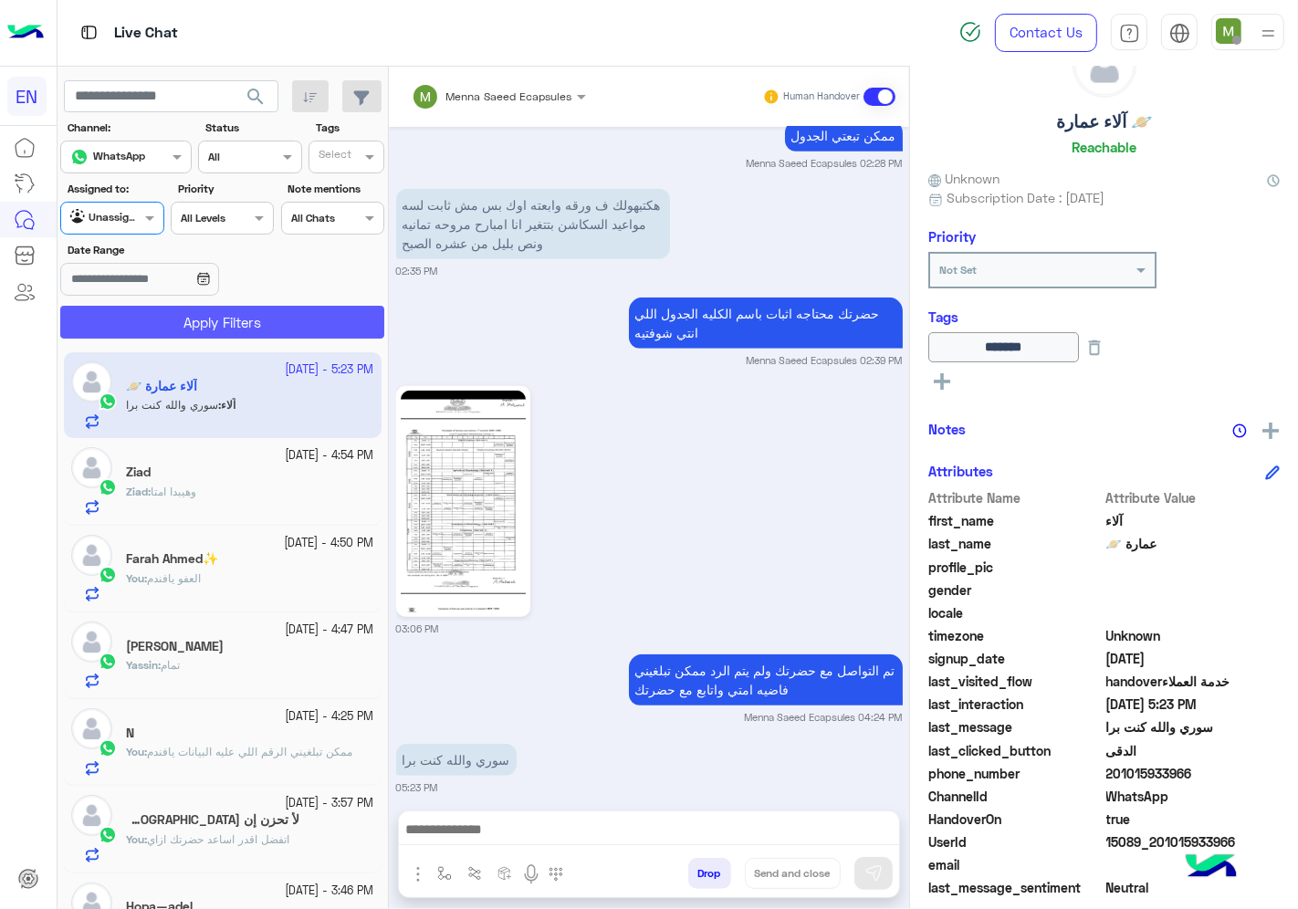
click at [196, 323] on button "Apply Filters" at bounding box center [222, 322] width 324 height 33
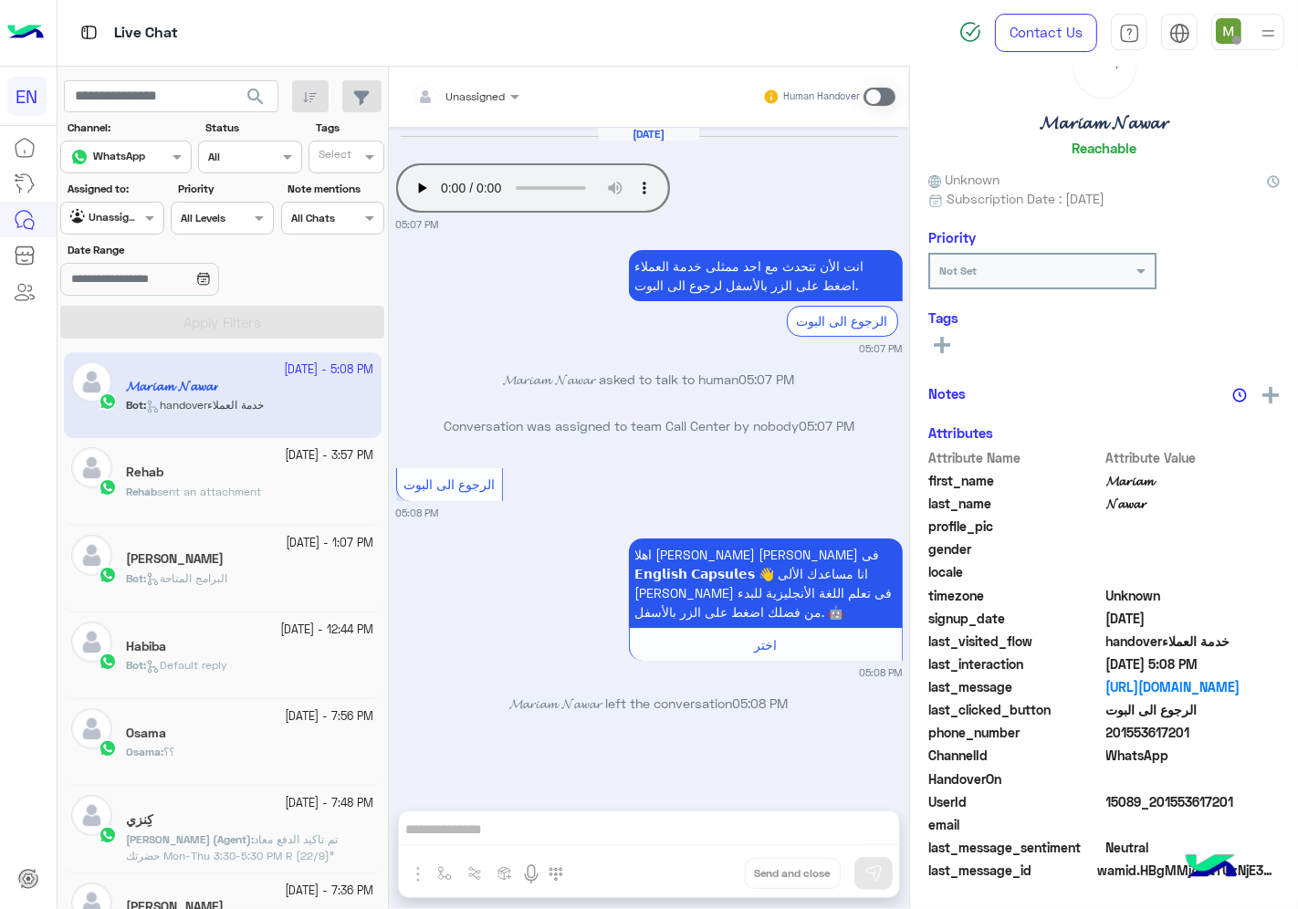
scroll to position [68, 0]
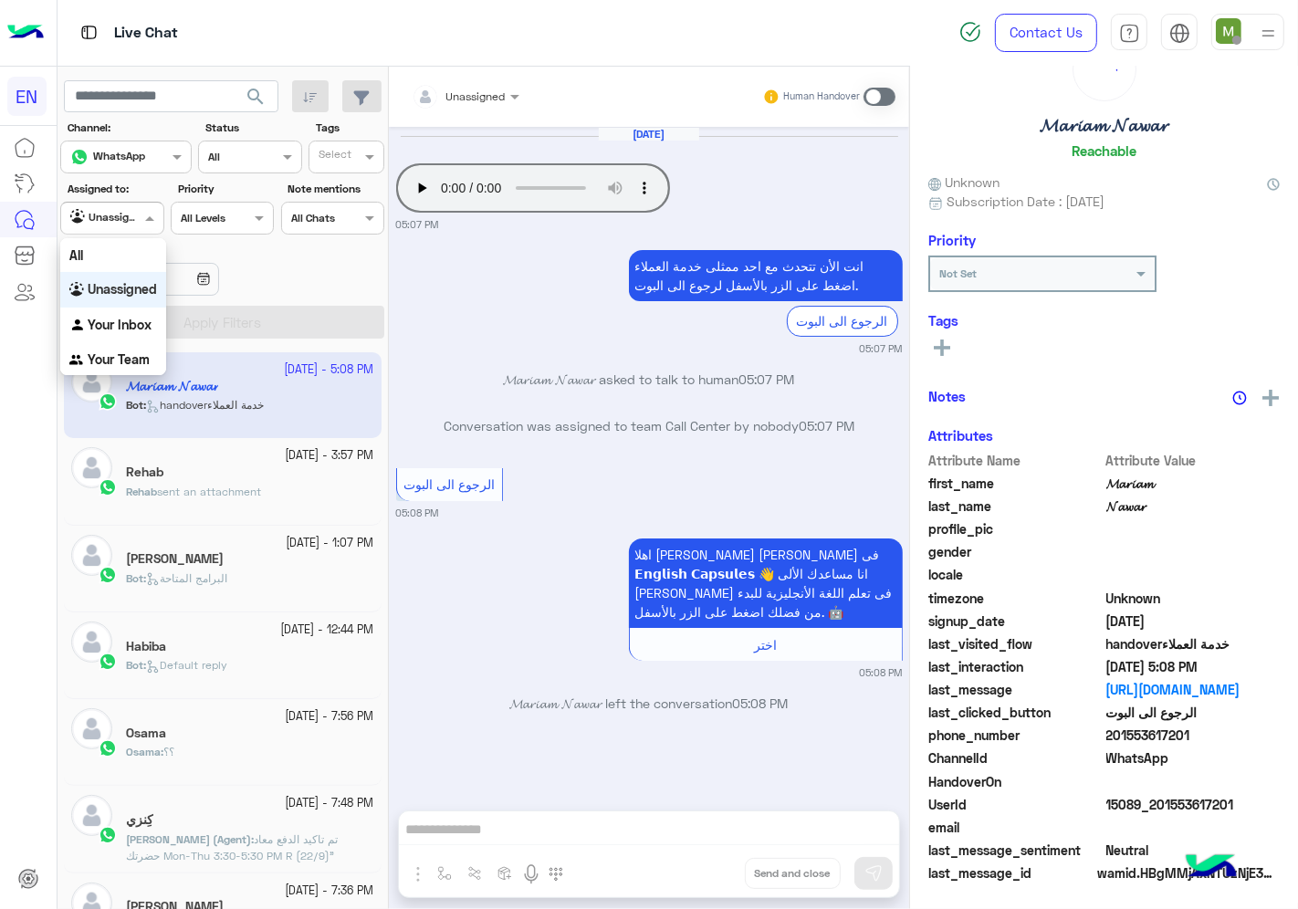
click at [131, 221] on div at bounding box center [111, 215] width 101 height 17
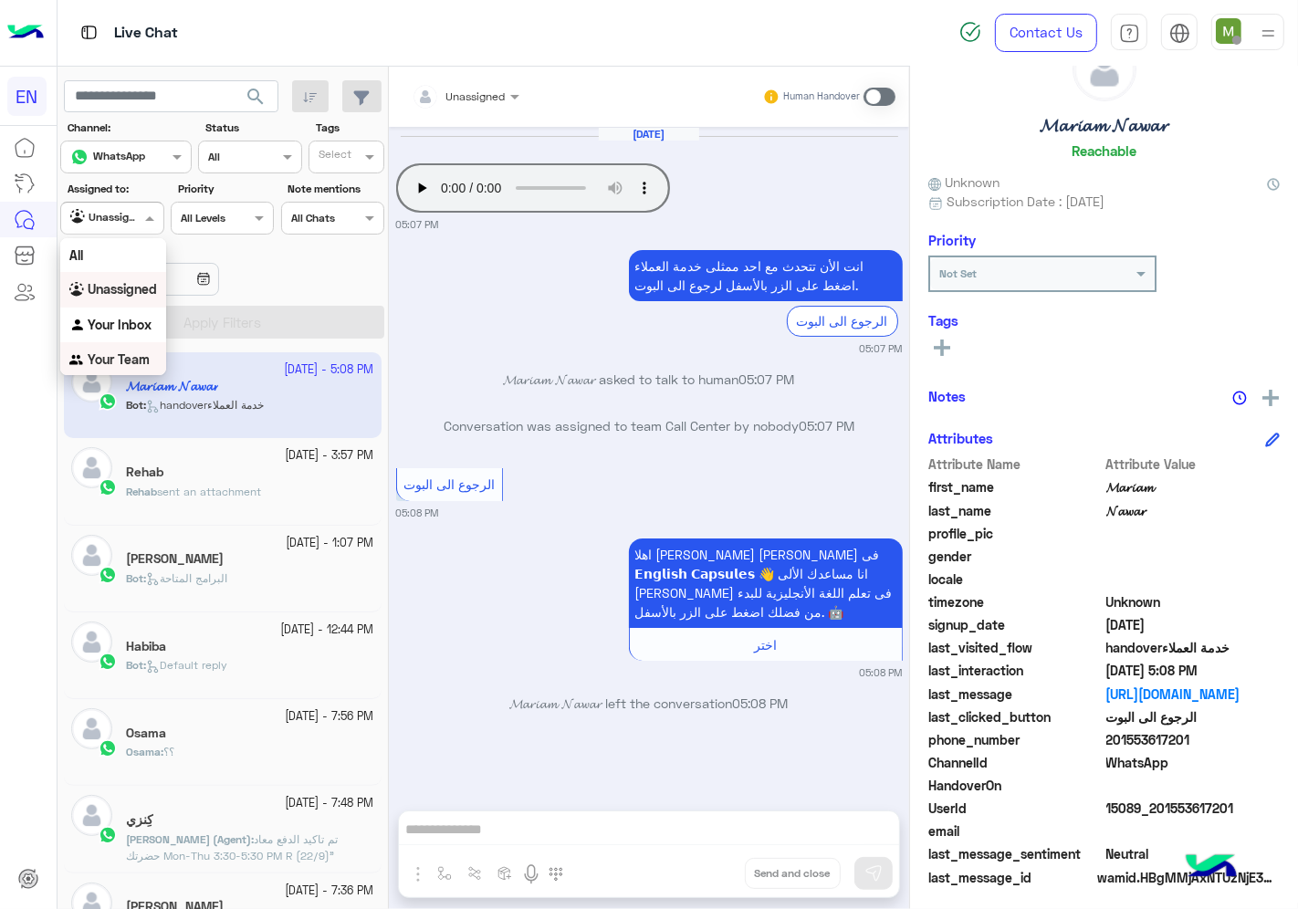
scroll to position [71, 0]
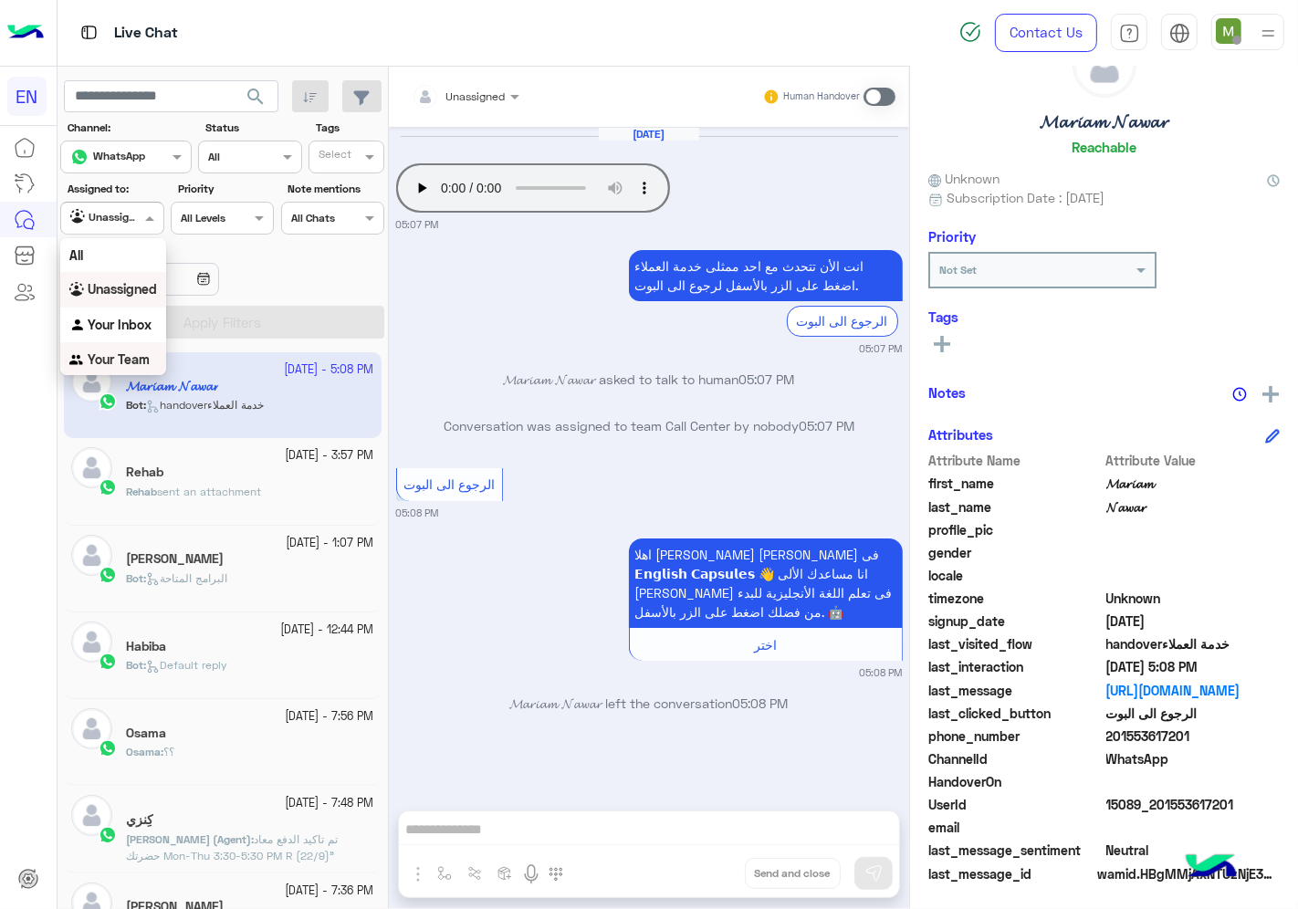
click at [123, 360] on b "Your Team" at bounding box center [119, 359] width 62 height 16
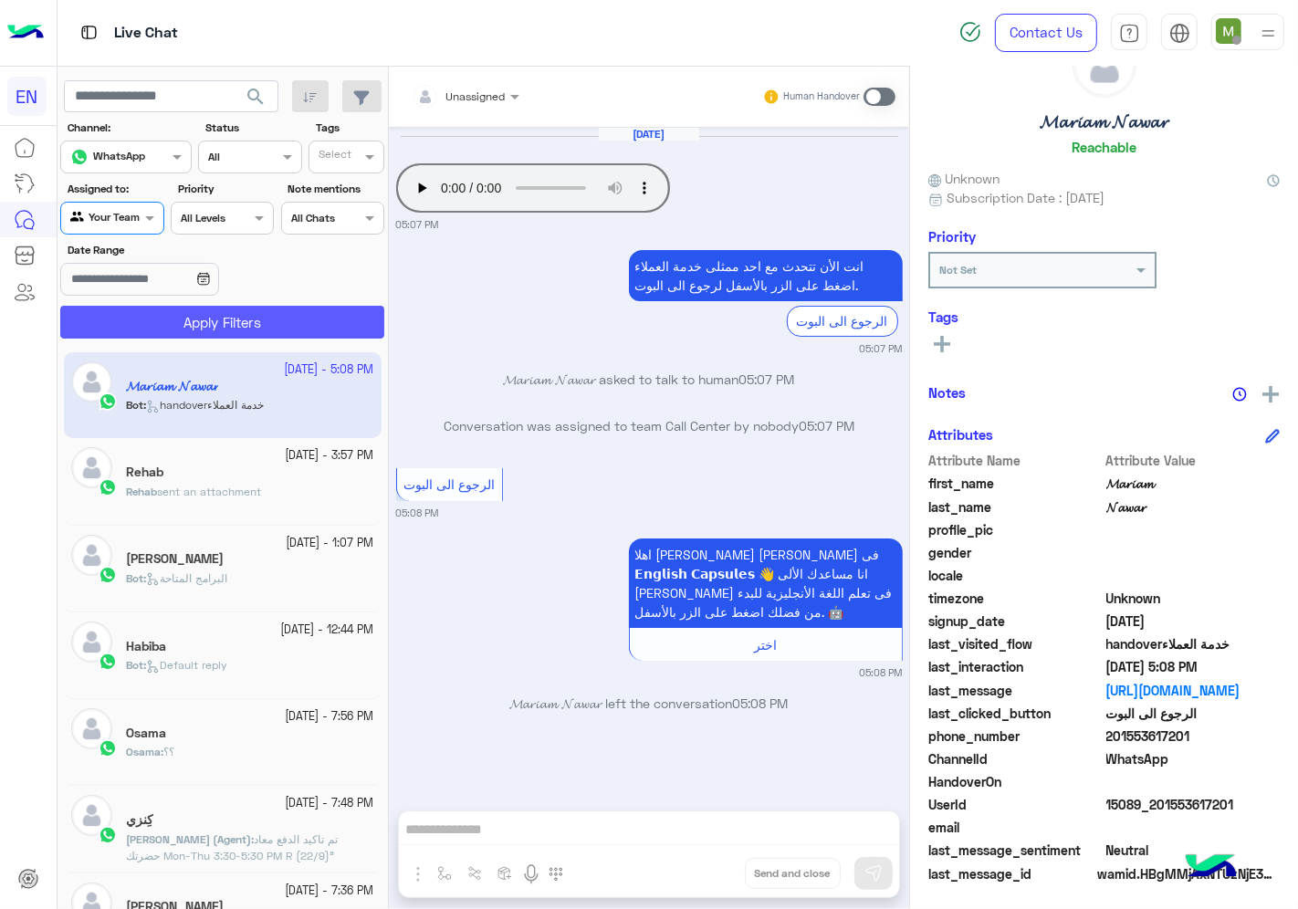
click at [176, 333] on button "Apply Filters" at bounding box center [222, 322] width 324 height 33
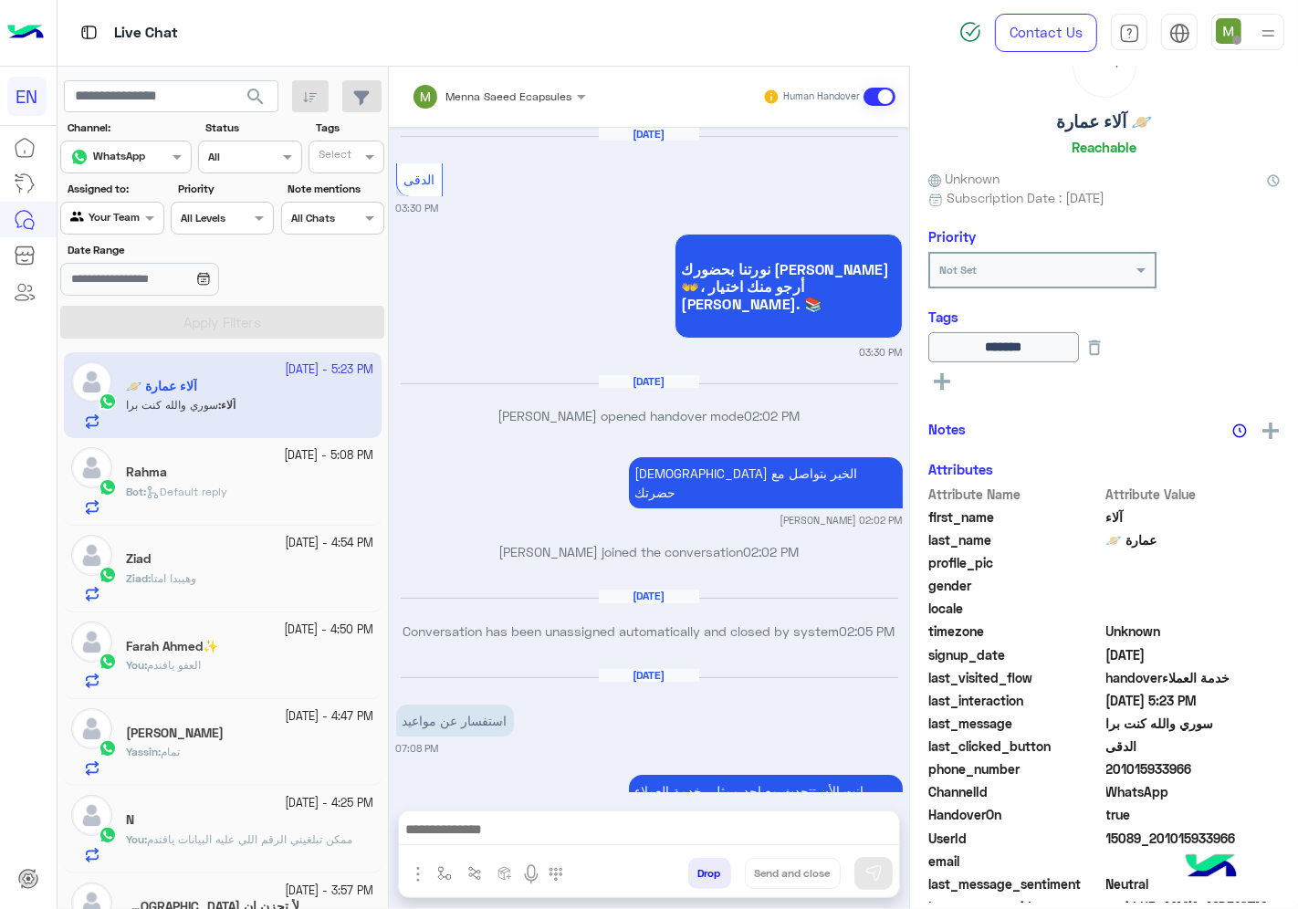
scroll to position [1226, 0]
